Goal: Information Seeking & Learning: Learn about a topic

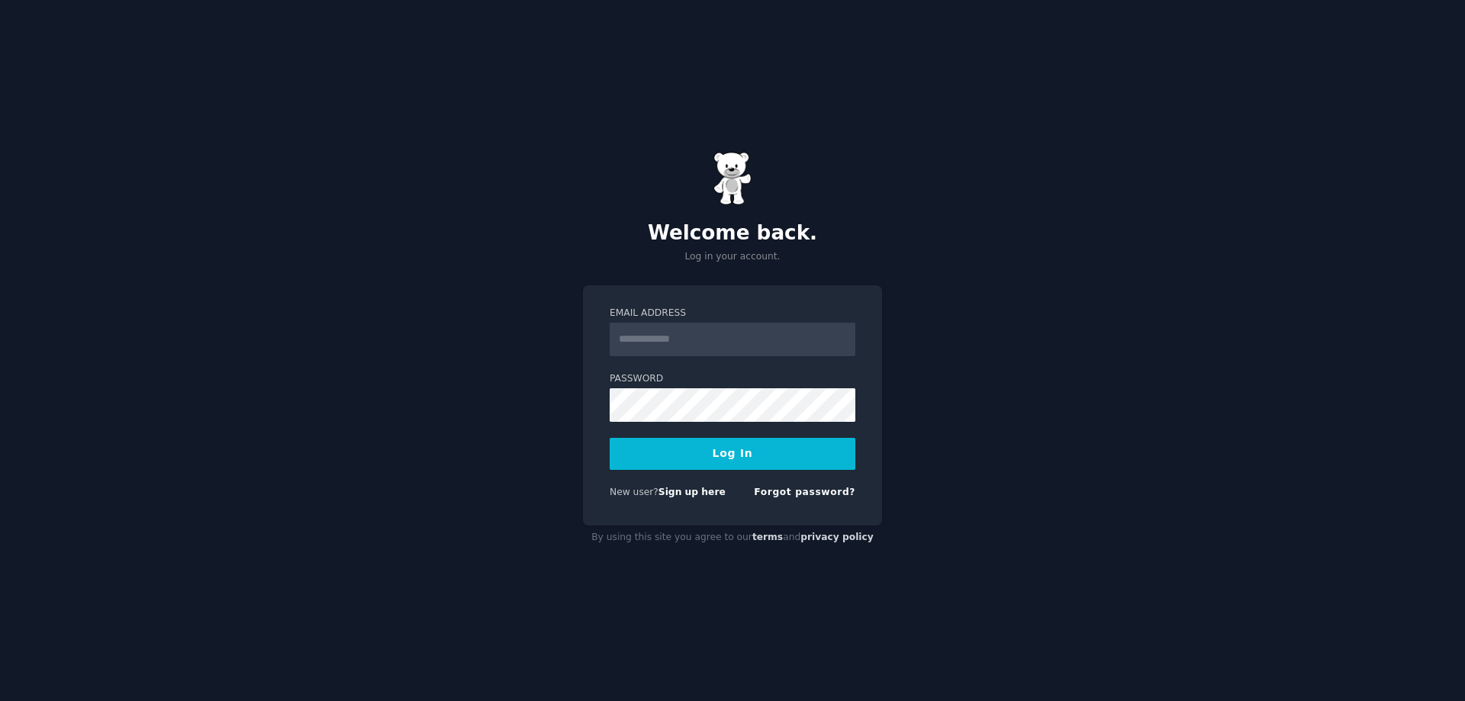
click at [704, 328] on input "Email Address" at bounding box center [733, 340] width 246 height 34
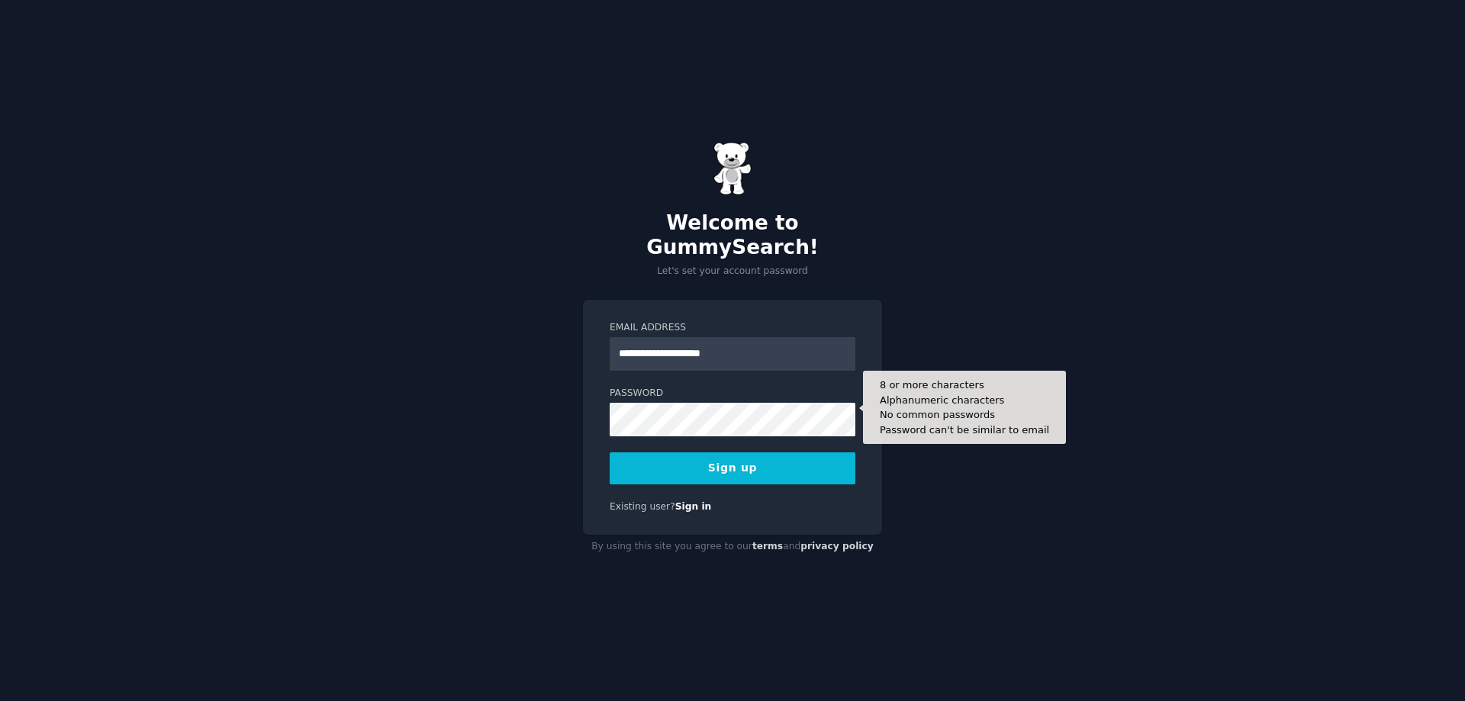
type input "**********"
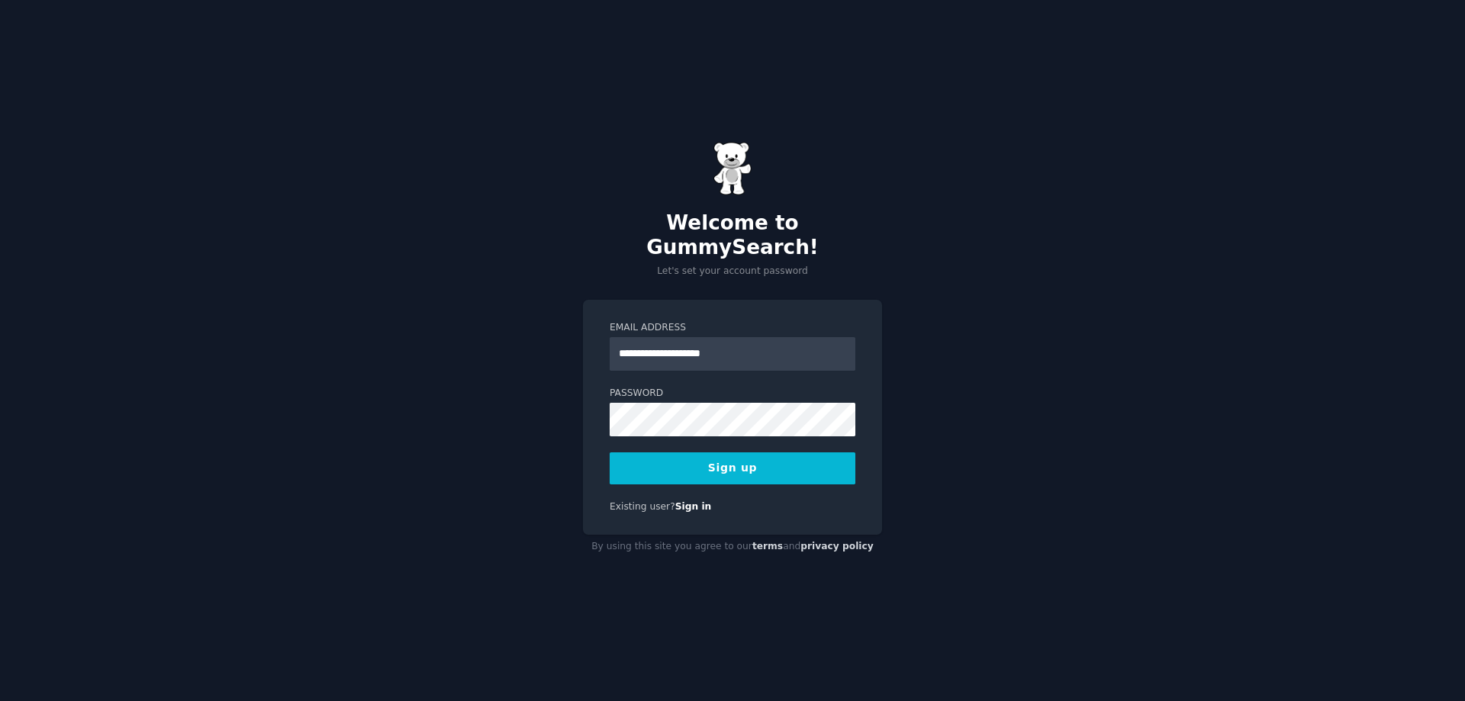
click at [805, 462] on button "Sign up" at bounding box center [733, 468] width 246 height 32
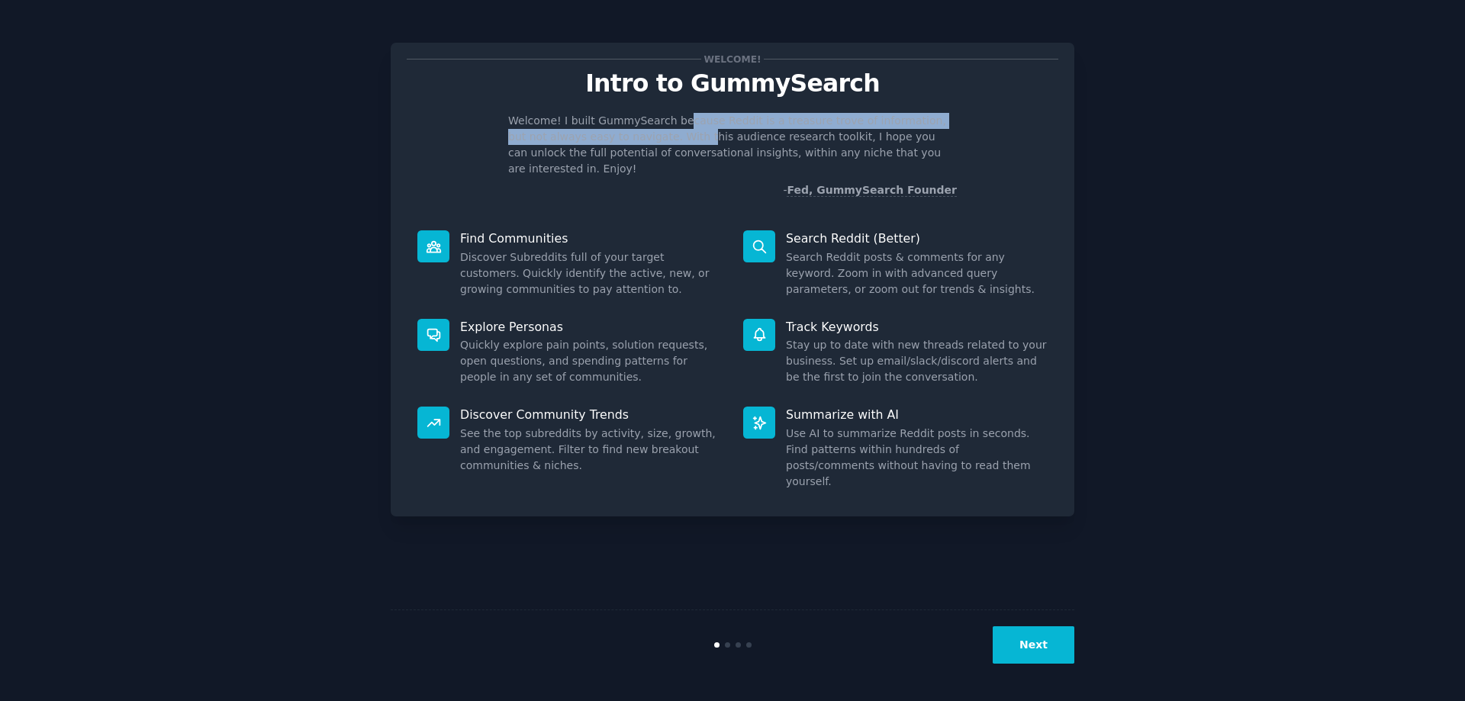
drag, startPoint x: 701, startPoint y: 119, endPoint x: 656, endPoint y: 142, distance: 50.5
click at [656, 142] on p "Welcome! I built GummySearch because Reddit is a treasure trove of information,…" at bounding box center [732, 145] width 449 height 64
click at [658, 142] on p "Welcome! I built GummySearch because Reddit is a treasure trove of information,…" at bounding box center [732, 145] width 449 height 64
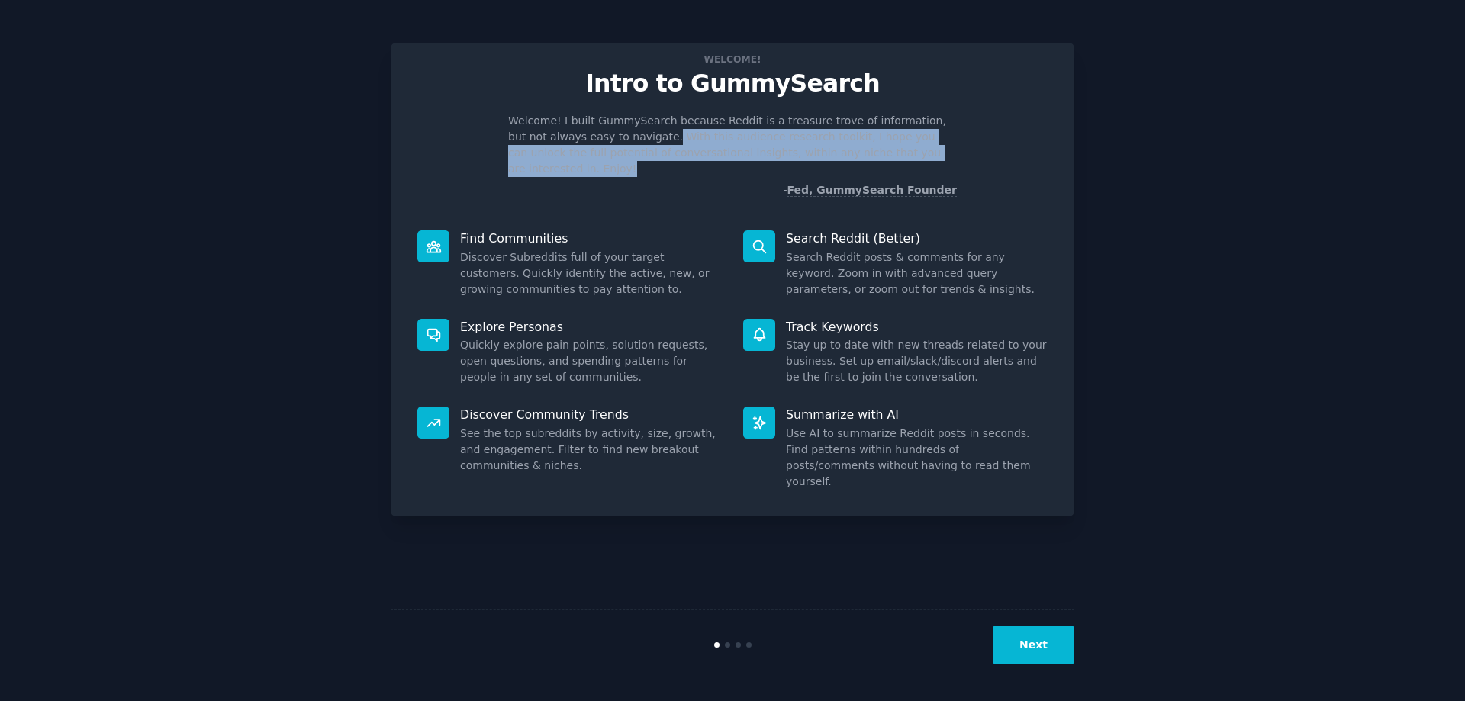
drag, startPoint x: 620, startPoint y: 132, endPoint x: 926, endPoint y: 152, distance: 305.9
click at [926, 152] on p "Welcome! I built GummySearch because Reddit is a treasure trove of information,…" at bounding box center [732, 145] width 449 height 64
click at [1047, 649] on button "Next" at bounding box center [1034, 644] width 82 height 37
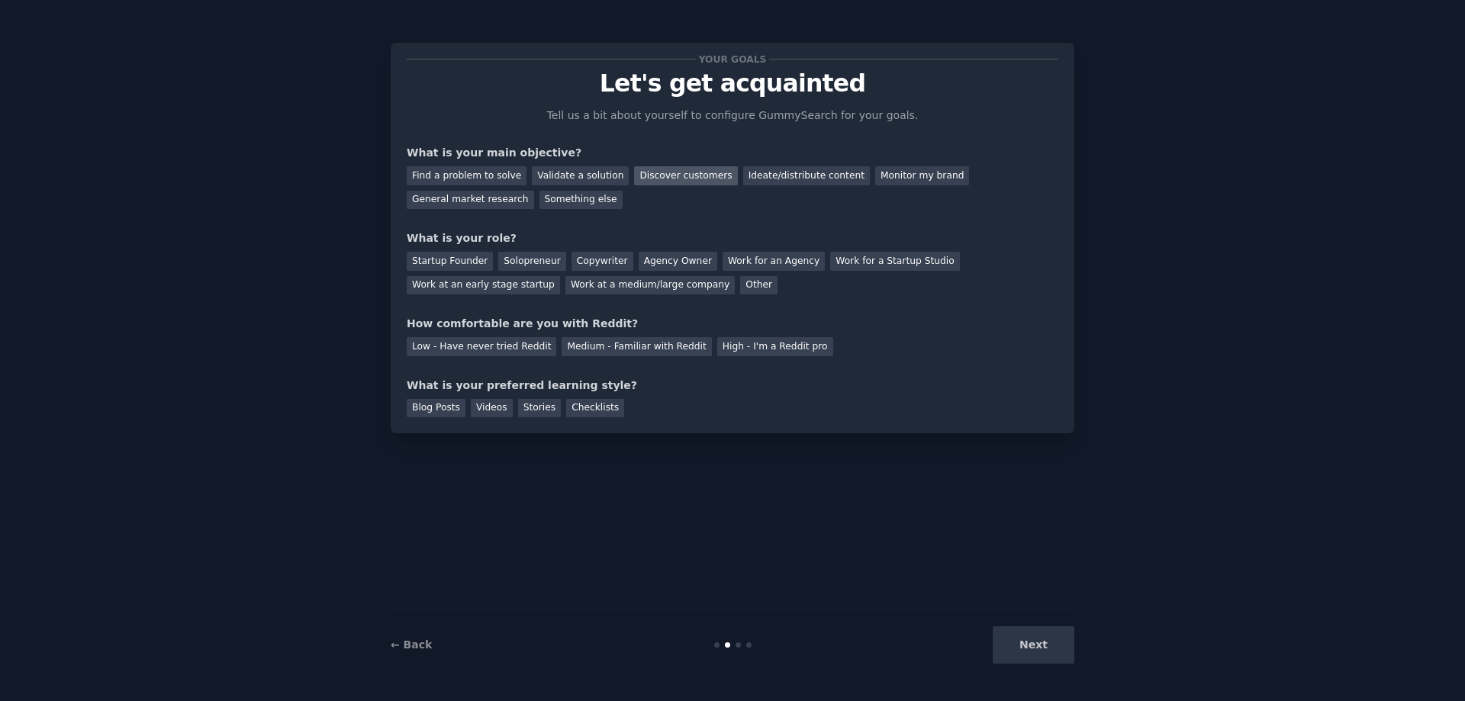
click at [688, 170] on div "Discover customers" at bounding box center [685, 175] width 103 height 19
click at [486, 172] on div "Find a problem to solve" at bounding box center [467, 175] width 120 height 19
click at [560, 173] on div "Validate a solution" at bounding box center [580, 175] width 97 height 19
click at [475, 170] on div "Find a problem to solve" at bounding box center [467, 175] width 120 height 19
click at [539, 191] on div "Something else" at bounding box center [580, 200] width 83 height 19
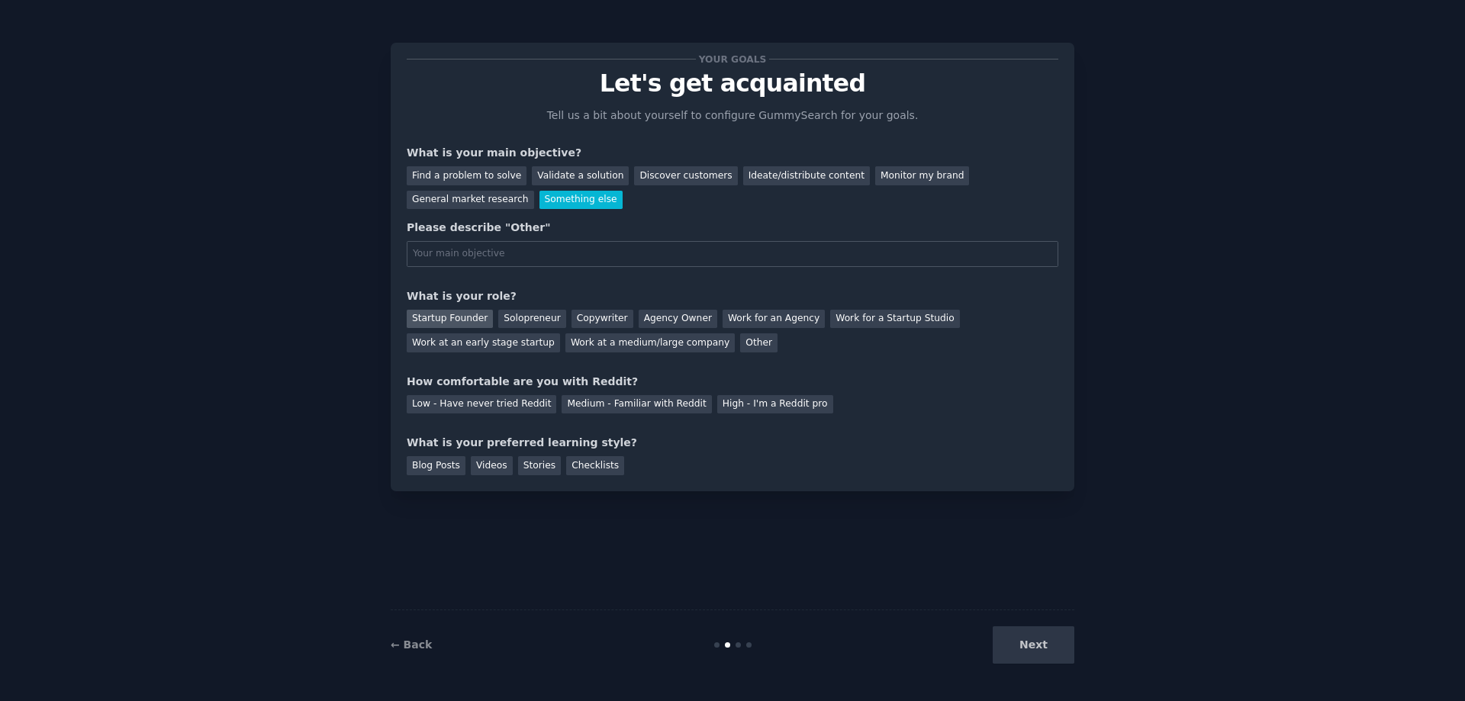
click at [457, 315] on div "Startup Founder" at bounding box center [450, 319] width 86 height 19
click at [533, 315] on div "Solopreneur" at bounding box center [531, 319] width 67 height 19
click at [631, 399] on div "Medium - Familiar with Reddit" at bounding box center [637, 404] width 150 height 19
click at [443, 465] on div "Blog Posts" at bounding box center [436, 465] width 59 height 19
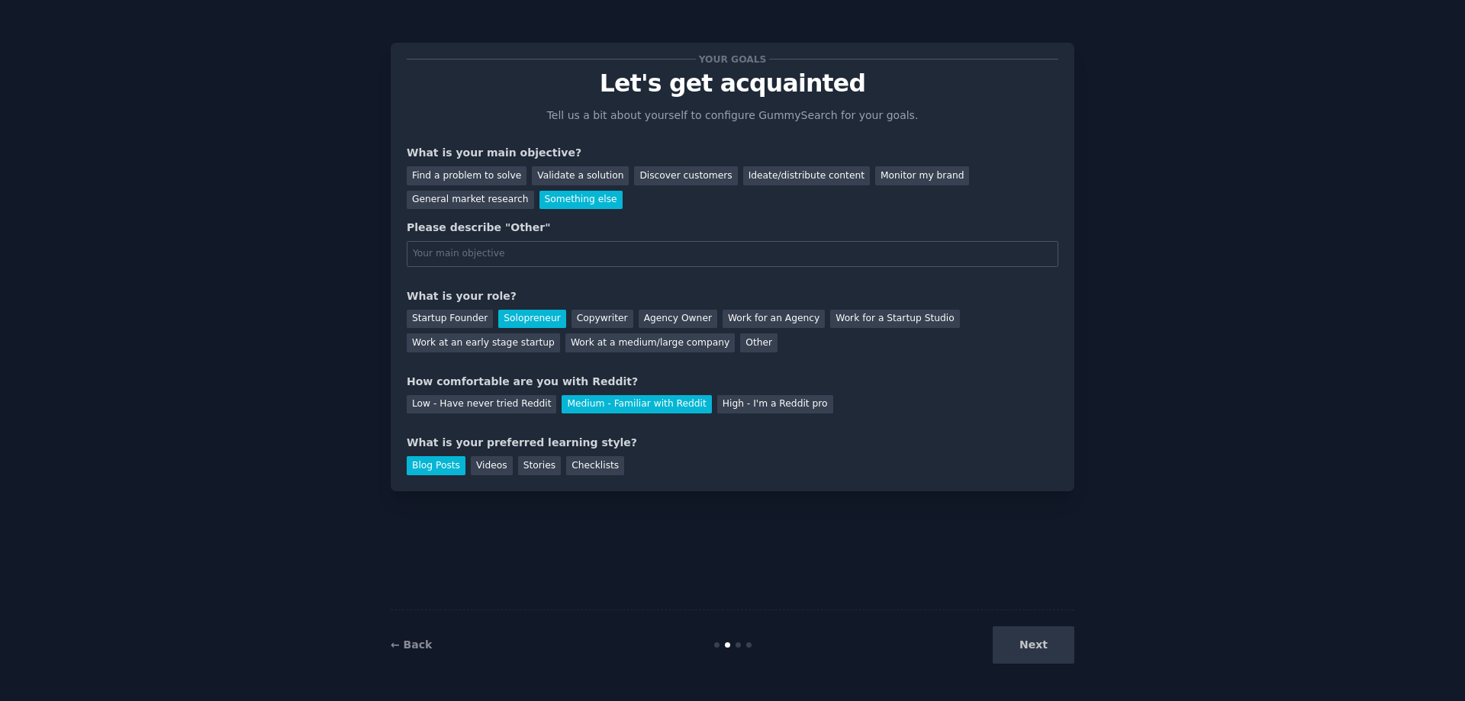
click at [1032, 644] on div "Next" at bounding box center [960, 644] width 228 height 37
click at [484, 171] on div "Find a problem to solve" at bounding box center [467, 175] width 120 height 19
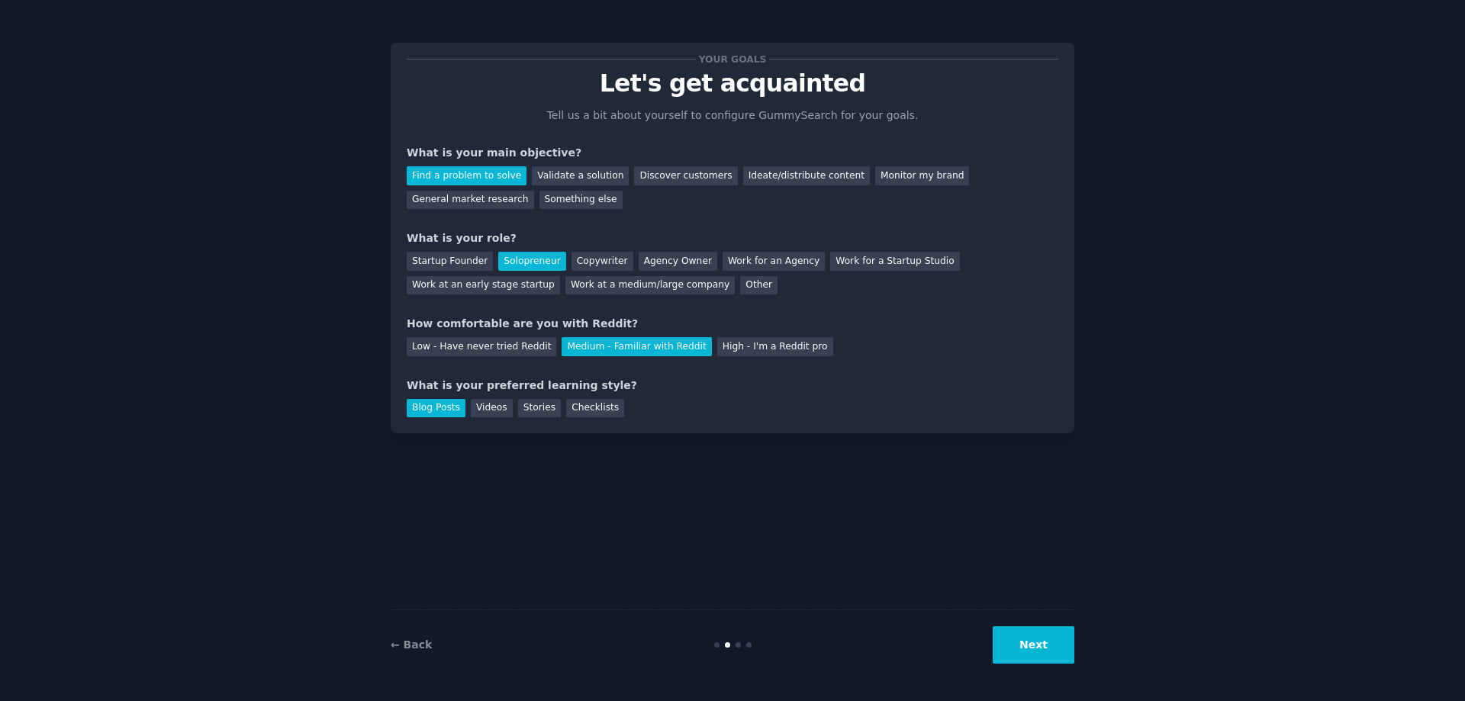
click at [1035, 633] on button "Next" at bounding box center [1034, 644] width 82 height 37
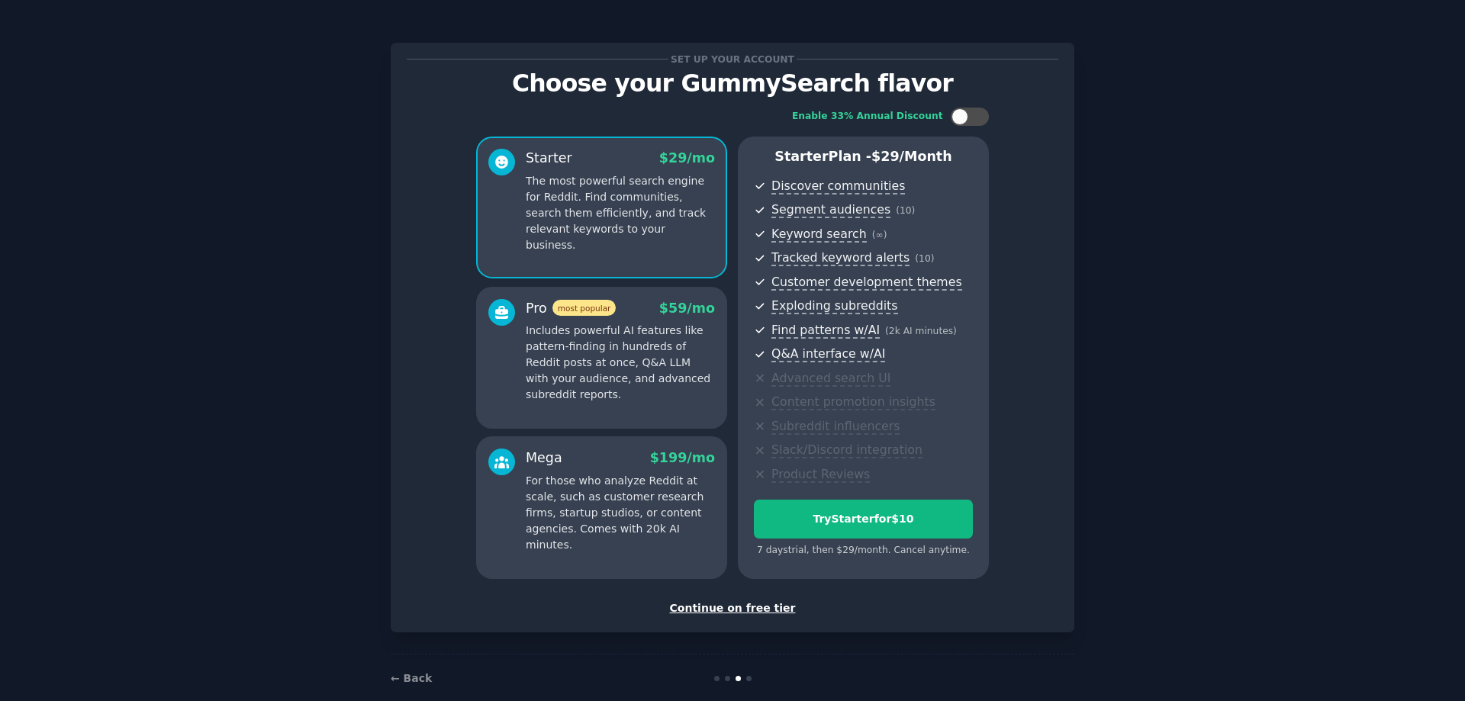
click at [756, 607] on div "Continue on free tier" at bounding box center [733, 609] width 652 height 16
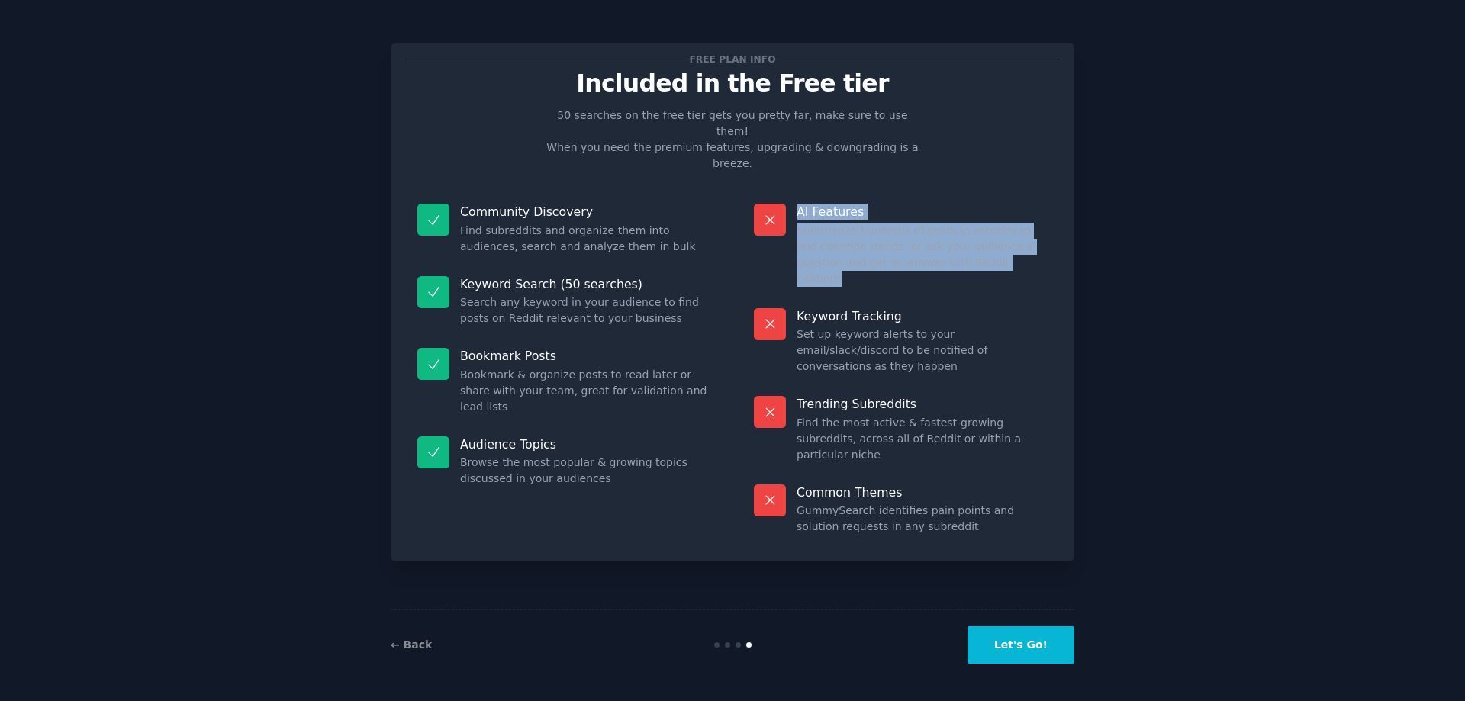
drag, startPoint x: 797, startPoint y: 176, endPoint x: 961, endPoint y: 230, distance: 173.3
click at [961, 230] on div "AI Features Summarize hundreds of posts in seconds to find common trends, or as…" at bounding box center [900, 245] width 315 height 105
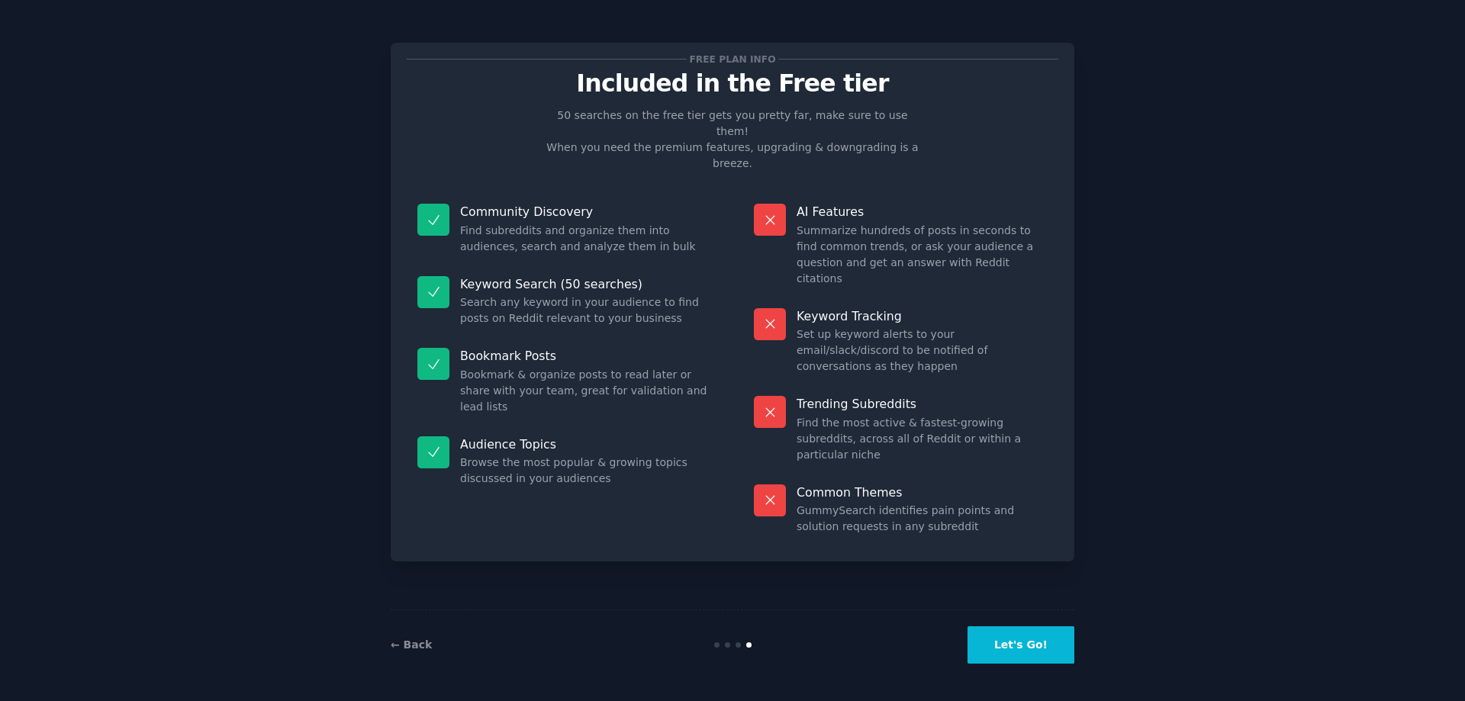
click at [531, 223] on dd "Find subreddits and organize them into audiences, search and analyze them in bu…" at bounding box center [585, 239] width 251 height 32
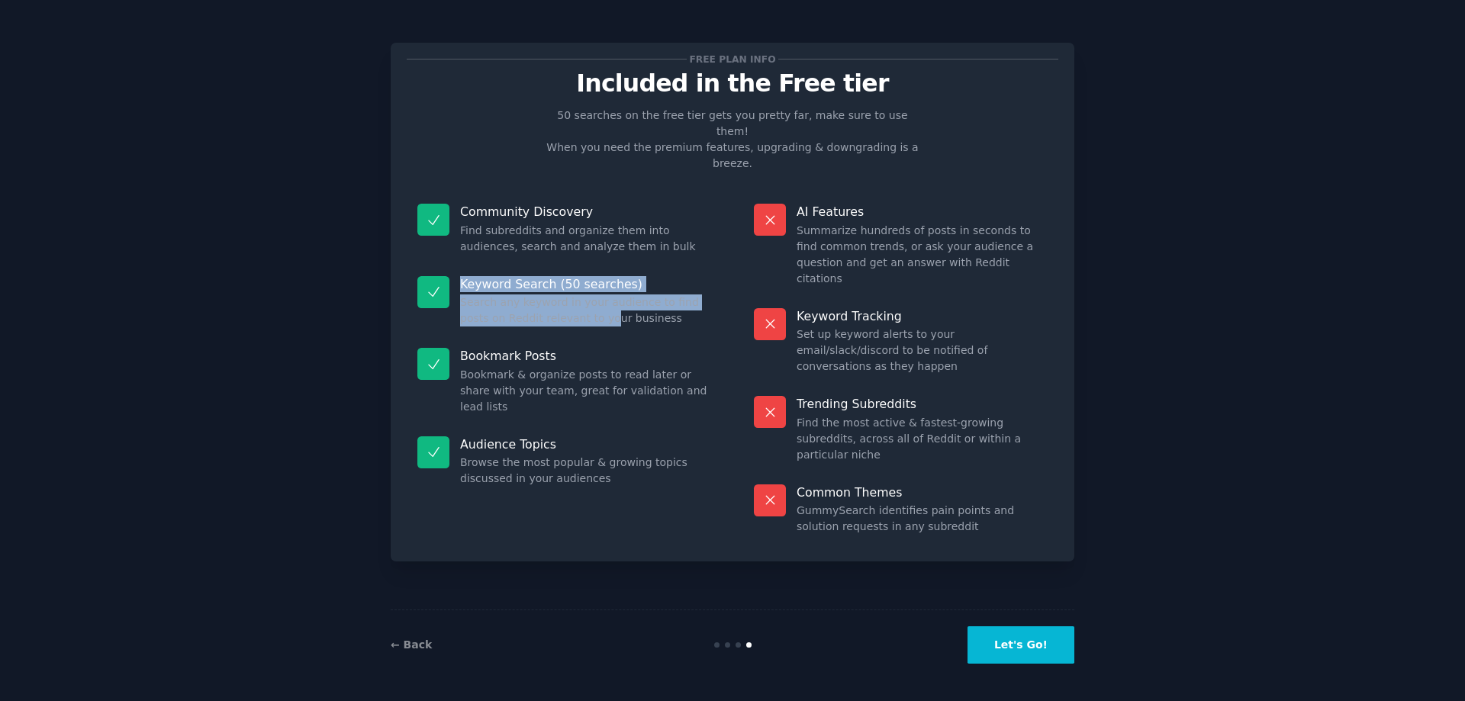
drag, startPoint x: 524, startPoint y: 278, endPoint x: 584, endPoint y: 306, distance: 65.9
click at [580, 303] on div "Keyword Search (50 searches) Search any keyword in your audience to find posts …" at bounding box center [564, 302] width 315 height 72
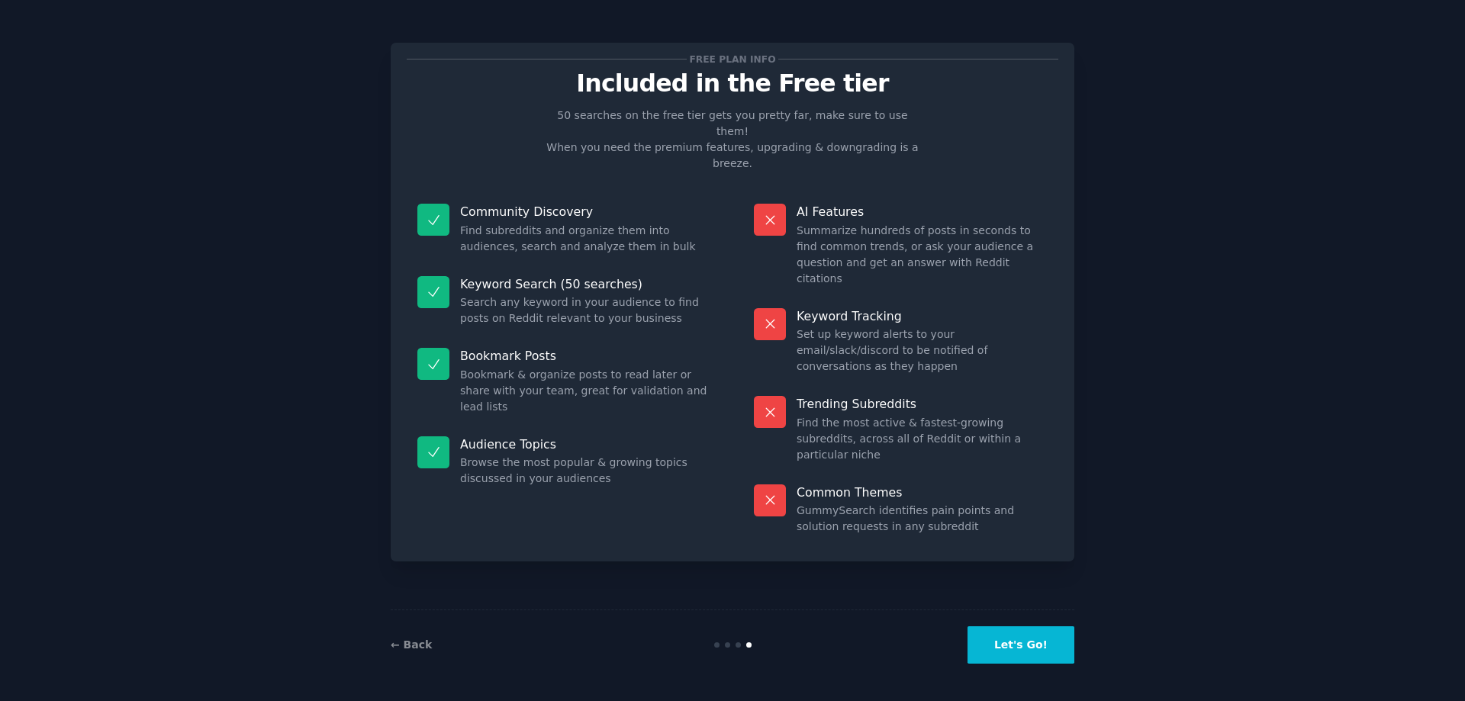
click at [588, 337] on div "Bookmark Posts Bookmark & organize posts to read later or share with your team,…" at bounding box center [564, 381] width 315 height 89
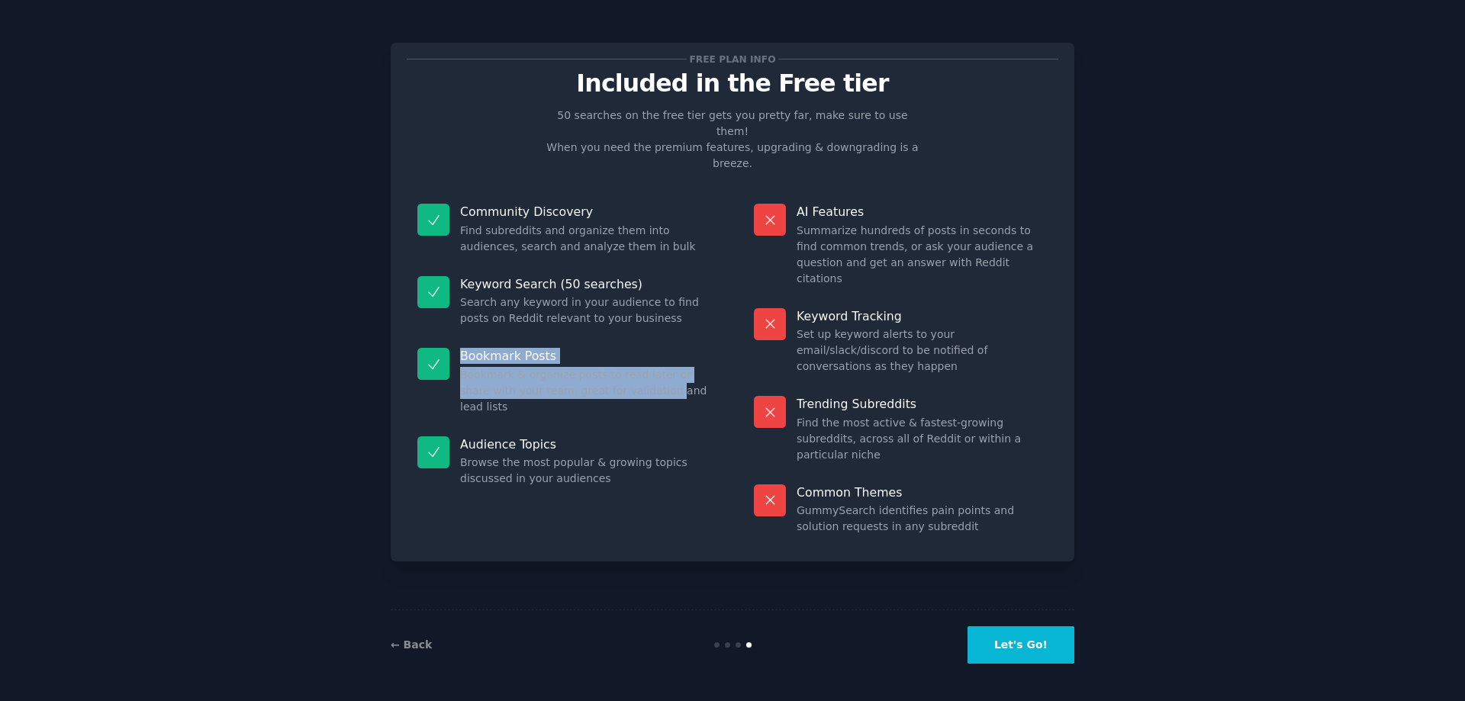
drag, startPoint x: 446, startPoint y: 315, endPoint x: 630, endPoint y: 369, distance: 191.7
click at [630, 369] on div "Bookmark Posts Bookmark & organize posts to read later or share with your team,…" at bounding box center [564, 381] width 315 height 89
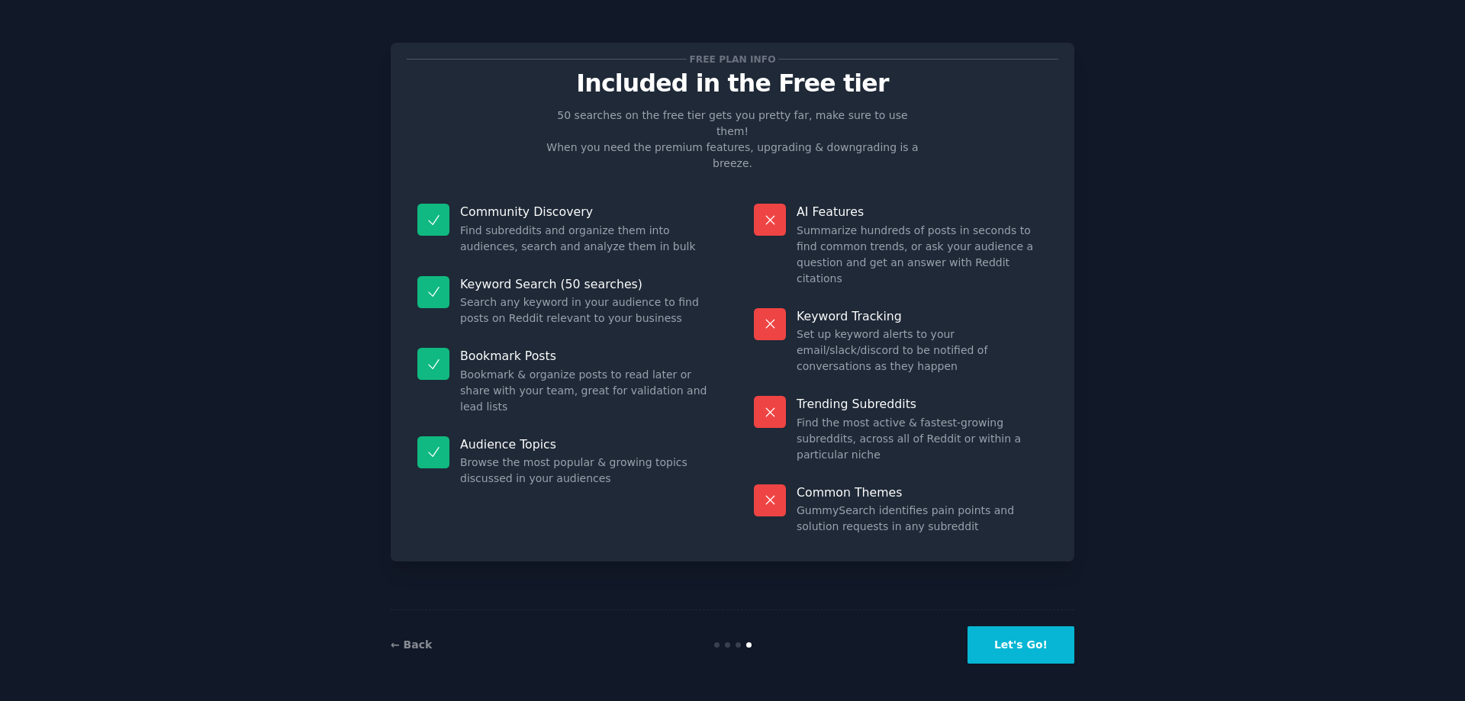
click at [514, 436] on p "Audience Topics" at bounding box center [585, 444] width 251 height 16
drag, startPoint x: 529, startPoint y: 422, endPoint x: 599, endPoint y: 459, distance: 79.5
click at [599, 459] on dl "Community Discovery Find subreddits and organize them into audiences, search an…" at bounding box center [564, 369] width 315 height 353
drag, startPoint x: 769, startPoint y: 332, endPoint x: 788, endPoint y: 340, distance: 20.8
click at [771, 396] on div at bounding box center [770, 412] width 32 height 32
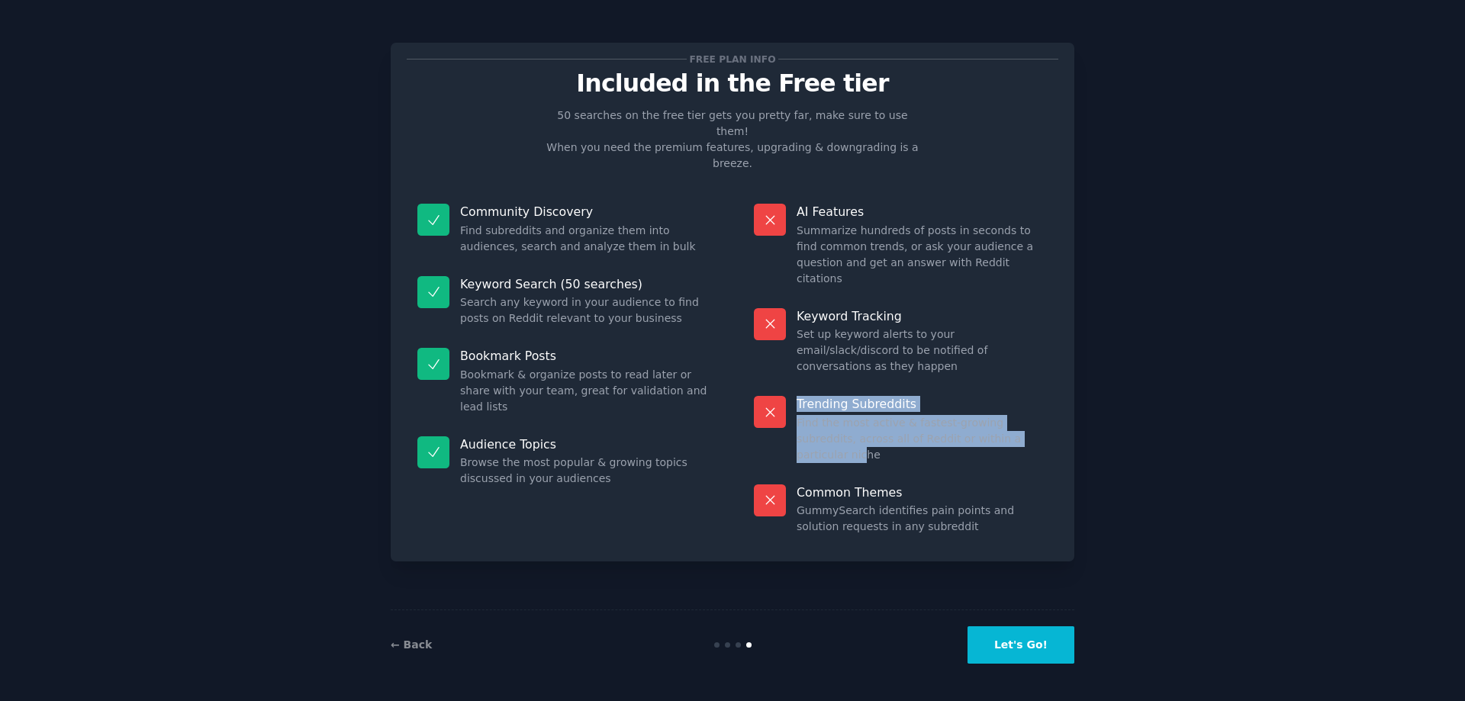
drag, startPoint x: 788, startPoint y: 340, endPoint x: 1021, endPoint y: 377, distance: 235.6
click at [1006, 385] on div "Trending Subreddits Find the most active & fastest-growing subreddits, across a…" at bounding box center [900, 429] width 315 height 89
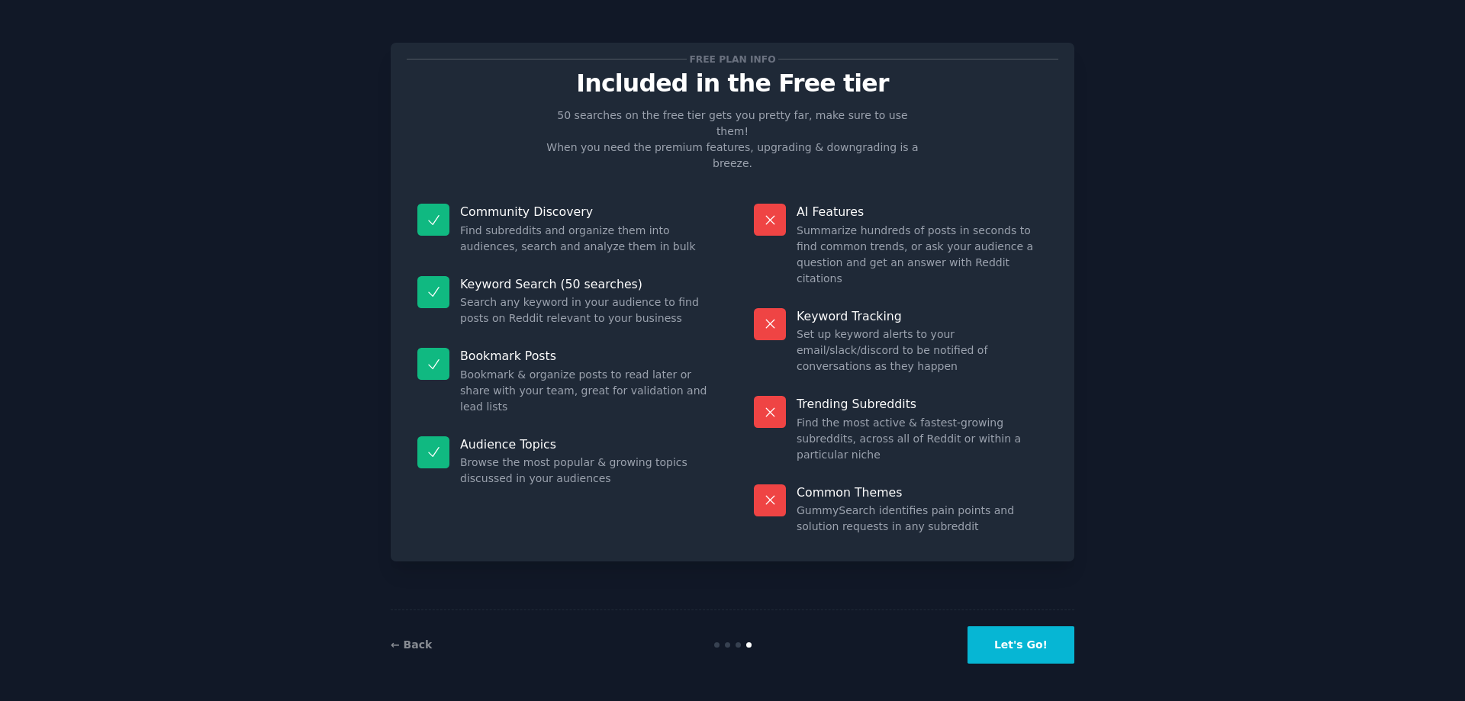
drag, startPoint x: 1021, startPoint y: 377, endPoint x: 1013, endPoint y: 375, distance: 8.0
click at [1019, 415] on dd "Find the most active & fastest-growing subreddits, across all of Reddit or with…" at bounding box center [922, 439] width 251 height 48
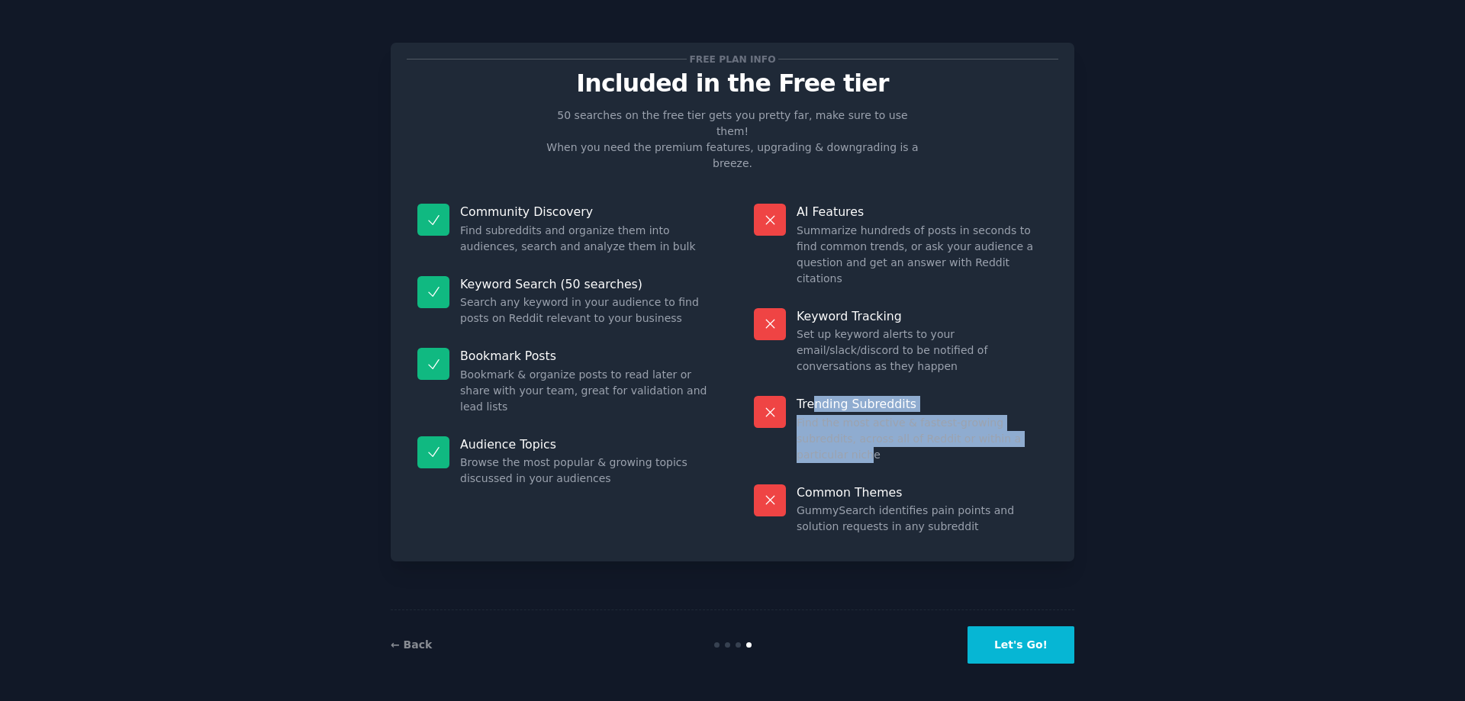
drag, startPoint x: 999, startPoint y: 373, endPoint x: 811, endPoint y: 327, distance: 193.2
click at [811, 385] on div "Trending Subreddits Find the most active & fastest-growing subreddits, across a…" at bounding box center [900, 429] width 315 height 89
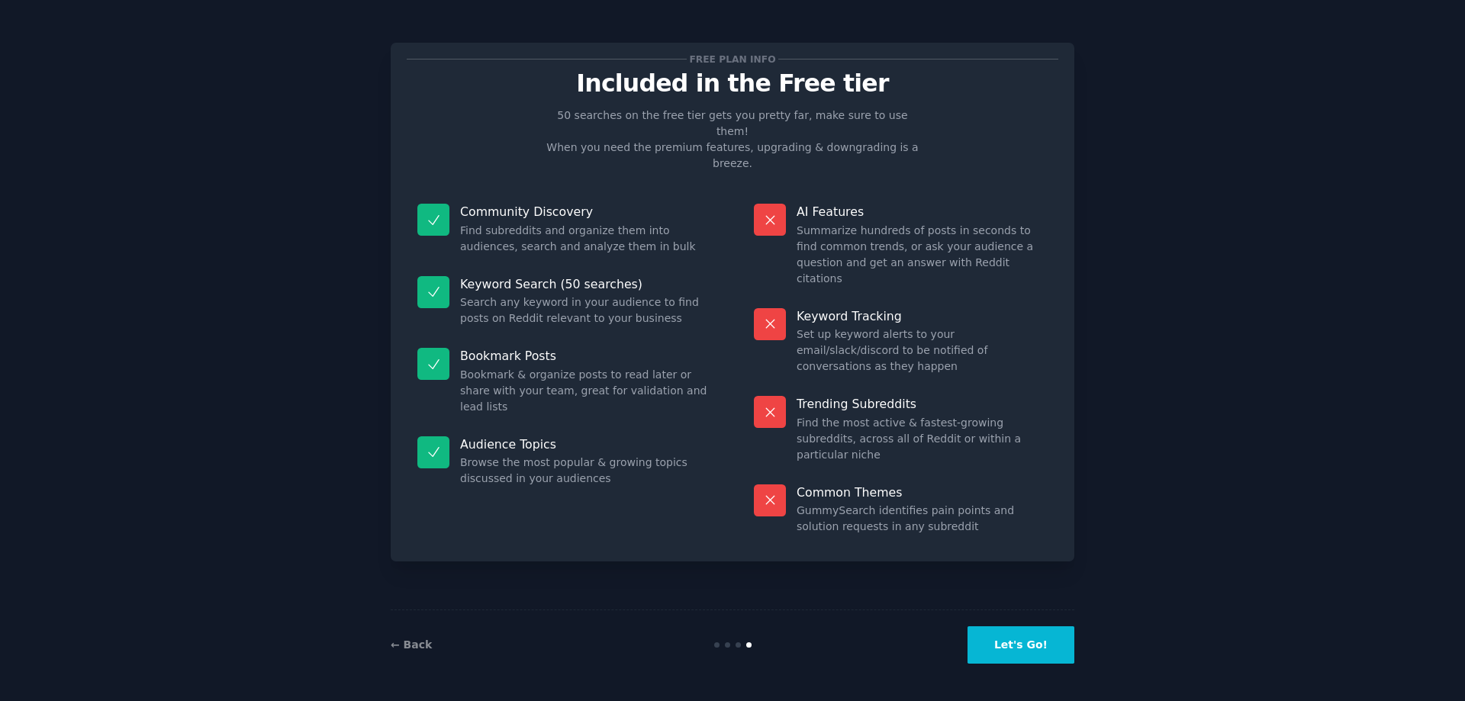
click at [869, 503] on dd "GummySearch identifies pain points and solution requests in any subreddit" at bounding box center [922, 519] width 251 height 32
drag, startPoint x: 839, startPoint y: 419, endPoint x: 952, endPoint y: 459, distance: 119.2
click at [947, 474] on div "Common Themes GummySearch identifies pain points and solution requests in any s…" at bounding box center [900, 510] width 315 height 72
click at [1038, 638] on button "Let's Go!" at bounding box center [1021, 644] width 107 height 37
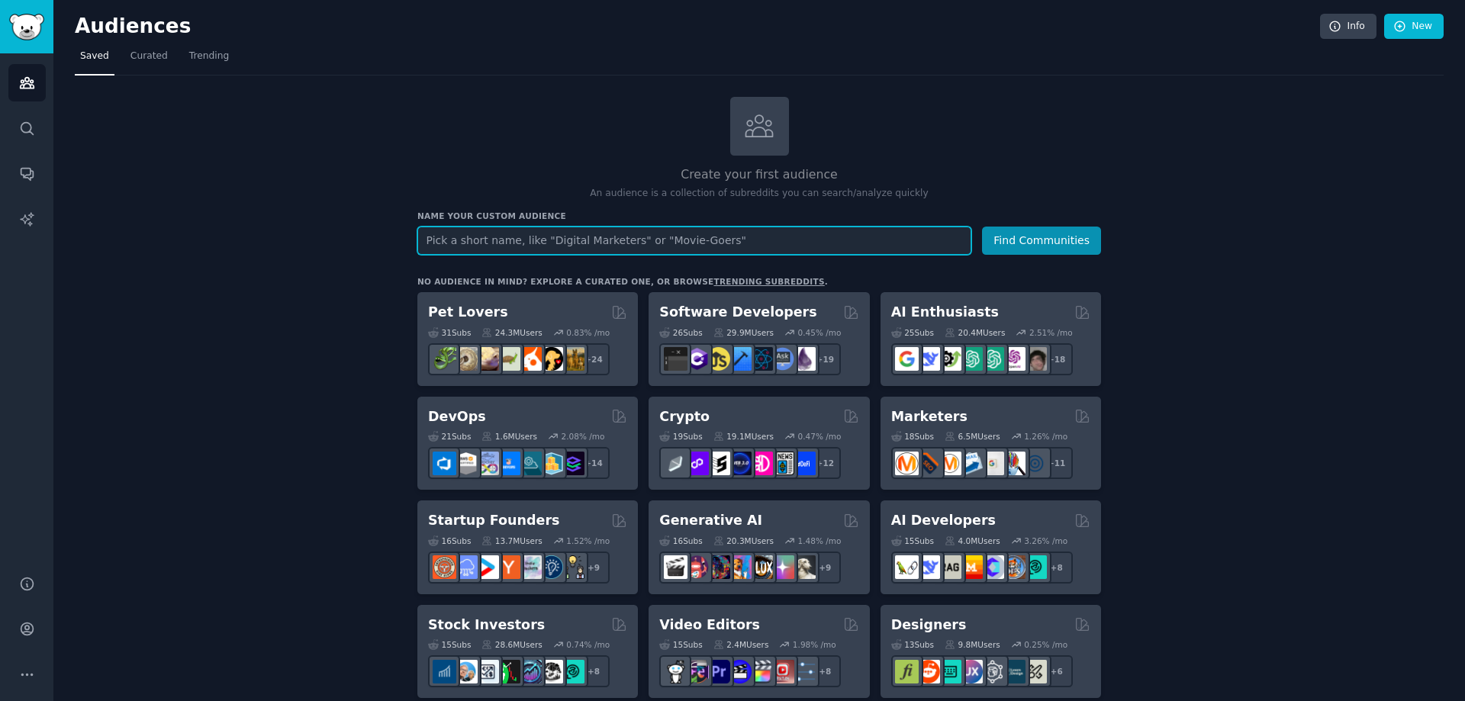
paste input "PCOS"
type input "PCOS"
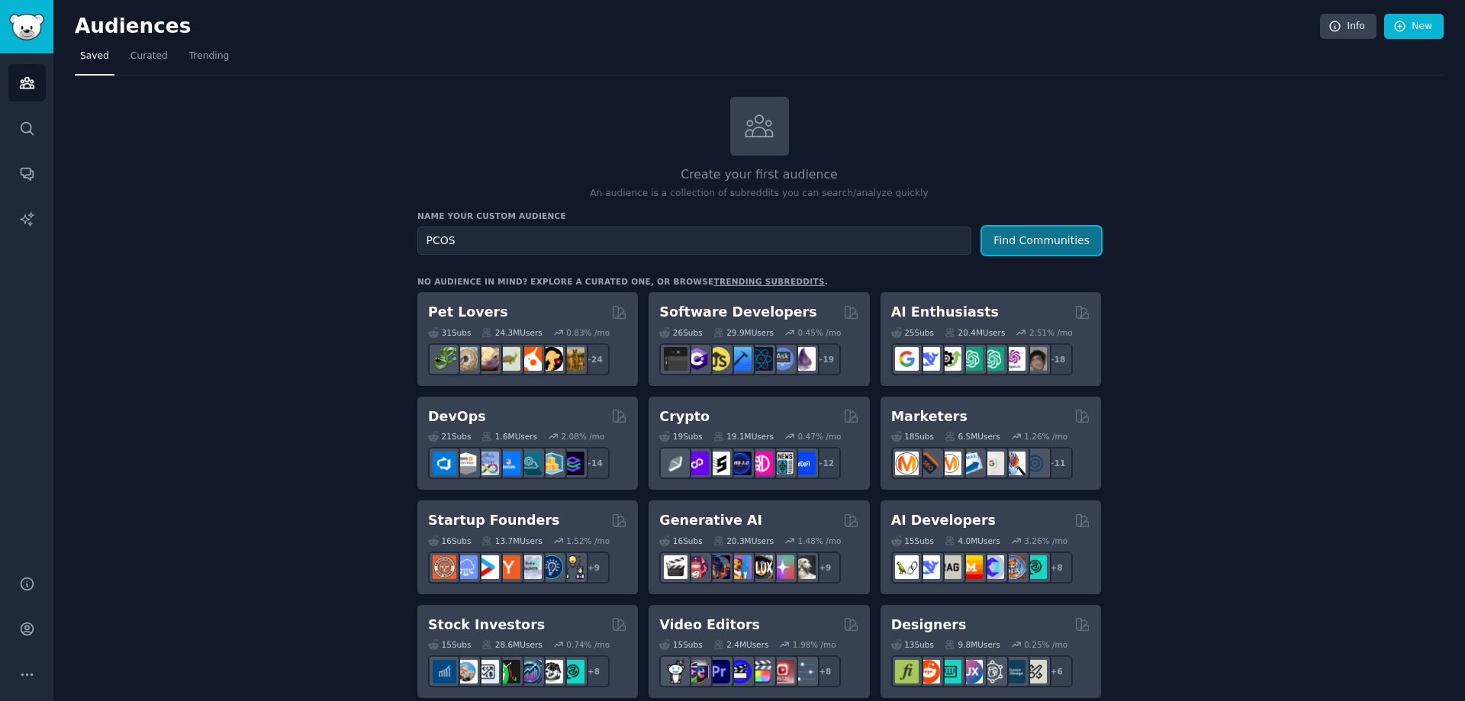
click at [1061, 240] on button "Find Communities" at bounding box center [1041, 241] width 119 height 28
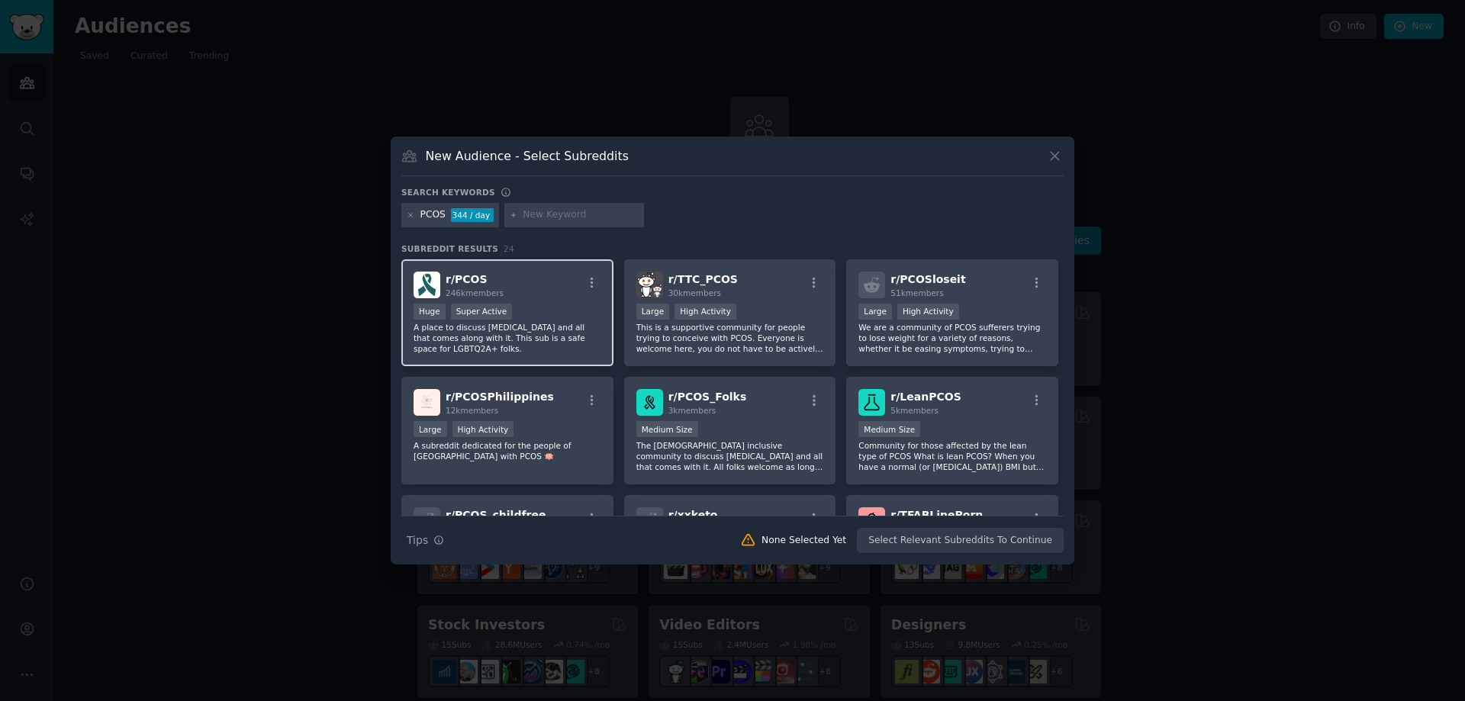
click at [549, 308] on div "Huge Super Active" at bounding box center [508, 313] width 188 height 19
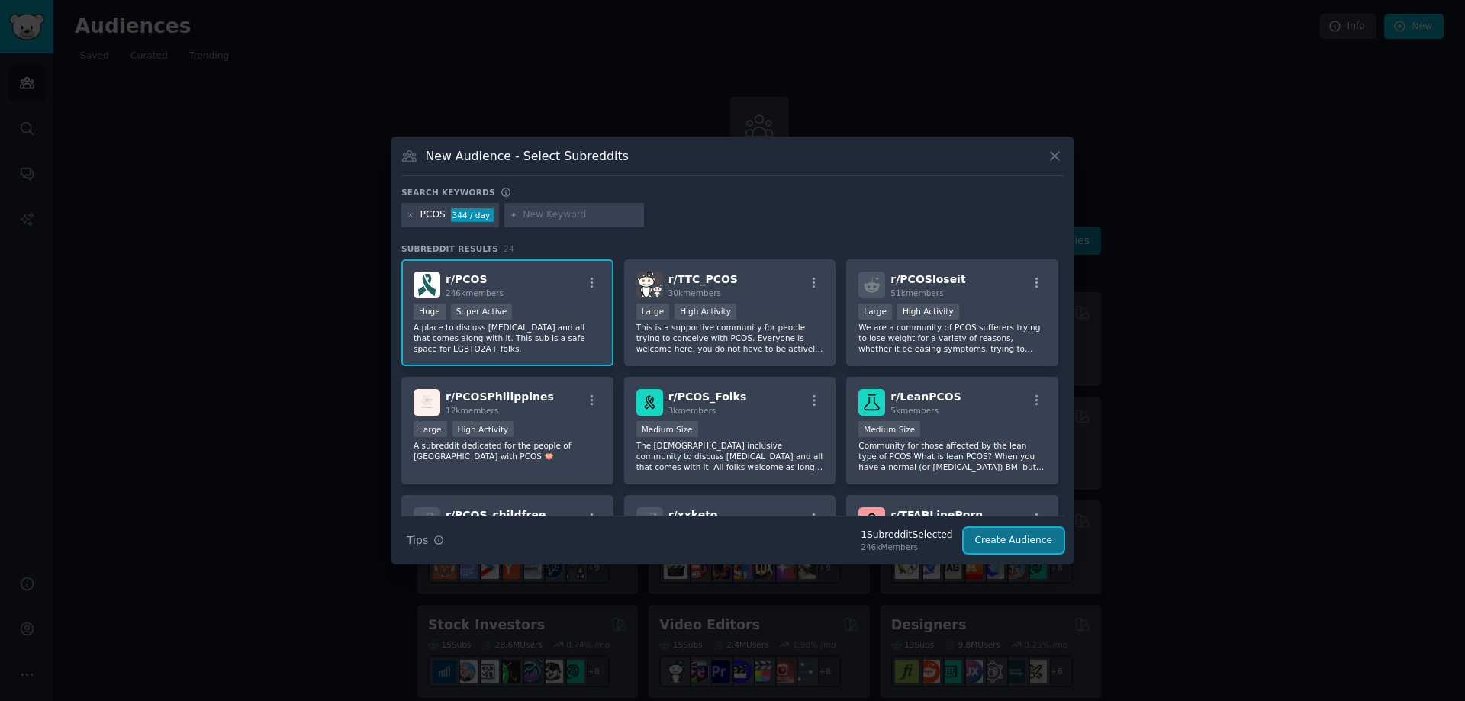
click at [990, 546] on button "Create Audience" at bounding box center [1014, 541] width 101 height 26
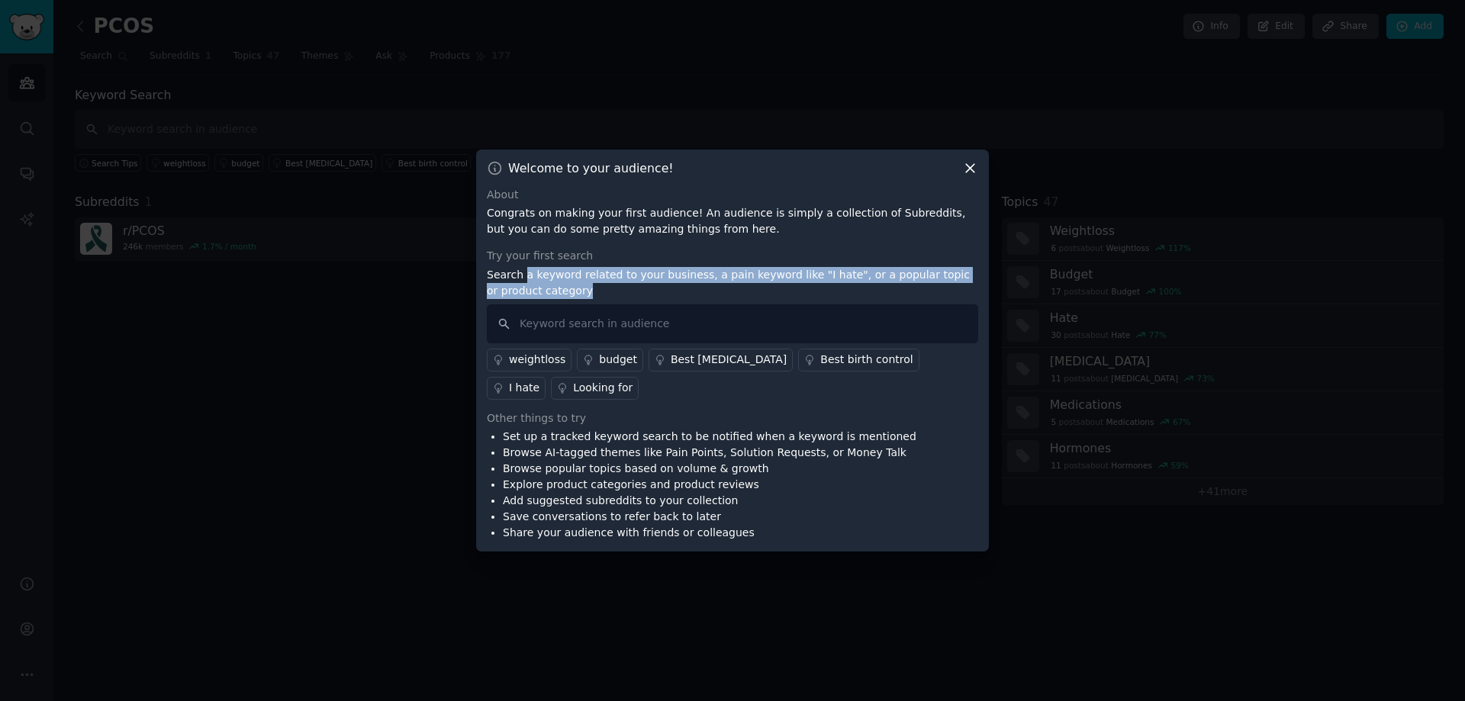
drag, startPoint x: 522, startPoint y: 279, endPoint x: 639, endPoint y: 287, distance: 117.8
click at [639, 287] on p "Search a keyword related to your business, a pain keyword like "I hate", or a p…" at bounding box center [732, 283] width 491 height 32
click at [640, 290] on p "Search a keyword related to your business, a pain keyword like "I hate", or a p…" at bounding box center [732, 283] width 491 height 32
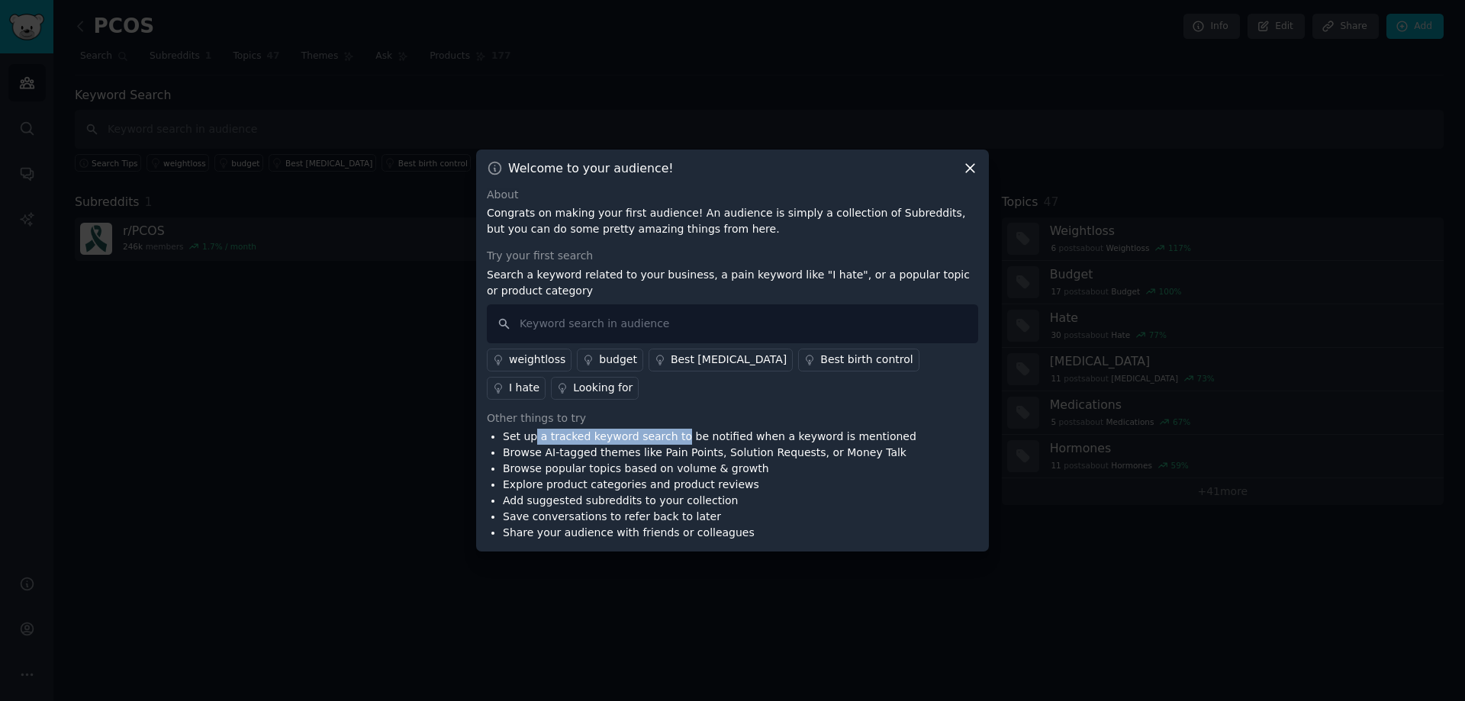
drag, startPoint x: 533, startPoint y: 440, endPoint x: 669, endPoint y: 438, distance: 136.6
click at [669, 438] on li "Set up a tracked keyword search to be notified when a keyword is mentioned" at bounding box center [710, 437] width 414 height 16
click at [678, 443] on li "Set up a tracked keyword search to be notified when a keyword is mentioned" at bounding box center [710, 437] width 414 height 16
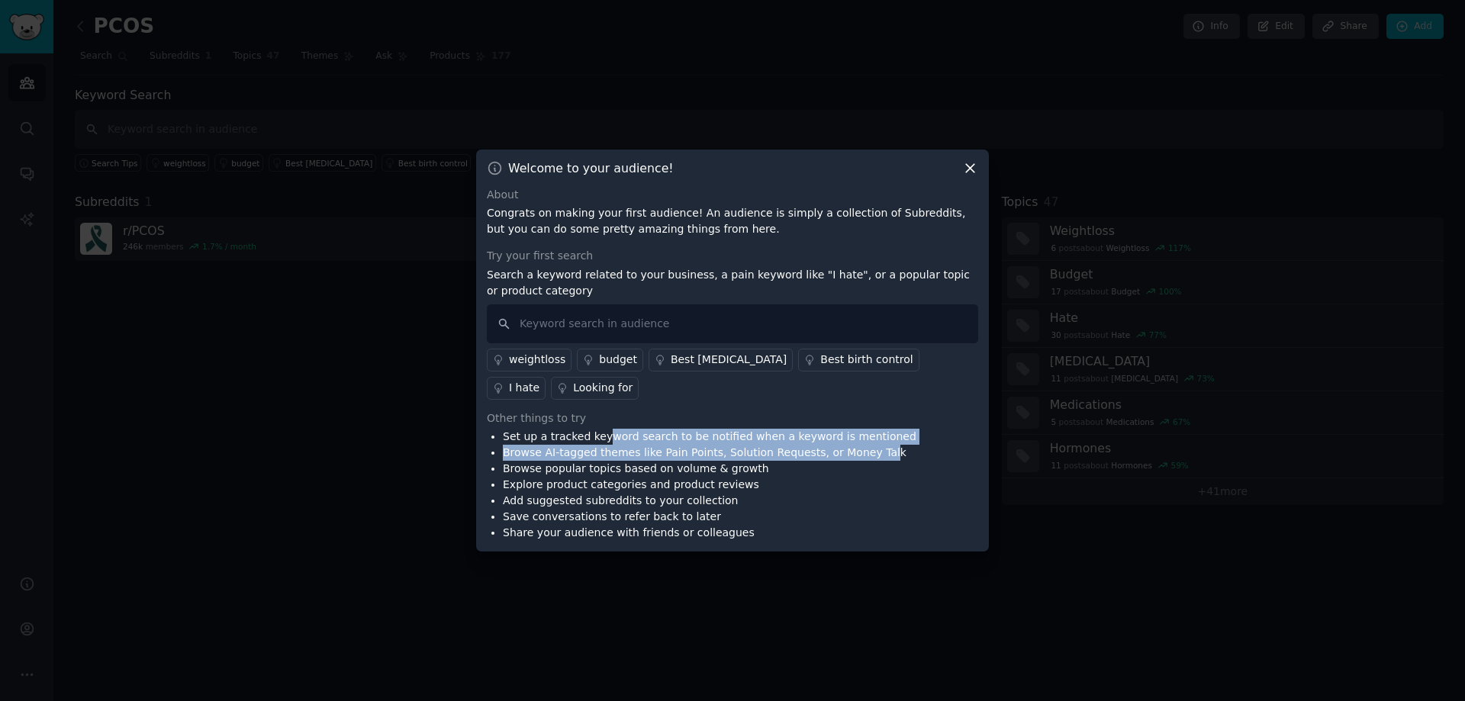
drag, startPoint x: 610, startPoint y: 432, endPoint x: 855, endPoint y: 445, distance: 246.0
click at [855, 445] on ul "Set up a tracked keyword search to be notified when a keyword is mentioned Brow…" at bounding box center [702, 485] width 430 height 112
click at [866, 438] on div "Set up a tracked keyword search to be notified when a keyword is mentioned Brow…" at bounding box center [732, 485] width 491 height 112
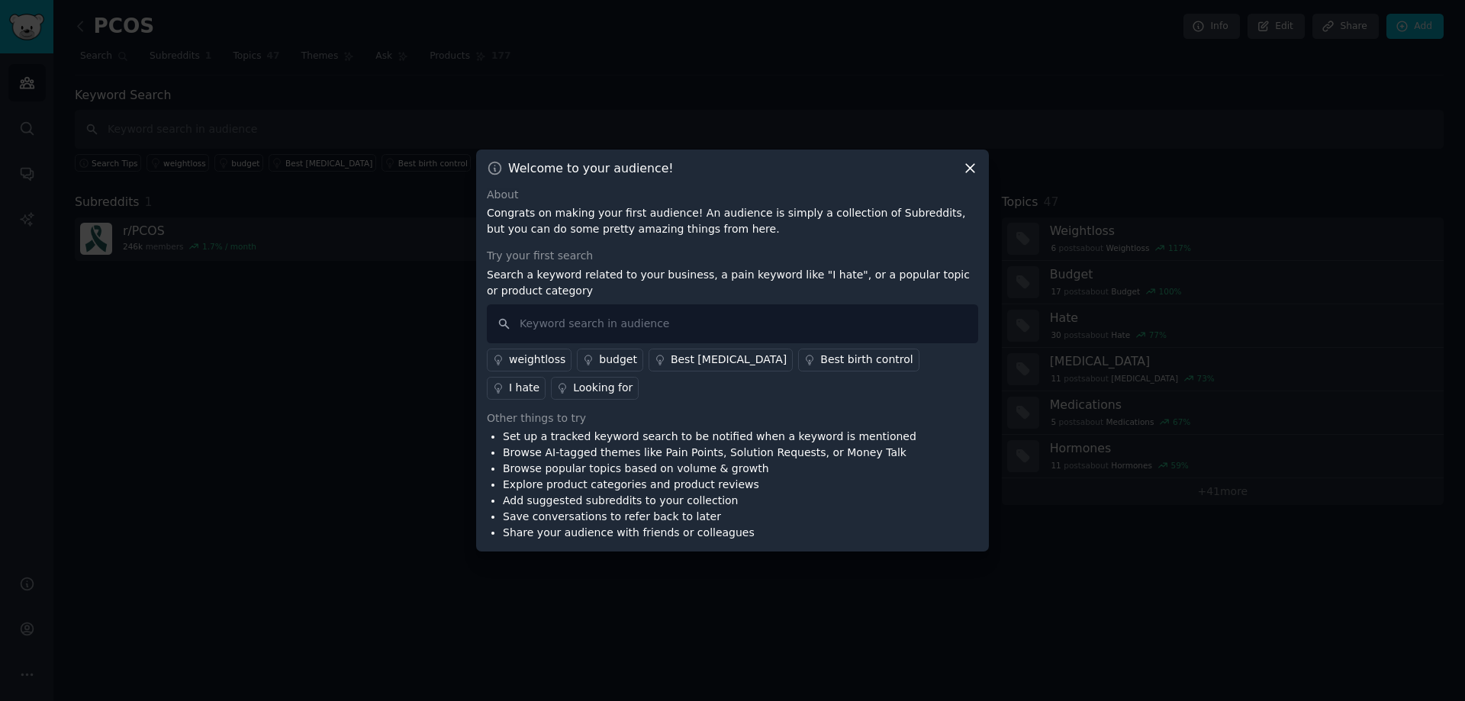
click at [501, 458] on ul "Set up a tracked keyword search to be notified when a keyword is mentioned Brow…" at bounding box center [702, 485] width 430 height 112
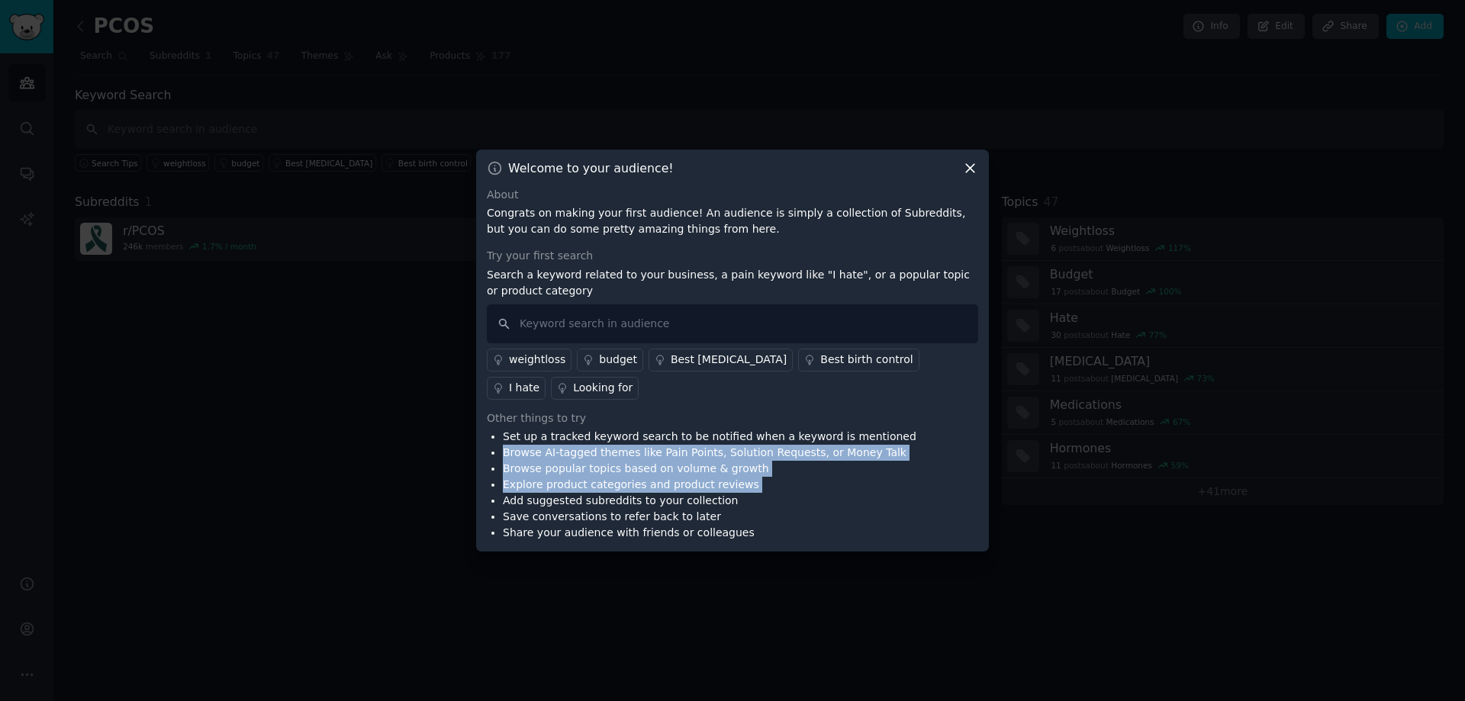
drag, startPoint x: 501, startPoint y: 458, endPoint x: 866, endPoint y: 479, distance: 365.4
click at [865, 478] on ul "Set up a tracked keyword search to be notified when a keyword is mentioned Brow…" at bounding box center [702, 485] width 430 height 112
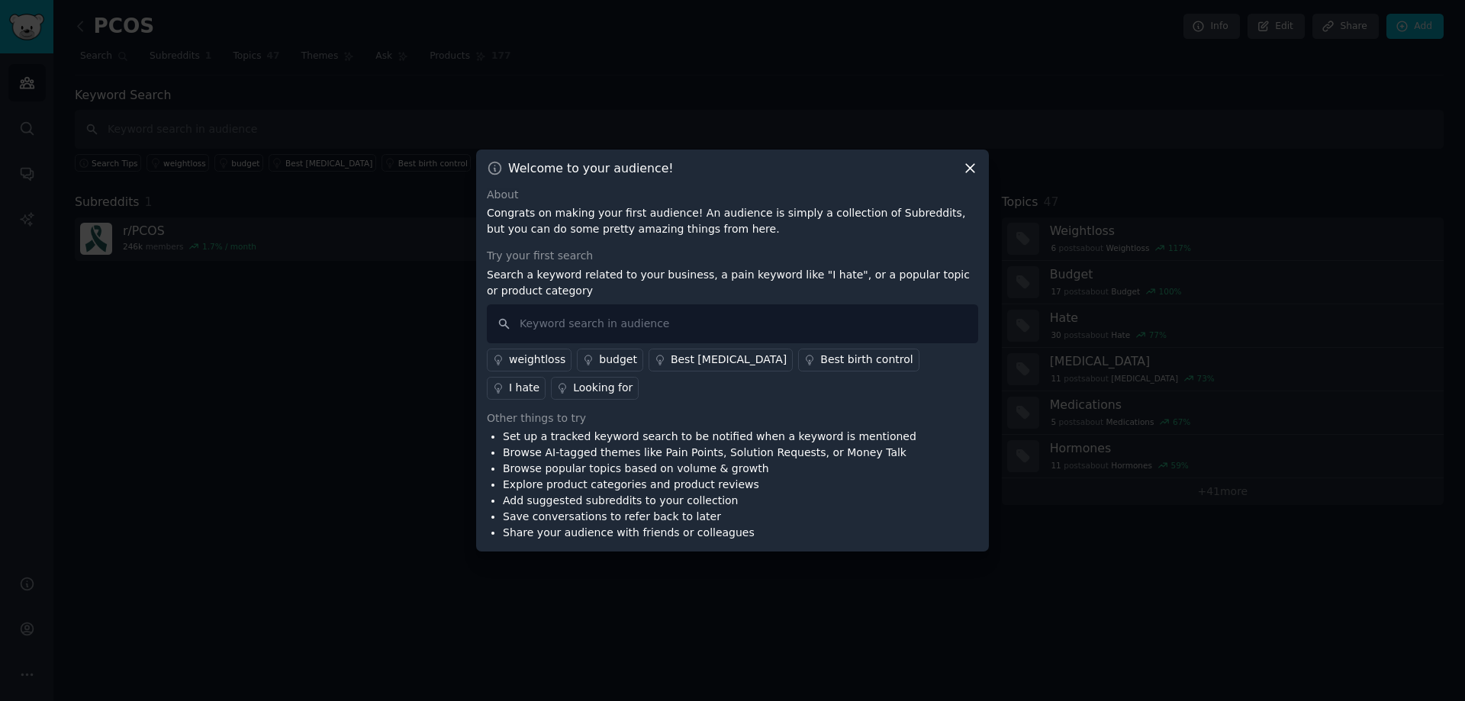
click at [866, 506] on div "Set up a tracked keyword search to be notified when a keyword is mentioned Brow…" at bounding box center [732, 485] width 491 height 112
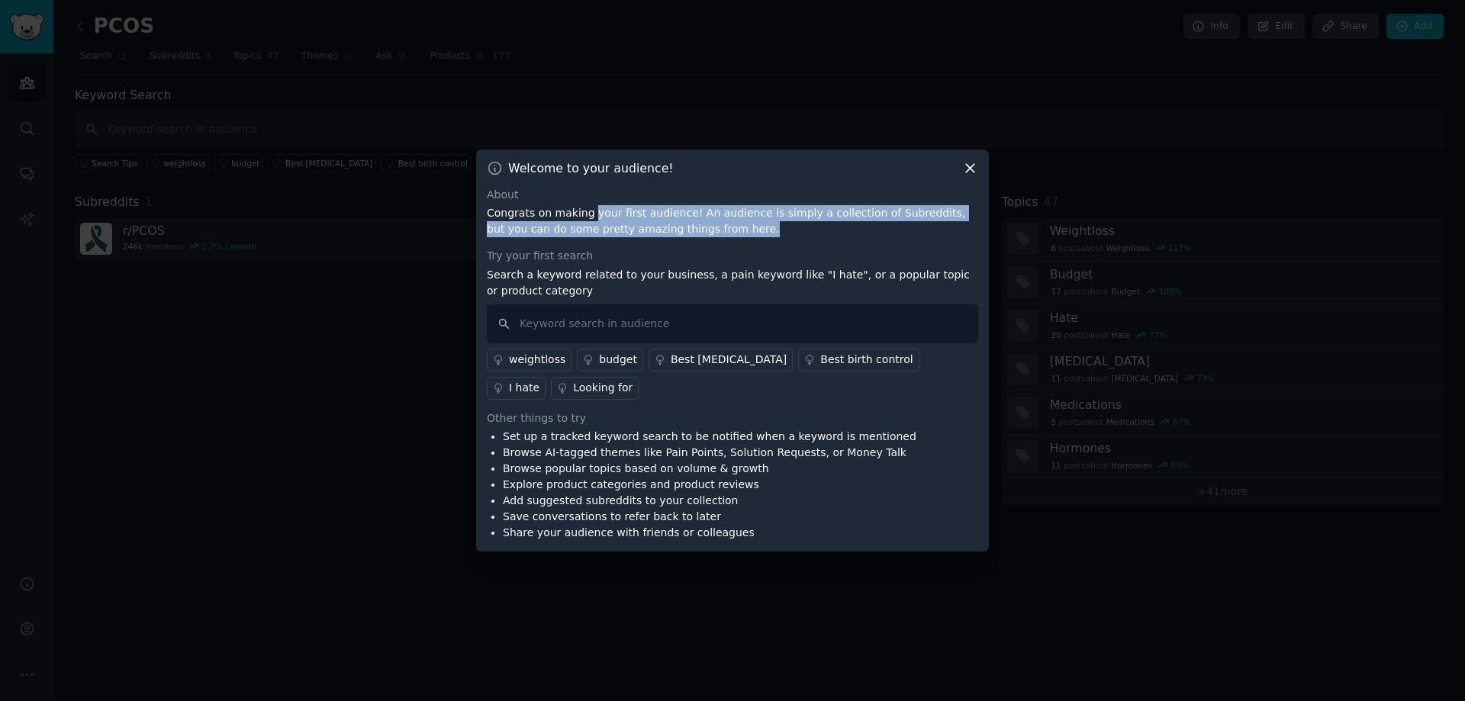
drag, startPoint x: 587, startPoint y: 213, endPoint x: 685, endPoint y: 231, distance: 100.1
click at [685, 231] on p "Congrats on making your first audience! An audience is simply a collection of S…" at bounding box center [732, 221] width 491 height 32
click at [688, 233] on p "Congrats on making your first audience! An audience is simply a collection of S…" at bounding box center [732, 221] width 491 height 32
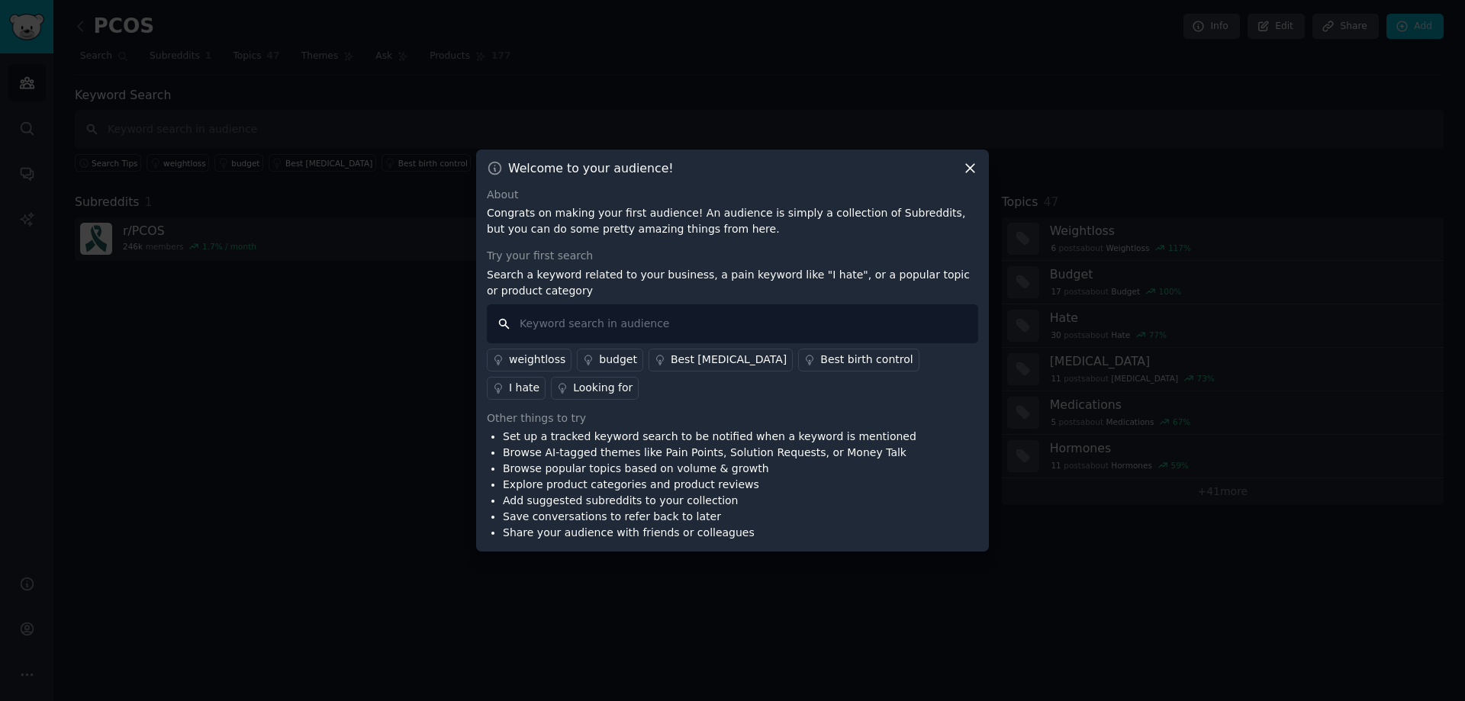
click at [688, 343] on input "text" at bounding box center [732, 323] width 491 height 39
click at [973, 166] on icon at bounding box center [970, 168] width 8 height 8
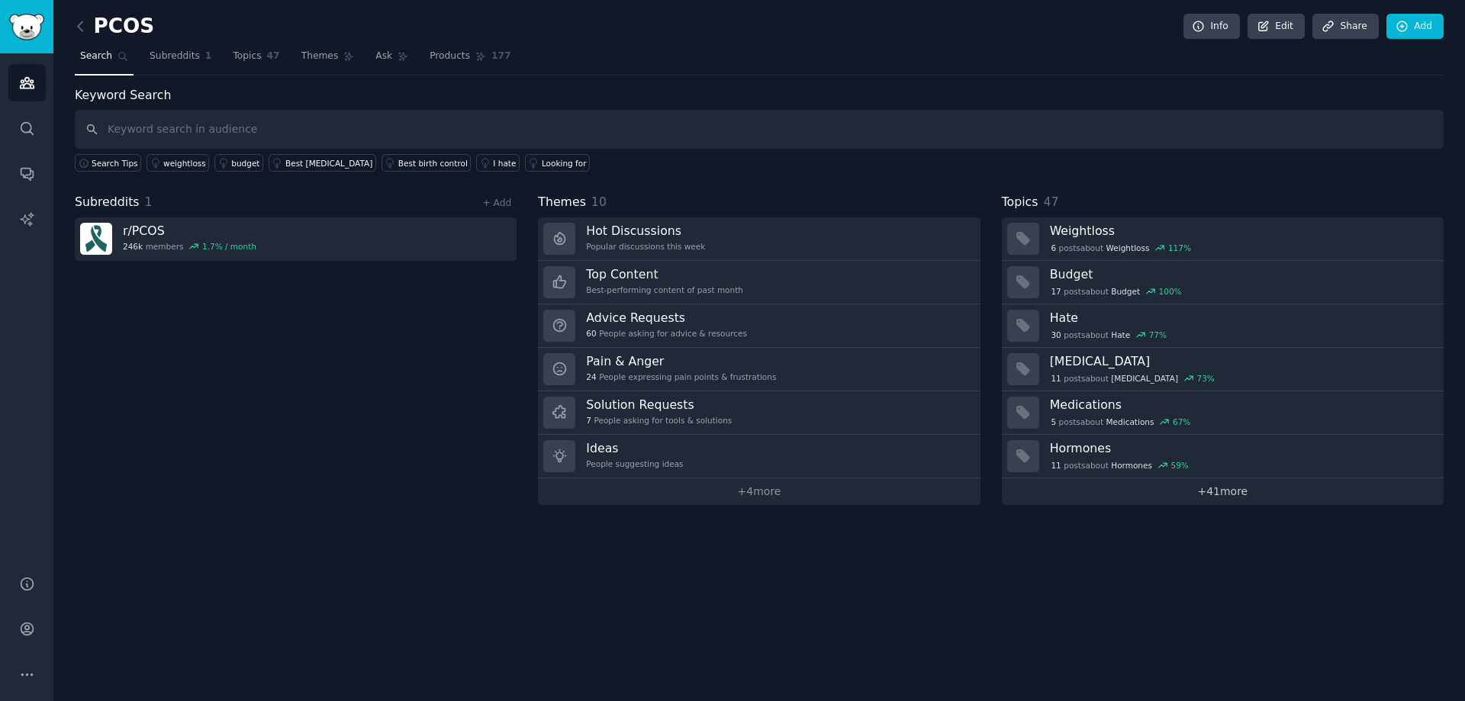
click at [1203, 491] on link "+ 41 more" at bounding box center [1223, 491] width 442 height 27
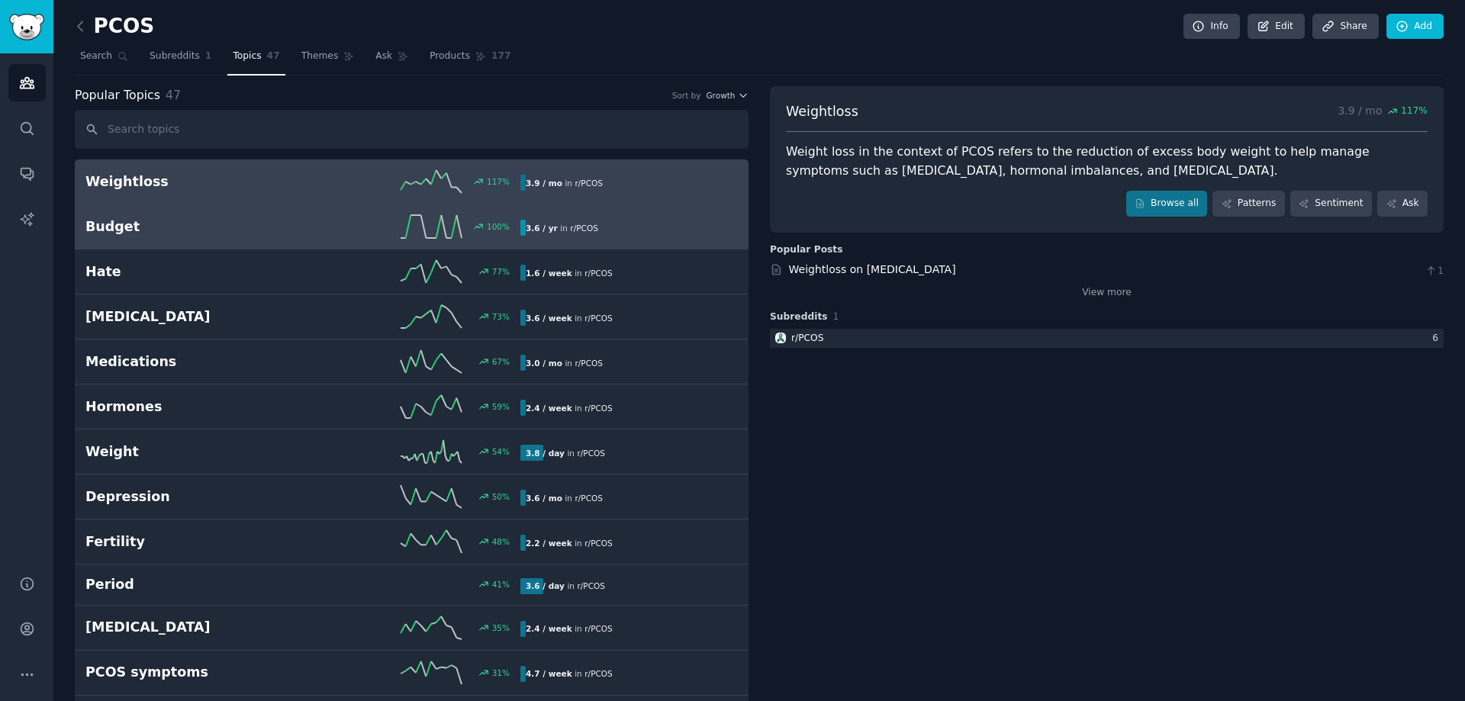
click at [618, 224] on div "3.6 / yr in r/ PCOS" at bounding box center [623, 228] width 207 height 16
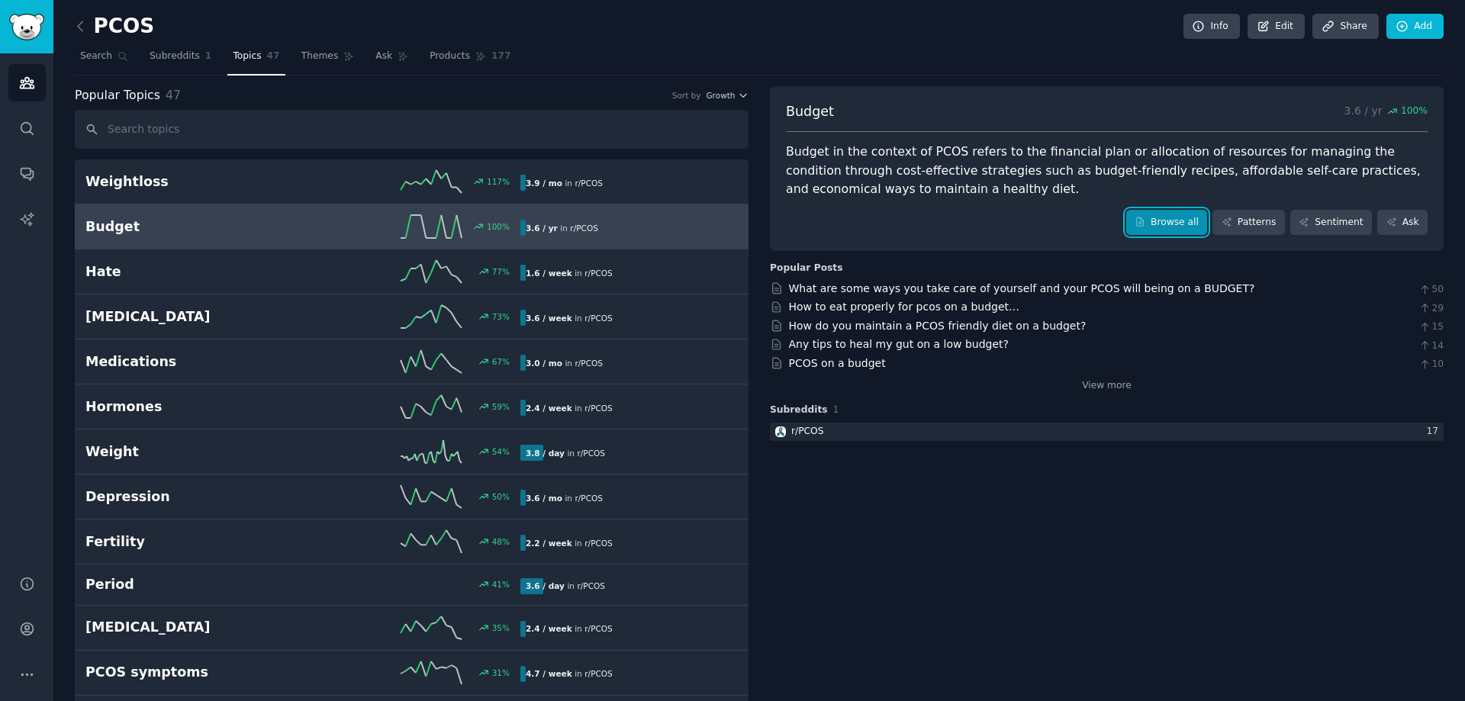
click at [1190, 227] on link "Browse all" at bounding box center [1167, 223] width 82 height 26
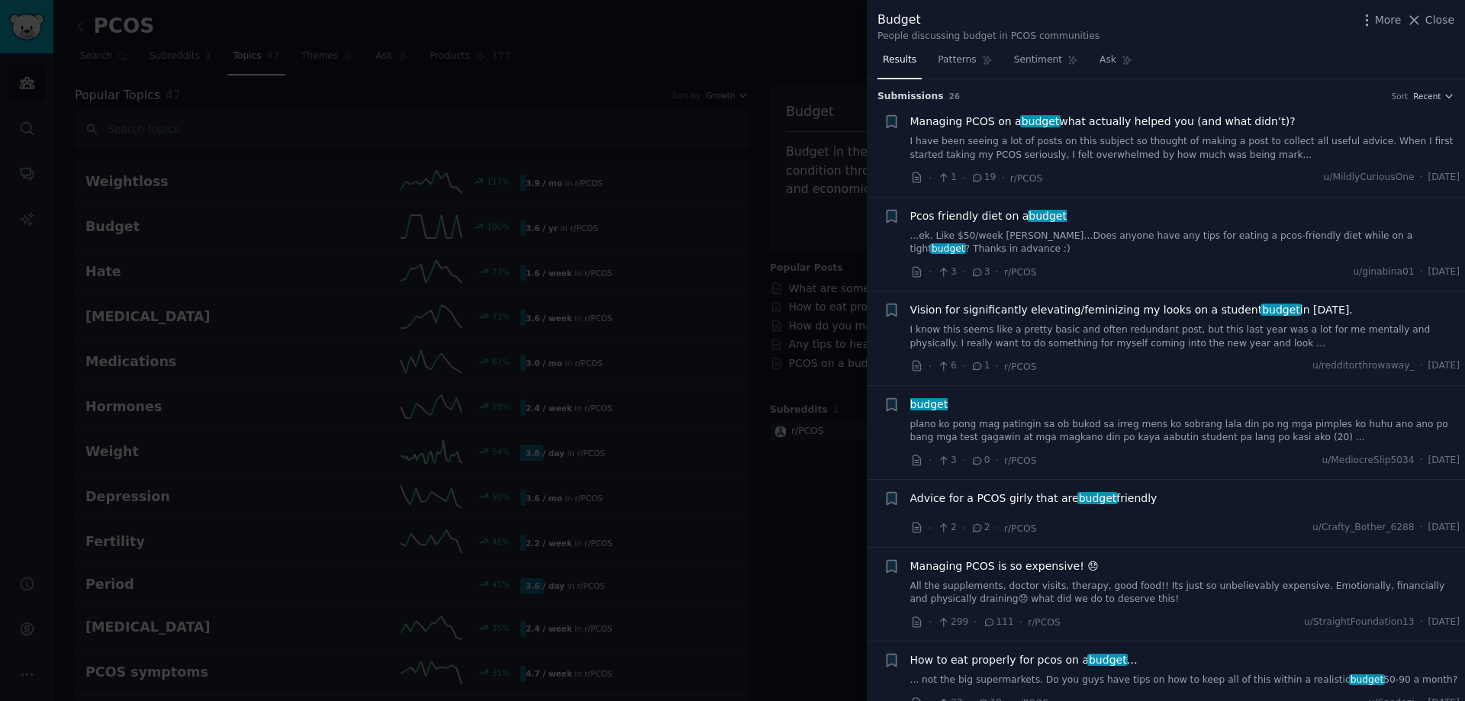
click at [662, 76] on div at bounding box center [732, 350] width 1465 height 701
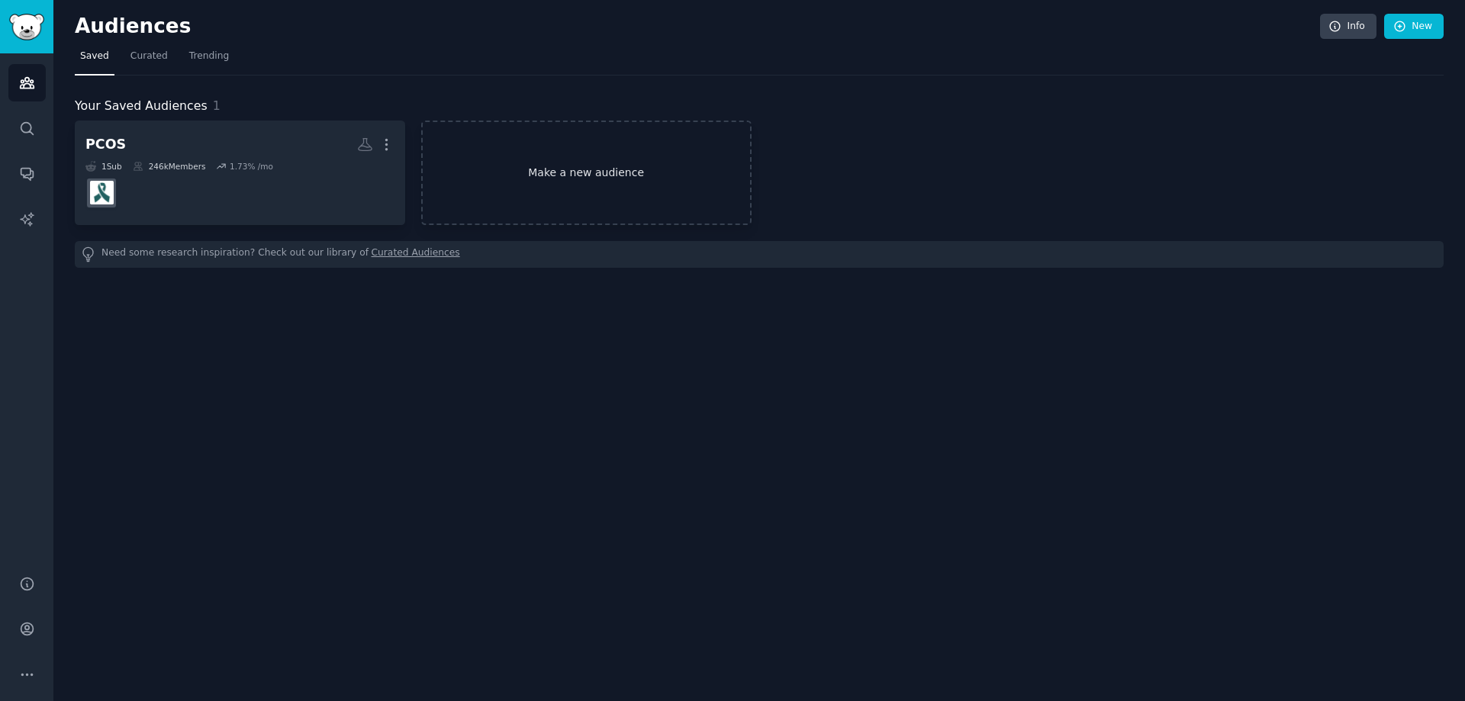
click at [565, 191] on link "Make a new audience" at bounding box center [586, 173] width 330 height 105
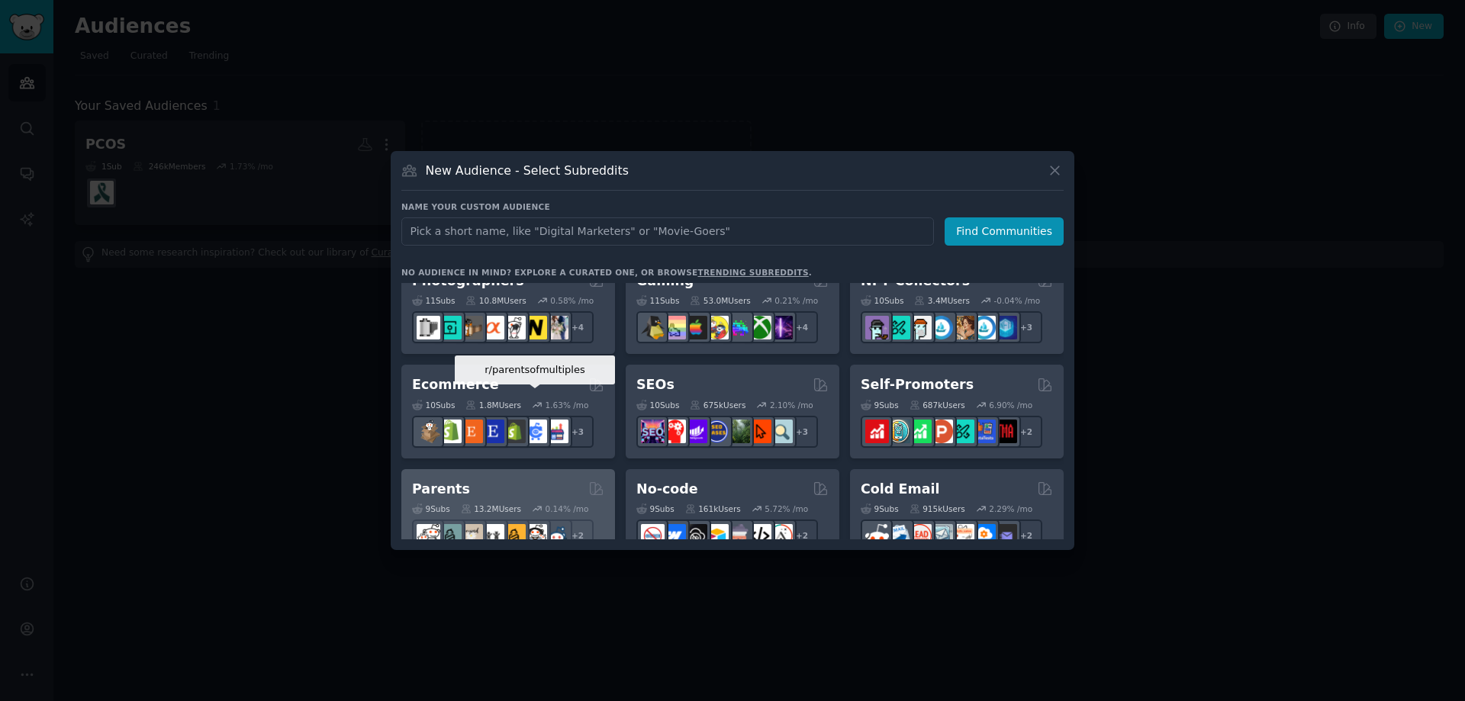
scroll to position [687, 0]
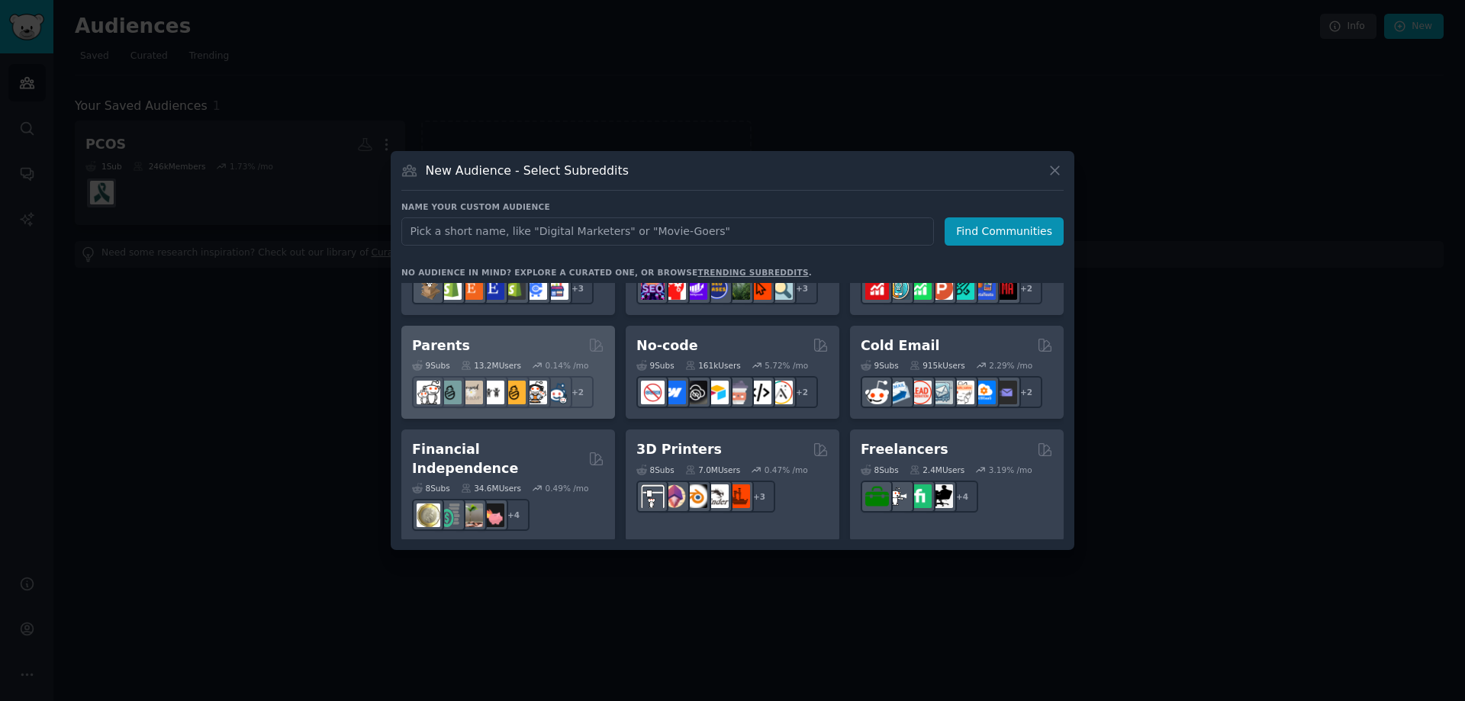
click at [536, 340] on div "Parents Curated by GummySearch" at bounding box center [508, 346] width 192 height 19
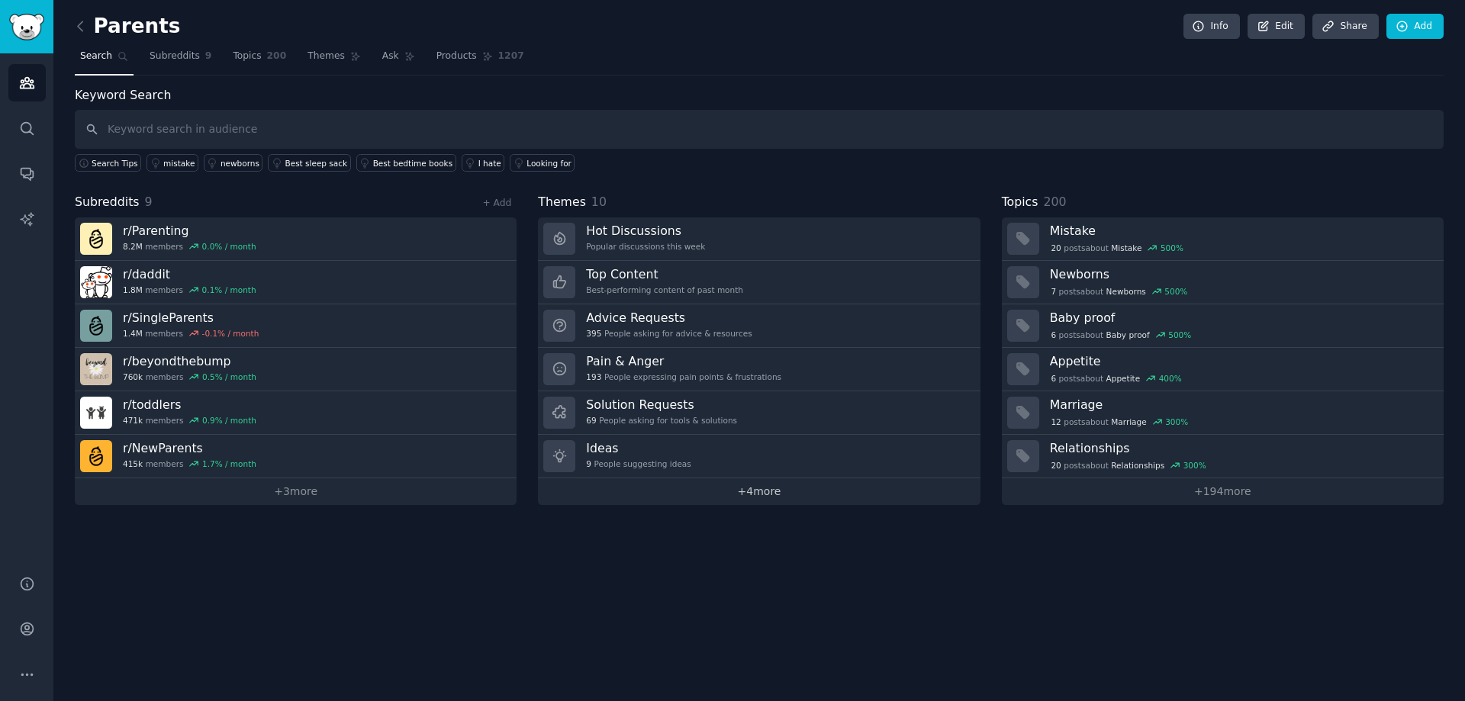
click at [755, 489] on link "+ 4 more" at bounding box center [759, 491] width 442 height 27
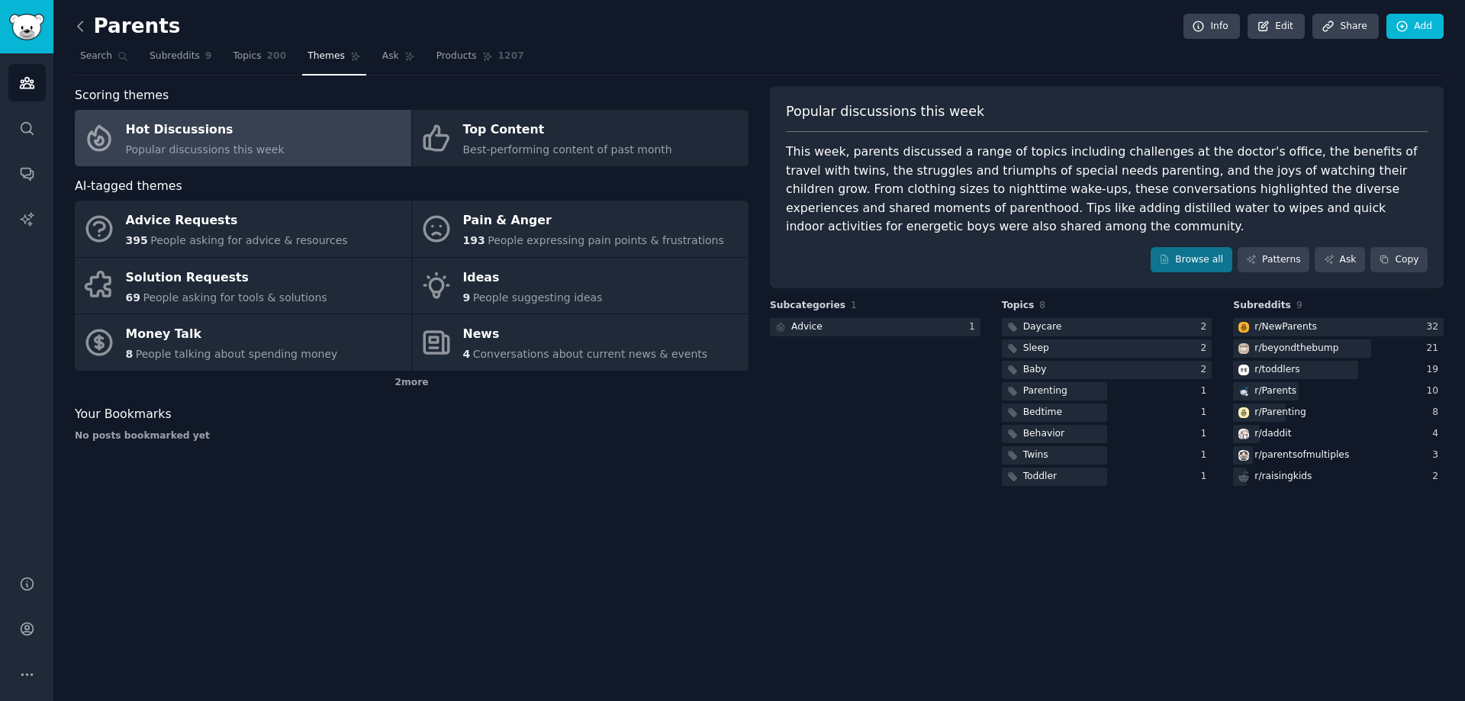
click at [78, 25] on icon at bounding box center [80, 25] width 5 height 9
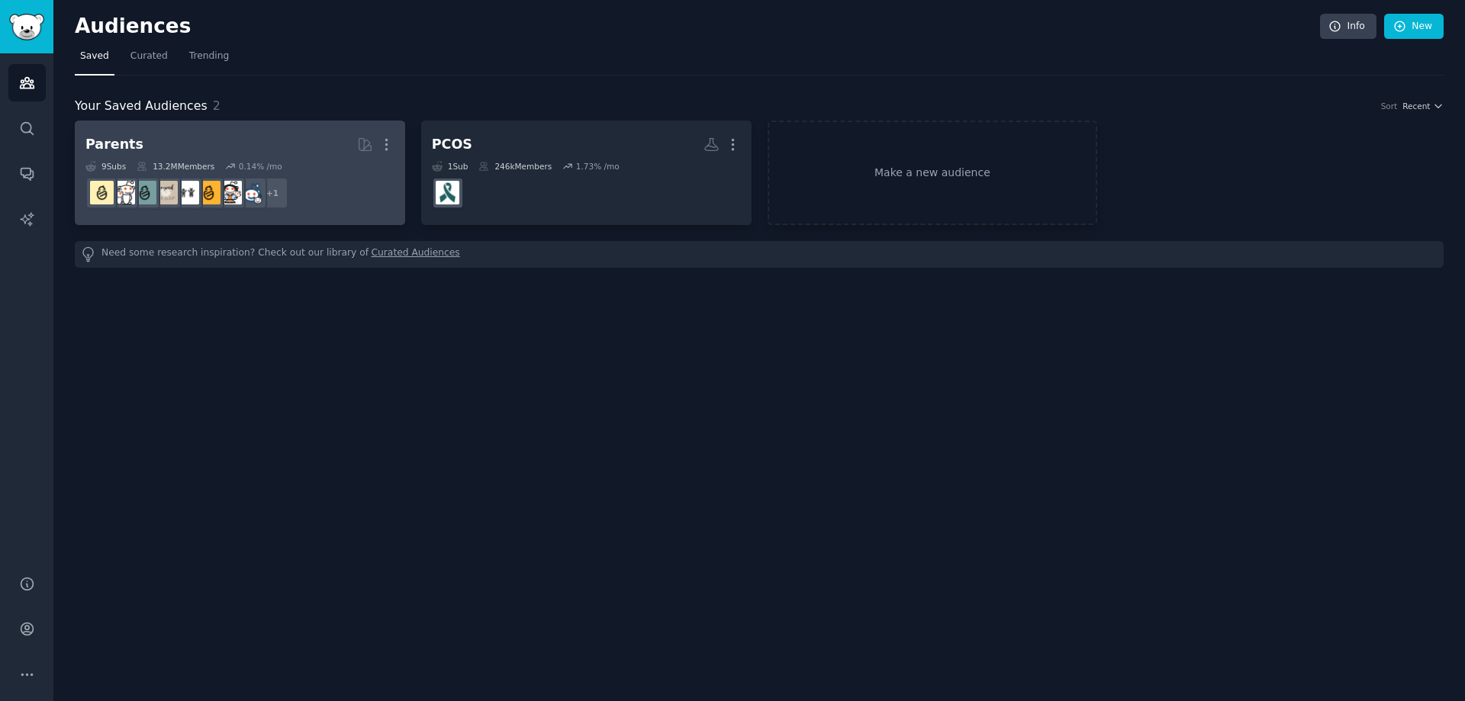
click at [286, 163] on div "9 Sub s 13.2M Members 0.14 % /mo" at bounding box center [239, 166] width 309 height 11
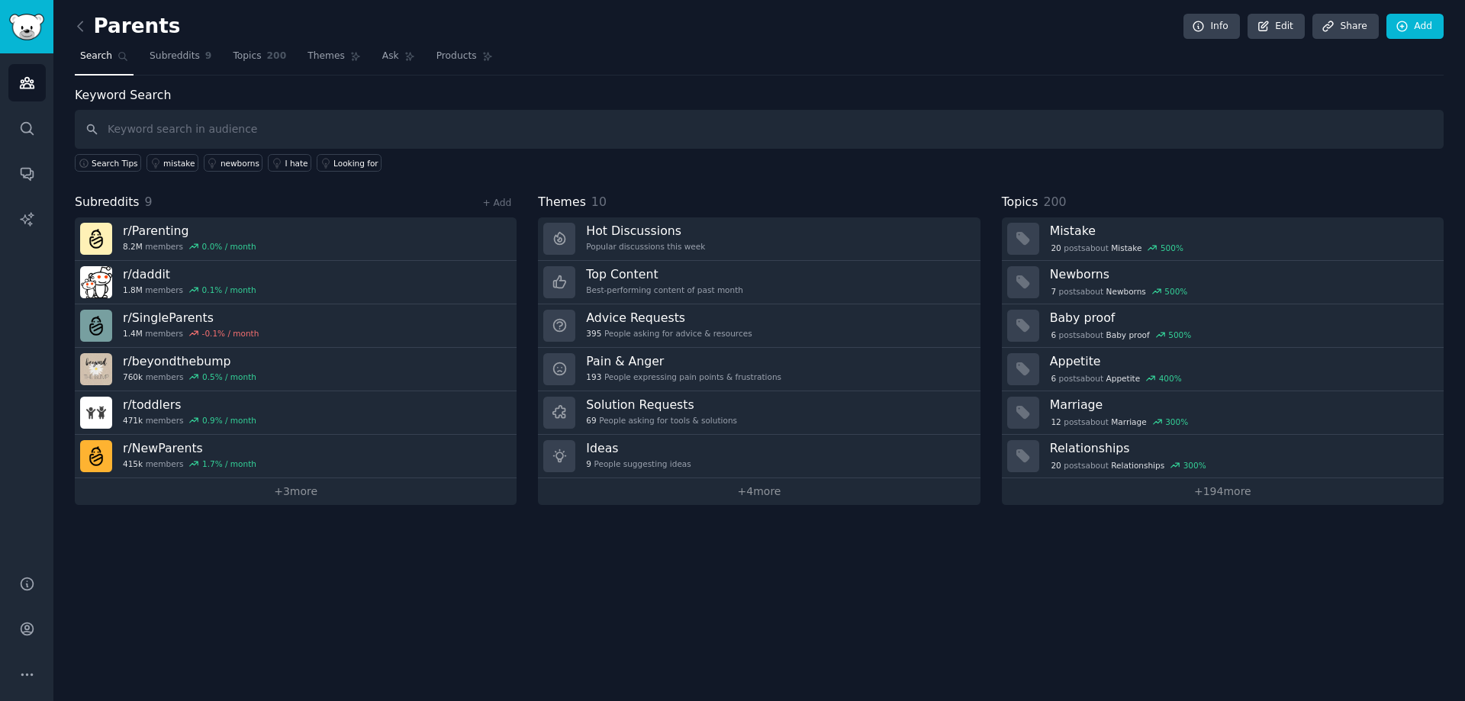
click at [191, 134] on input "text" at bounding box center [759, 129] width 1369 height 39
type input "food"
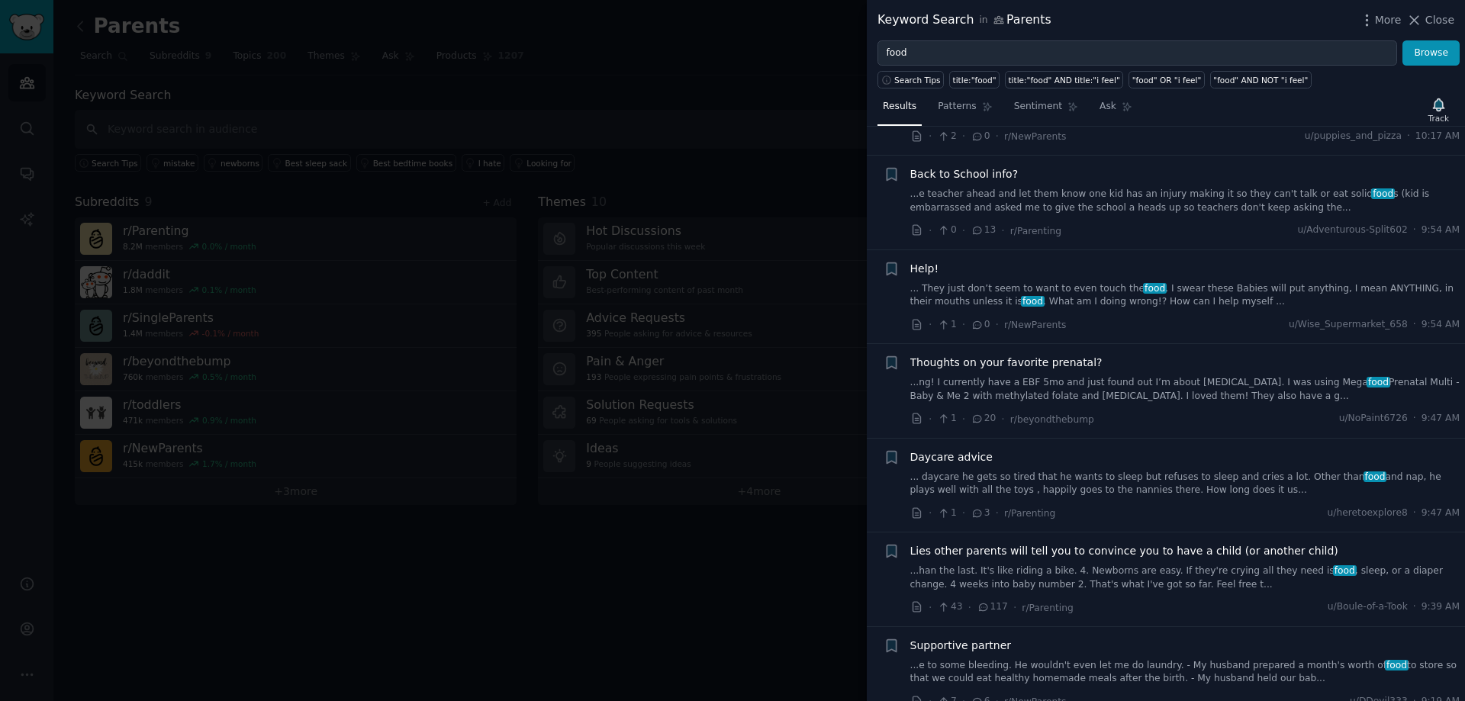
scroll to position [1908, 0]
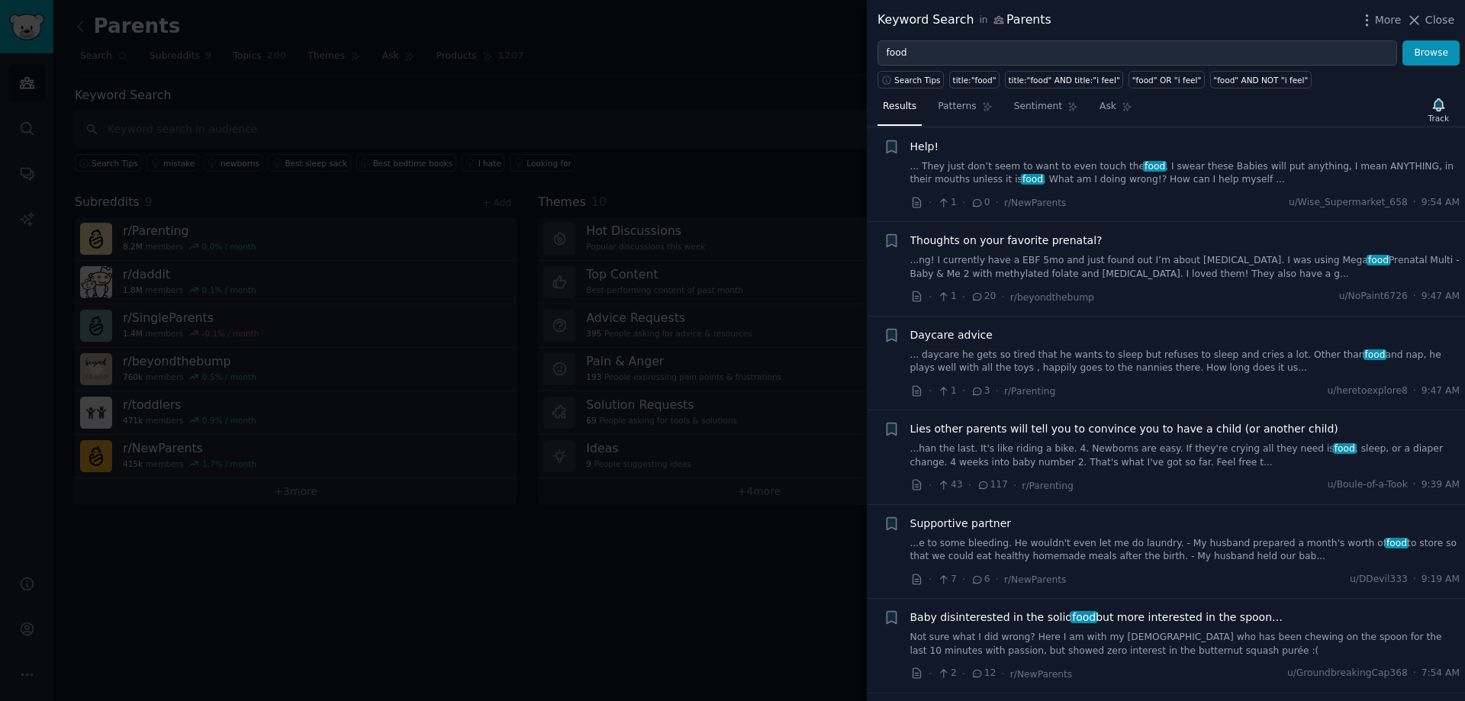
click at [411, 125] on div at bounding box center [732, 350] width 1465 height 701
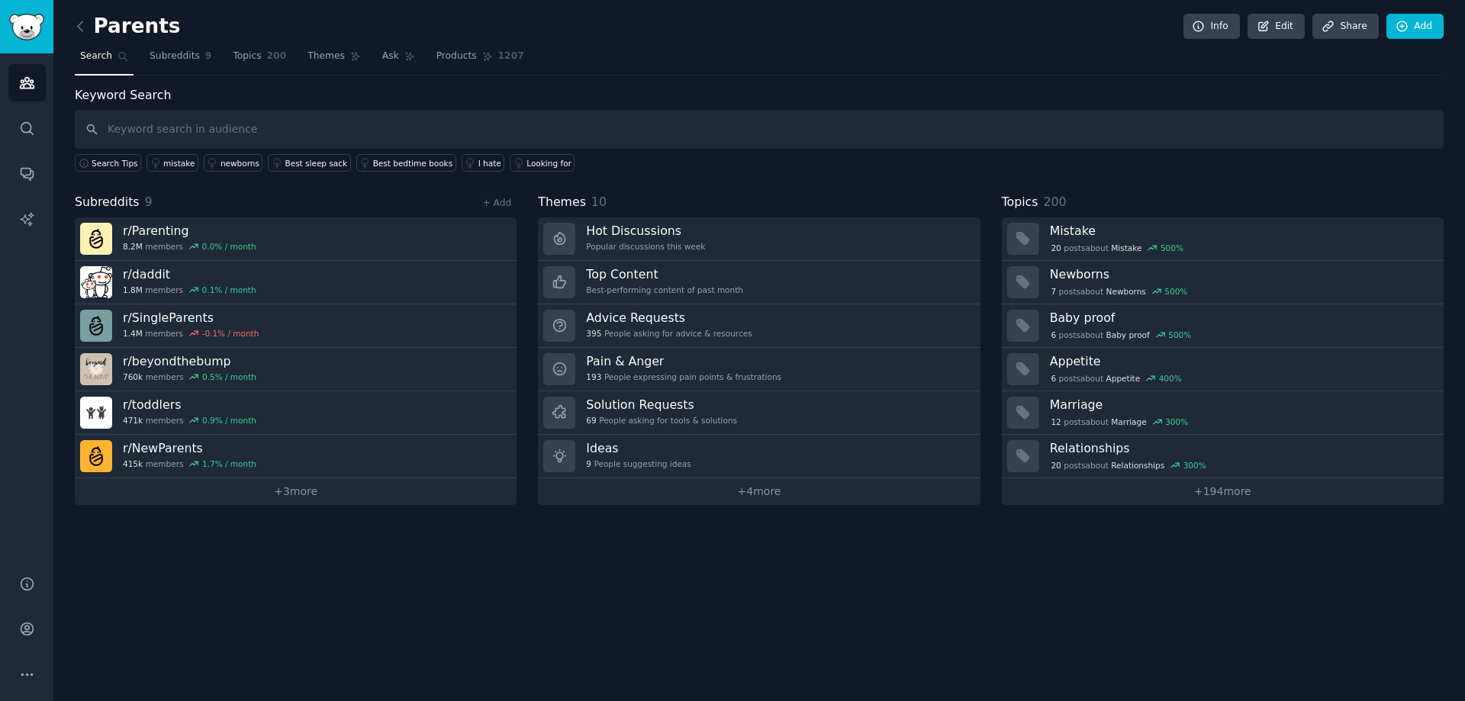
click at [90, 18] on link at bounding box center [84, 26] width 19 height 24
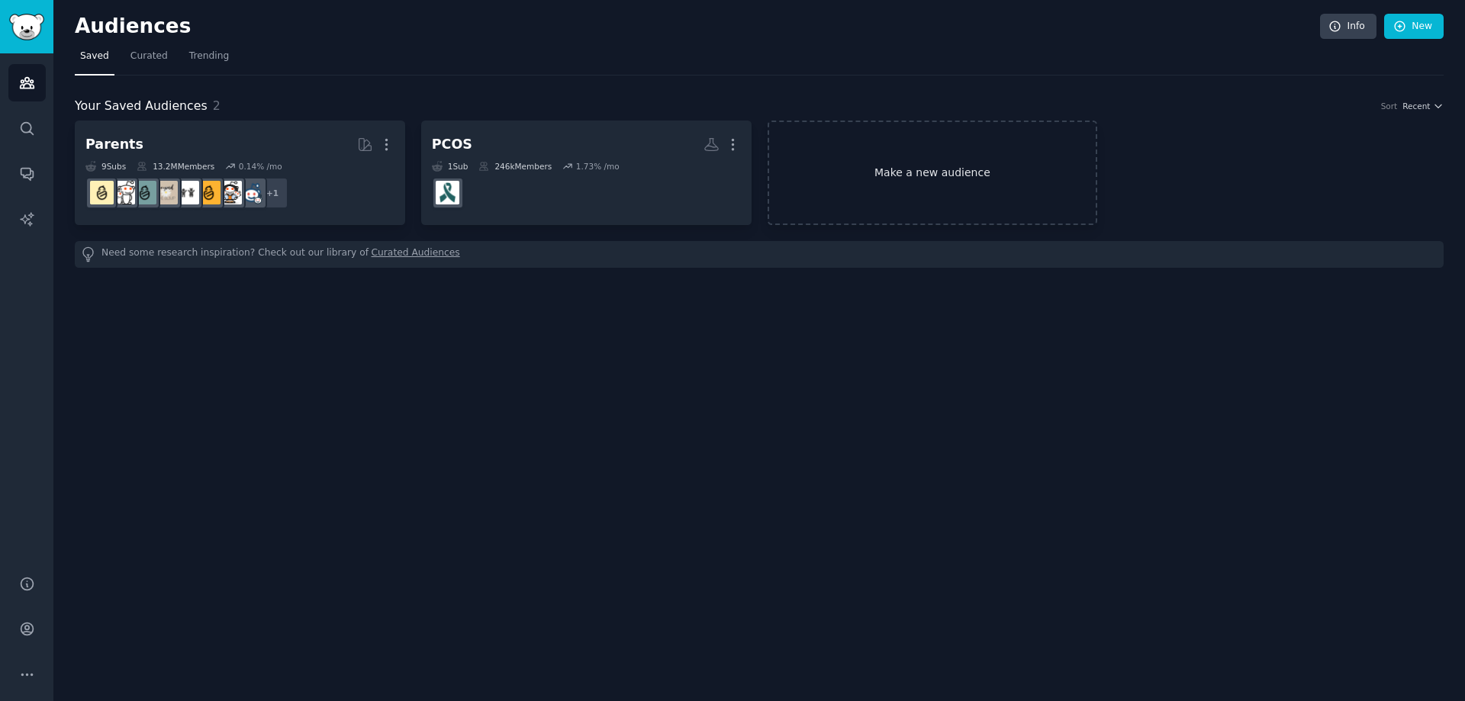
click at [834, 210] on link "Make a new audience" at bounding box center [933, 173] width 330 height 105
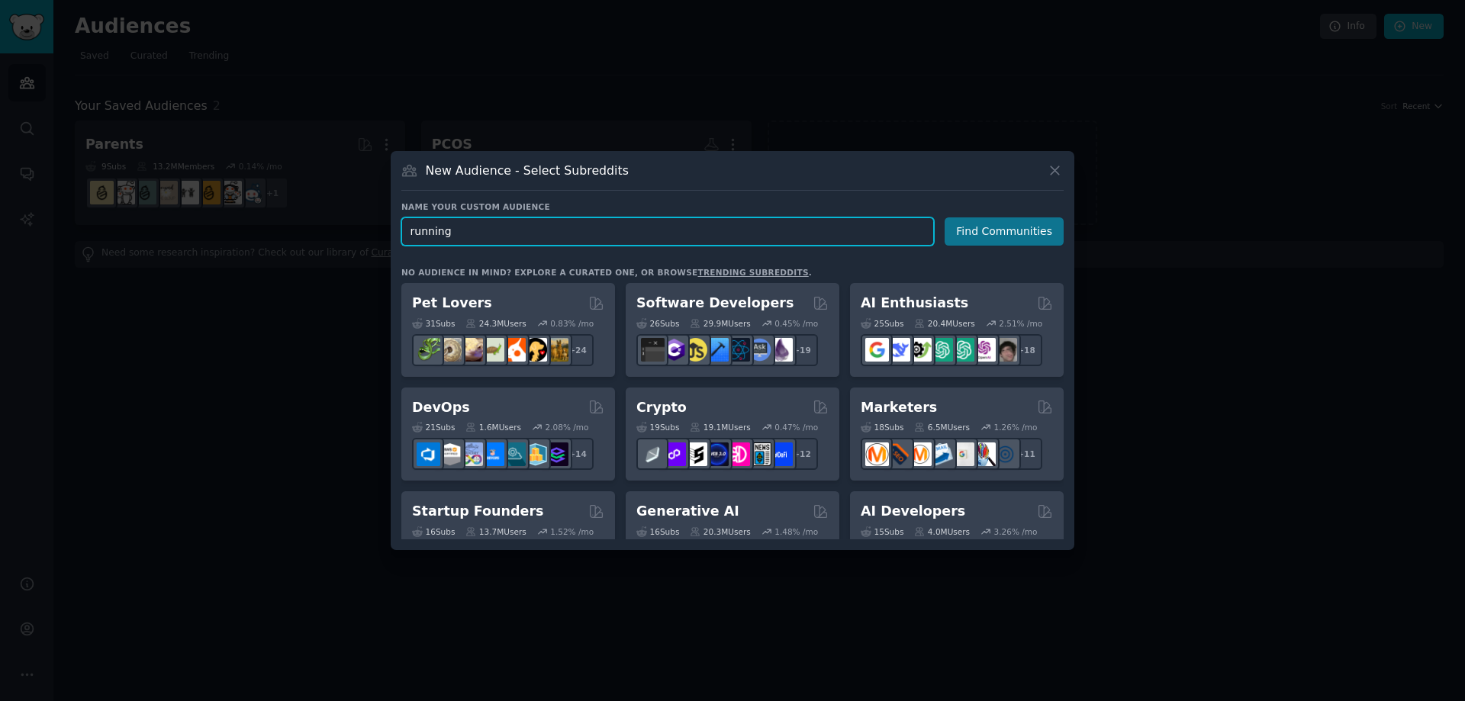
type input "running"
click at [998, 230] on button "Find Communities" at bounding box center [1004, 231] width 119 height 28
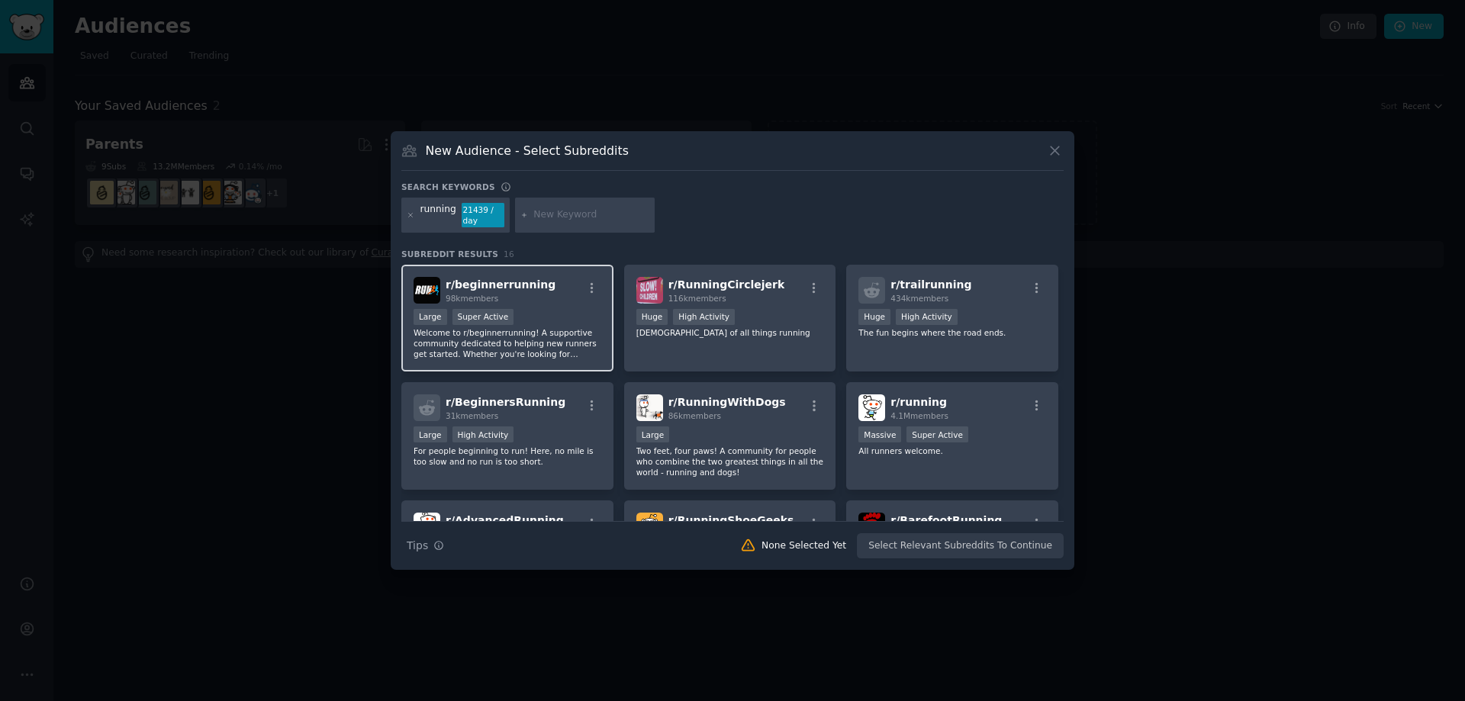
click at [532, 347] on p "Welcome to r/beginnerrunning! A supportive community dedicated to helping new r…" at bounding box center [508, 343] width 188 height 32
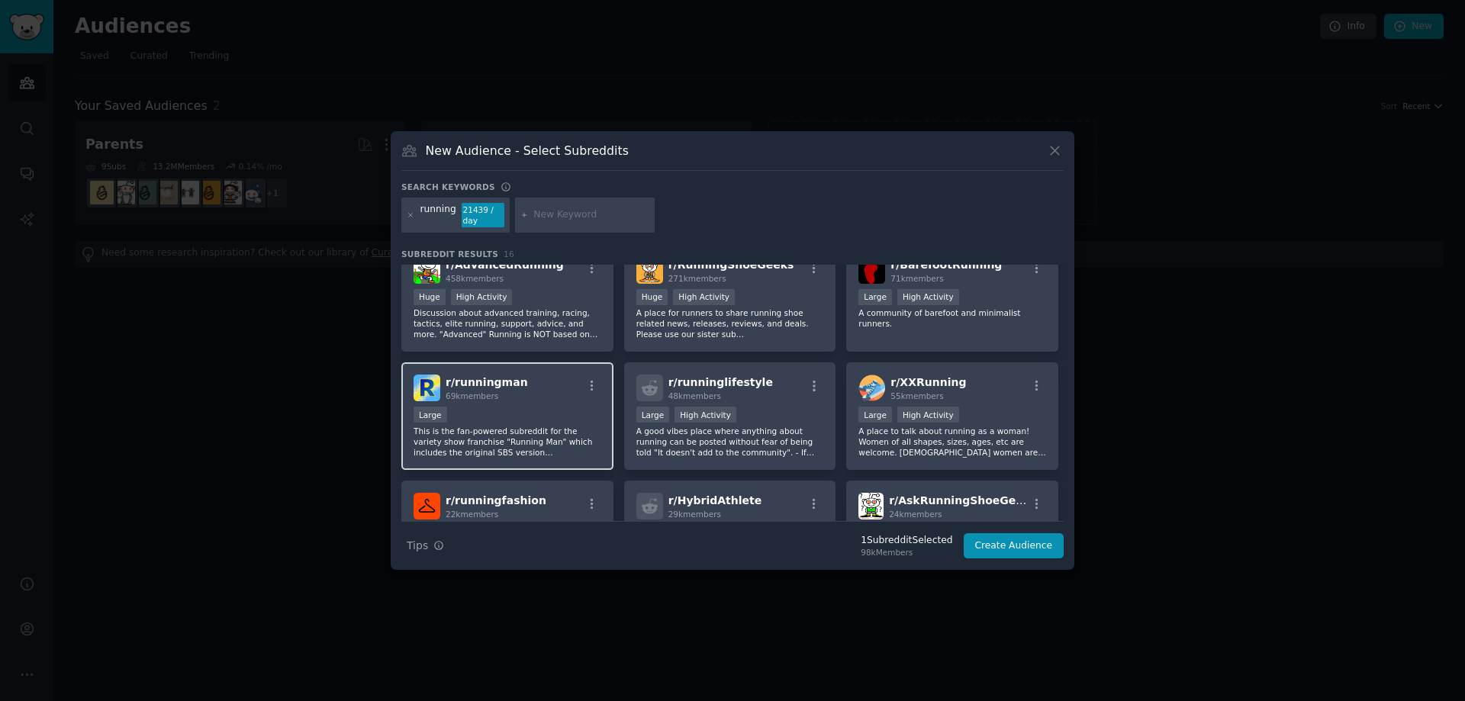
scroll to position [153, 0]
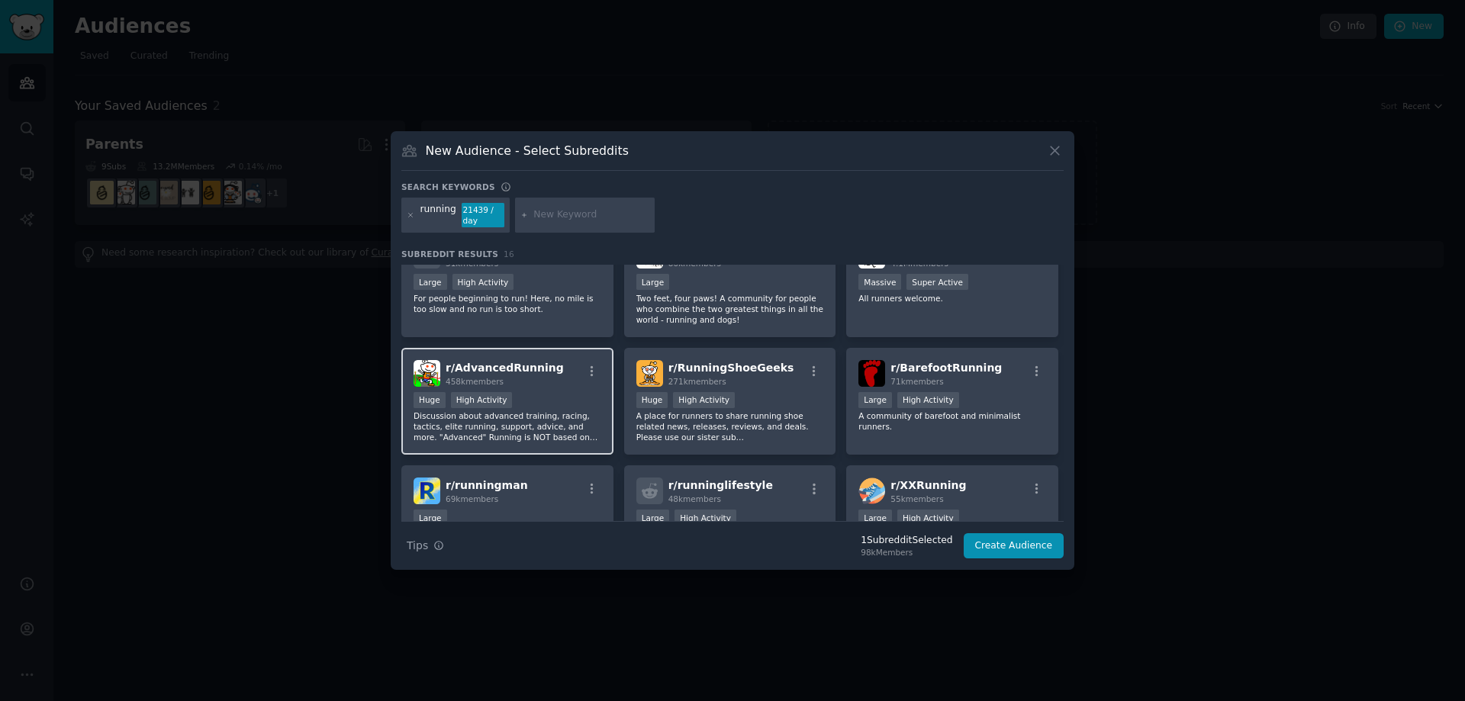
click at [571, 437] on p "Discussion about advanced training, racing, tactics, elite running, support, ad…" at bounding box center [508, 427] width 188 height 32
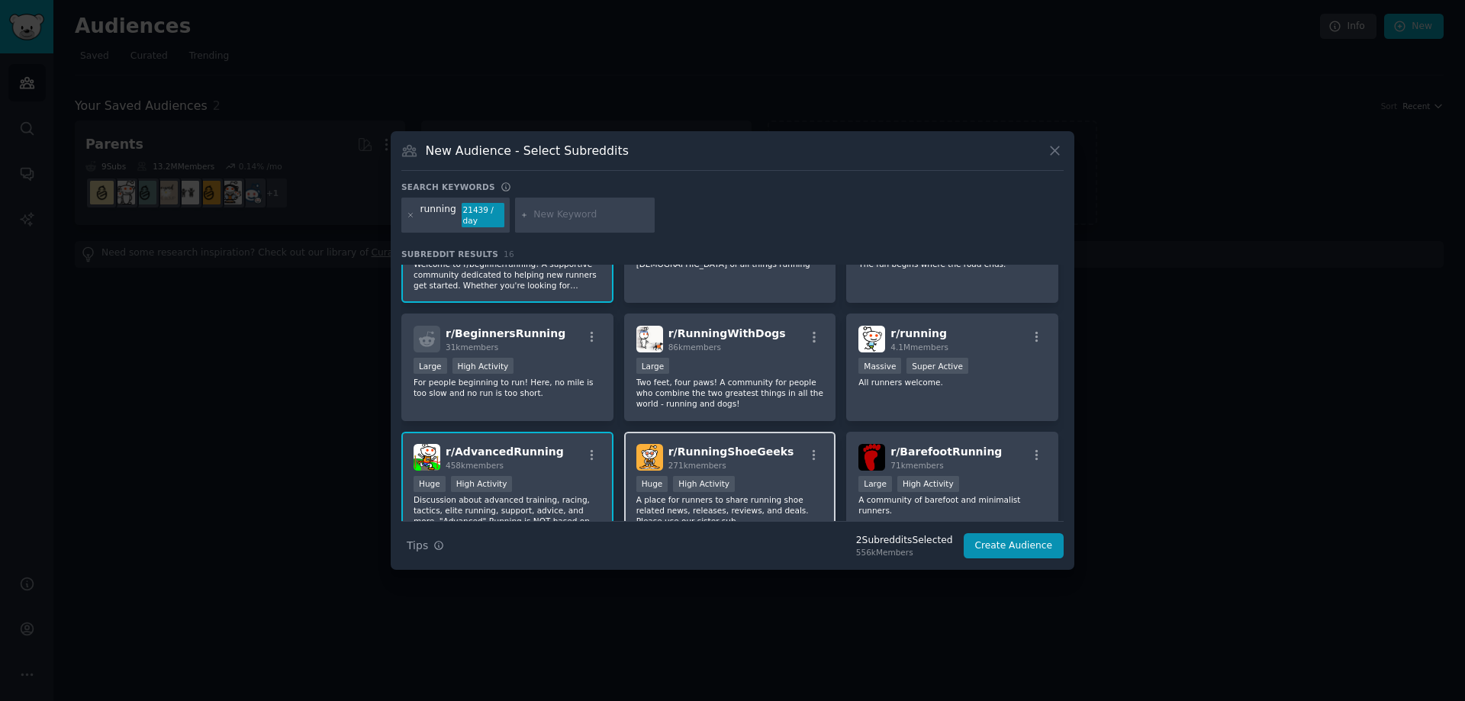
scroll to position [0, 0]
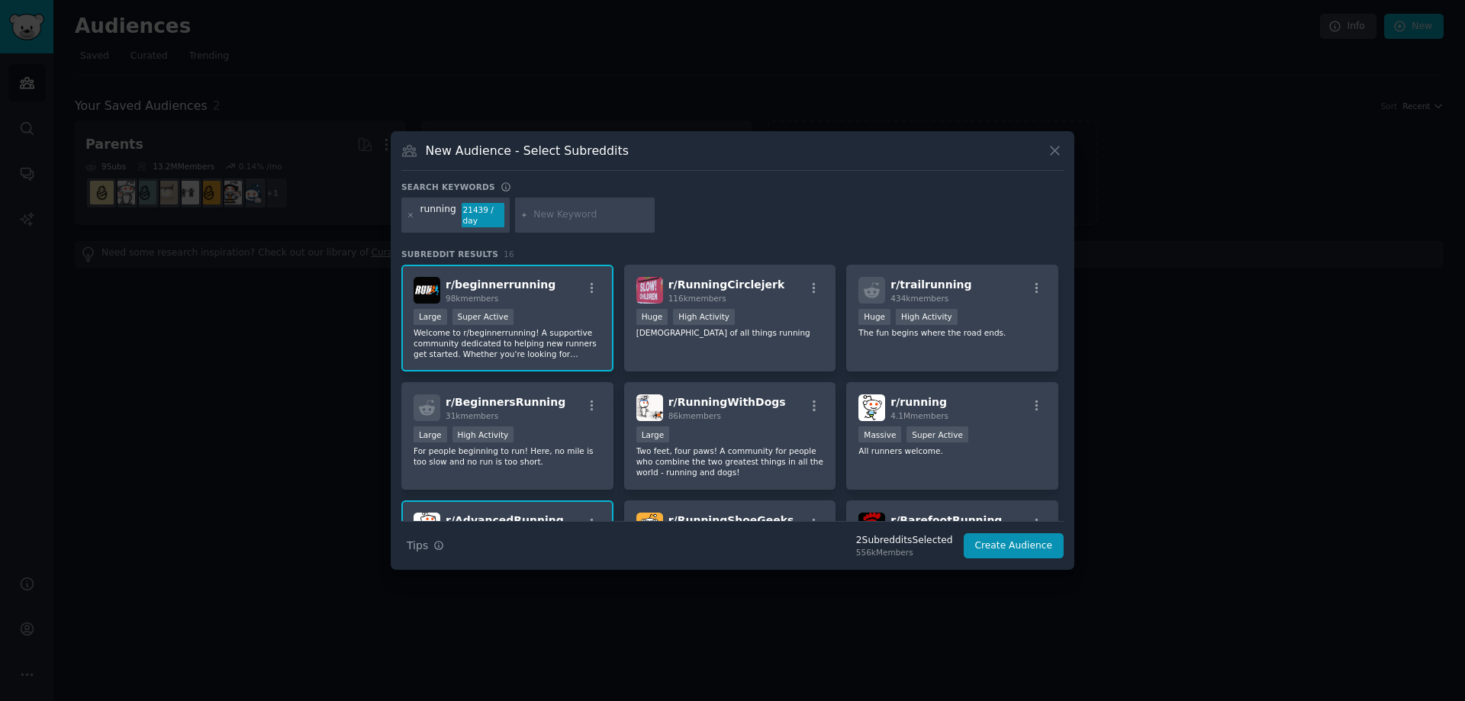
click at [581, 363] on div "r/ beginnerrunning 98k members Large Super Active Welcome to r/beginnerrunning!…" at bounding box center [507, 319] width 212 height 108
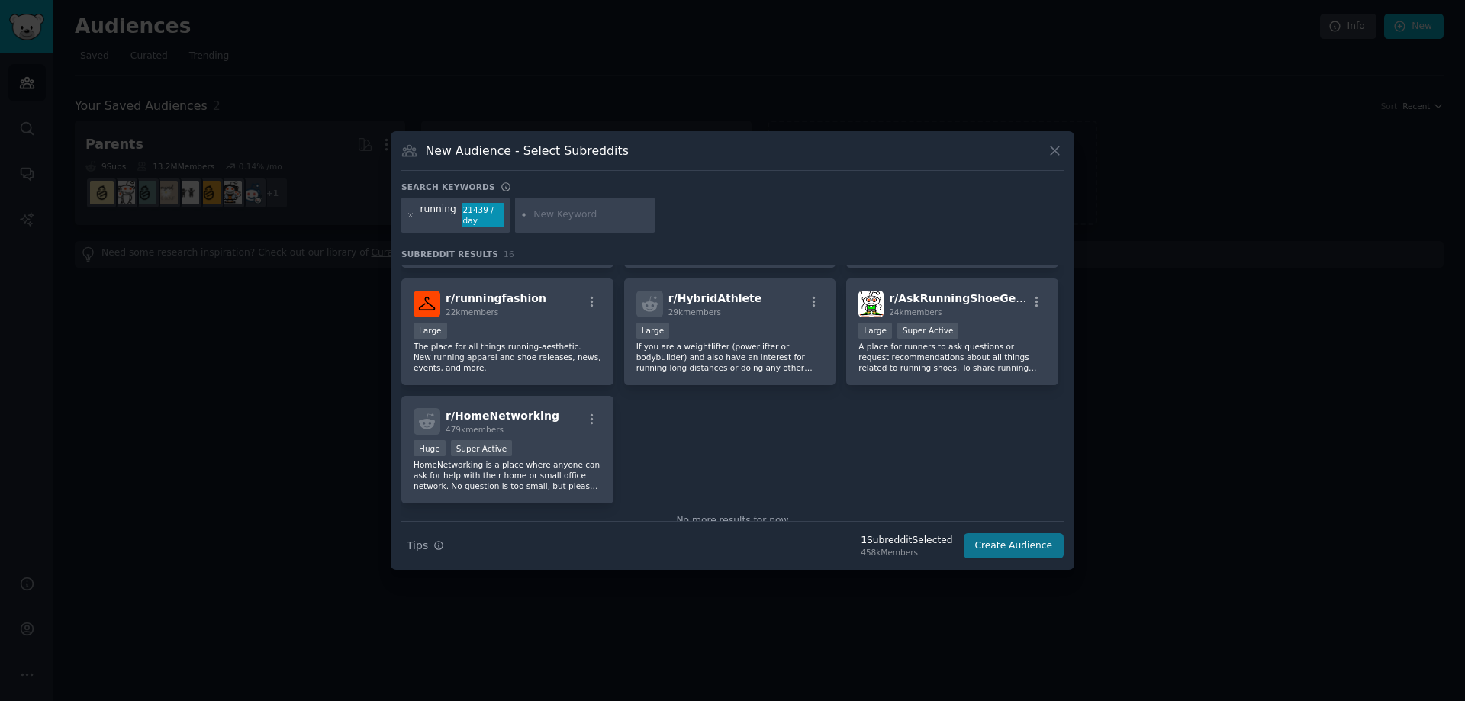
scroll to position [494, 0]
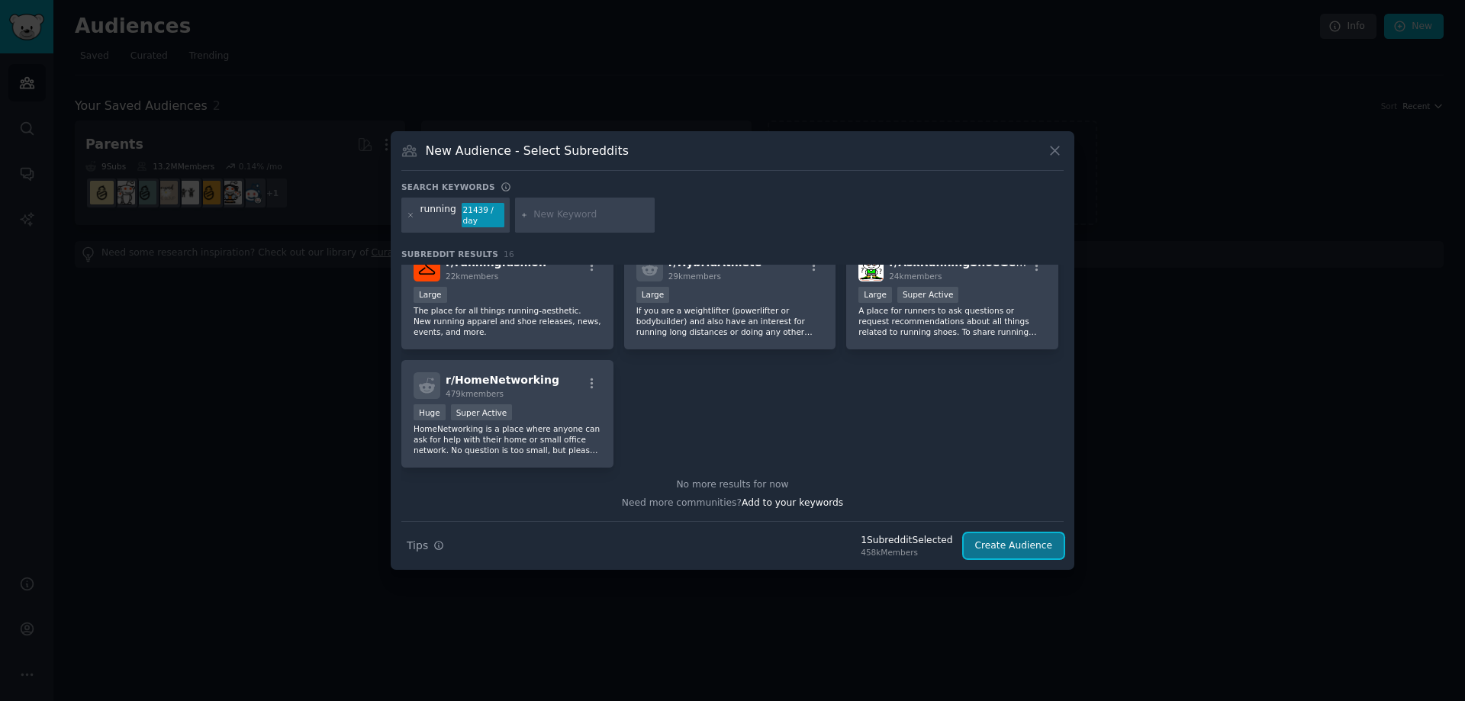
click at [1022, 543] on button "Create Audience" at bounding box center [1014, 546] width 101 height 26
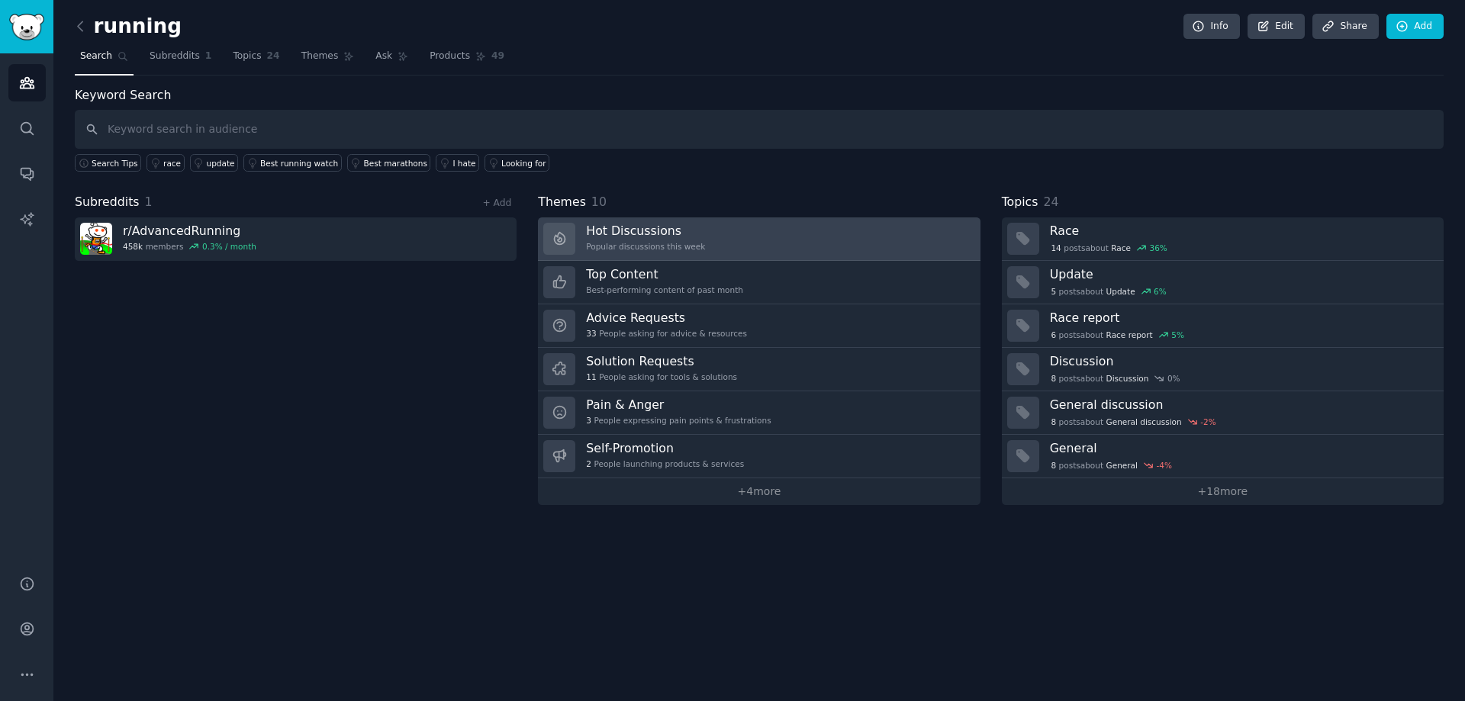
click at [755, 245] on link "Hot Discussions Popular discussions this week" at bounding box center [759, 238] width 442 height 43
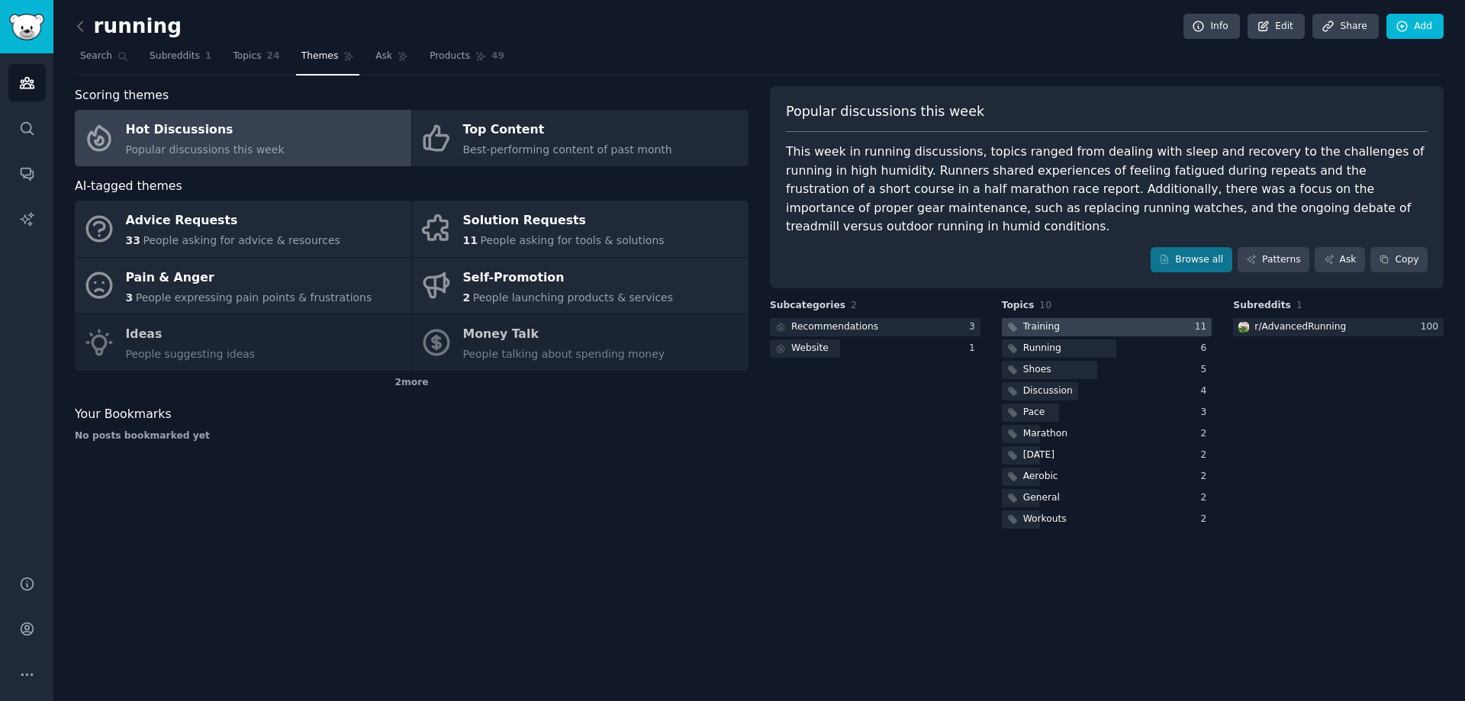
click at [1041, 320] on div "Training" at bounding box center [1041, 327] width 37 height 14
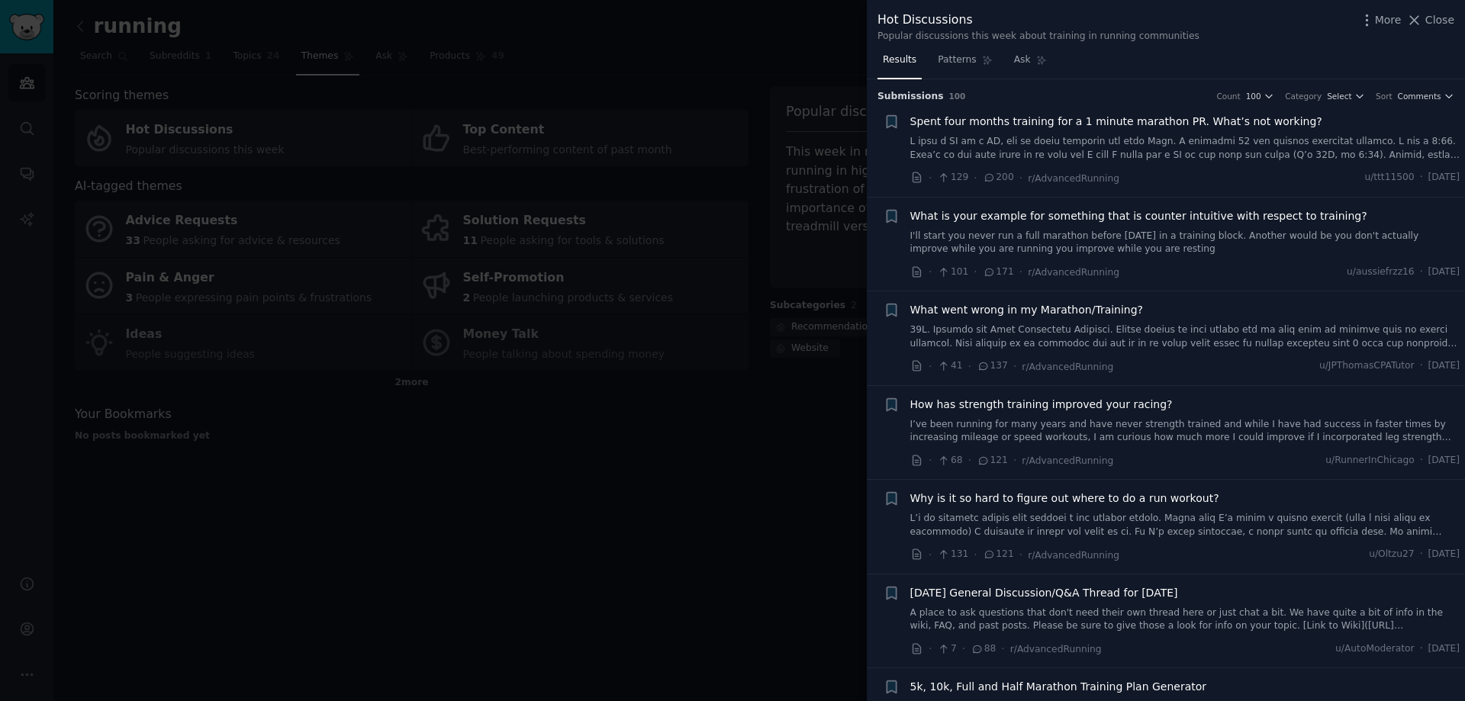
click at [821, 222] on div at bounding box center [732, 350] width 1465 height 701
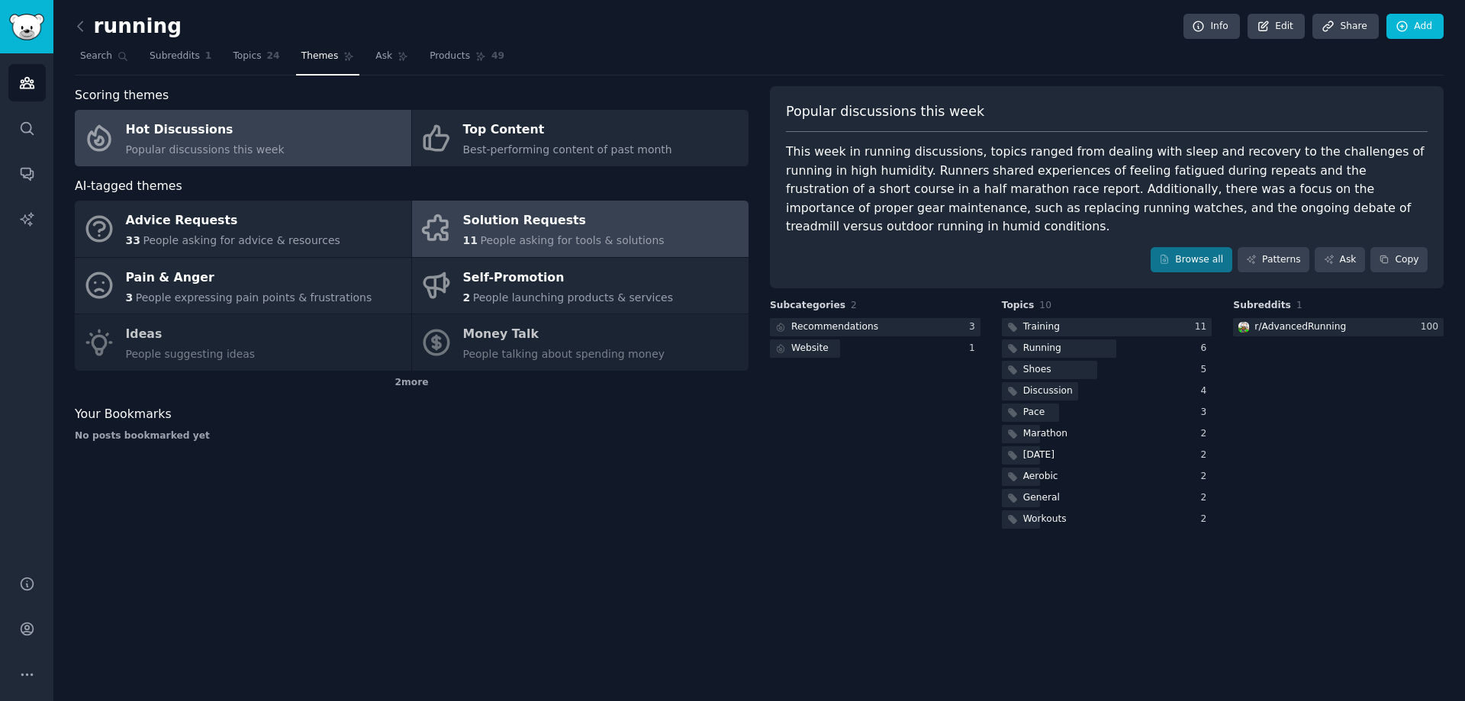
click at [583, 237] on span "People asking for tools & solutions" at bounding box center [572, 240] width 184 height 12
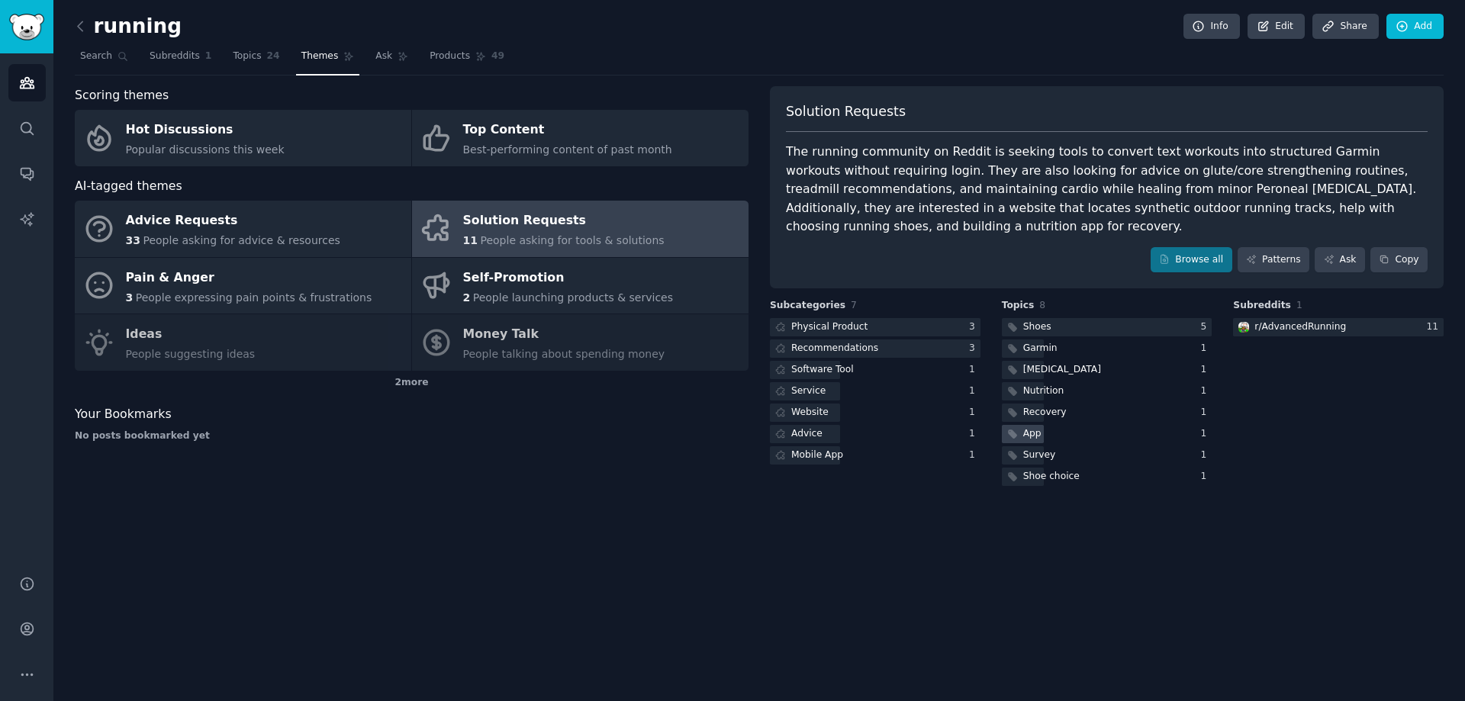
click at [1025, 427] on div "App" at bounding box center [1032, 434] width 18 height 14
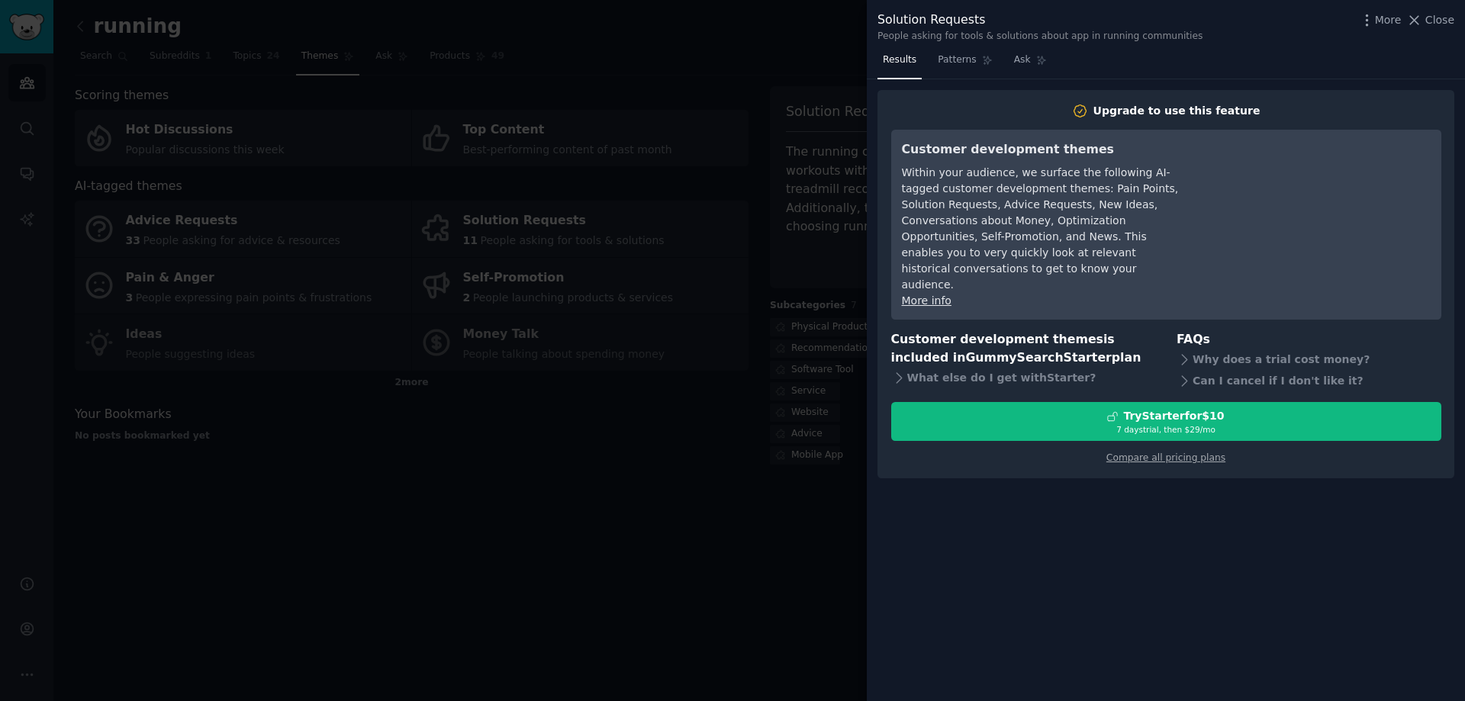
click at [778, 246] on div at bounding box center [732, 350] width 1465 height 701
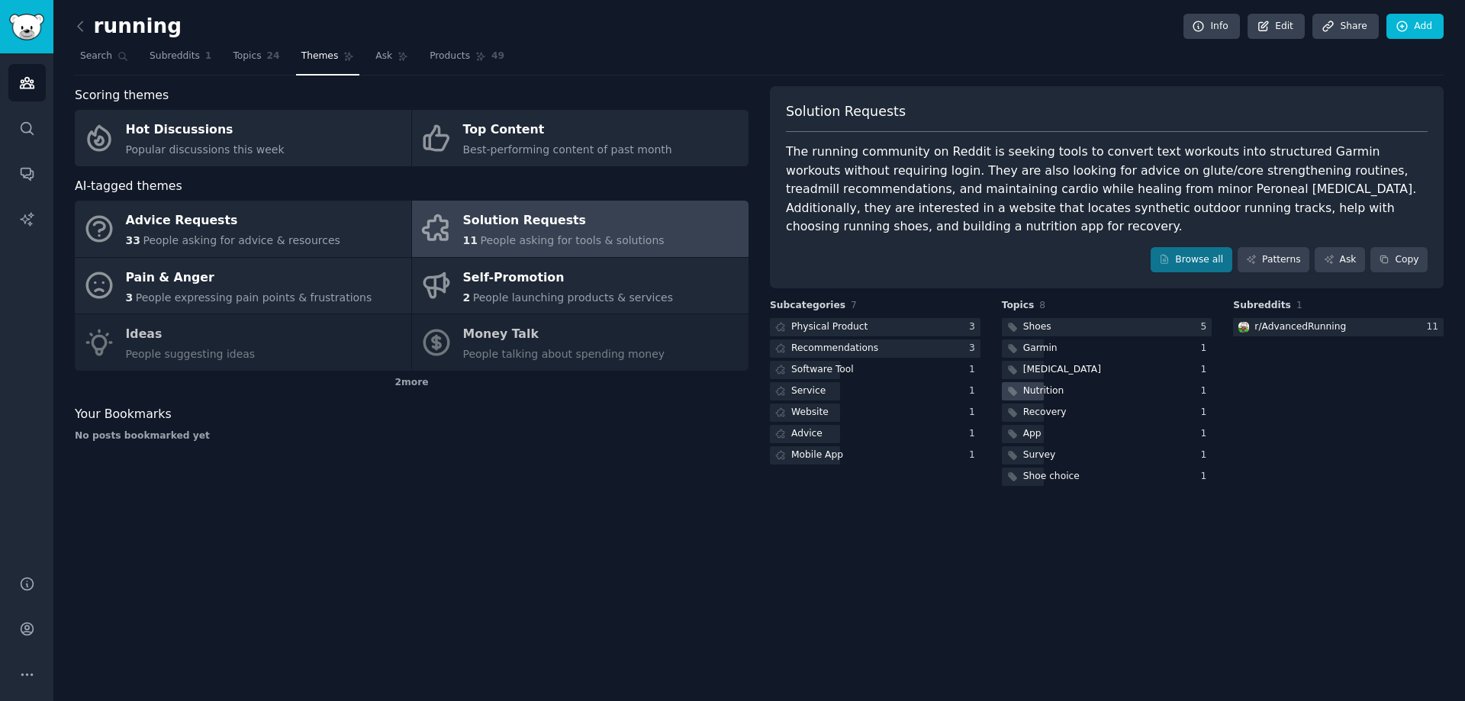
click at [1035, 385] on div "Nutrition" at bounding box center [1043, 392] width 41 height 14
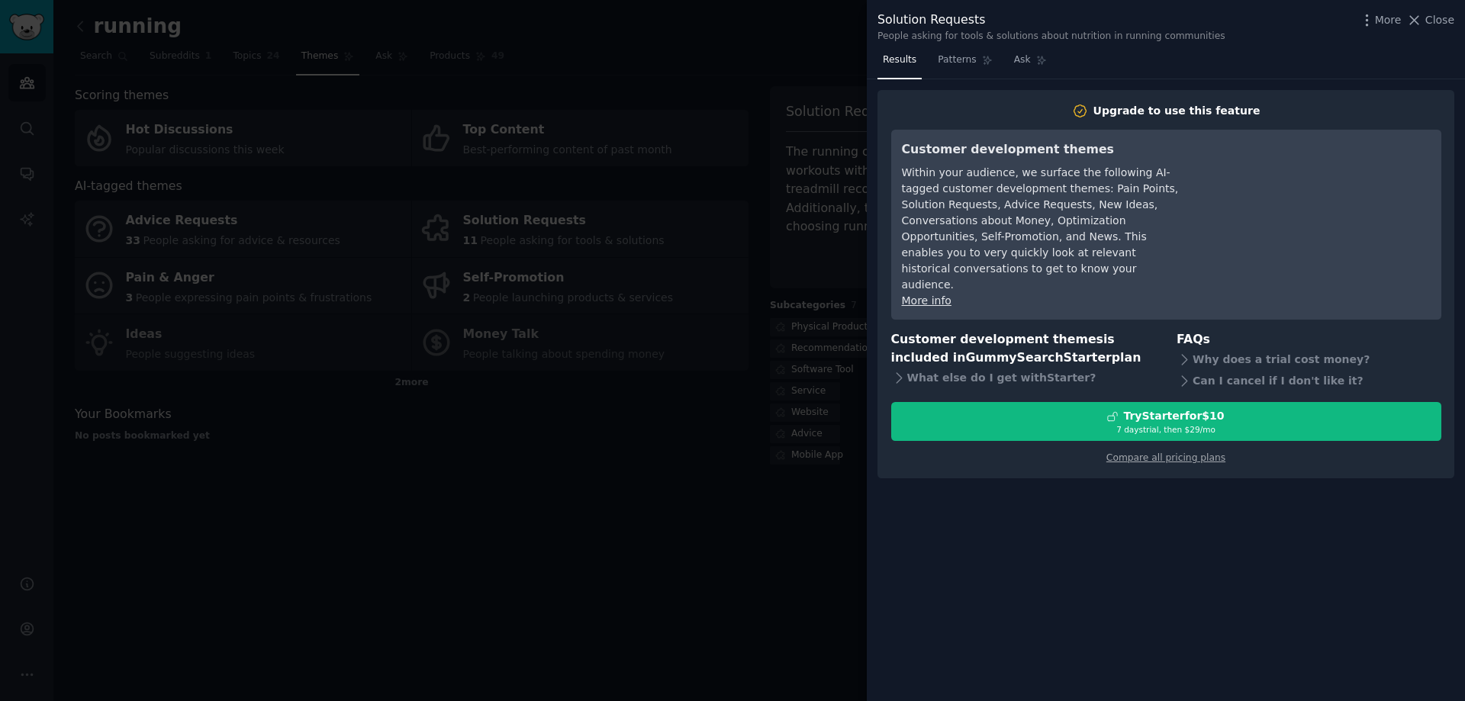
drag, startPoint x: 746, startPoint y: 256, endPoint x: 731, endPoint y: 253, distance: 15.6
click at [738, 246] on div at bounding box center [732, 350] width 1465 height 701
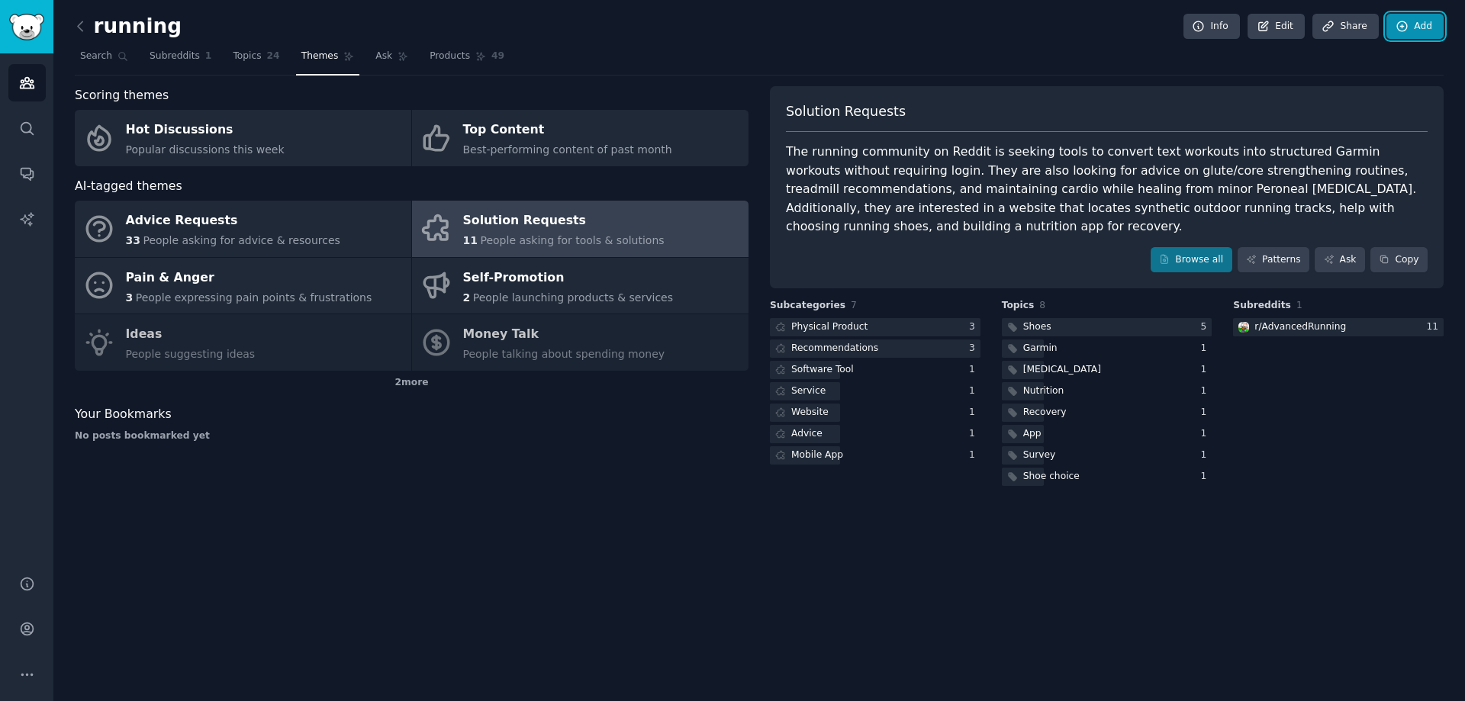
click at [1410, 22] on link "Add" at bounding box center [1414, 27] width 57 height 26
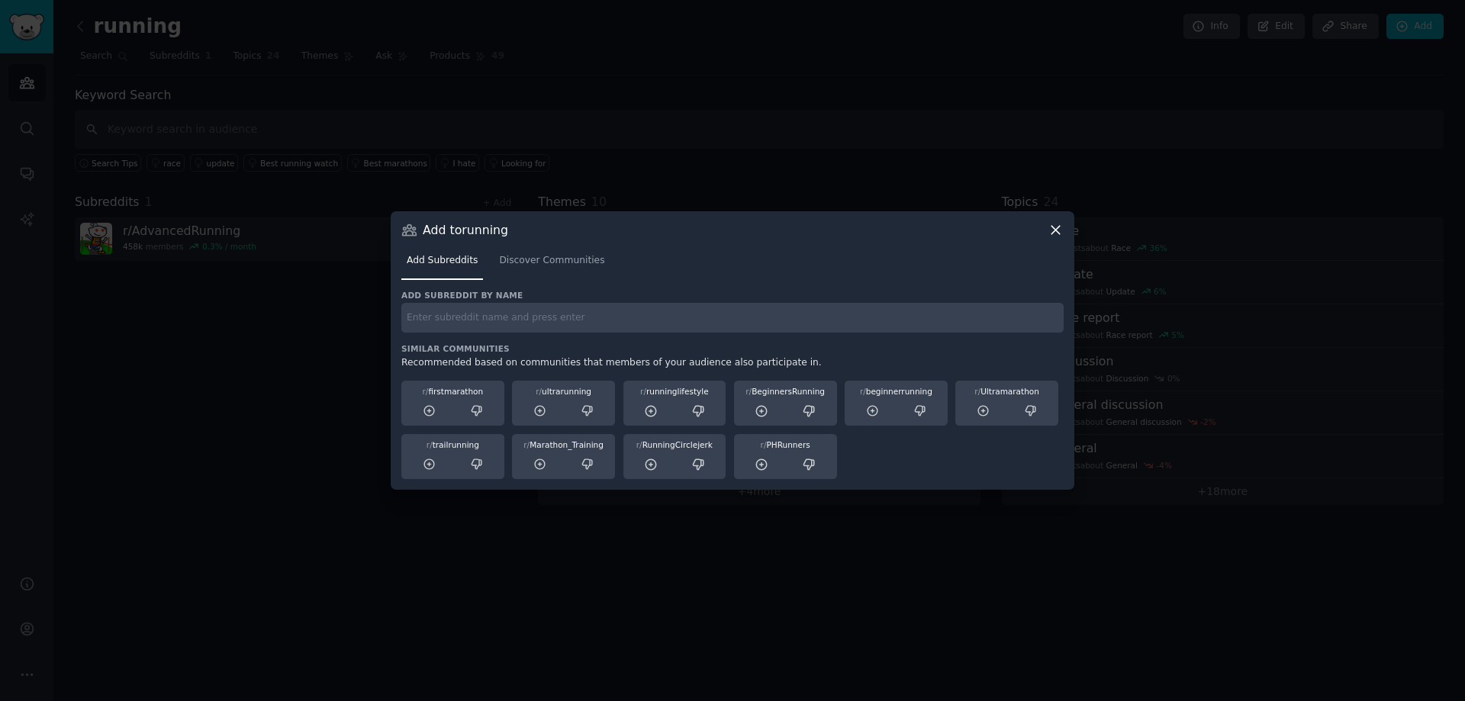
click at [541, 317] on input "text" at bounding box center [732, 318] width 662 height 30
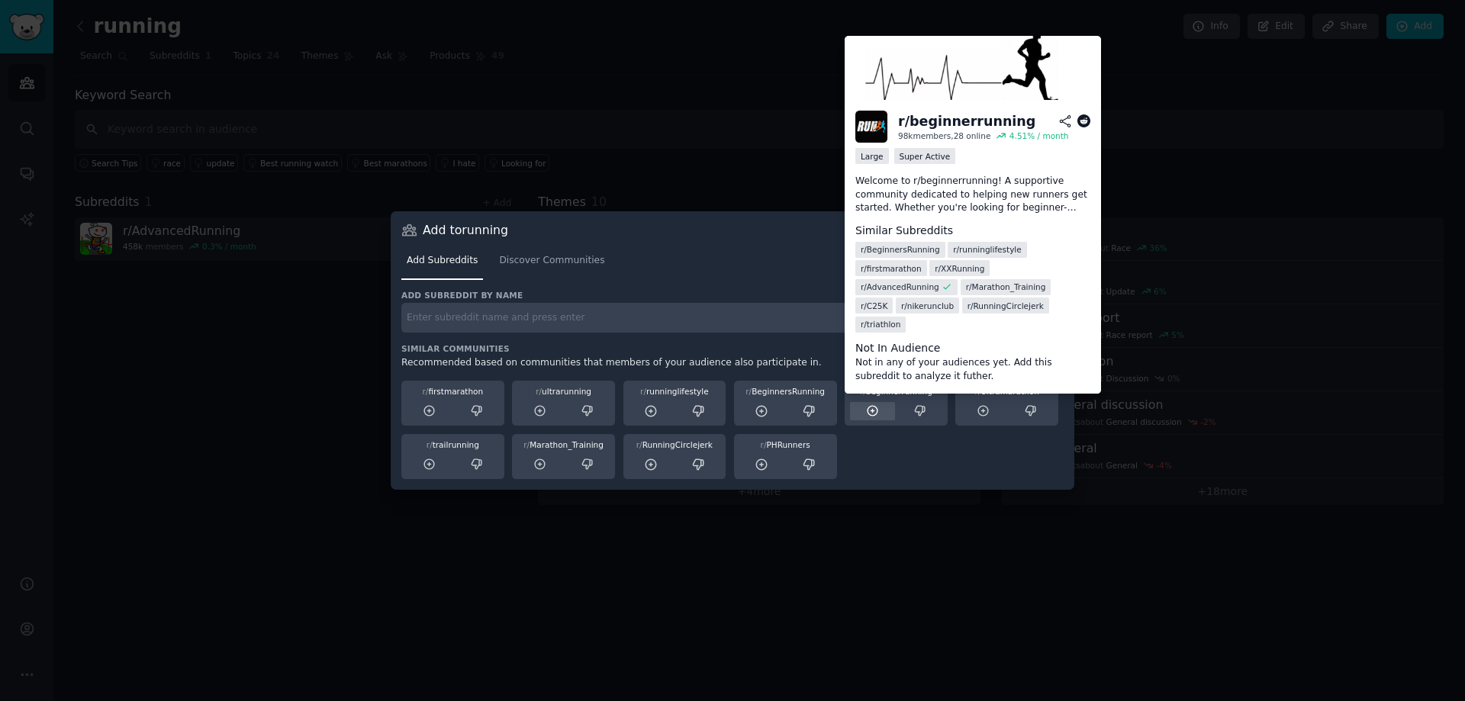
click at [883, 413] on div at bounding box center [872, 411] width 45 height 19
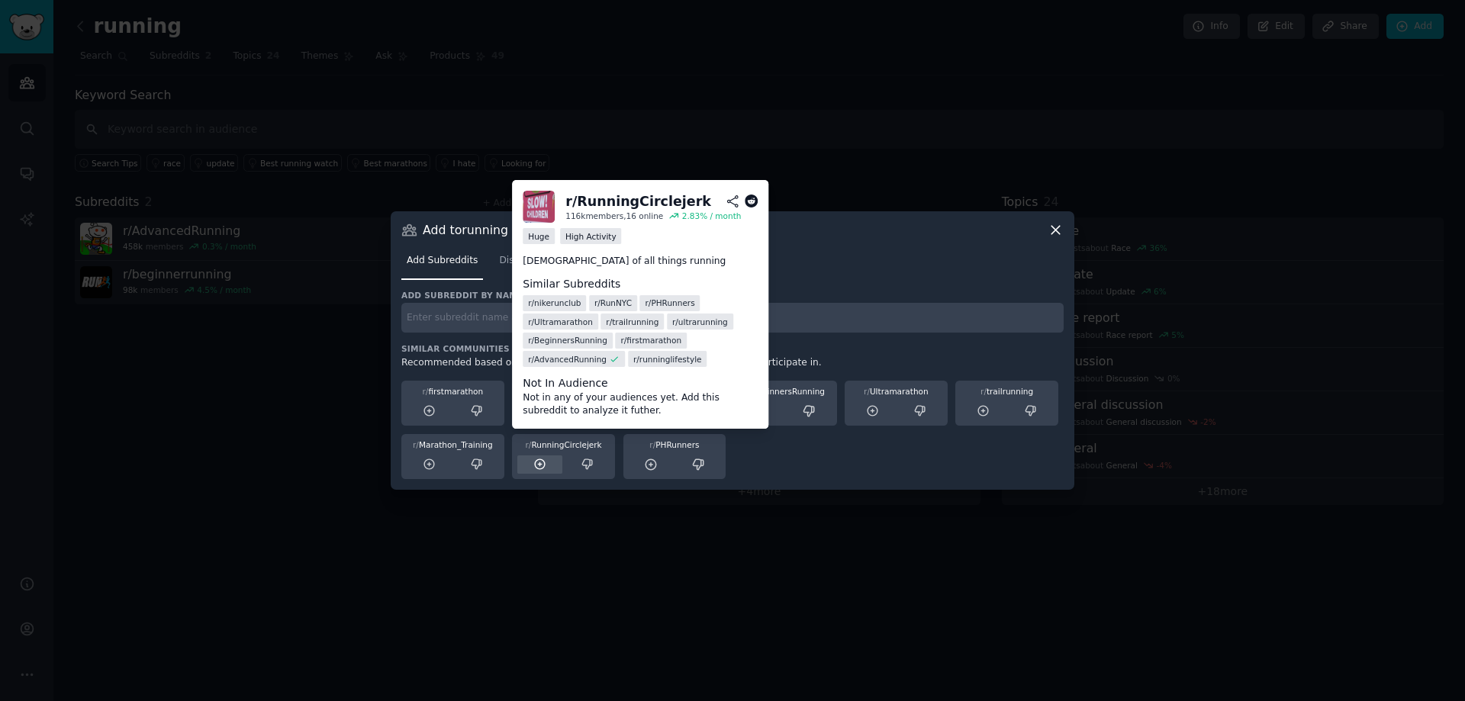
click at [546, 462] on icon at bounding box center [540, 465] width 14 height 14
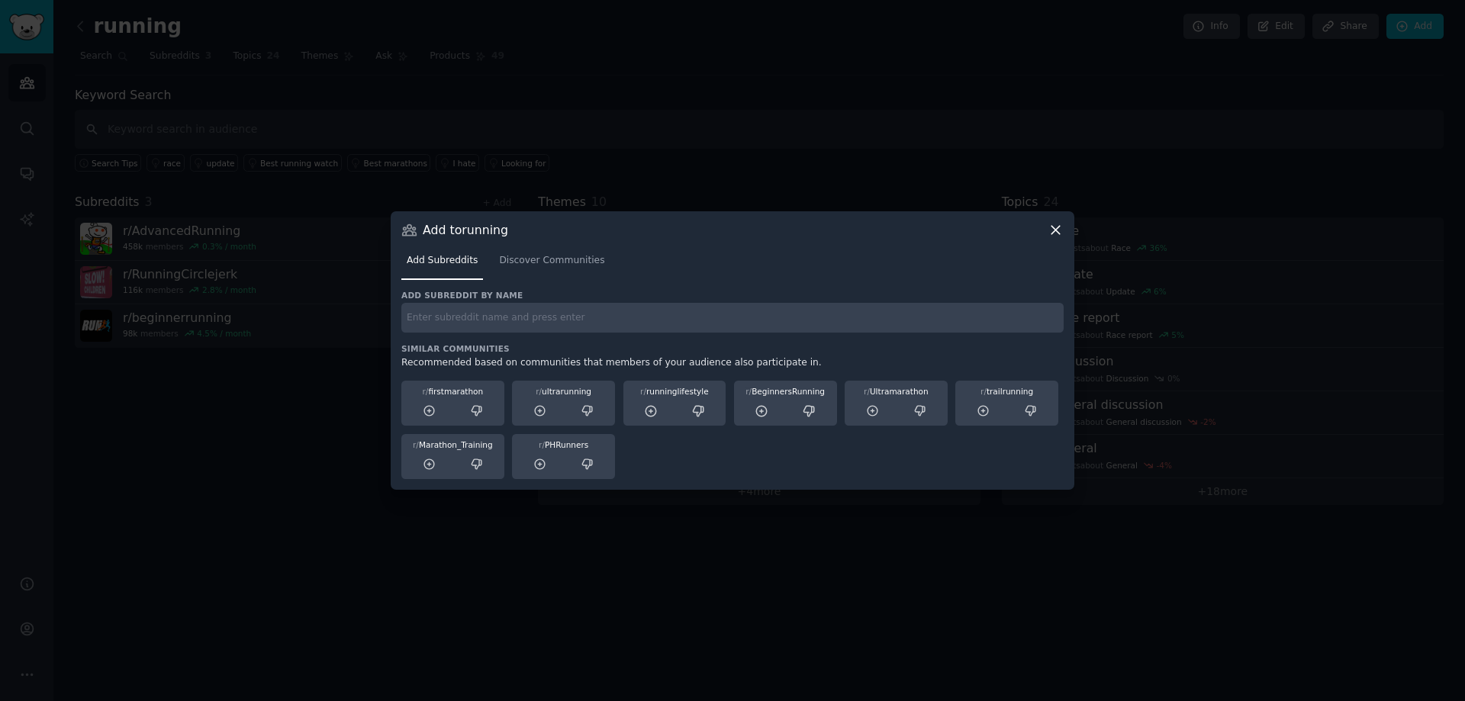
click at [1057, 230] on icon at bounding box center [1055, 230] width 8 height 8
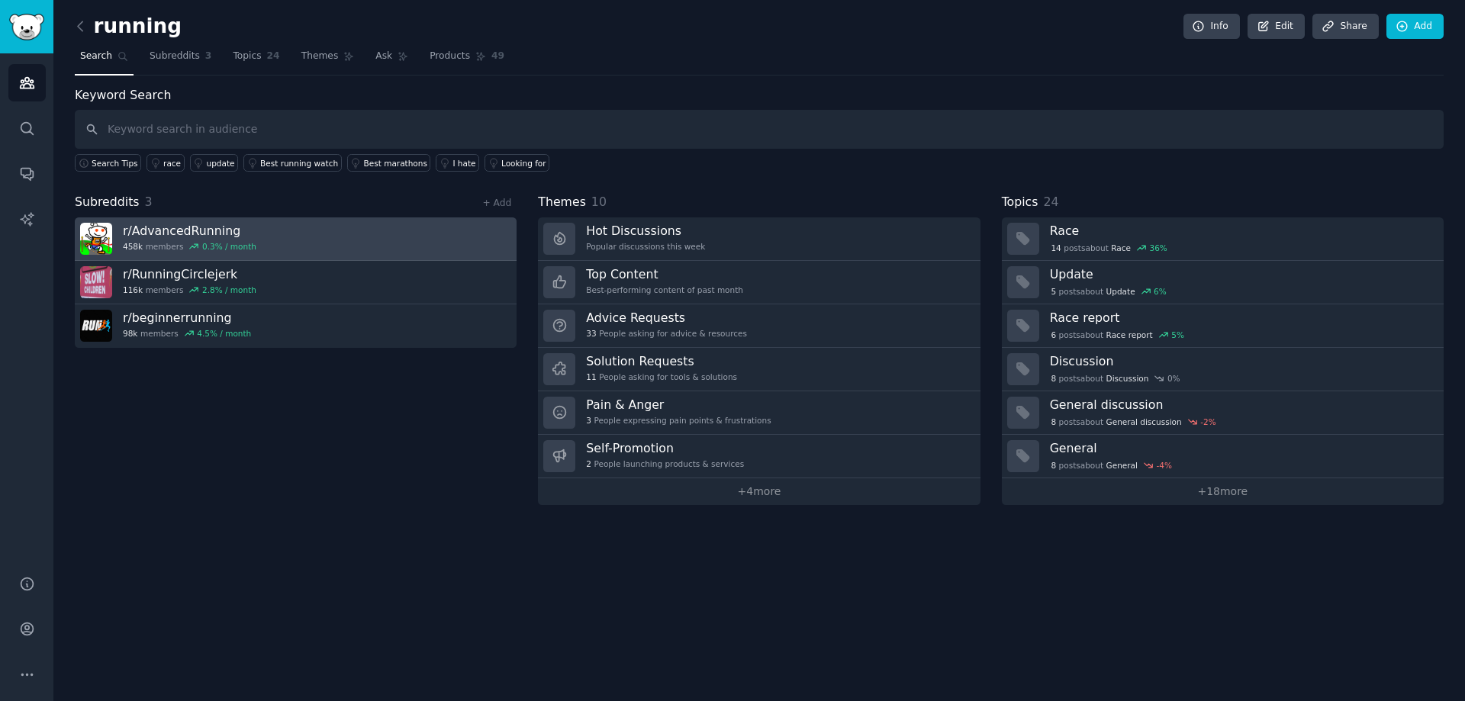
click at [272, 235] on link "r/ AdvancedRunning 458k members 0.3 % / month" at bounding box center [296, 238] width 442 height 43
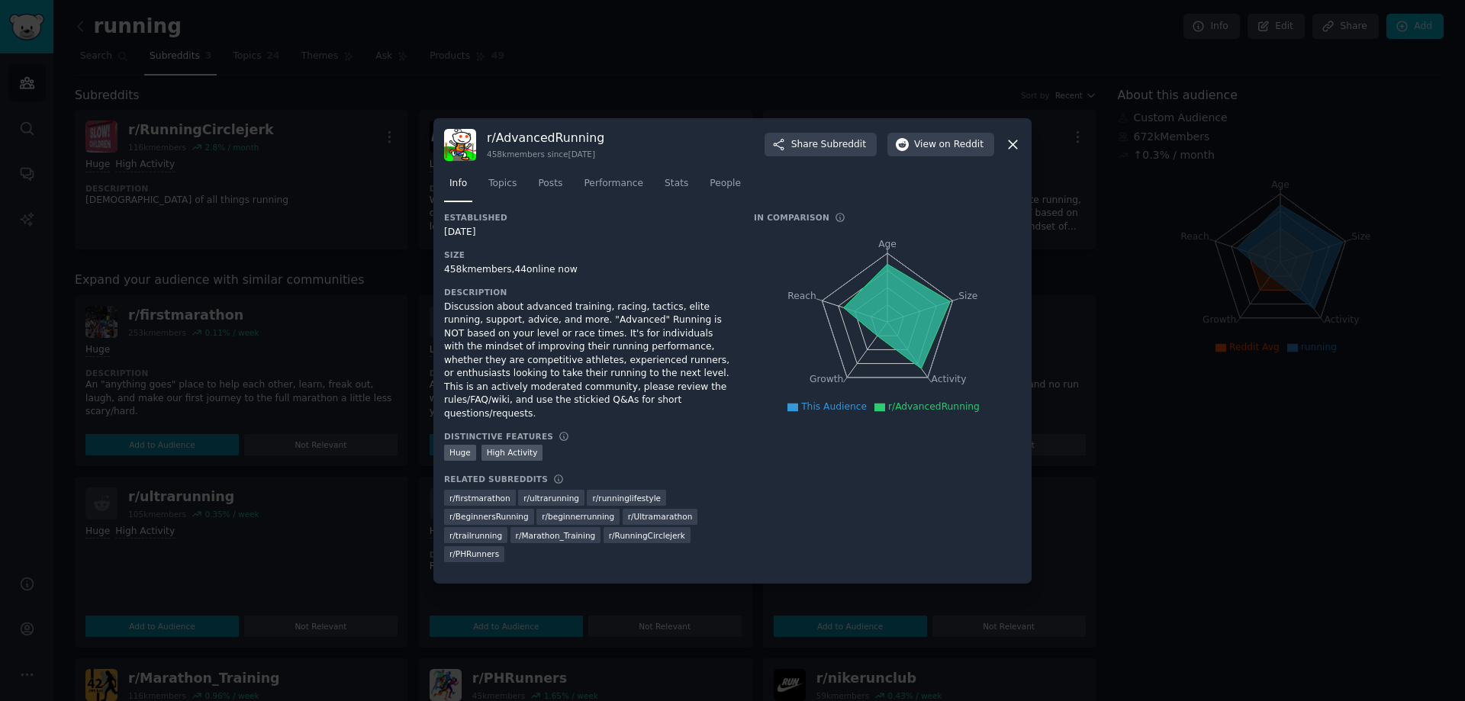
click at [1022, 159] on div "r/ AdvancedRunning 458k members since 10/31/2011 Share Subreddit View on Reddit…" at bounding box center [732, 350] width 598 height 465
click at [1013, 153] on icon at bounding box center [1013, 145] width 16 height 16
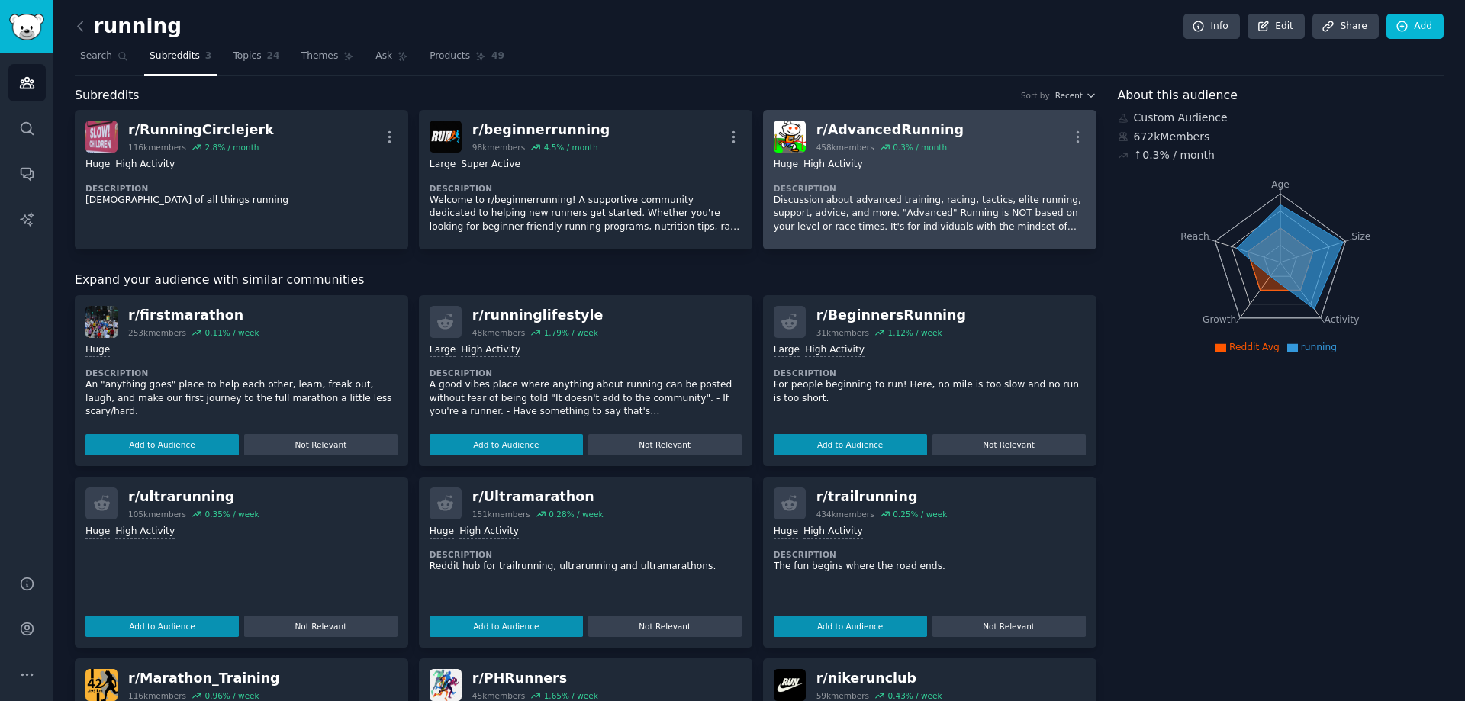
click at [918, 210] on p "Discussion about advanced training, racing, tactics, elite running, support, ad…" at bounding box center [930, 214] width 312 height 40
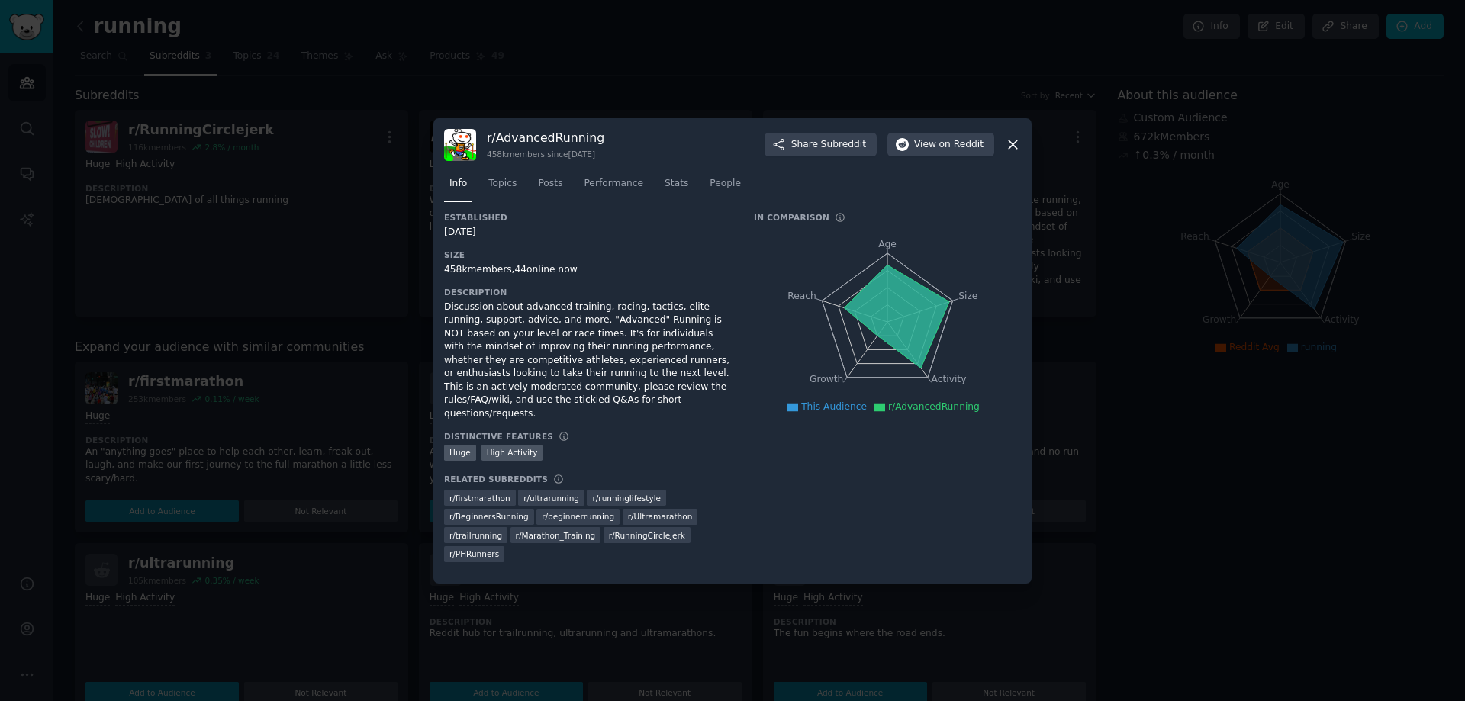
click at [1010, 153] on icon at bounding box center [1013, 145] width 16 height 16
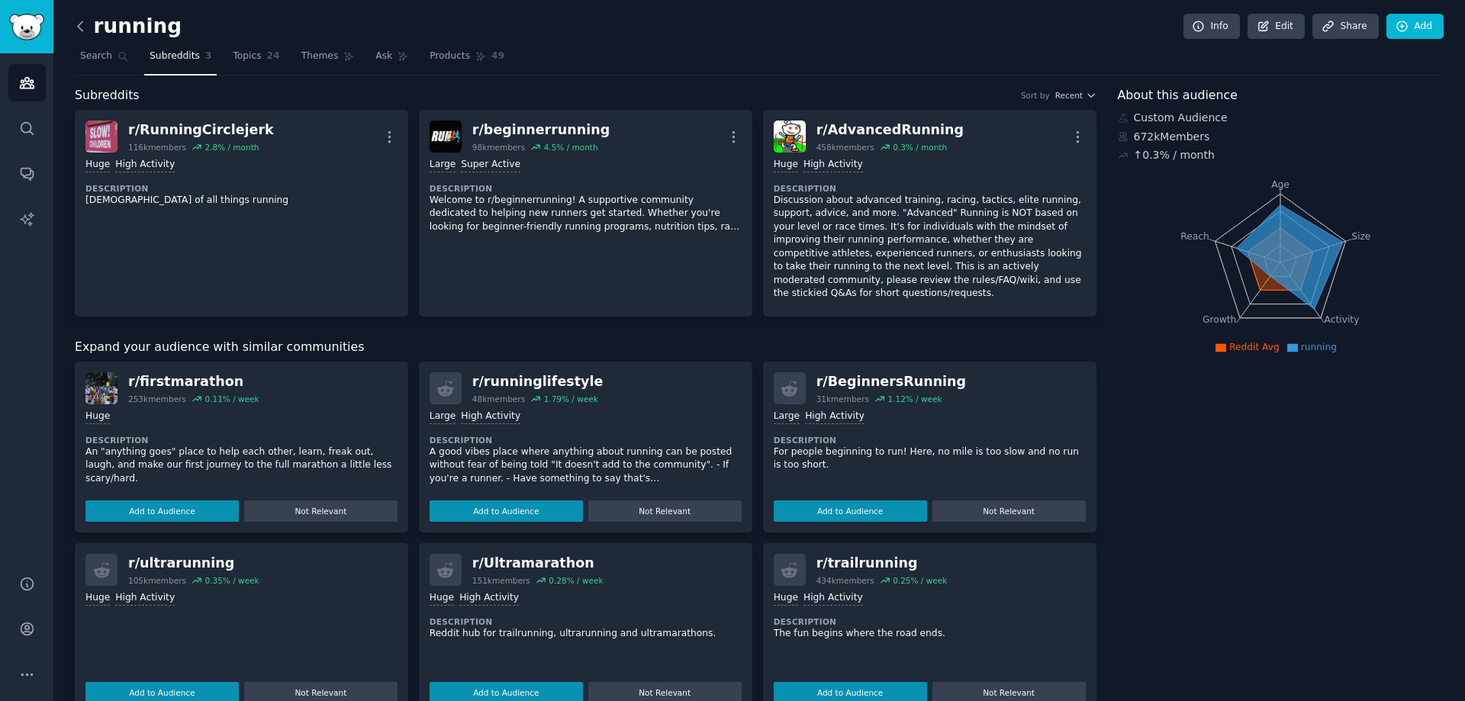
click at [85, 26] on icon at bounding box center [80, 26] width 16 height 16
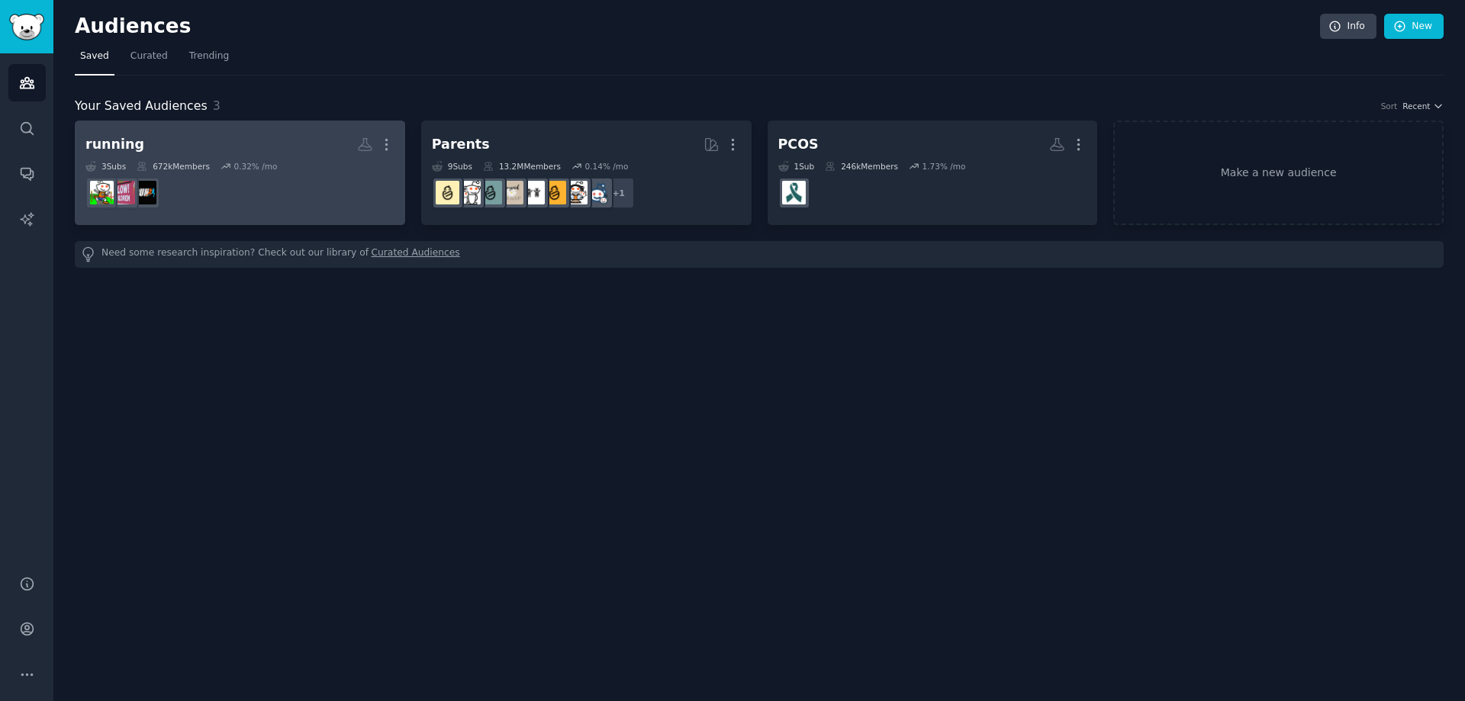
click at [320, 182] on dd at bounding box center [239, 193] width 309 height 43
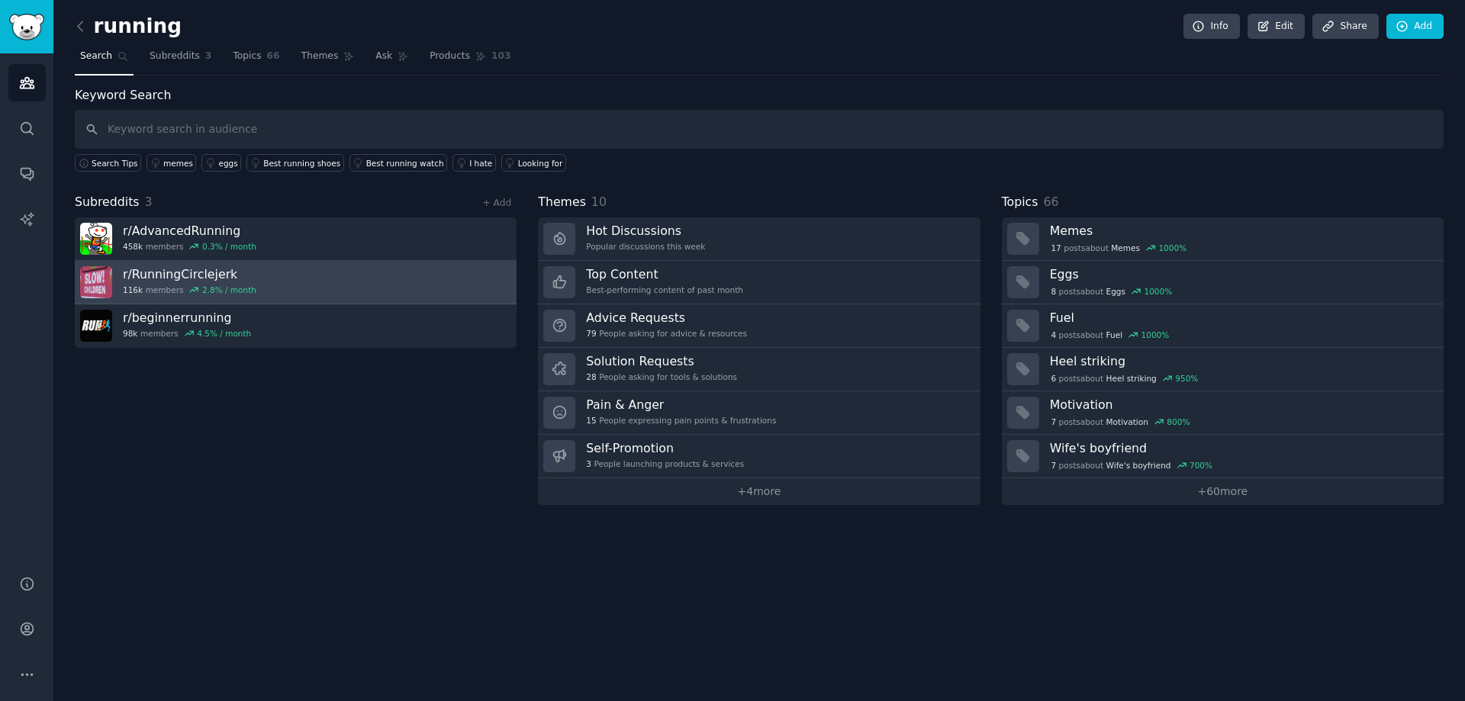
click at [291, 288] on link "r/ RunningCirclejerk 116k members 2.8 % / month" at bounding box center [296, 282] width 442 height 43
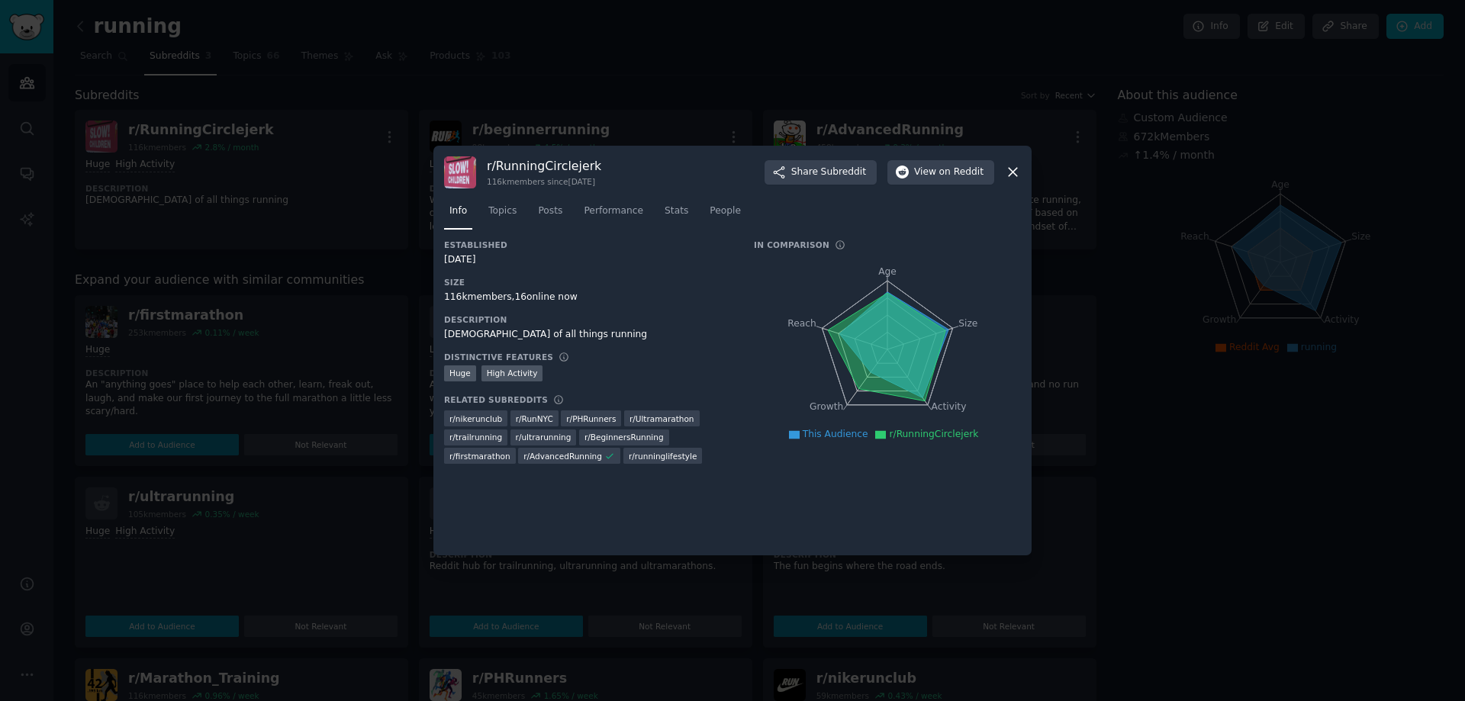
click at [800, 439] on icon at bounding box center [794, 435] width 11 height 8
click at [1008, 165] on icon at bounding box center [1013, 172] width 16 height 16
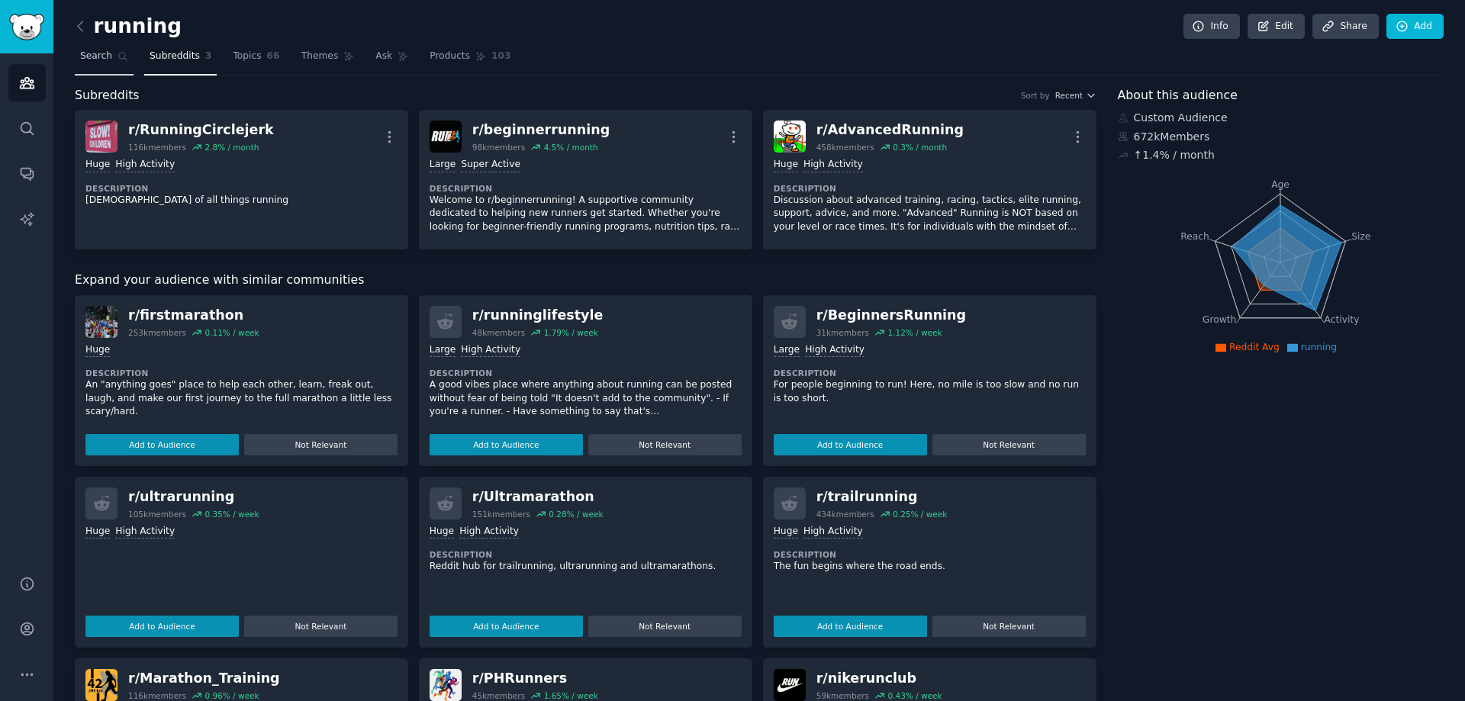
click at [107, 45] on link "Search" at bounding box center [104, 59] width 59 height 31
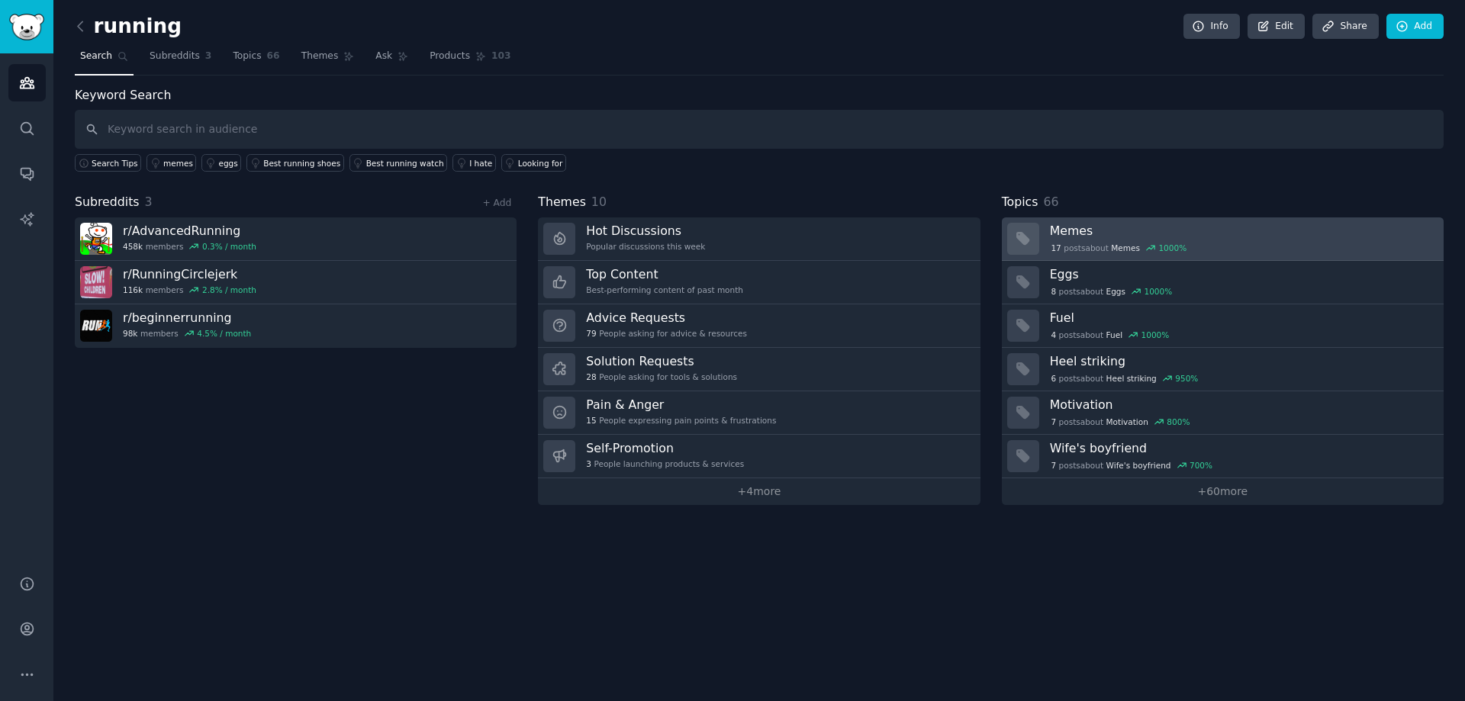
click at [1169, 230] on h3 "Memes" at bounding box center [1241, 231] width 383 height 16
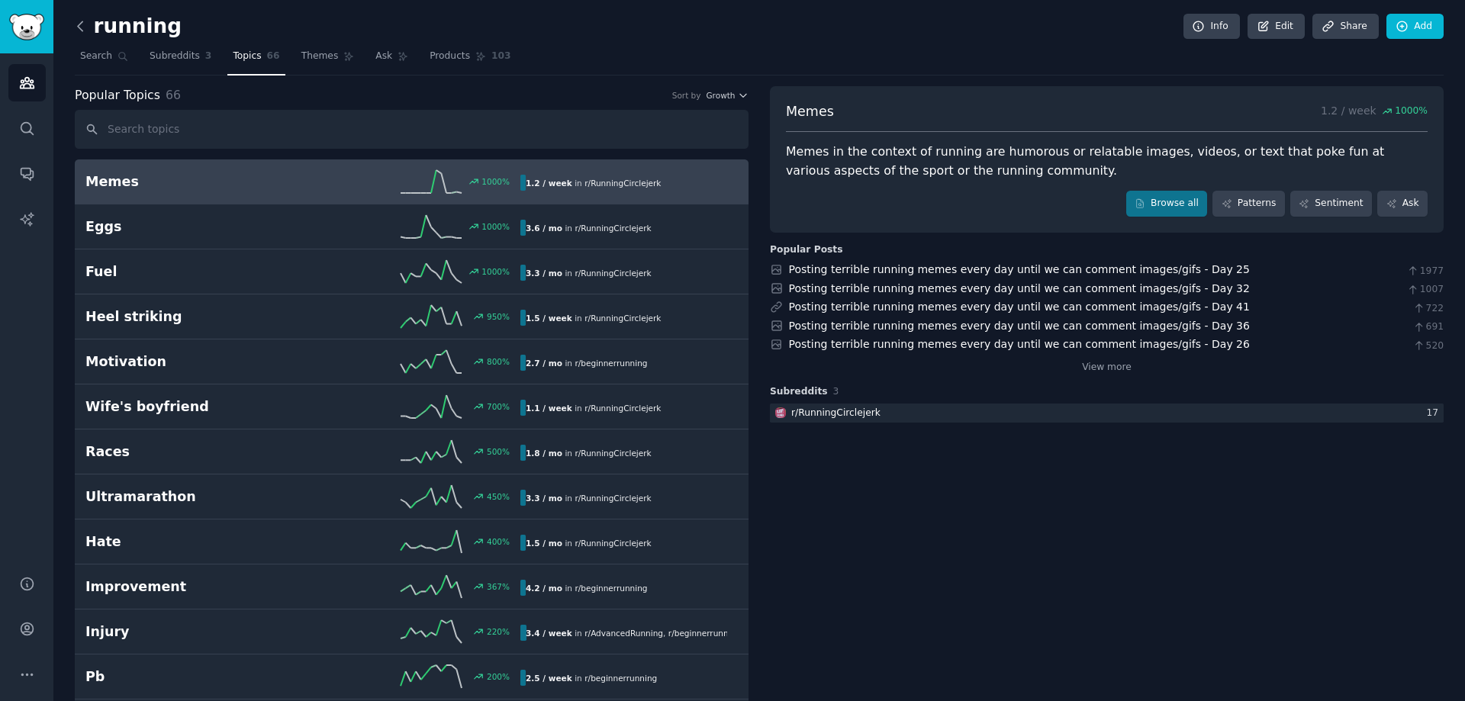
click at [85, 27] on icon at bounding box center [80, 26] width 16 height 16
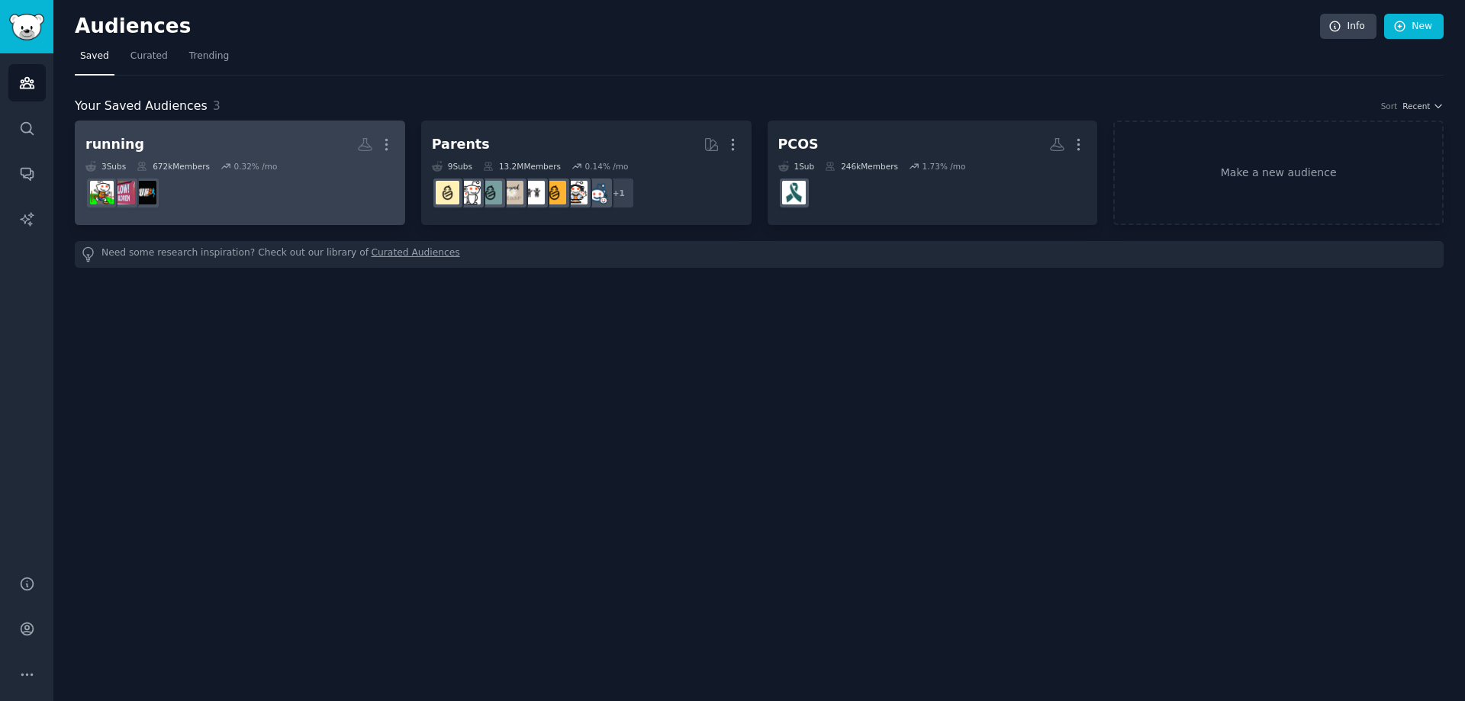
click at [300, 152] on h2 "running More" at bounding box center [239, 144] width 309 height 27
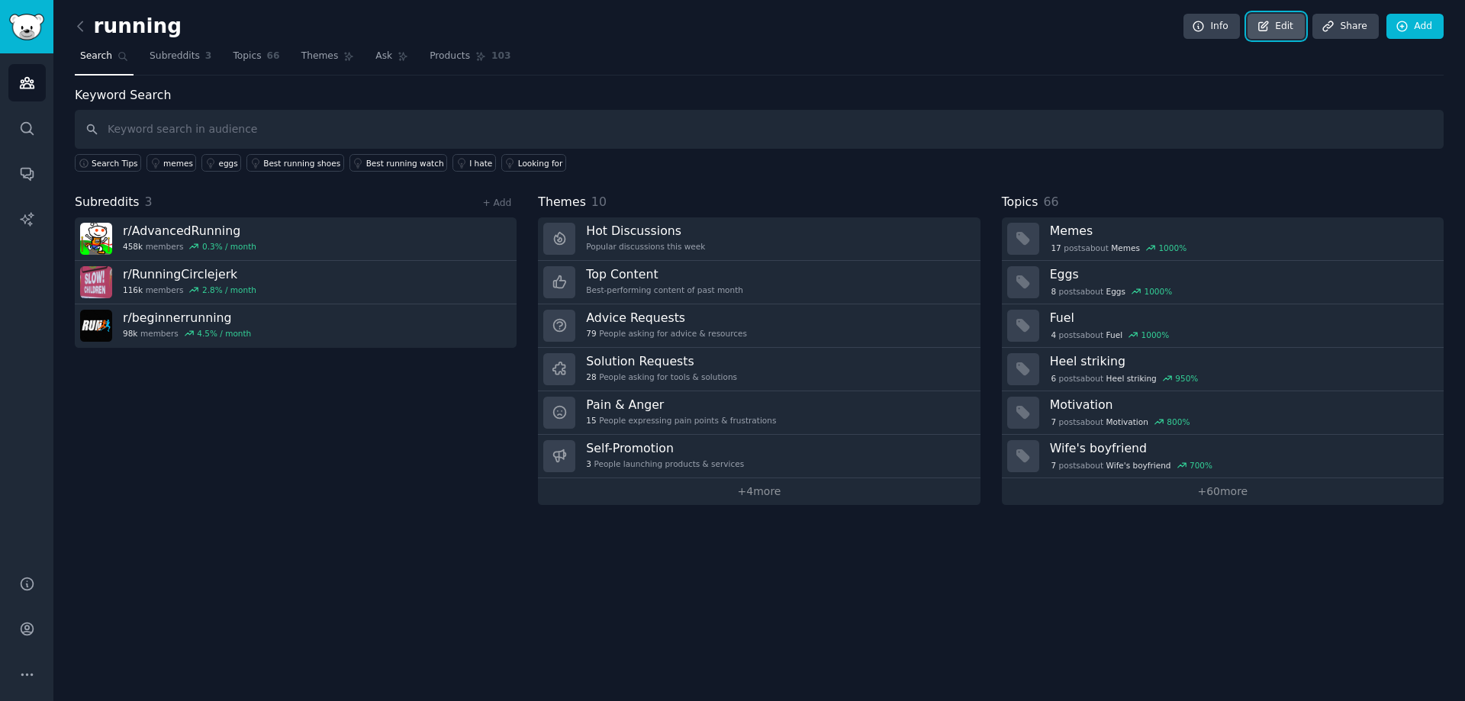
click at [1268, 25] on icon at bounding box center [1263, 25] width 9 height 9
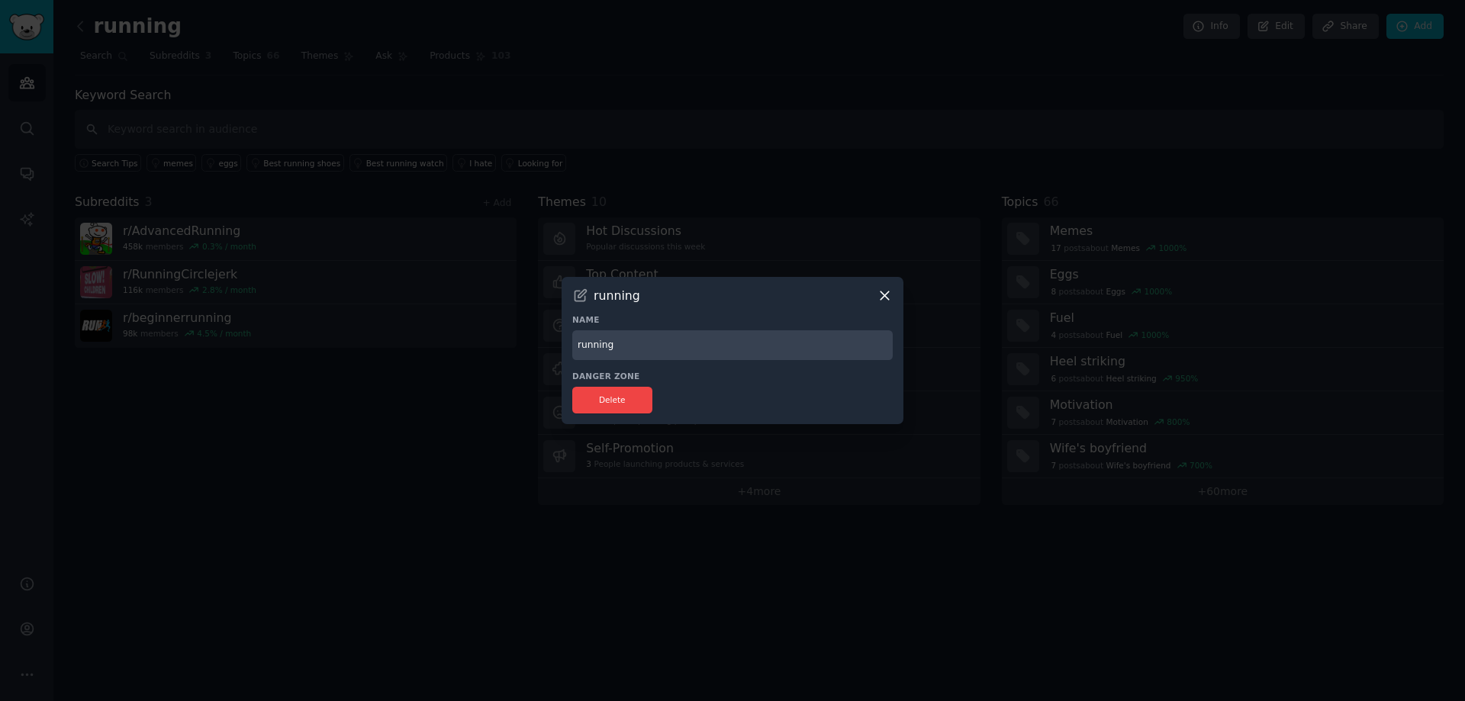
click at [880, 295] on icon at bounding box center [885, 296] width 16 height 16
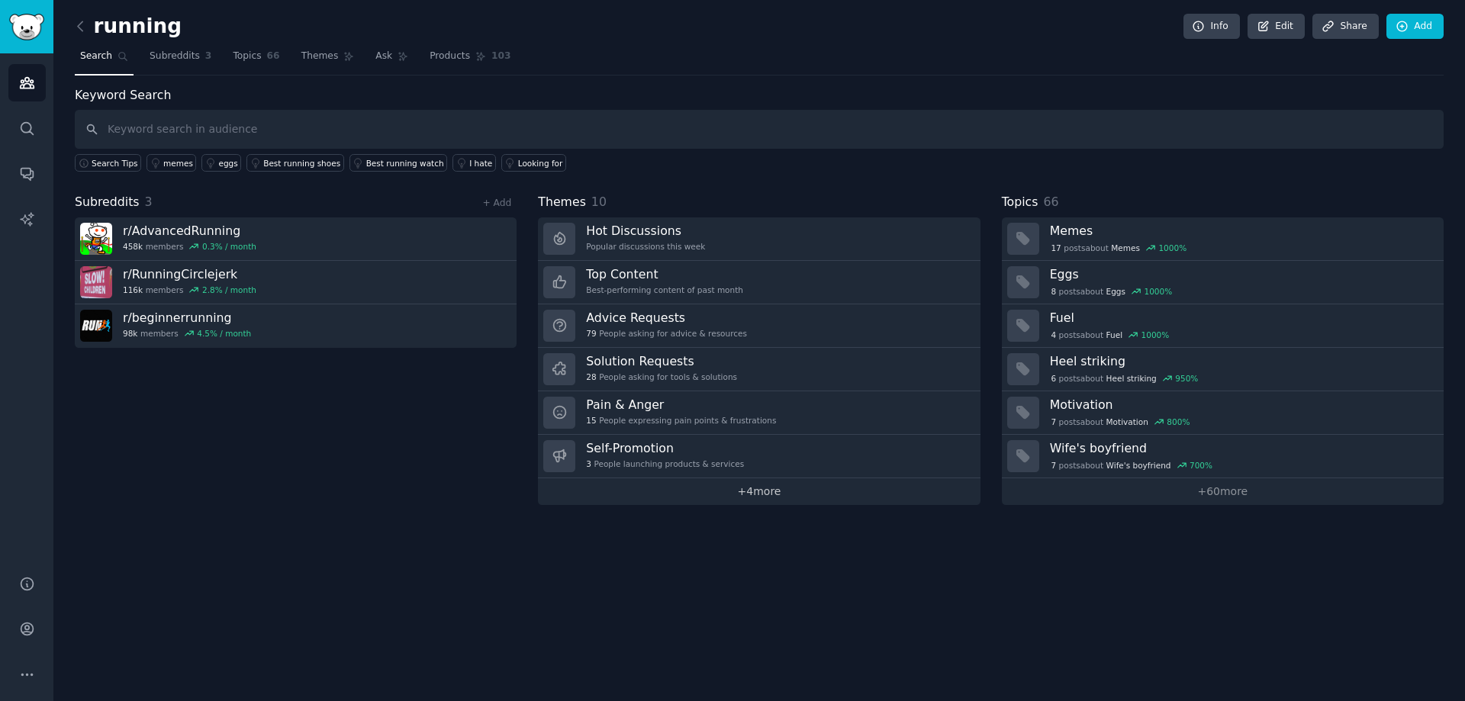
click at [711, 492] on link "+ 4 more" at bounding box center [759, 491] width 442 height 27
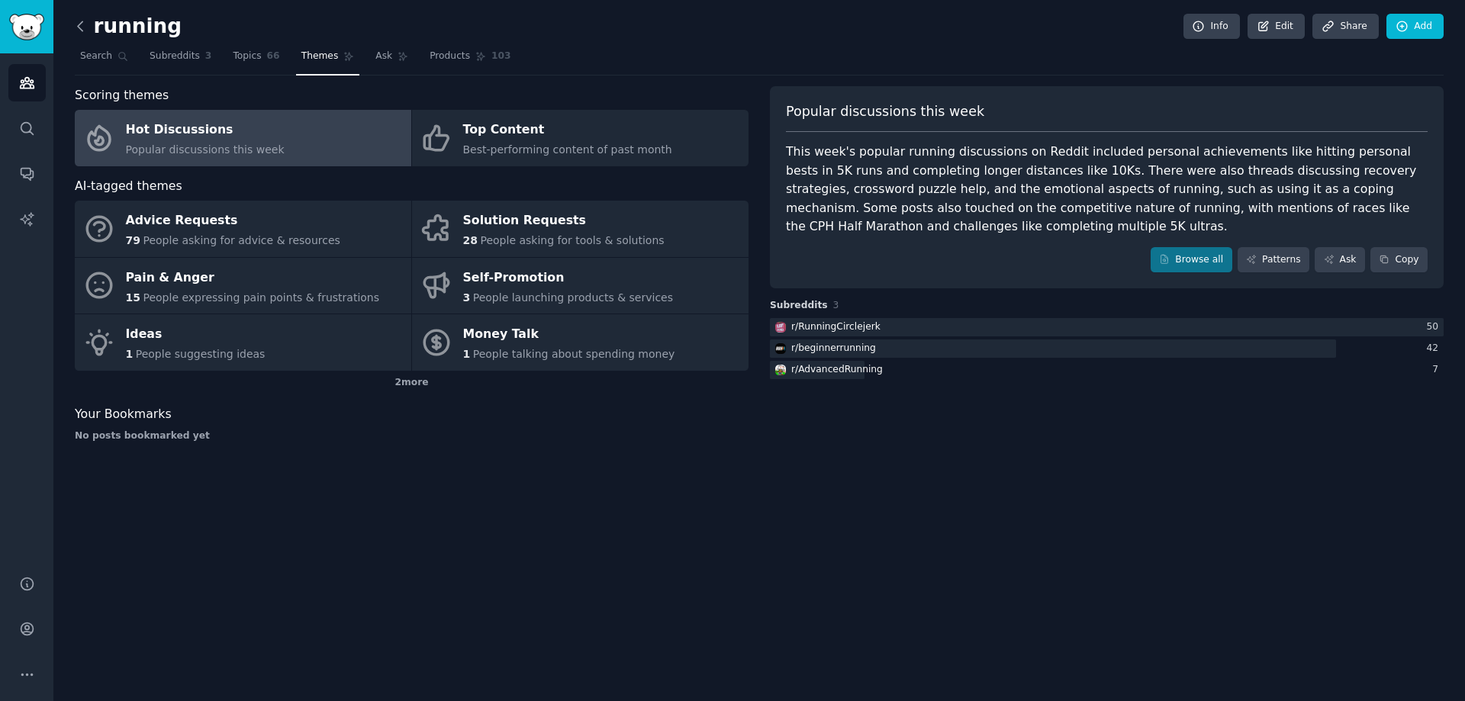
click at [75, 27] on icon at bounding box center [80, 26] width 16 height 16
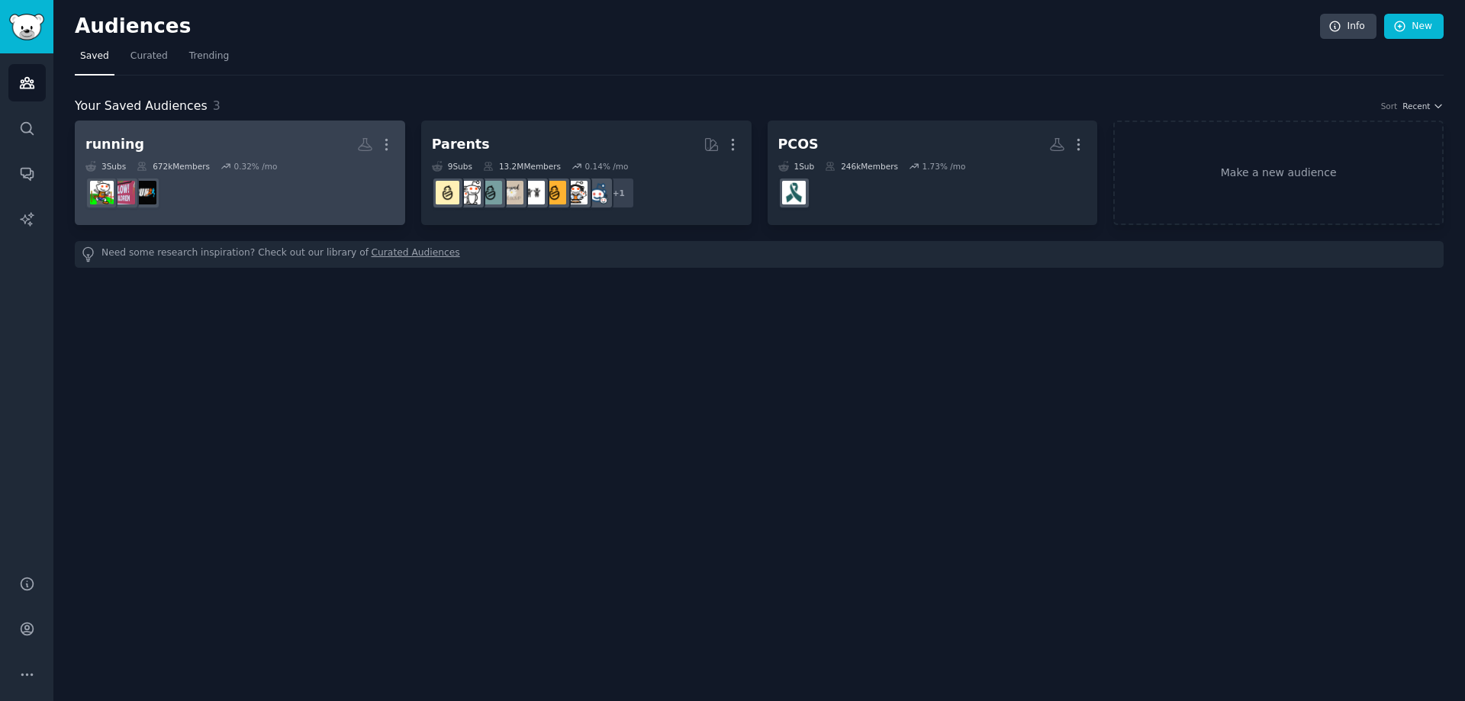
click at [325, 126] on link "running More 3 Sub s 672k Members 0.32 % /mo" at bounding box center [240, 173] width 330 height 105
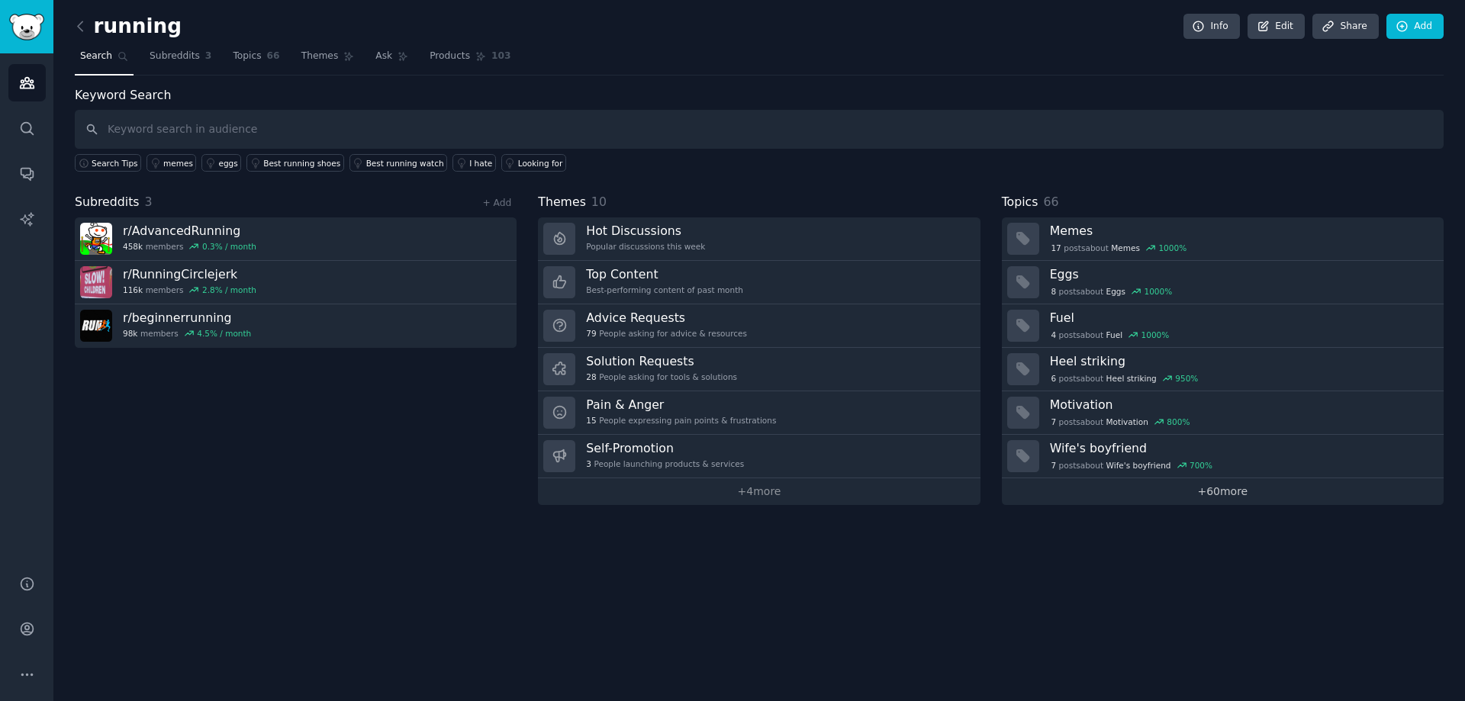
click at [1222, 498] on link "+ 60 more" at bounding box center [1223, 491] width 442 height 27
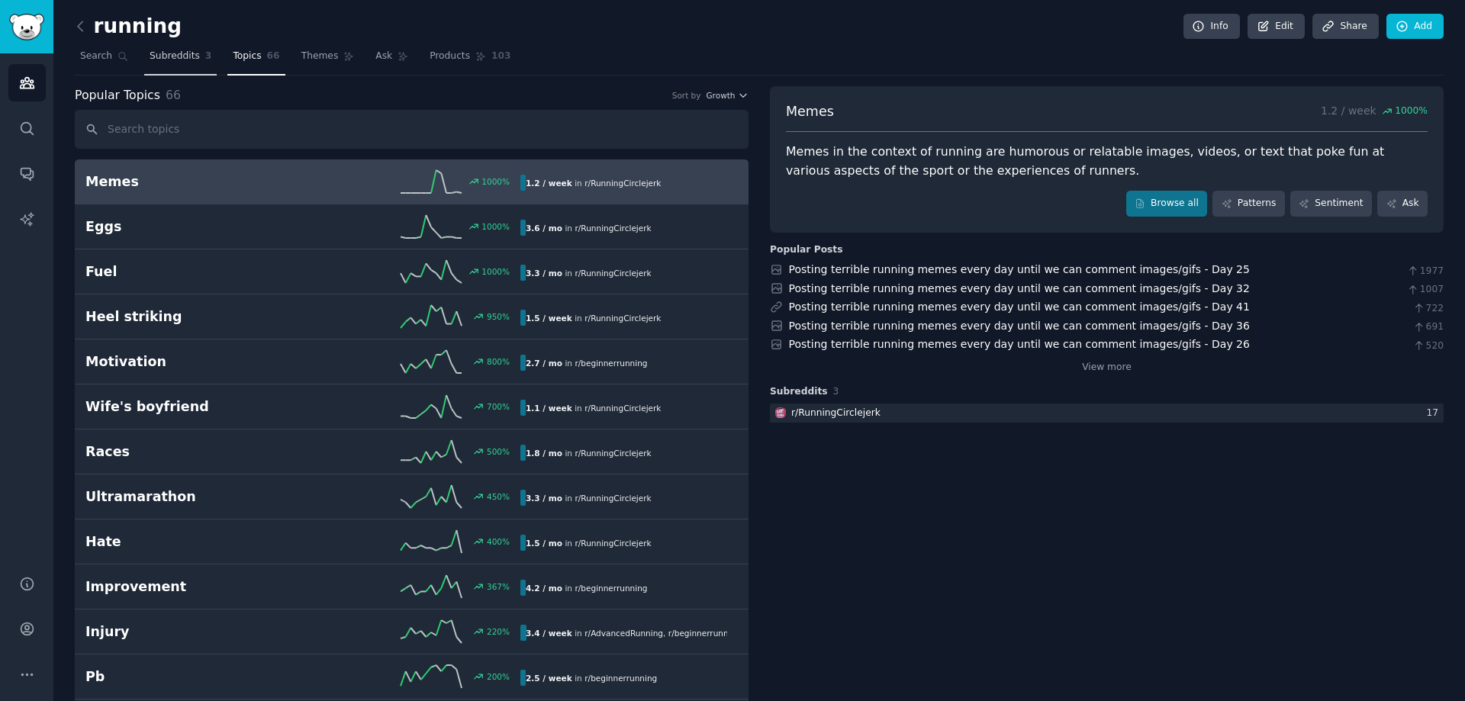
click at [185, 56] on span "Subreddits" at bounding box center [175, 57] width 50 height 14
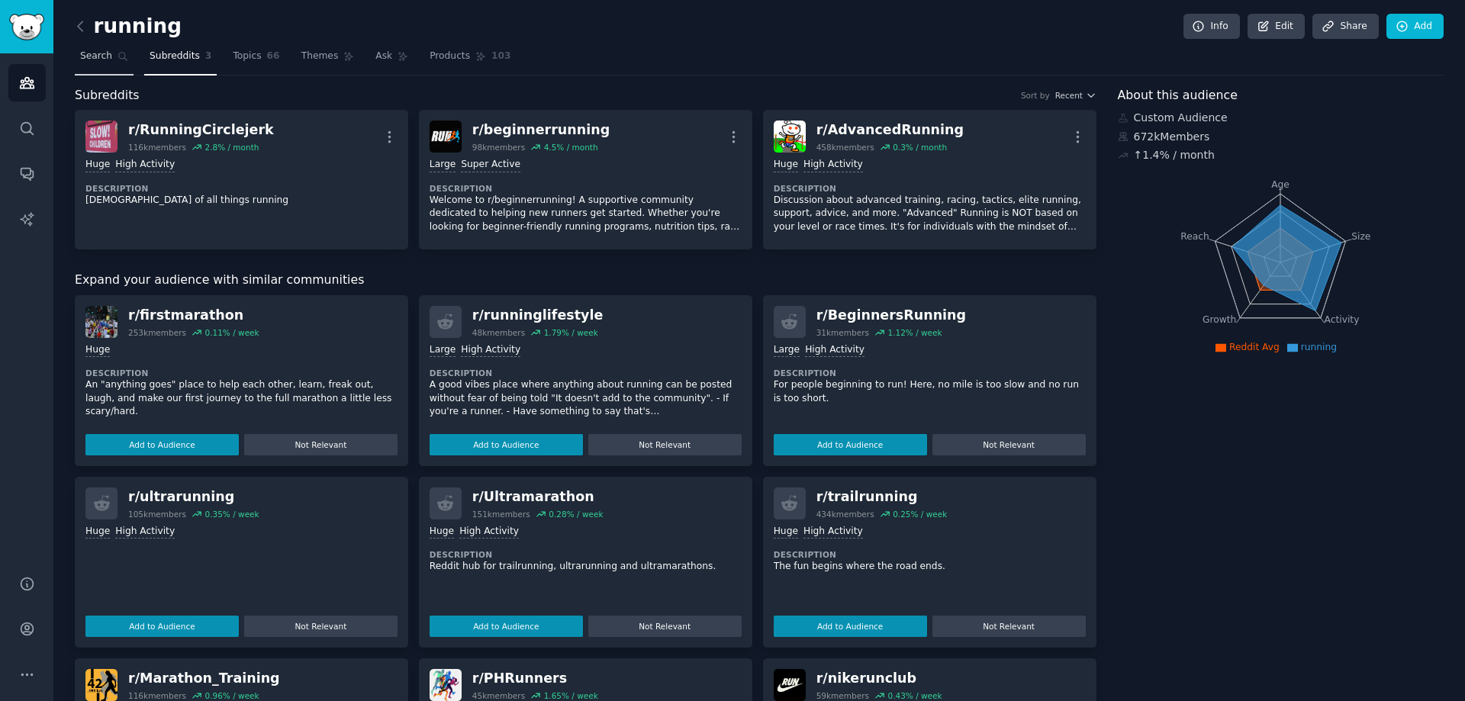
click at [89, 57] on span "Search" at bounding box center [96, 57] width 32 height 14
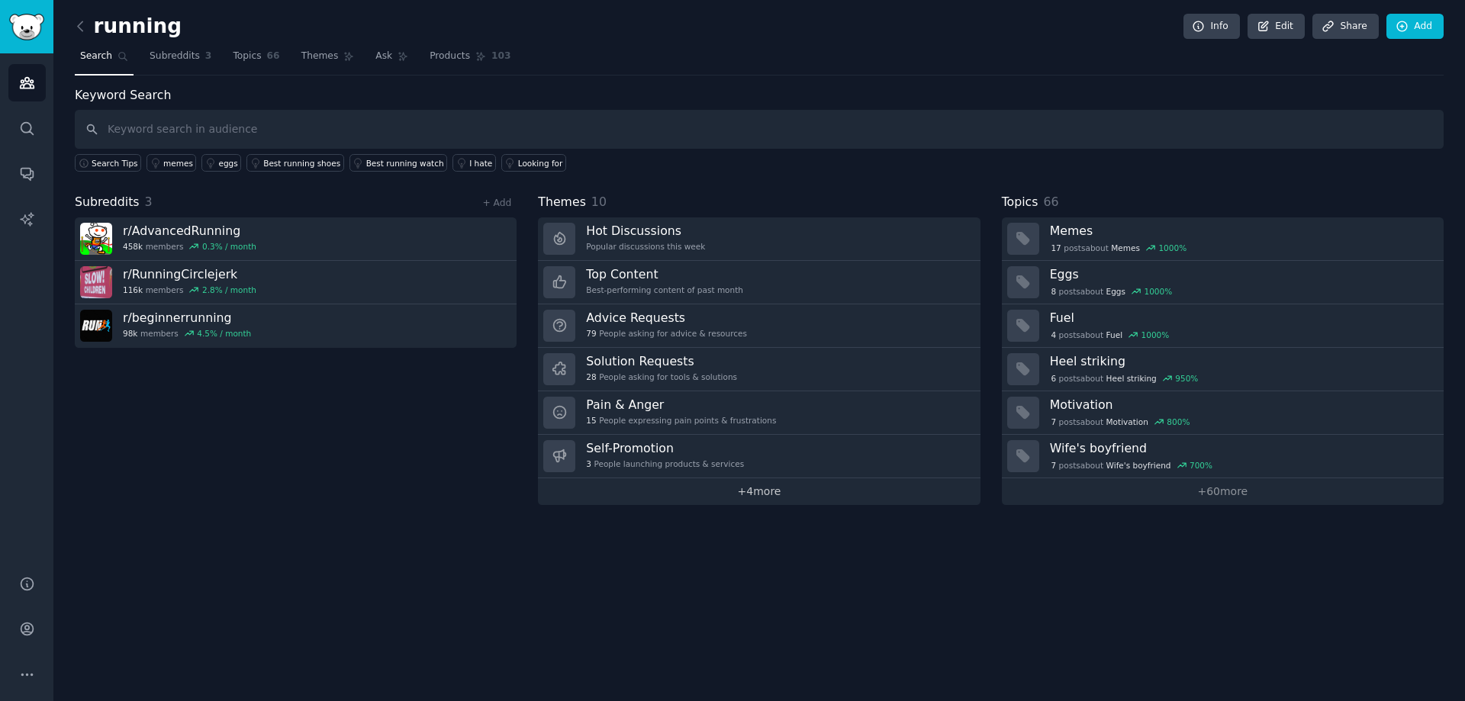
click at [649, 485] on link "+ 4 more" at bounding box center [759, 491] width 442 height 27
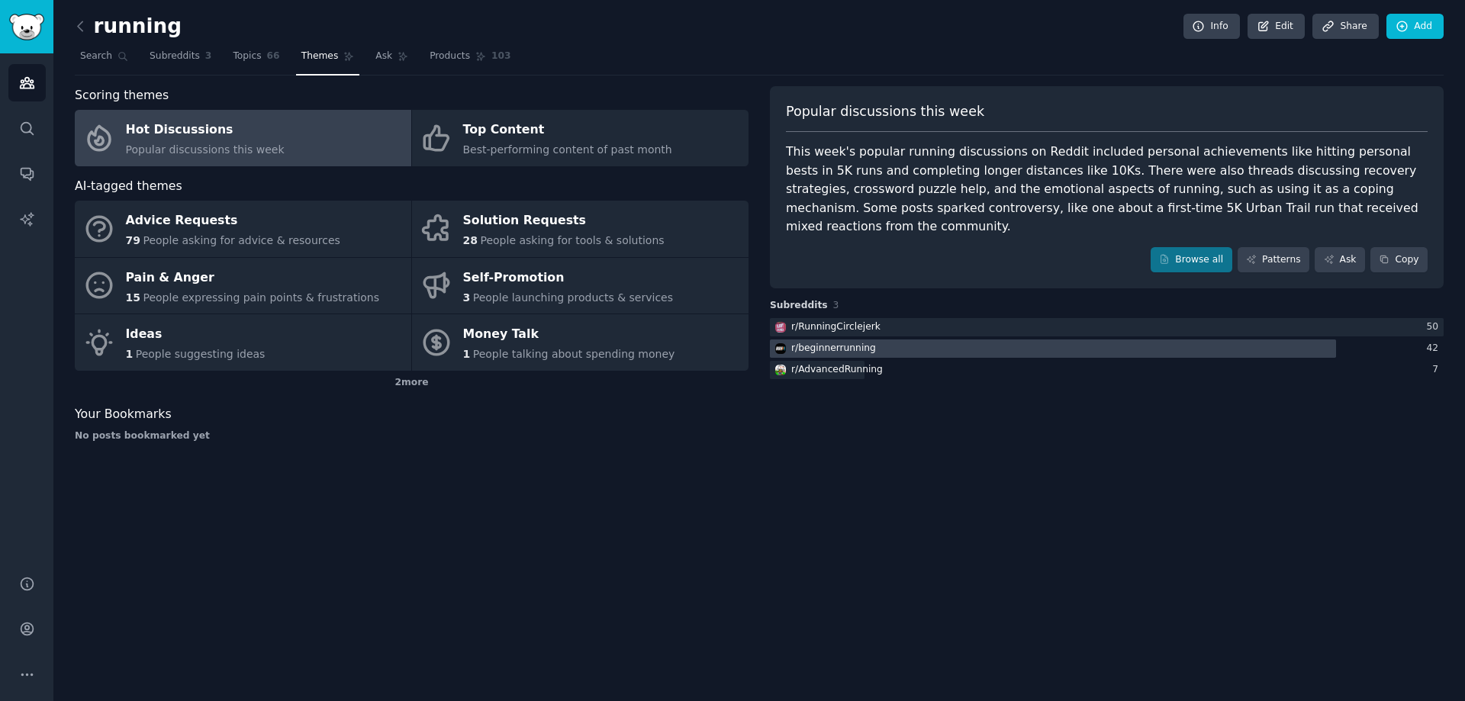
click at [846, 340] on div "r/ beginnerrunning" at bounding box center [824, 349] width 108 height 19
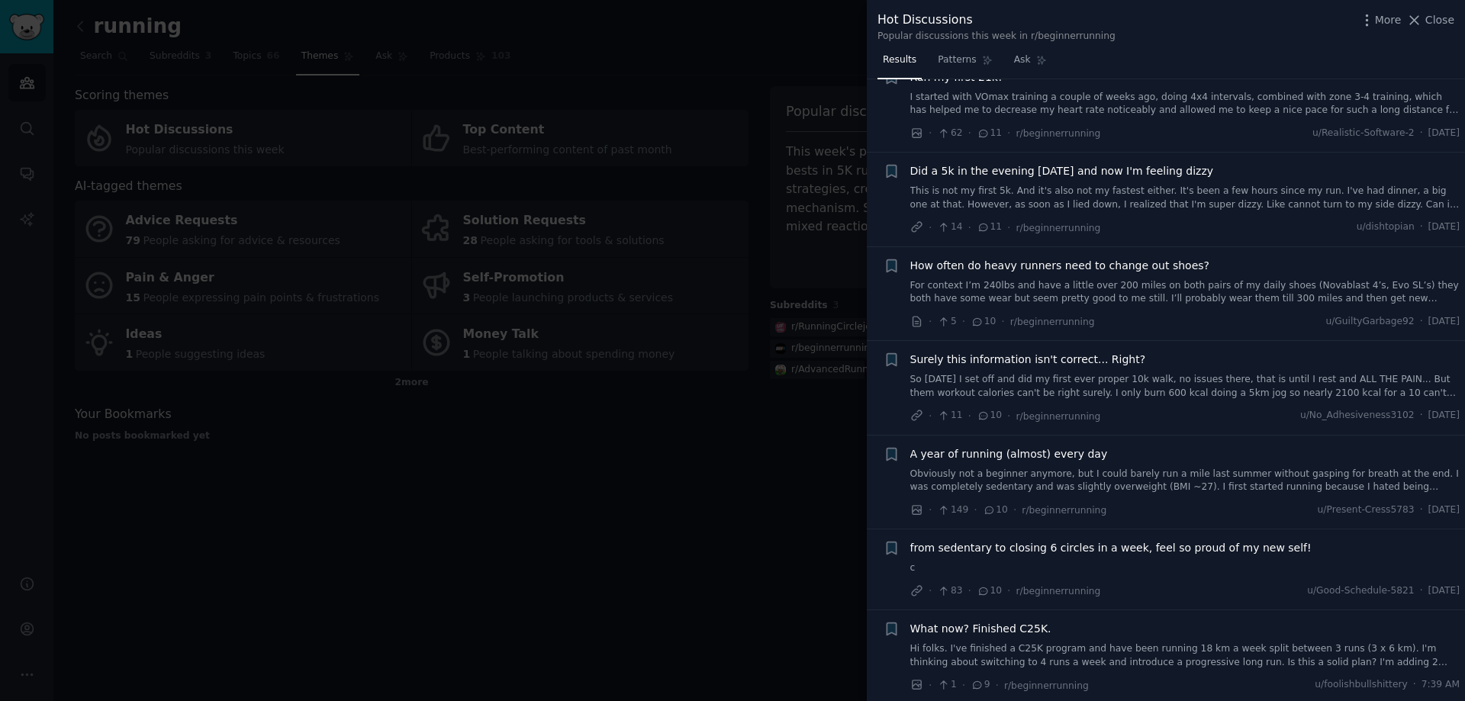
scroll to position [2365, 0]
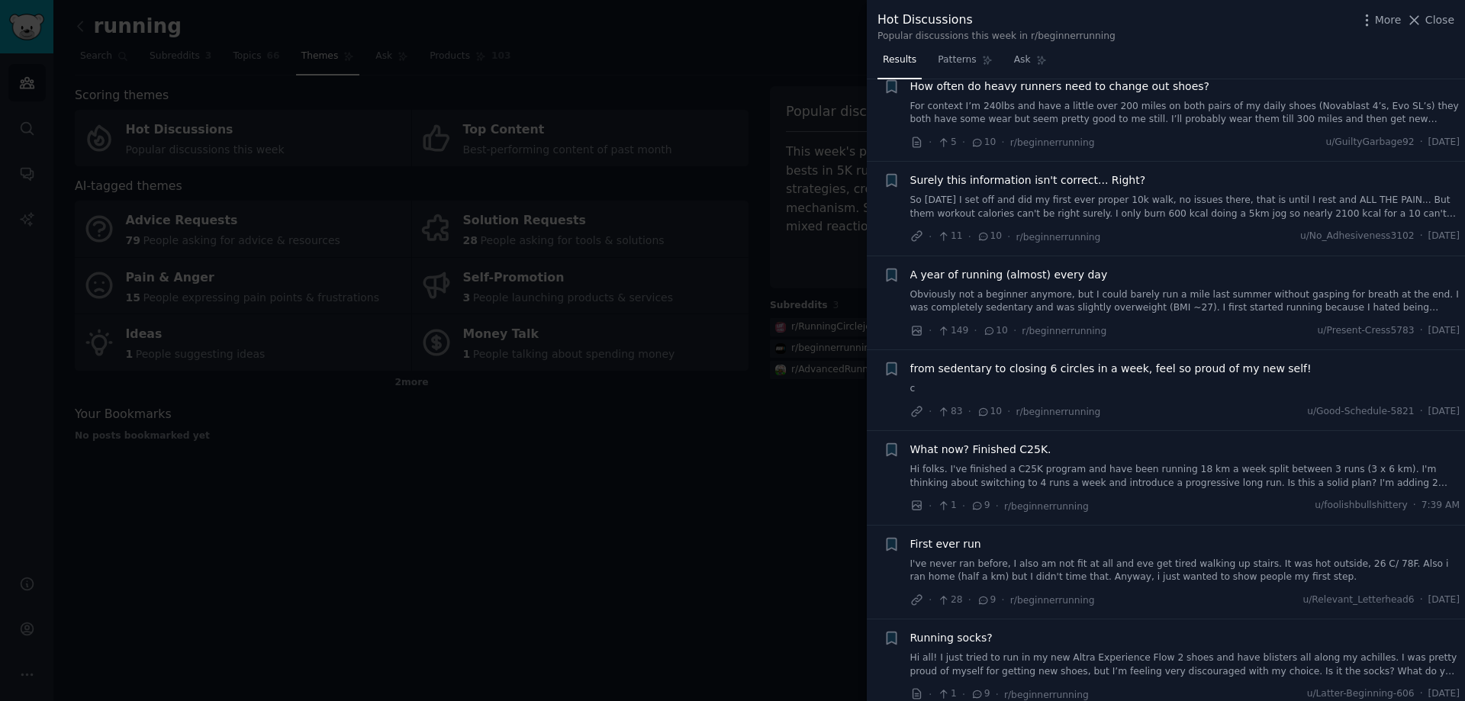
click at [752, 265] on div at bounding box center [732, 350] width 1465 height 701
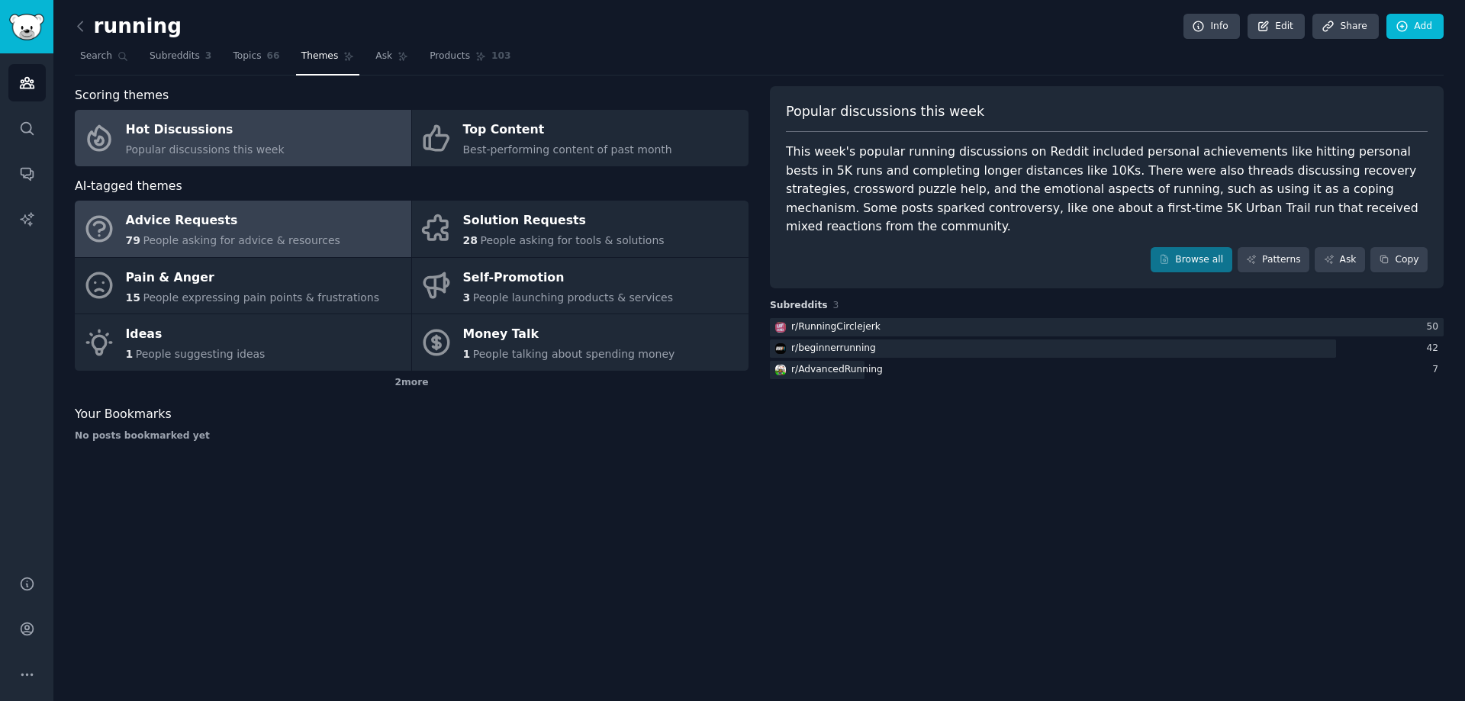
click at [274, 227] on div "Advice Requests" at bounding box center [233, 221] width 214 height 24
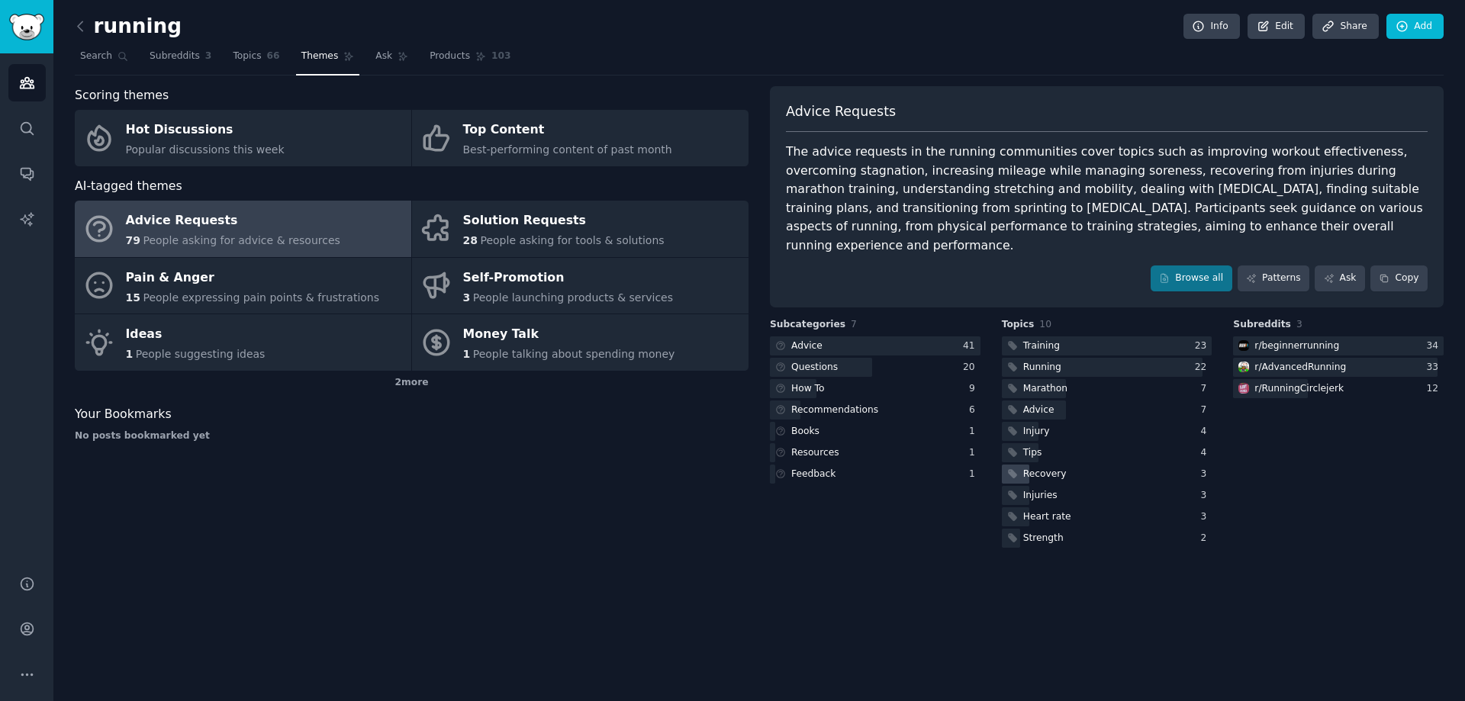
click at [1019, 465] on div "Recovery" at bounding box center [1035, 474] width 67 height 19
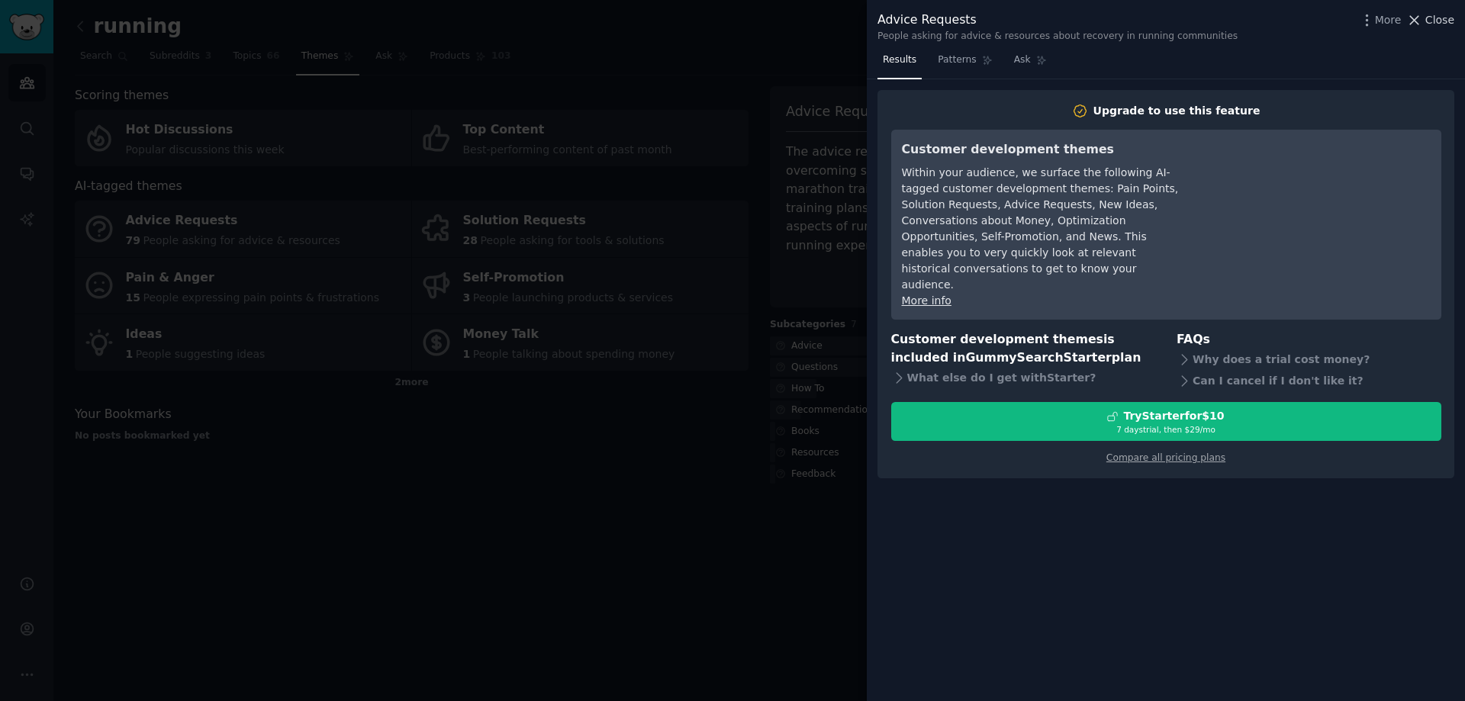
click at [1440, 17] on span "Close" at bounding box center [1439, 20] width 29 height 16
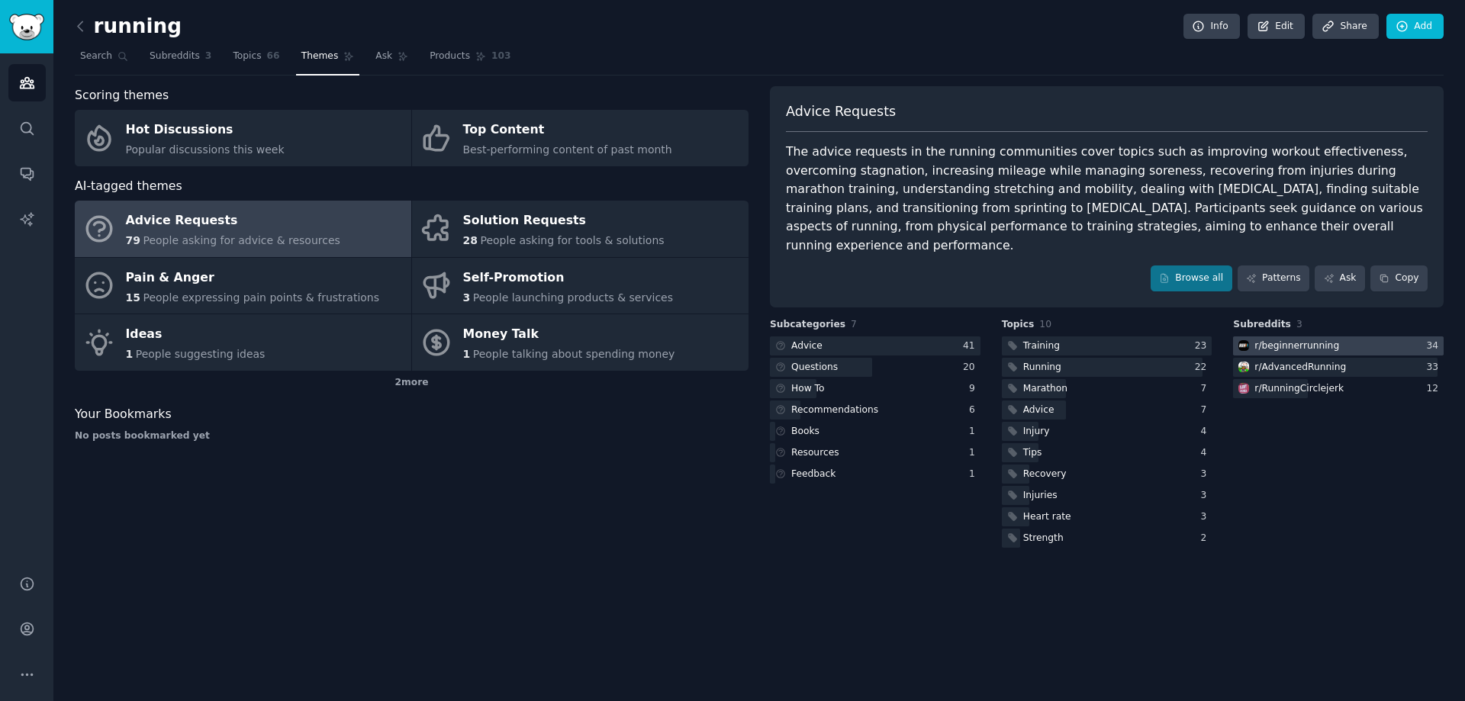
click at [1293, 340] on div "r/ beginnerrunning" at bounding box center [1296, 347] width 85 height 14
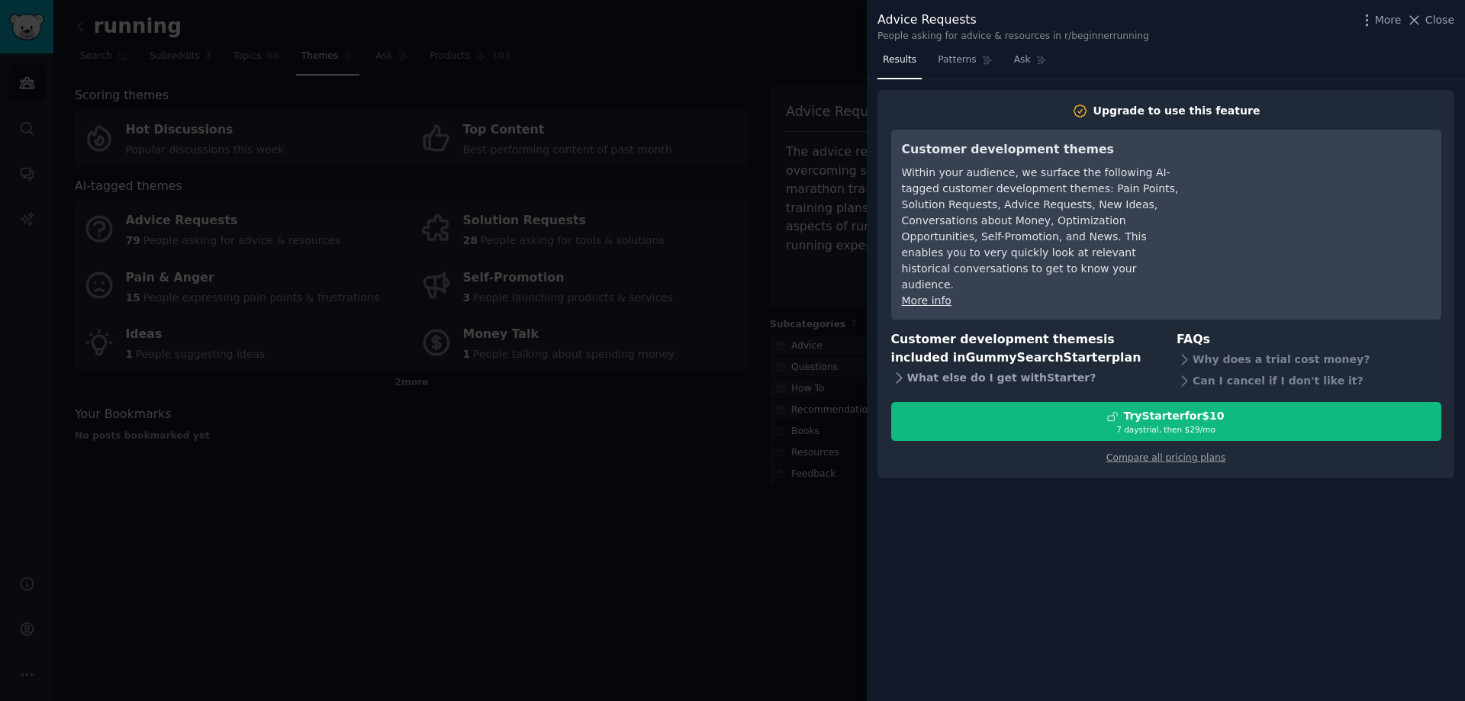
click at [988, 368] on div "What else do I get with Starter ?" at bounding box center [1023, 378] width 265 height 21
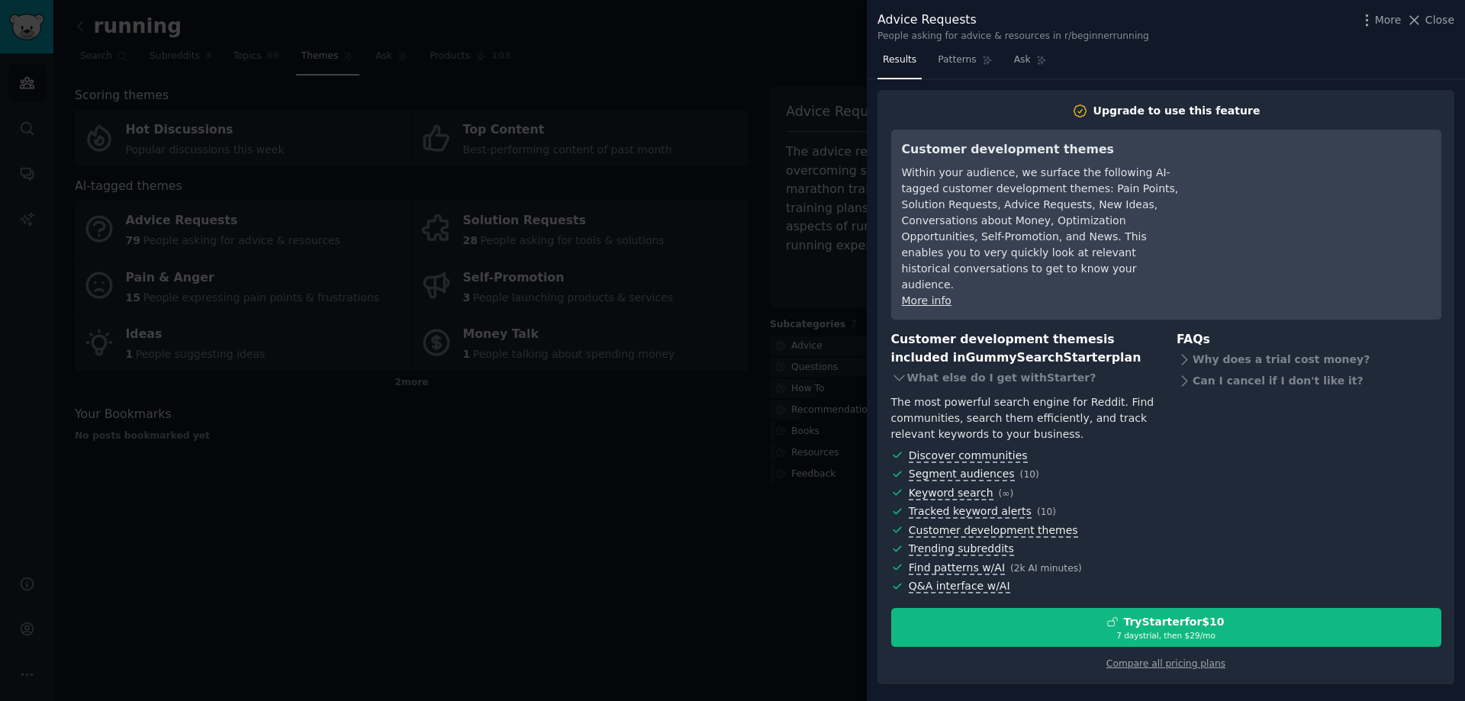
click at [1436, 29] on div "More Close" at bounding box center [1406, 20] width 95 height 19
click at [1435, 18] on span "Close" at bounding box center [1439, 20] width 29 height 16
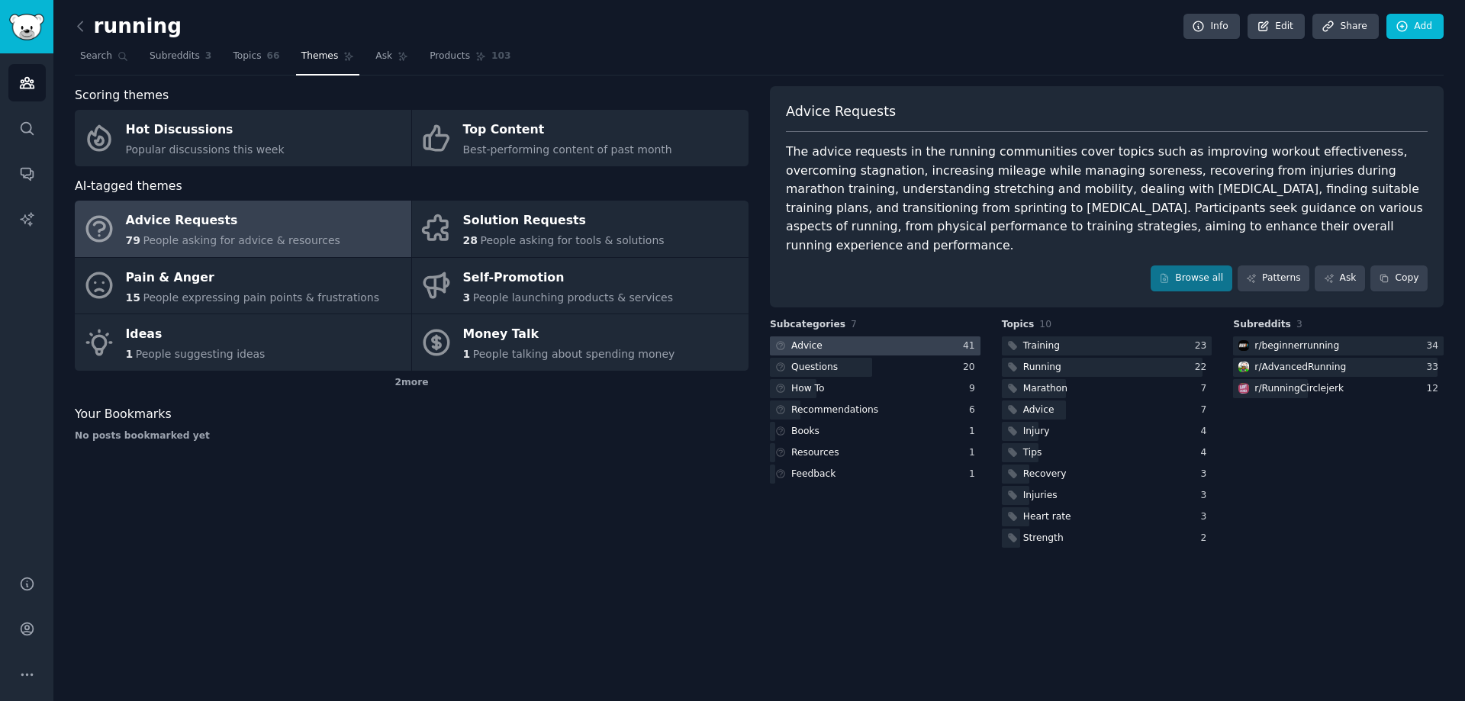
click at [826, 337] on div at bounding box center [875, 346] width 211 height 19
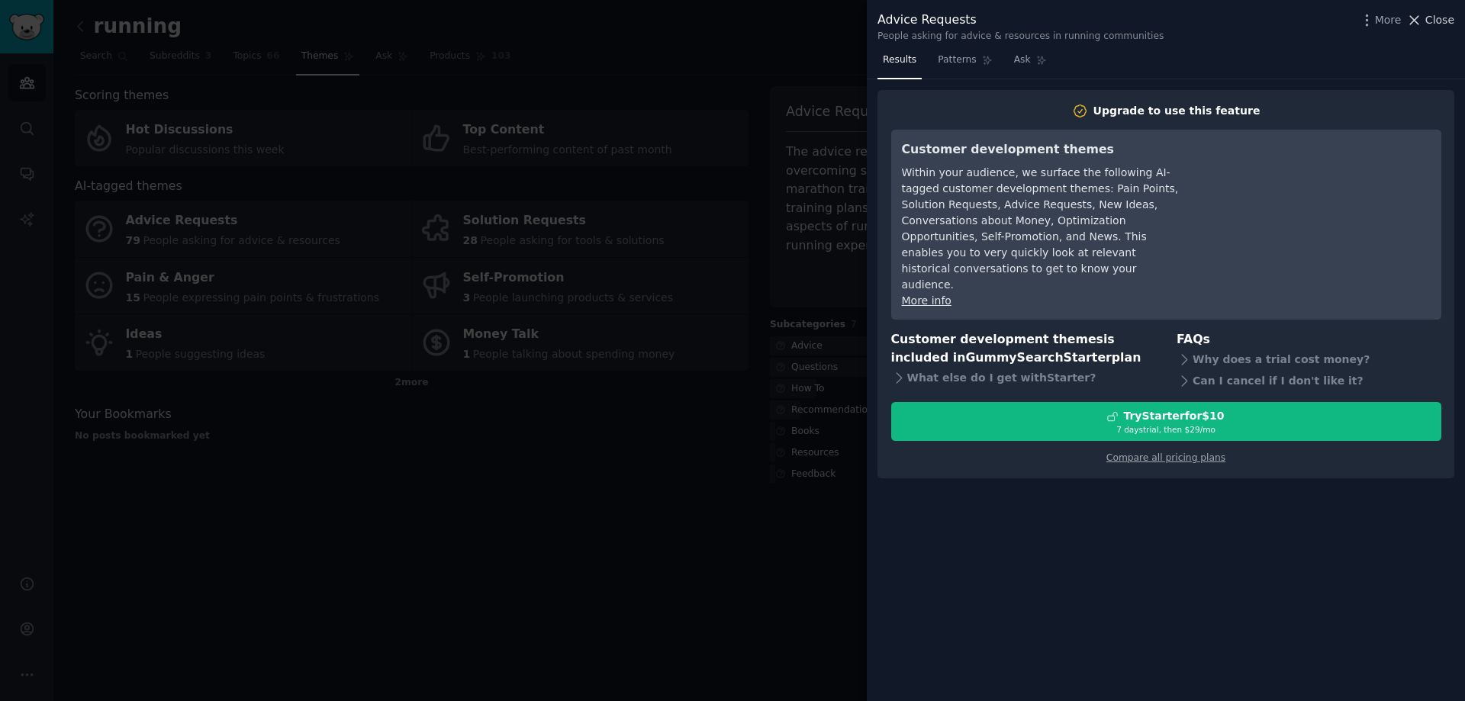
click at [1435, 18] on span "Close" at bounding box center [1439, 20] width 29 height 16
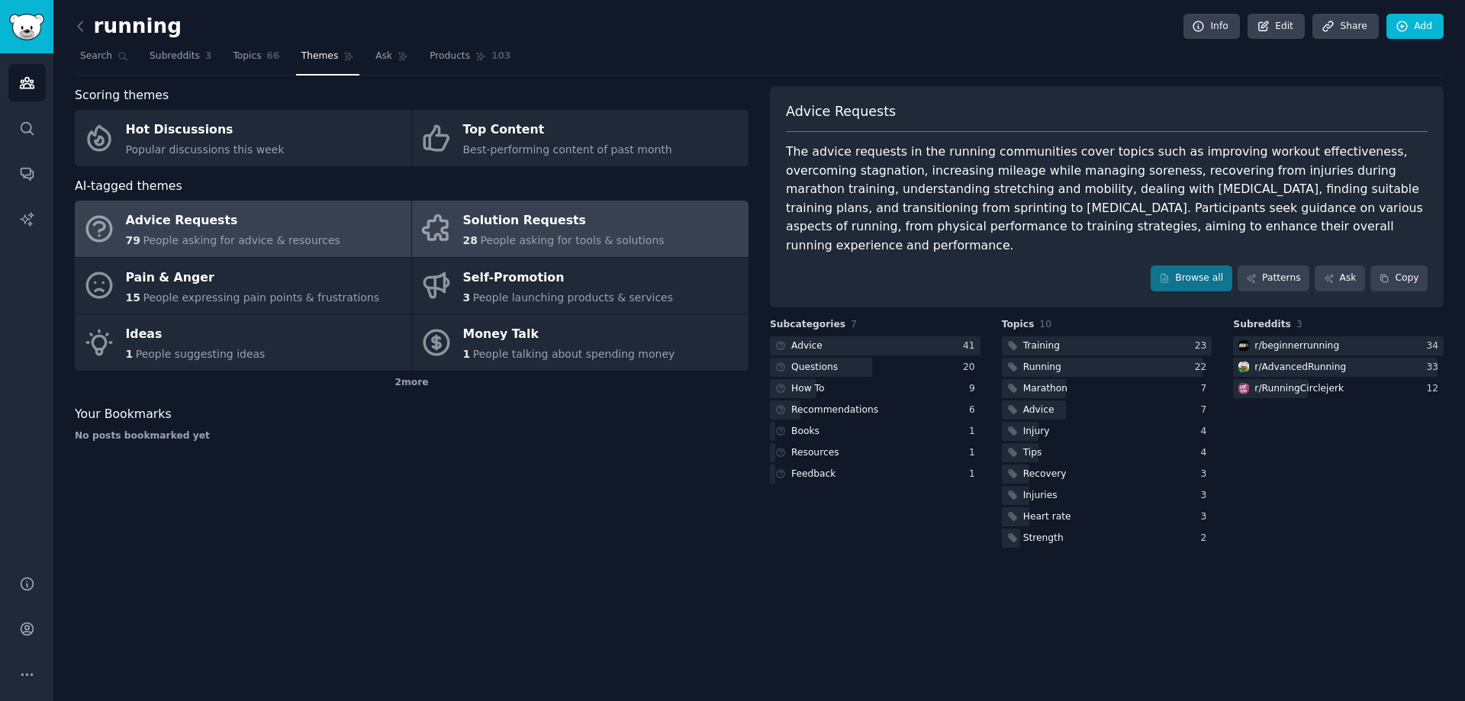
click at [604, 251] on link "Solution Requests 28 People asking for tools & solutions" at bounding box center [580, 229] width 337 height 56
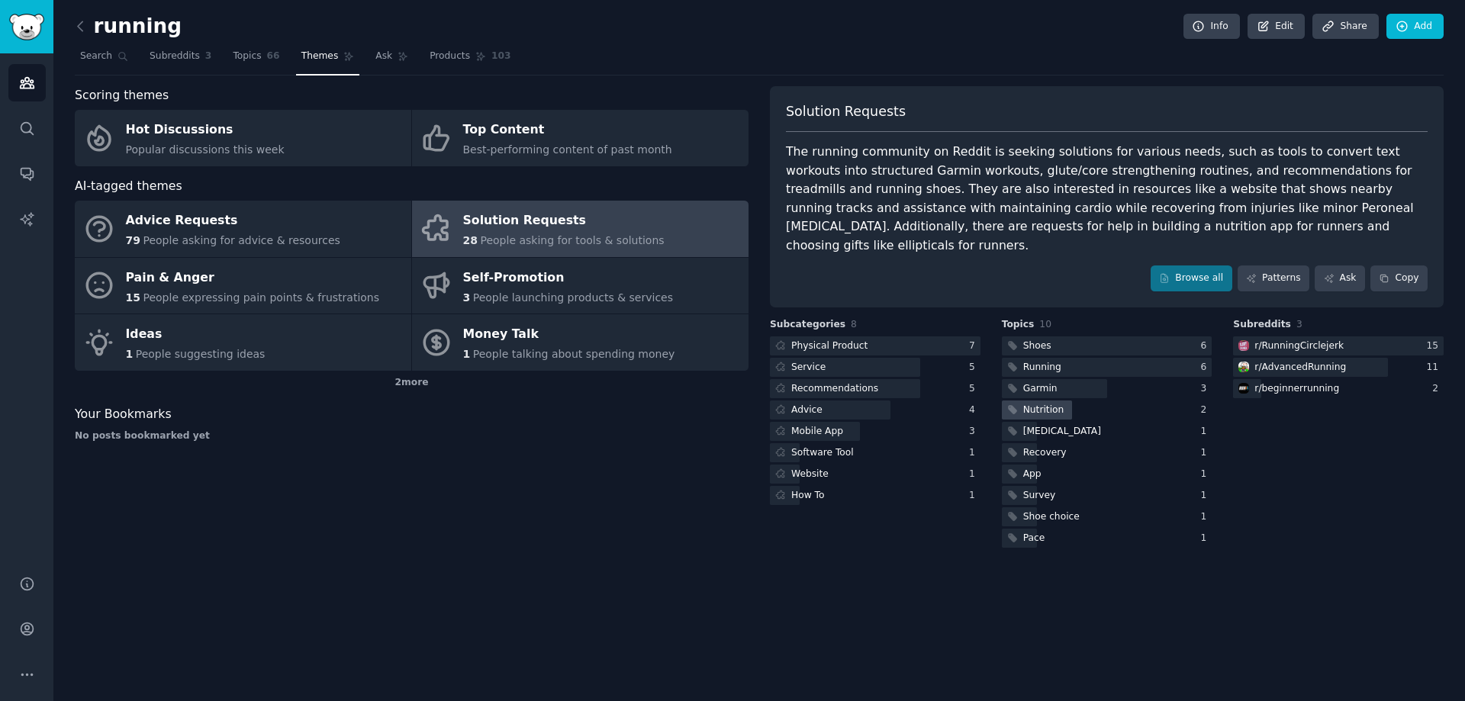
click at [1058, 404] on div "Nutrition" at bounding box center [1043, 411] width 41 height 14
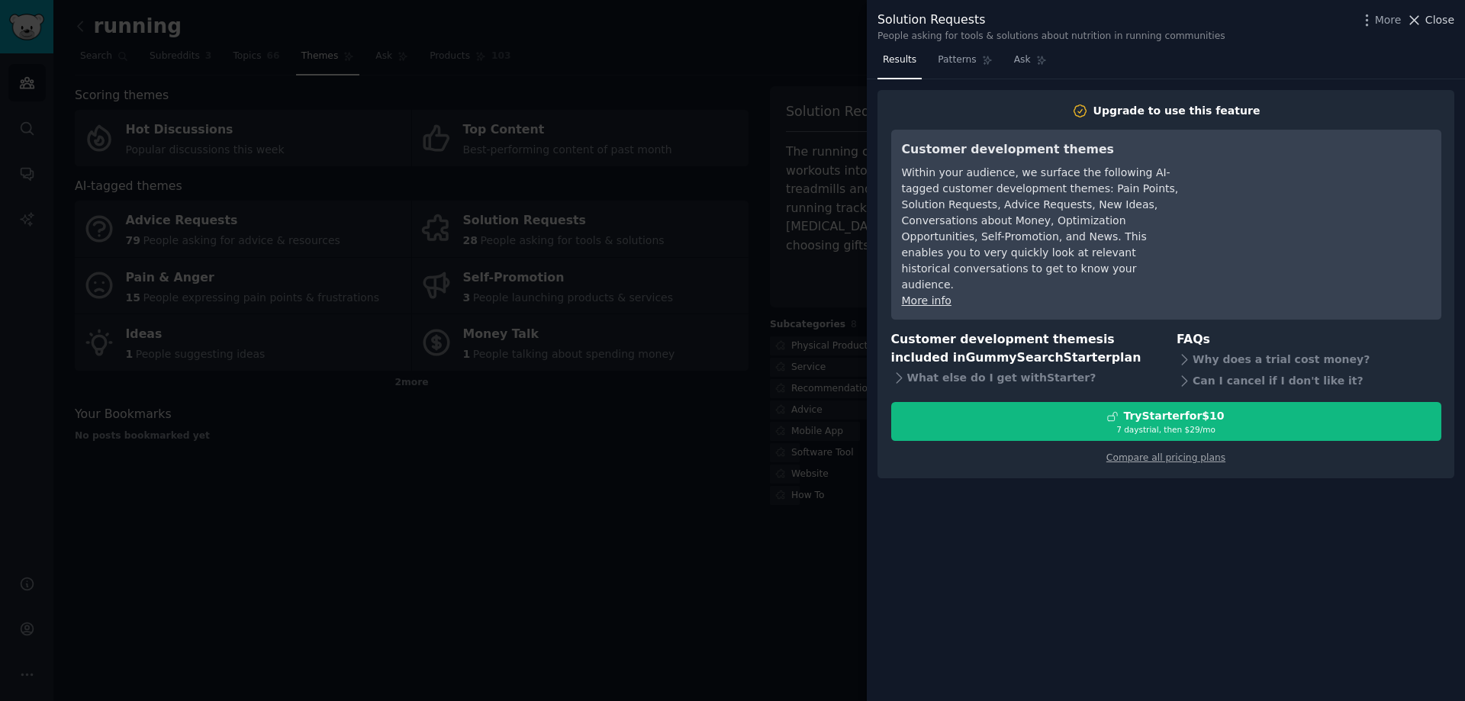
click at [1431, 19] on span "Close" at bounding box center [1439, 20] width 29 height 16
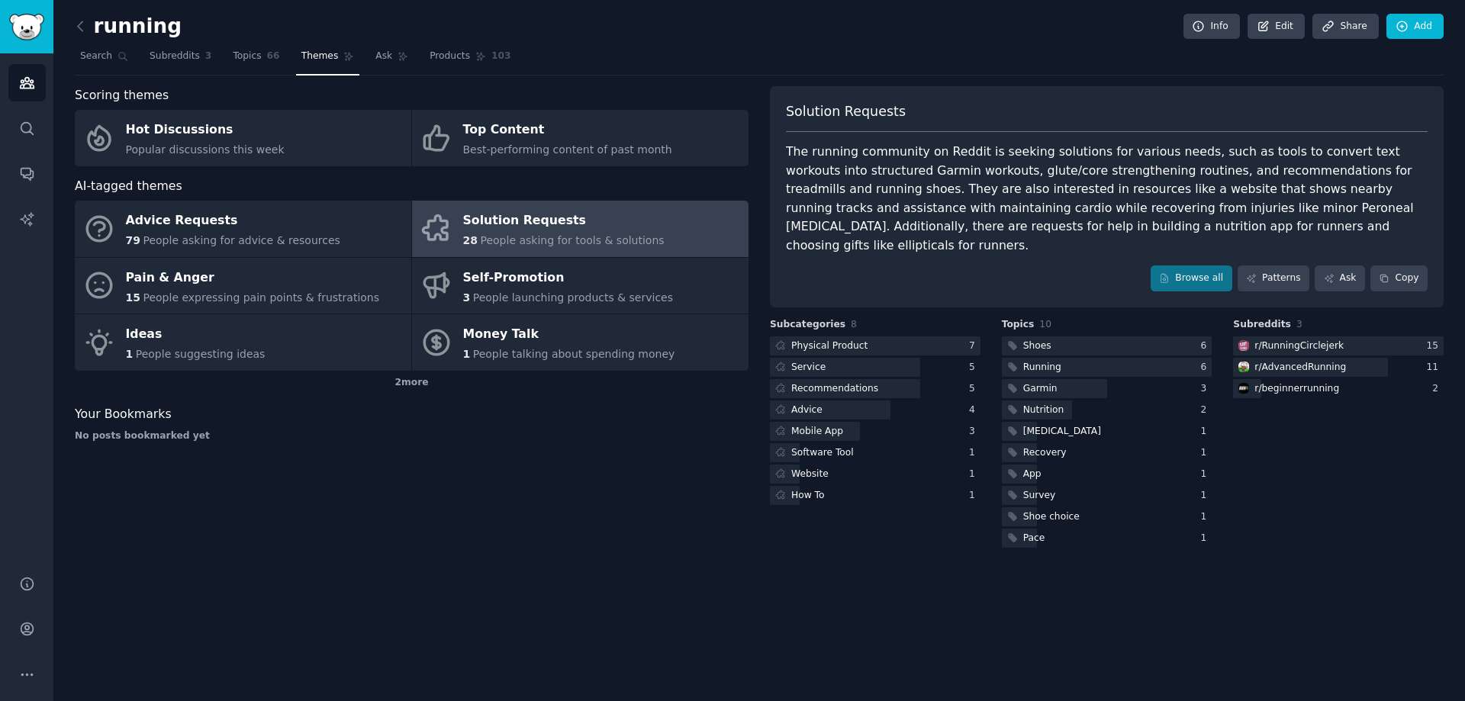
click at [1238, 273] on div "Solution Requests The running community on Reddit is seeking solutions for vari…" at bounding box center [1107, 196] width 674 height 221
click at [1225, 266] on link "Browse all" at bounding box center [1192, 279] width 82 height 26
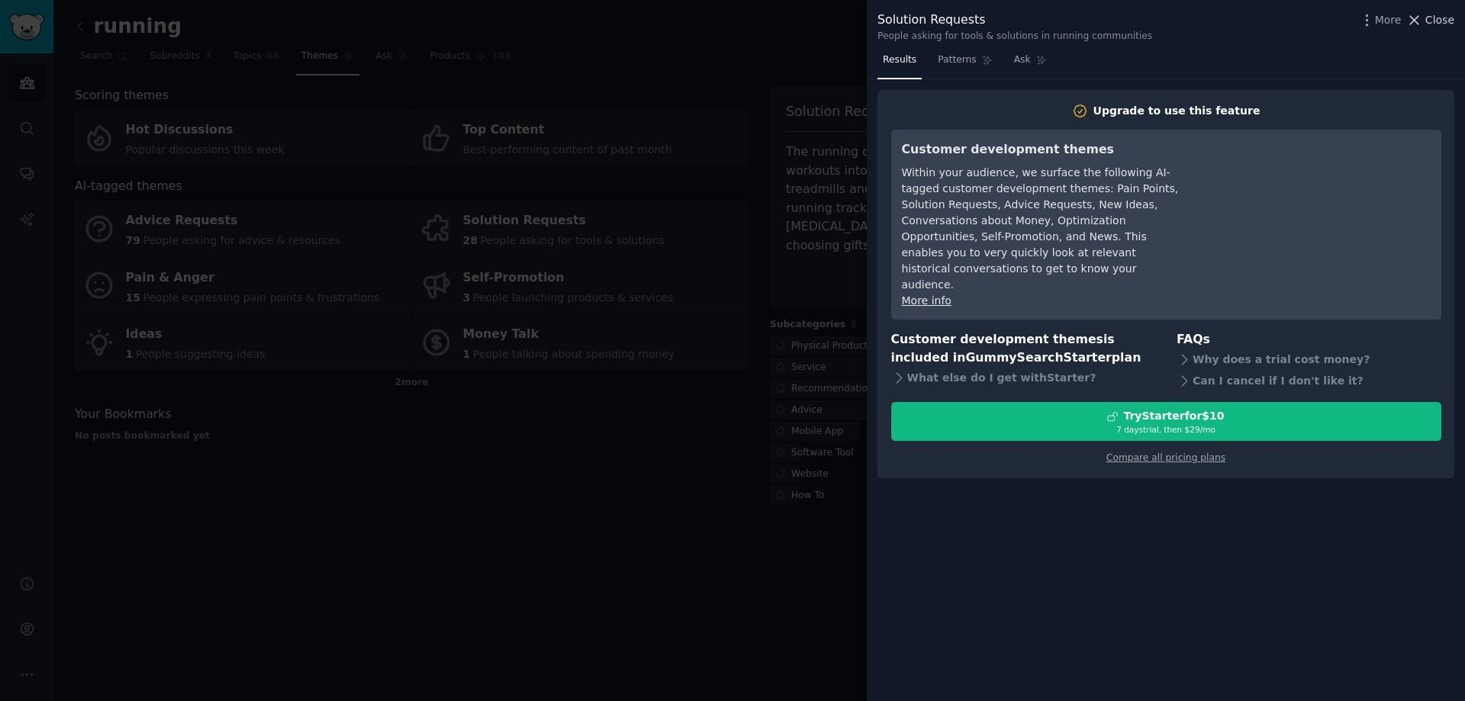
click at [1446, 15] on span "Close" at bounding box center [1439, 20] width 29 height 16
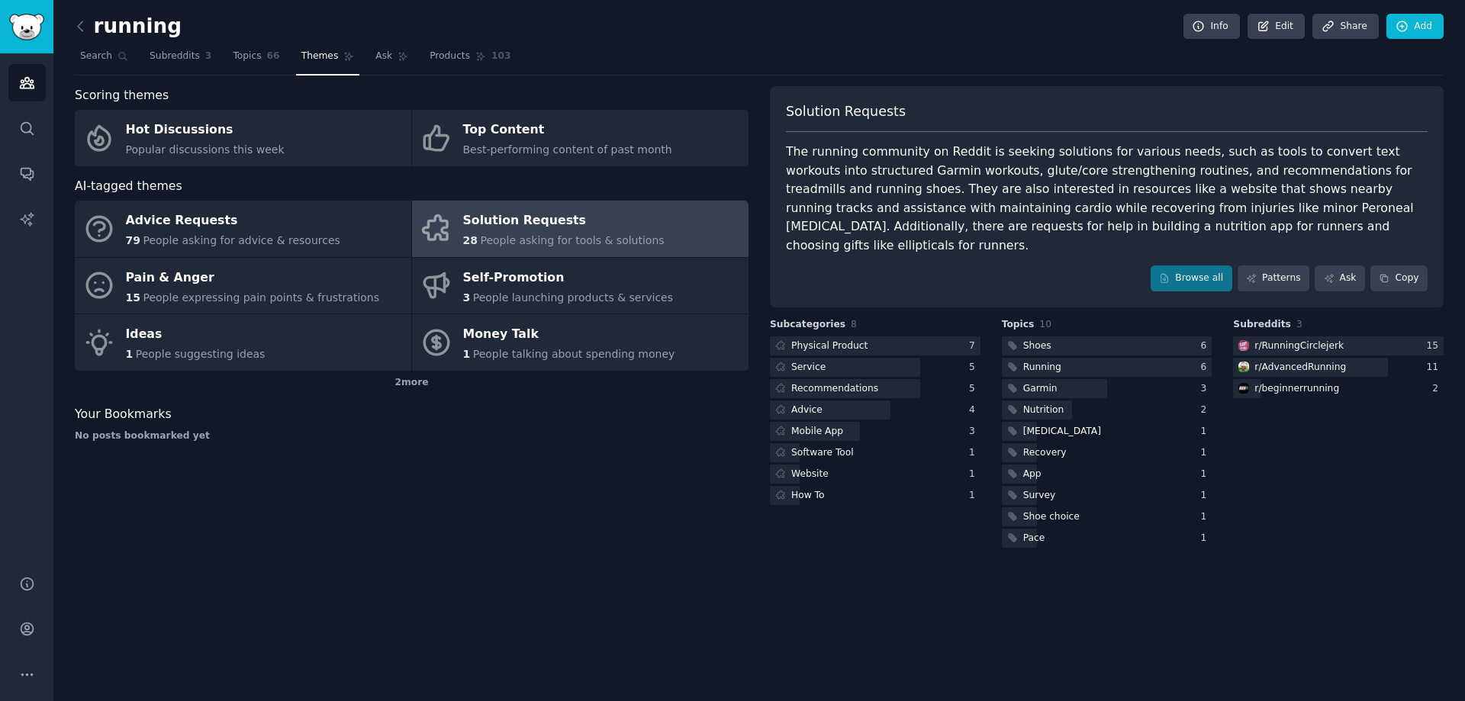
click at [68, 27] on div "running Info Edit Share Add Search Subreddits 3 Topics 66 Themes Ask Products 1…" at bounding box center [759, 350] width 1412 height 701
click at [73, 26] on div "running Info Edit Share Add Search Subreddits 3 Topics 66 Themes Ask Products 1…" at bounding box center [759, 350] width 1412 height 701
click at [76, 26] on icon at bounding box center [80, 26] width 16 height 16
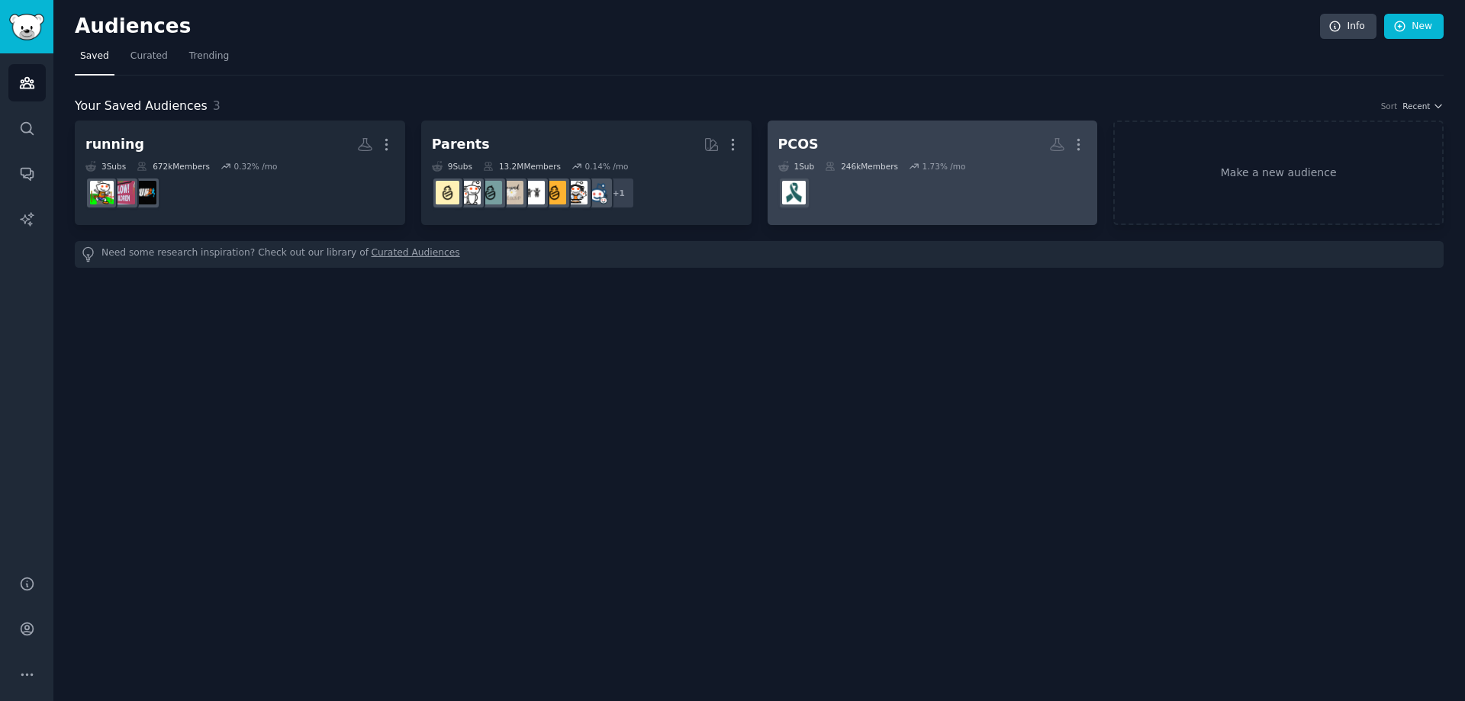
click at [826, 174] on dd at bounding box center [932, 193] width 309 height 43
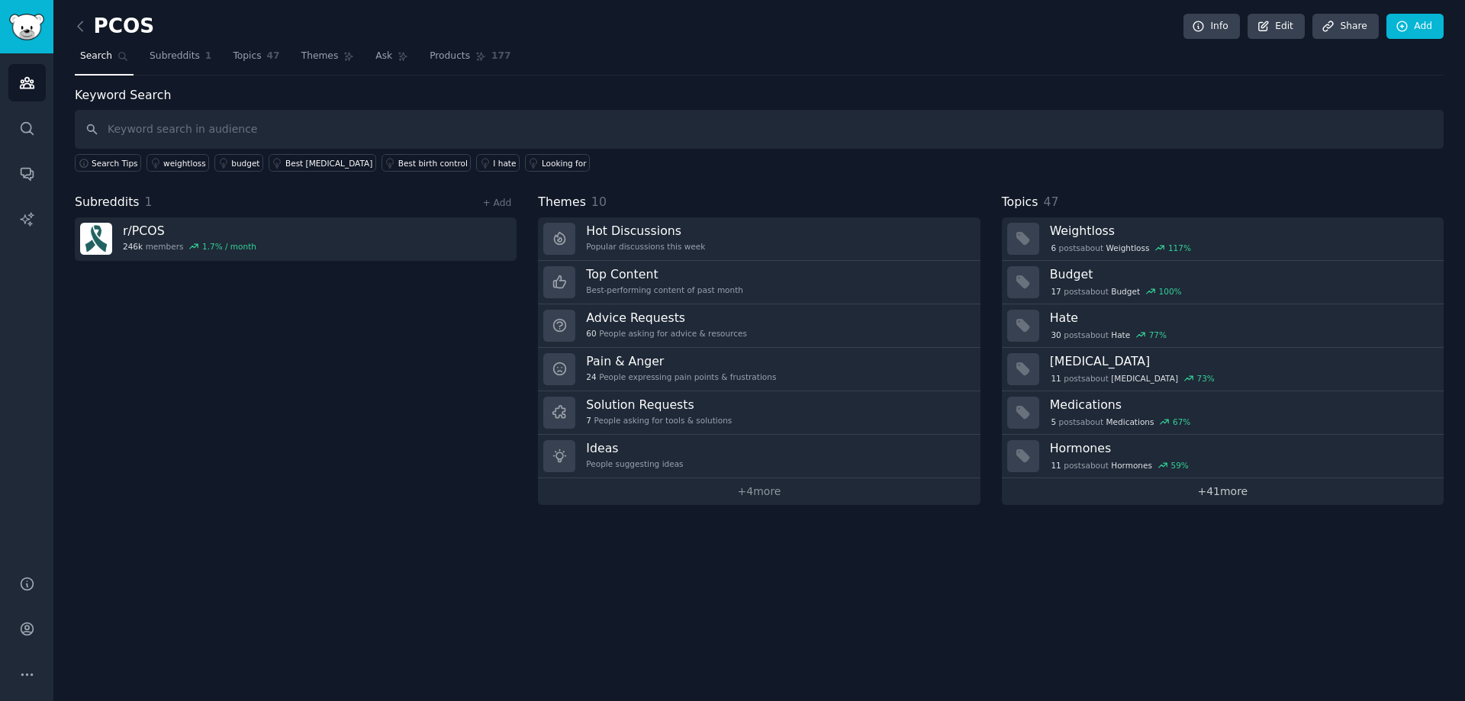
click at [1183, 487] on link "+ 41 more" at bounding box center [1223, 491] width 442 height 27
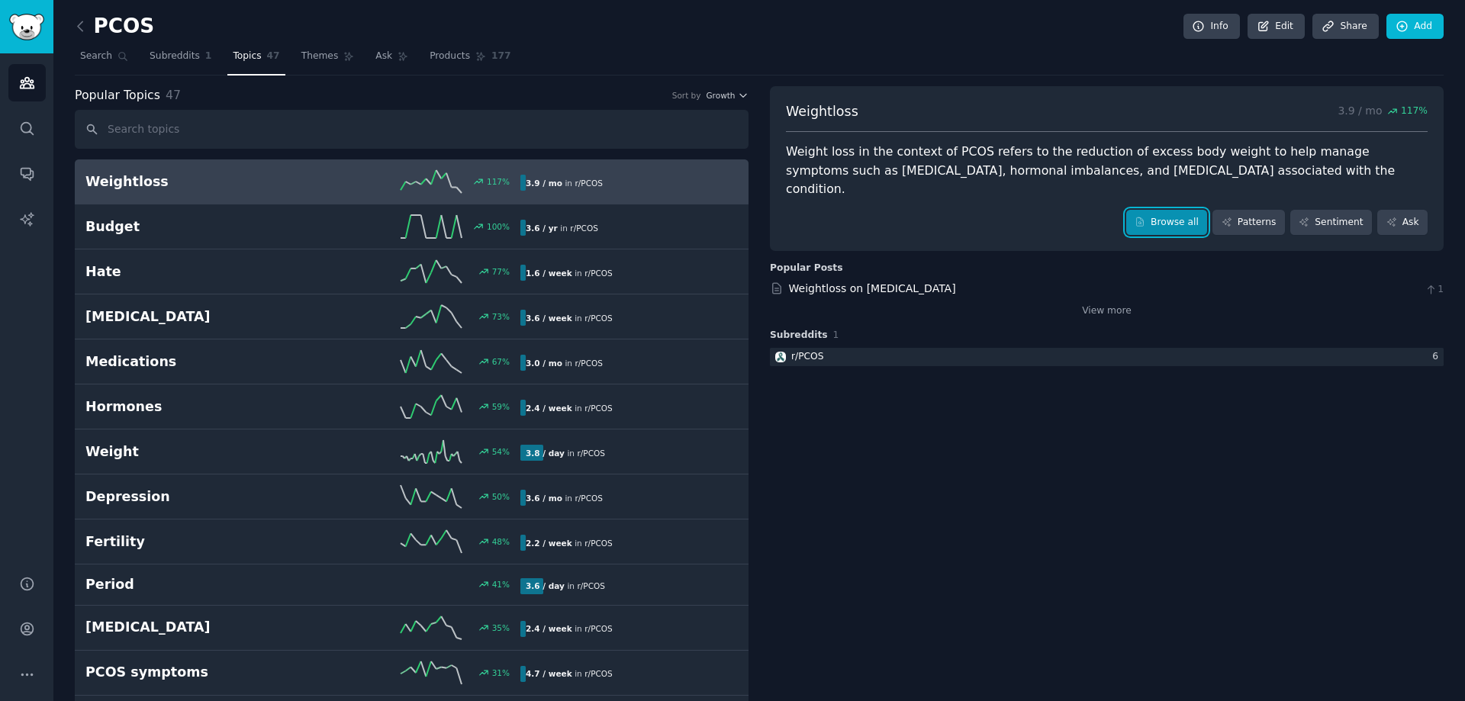
click at [1158, 210] on link "Browse all" at bounding box center [1167, 223] width 82 height 26
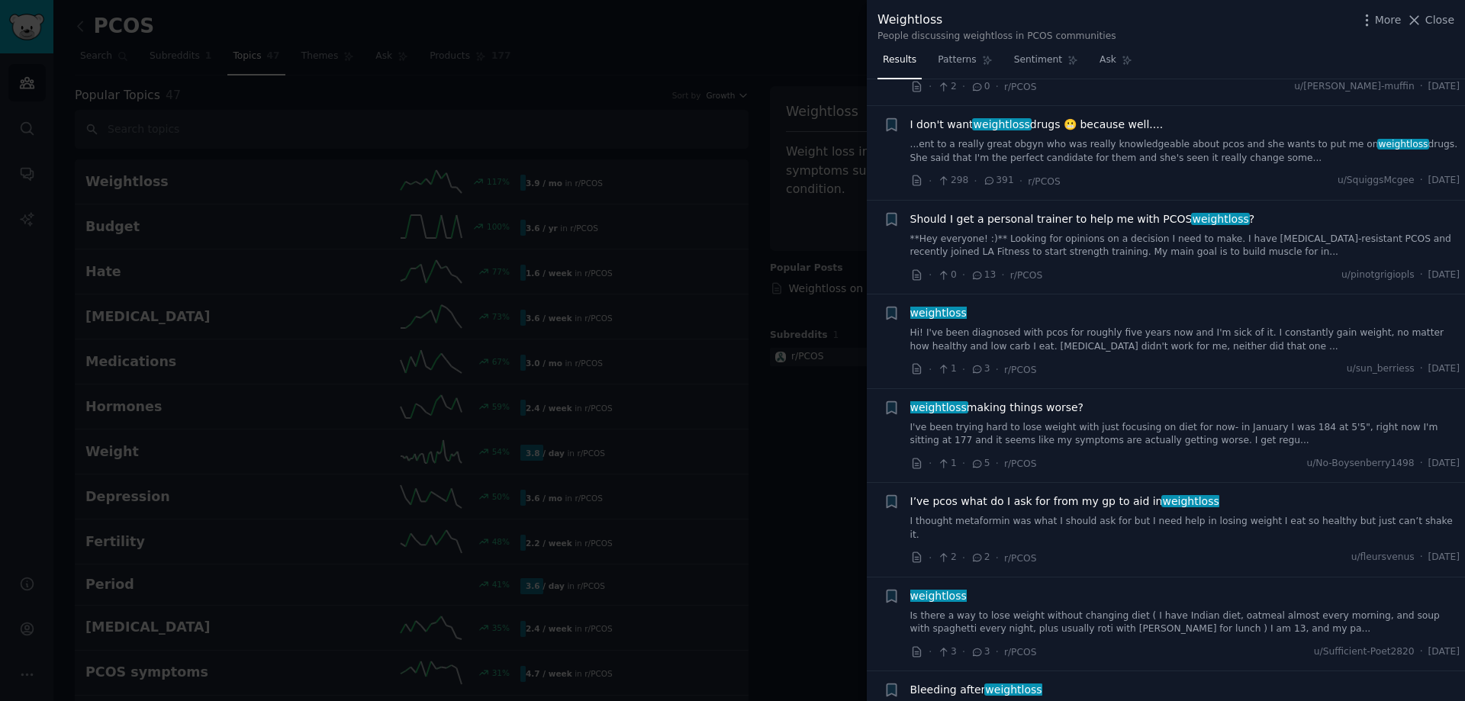
scroll to position [1679, 0]
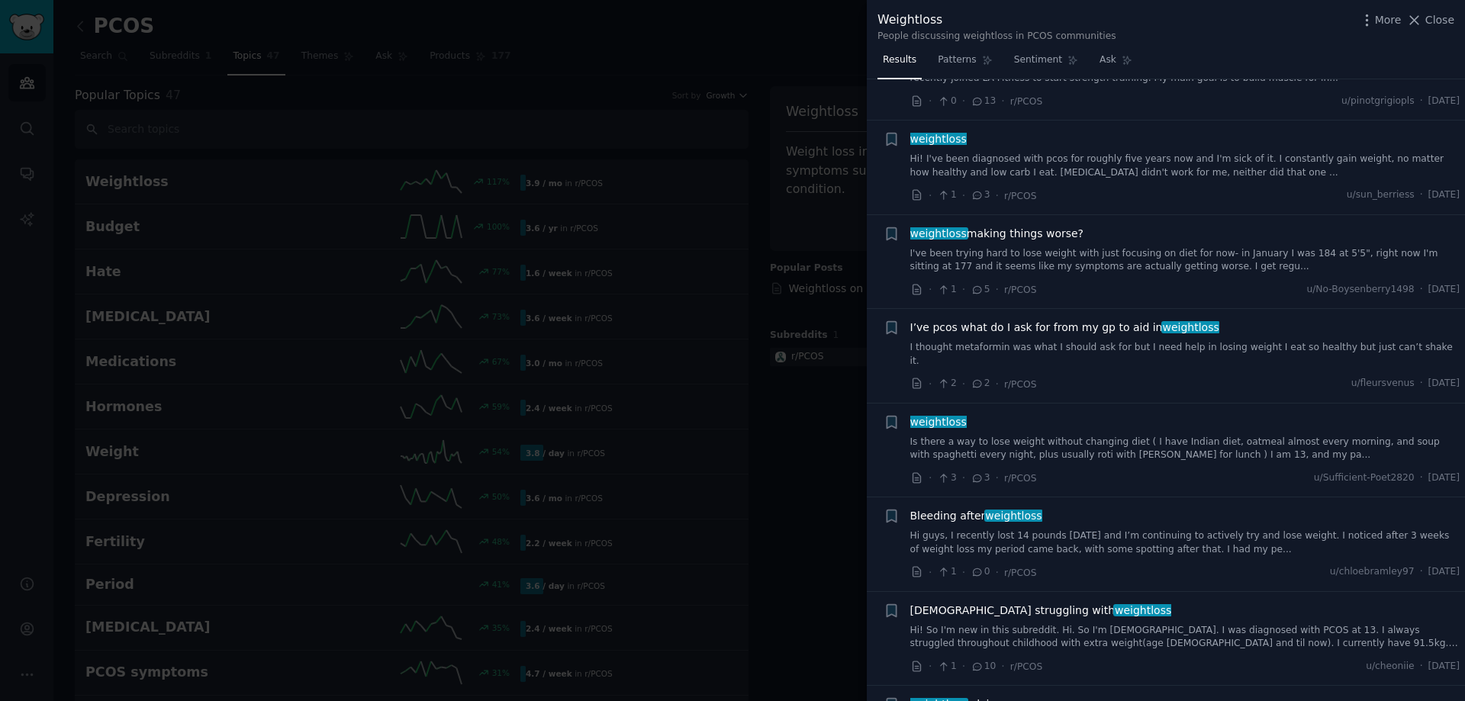
click at [659, 249] on div at bounding box center [732, 350] width 1465 height 701
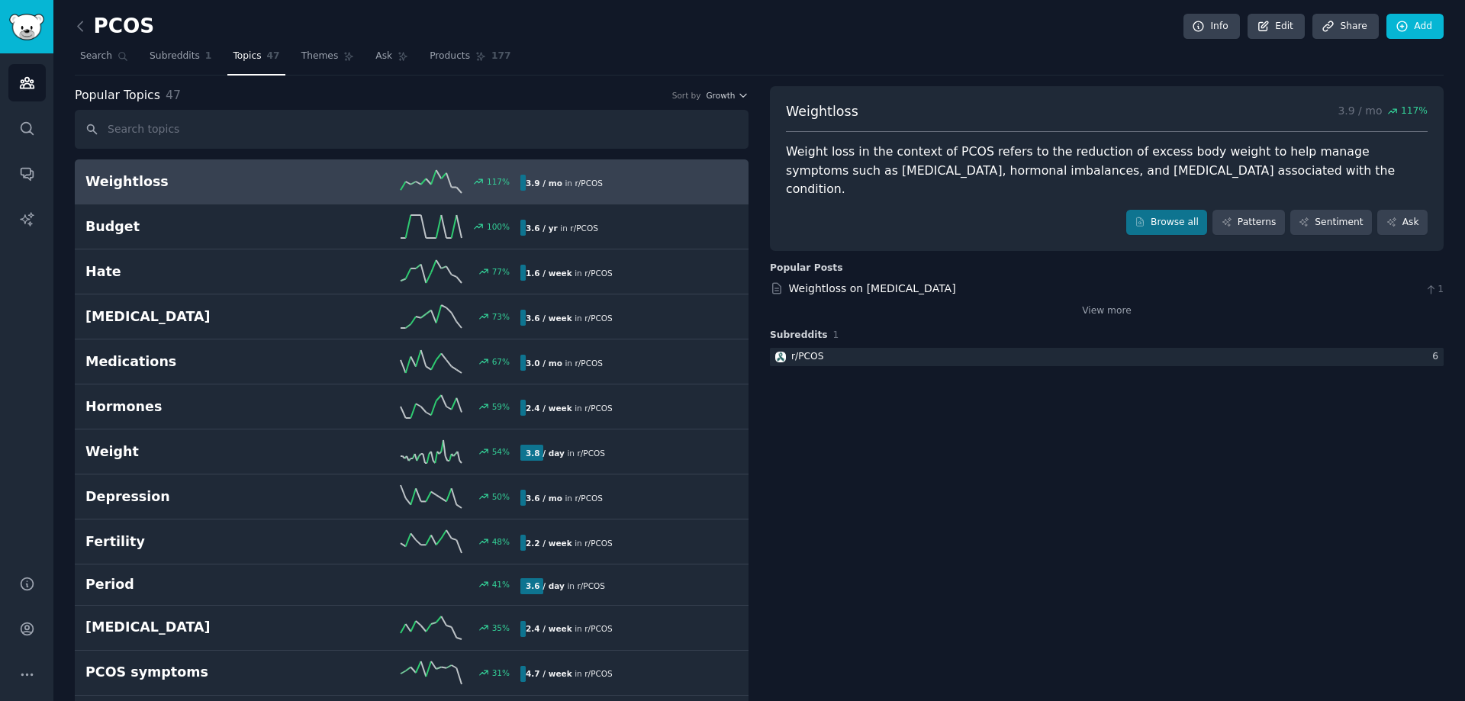
click at [82, 18] on icon at bounding box center [80, 26] width 16 height 16
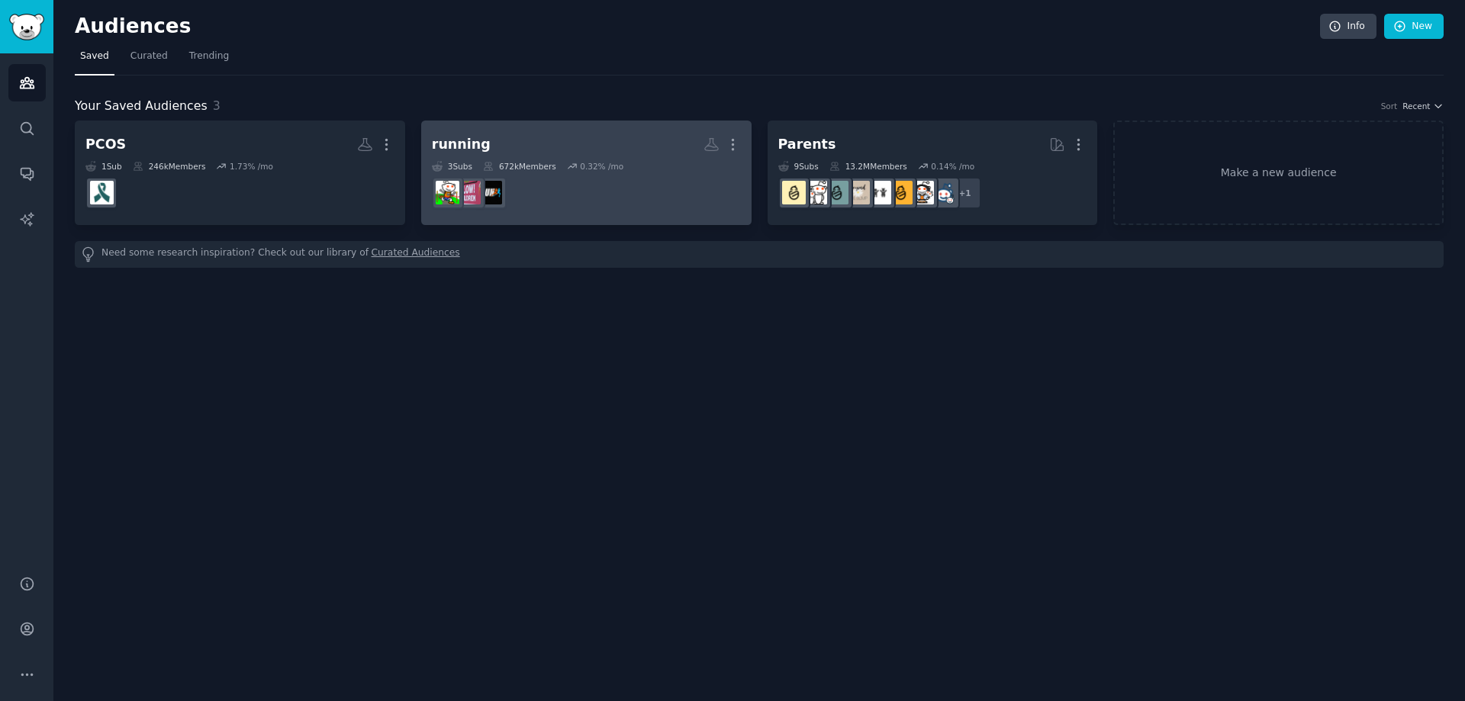
click at [641, 198] on dd "r/beginnerrunning" at bounding box center [586, 193] width 309 height 43
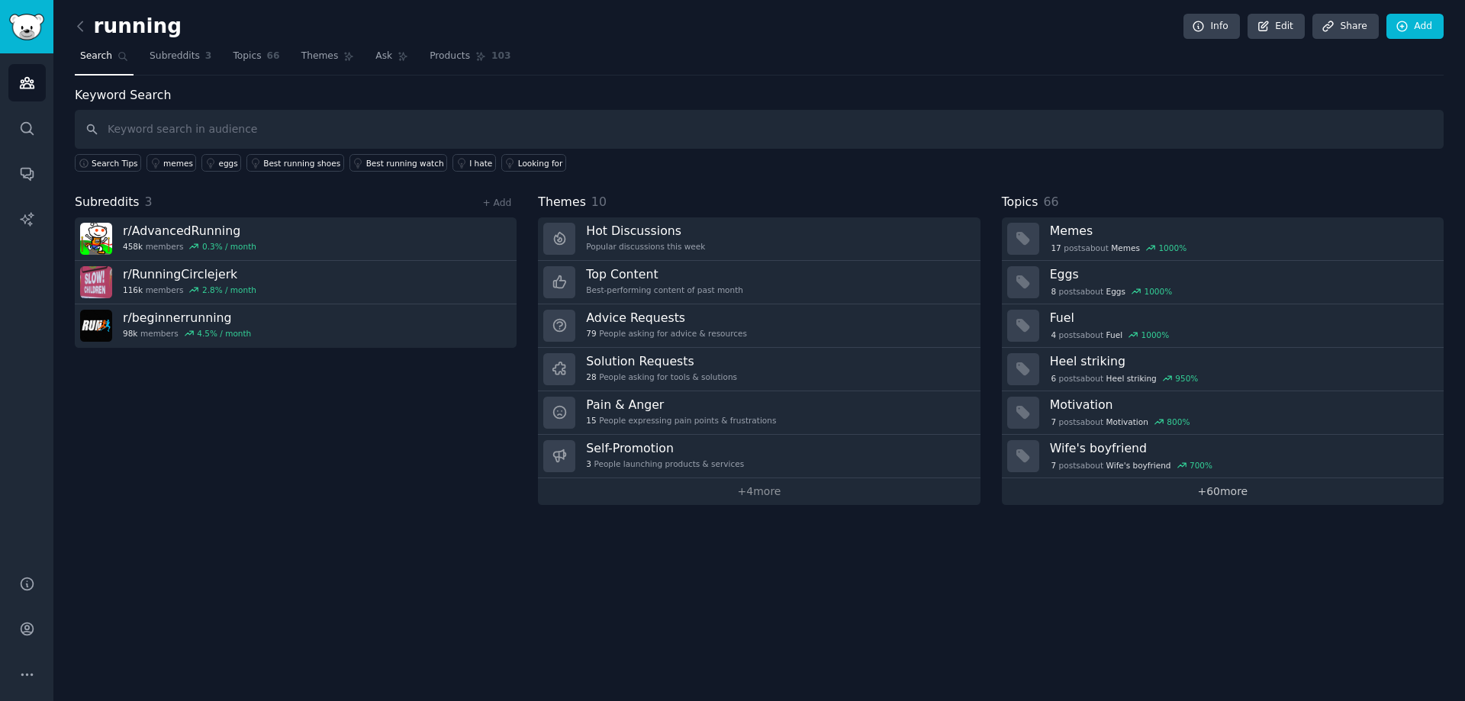
click at [1225, 494] on link "+ 60 more" at bounding box center [1223, 491] width 442 height 27
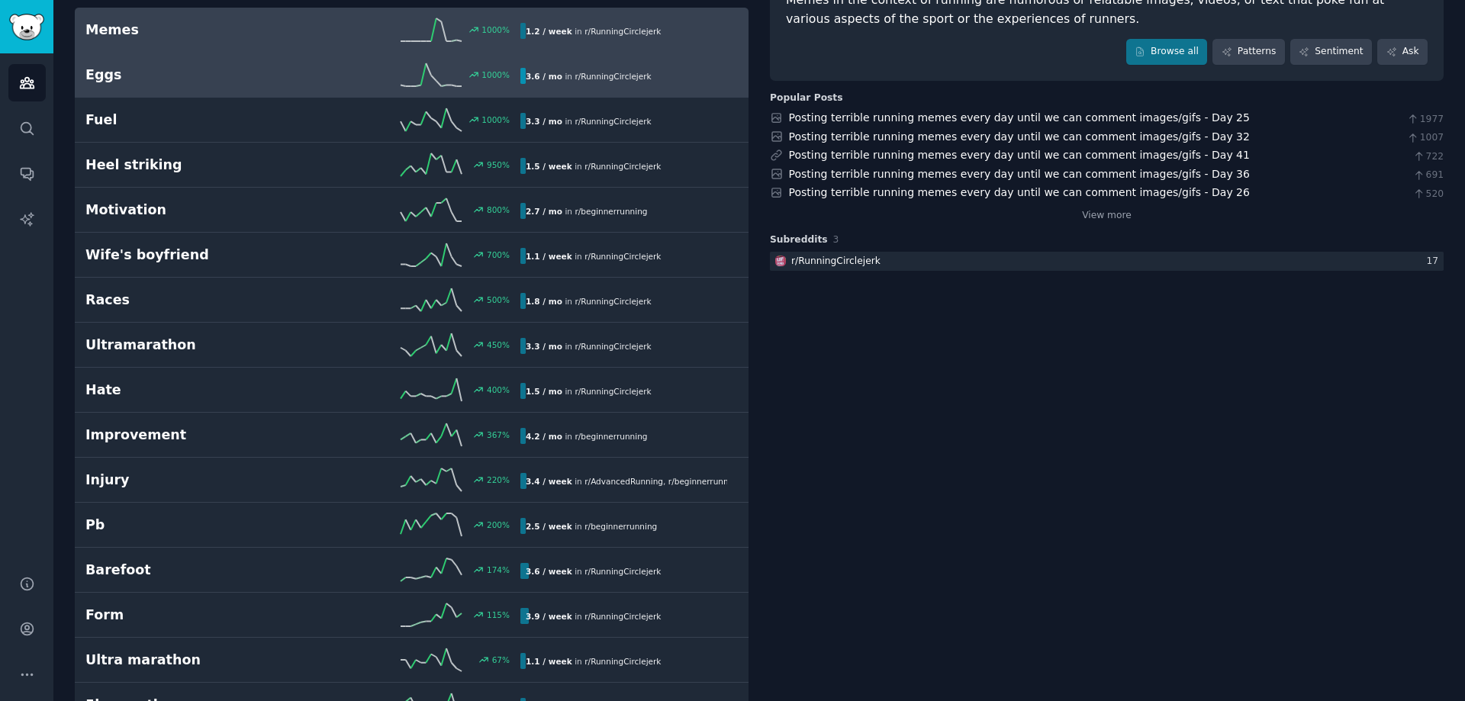
scroll to position [153, 0]
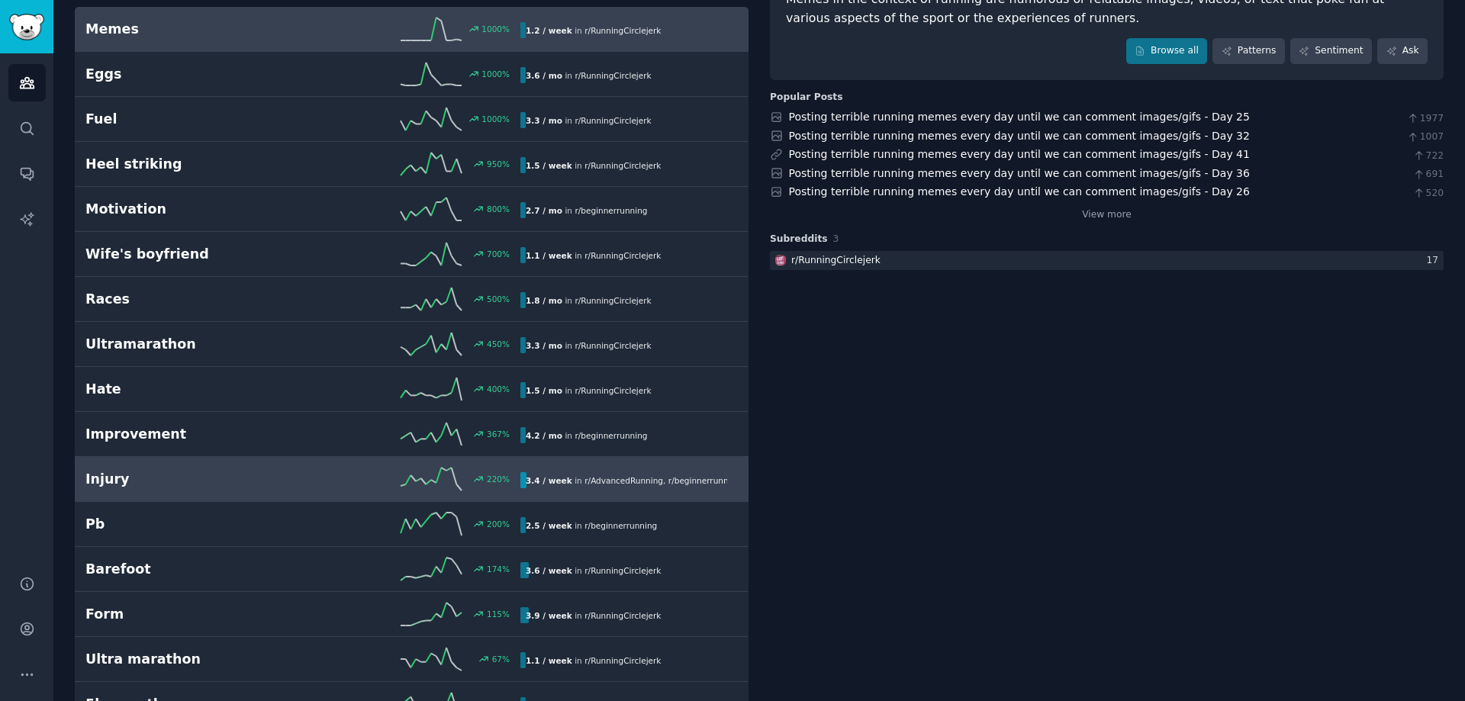
click at [226, 473] on h2 "Injury" at bounding box center [193, 479] width 217 height 19
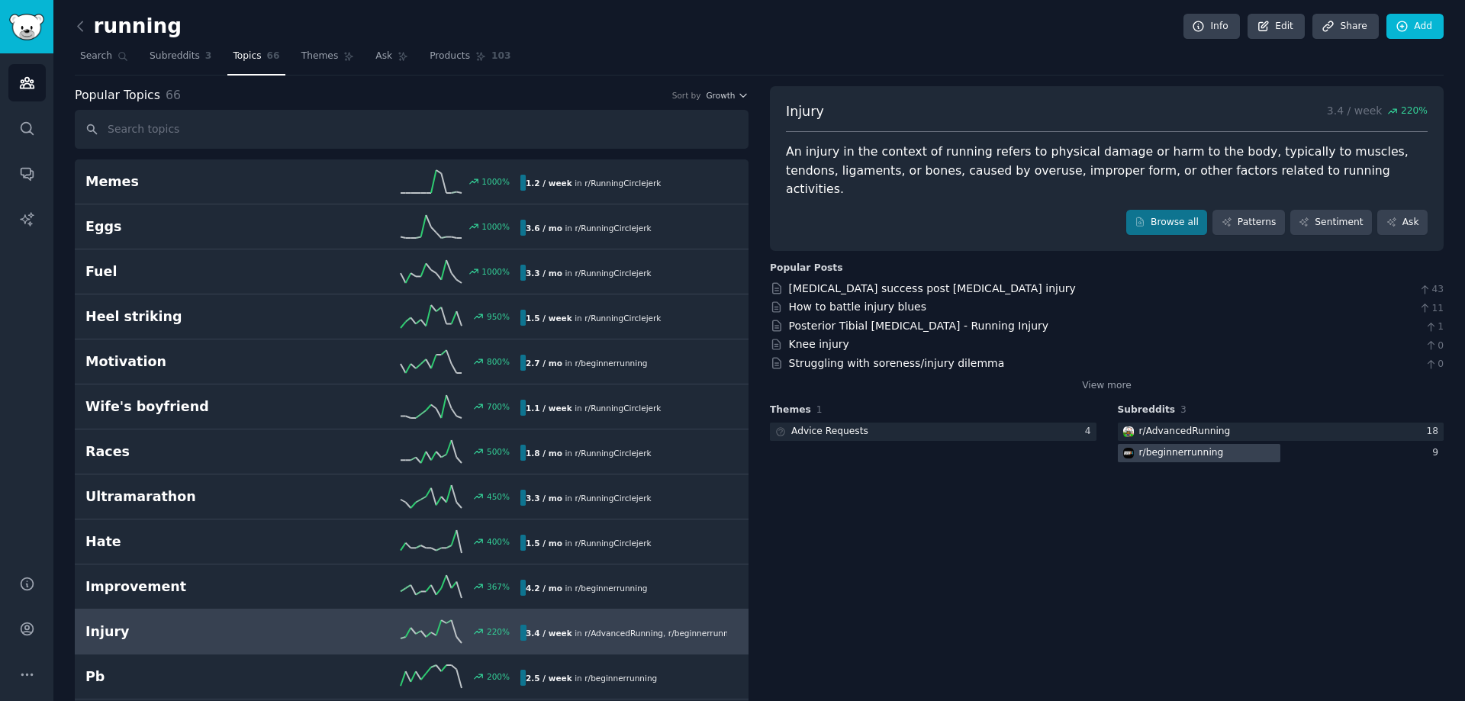
click at [1181, 446] on div "r/ beginnerrunning" at bounding box center [1181, 453] width 85 height 14
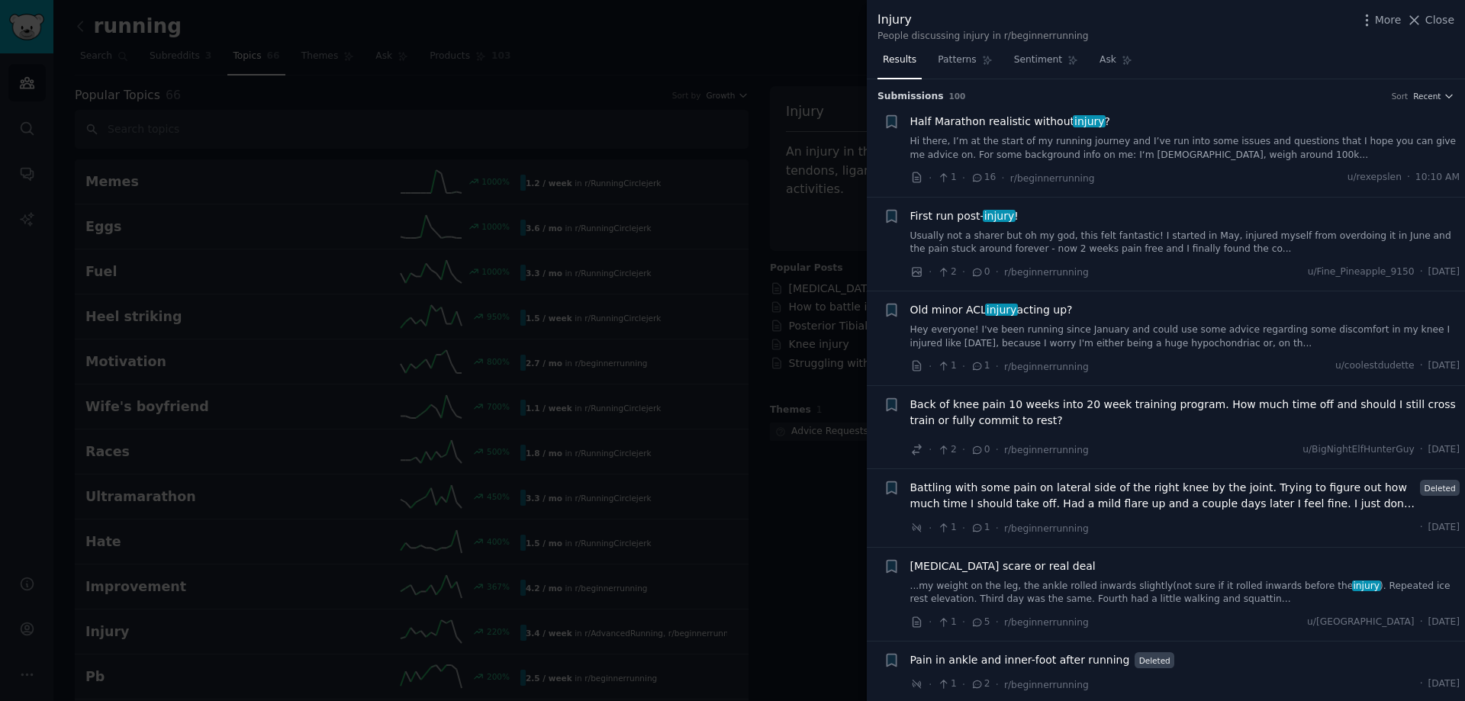
click at [979, 177] on icon at bounding box center [978, 177] width 14 height 11
click at [1030, 156] on link "Hi there, I’m at the start of my running journey and I’ve run into some issues …" at bounding box center [1185, 148] width 550 height 27
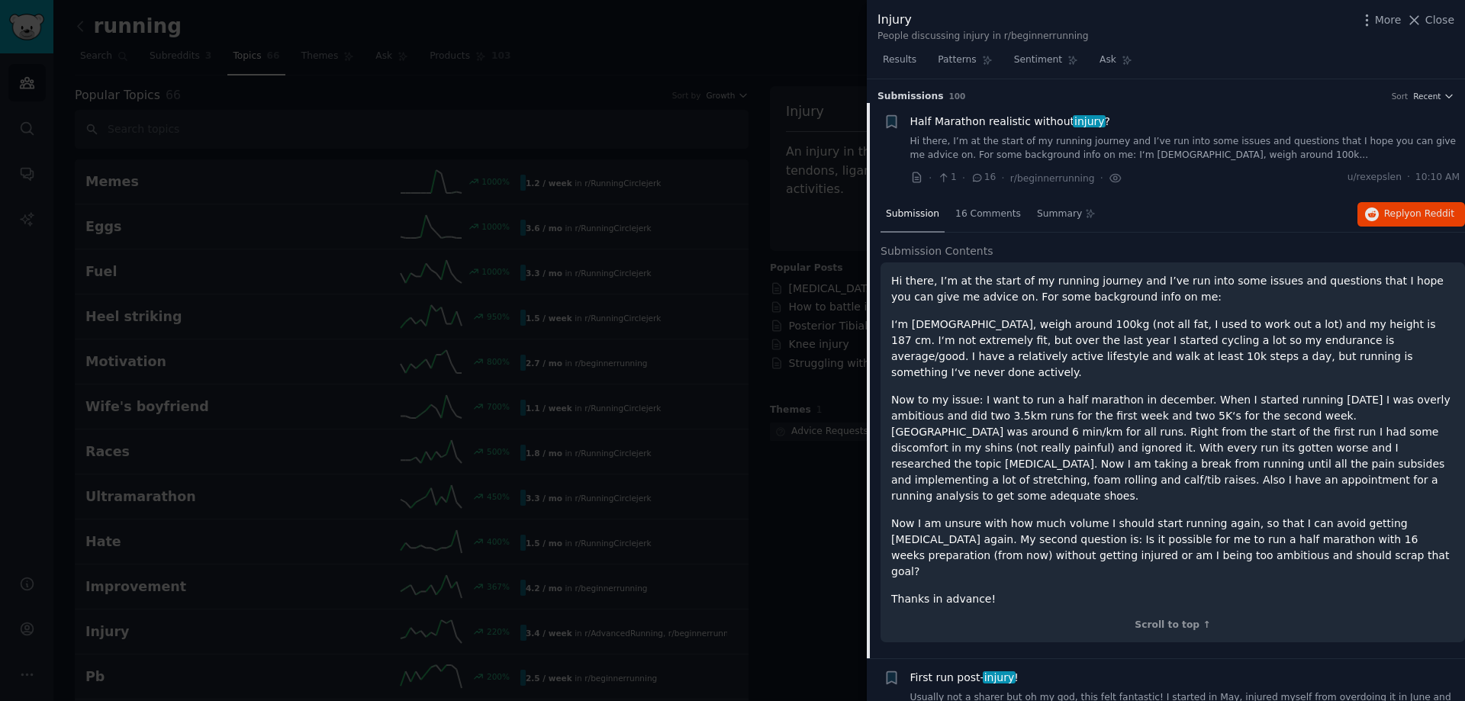
scroll to position [24, 0]
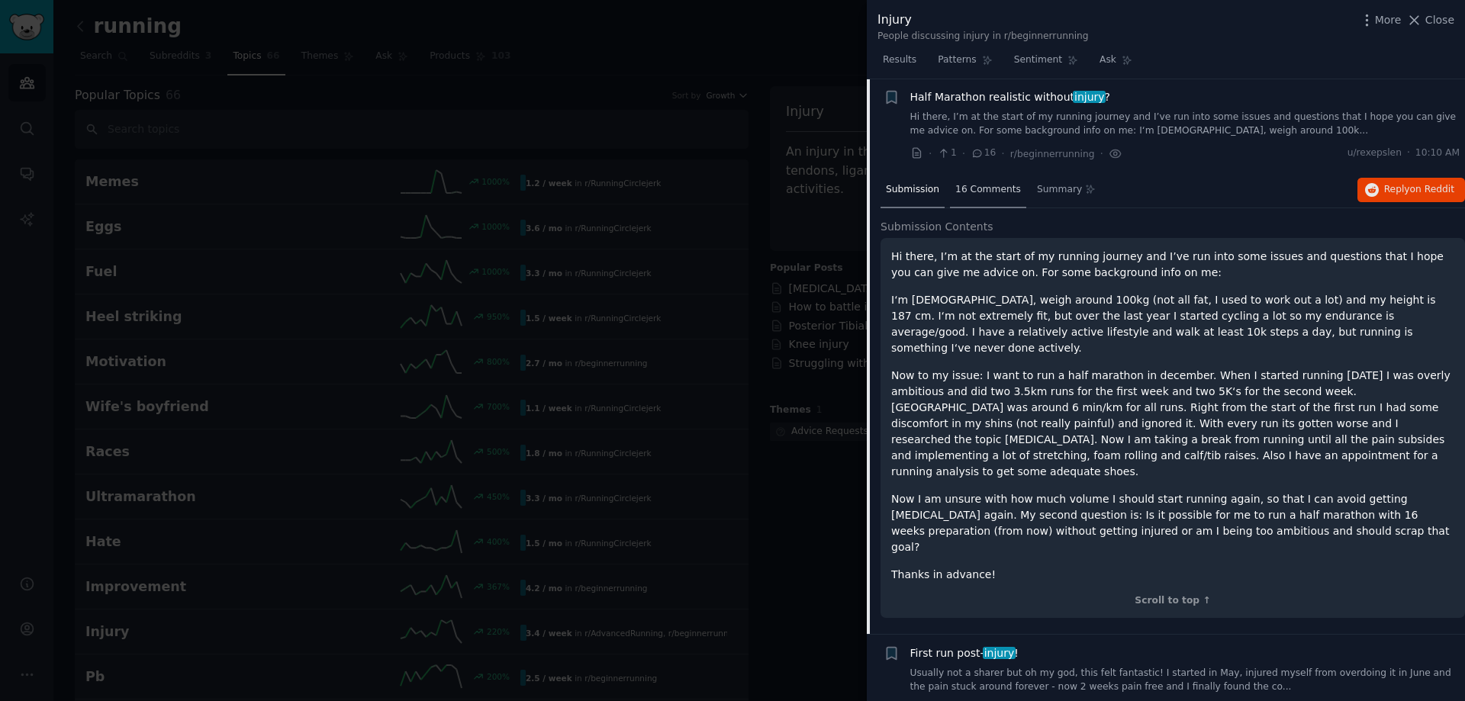
click at [957, 183] on span "16 Comments" at bounding box center [988, 190] width 66 height 14
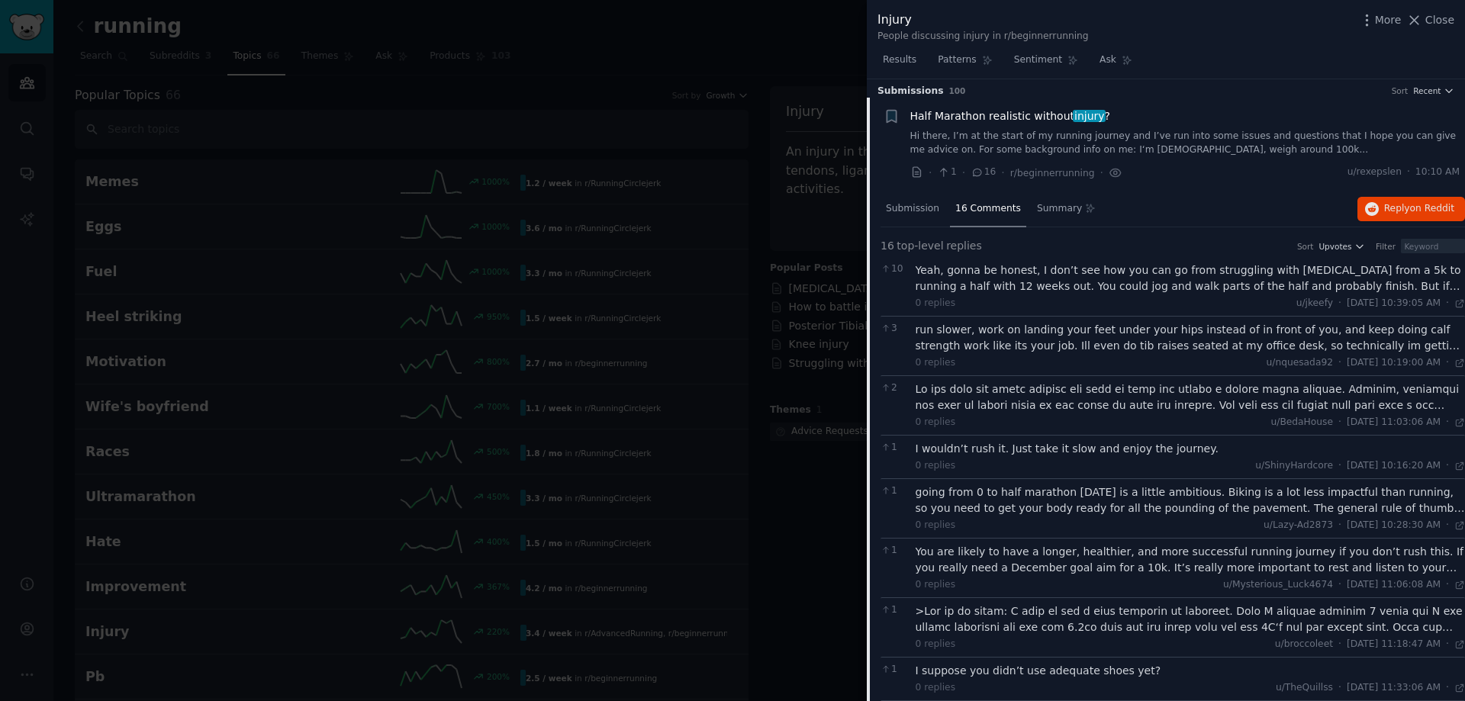
scroll to position [0, 0]
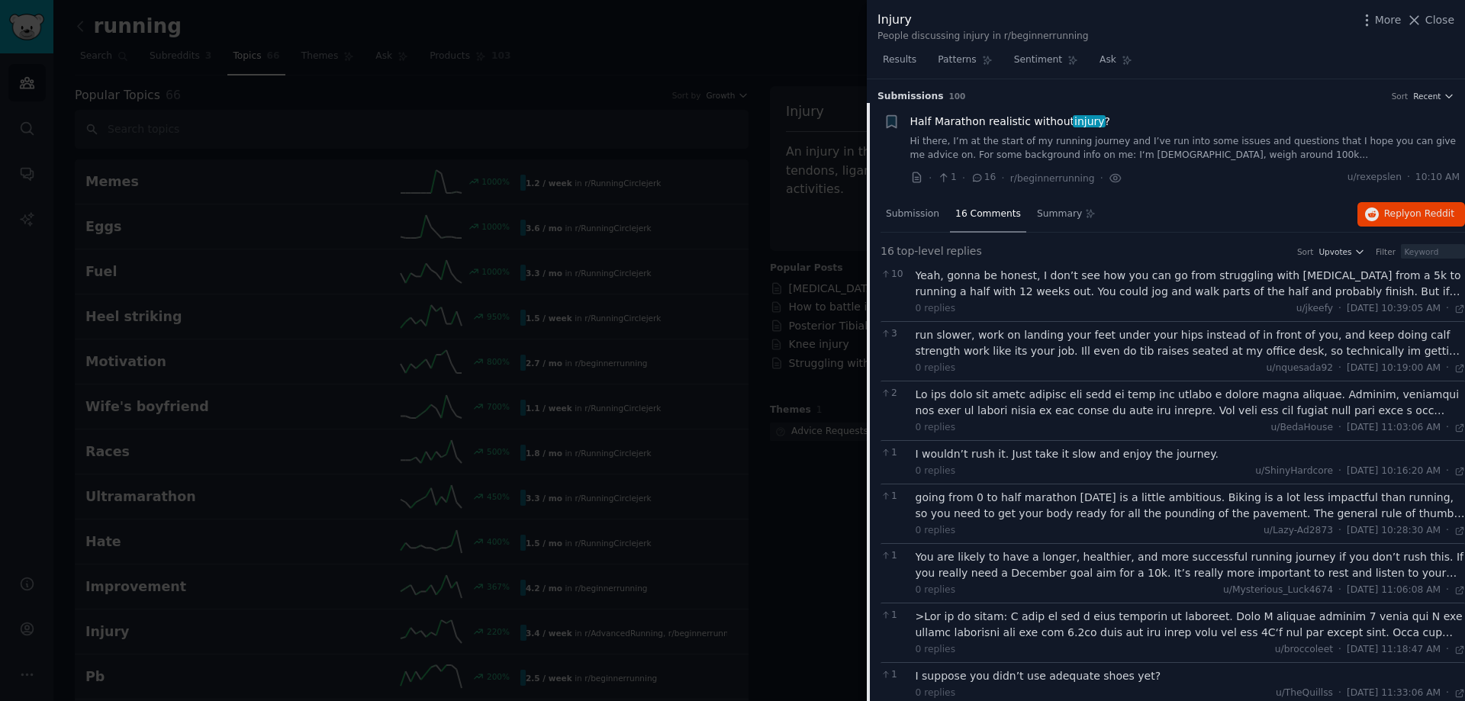
click at [1211, 154] on link "Hi there, I’m at the start of my running journey and I’ve run into some issues …" at bounding box center [1185, 148] width 550 height 27
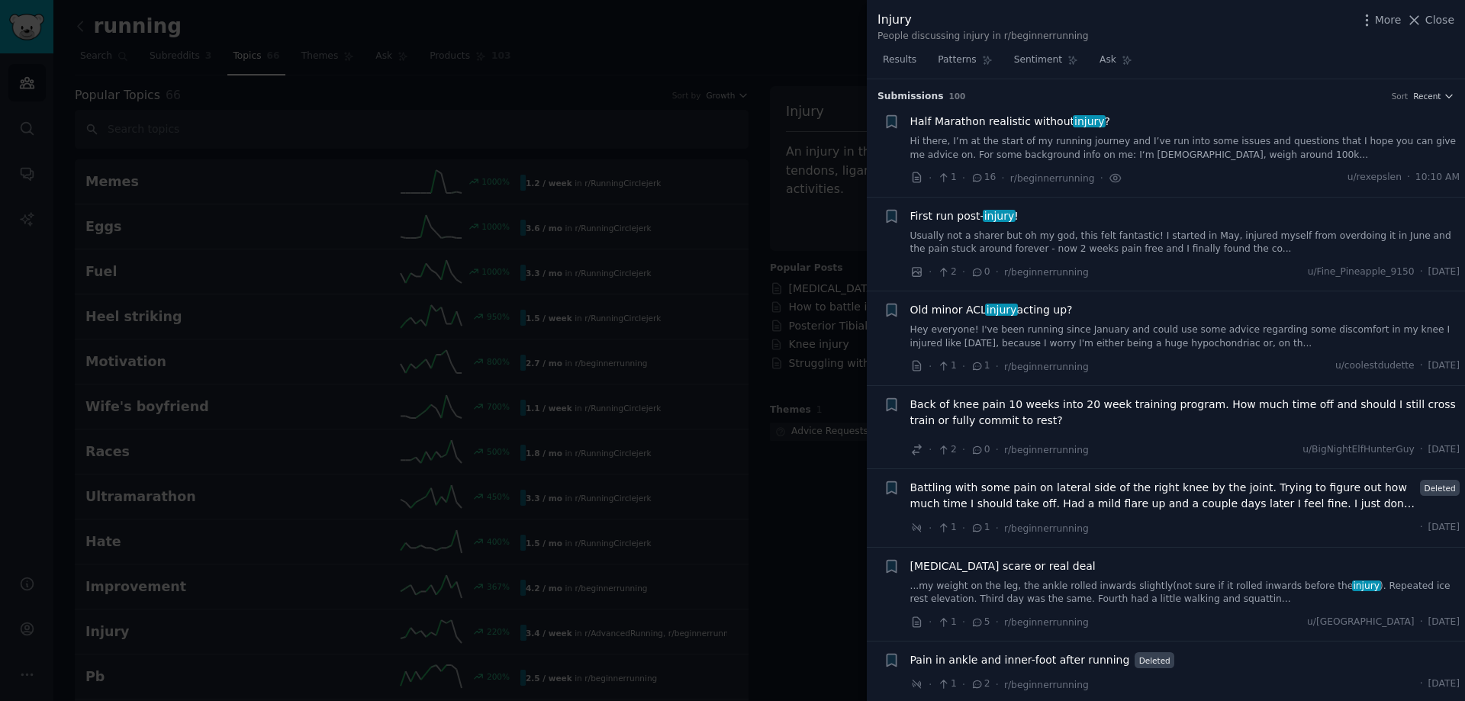
scroll to position [24, 0]
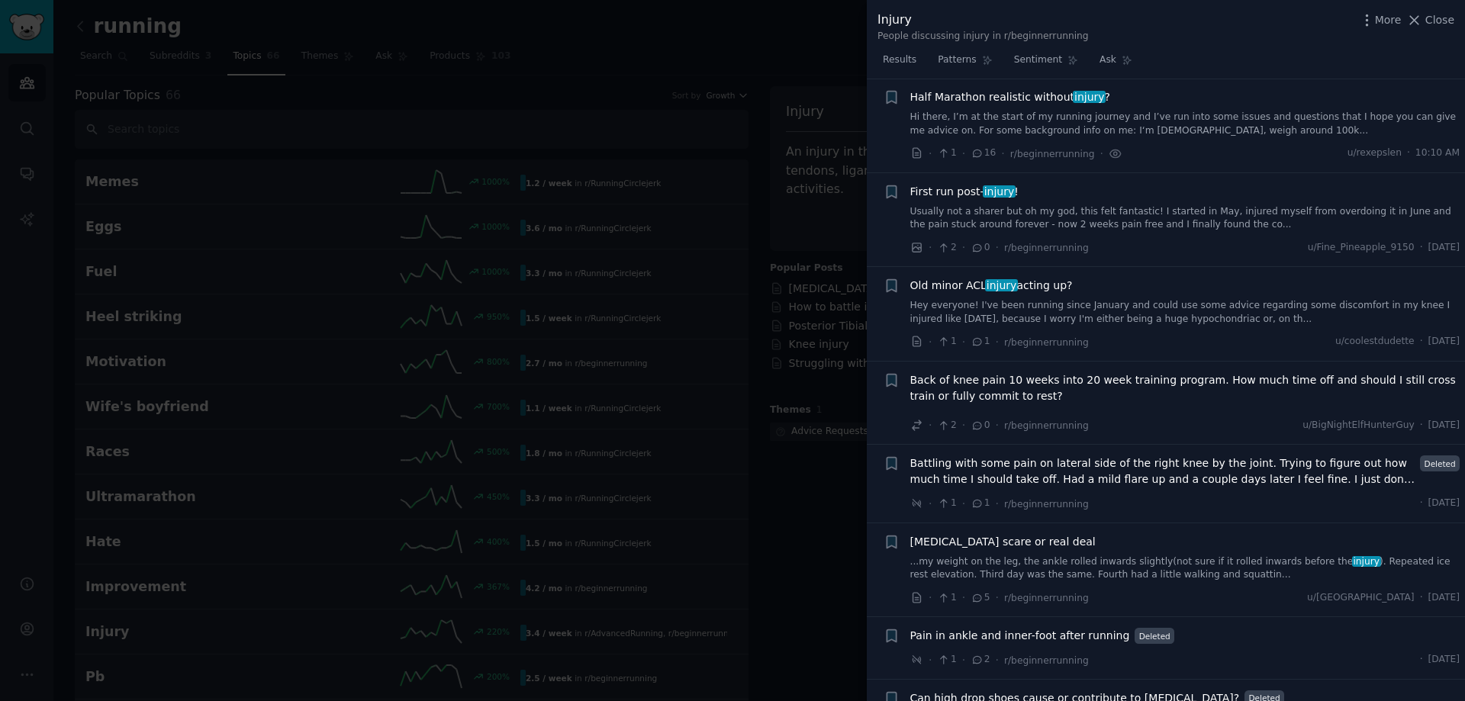
drag, startPoint x: 1216, startPoint y: 143, endPoint x: 1188, endPoint y: 145, distance: 27.5
click at [1216, 143] on div "Half Marathon realistic without injury ? Hi there, I’m at the start of my runni…" at bounding box center [1185, 125] width 550 height 72
click at [983, 156] on span "16" at bounding box center [983, 154] width 25 height 14
click at [976, 149] on icon at bounding box center [978, 153] width 14 height 11
click at [976, 152] on icon at bounding box center [978, 153] width 14 height 11
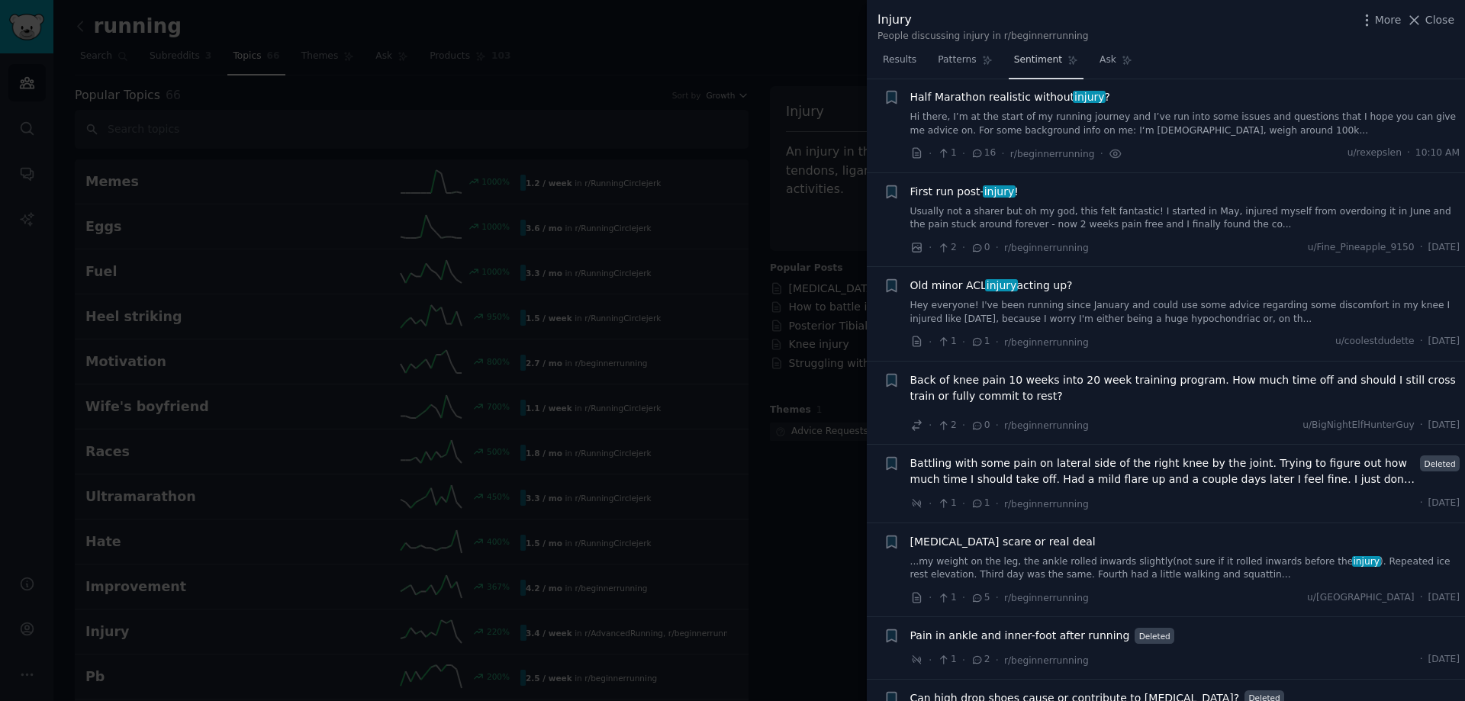
click at [1010, 72] on link "Sentiment" at bounding box center [1046, 63] width 75 height 31
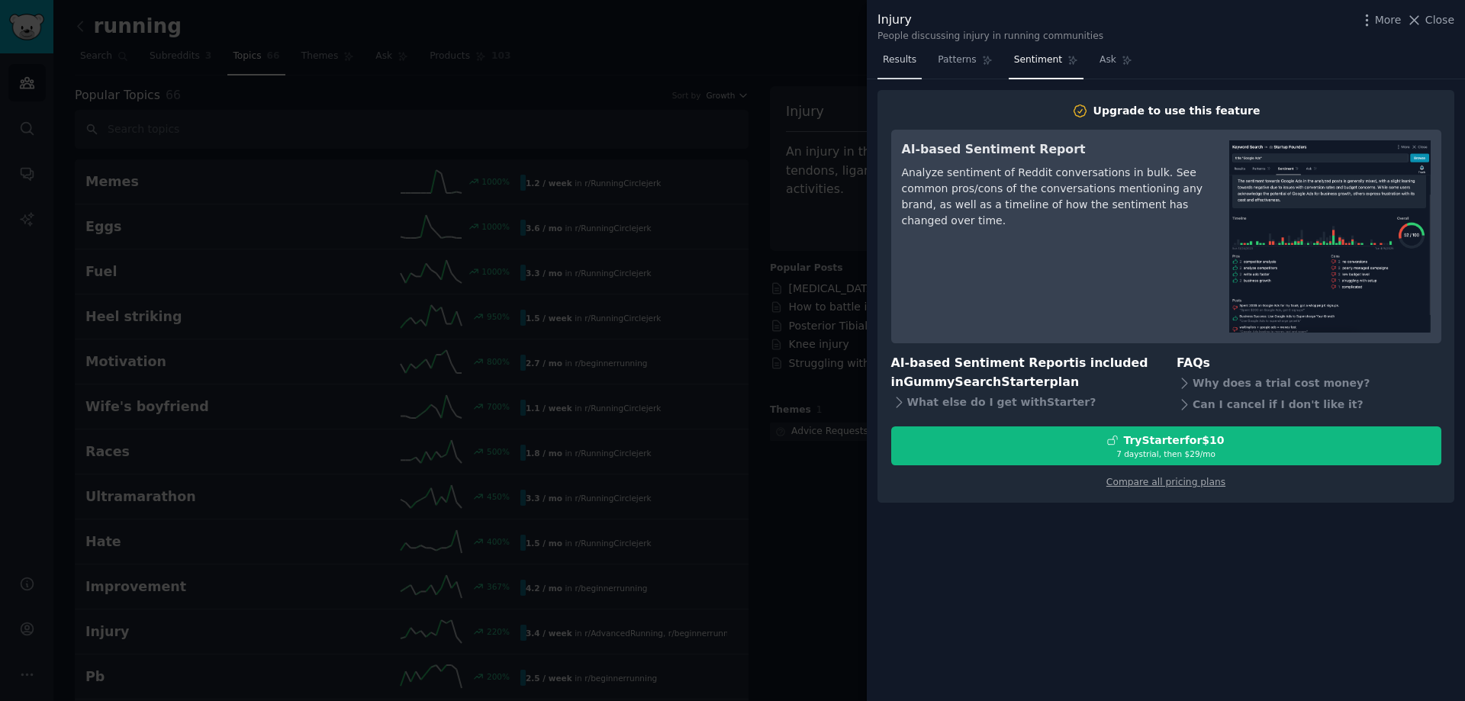
click at [913, 65] on link "Results" at bounding box center [900, 63] width 44 height 31
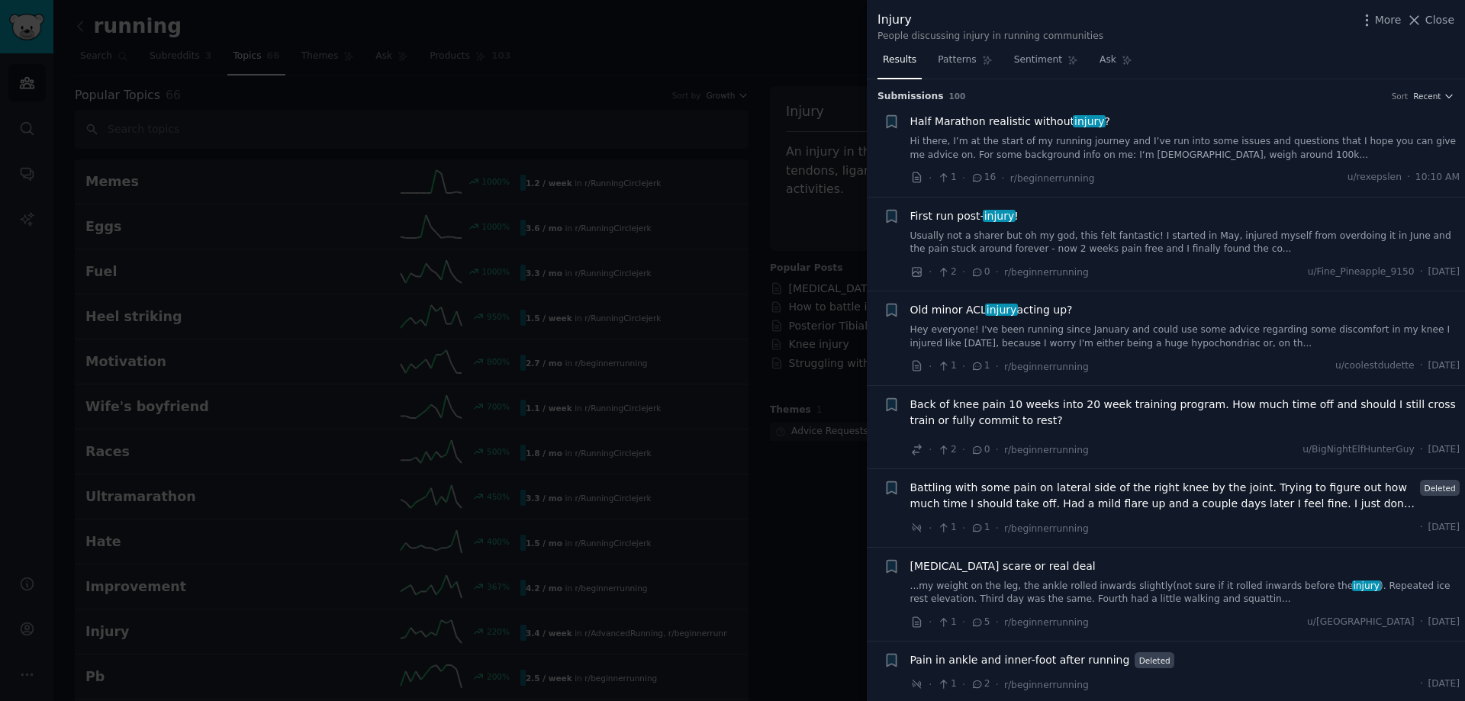
click at [889, 56] on span "Results" at bounding box center [900, 60] width 34 height 14
click at [974, 181] on icon at bounding box center [978, 177] width 8 height 7
click at [971, 173] on icon at bounding box center [978, 177] width 14 height 11
click at [954, 114] on span "Half Marathon realistic without injury ?" at bounding box center [1010, 122] width 201 height 16
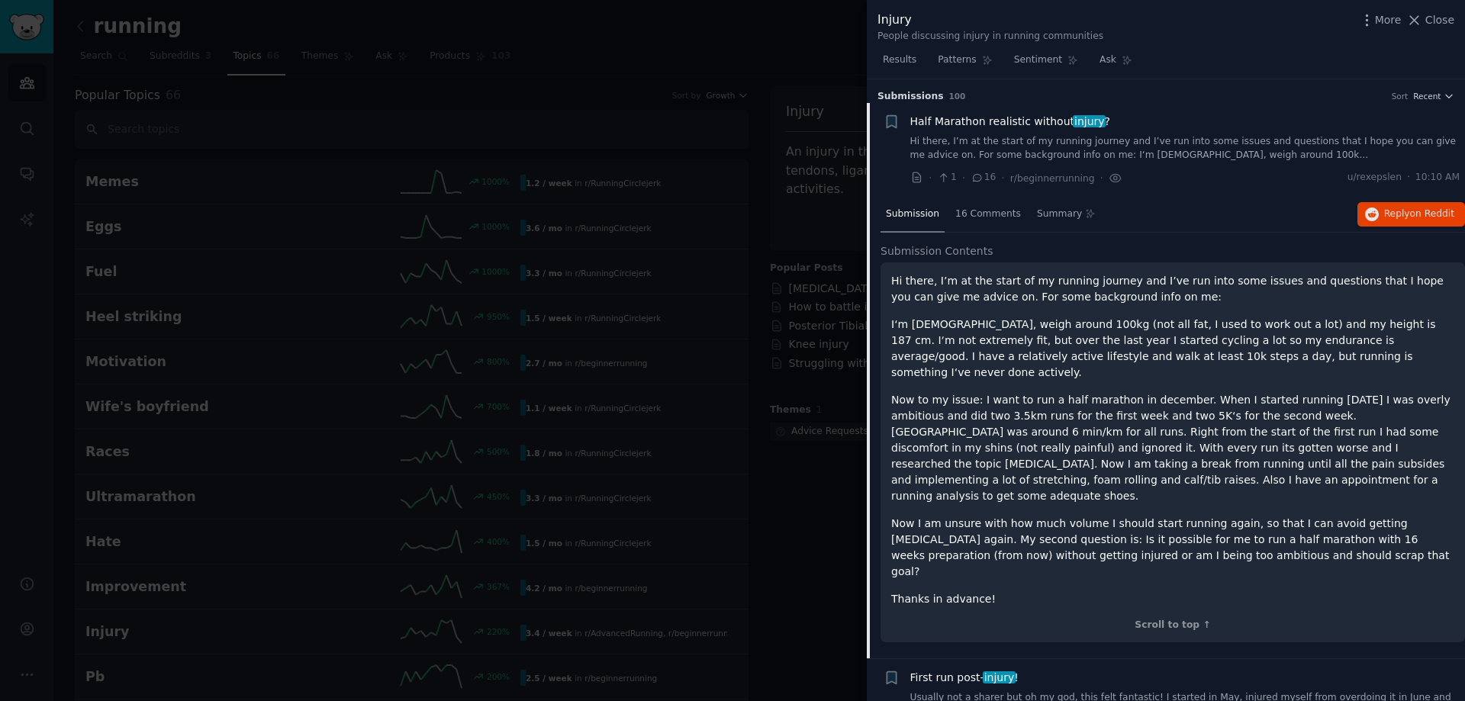
scroll to position [24, 0]
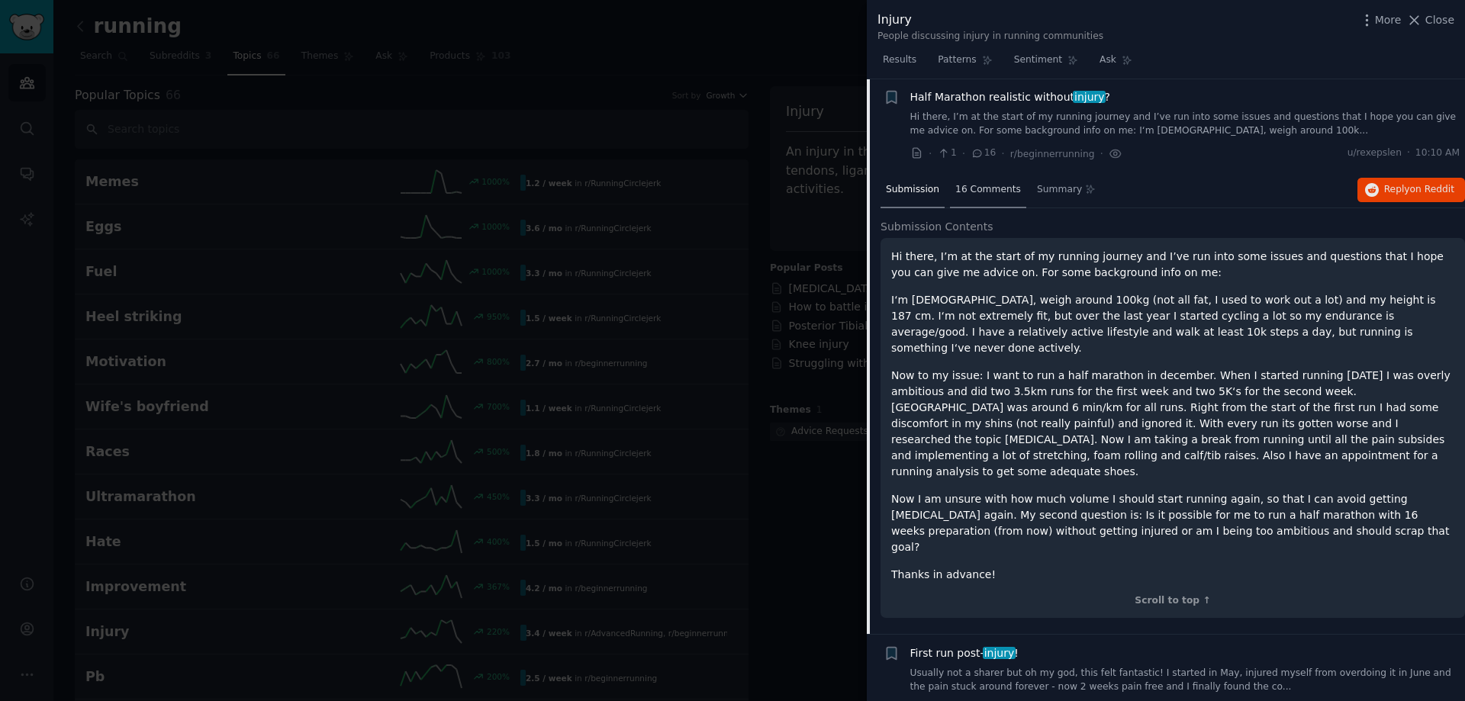
click at [961, 186] on span "16 Comments" at bounding box center [988, 190] width 66 height 14
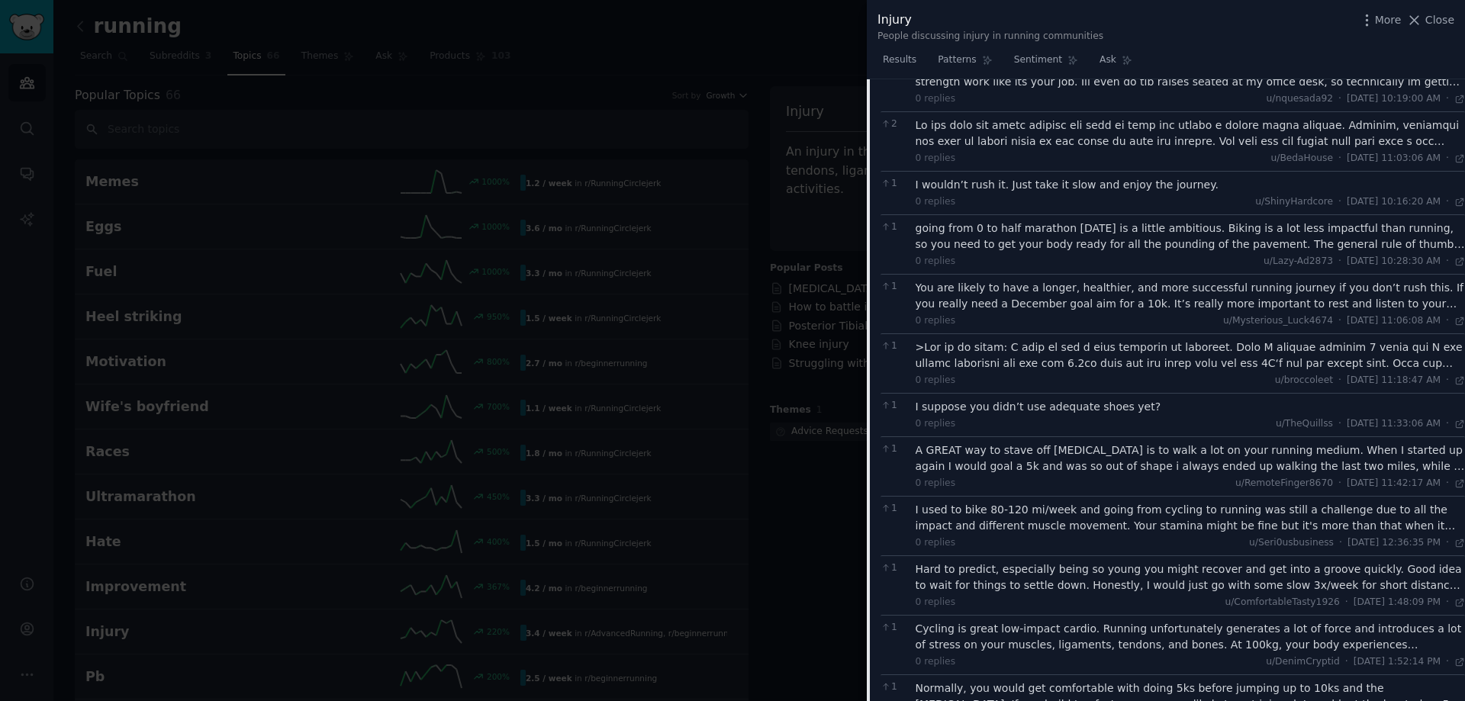
scroll to position [101, 0]
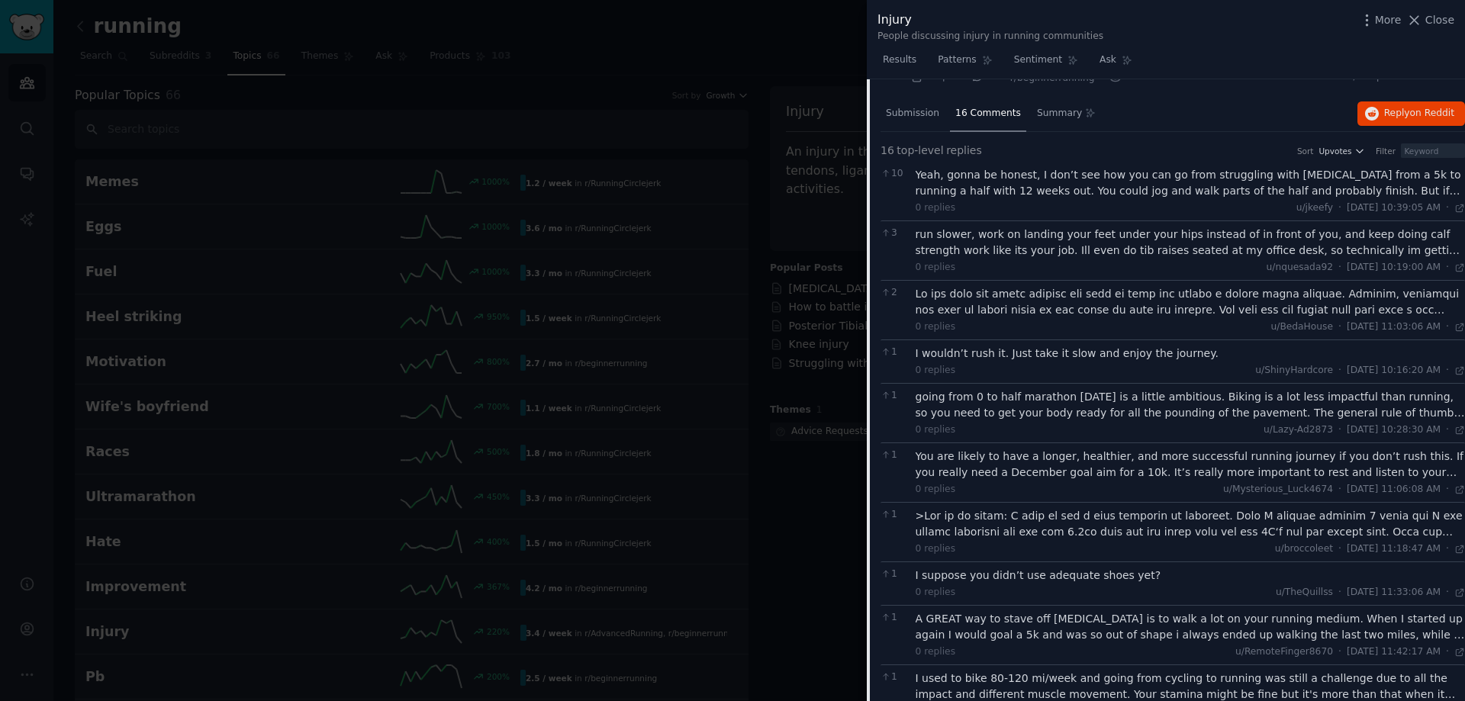
click at [693, 174] on div at bounding box center [732, 350] width 1465 height 701
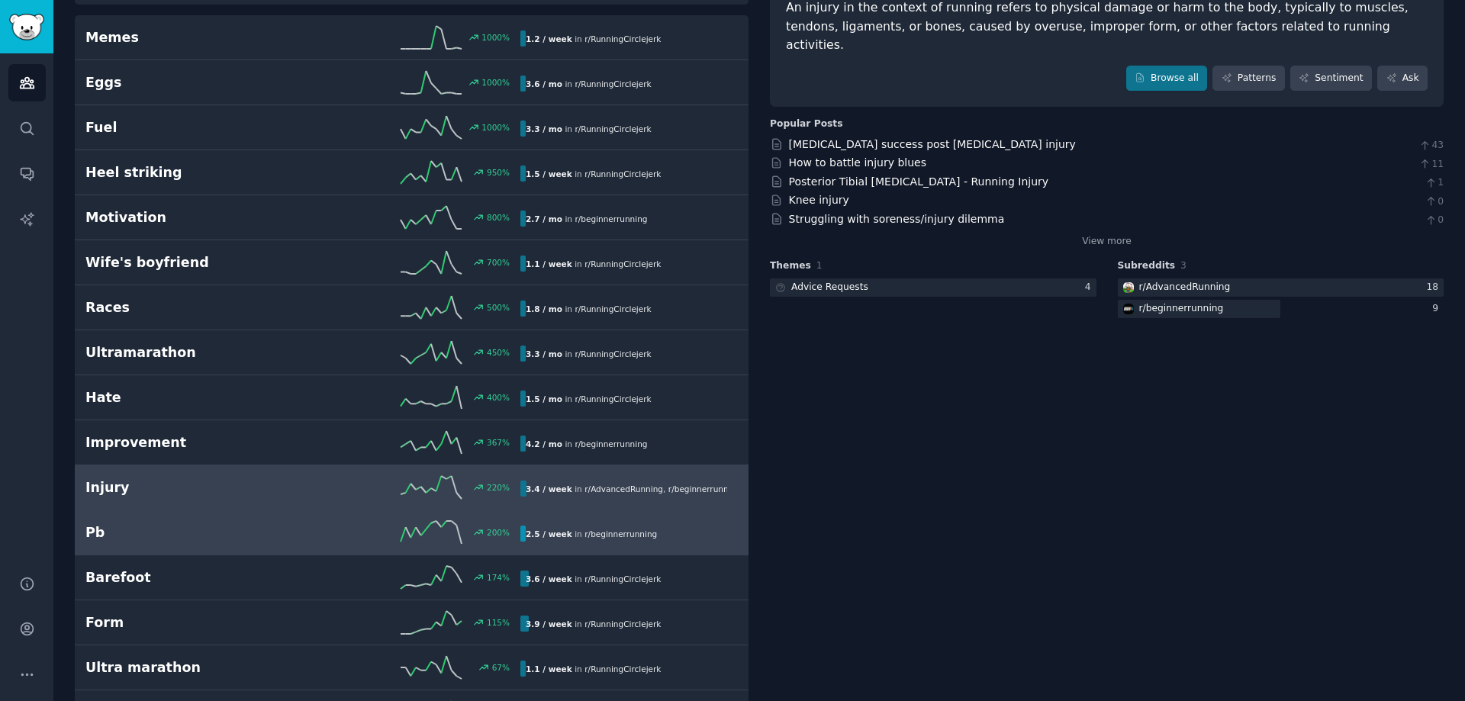
scroll to position [5, 0]
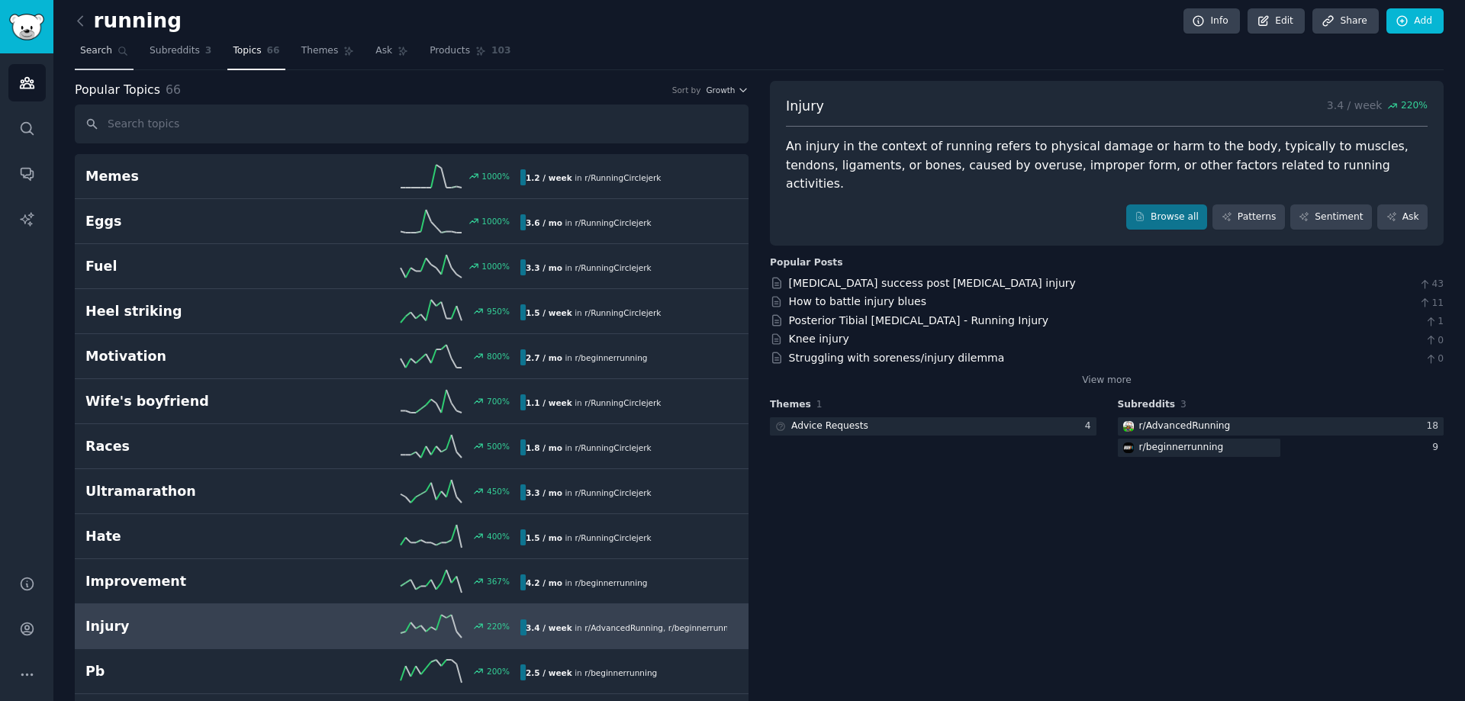
click at [108, 60] on link "Search" at bounding box center [104, 54] width 59 height 31
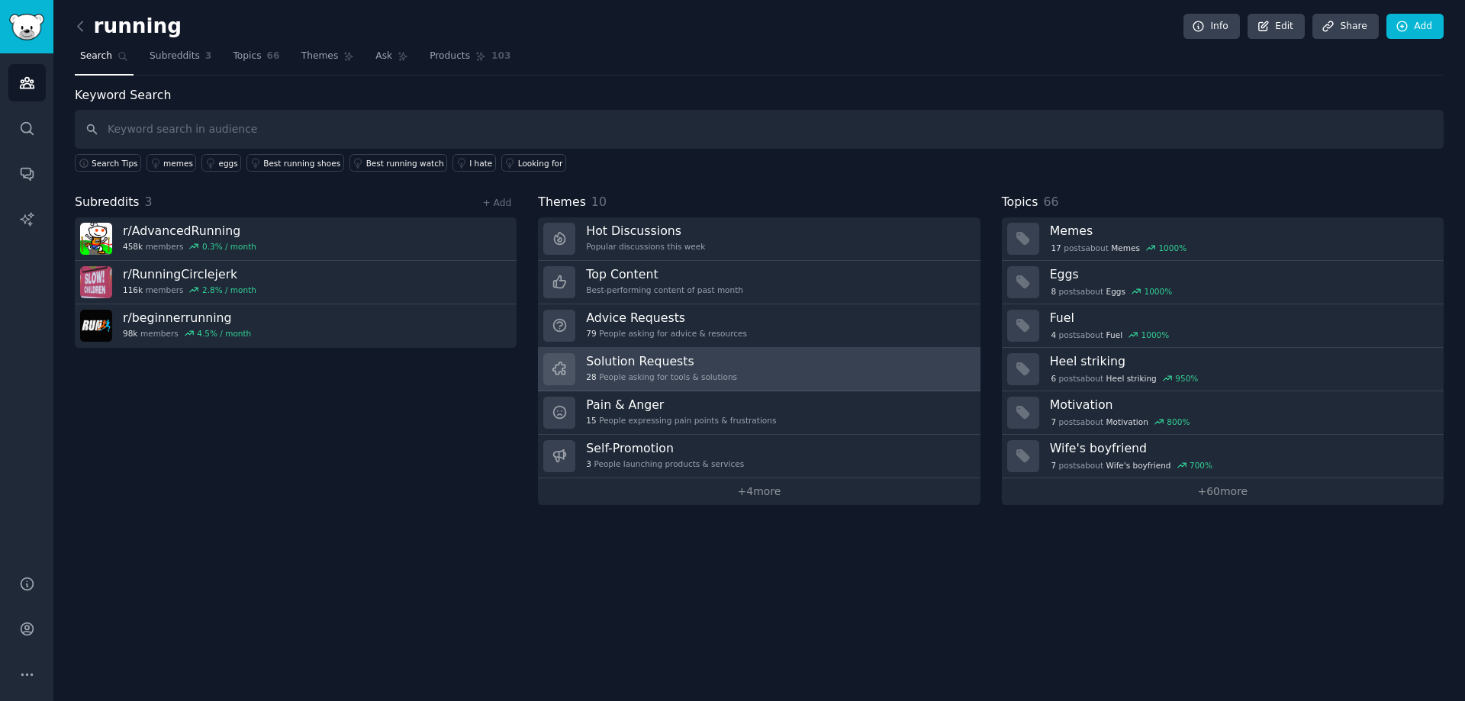
click at [800, 360] on link "Solution Requests 28 People asking for tools & solutions" at bounding box center [759, 369] width 442 height 43
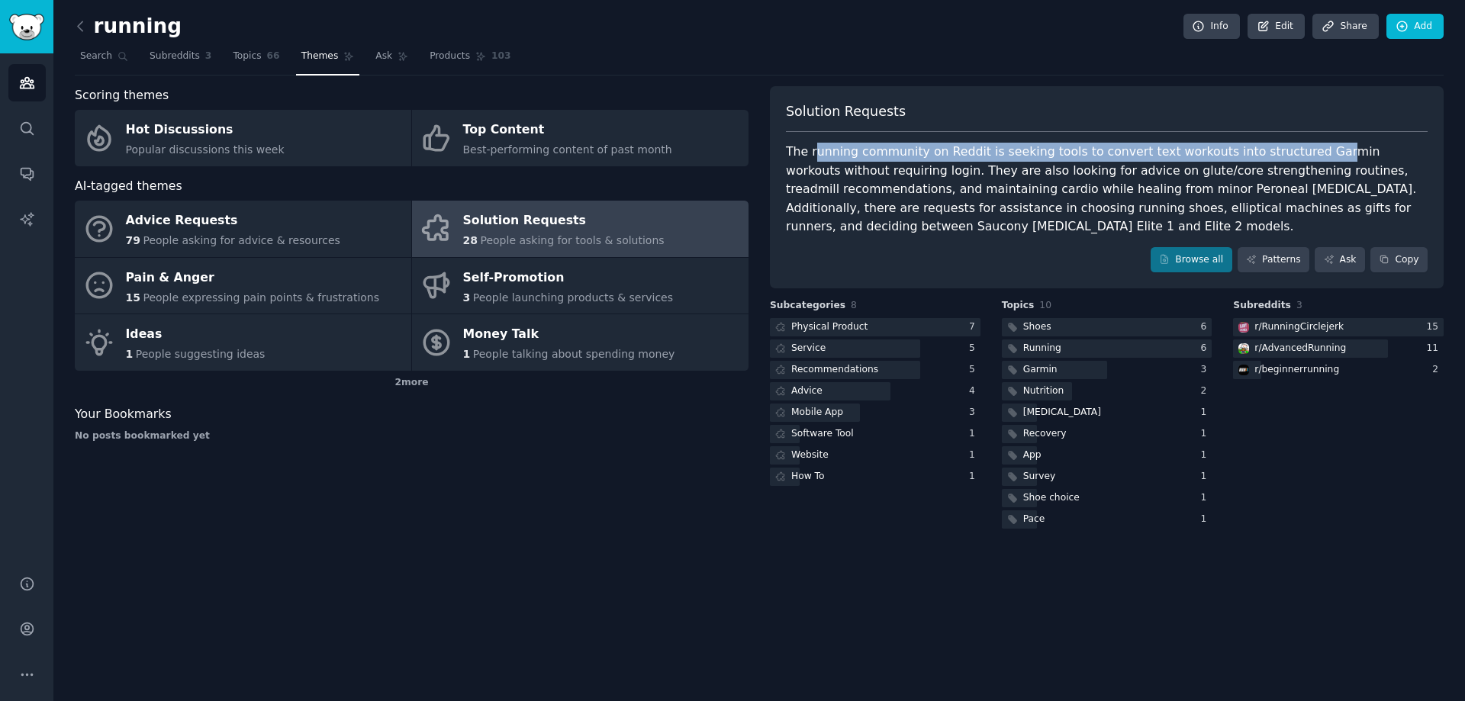
drag, startPoint x: 815, startPoint y: 153, endPoint x: 1290, endPoint y: 148, distance: 475.4
click at [1290, 148] on div "The running community on Reddit is seeking tools to convert text workouts into …" at bounding box center [1107, 190] width 642 height 94
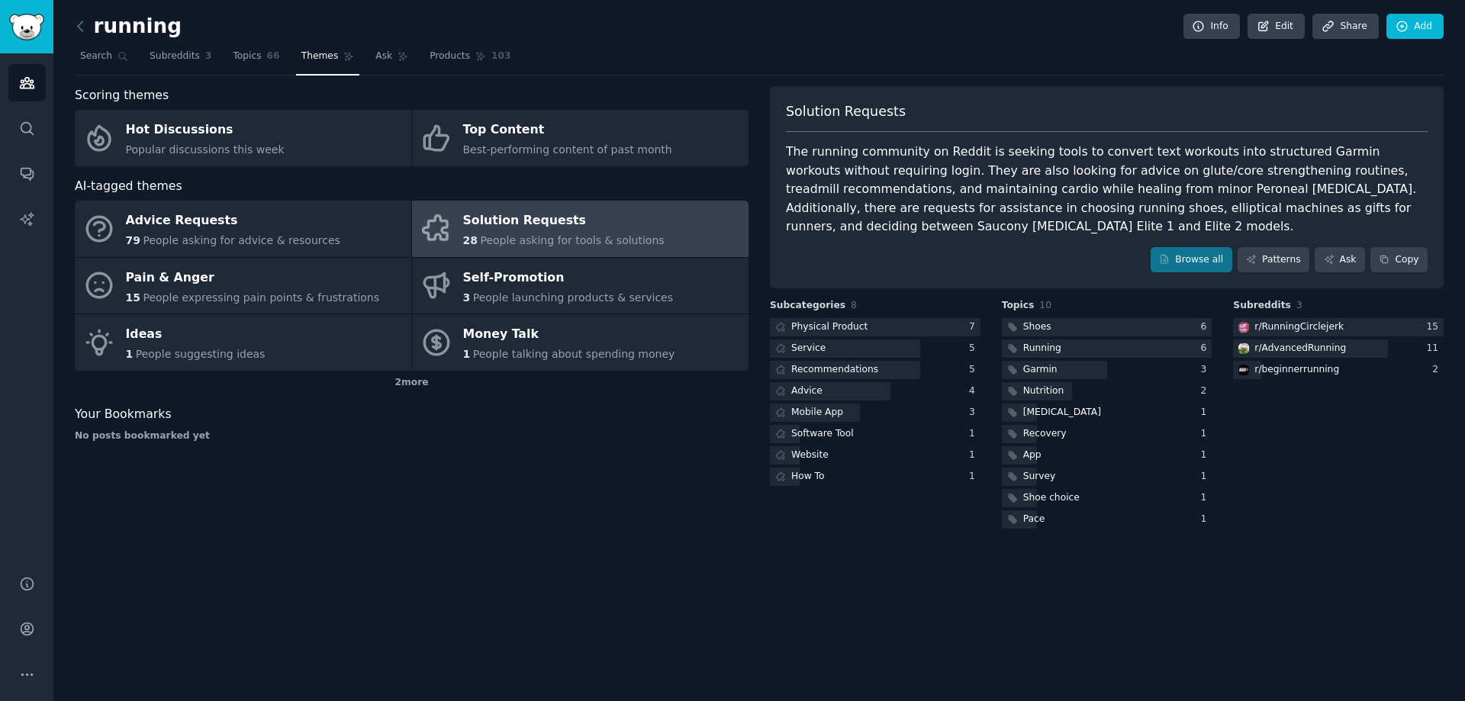
click at [1338, 143] on div "The running community on Reddit is seeking tools to convert text workouts into …" at bounding box center [1107, 190] width 642 height 94
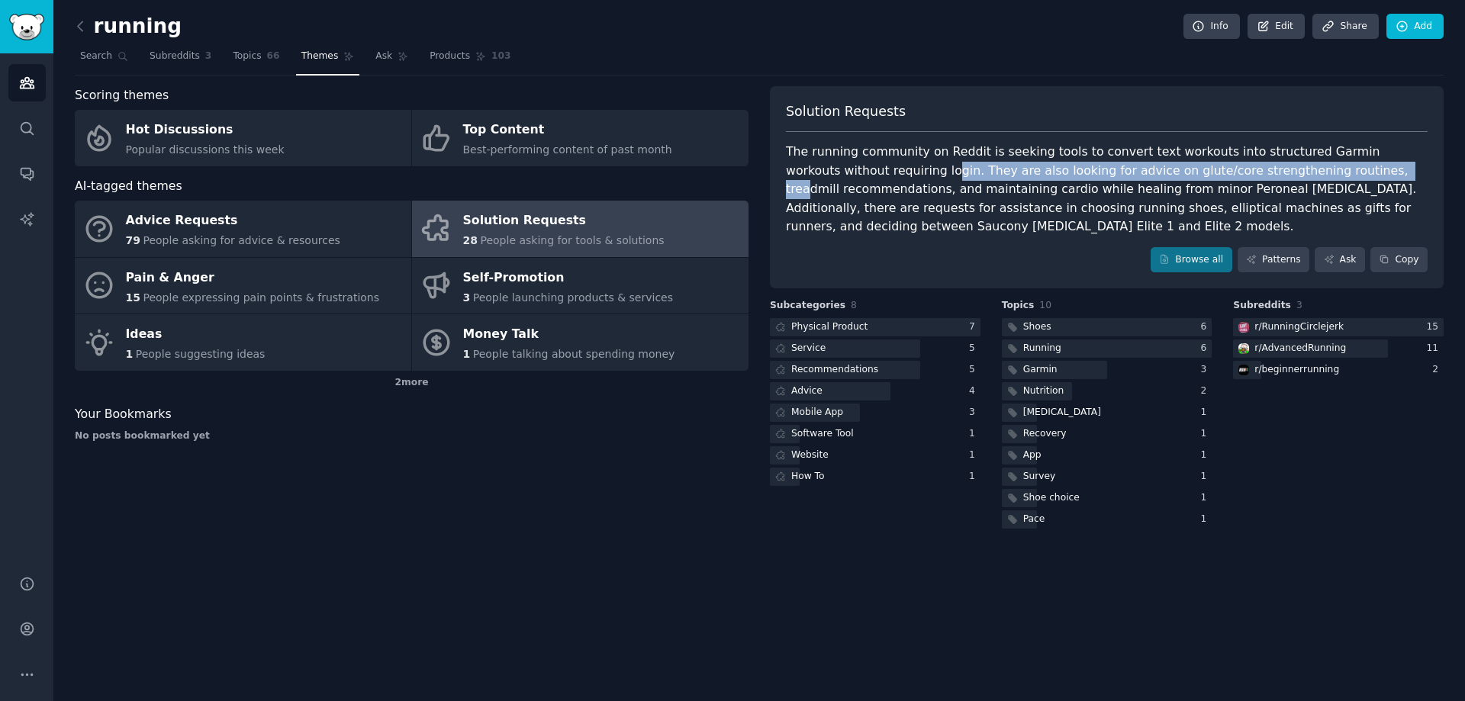
drag, startPoint x: 1261, startPoint y: 168, endPoint x: 848, endPoint y: 174, distance: 413.6
click at [848, 174] on div "The running community on Reddit is seeking tools to convert text workouts into …" at bounding box center [1107, 190] width 642 height 94
click at [849, 173] on div "The running community on Reddit is seeking tools to convert text workouts into …" at bounding box center [1107, 190] width 642 height 94
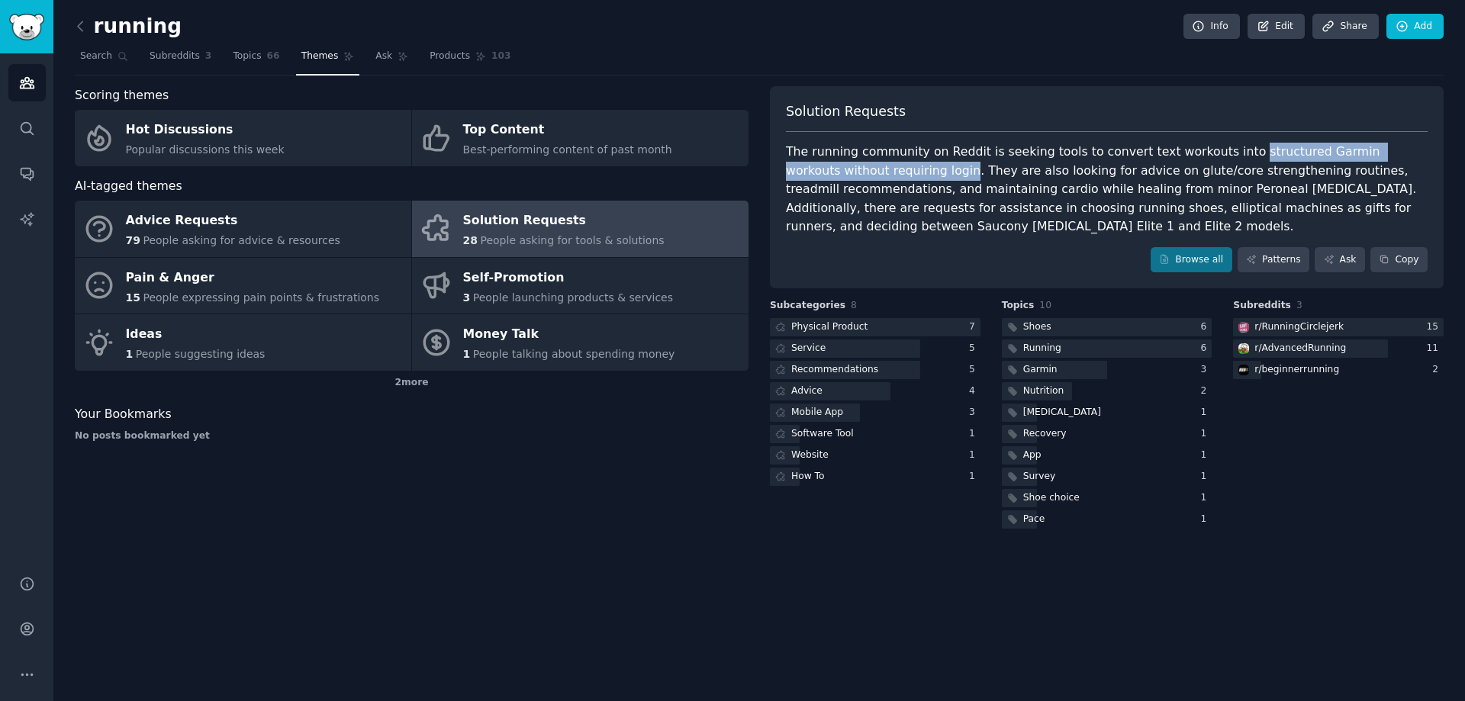
drag, startPoint x: 849, startPoint y: 173, endPoint x: 1233, endPoint y: 154, distance: 384.3
click at [1233, 154] on div "The running community on Reddit is seeking tools to convert text workouts into …" at bounding box center [1107, 190] width 642 height 94
click at [1264, 169] on div "The running community on Reddit is seeking tools to convert text workouts into …" at bounding box center [1107, 190] width 642 height 94
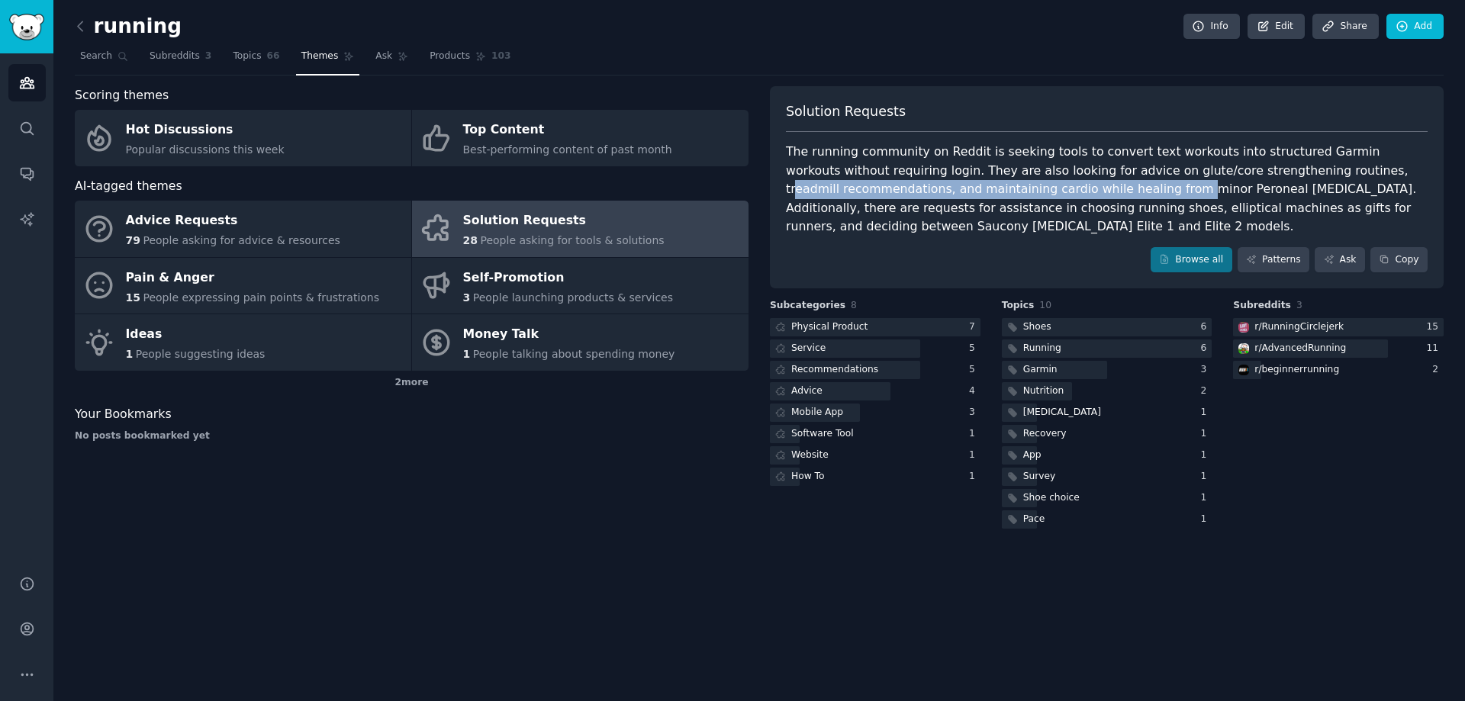
drag, startPoint x: 1251, startPoint y: 170, endPoint x: 993, endPoint y: 191, distance: 259.5
click at [993, 191] on div "The running community on Reddit is seeking tools to convert text workouts into …" at bounding box center [1107, 190] width 642 height 94
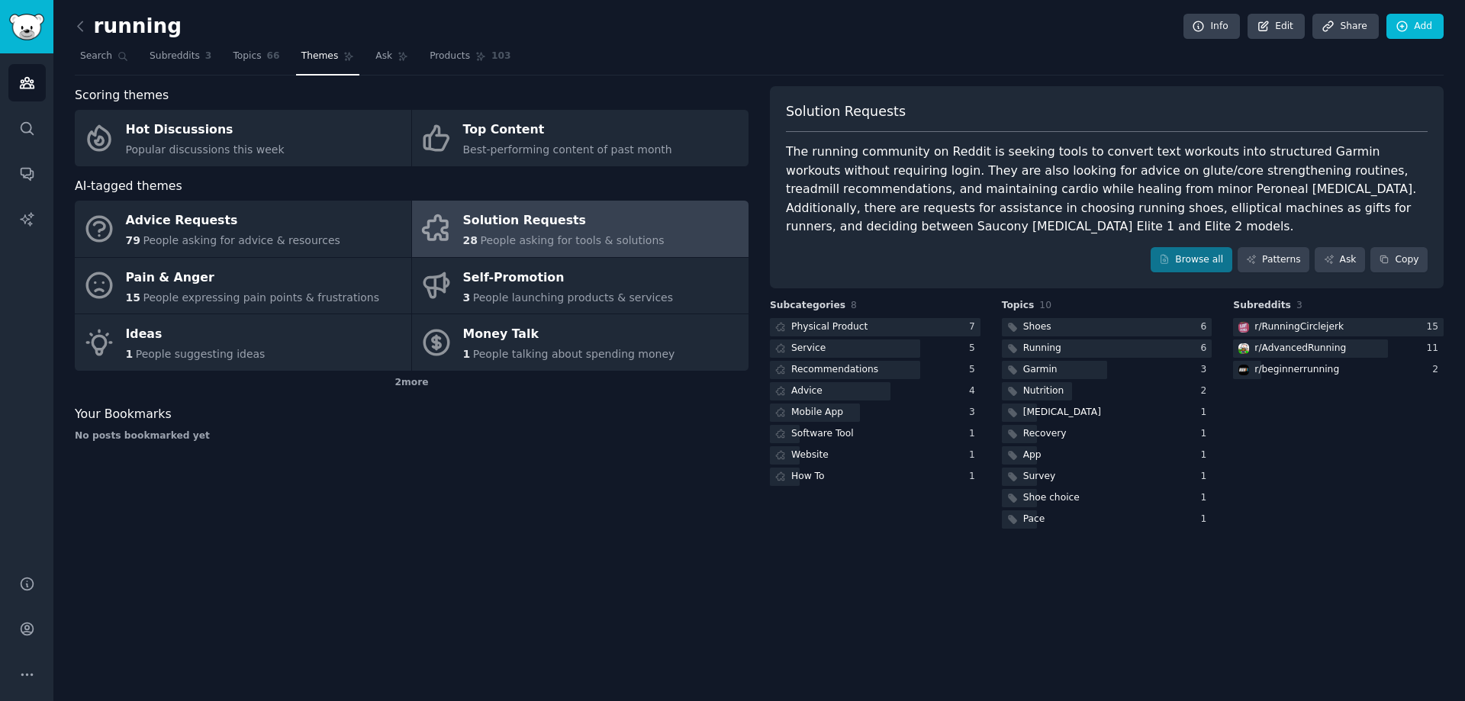
click at [1038, 187] on div "The running community on Reddit is seeking tools to convert text workouts into …" at bounding box center [1107, 190] width 642 height 94
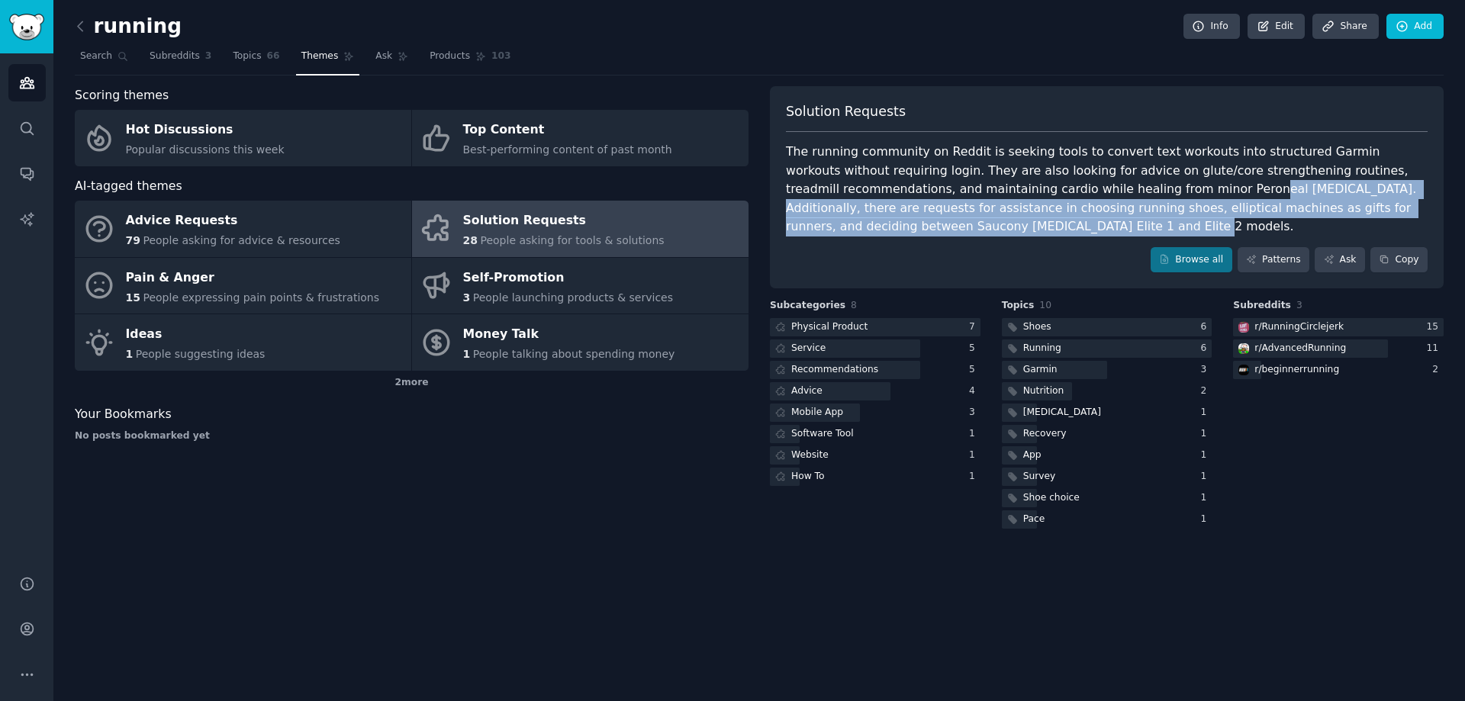
drag, startPoint x: 1087, startPoint y: 190, endPoint x: 991, endPoint y: 227, distance: 102.9
click at [991, 227] on div "The running community on Reddit is seeking tools to convert text workouts into …" at bounding box center [1107, 190] width 642 height 94
click at [1009, 233] on div "The running community on Reddit is seeking tools to convert text workouts into …" at bounding box center [1107, 190] width 642 height 94
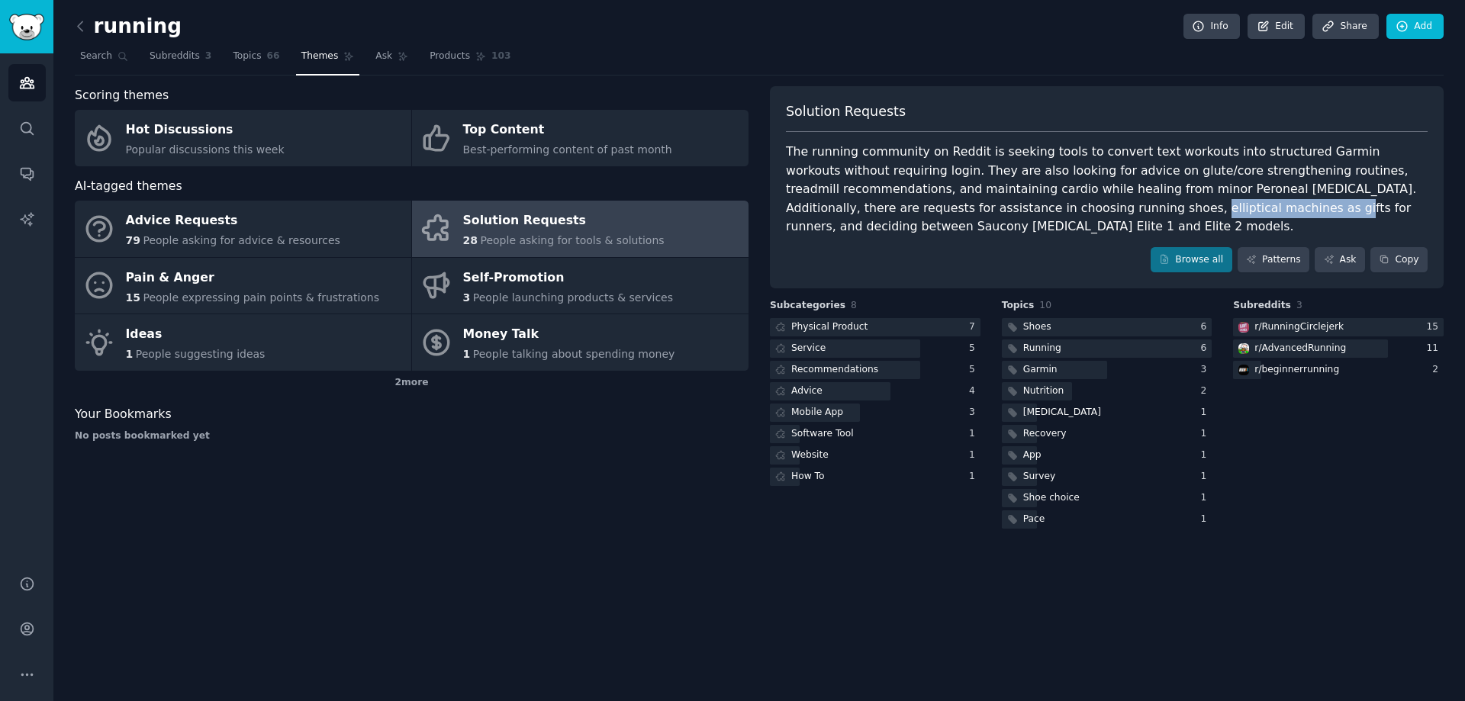
drag, startPoint x: 976, startPoint y: 205, endPoint x: 1059, endPoint y: 213, distance: 83.5
click at [1059, 213] on div "The running community on Reddit is seeking tools to convert text workouts into …" at bounding box center [1107, 190] width 642 height 94
click at [911, 253] on div "Browse all Patterns Ask Copy" at bounding box center [1107, 260] width 642 height 26
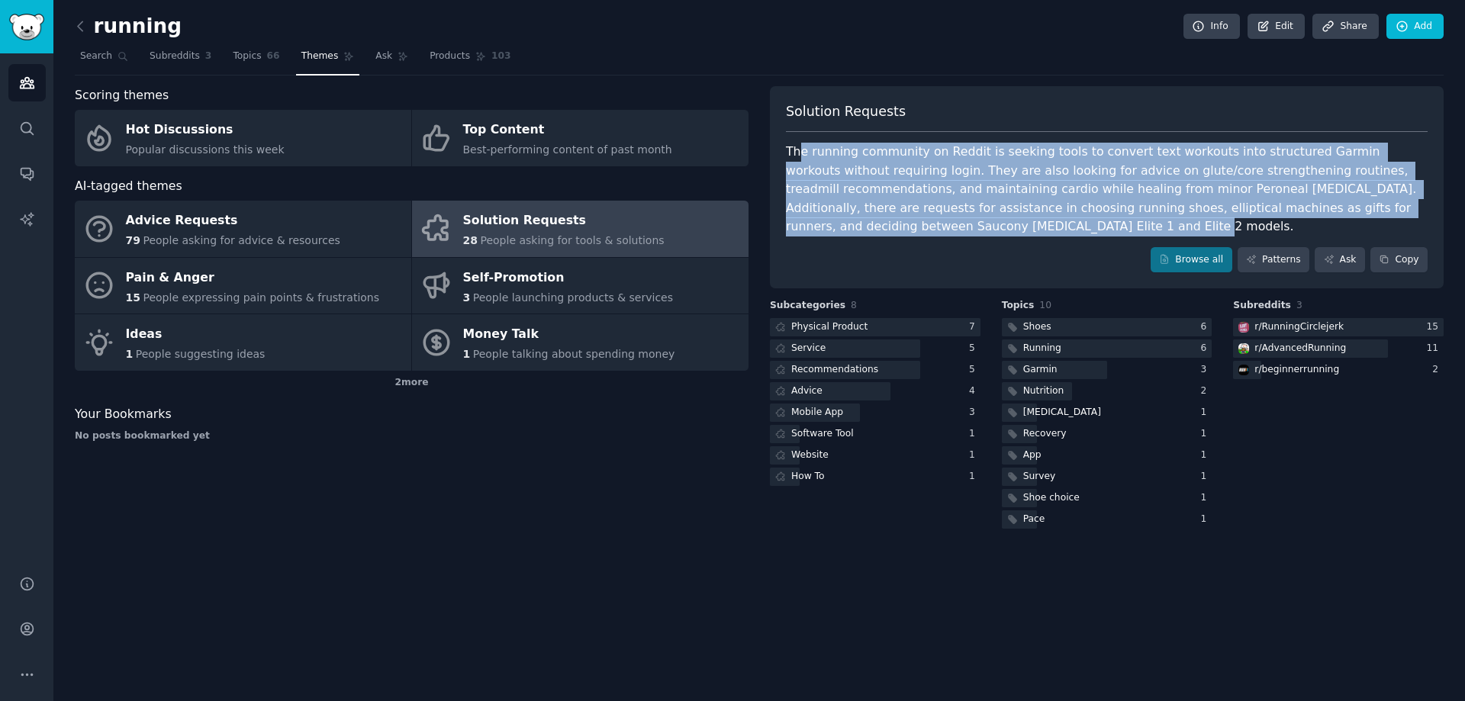
drag, startPoint x: 865, startPoint y: 227, endPoint x: 833, endPoint y: 116, distance: 115.0
click at [832, 117] on div "Solution Requests The running community on Reddit is seeking tools to convert t…" at bounding box center [1107, 187] width 674 height 203
click at [951, 188] on div "The running community on Reddit is seeking tools to convert text workouts into …" at bounding box center [1107, 190] width 642 height 94
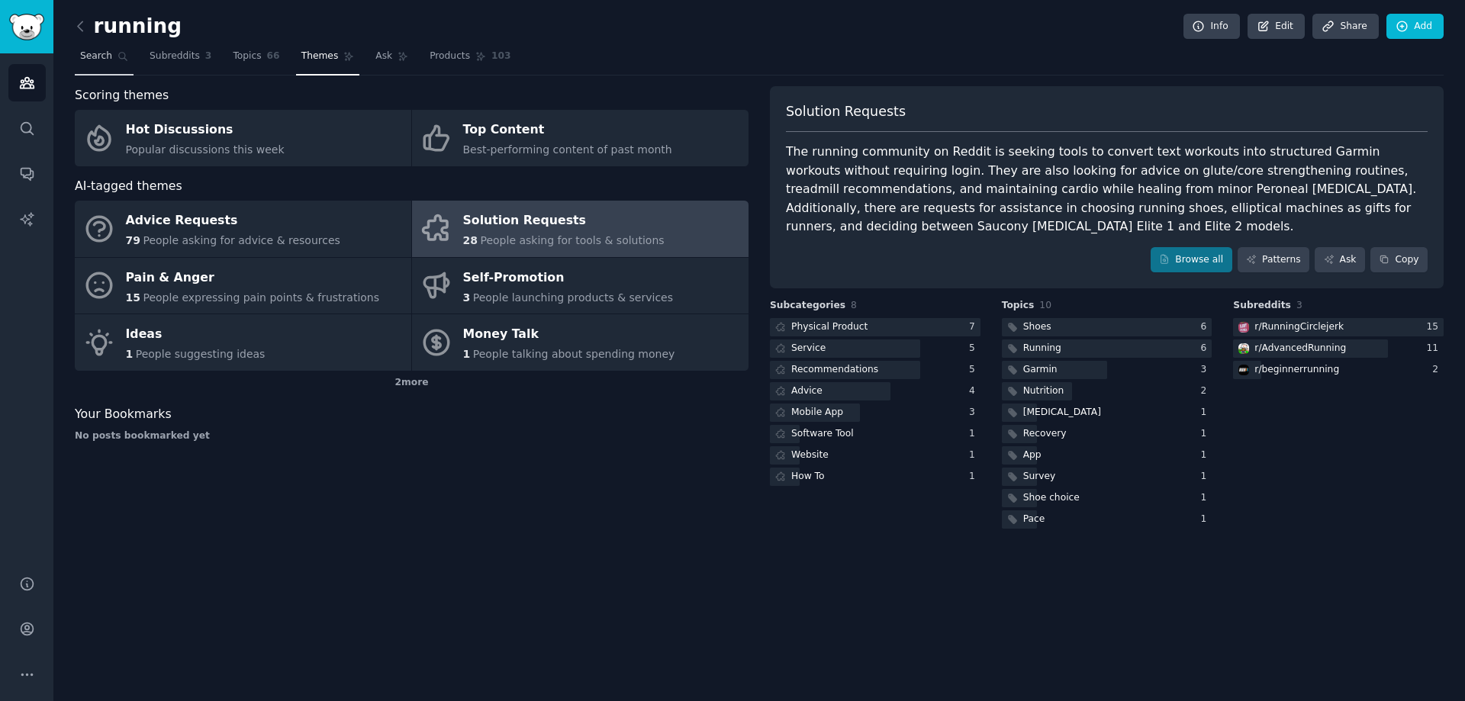
click at [85, 53] on span "Search" at bounding box center [96, 57] width 32 height 14
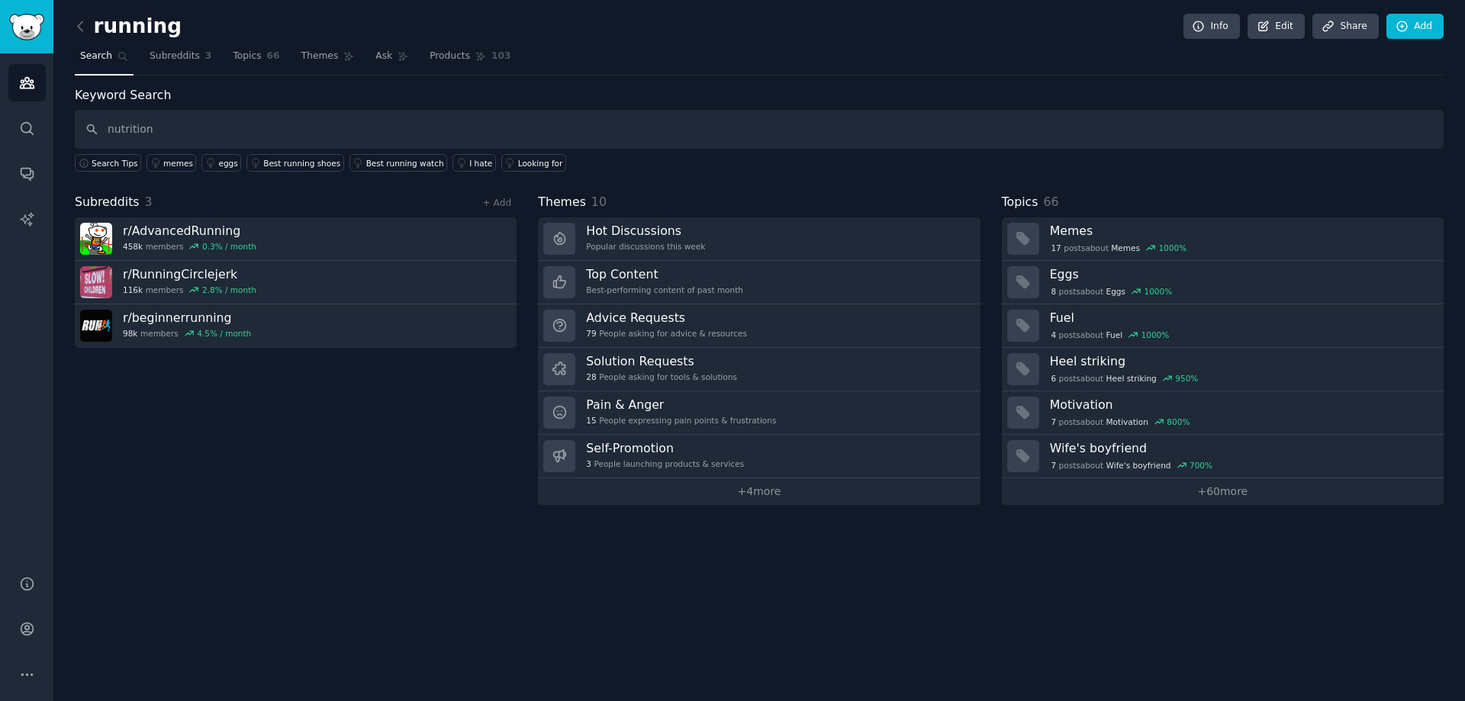
type input "nutrition"
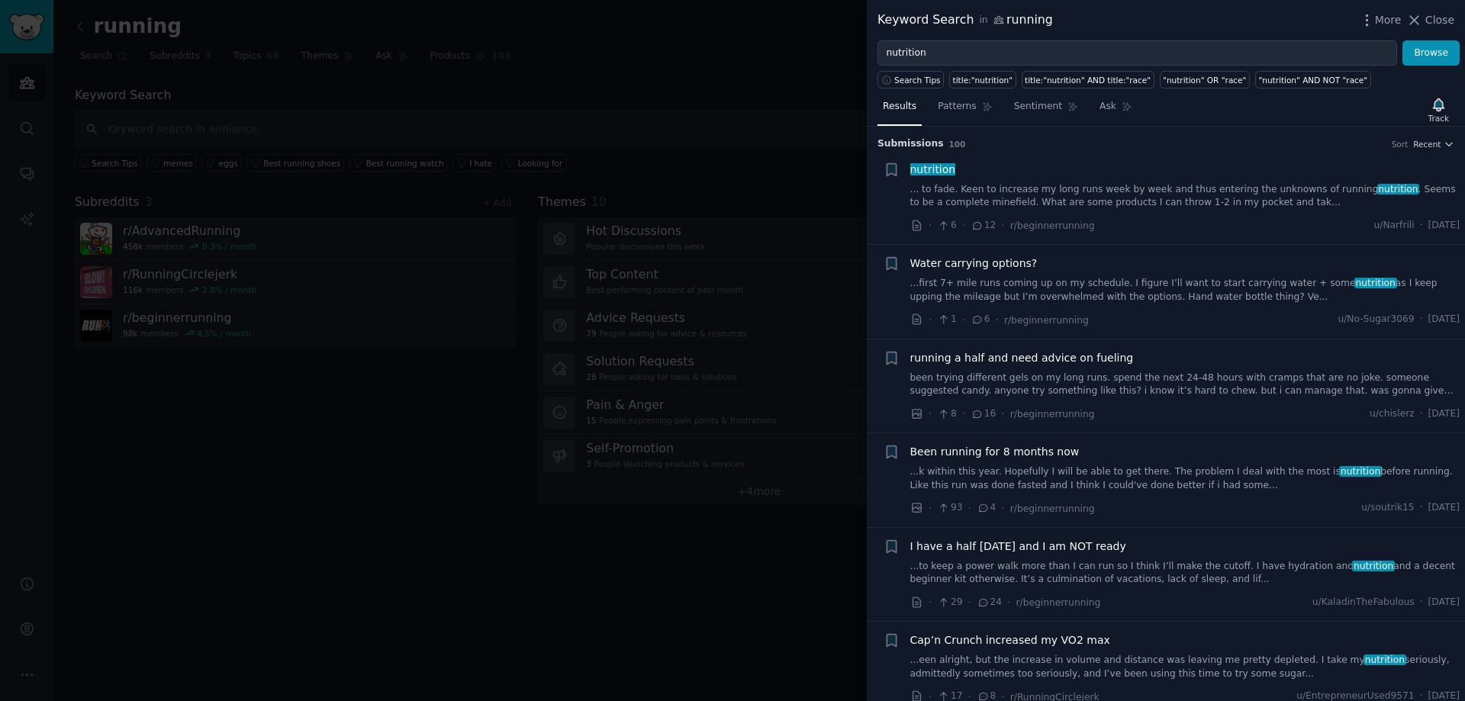
click at [975, 224] on icon at bounding box center [978, 226] width 14 height 11
click at [1069, 176] on div "nutrition" at bounding box center [1185, 170] width 550 height 16
click at [935, 175] on span "nutrition" at bounding box center [933, 169] width 48 height 12
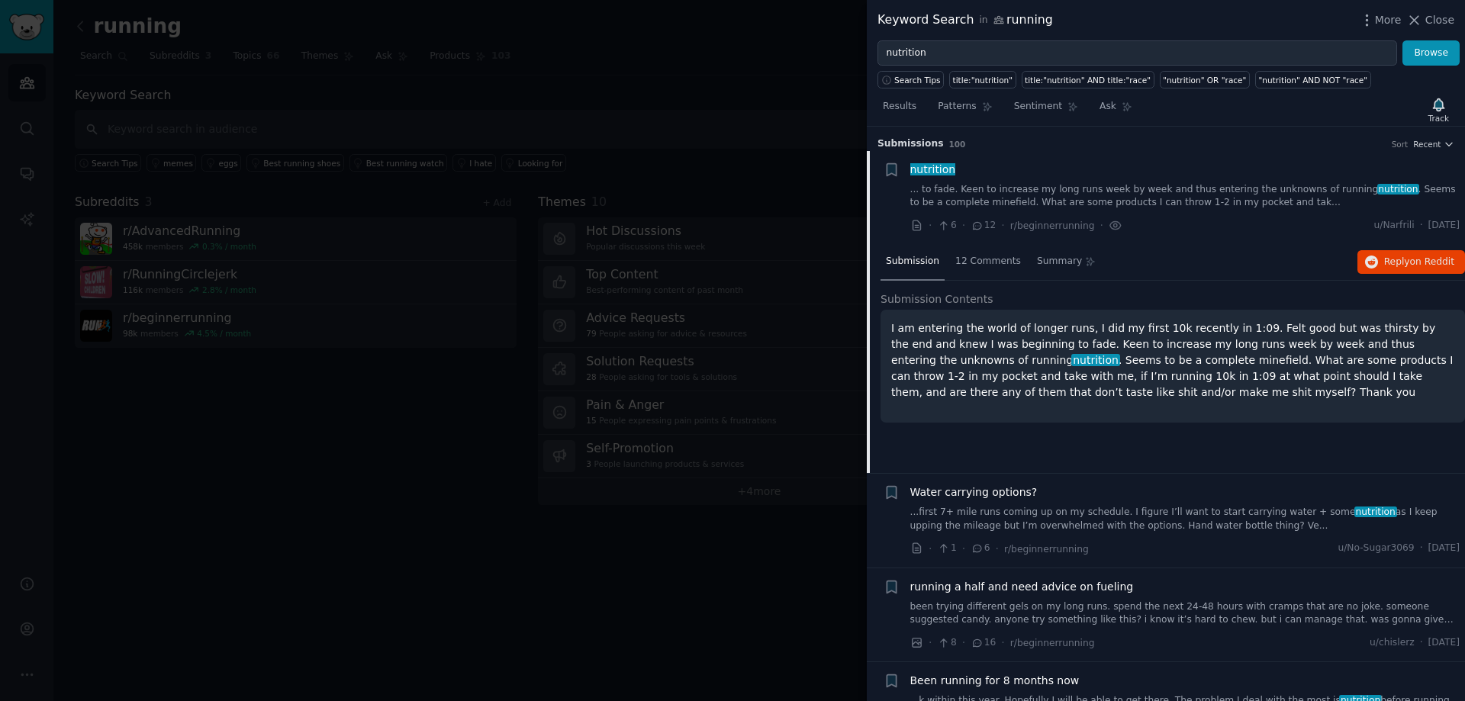
scroll to position [24, 0]
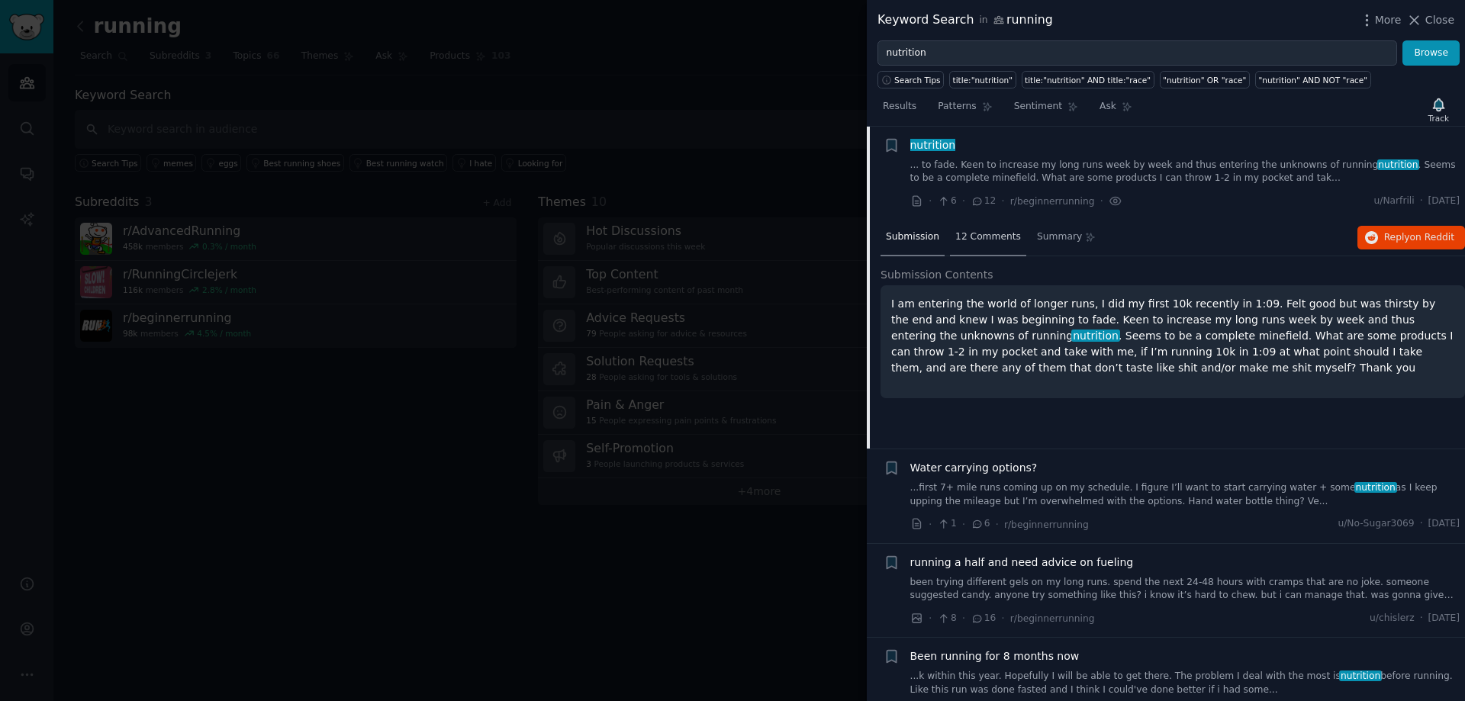
click at [975, 226] on div "12 Comments" at bounding box center [988, 238] width 76 height 37
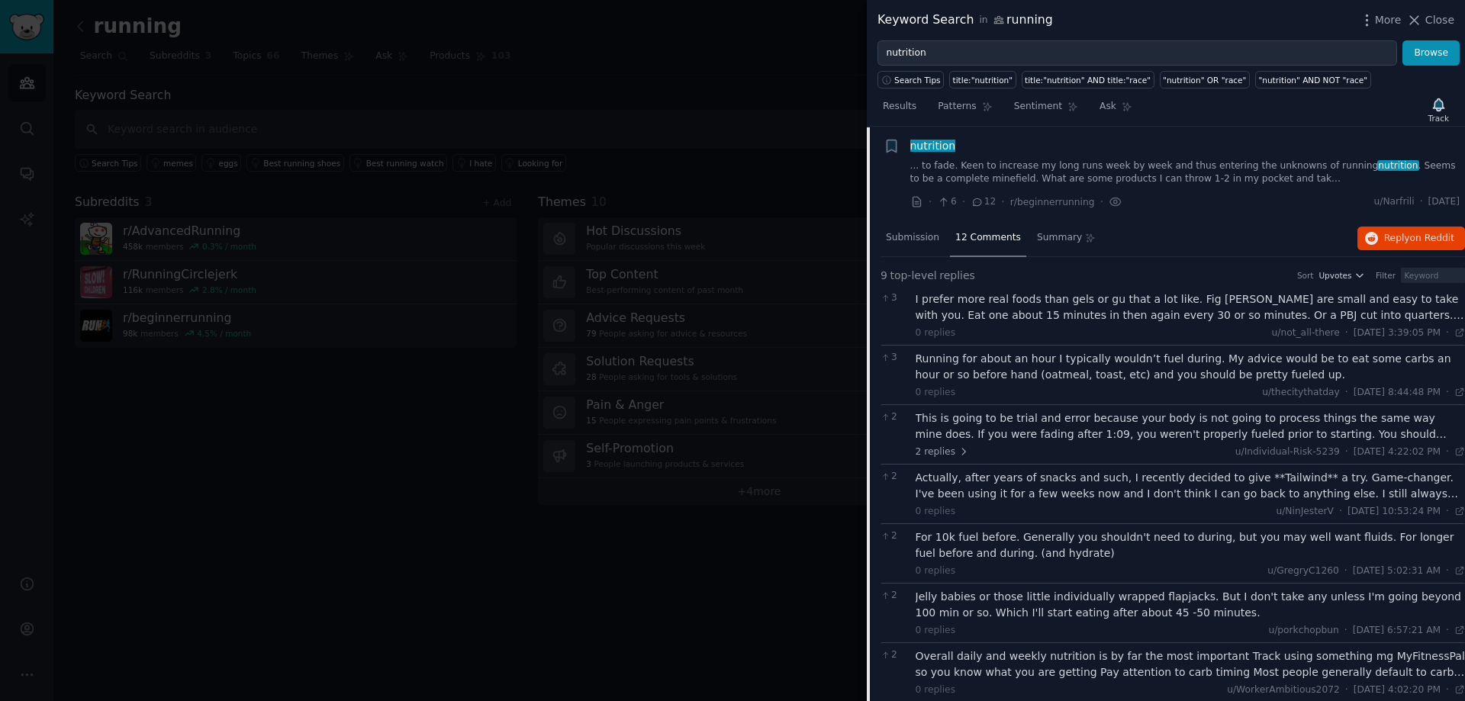
scroll to position [0, 0]
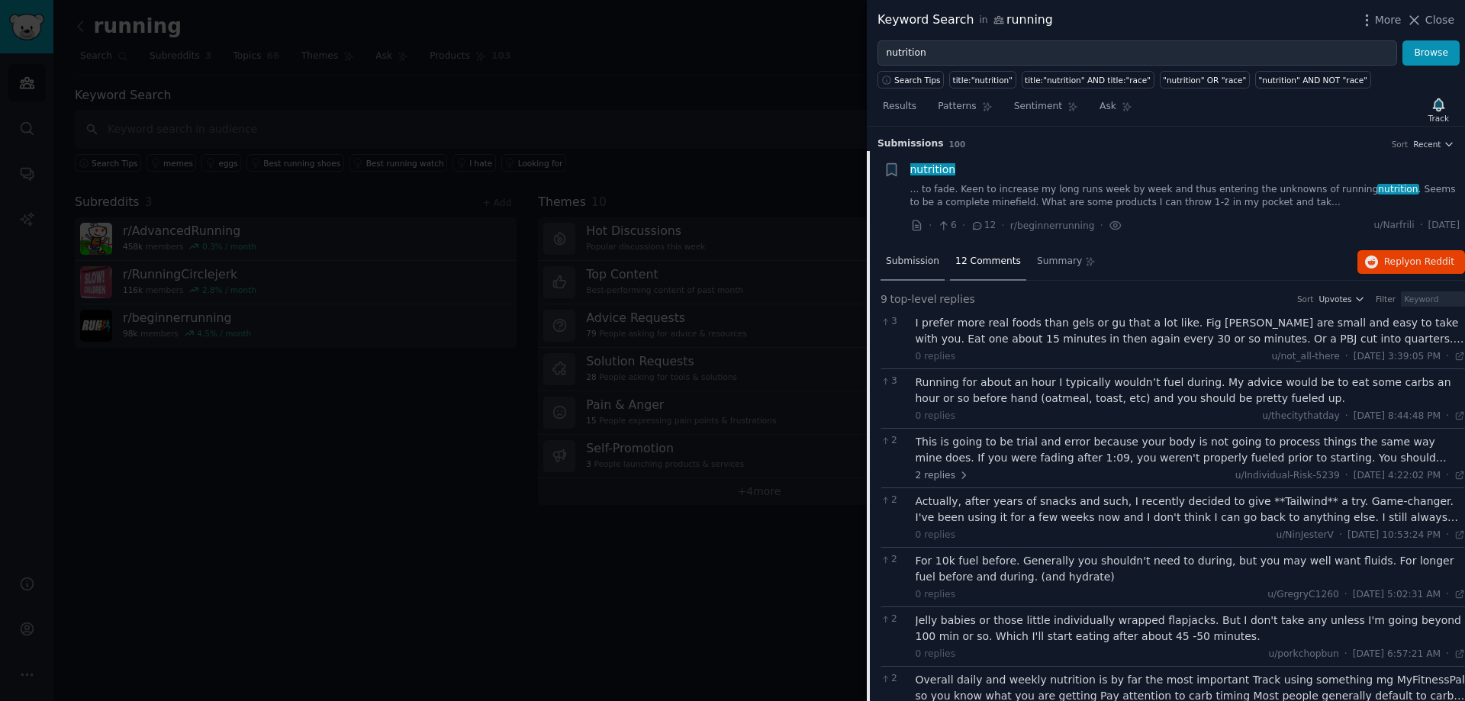
click at [913, 263] on span "Submission" at bounding box center [912, 262] width 53 height 14
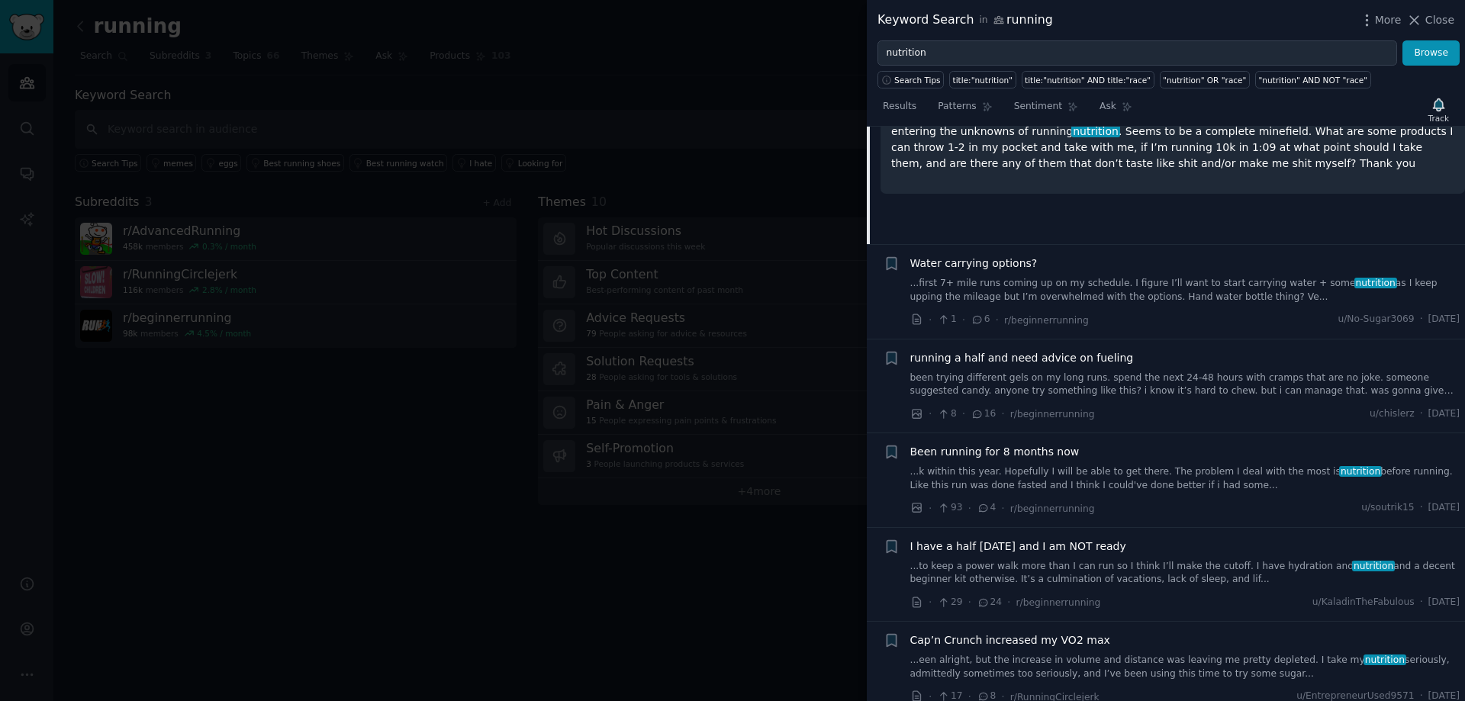
scroll to position [305, 0]
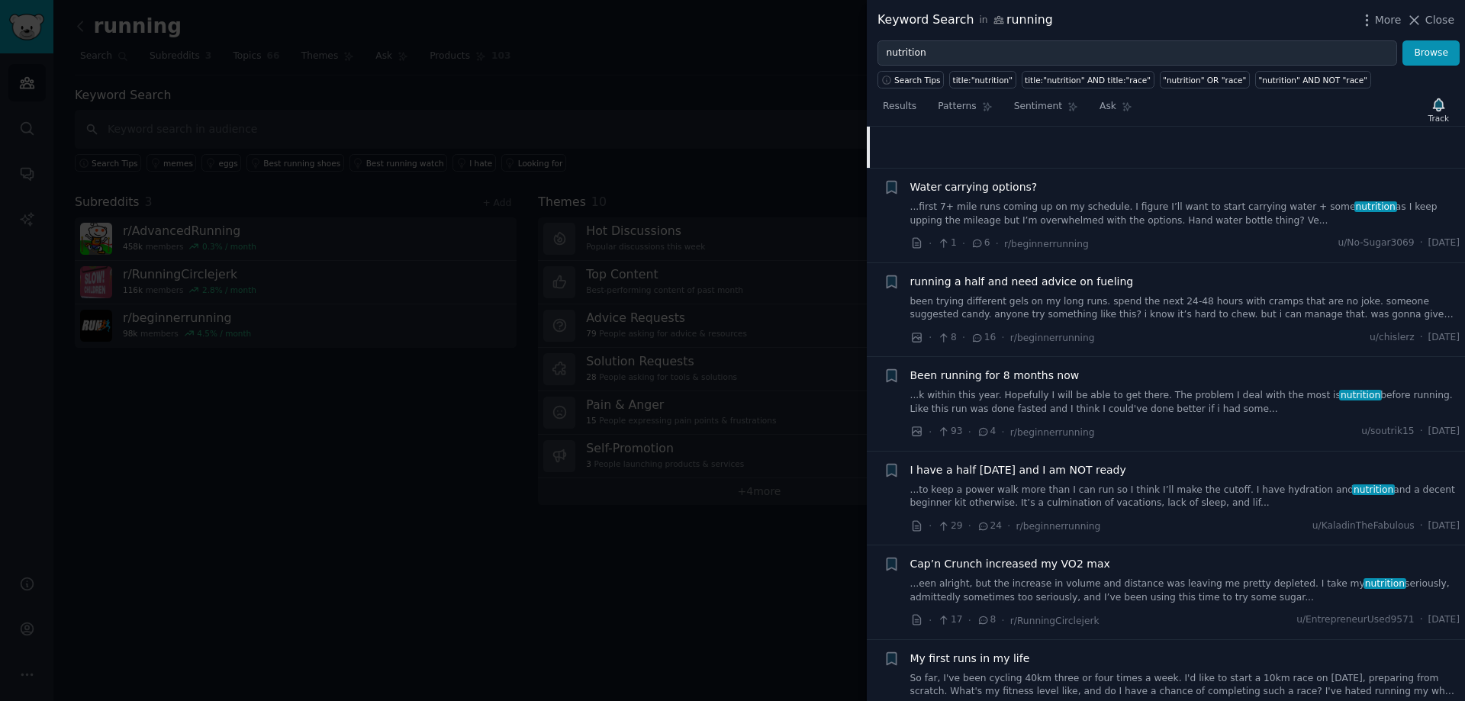
click at [1151, 318] on link "been trying different gels on my long runs. spend the next 24-48 hours with cra…" at bounding box center [1185, 308] width 550 height 27
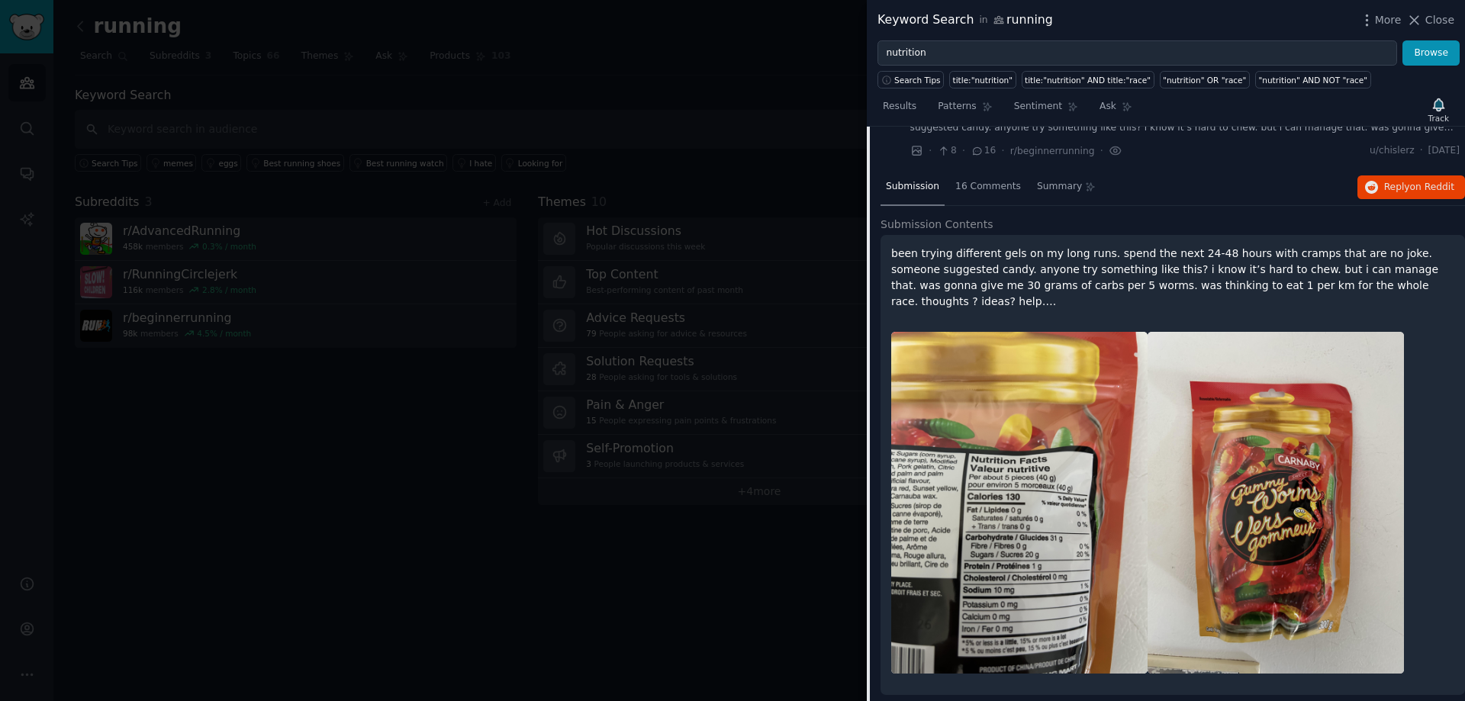
scroll to position [289, 0]
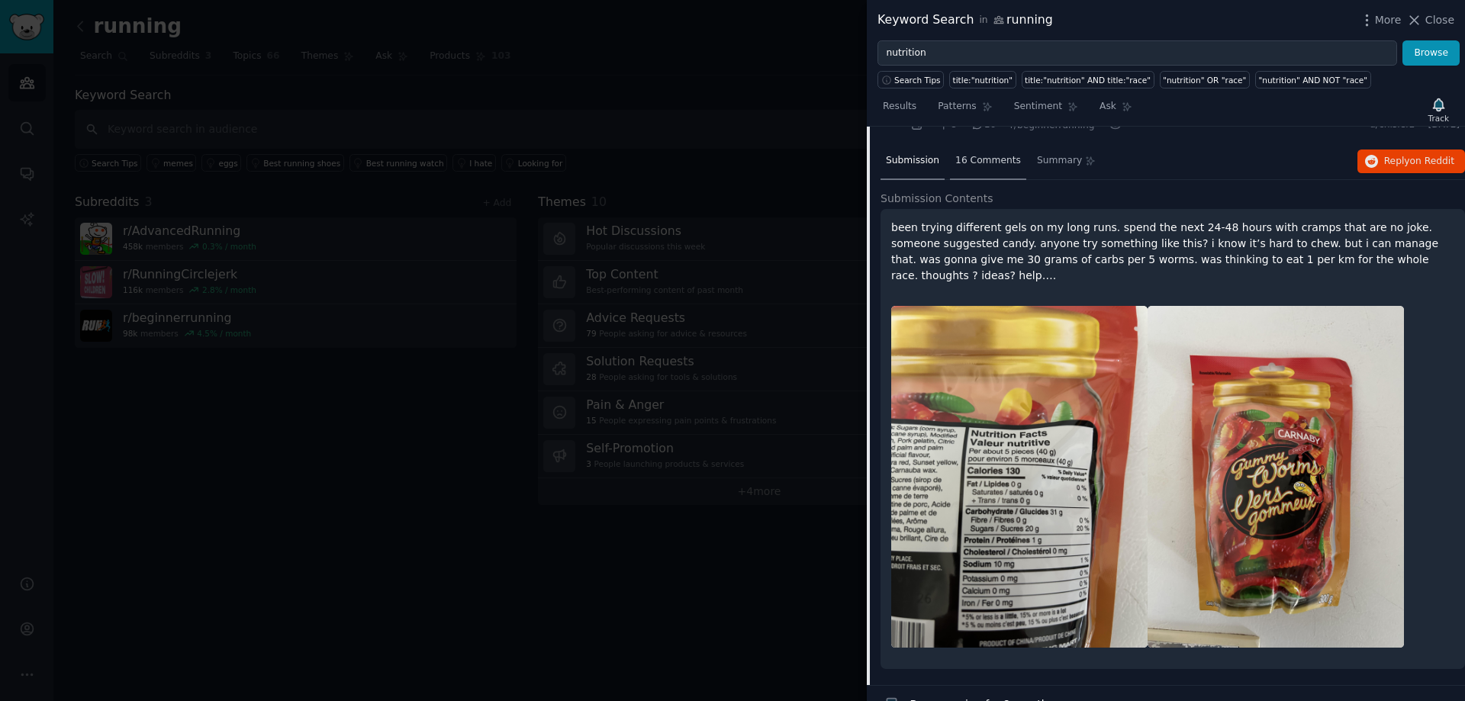
click at [966, 150] on div "16 Comments" at bounding box center [988, 161] width 76 height 37
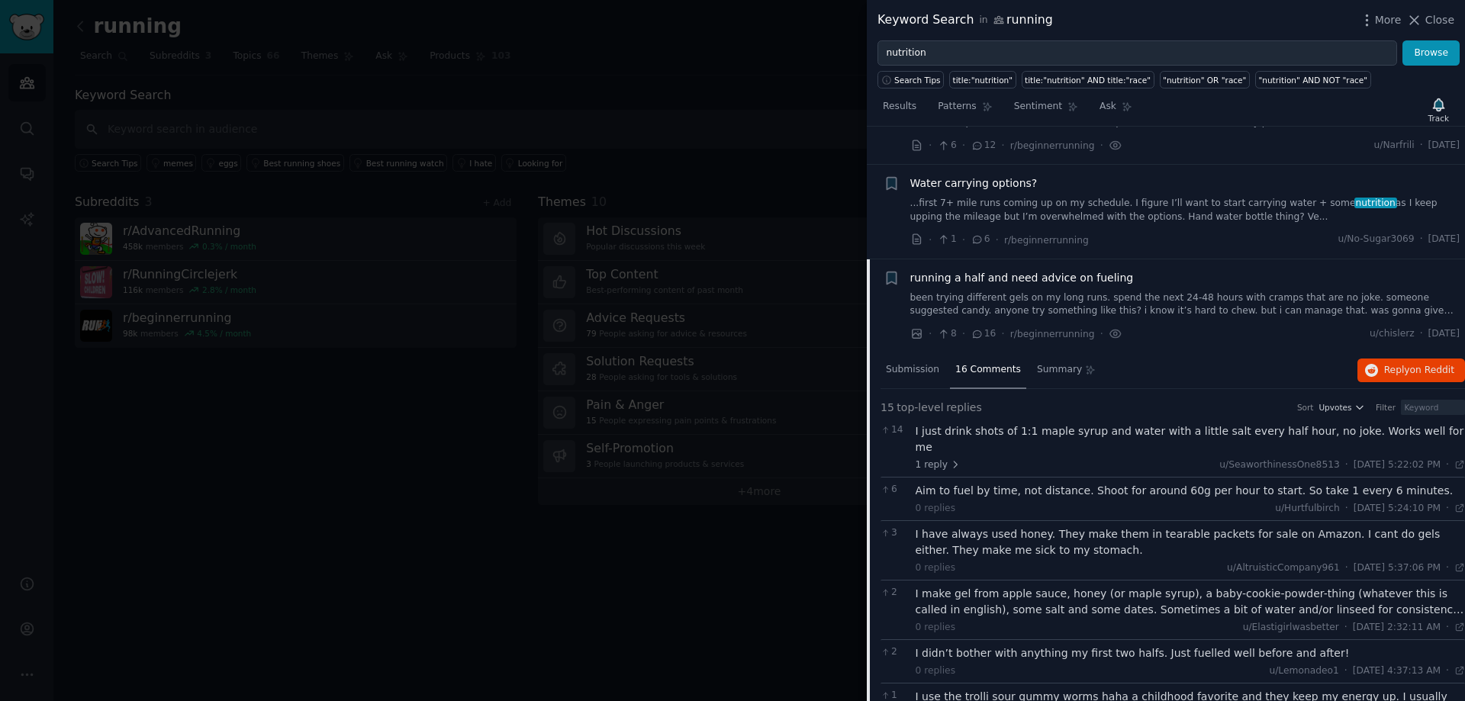
scroll to position [0, 0]
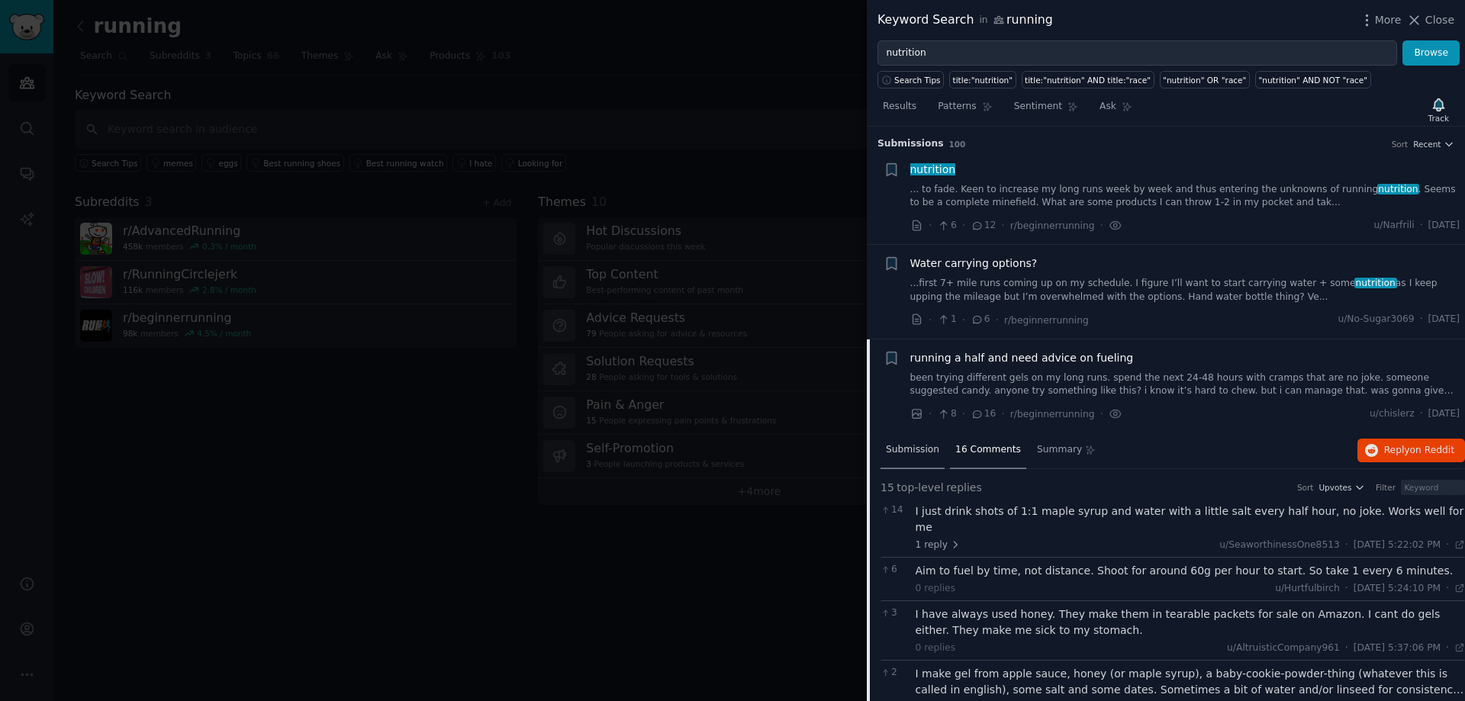
click at [907, 446] on span "Submission" at bounding box center [912, 450] width 53 height 14
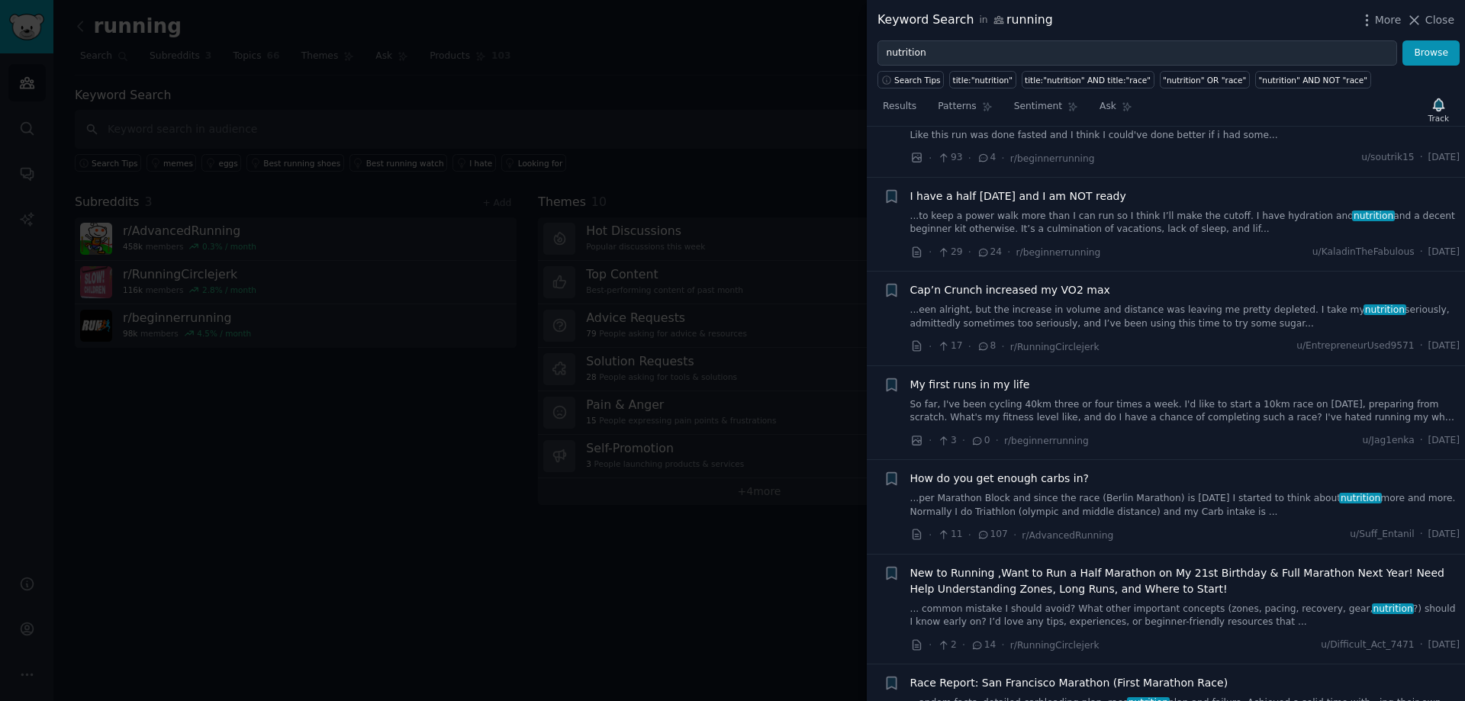
scroll to position [916, 0]
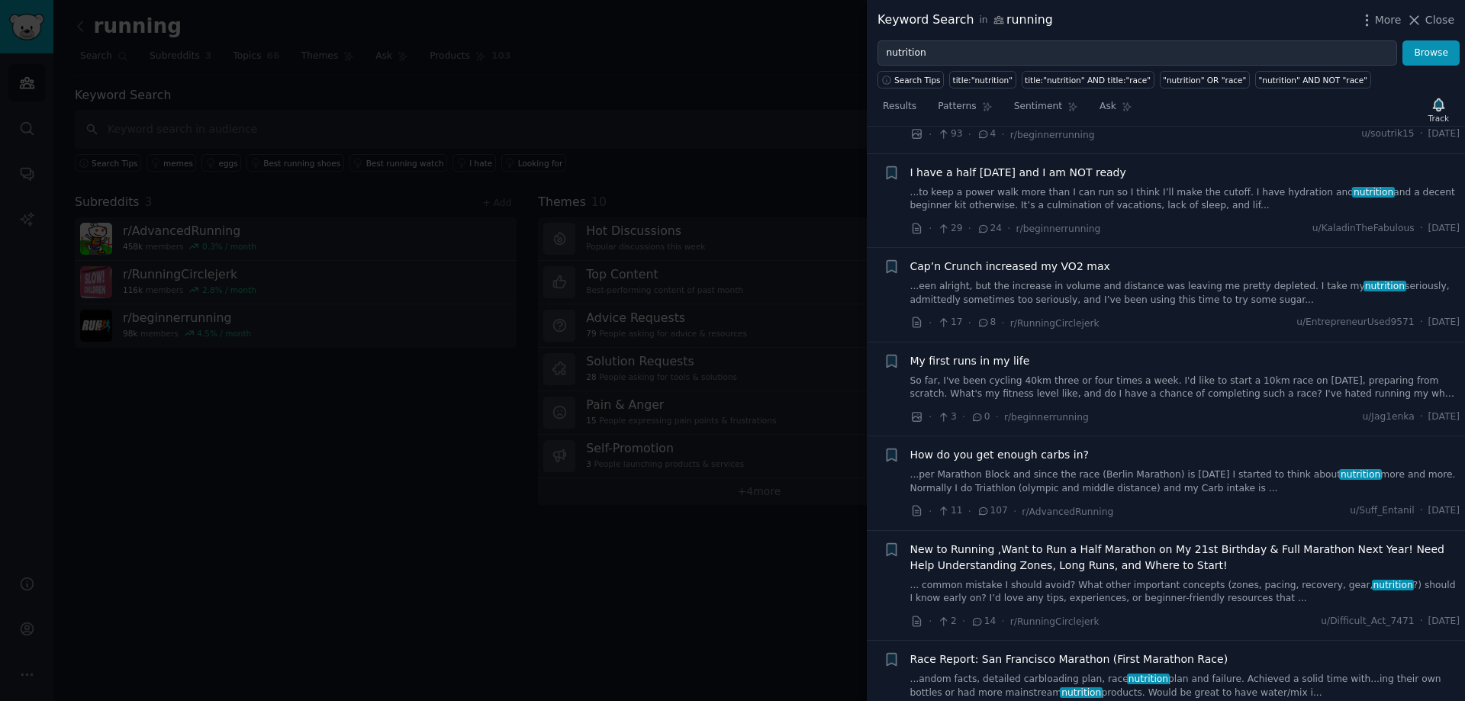
click at [1056, 283] on link "...een alright, but the increase in volume and distance was leaving me pretty d…" at bounding box center [1185, 293] width 550 height 27
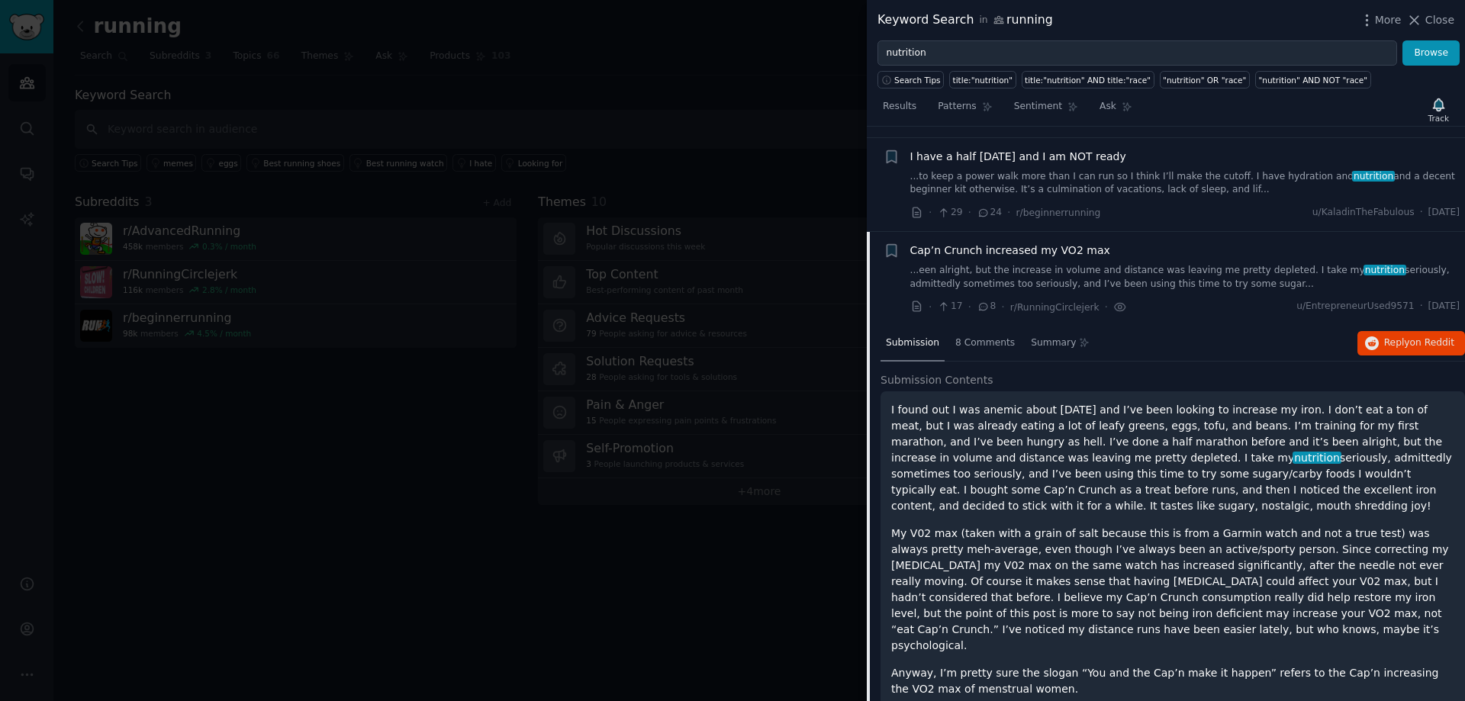
scroll to position [495, 0]
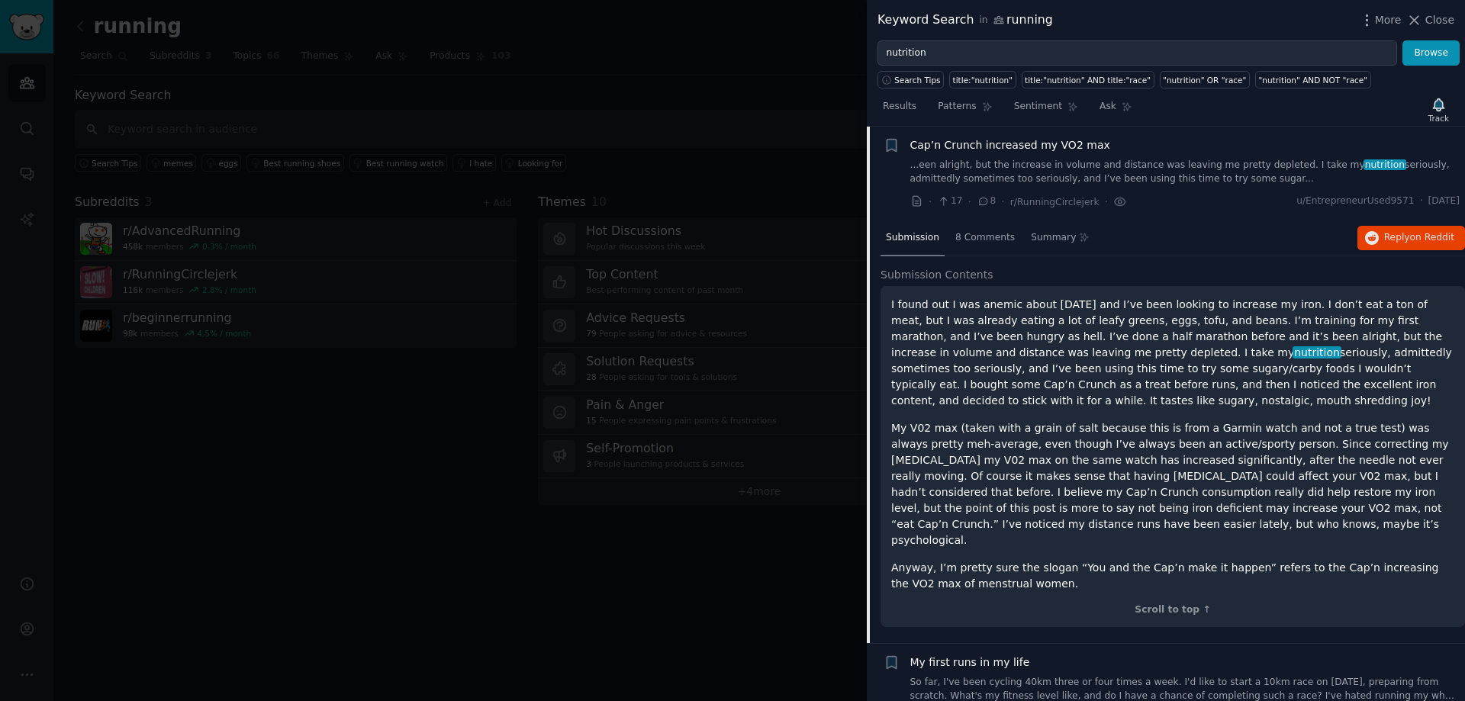
drag, startPoint x: 1158, startPoint y: 352, endPoint x: 1269, endPoint y: 414, distance: 127.8
click at [1269, 413] on div "I found out I was anemic about ten months ago and I’ve been looking to increase…" at bounding box center [1172, 444] width 563 height 295
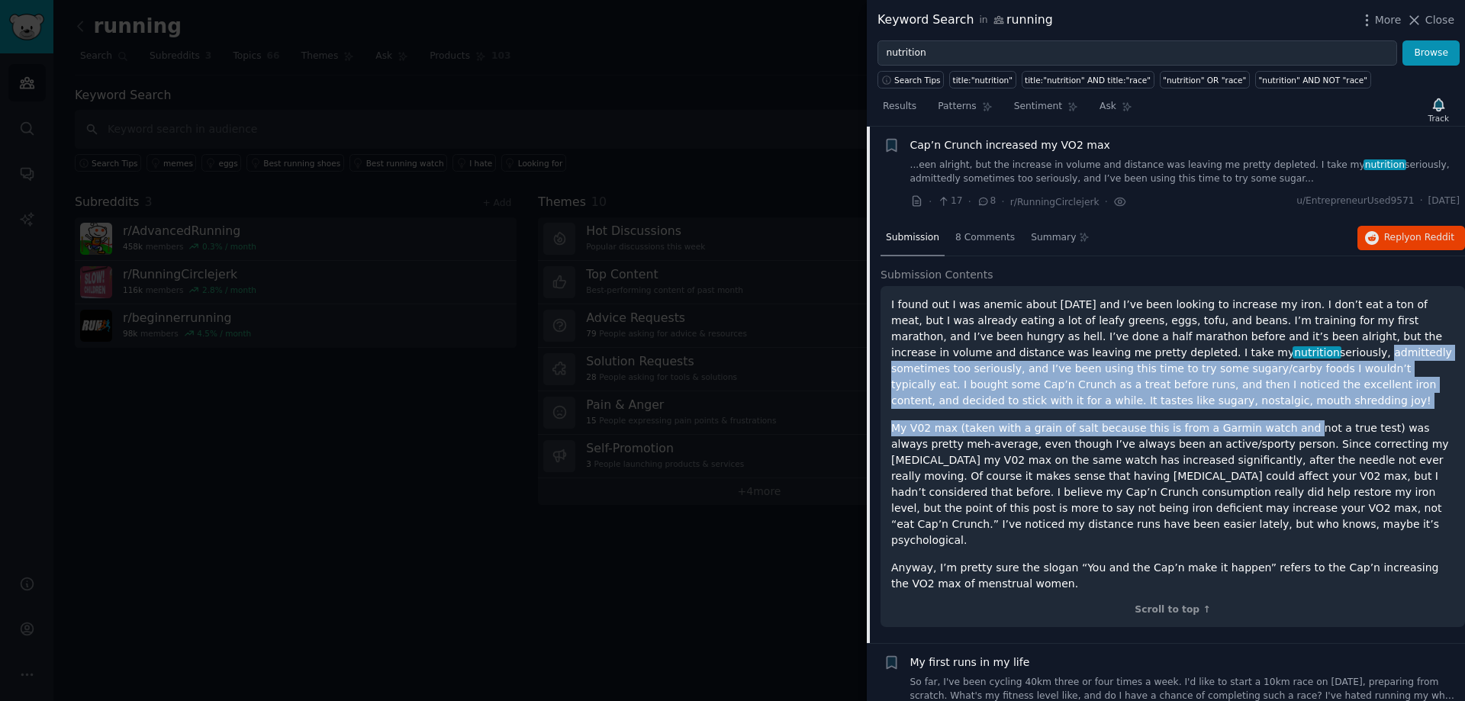
click at [1082, 418] on div "I found out I was anemic about ten months ago and I’ve been looking to increase…" at bounding box center [1172, 444] width 563 height 295
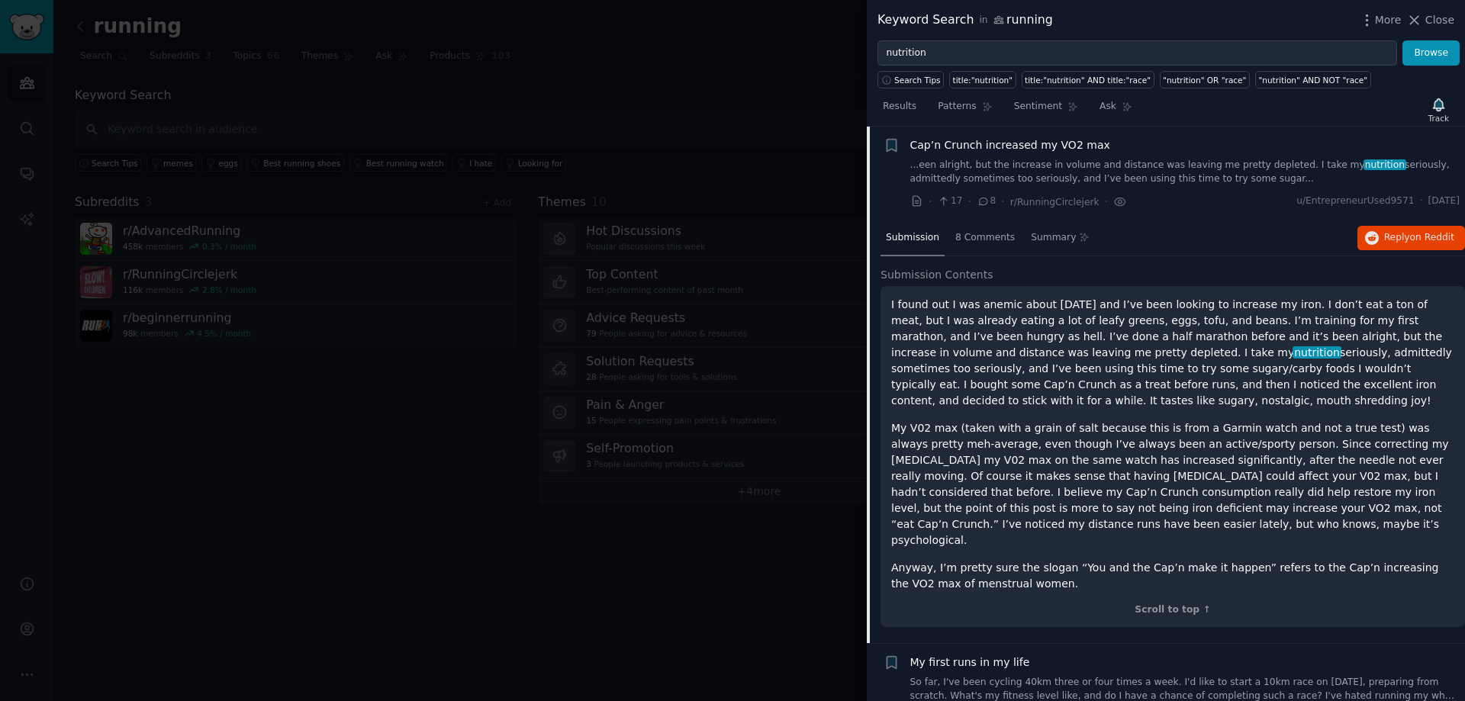
drag, startPoint x: 1004, startPoint y: 378, endPoint x: 1061, endPoint y: 401, distance: 60.9
click at [1061, 401] on p "I found out I was anemic about ten months ago and I’ve been looking to increase…" at bounding box center [1172, 353] width 563 height 112
click at [1087, 420] on p "My V02 max (taken with a grain of salt because this is from a Garmin watch and …" at bounding box center [1172, 484] width 563 height 128
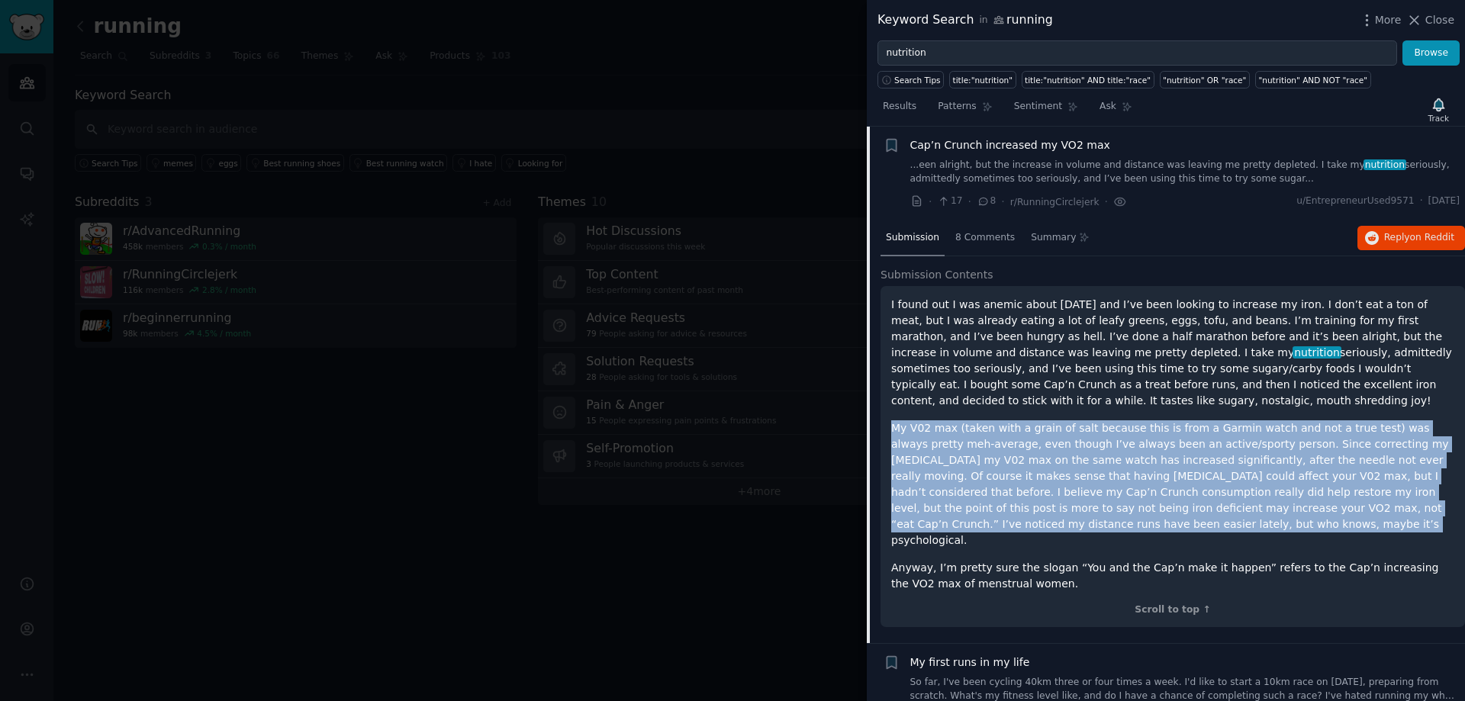
drag, startPoint x: 896, startPoint y: 431, endPoint x: 1191, endPoint y: 527, distance: 310.6
click at [1191, 527] on p "My V02 max (taken with a grain of salt because this is from a Garmin watch and …" at bounding box center [1172, 484] width 563 height 128
click at [1190, 528] on p "My V02 max (taken with a grain of salt because this is from a Garmin watch and …" at bounding box center [1172, 484] width 563 height 128
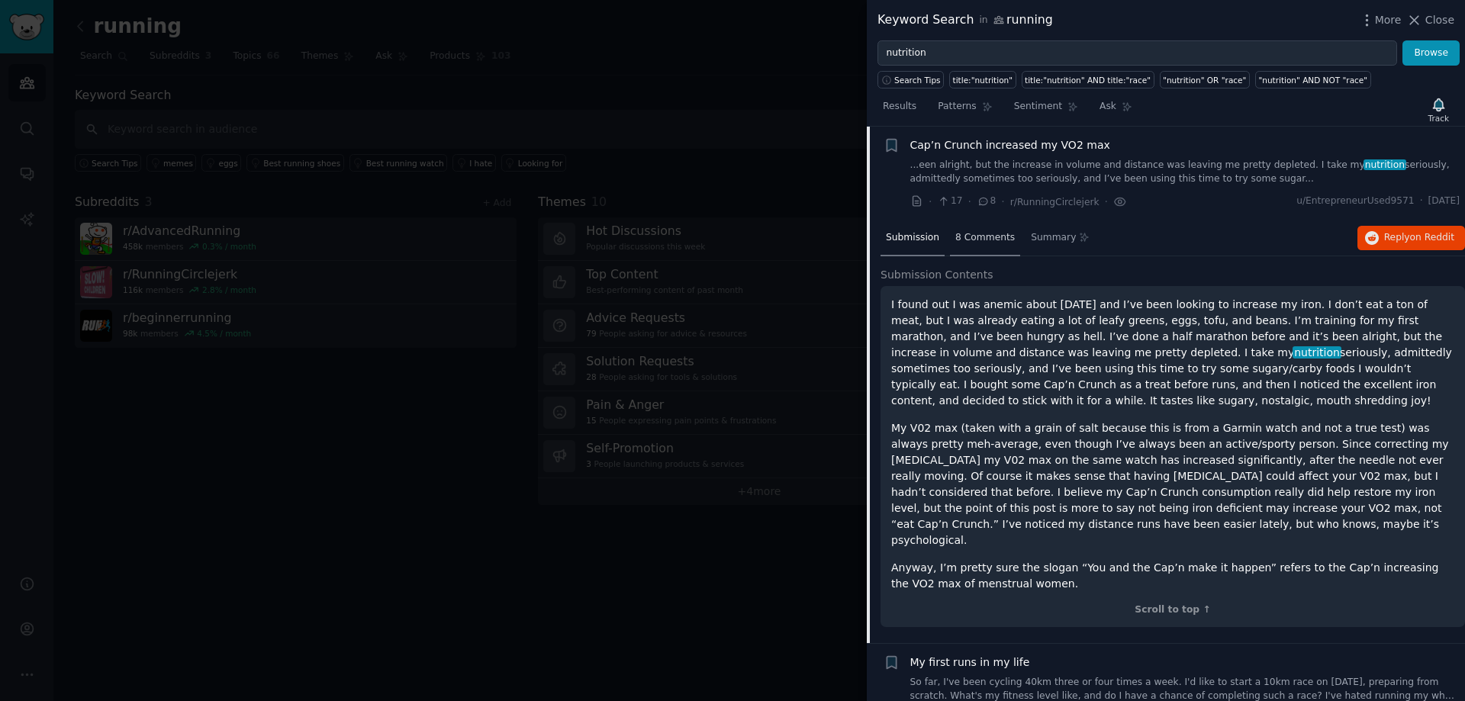
click at [973, 242] on span "8 Comments" at bounding box center [985, 238] width 60 height 14
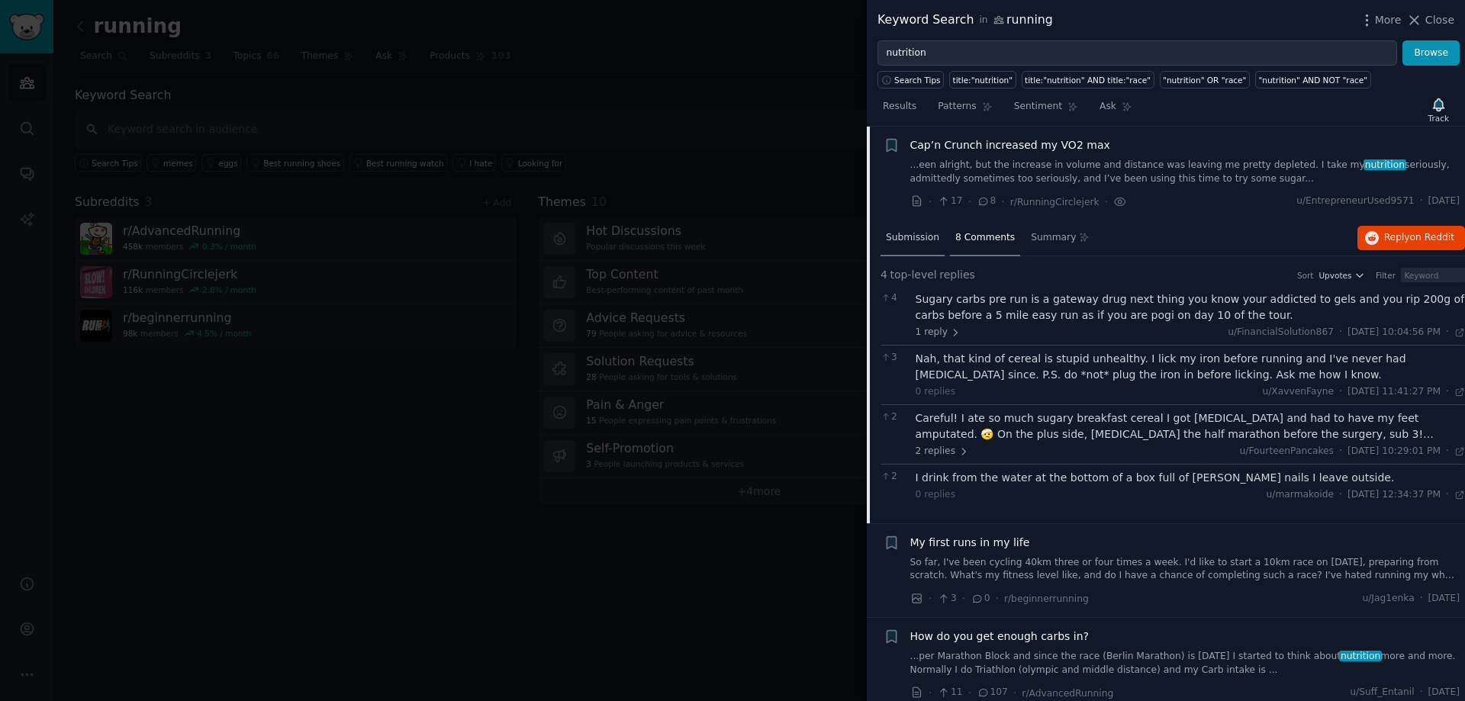
click at [910, 243] on span "Submission" at bounding box center [912, 238] width 53 height 14
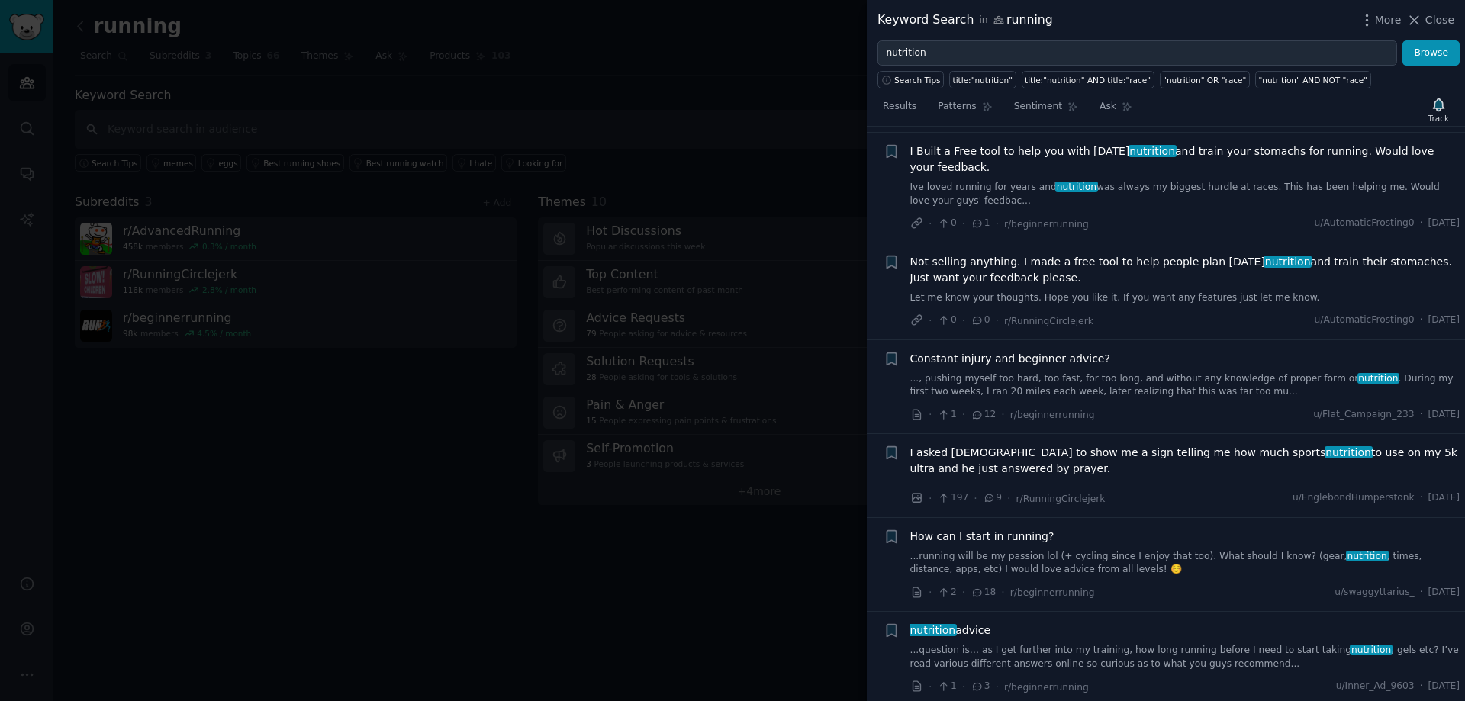
scroll to position [1487, 0]
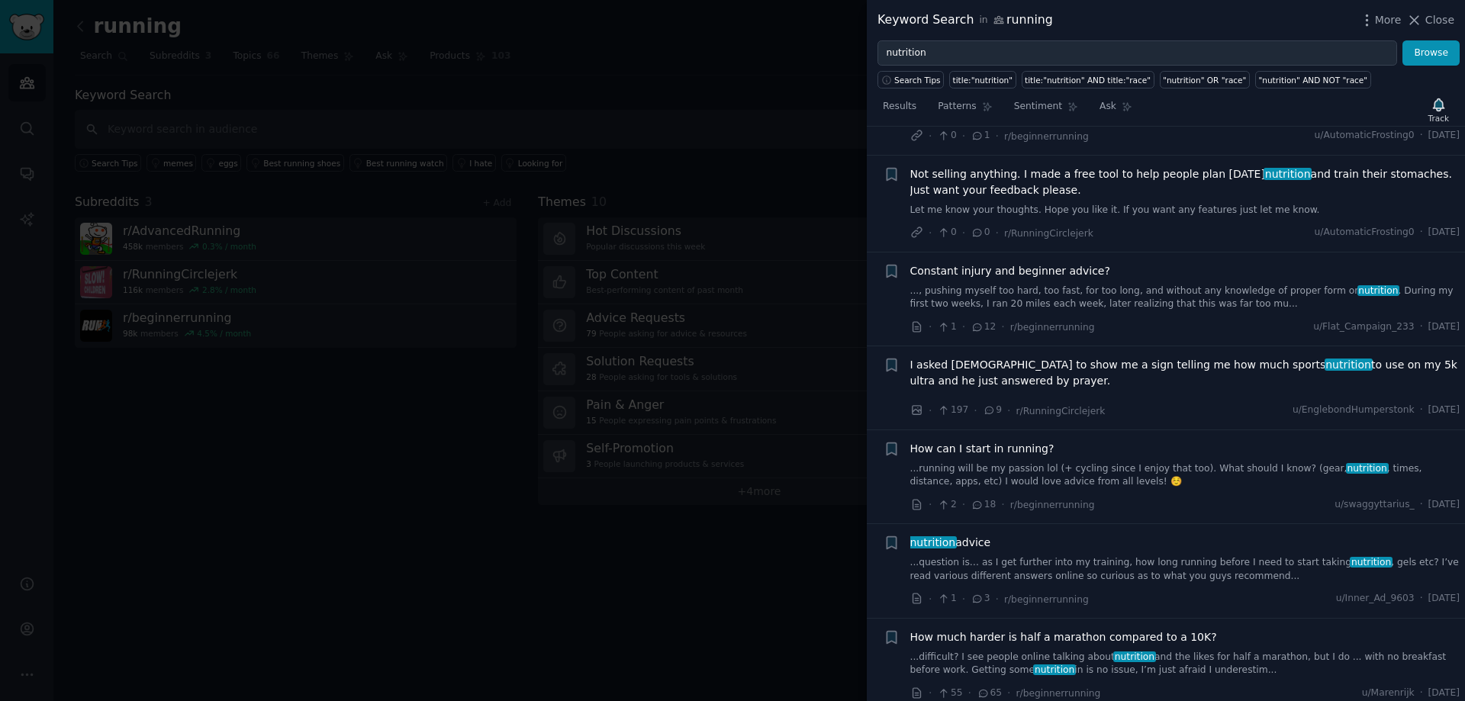
click at [1022, 357] on span "I asked God to show me a sign telling me how much sports nutrition to use on my…" at bounding box center [1185, 373] width 550 height 32
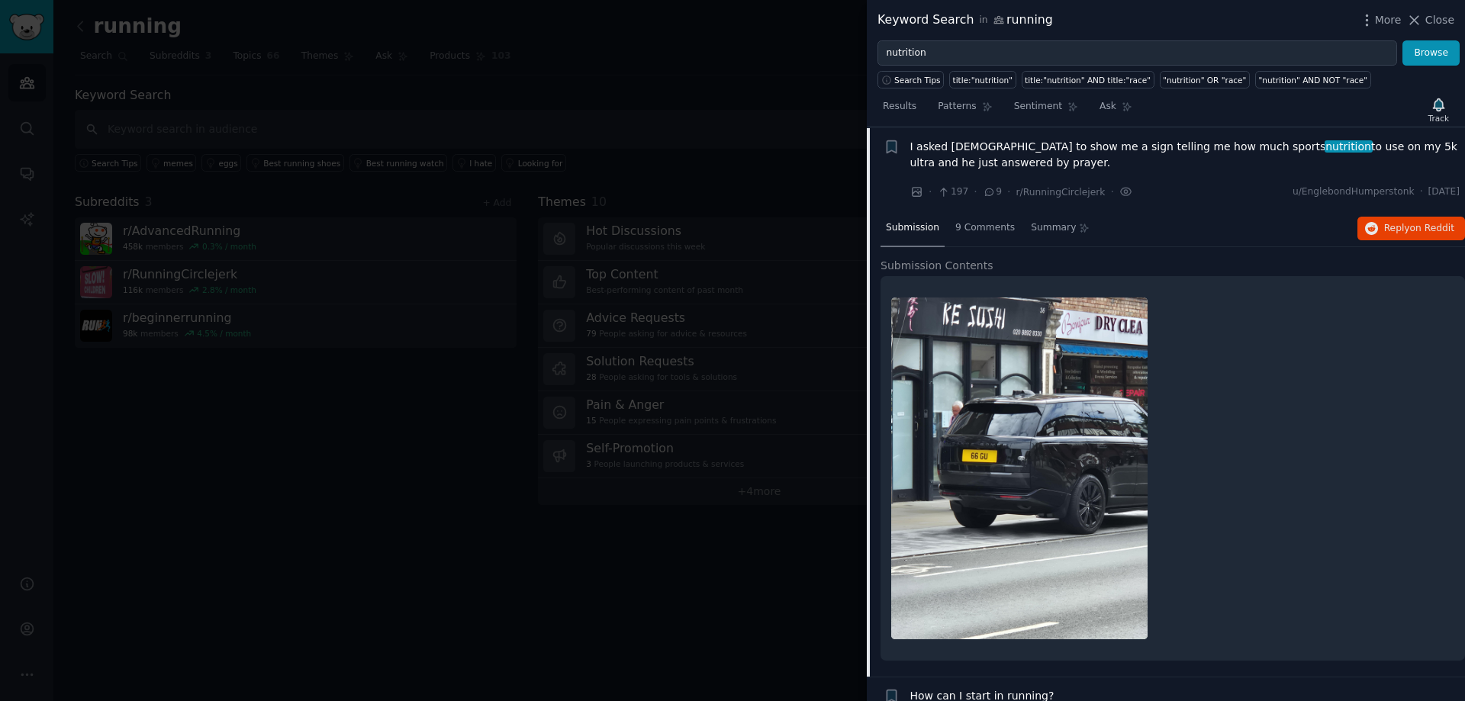
scroll to position [1284, 0]
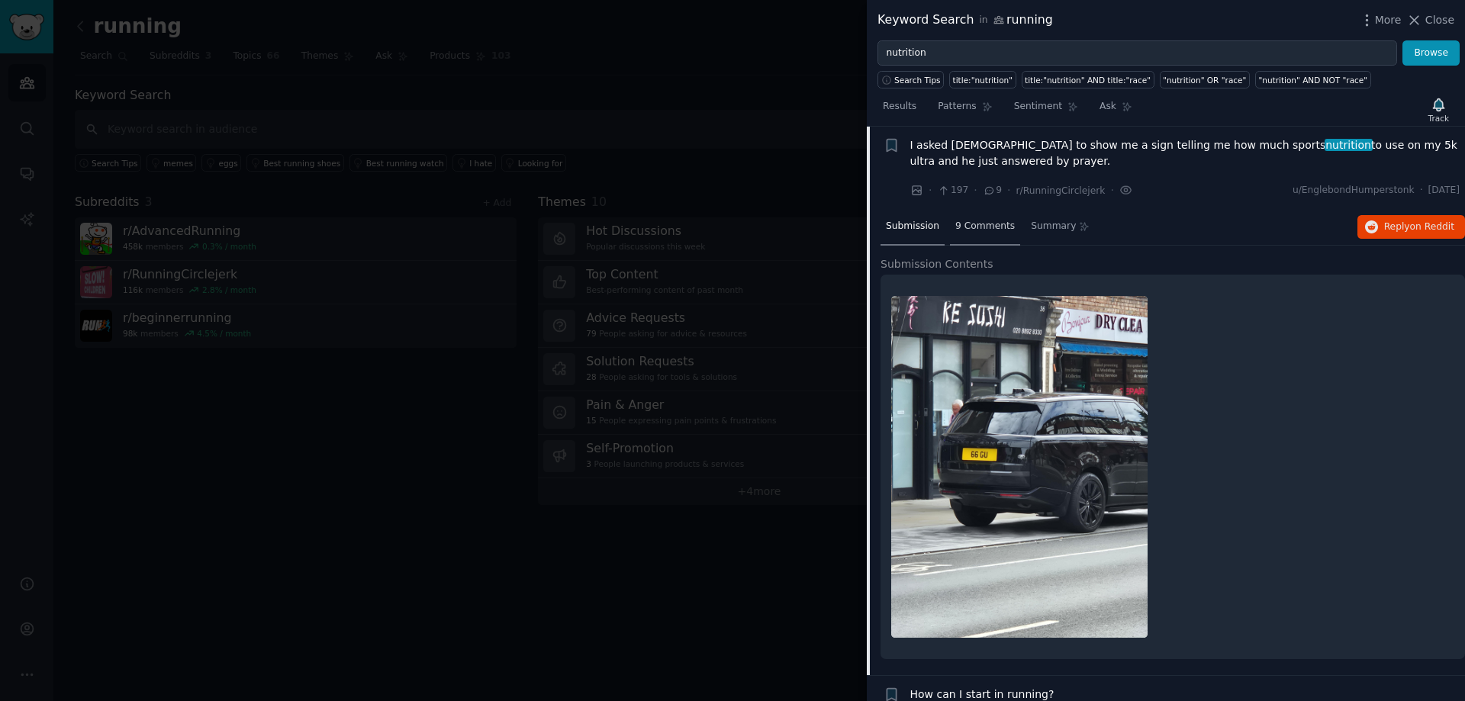
click at [984, 237] on div "9 Comments" at bounding box center [985, 227] width 70 height 37
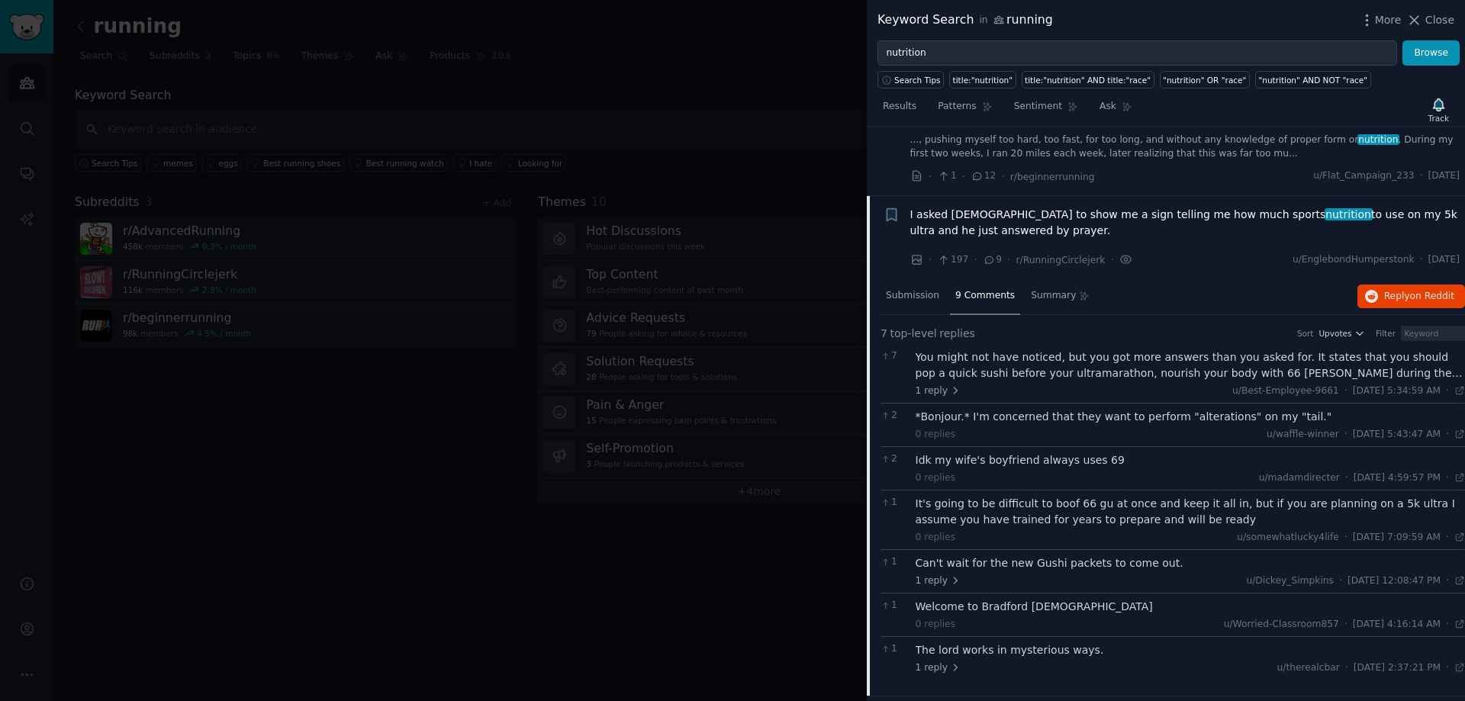
scroll to position [1208, 0]
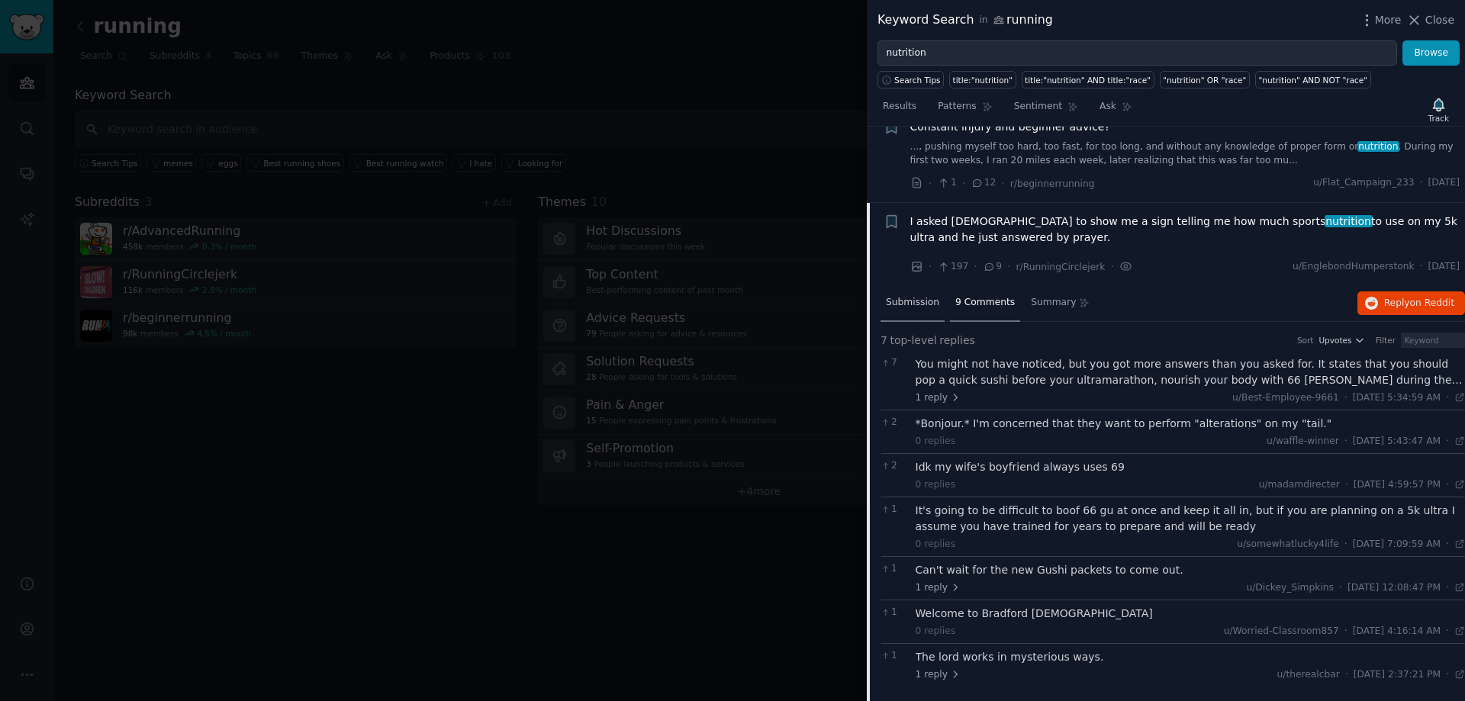
click at [901, 307] on span "Submission" at bounding box center [912, 303] width 53 height 14
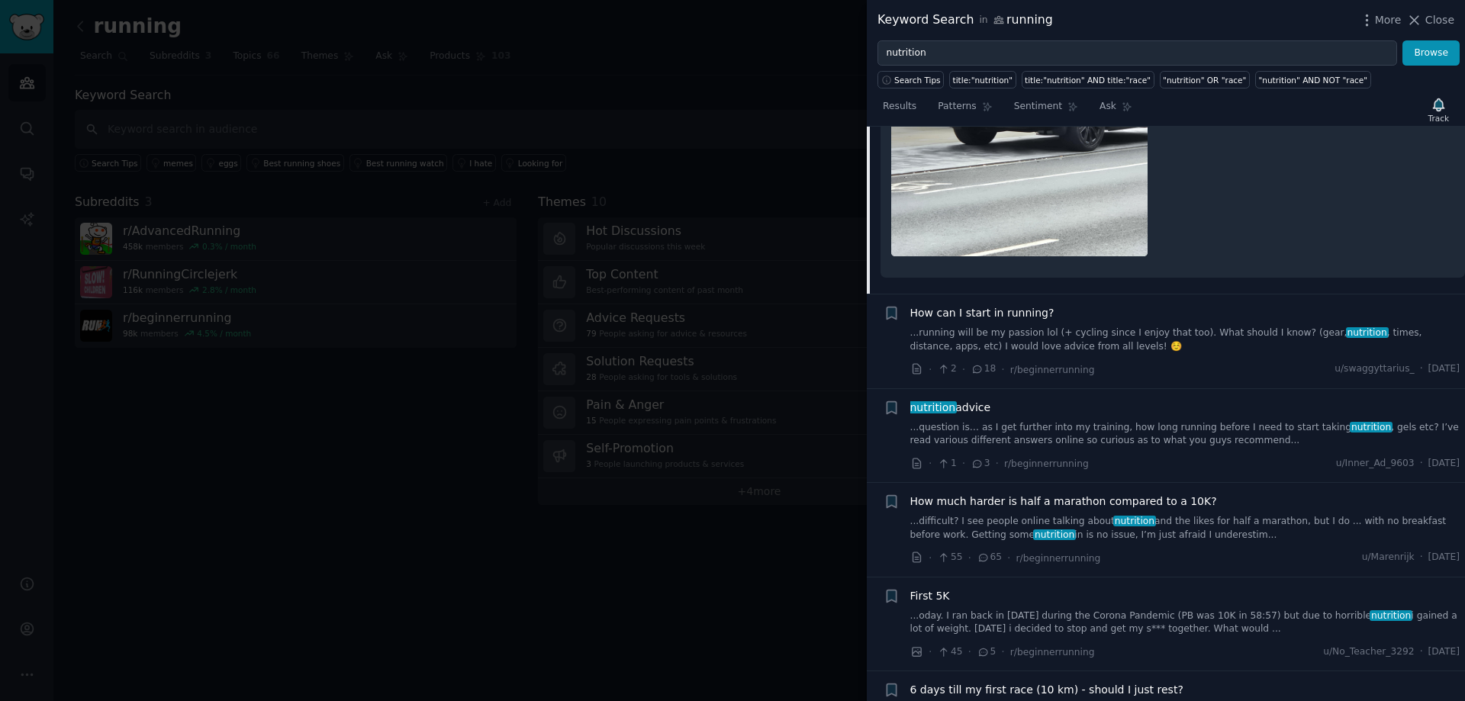
scroll to position [1818, 0]
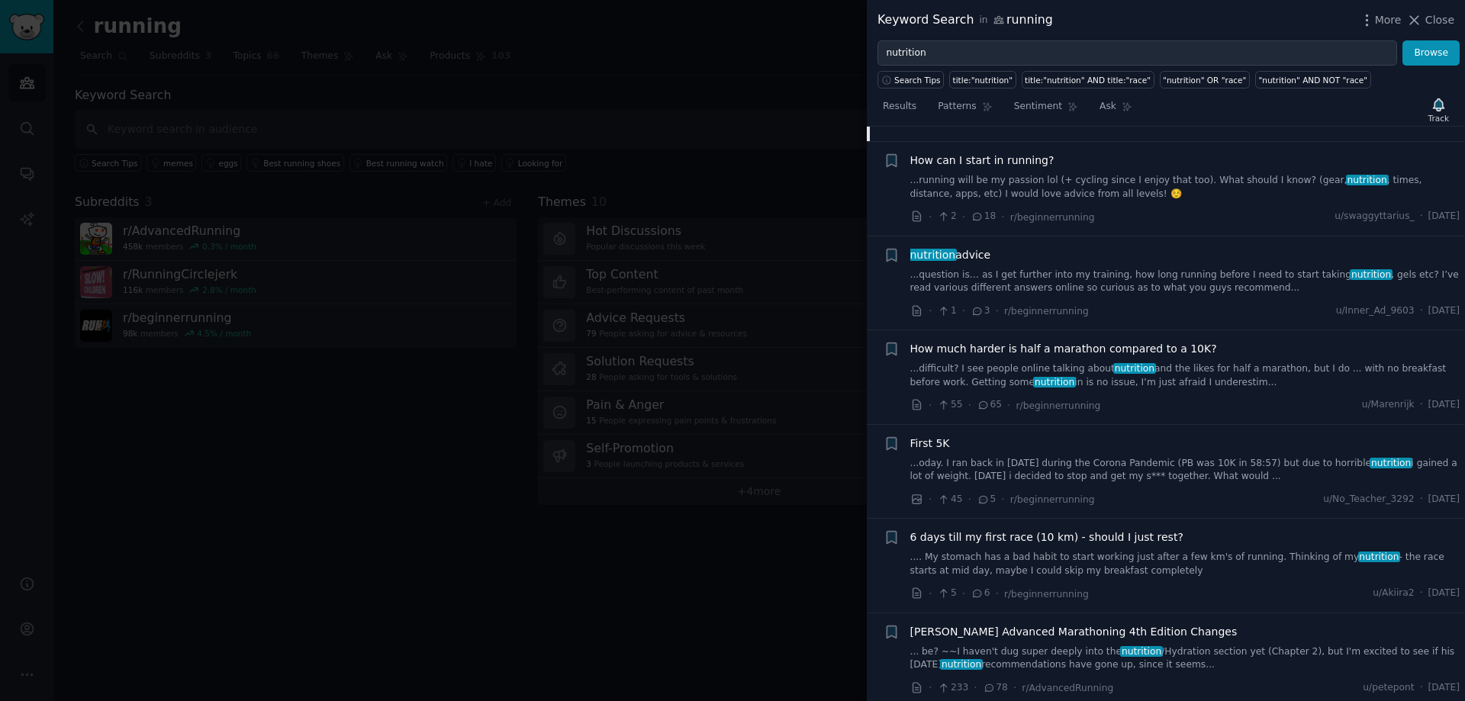
click at [993, 287] on link "...question is… as I get further into my training, how long running before I ne…" at bounding box center [1185, 282] width 550 height 27
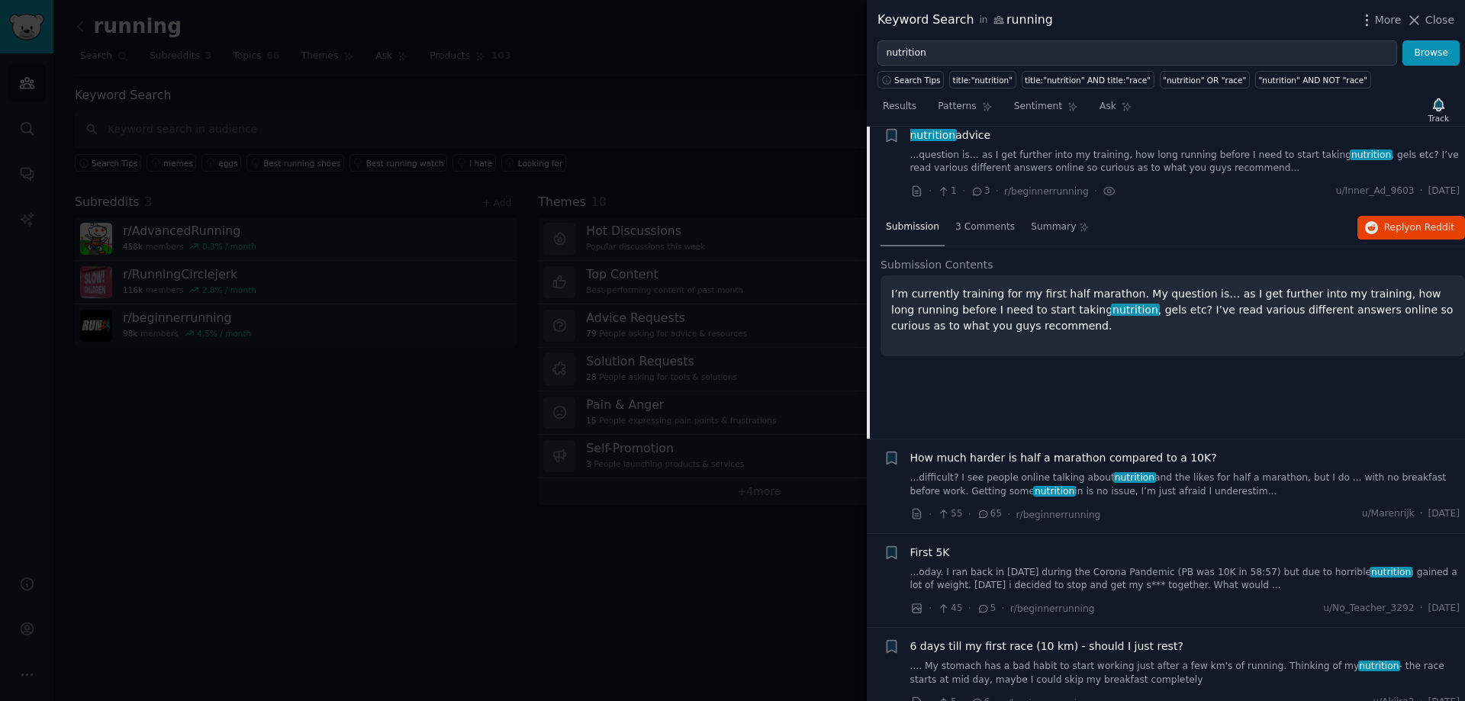
scroll to position [1462, 0]
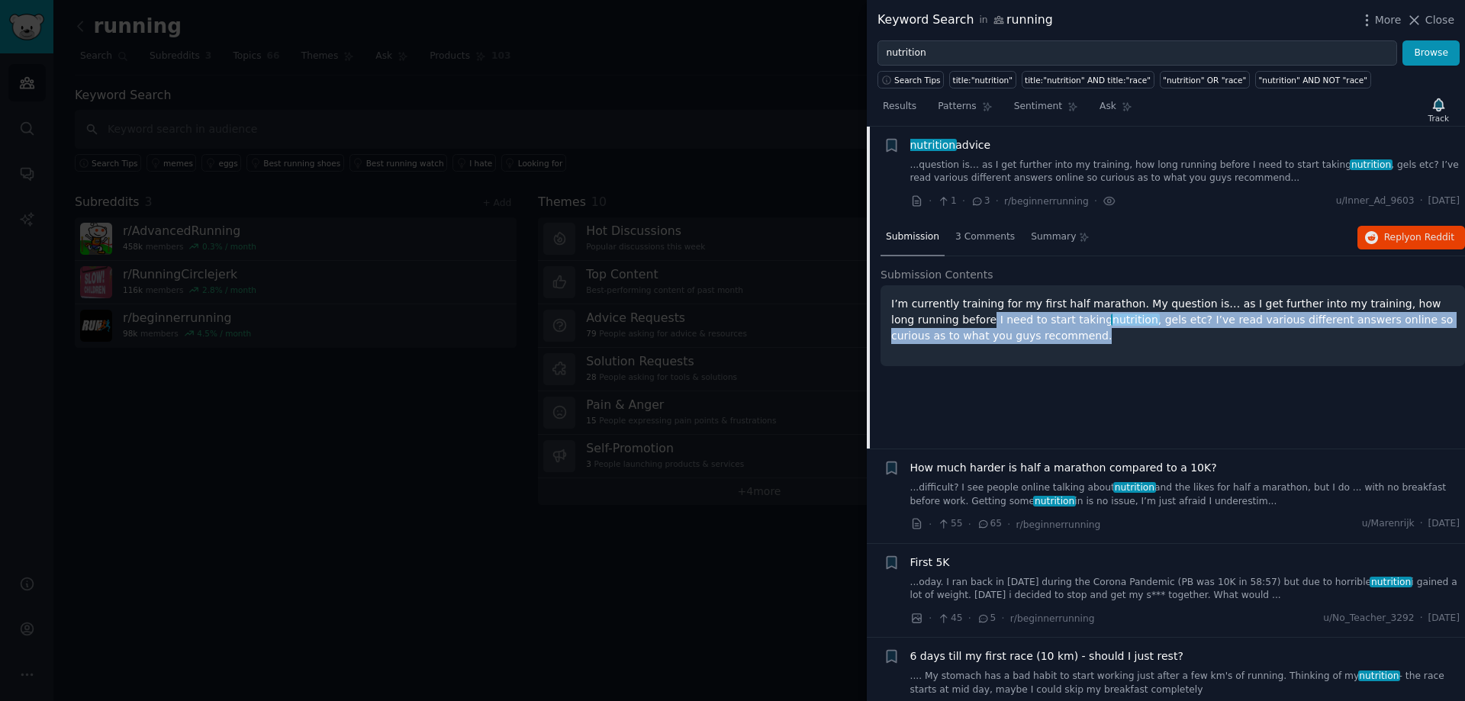
drag, startPoint x: 923, startPoint y: 318, endPoint x: 1030, endPoint y: 333, distance: 108.7
click at [1029, 333] on p "I’m currently training for my first half marathon. My question is… as I get fur…" at bounding box center [1172, 320] width 563 height 48
click at [1071, 330] on p "I’m currently training for my first half marathon. My question is… as I get fur…" at bounding box center [1172, 320] width 563 height 48
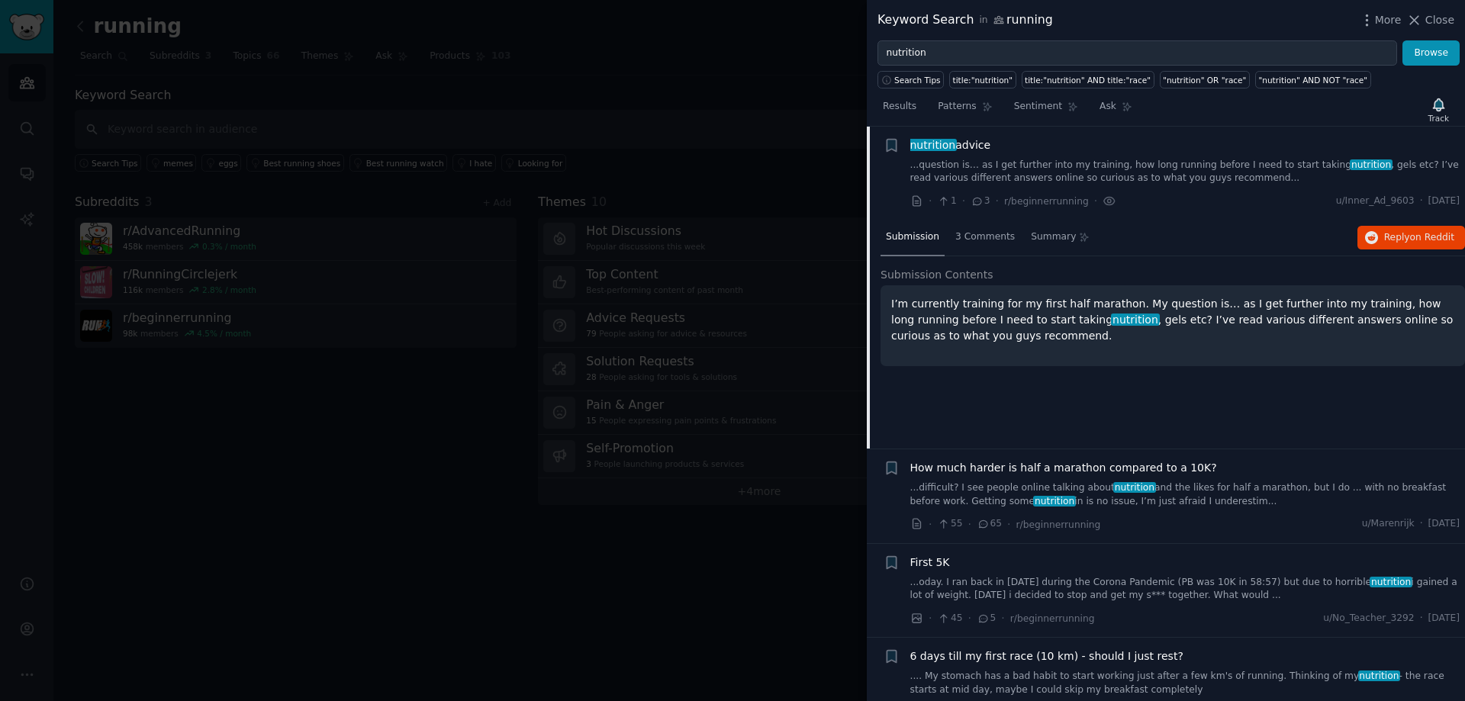
click at [1077, 325] on p "I’m currently training for my first half marathon. My question is… as I get fur…" at bounding box center [1172, 320] width 563 height 48
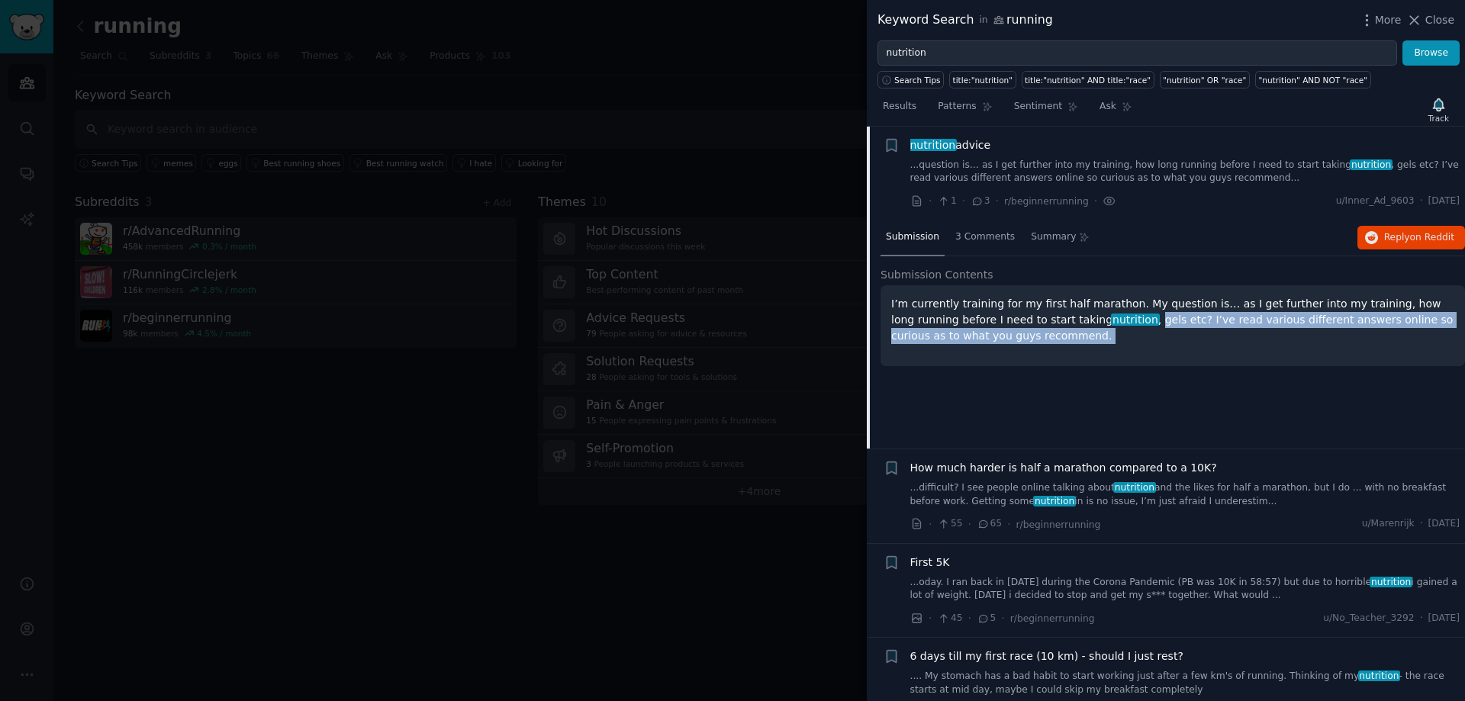
drag, startPoint x: 1077, startPoint y: 325, endPoint x: 1146, endPoint y: 347, distance: 72.2
click at [1146, 347] on div "I’m currently training for my first half marathon. My question is… as I get fur…" at bounding box center [1173, 325] width 584 height 81
click at [1147, 349] on div "I’m currently training for my first half marathon. My question is… as I get fur…" at bounding box center [1173, 325] width 584 height 81
click at [1118, 388] on div "Submission 3 Comments Summary Reply on Reddit Submission Contents I’m currently…" at bounding box center [1173, 334] width 584 height 229
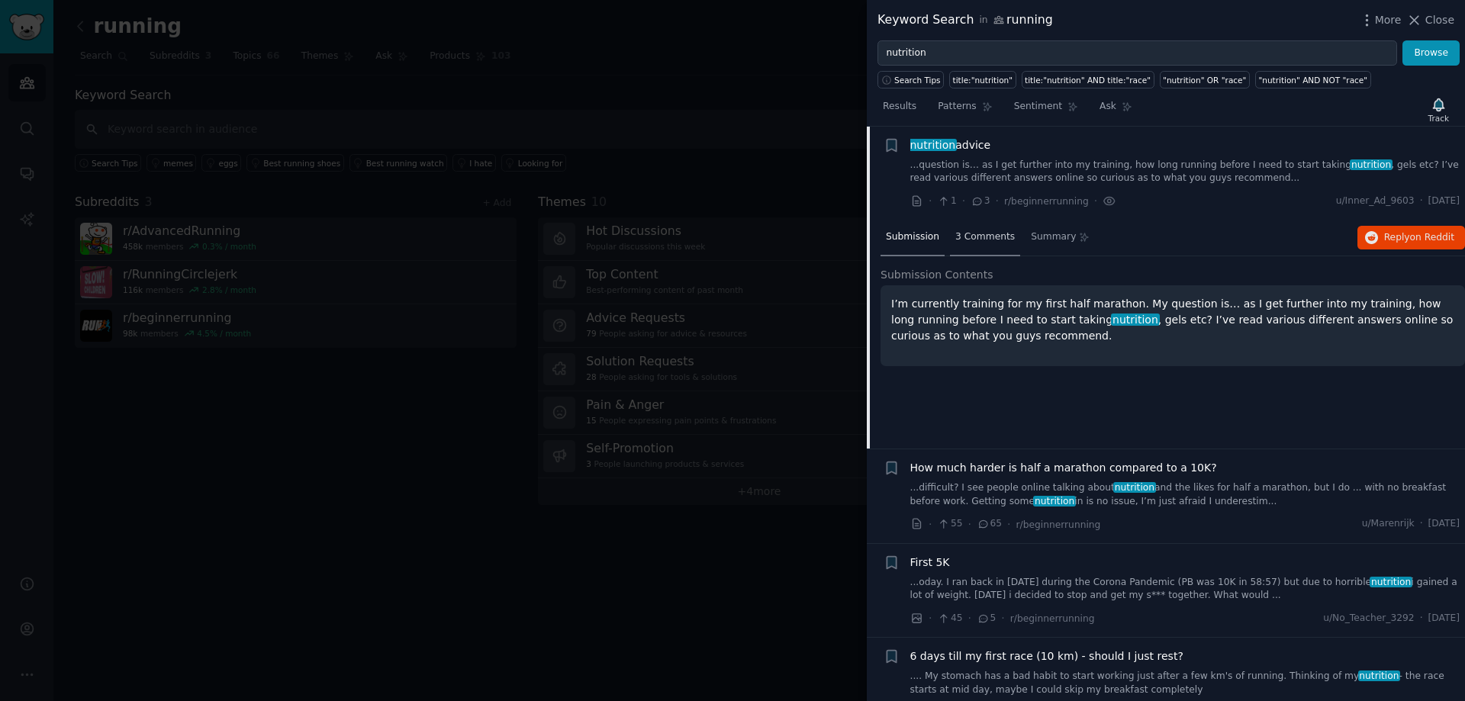
click at [965, 240] on span "3 Comments" at bounding box center [985, 237] width 60 height 14
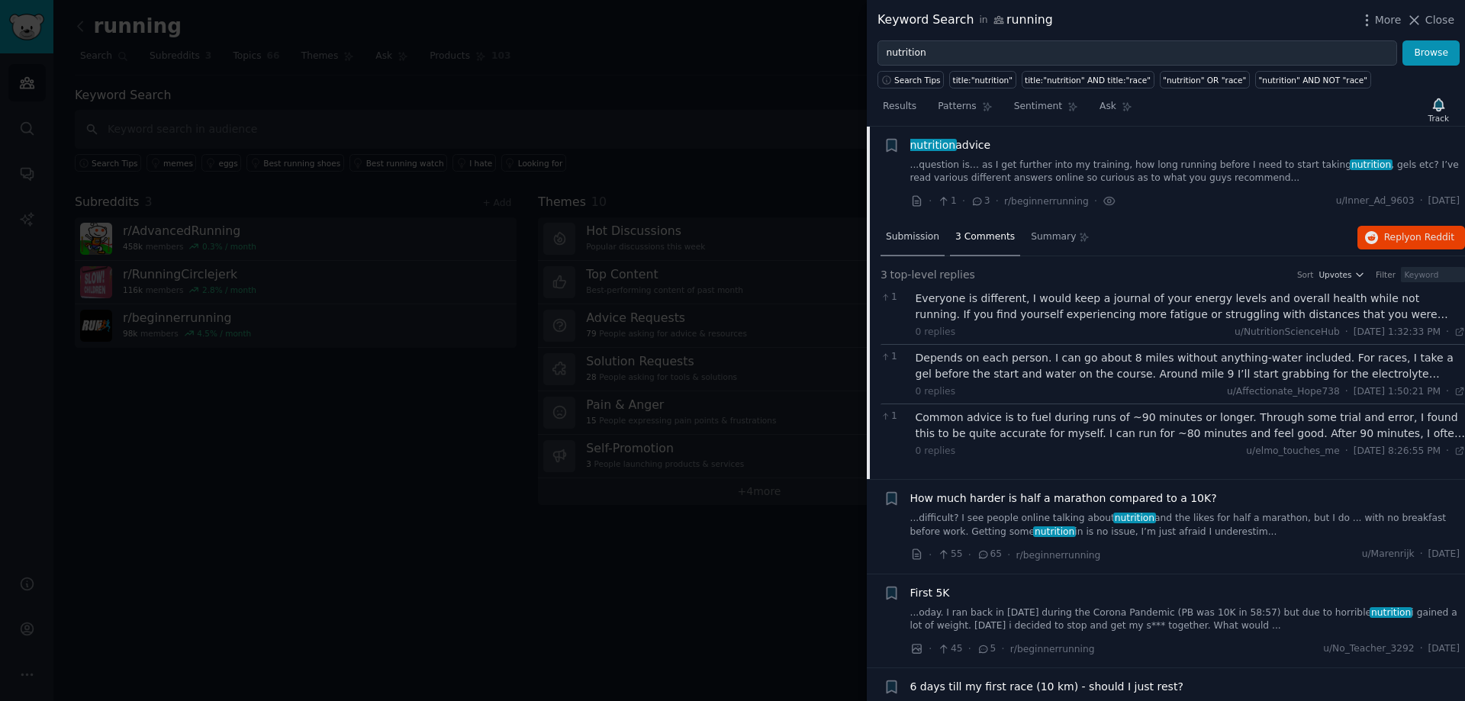
click at [916, 237] on span "Submission" at bounding box center [912, 237] width 53 height 14
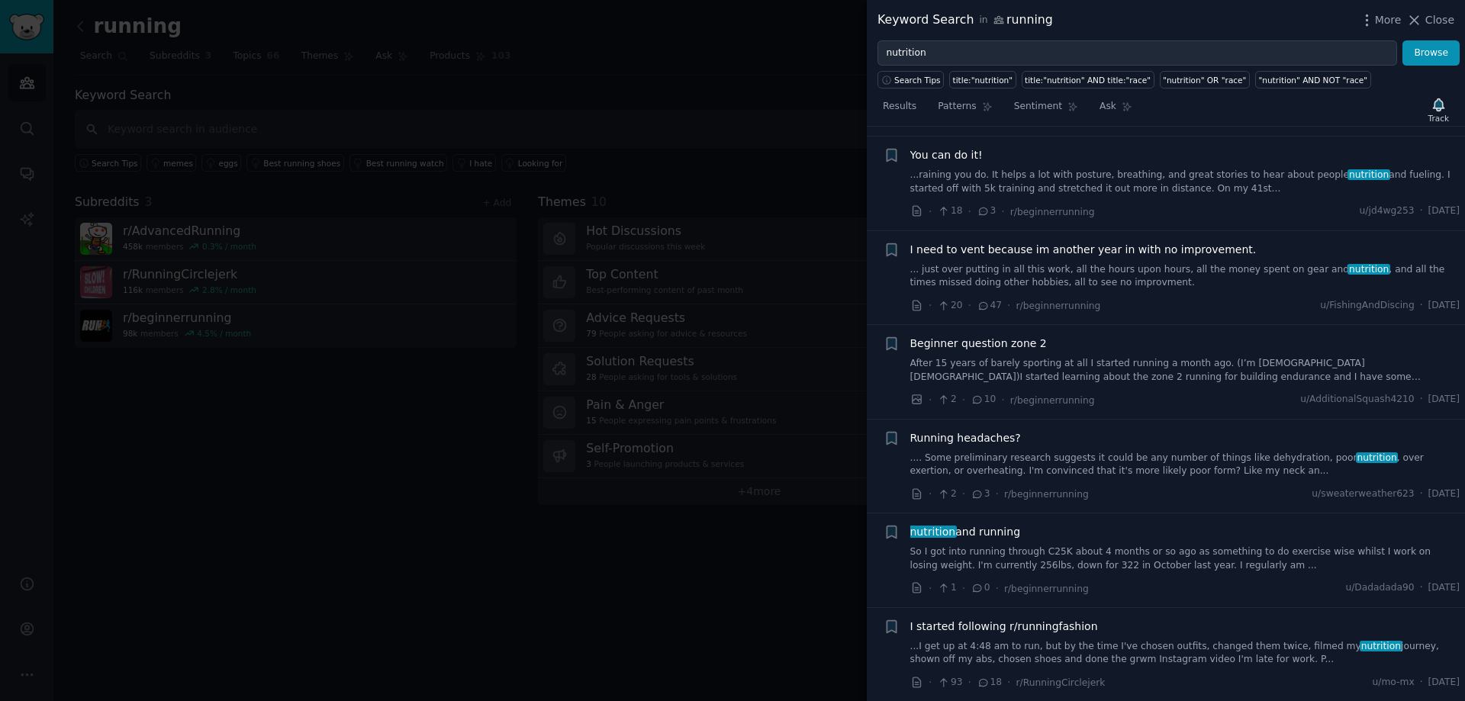
scroll to position [2301, 0]
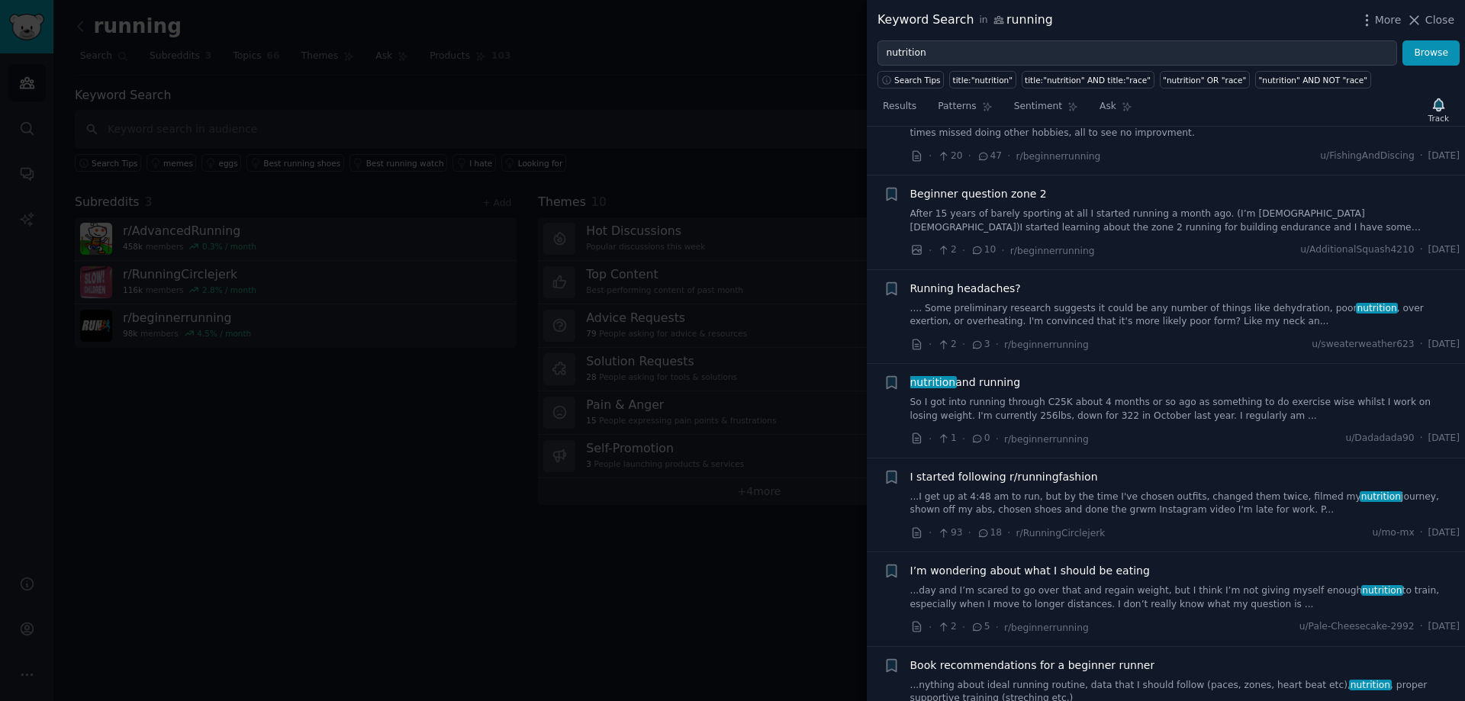
click at [775, 216] on div at bounding box center [732, 350] width 1465 height 701
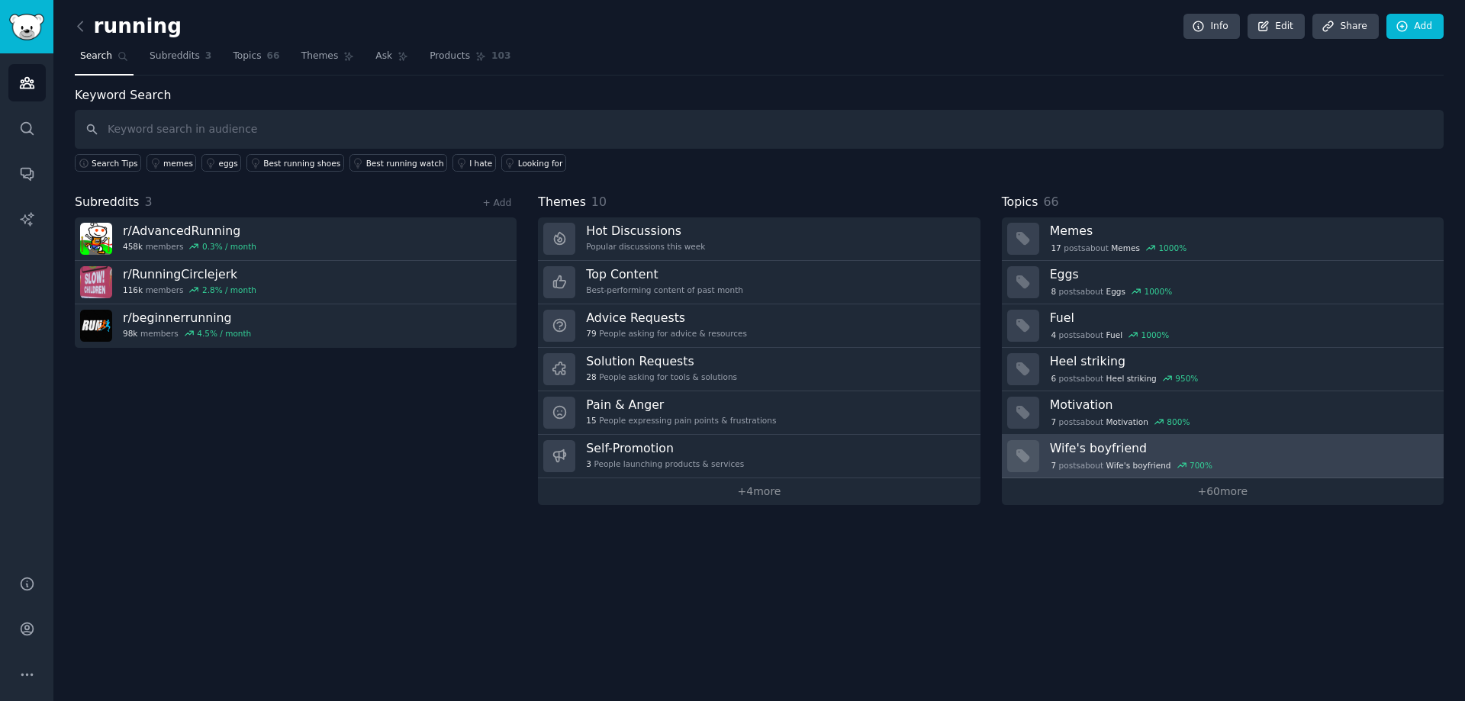
click at [1081, 462] on div "7 post s about Wife's boyfriend 700 %" at bounding box center [1132, 466] width 164 height 14
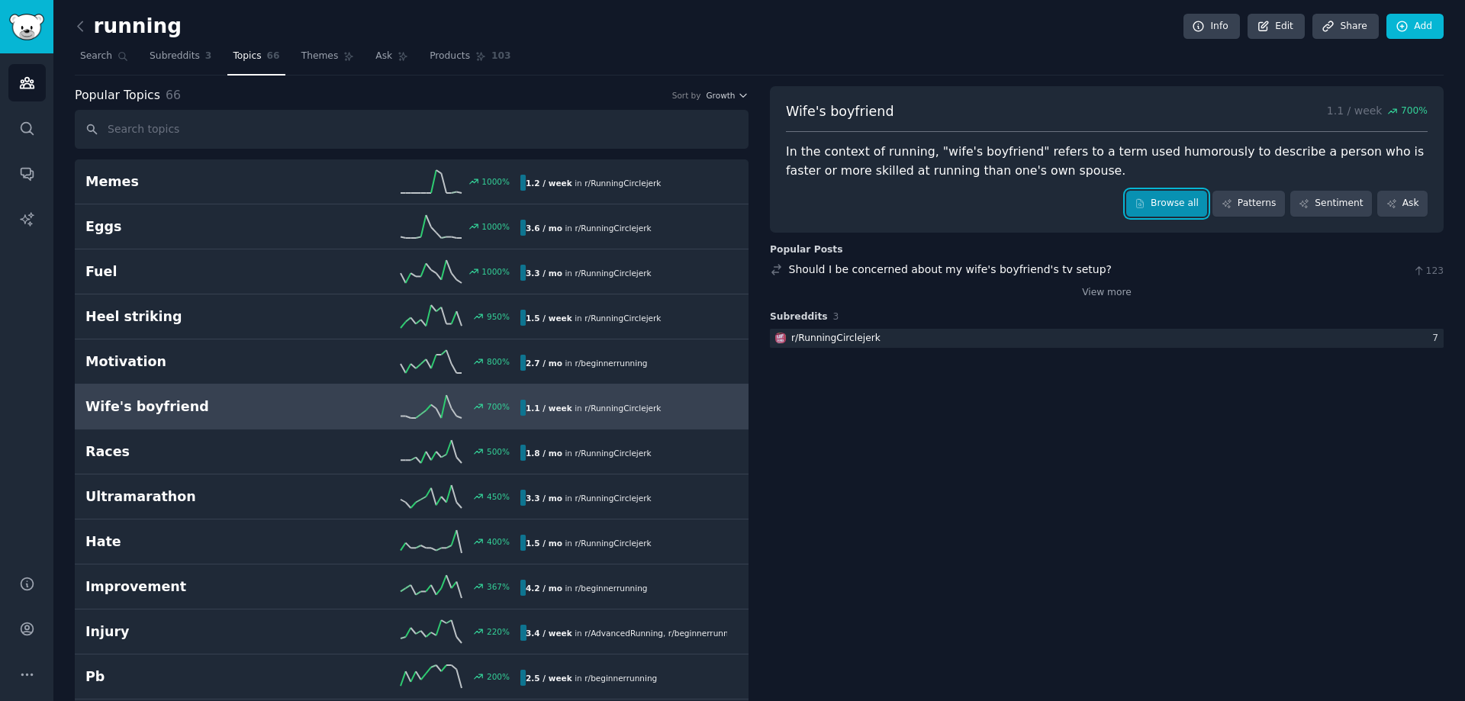
click at [1162, 208] on link "Browse all" at bounding box center [1167, 204] width 82 height 26
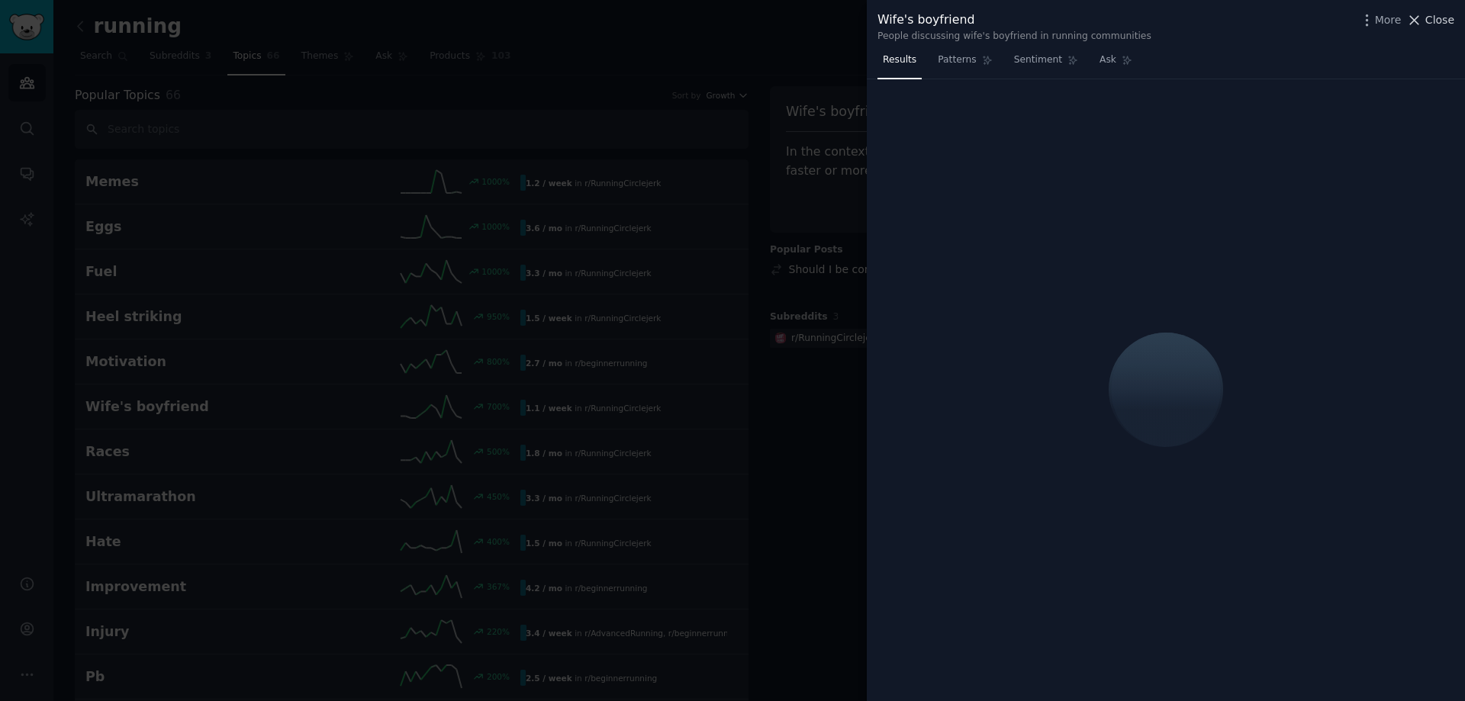
click at [1422, 14] on icon at bounding box center [1414, 20] width 16 height 16
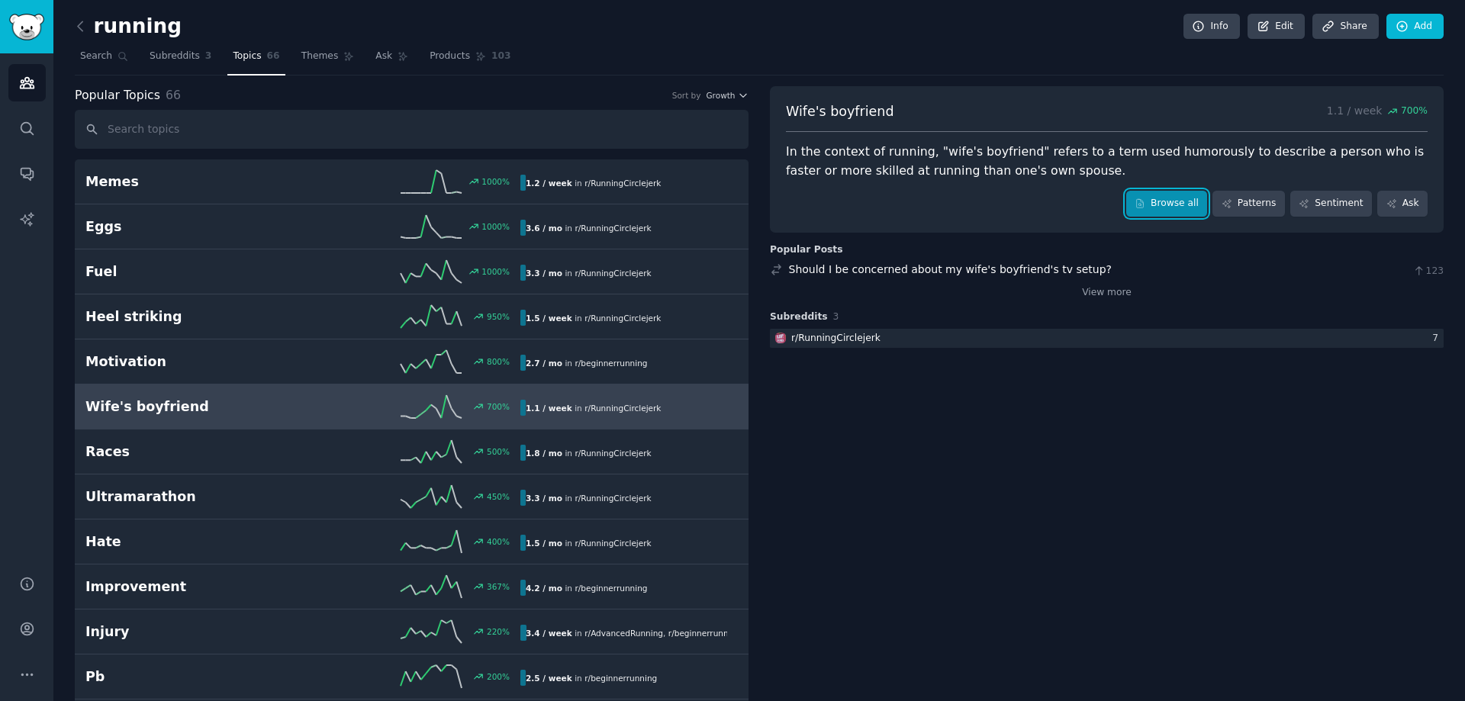
click at [1167, 195] on link "Browse all" at bounding box center [1167, 204] width 82 height 26
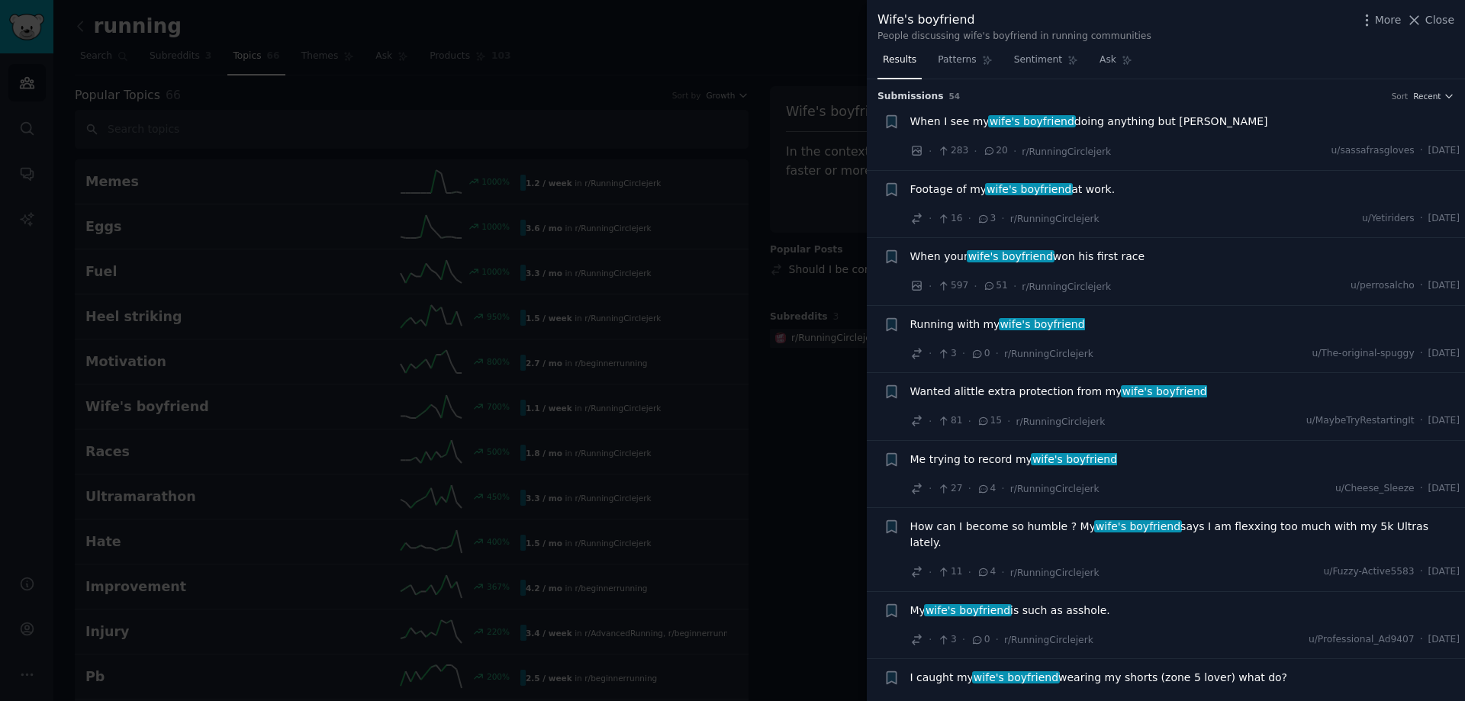
click at [986, 216] on span "3" at bounding box center [986, 219] width 19 height 14
click at [983, 221] on icon at bounding box center [984, 219] width 14 height 11
click at [984, 198] on div "Footage of my wife's boyfriend at work." at bounding box center [1185, 192] width 550 height 21
click at [985, 194] on span "wife's boyfriend" at bounding box center [1029, 189] width 88 height 12
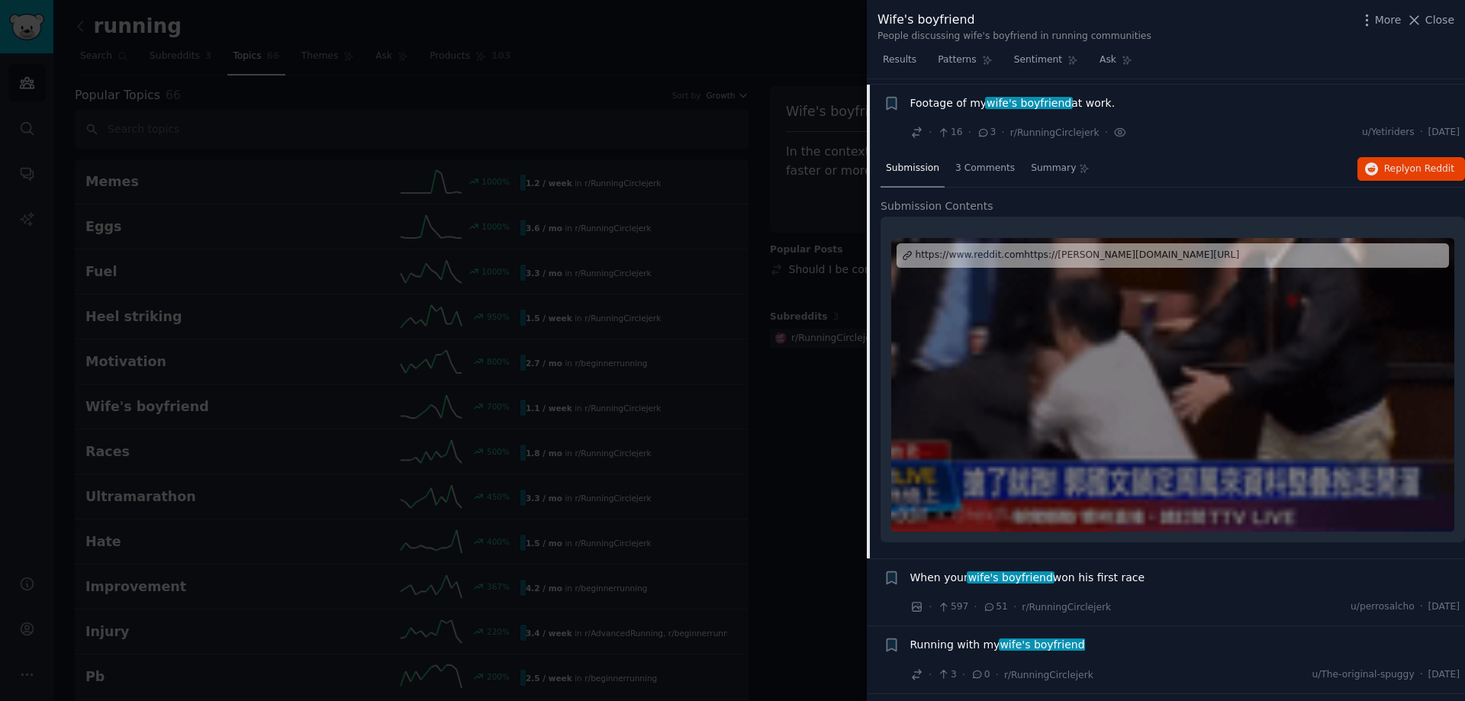
scroll to position [92, 0]
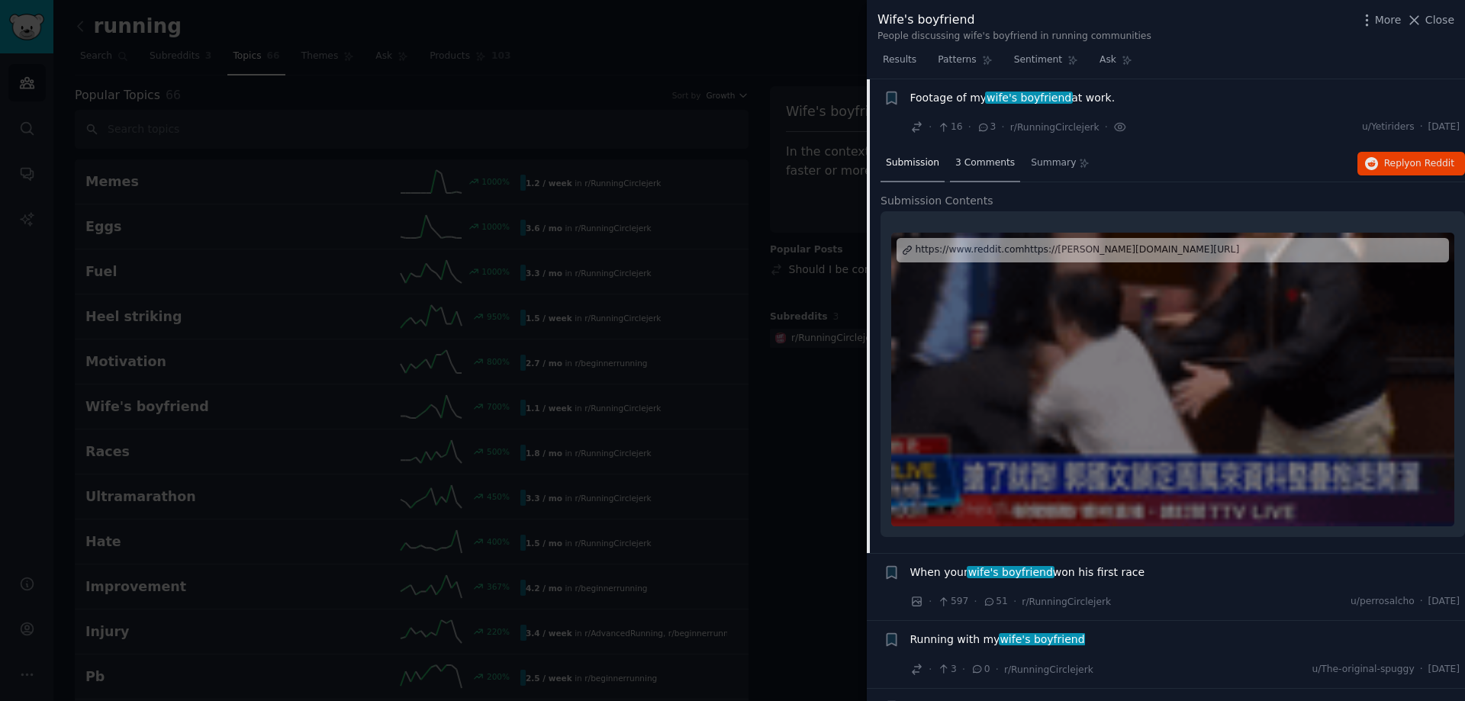
click at [978, 166] on span "3 Comments" at bounding box center [985, 163] width 60 height 14
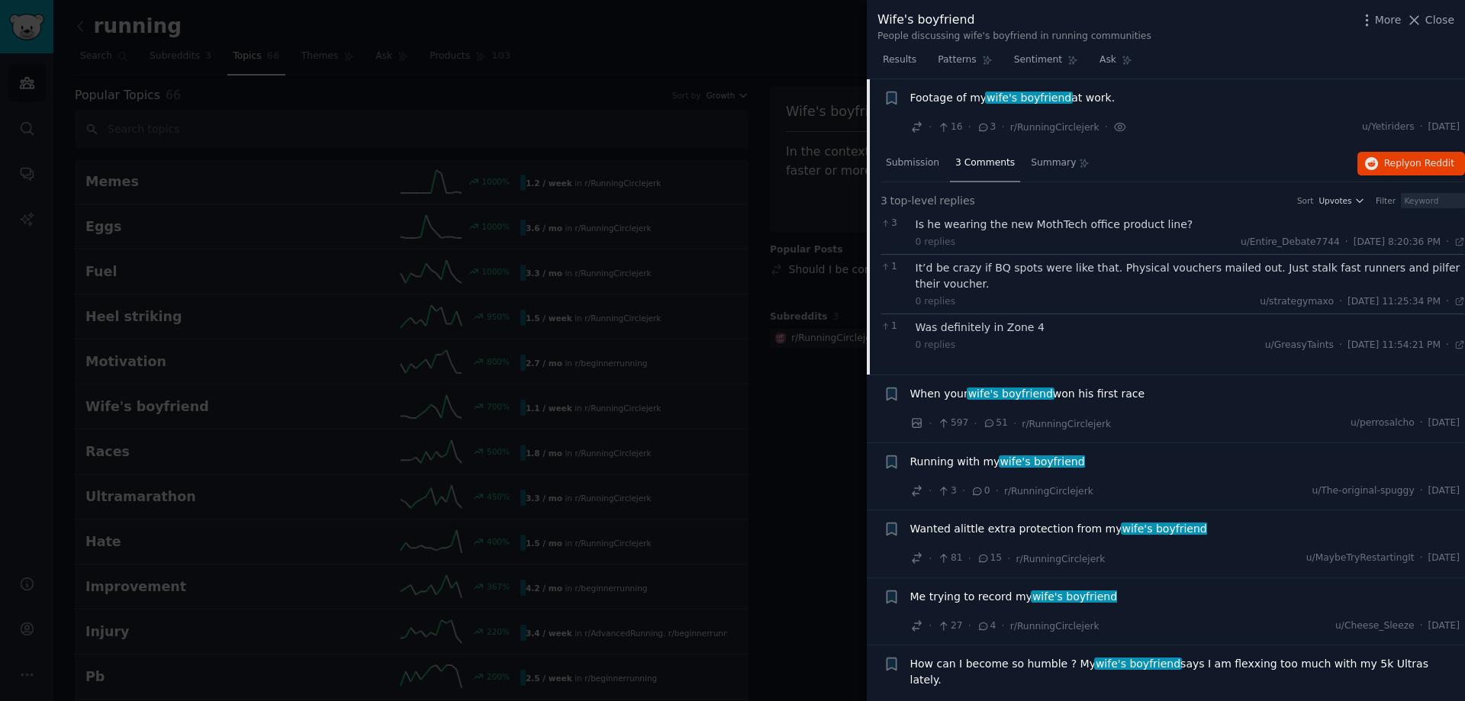
click at [650, 123] on div at bounding box center [732, 350] width 1465 height 701
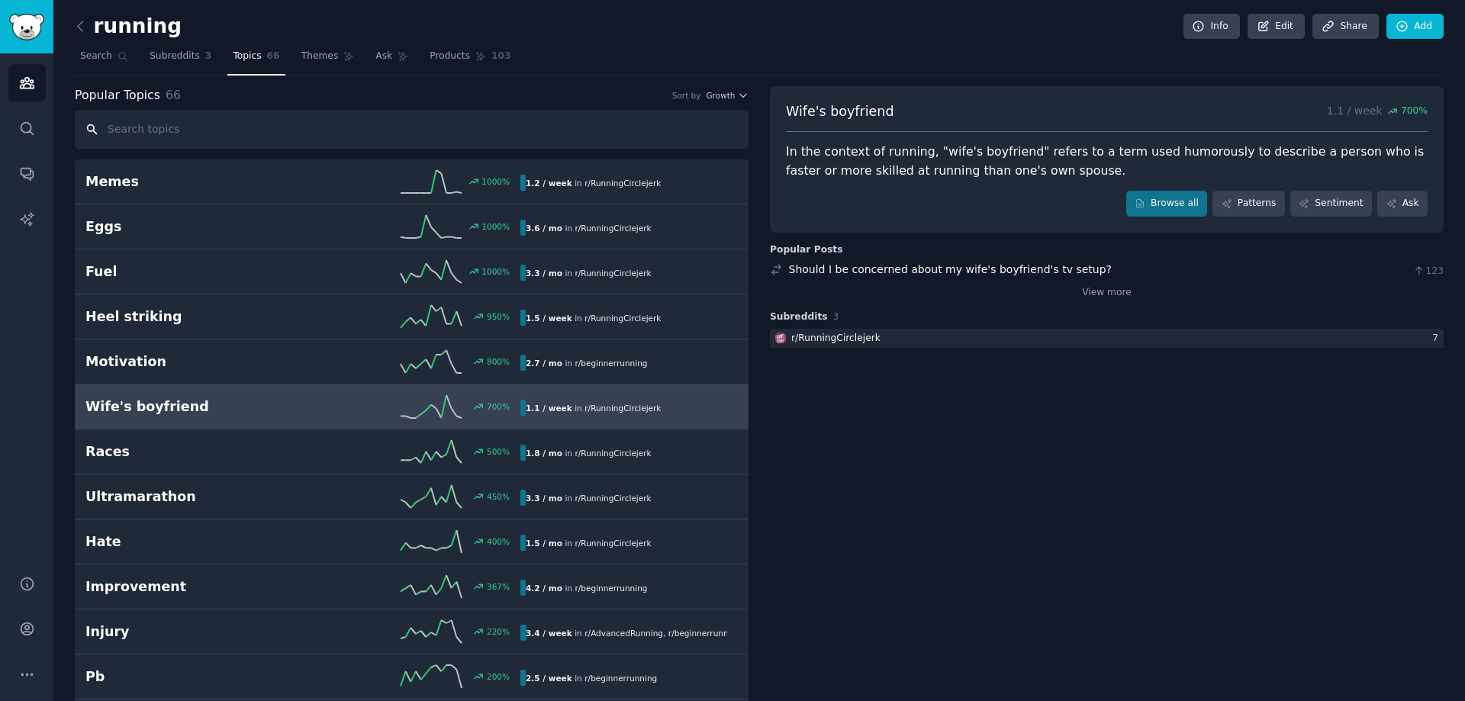
click at [426, 147] on input "text" at bounding box center [412, 129] width 674 height 39
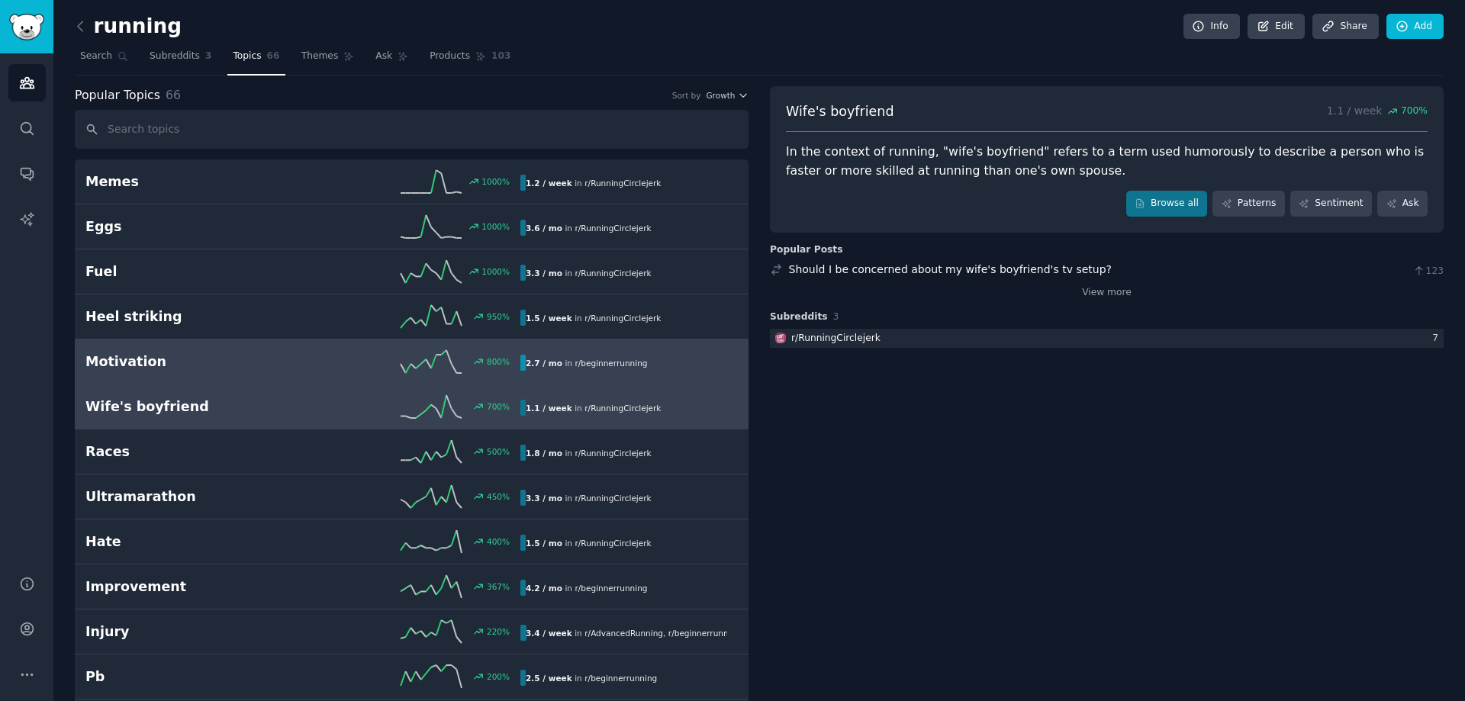
click at [367, 368] on div "800 %" at bounding box center [411, 361] width 217 height 23
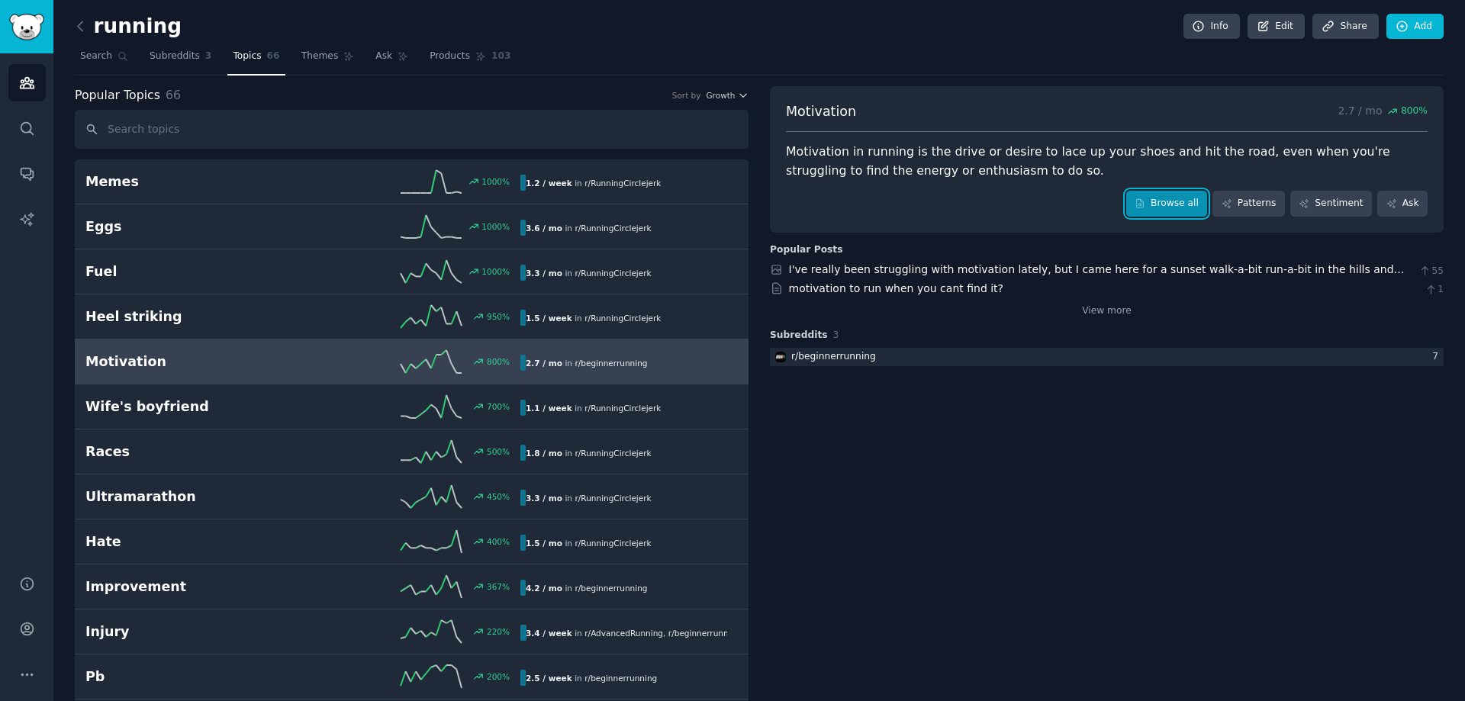
click at [1164, 211] on link "Browse all" at bounding box center [1167, 204] width 82 height 26
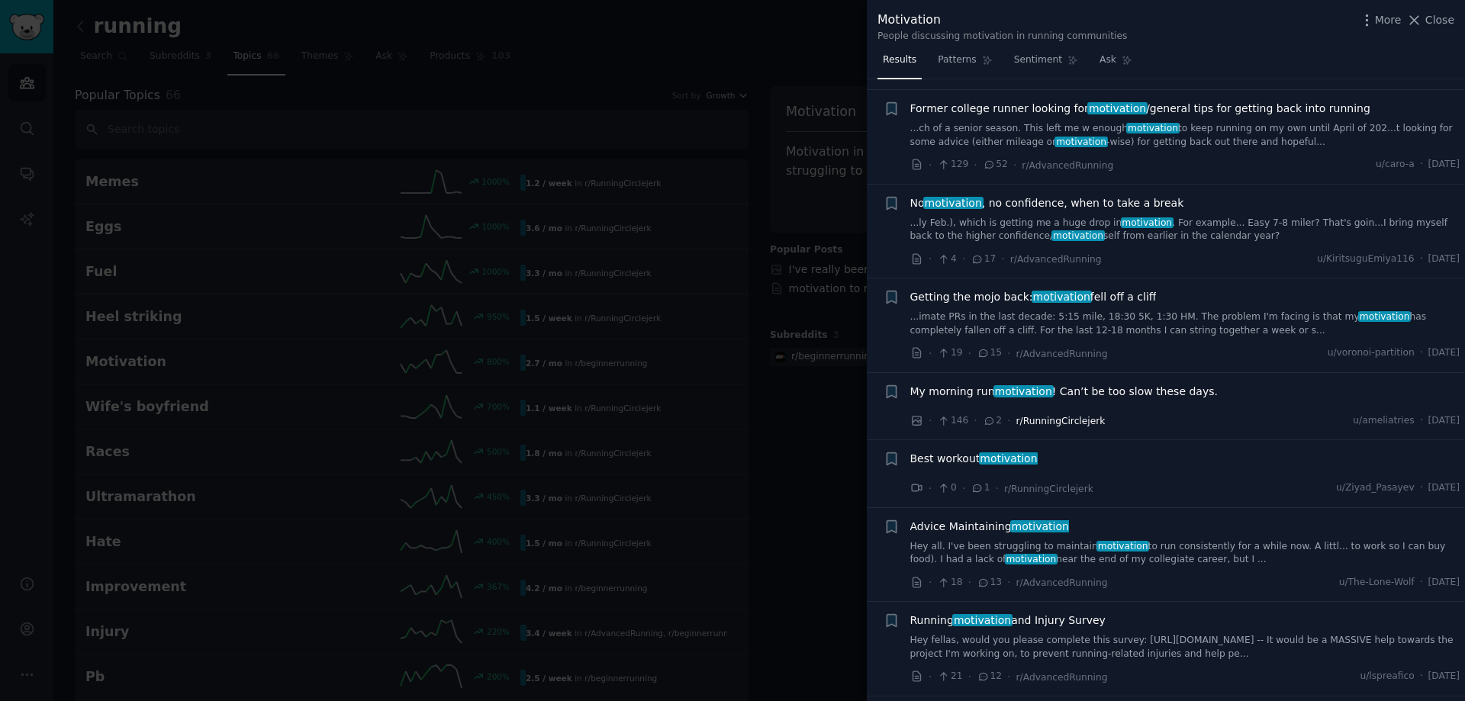
scroll to position [6104, 0]
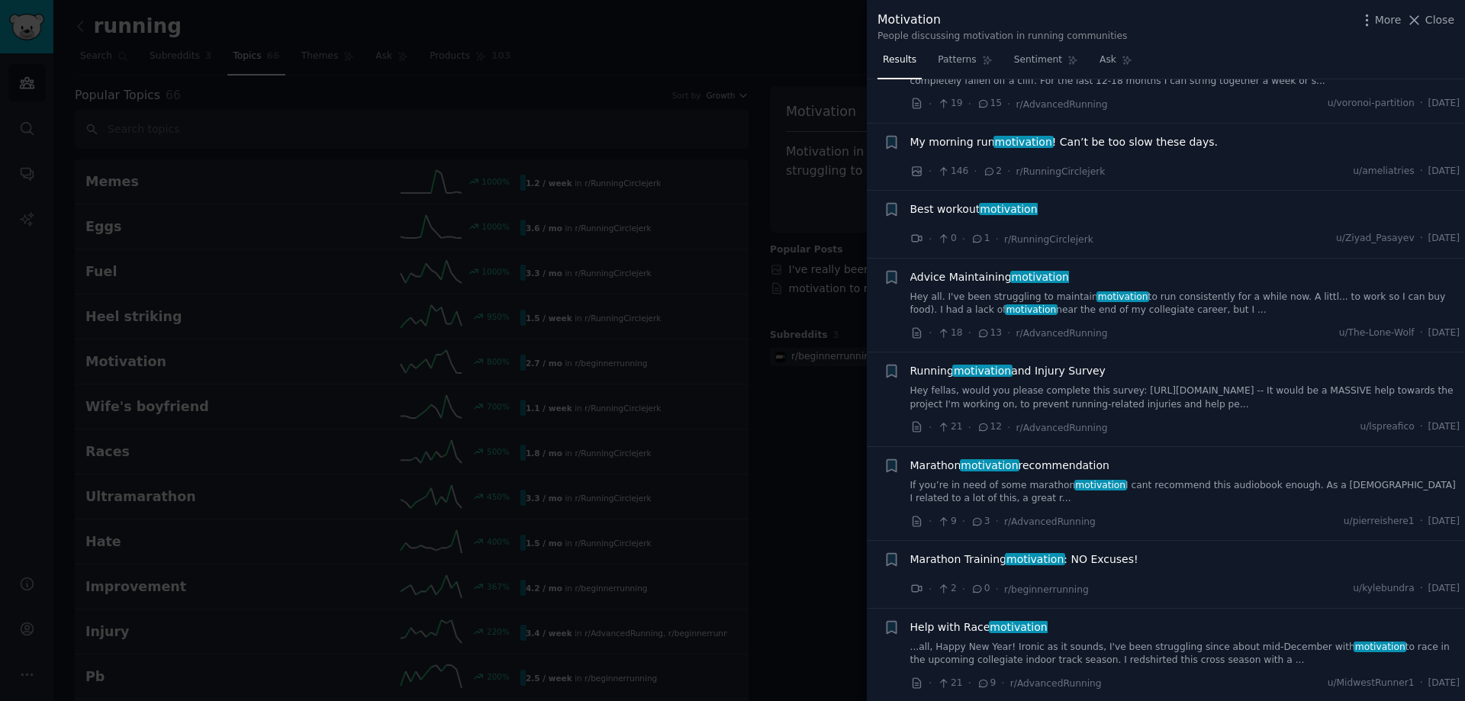
click at [691, 176] on div at bounding box center [732, 350] width 1465 height 701
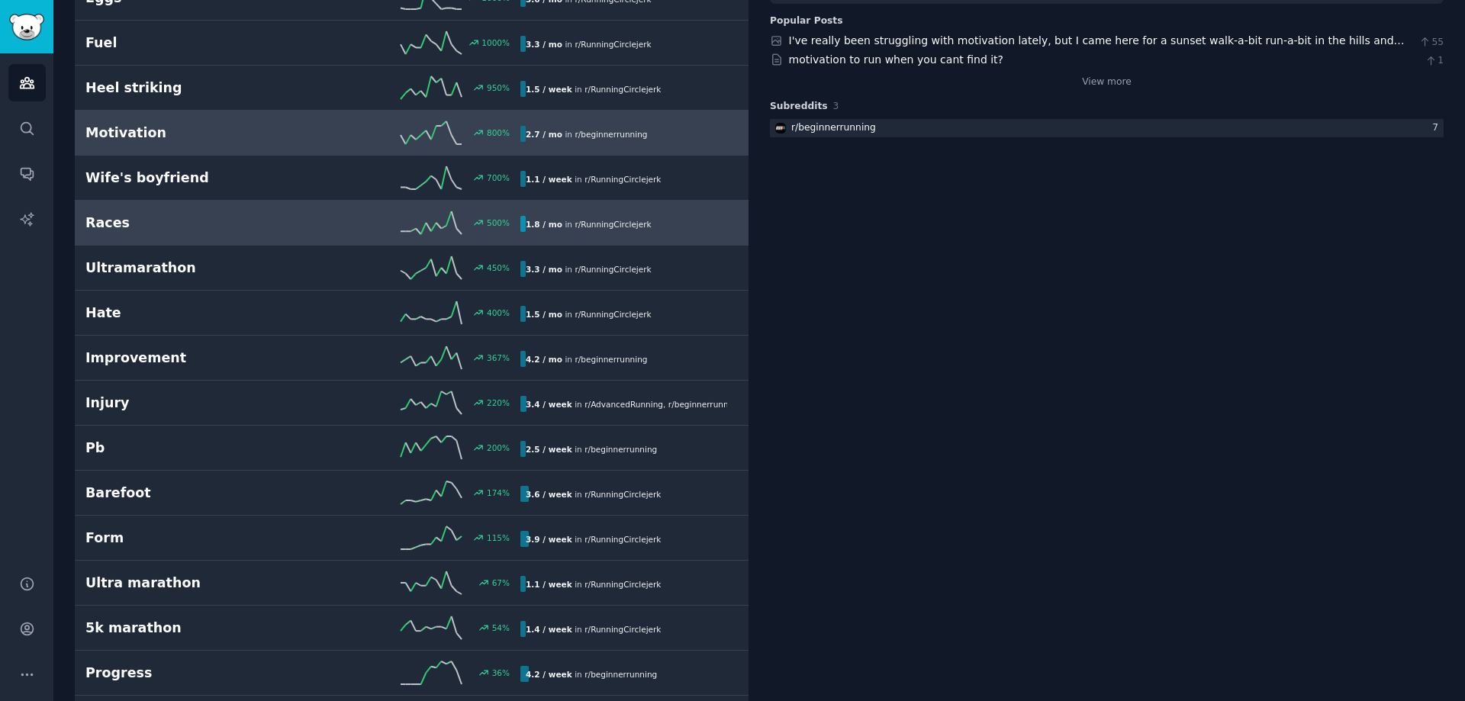
click at [369, 222] on div "500 %" at bounding box center [411, 222] width 217 height 23
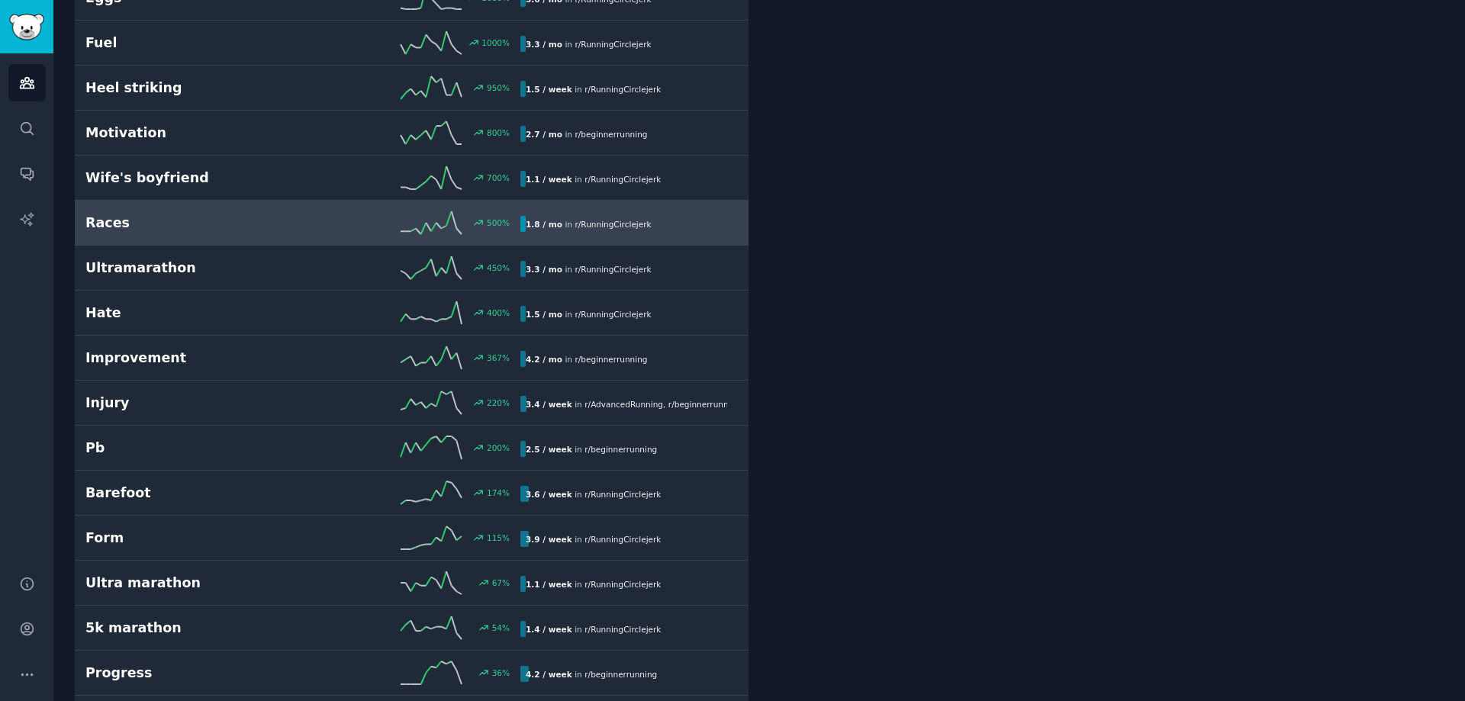
scroll to position [86, 0]
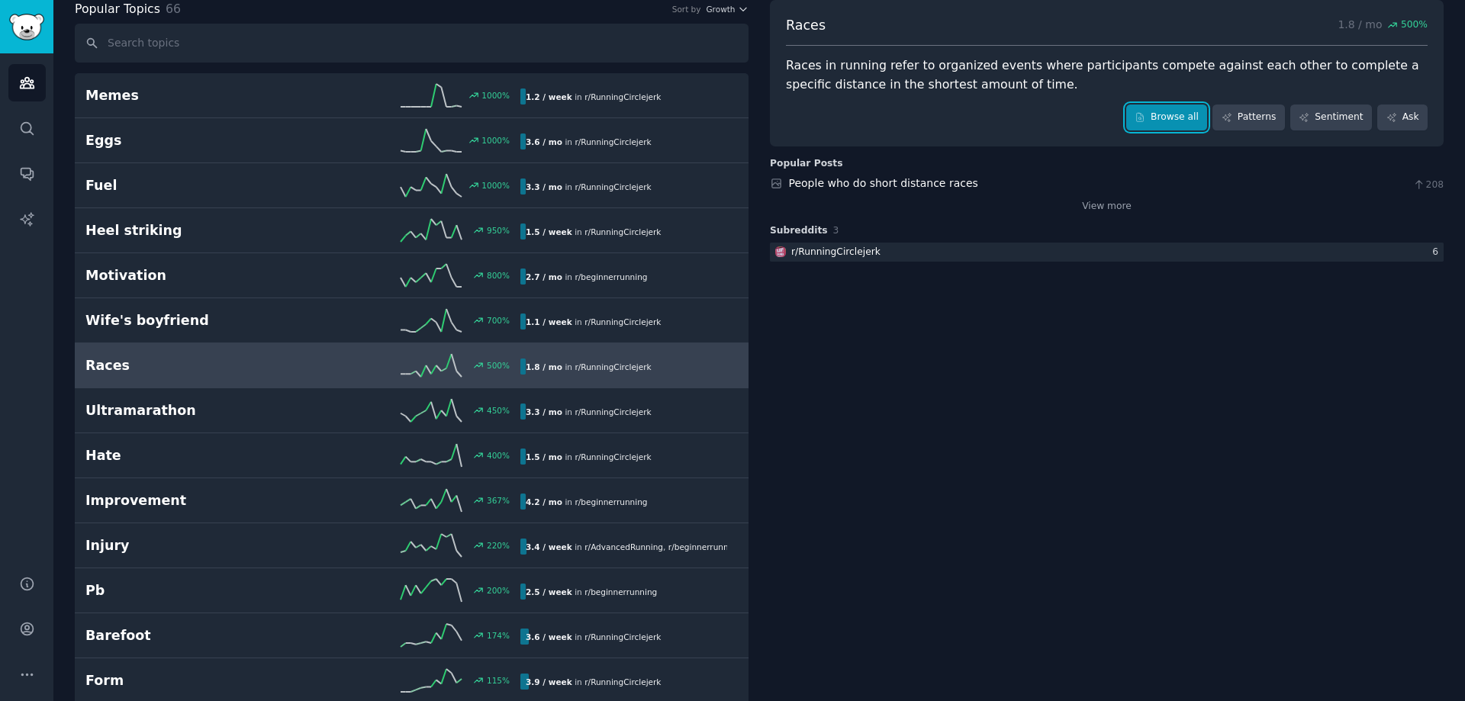
click at [1161, 117] on link "Browse all" at bounding box center [1167, 118] width 82 height 26
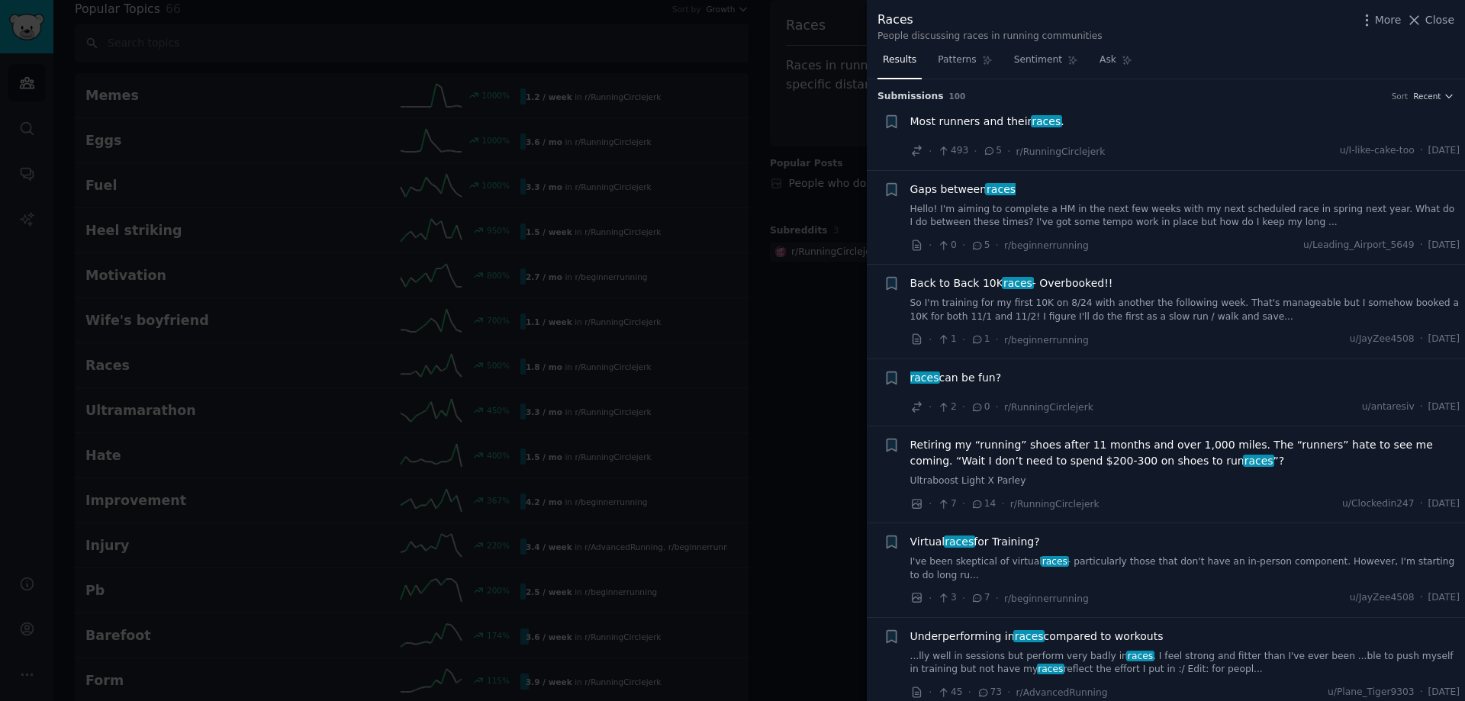
click at [527, 57] on div at bounding box center [732, 350] width 1465 height 701
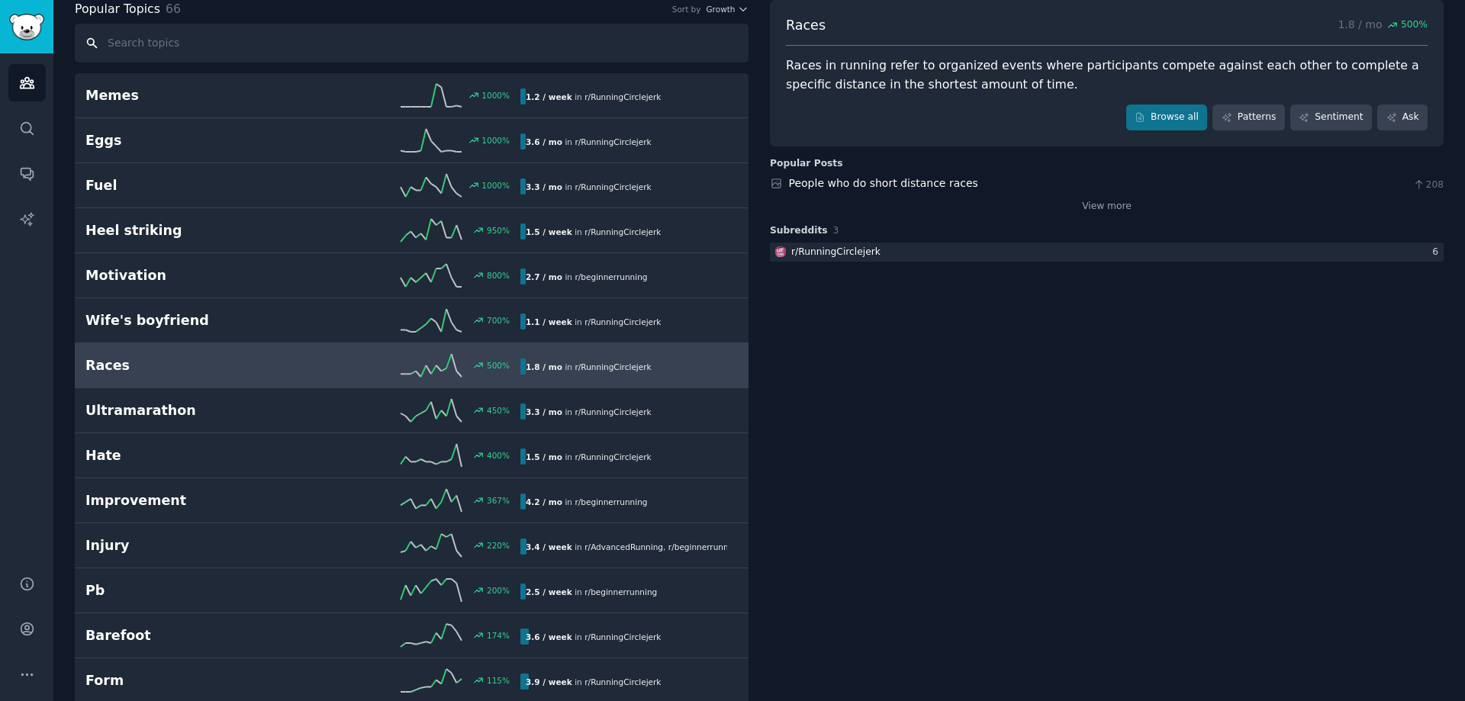
click at [417, 39] on input "text" at bounding box center [412, 43] width 674 height 39
click at [22, 130] on icon "Sidebar" at bounding box center [27, 128] width 12 height 12
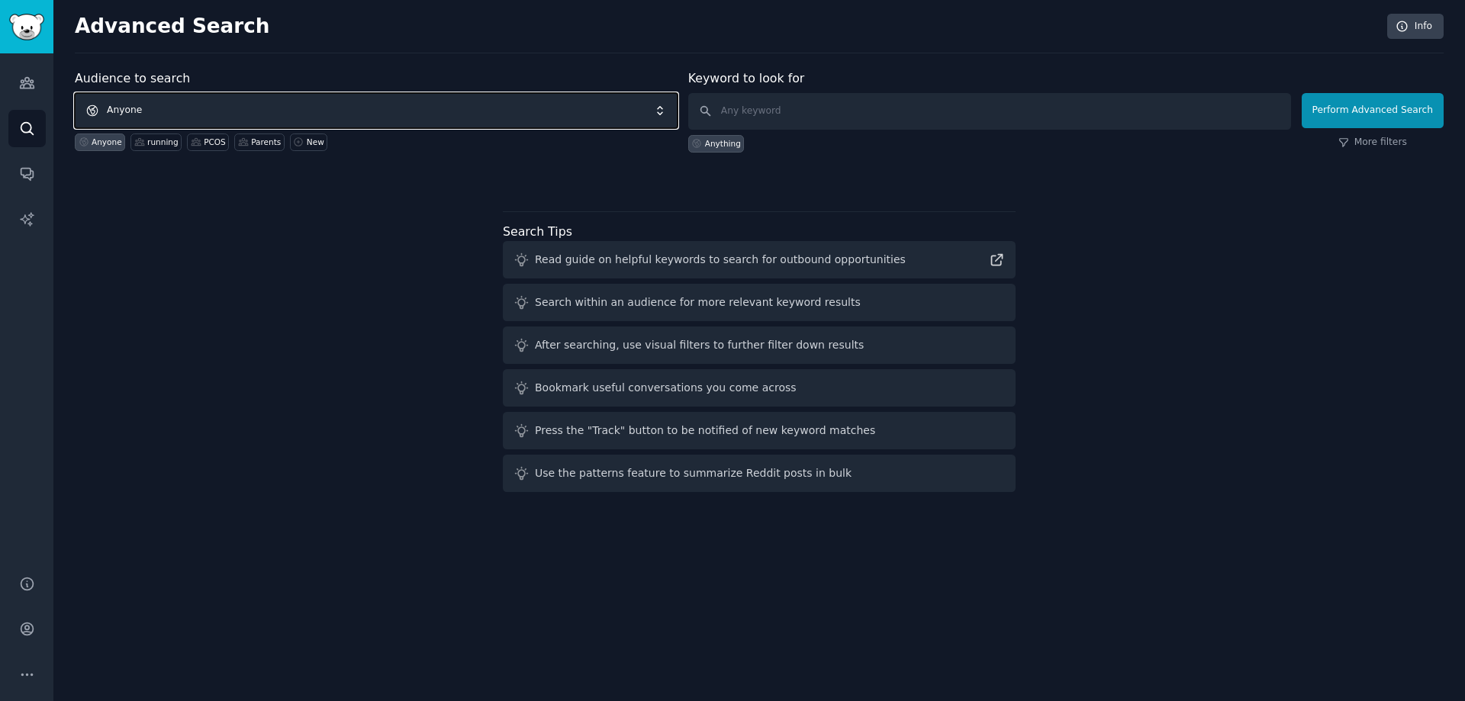
click at [195, 108] on span "Anyone" at bounding box center [376, 110] width 603 height 35
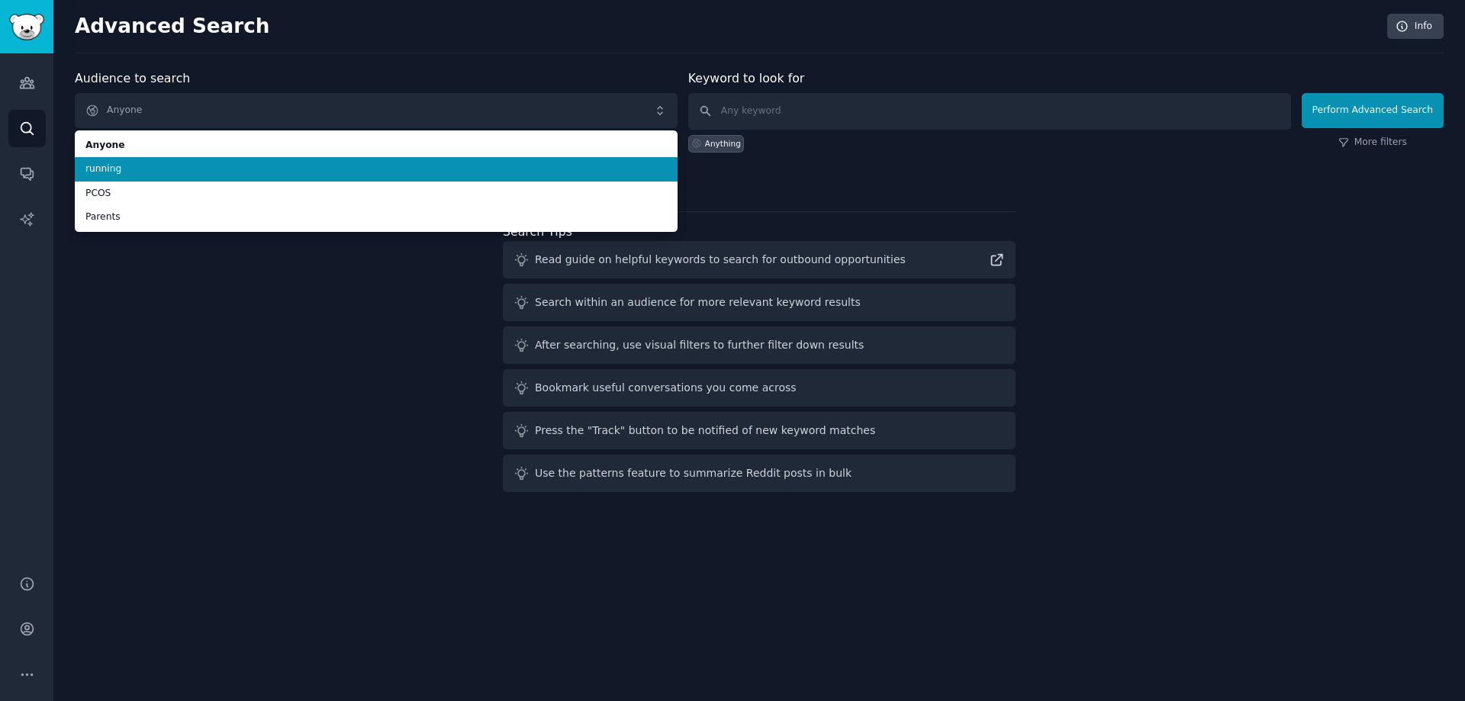
click at [169, 167] on span "running" at bounding box center [375, 170] width 581 height 14
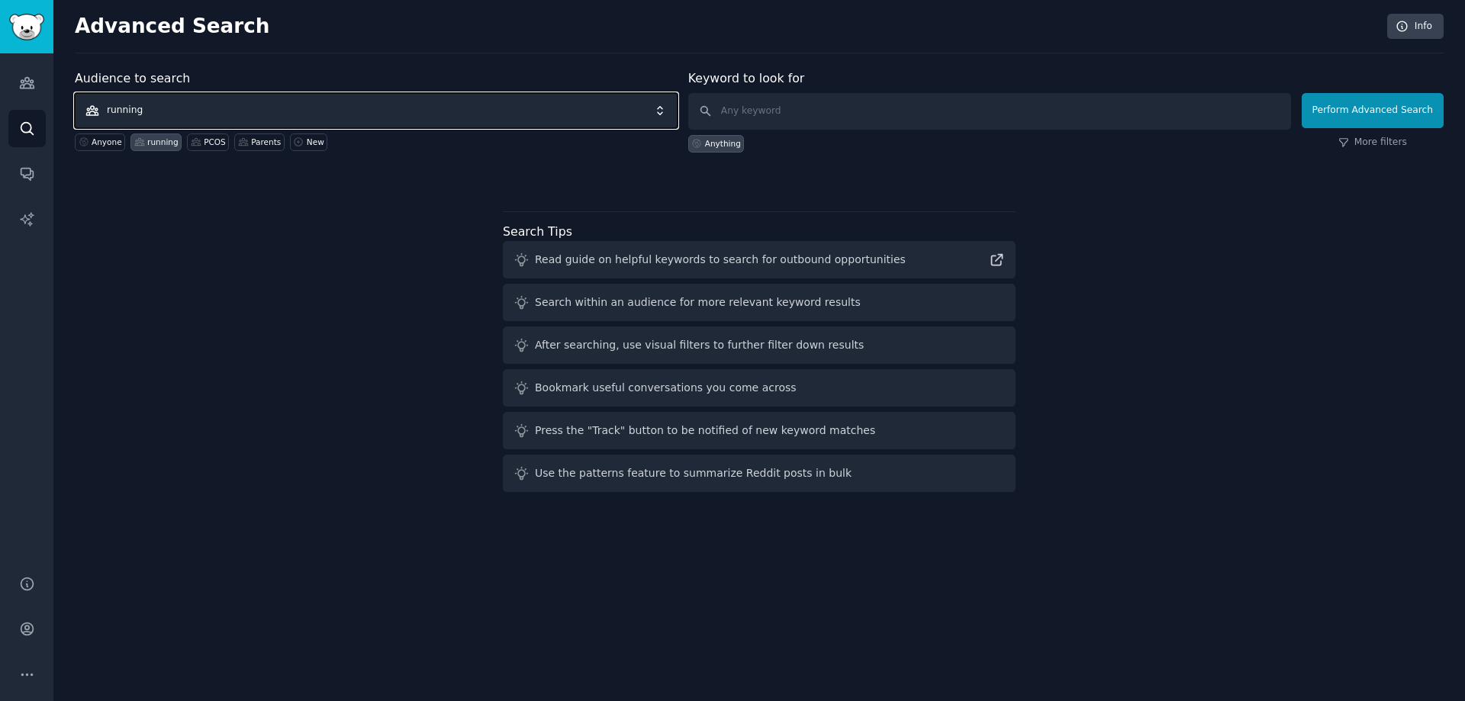
click at [165, 103] on span "running" at bounding box center [376, 110] width 603 height 35
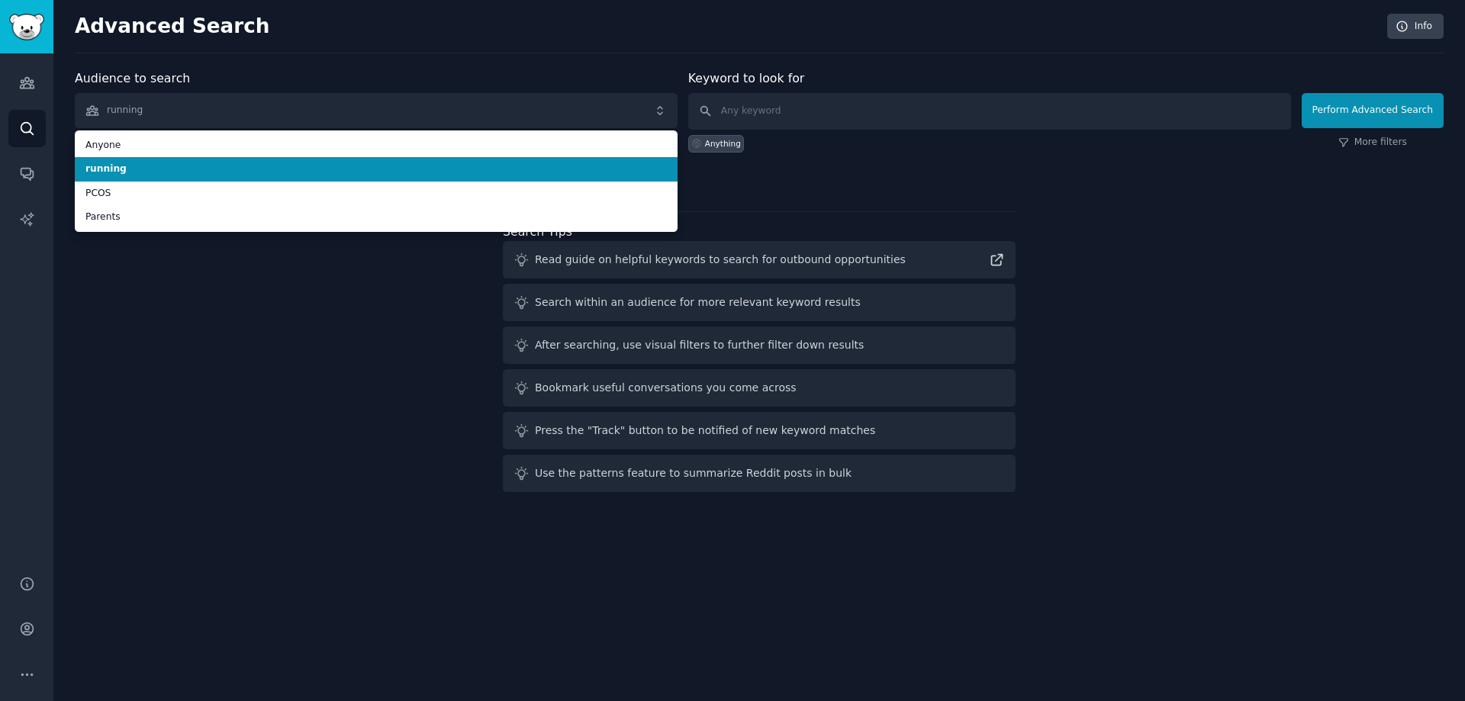
click at [153, 171] on span "running" at bounding box center [375, 170] width 581 height 14
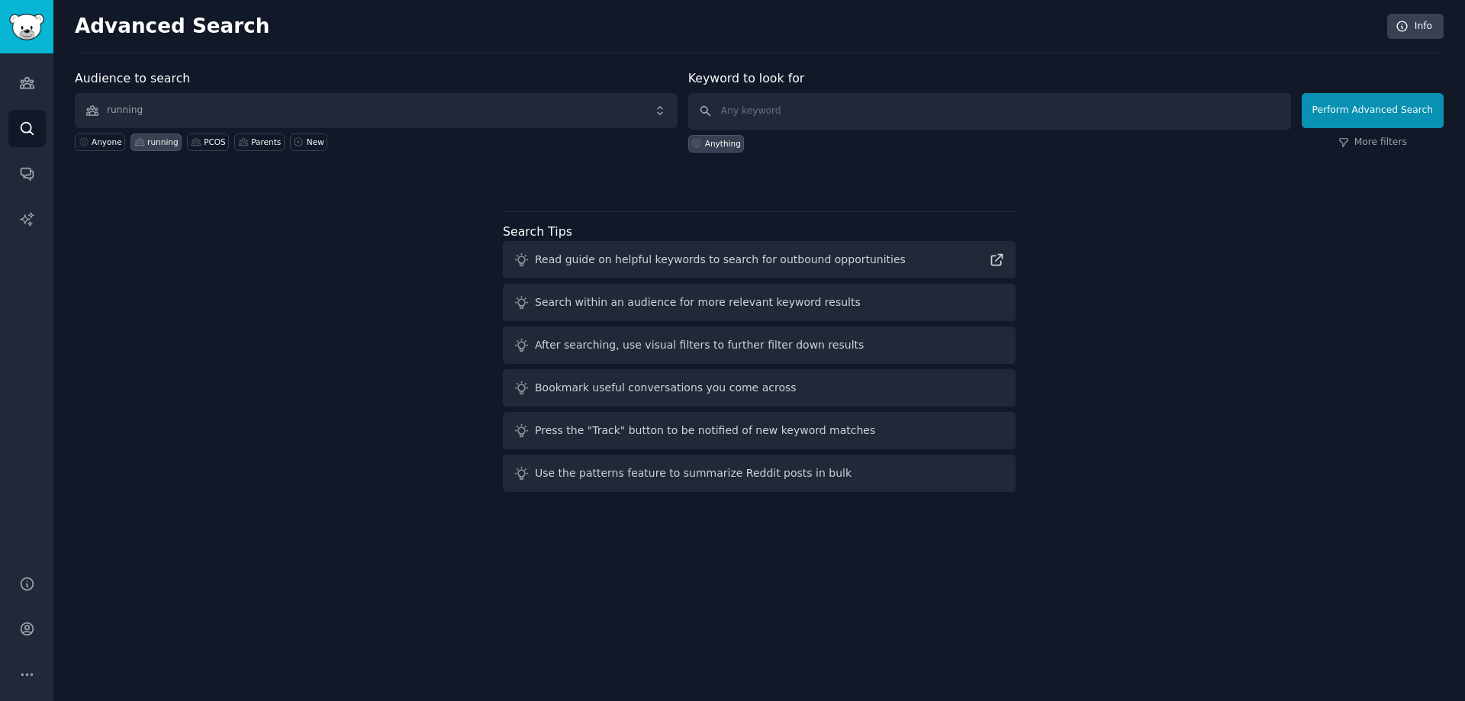
click at [708, 137] on div "Anything" at bounding box center [716, 144] width 56 height 18
click at [716, 144] on div "Anything" at bounding box center [723, 143] width 36 height 11
click at [1412, 98] on button "Perform Advanced Search" at bounding box center [1373, 110] width 142 height 35
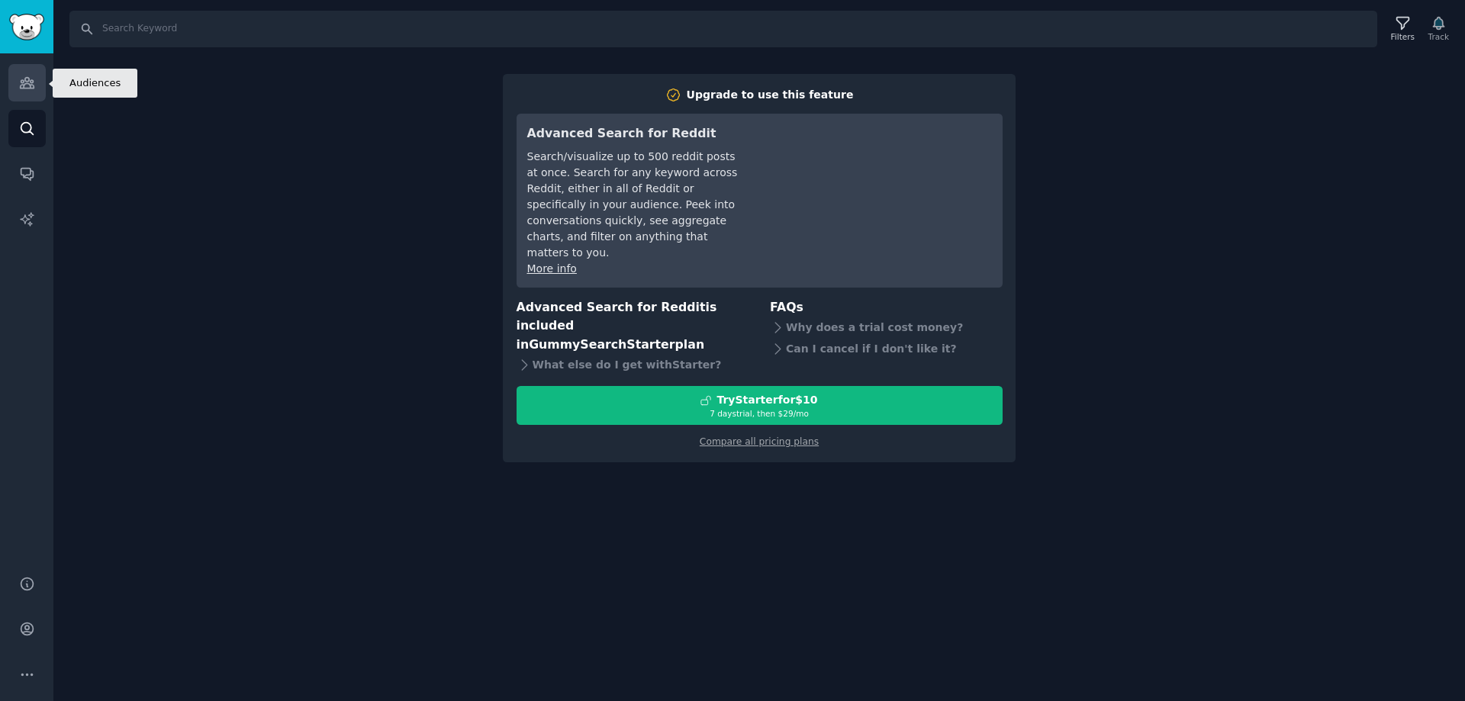
click at [14, 92] on link "Audiences" at bounding box center [26, 82] width 37 height 37
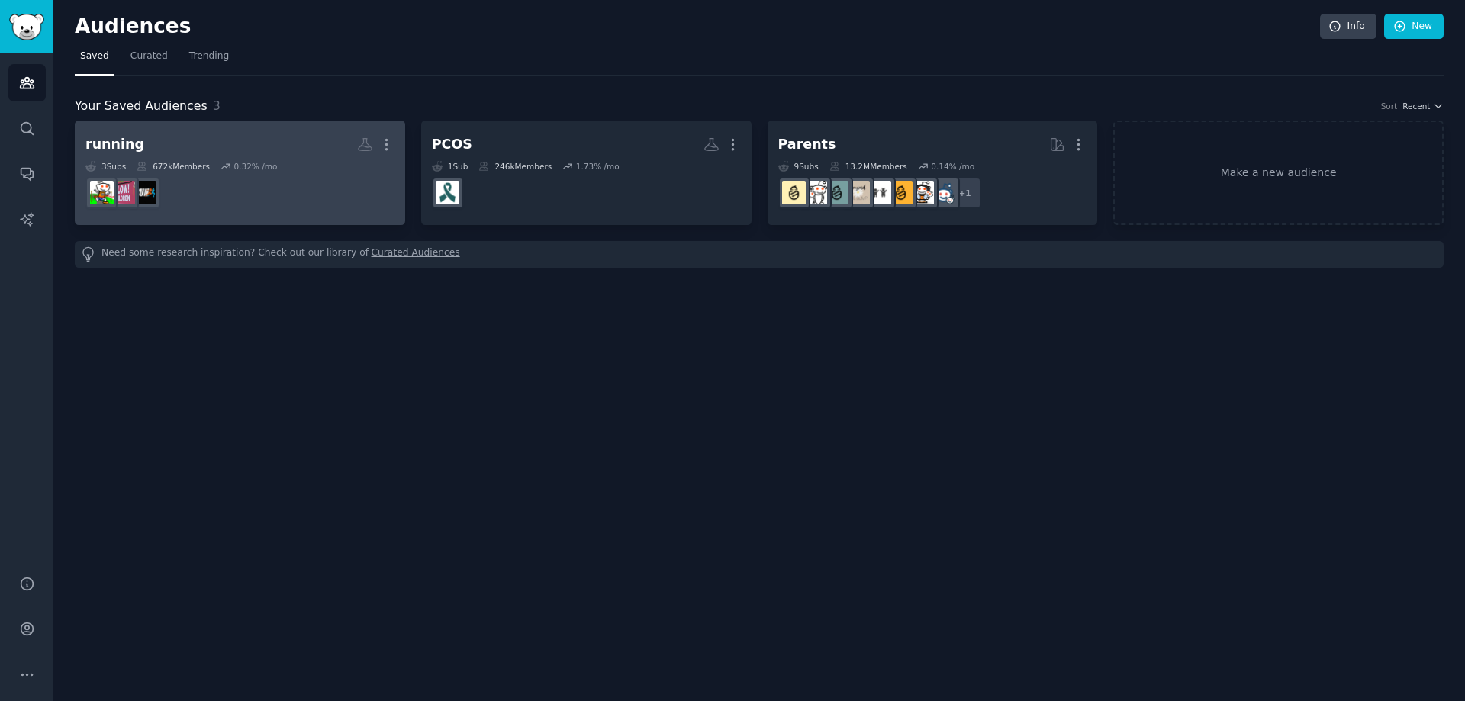
click at [282, 146] on h2 "running More" at bounding box center [239, 144] width 309 height 27
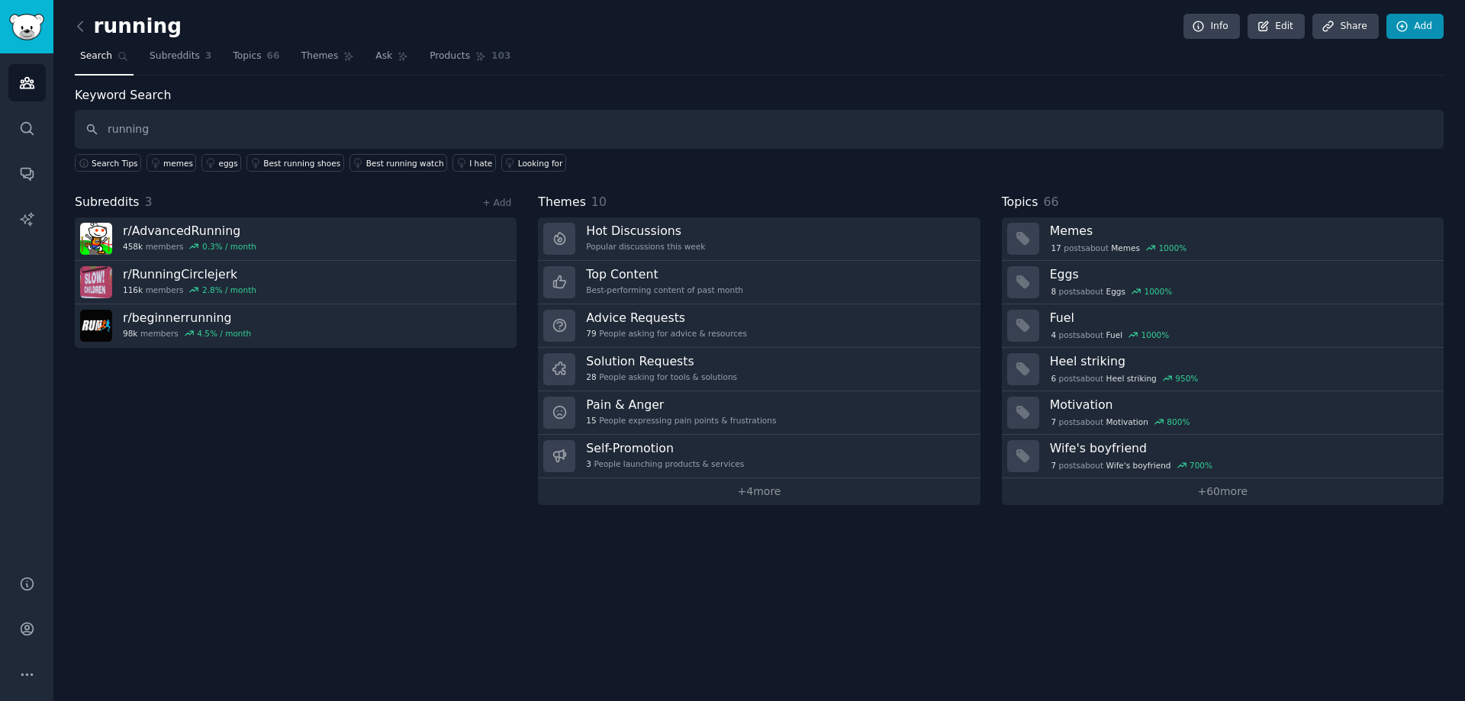
type input "running"
click at [1409, 29] on icon at bounding box center [1403, 27] width 14 height 14
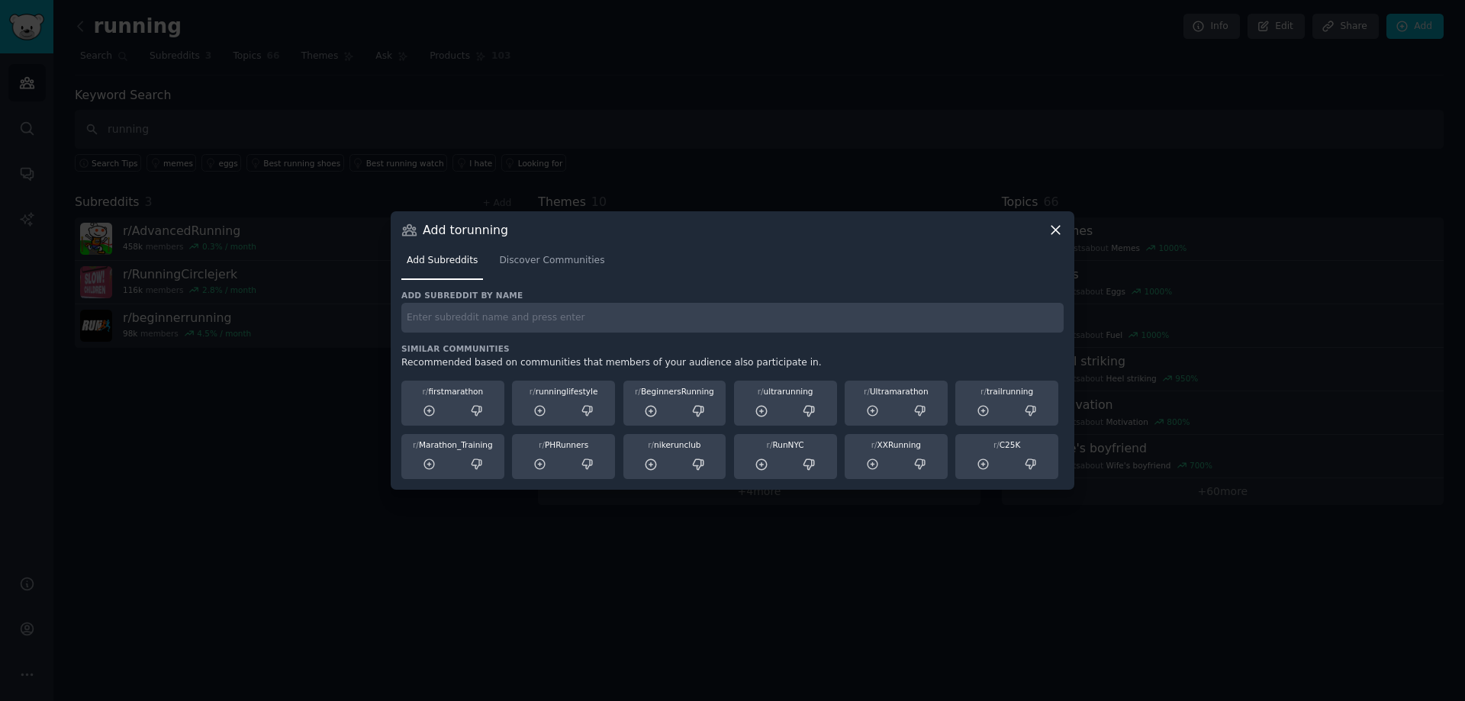
click at [605, 301] on div "Add subreddit by name" at bounding box center [732, 311] width 662 height 43
click at [603, 303] on input "text" at bounding box center [732, 318] width 662 height 30
type input "running"
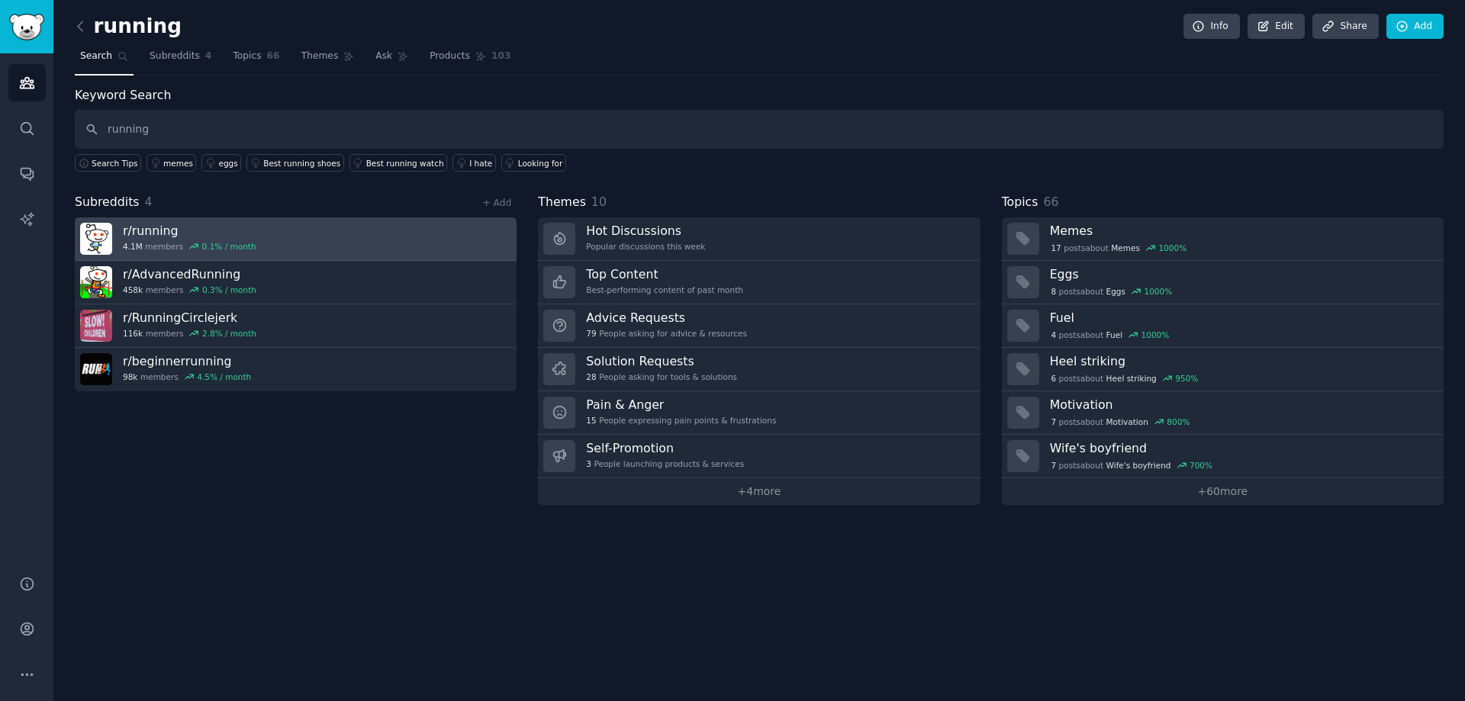
click at [307, 237] on link "r/ running 4.1M members 0.1 % / month" at bounding box center [296, 238] width 442 height 43
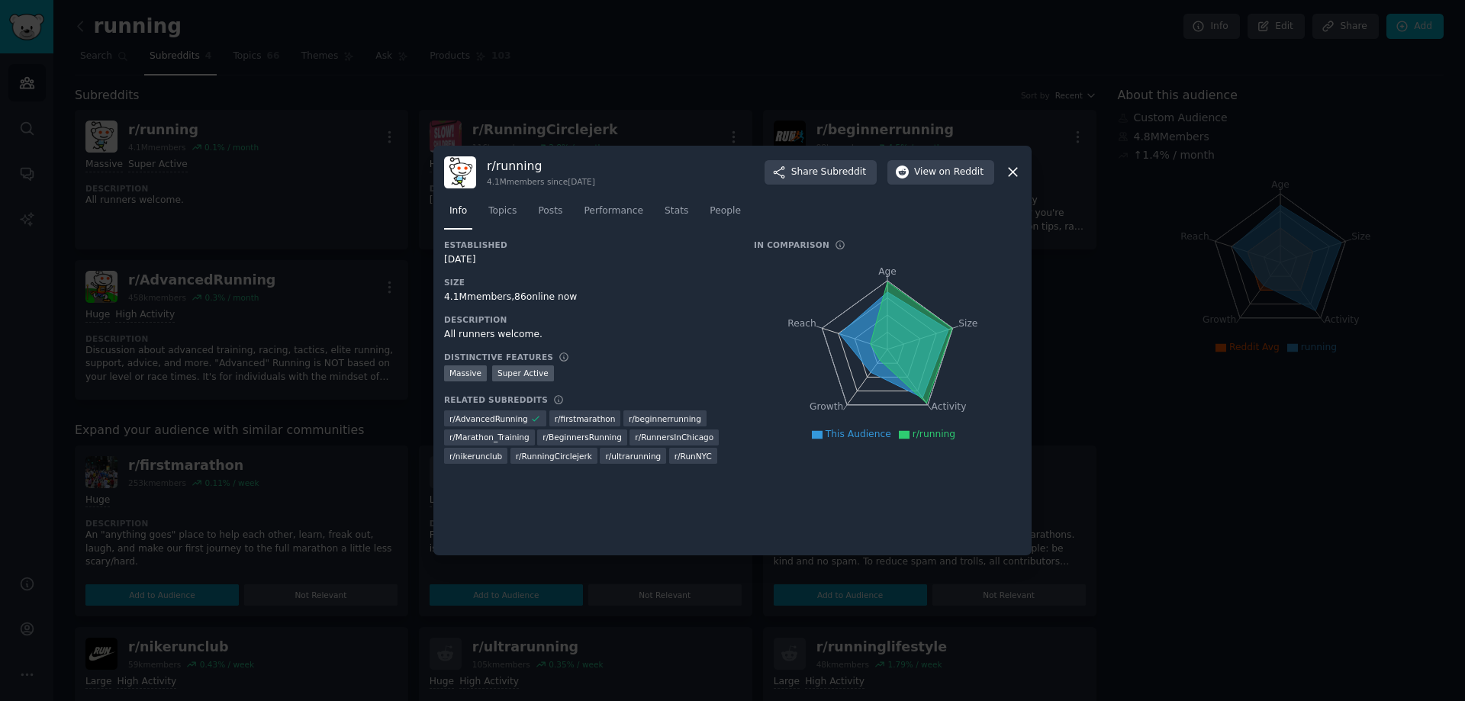
click at [1016, 170] on icon at bounding box center [1013, 173] width 8 height 8
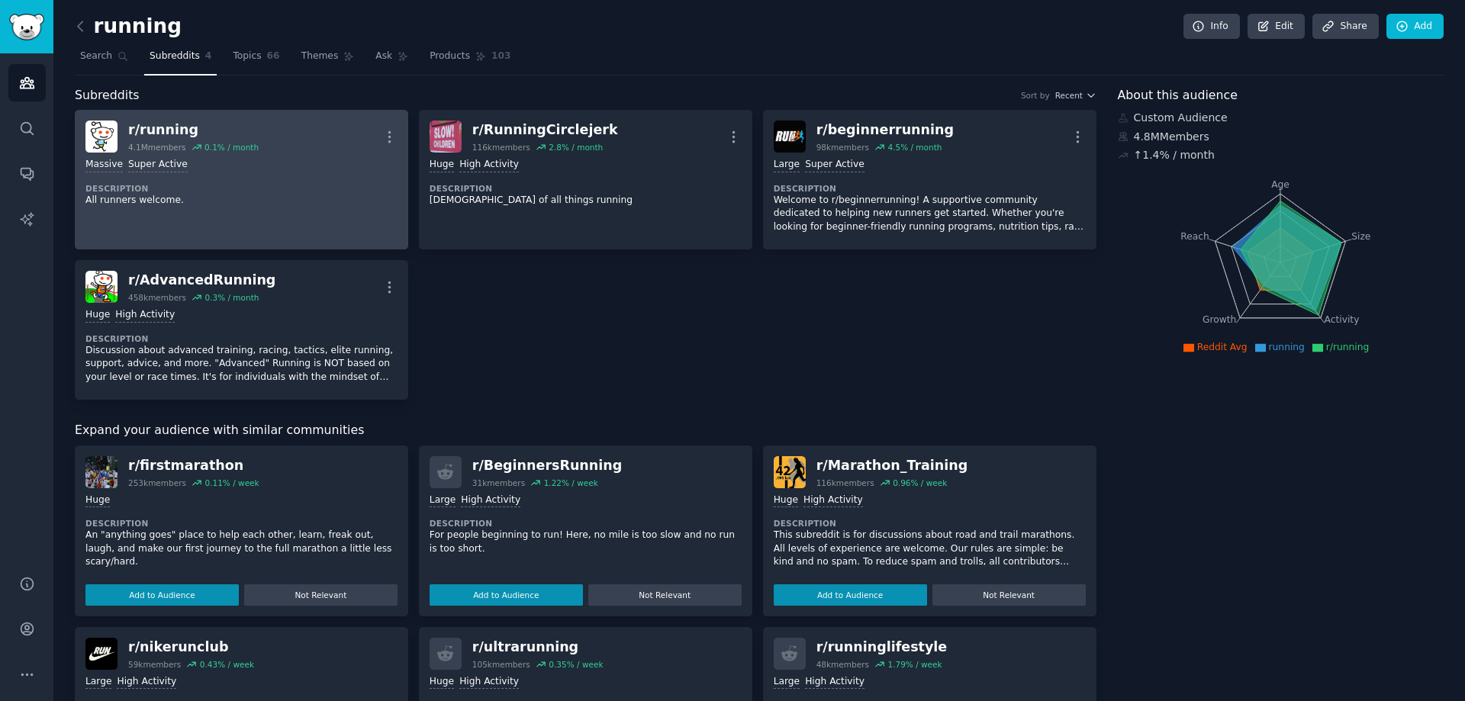
click at [228, 170] on div "Massive Super Active" at bounding box center [241, 165] width 312 height 14
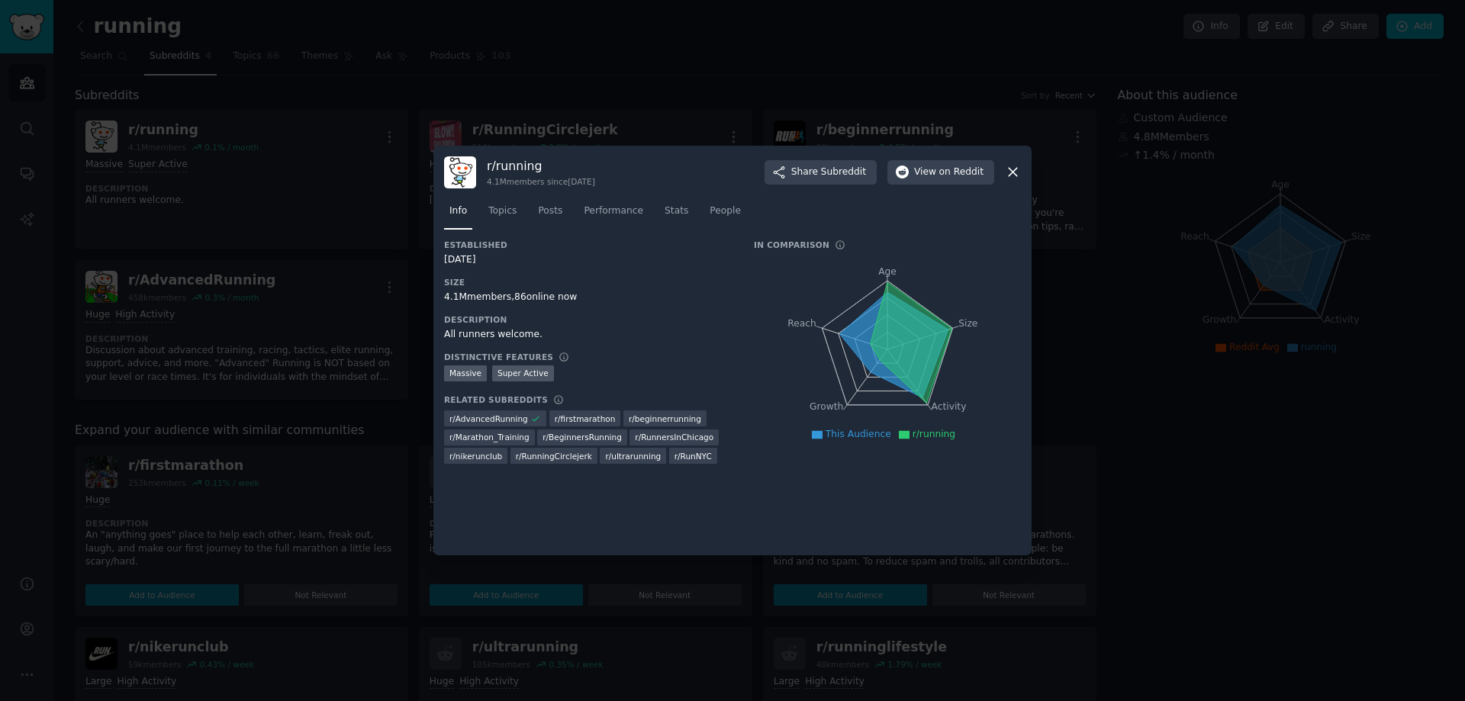
click at [1000, 169] on div "r/ running 4.1M members since 08/26/2008 Share Subreddit View on Reddit" at bounding box center [732, 172] width 577 height 32
click at [1005, 169] on icon at bounding box center [1013, 172] width 16 height 16
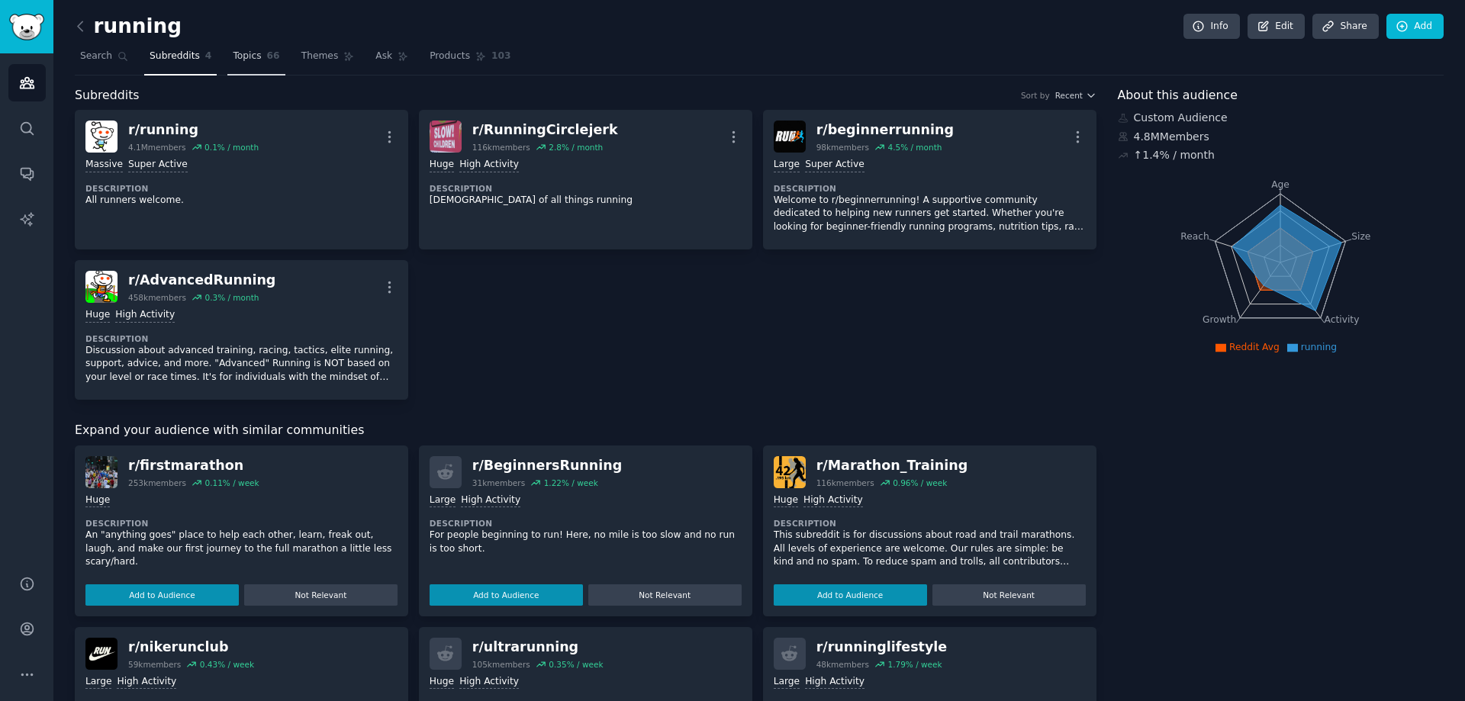
click at [249, 56] on span "Topics" at bounding box center [247, 57] width 28 height 14
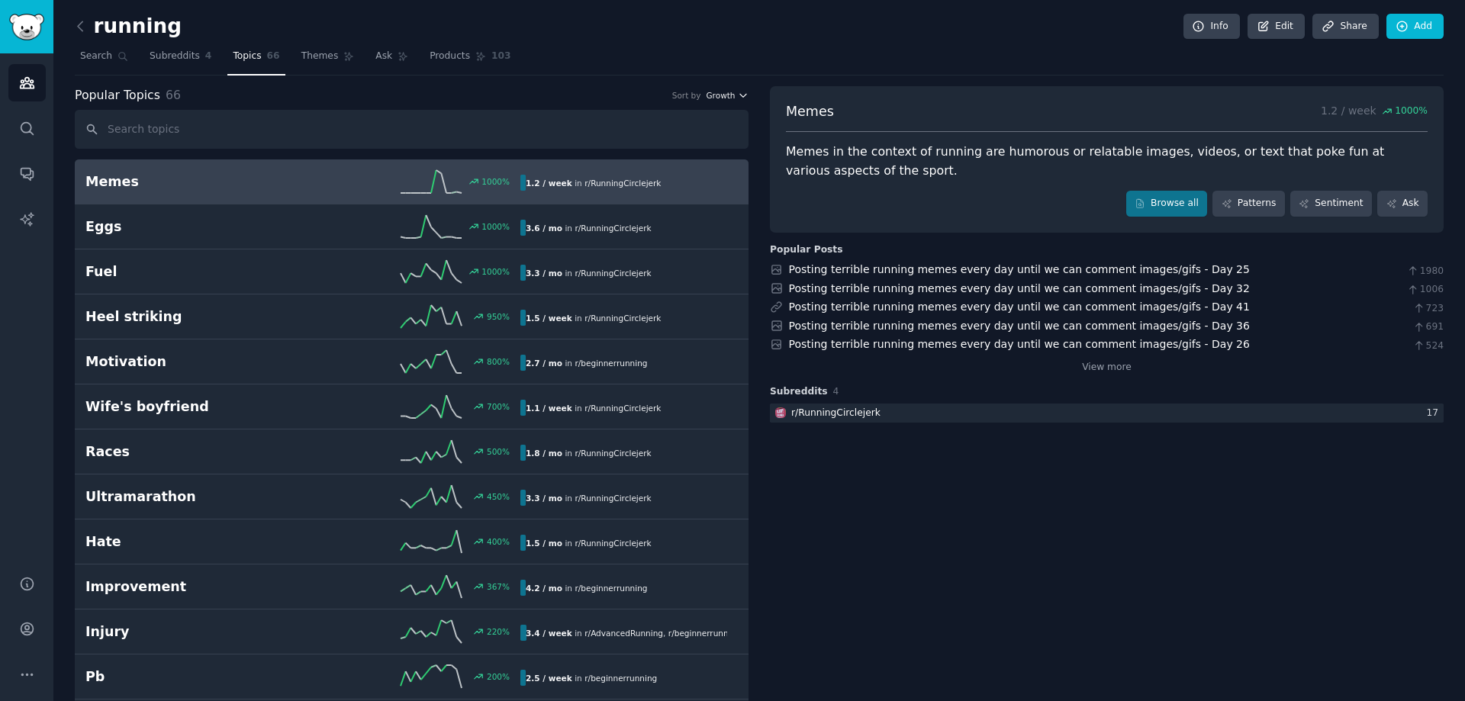
click at [722, 98] on span "Growth" at bounding box center [720, 95] width 29 height 11
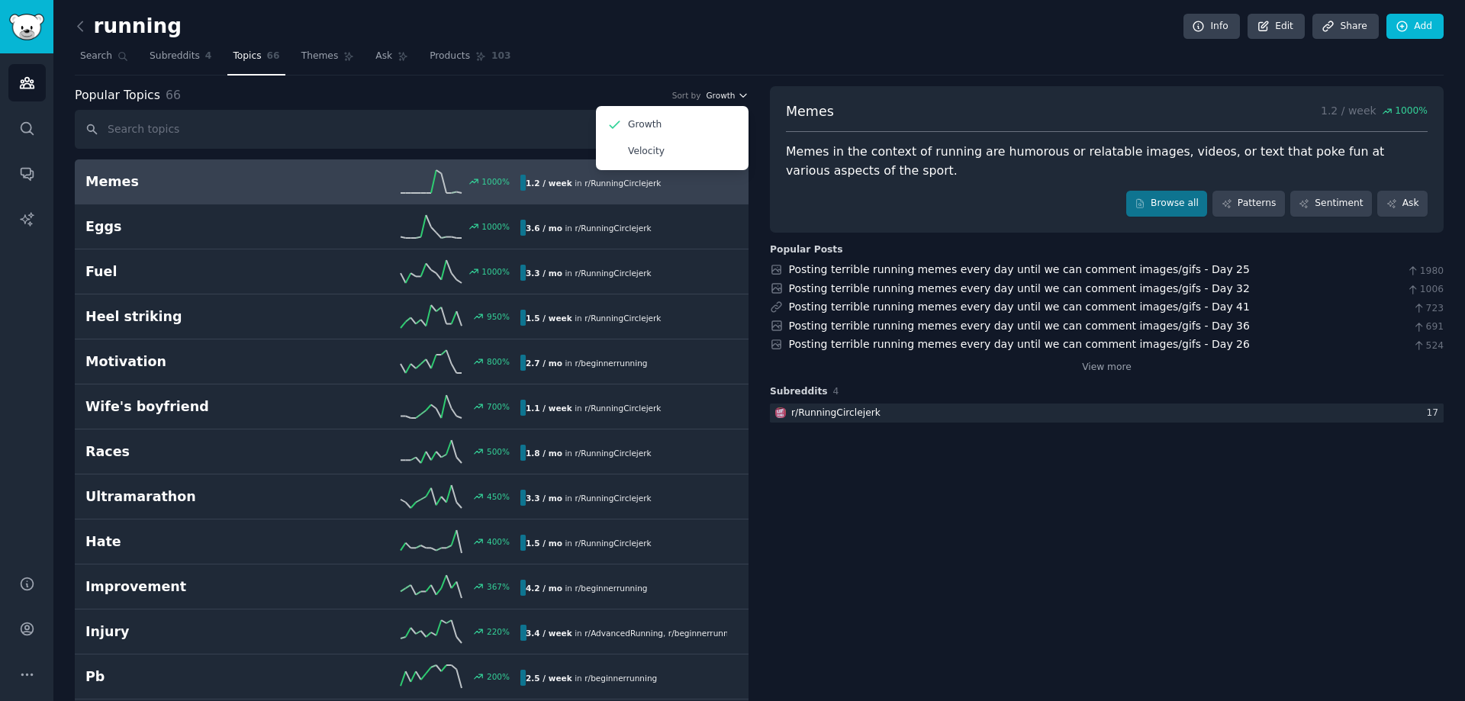
click at [722, 97] on span "Growth" at bounding box center [720, 95] width 29 height 11
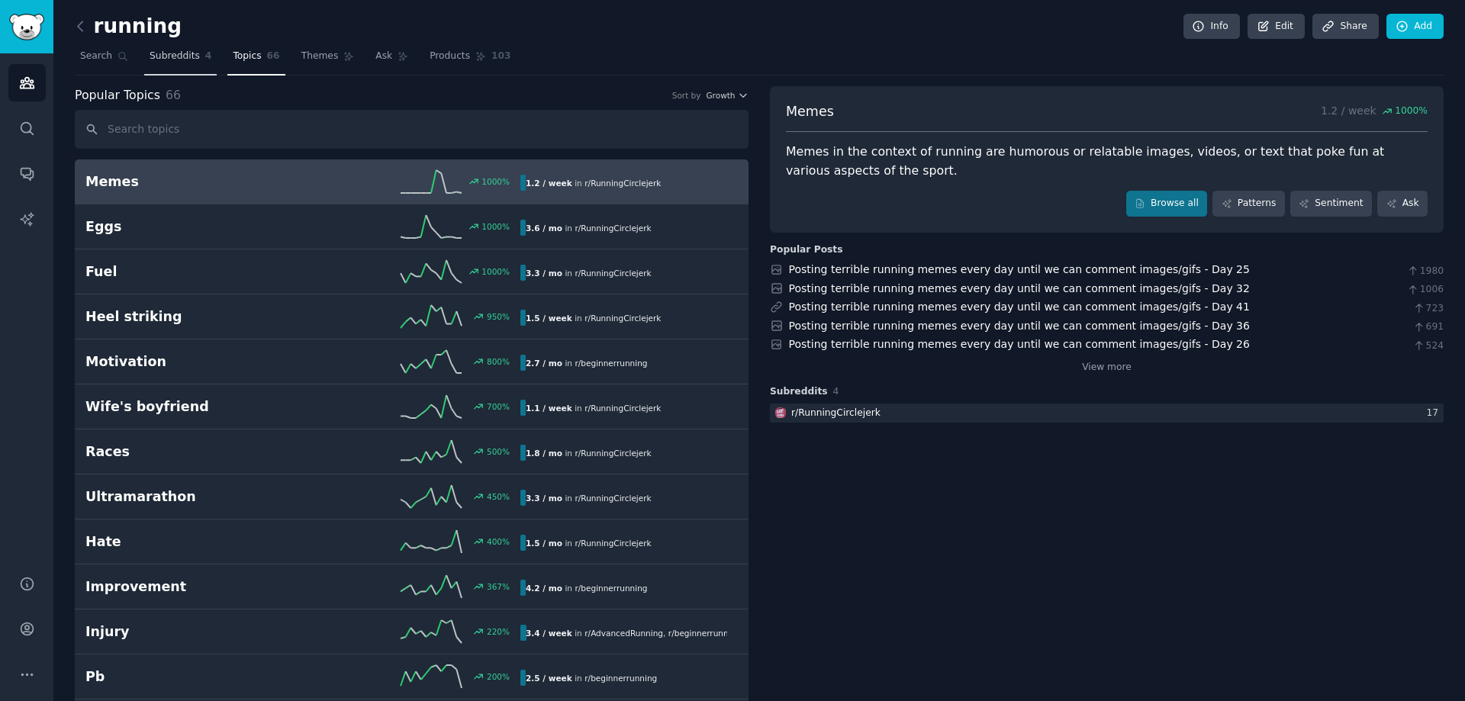
click at [175, 47] on link "Subreddits 4" at bounding box center [180, 59] width 72 height 31
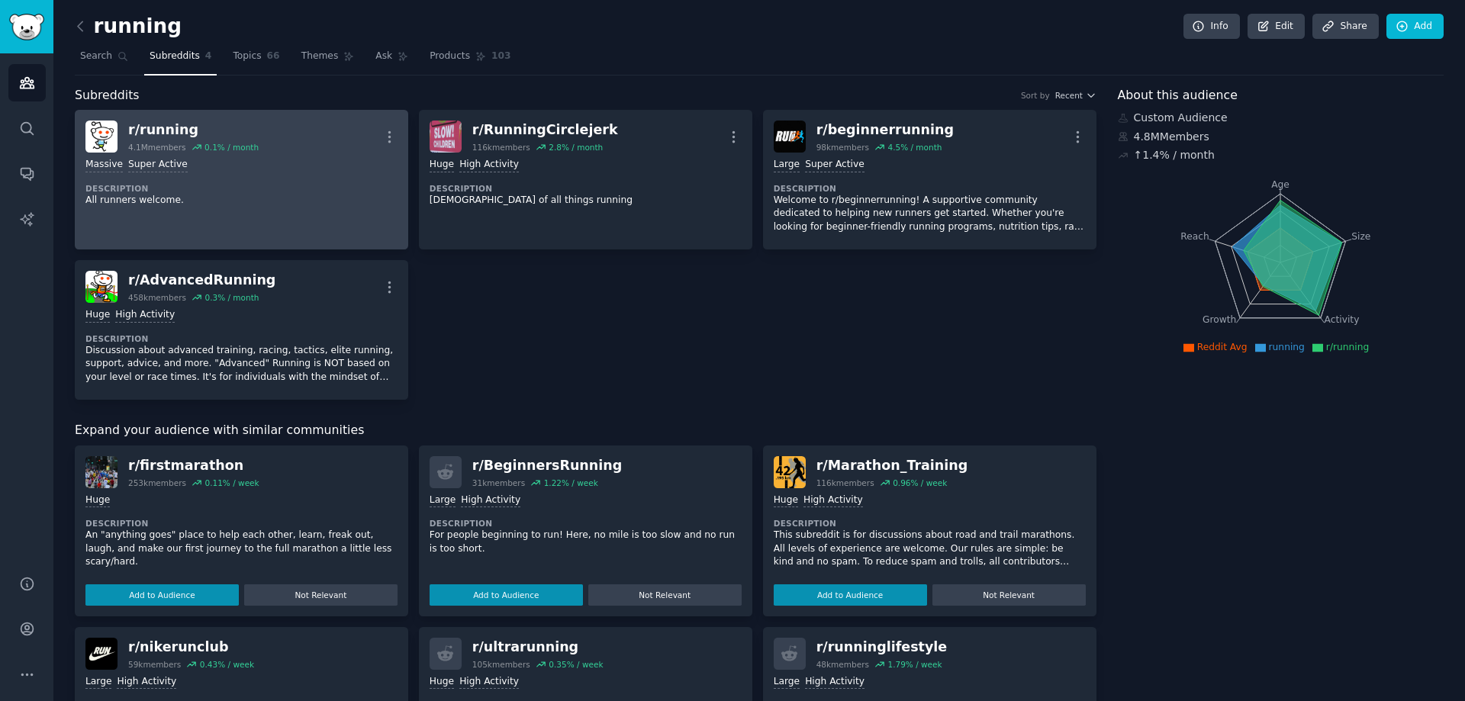
click at [250, 188] on dt "Description" at bounding box center [241, 188] width 312 height 11
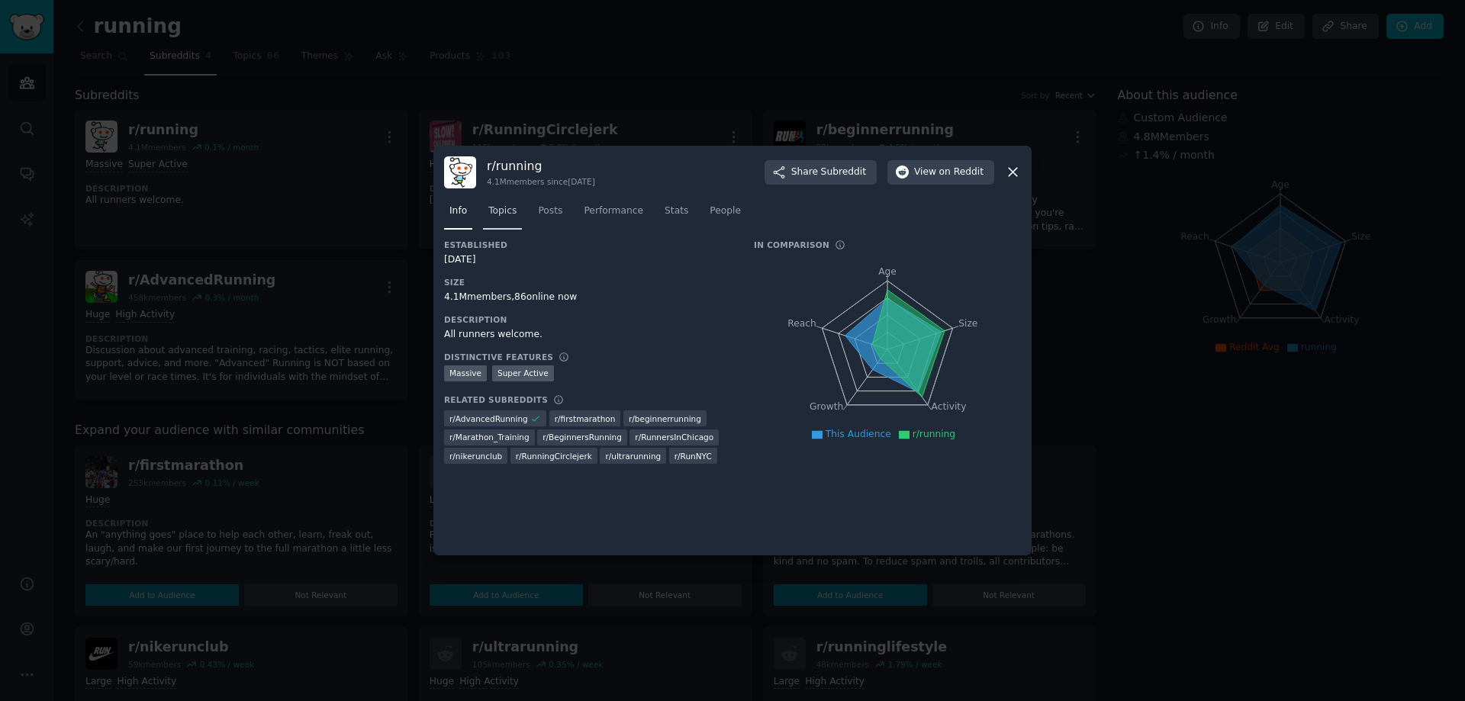
click at [504, 215] on span "Topics" at bounding box center [502, 211] width 28 height 14
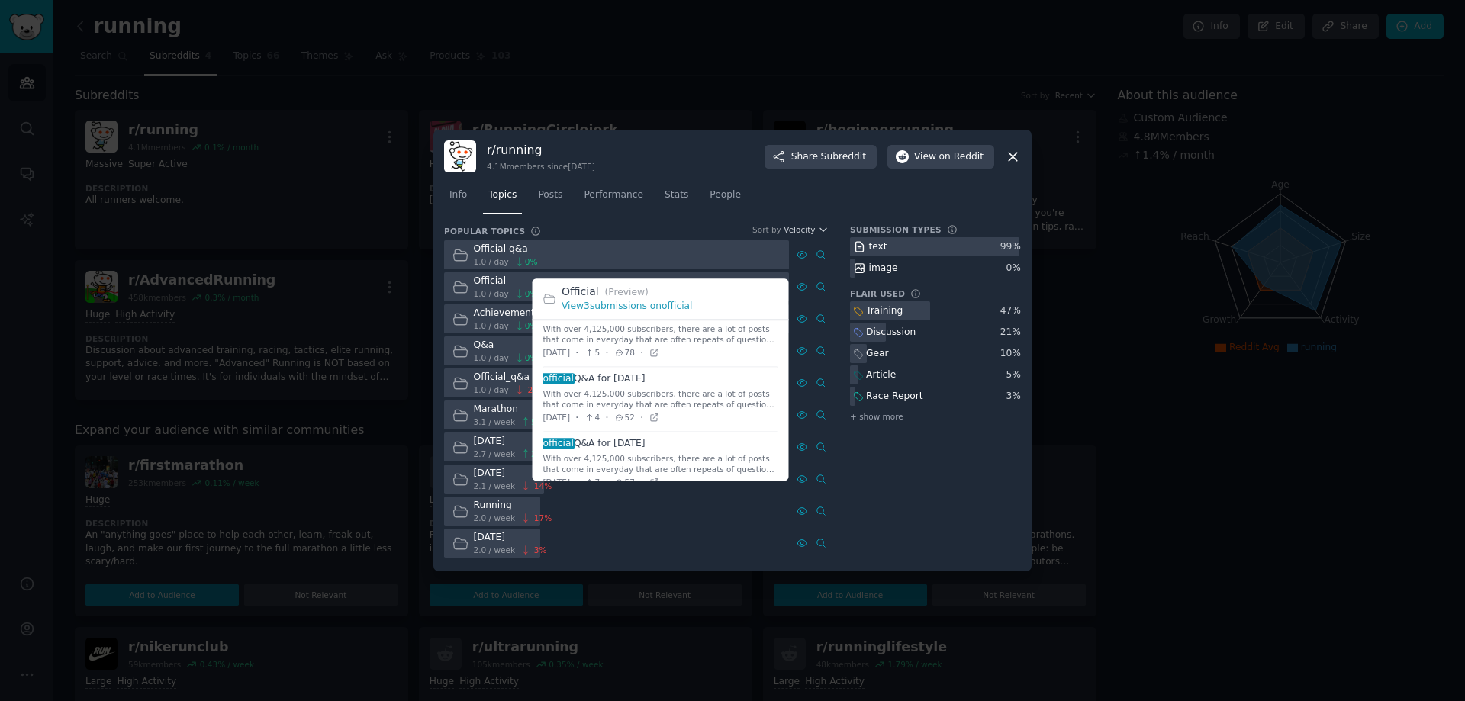
scroll to position [44, 0]
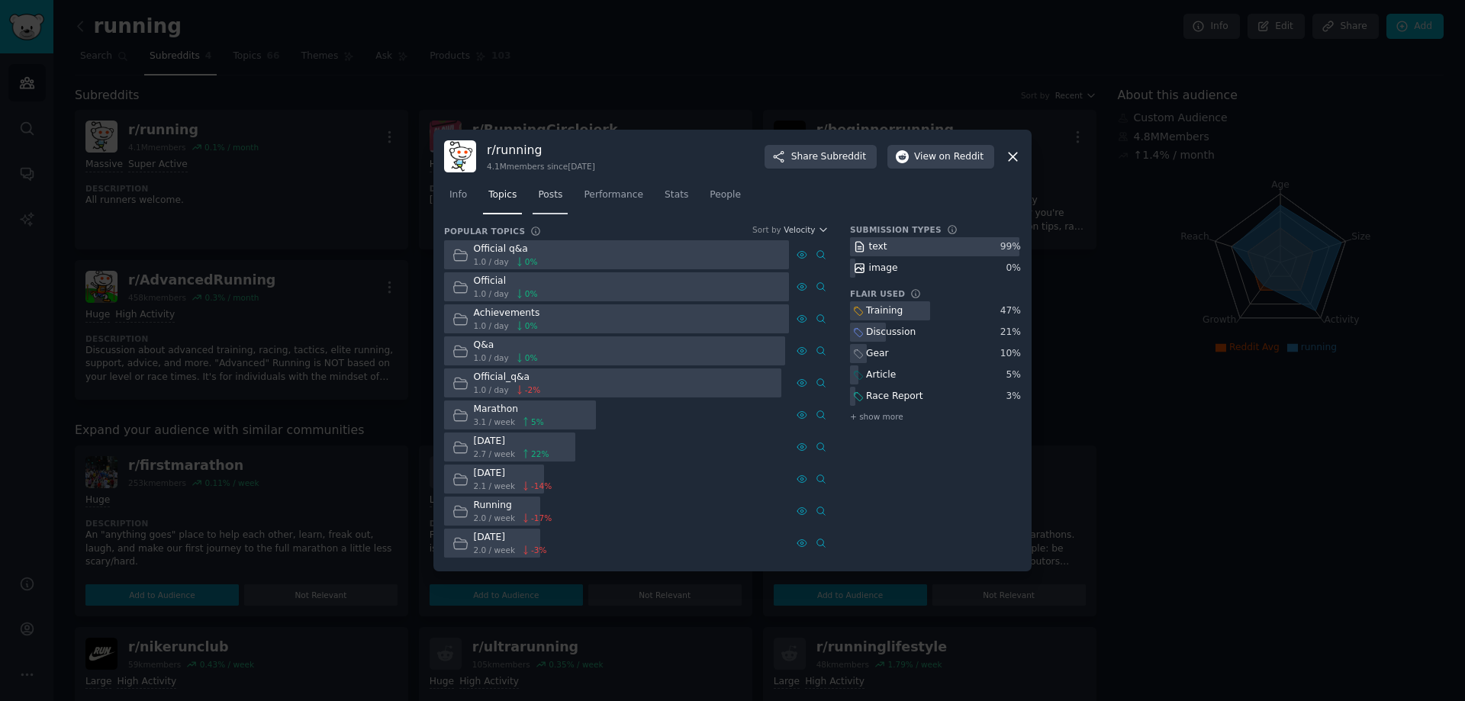
click at [546, 192] on span "Posts" at bounding box center [550, 195] width 24 height 14
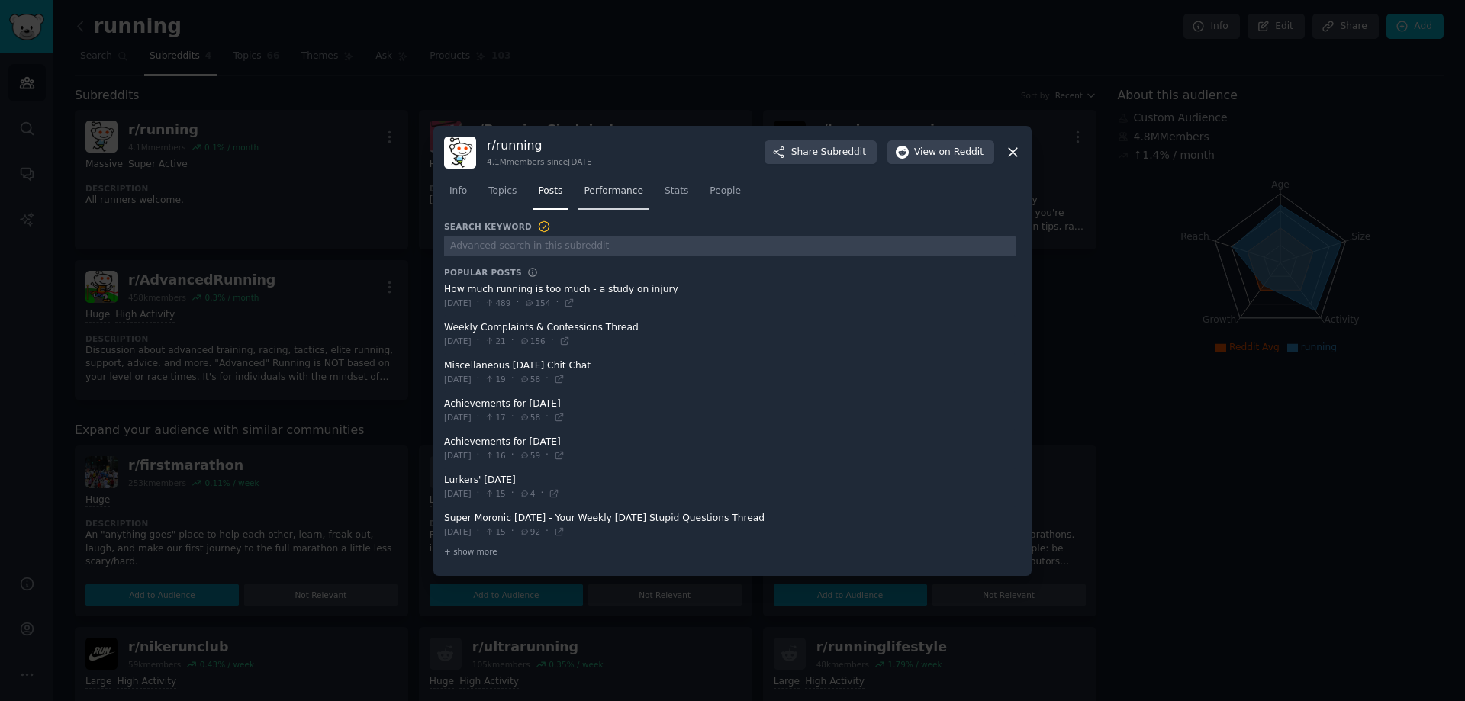
click at [604, 197] on span "Performance" at bounding box center [614, 192] width 60 height 14
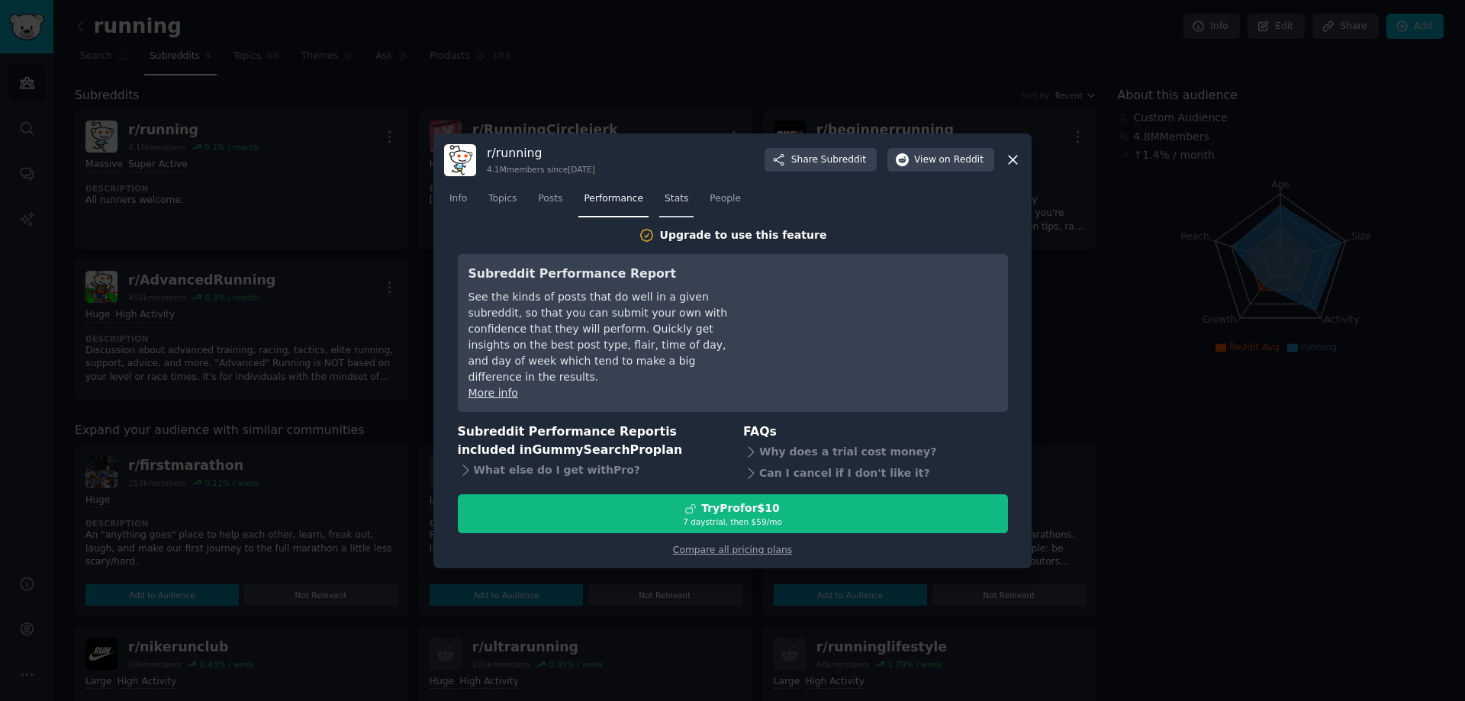
click at [665, 206] on span "Stats" at bounding box center [677, 199] width 24 height 14
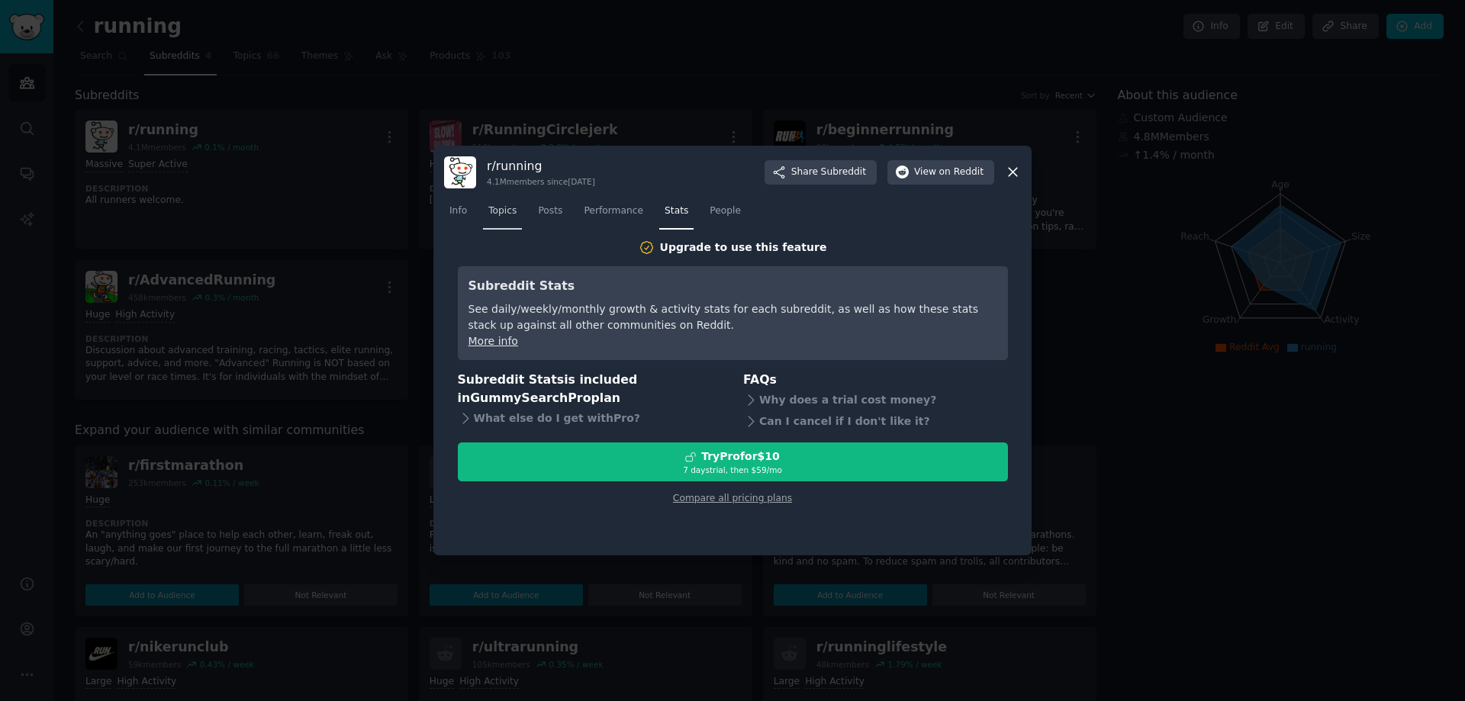
click at [498, 204] on span "Topics" at bounding box center [502, 211] width 28 height 14
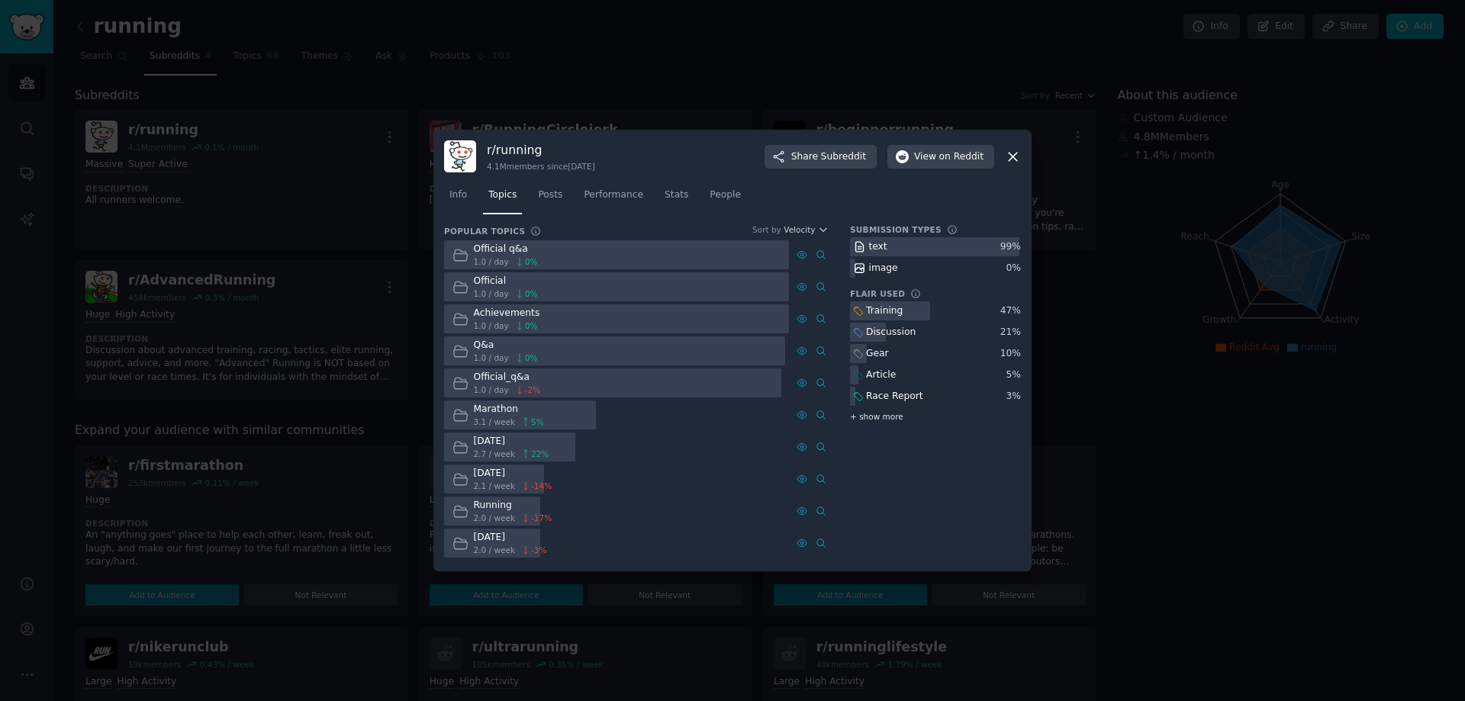
click at [860, 419] on span "+ show more" at bounding box center [876, 416] width 53 height 11
click at [869, 414] on div "Nutrition" at bounding box center [886, 415] width 41 height 14
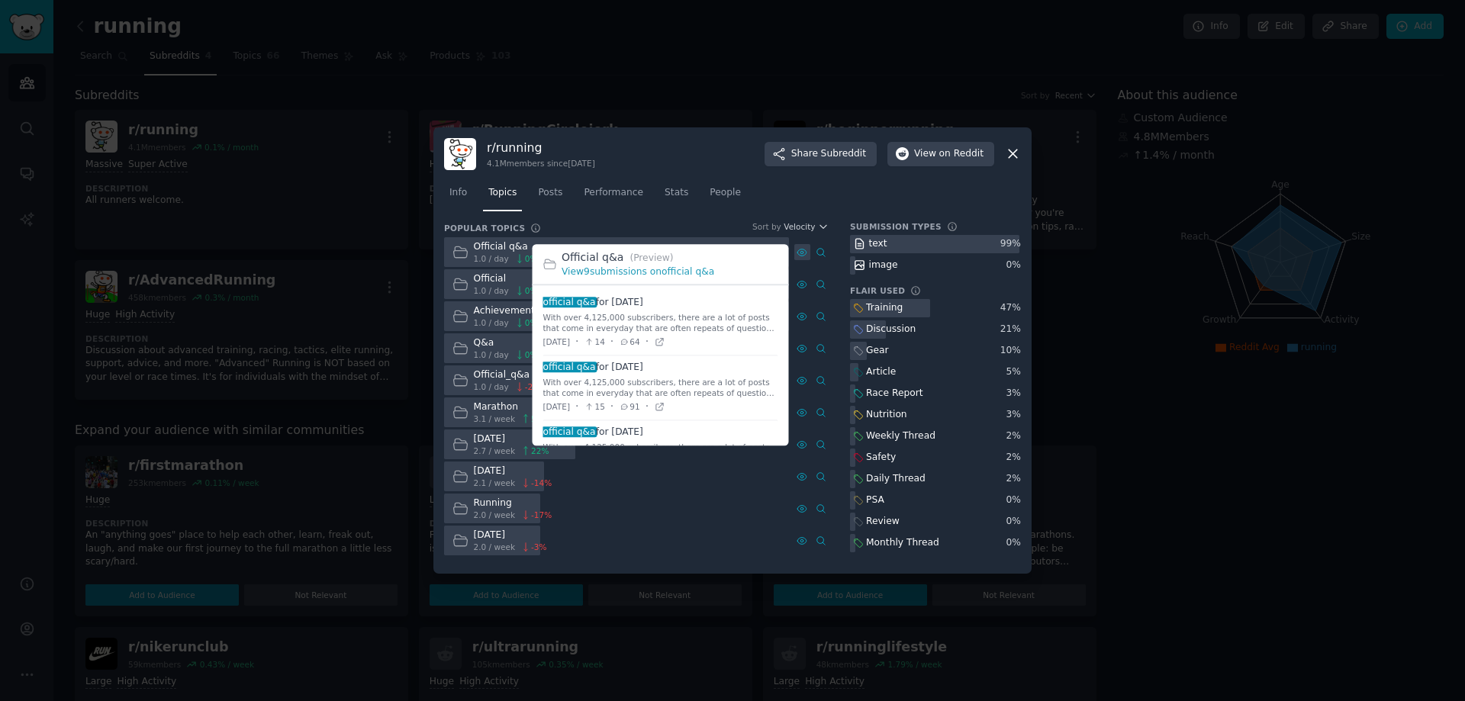
click at [802, 253] on icon at bounding box center [802, 252] width 11 height 11
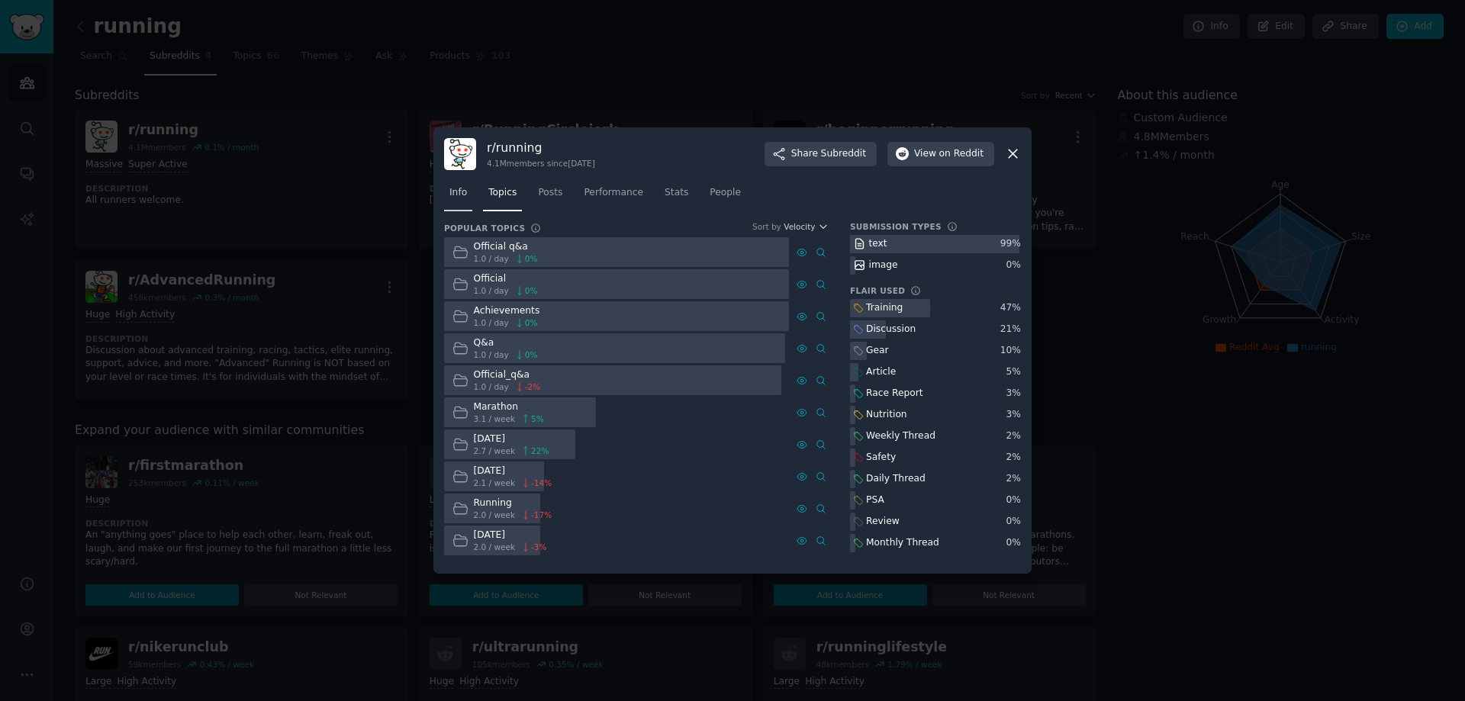
click at [466, 183] on link "Info" at bounding box center [458, 196] width 28 height 31
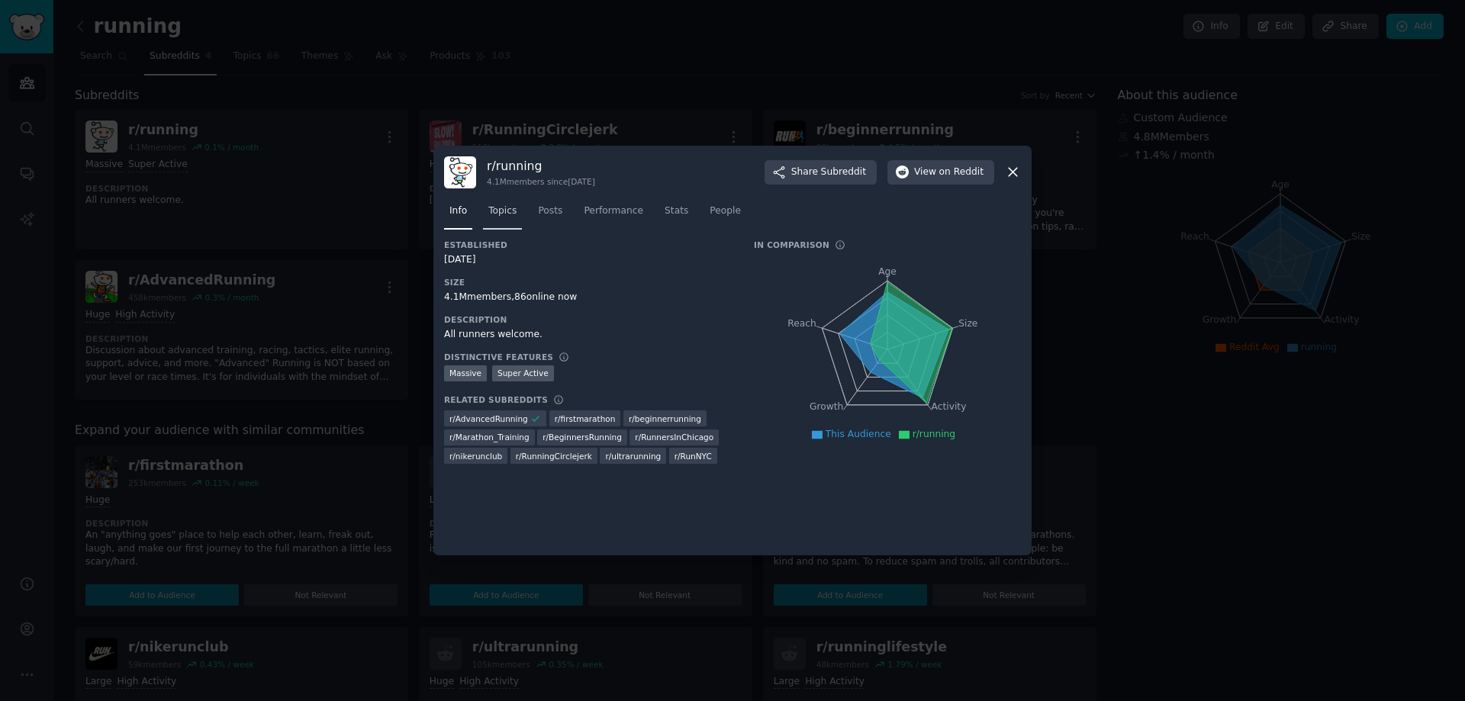
click at [505, 215] on span "Topics" at bounding box center [502, 211] width 28 height 14
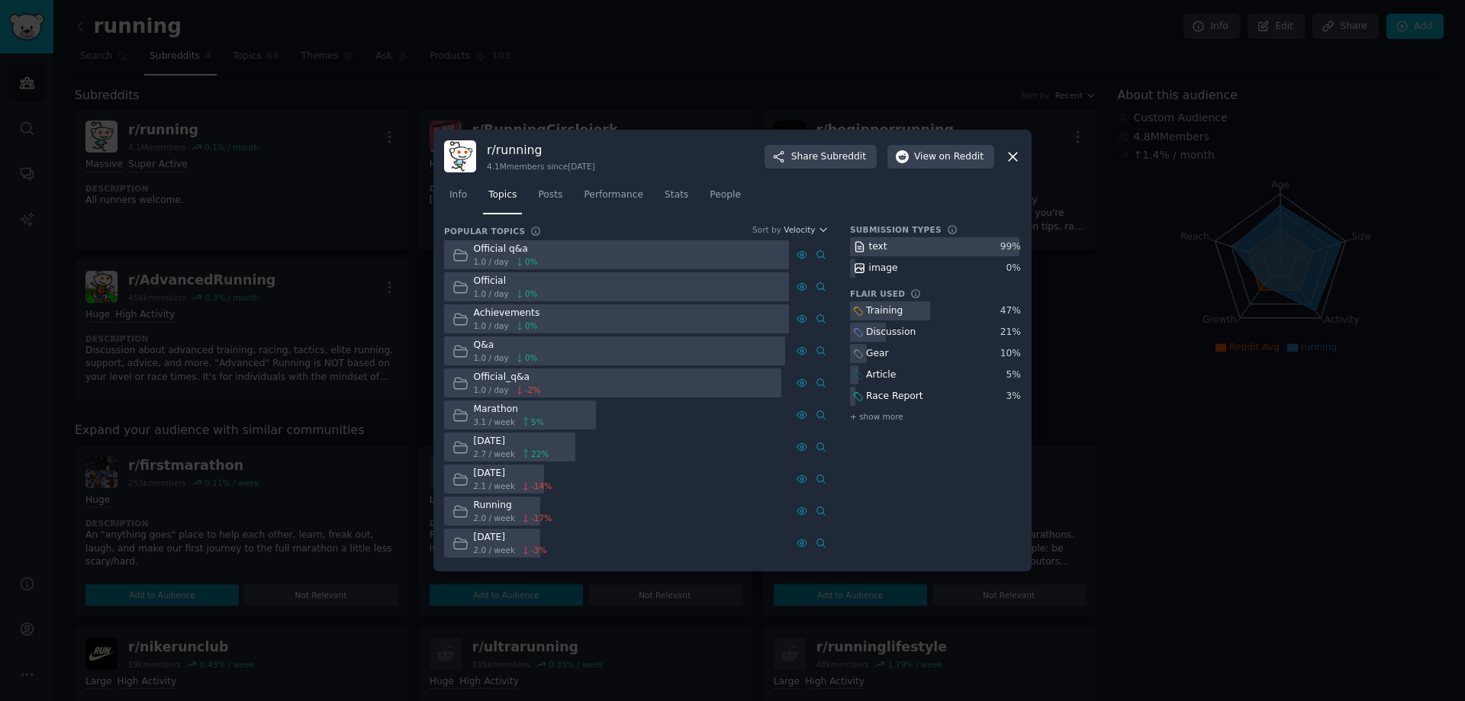
click at [1006, 157] on icon at bounding box center [1013, 157] width 16 height 16
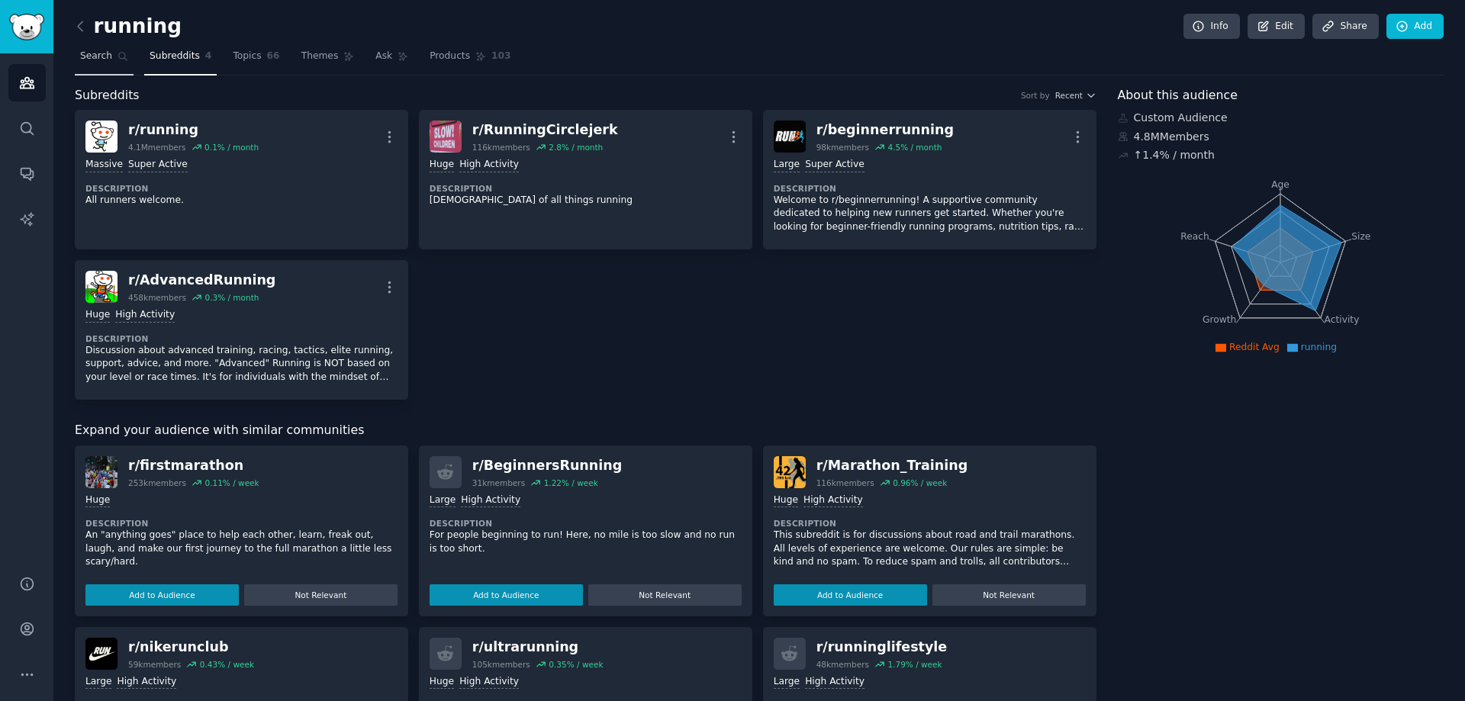
click at [108, 64] on link "Search" at bounding box center [104, 59] width 59 height 31
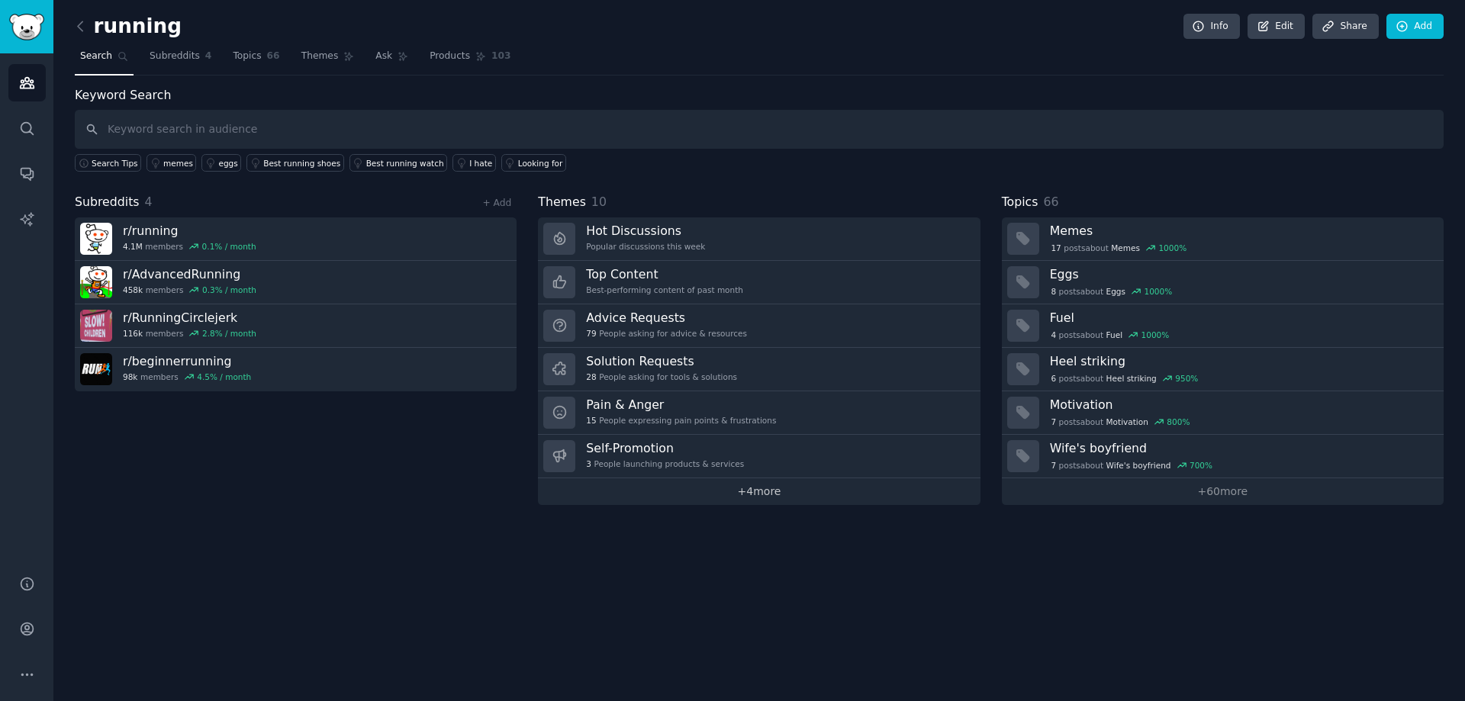
click at [760, 492] on link "+ 4 more" at bounding box center [759, 491] width 442 height 27
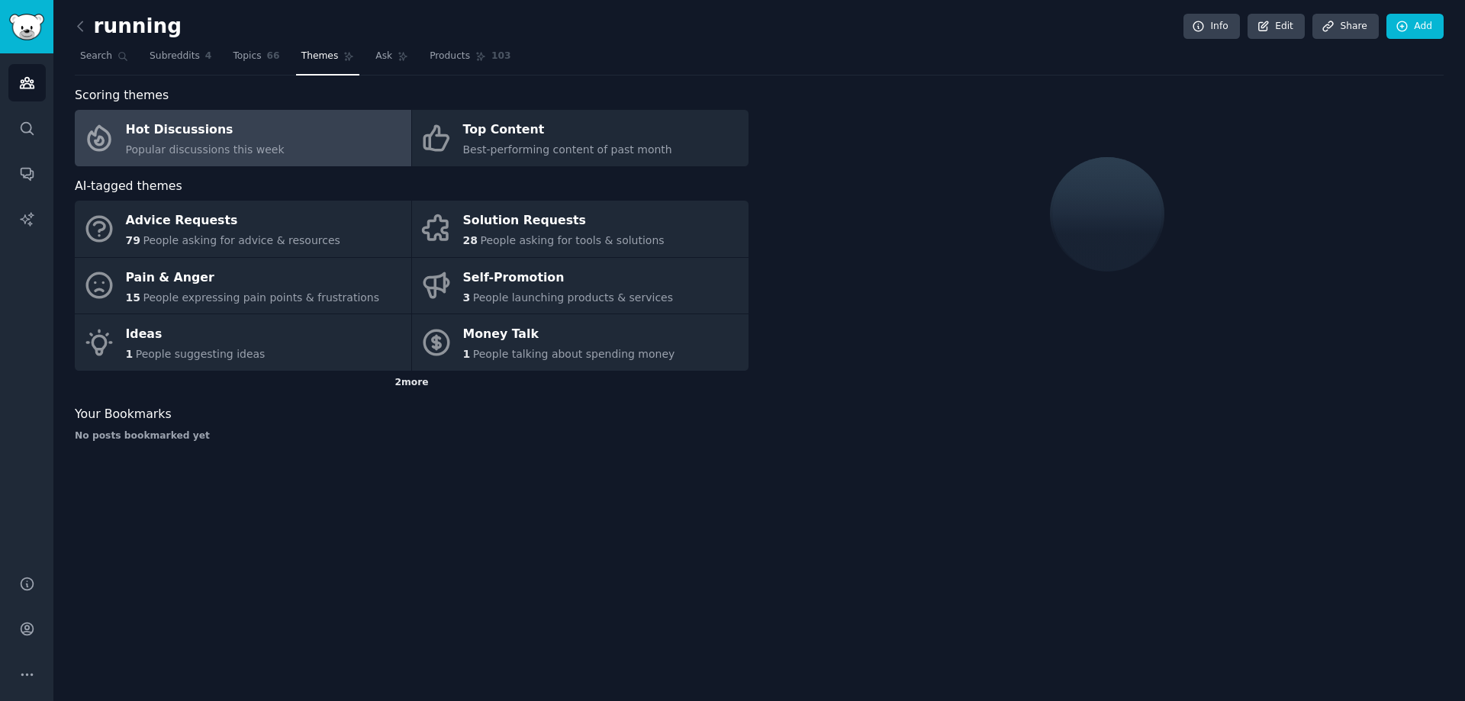
click at [414, 382] on div "2 more" at bounding box center [412, 383] width 674 height 24
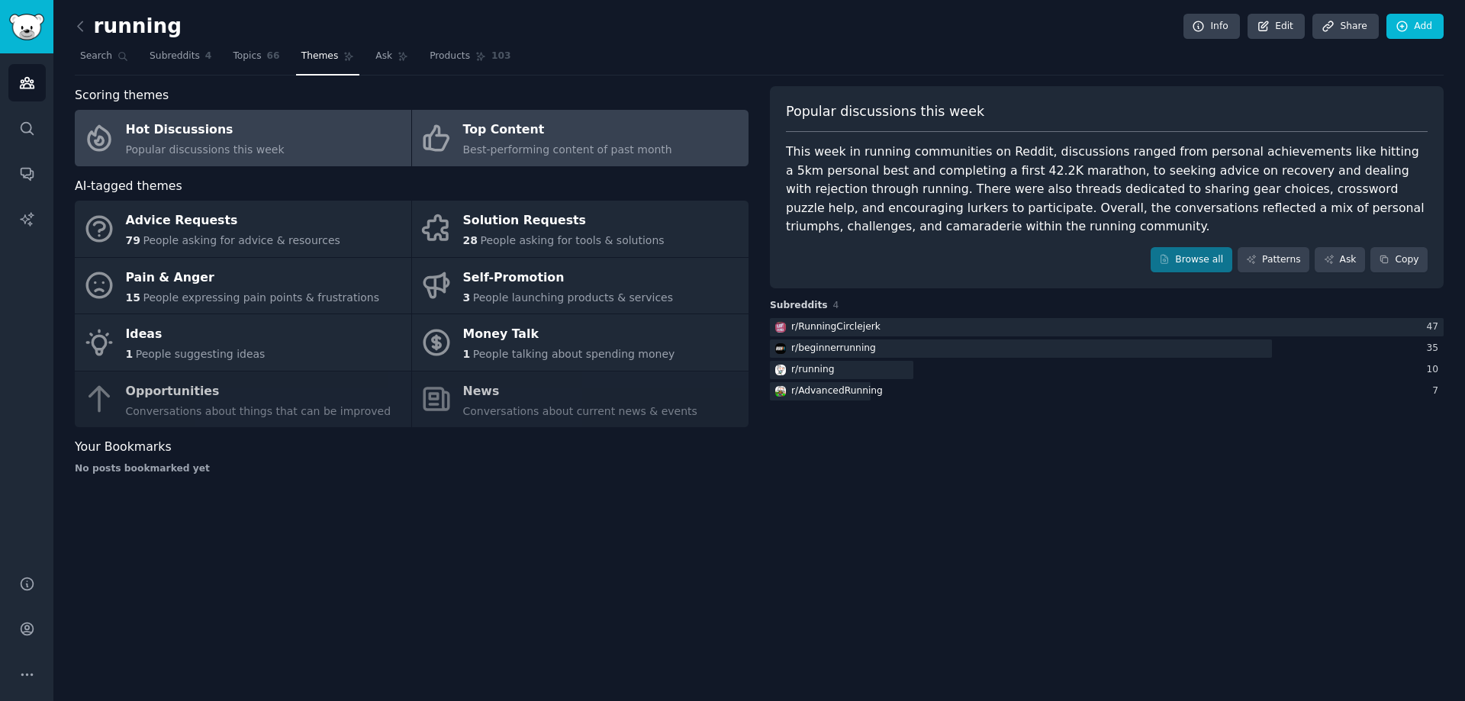
click at [623, 143] on span "Best-performing content of past month" at bounding box center [567, 149] width 209 height 12
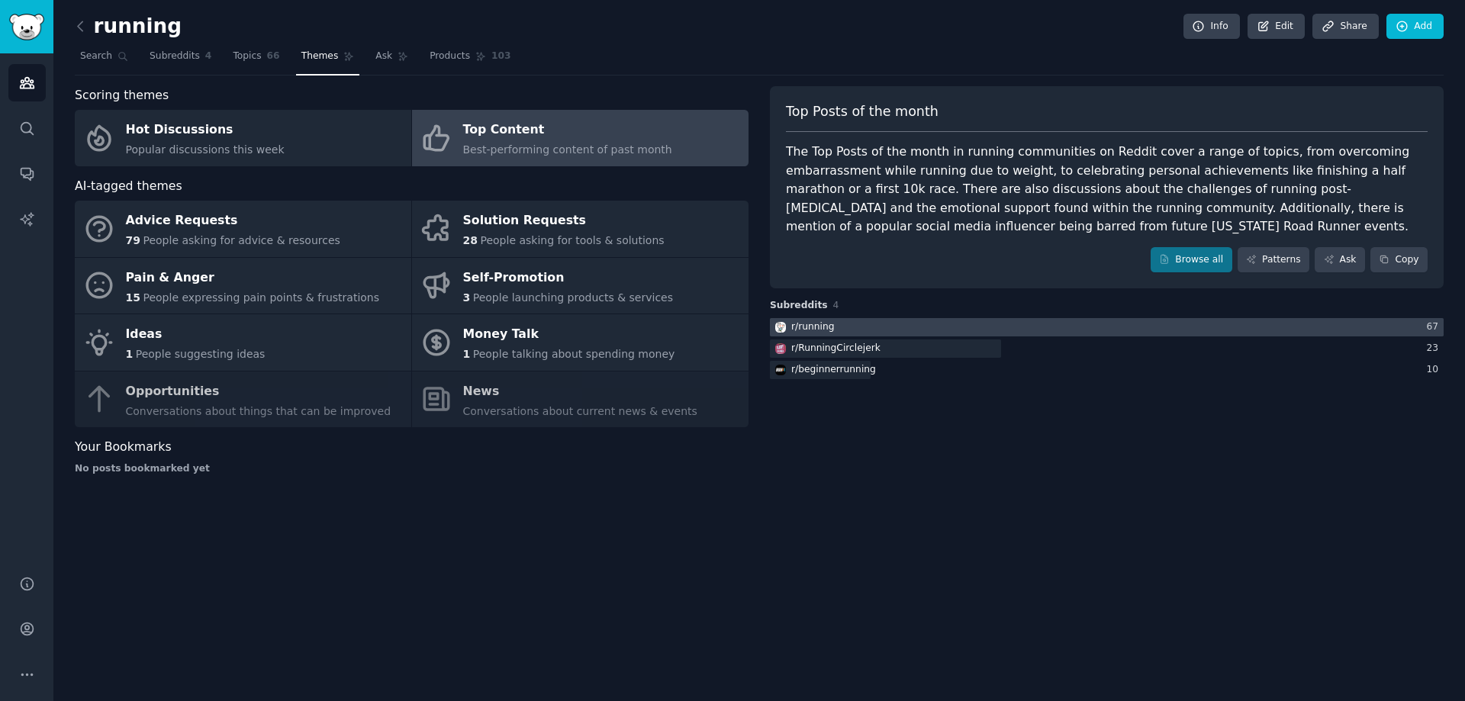
click at [870, 329] on div at bounding box center [1107, 327] width 674 height 19
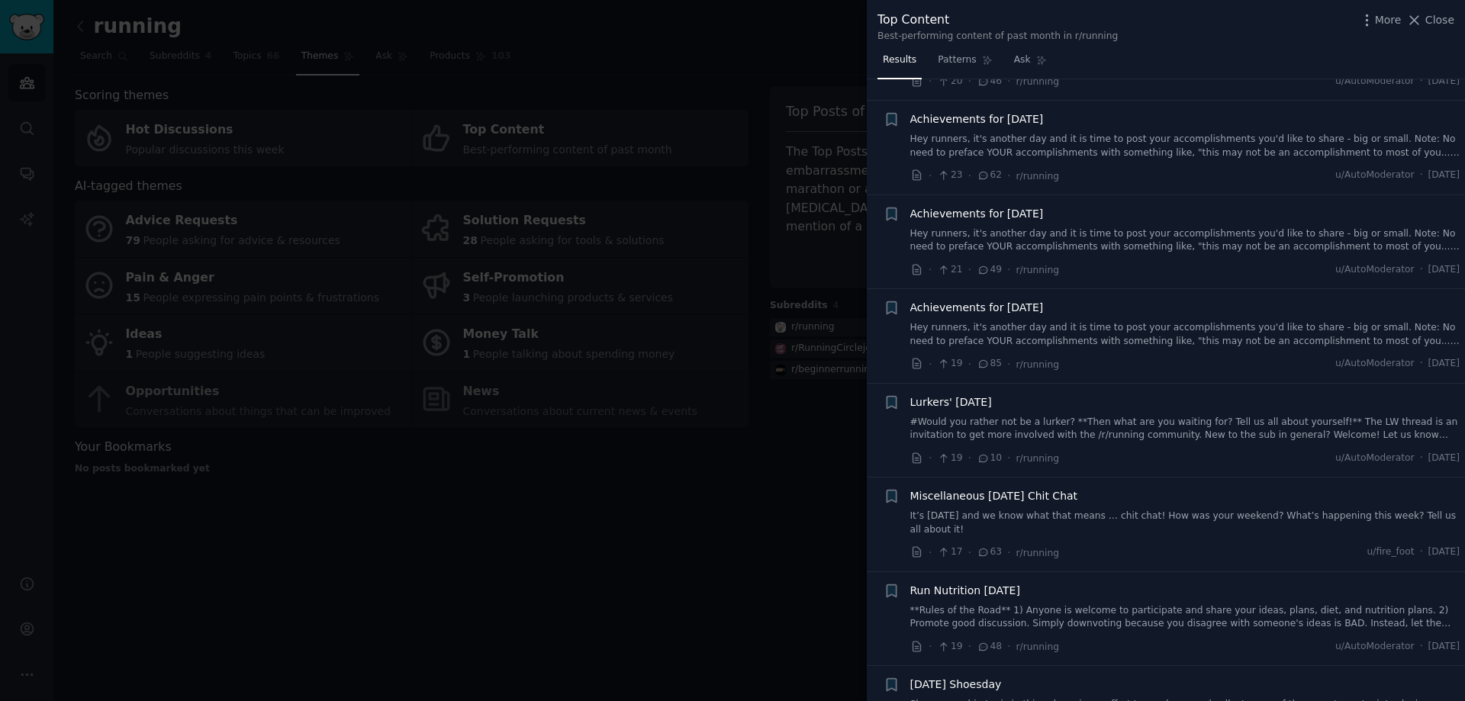
scroll to position [1908, 0]
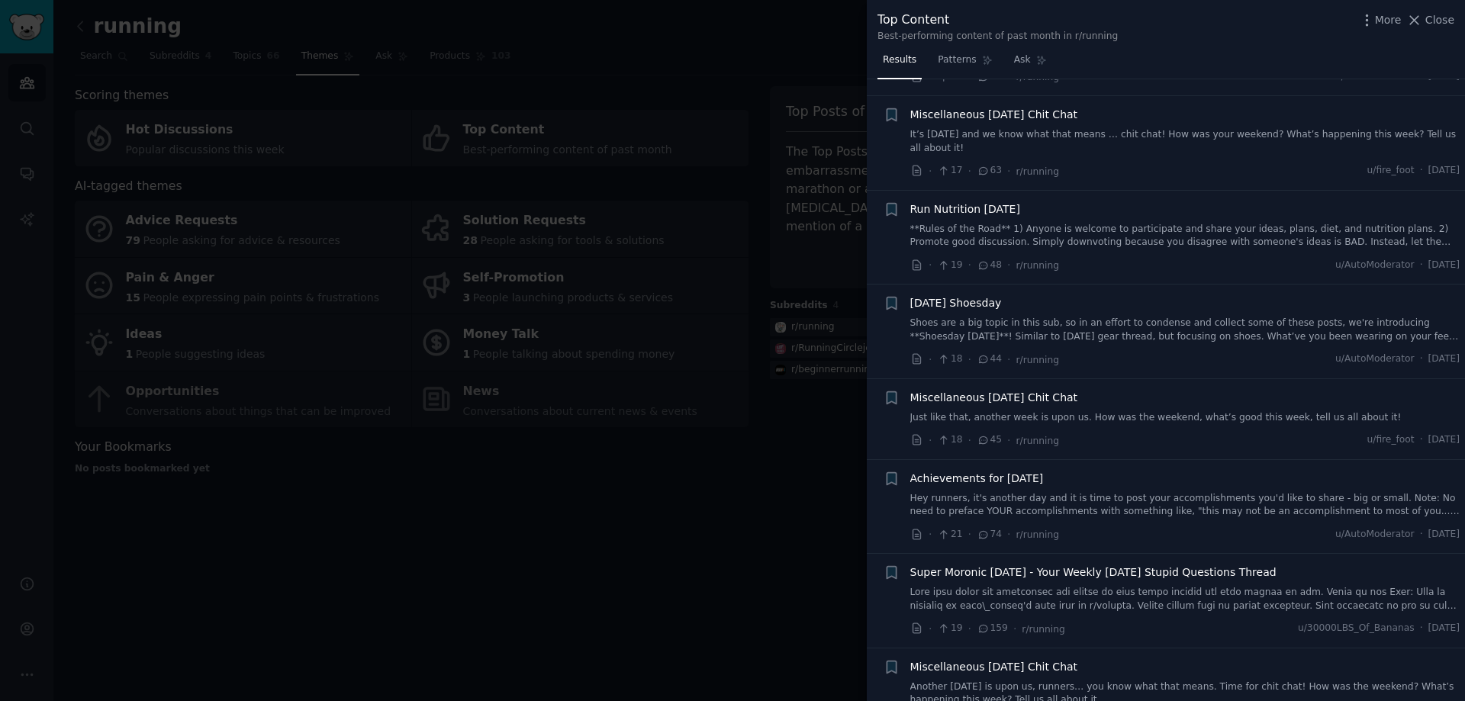
click at [1000, 201] on span "Run Nutrition Tuesday" at bounding box center [965, 209] width 110 height 16
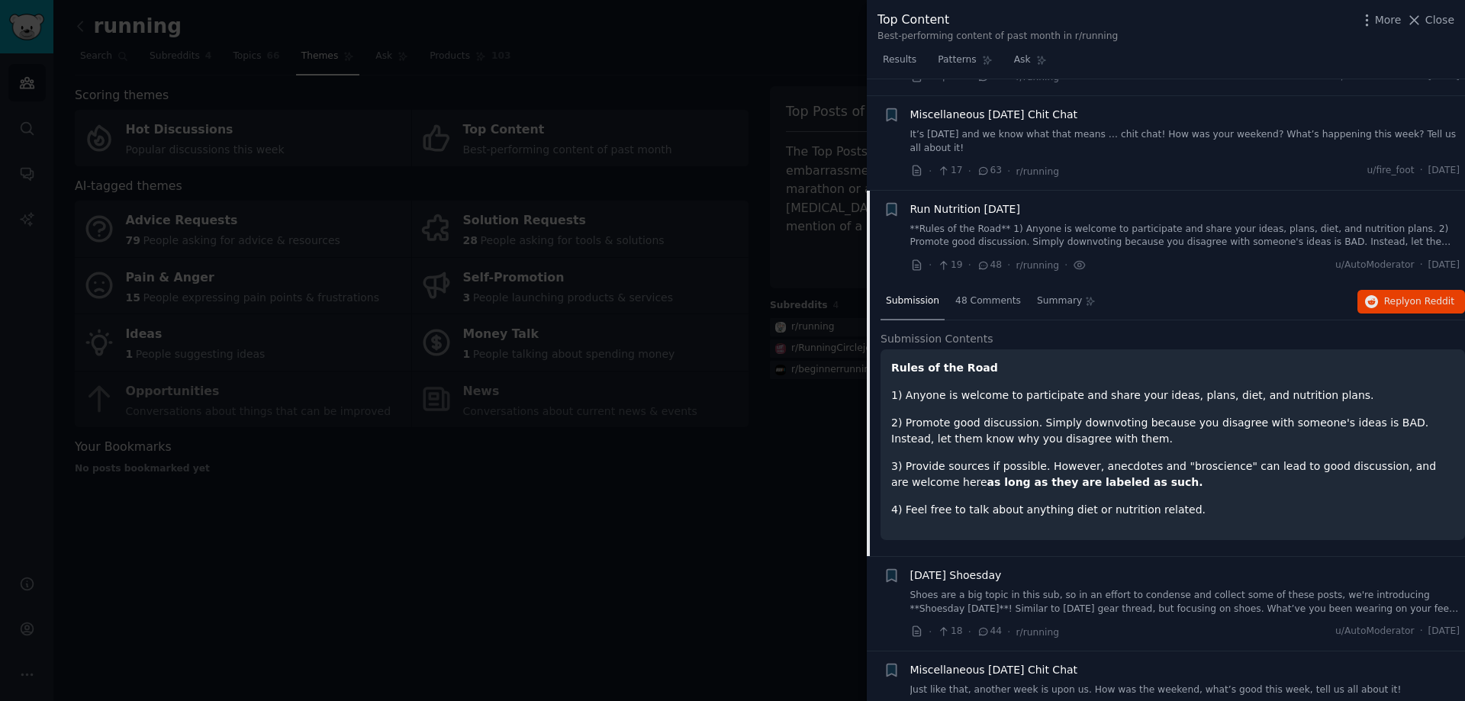
scroll to position [2006, 0]
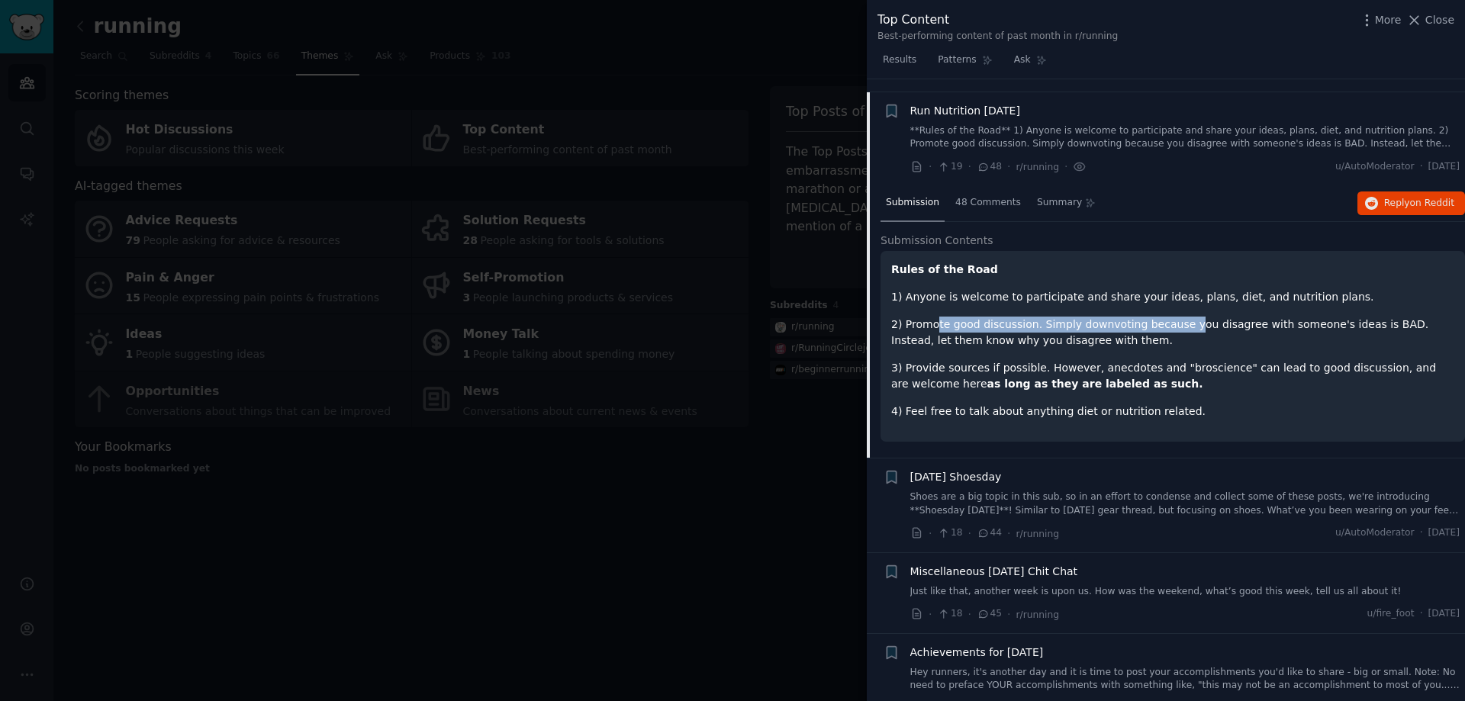
drag, startPoint x: 936, startPoint y: 292, endPoint x: 1168, endPoint y: 303, distance: 232.2
click at [1168, 303] on div "Rules of the Road 1) Anyone is welcome to participate and share your ideas, pla…" at bounding box center [1172, 341] width 563 height 158
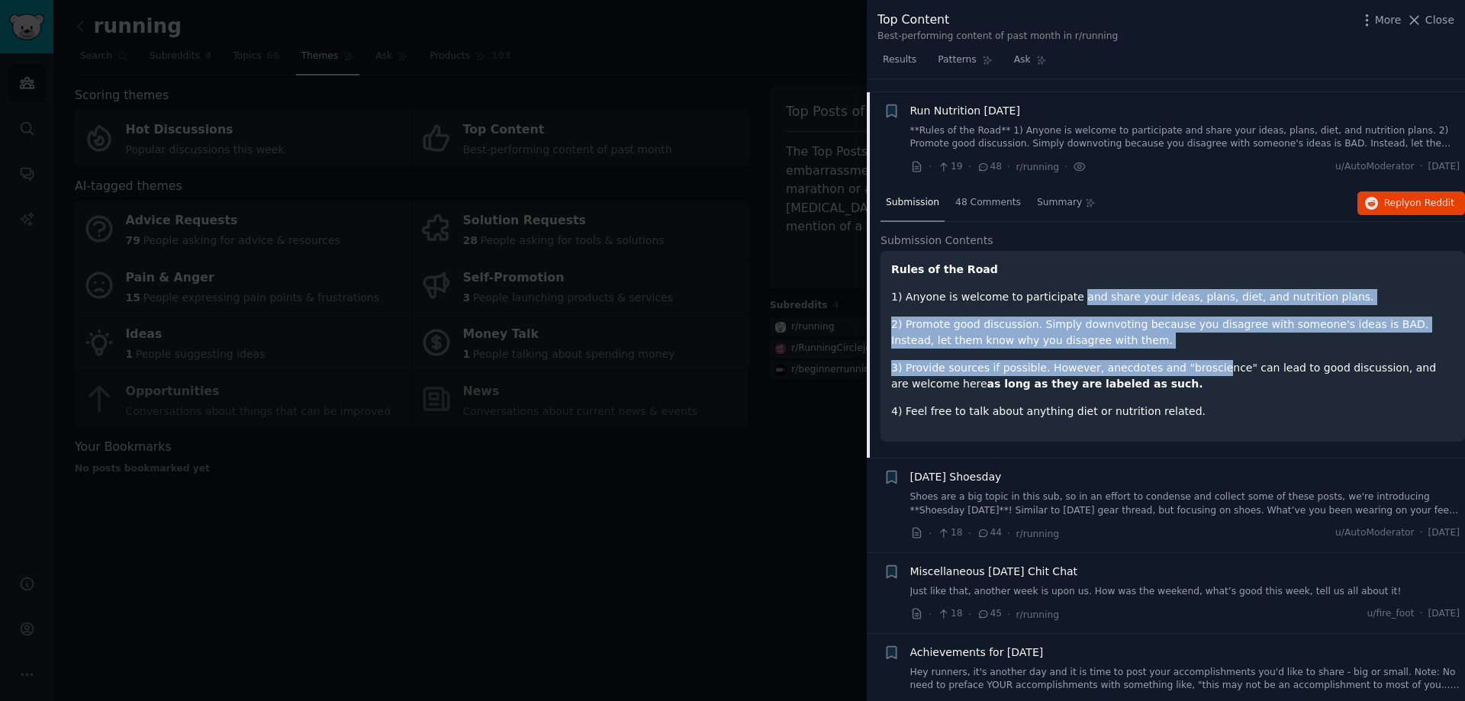
drag, startPoint x: 1064, startPoint y: 288, endPoint x: 1190, endPoint y: 375, distance: 153.7
click at [1190, 362] on div "Rules of the Road 1) Anyone is welcome to participate and share your ideas, pla…" at bounding box center [1172, 341] width 563 height 158
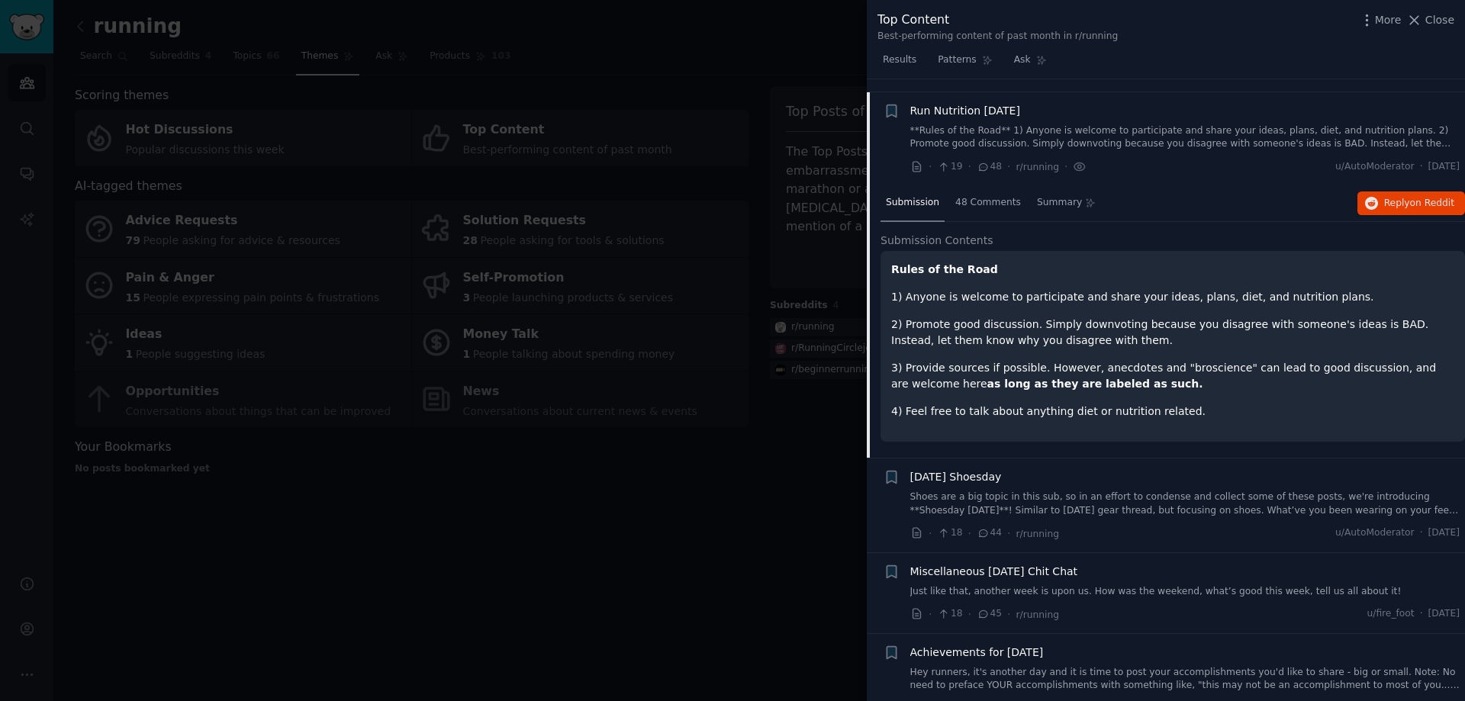
click at [1190, 404] on p "4) Feel free to talk about anything diet or nutrition related." at bounding box center [1172, 412] width 563 height 16
click at [977, 196] on span "48 Comments" at bounding box center [988, 203] width 66 height 14
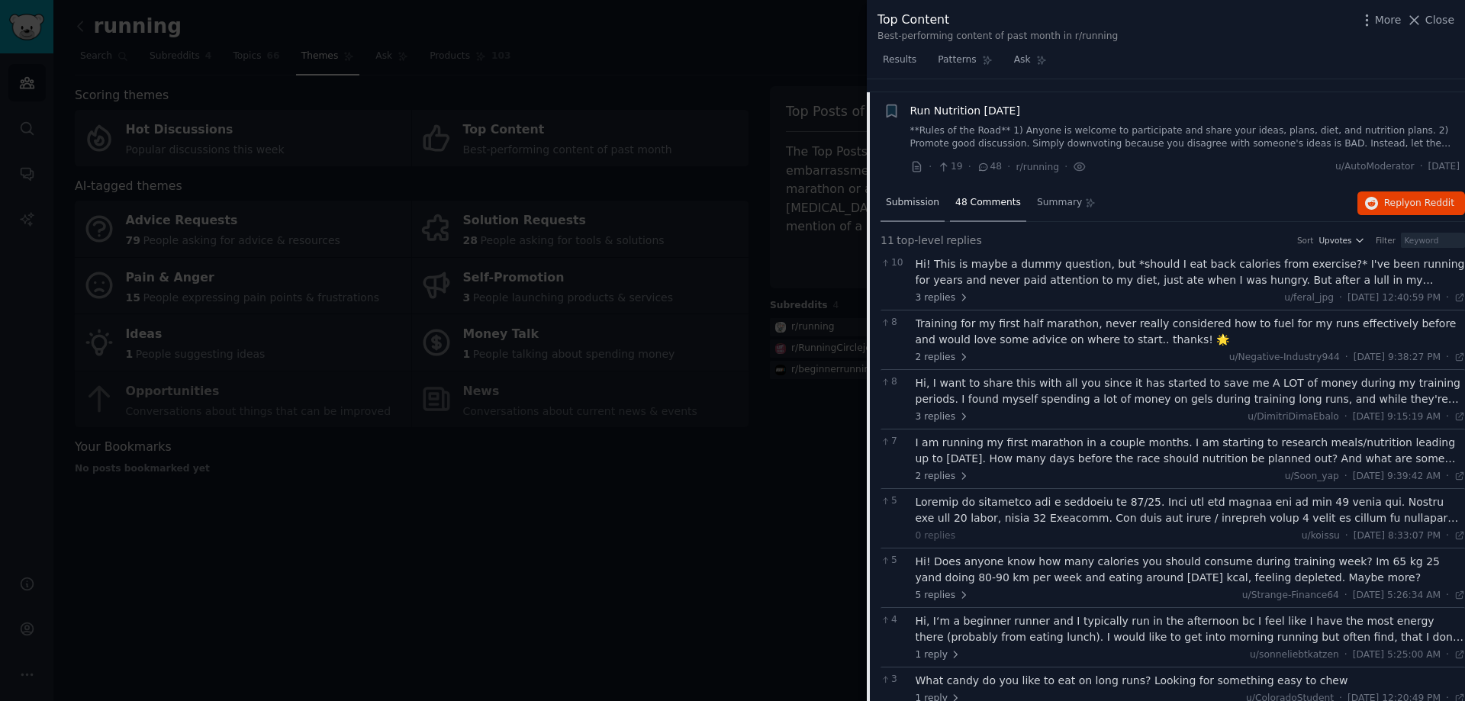
click at [911, 200] on div "Submission" at bounding box center [913, 203] width 64 height 37
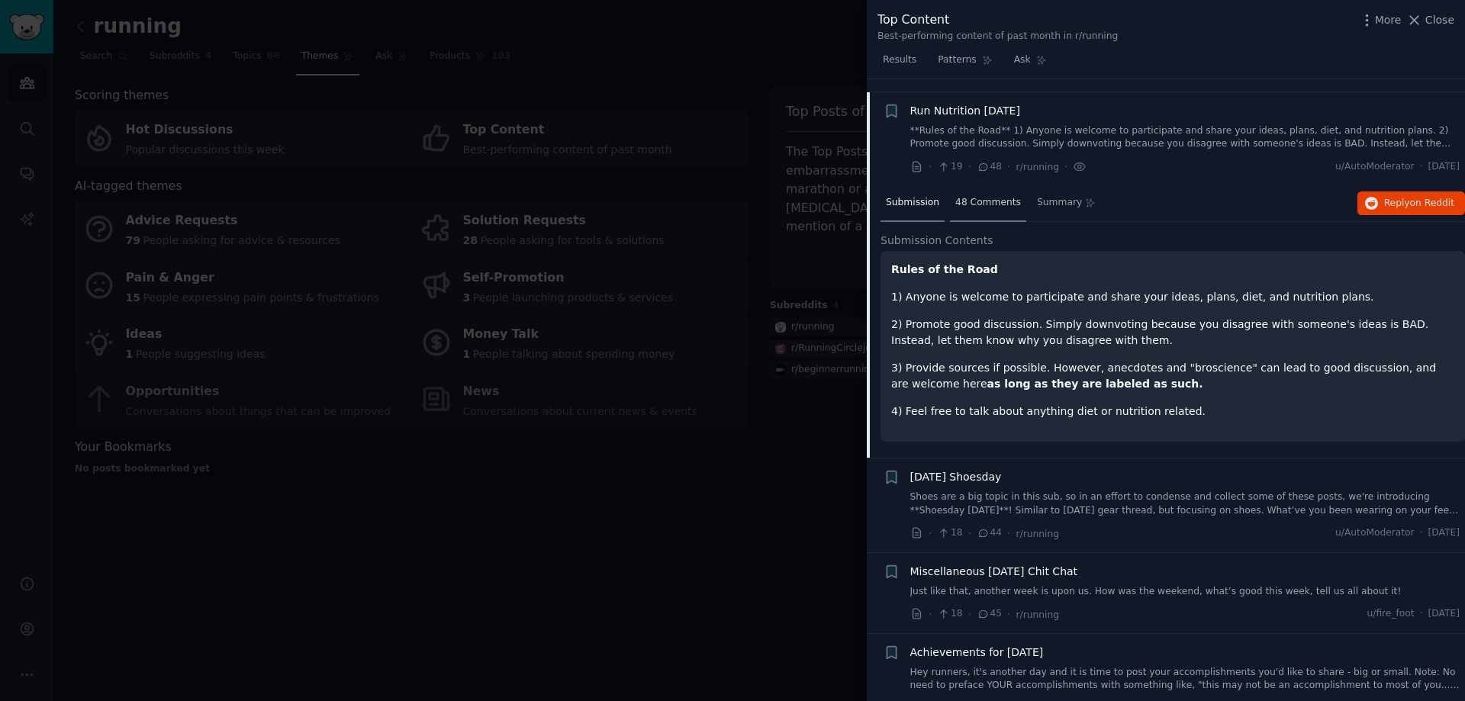
click at [967, 185] on div "48 Comments" at bounding box center [988, 203] width 76 height 37
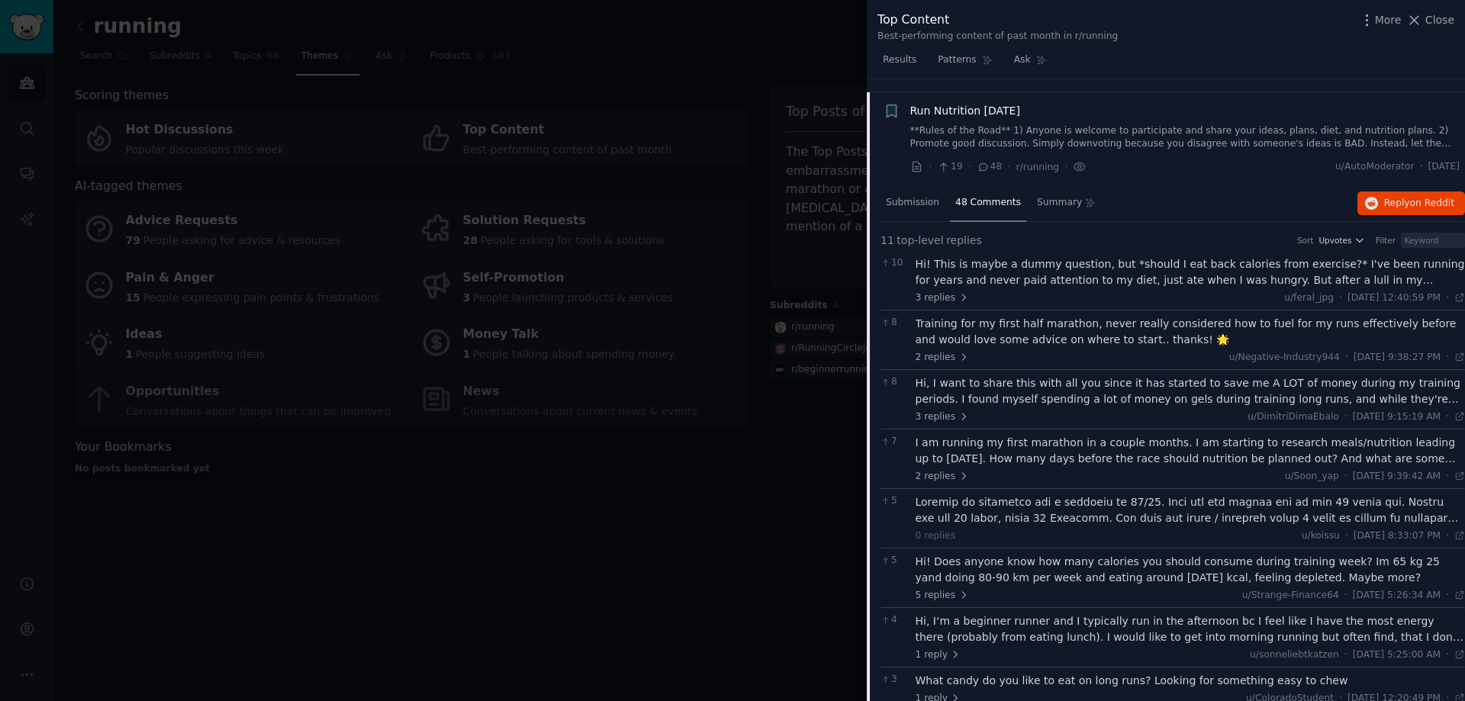
click at [1023, 316] on div "Training for my first half marathon, never really considered how to fuel for my…" at bounding box center [1191, 332] width 550 height 32
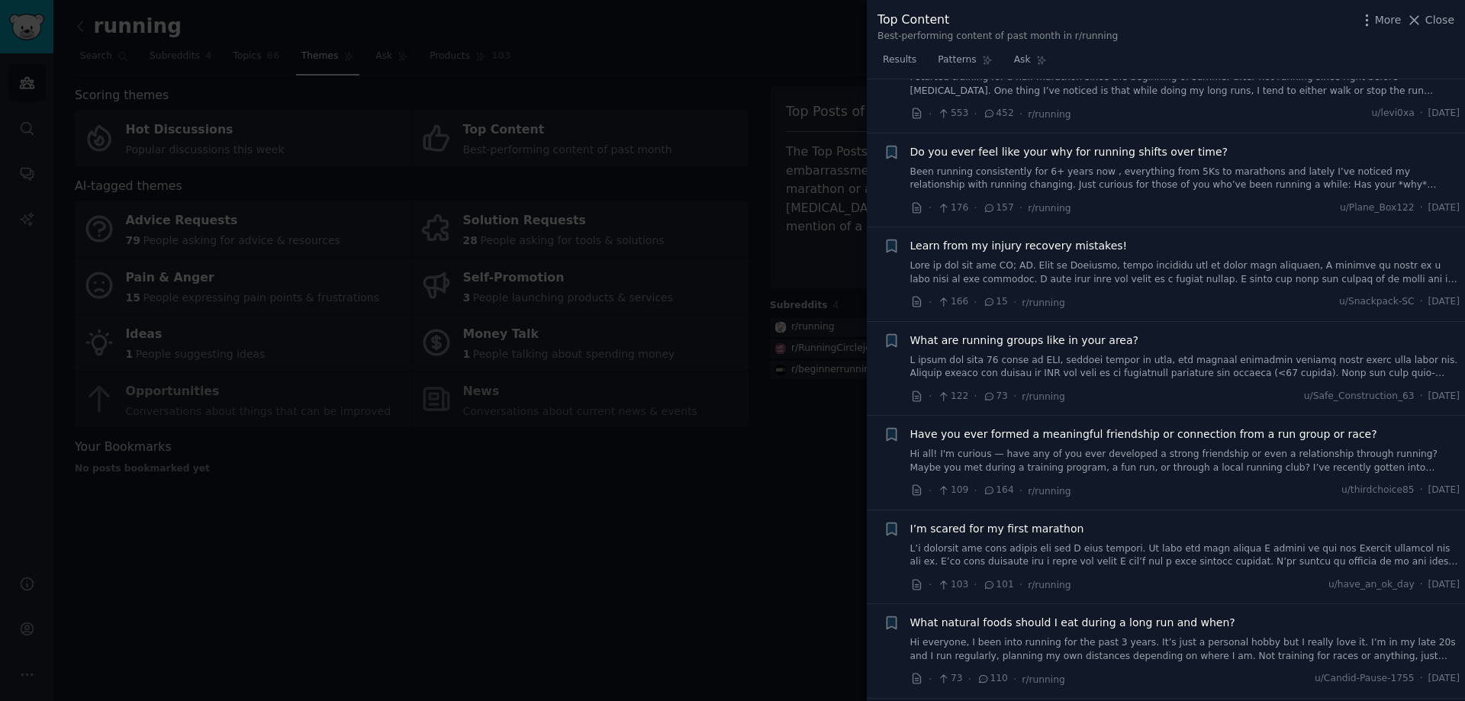
scroll to position [251, 0]
click at [1016, 248] on span "Learn from my injury recovery mistakes!" at bounding box center [1018, 248] width 217 height 16
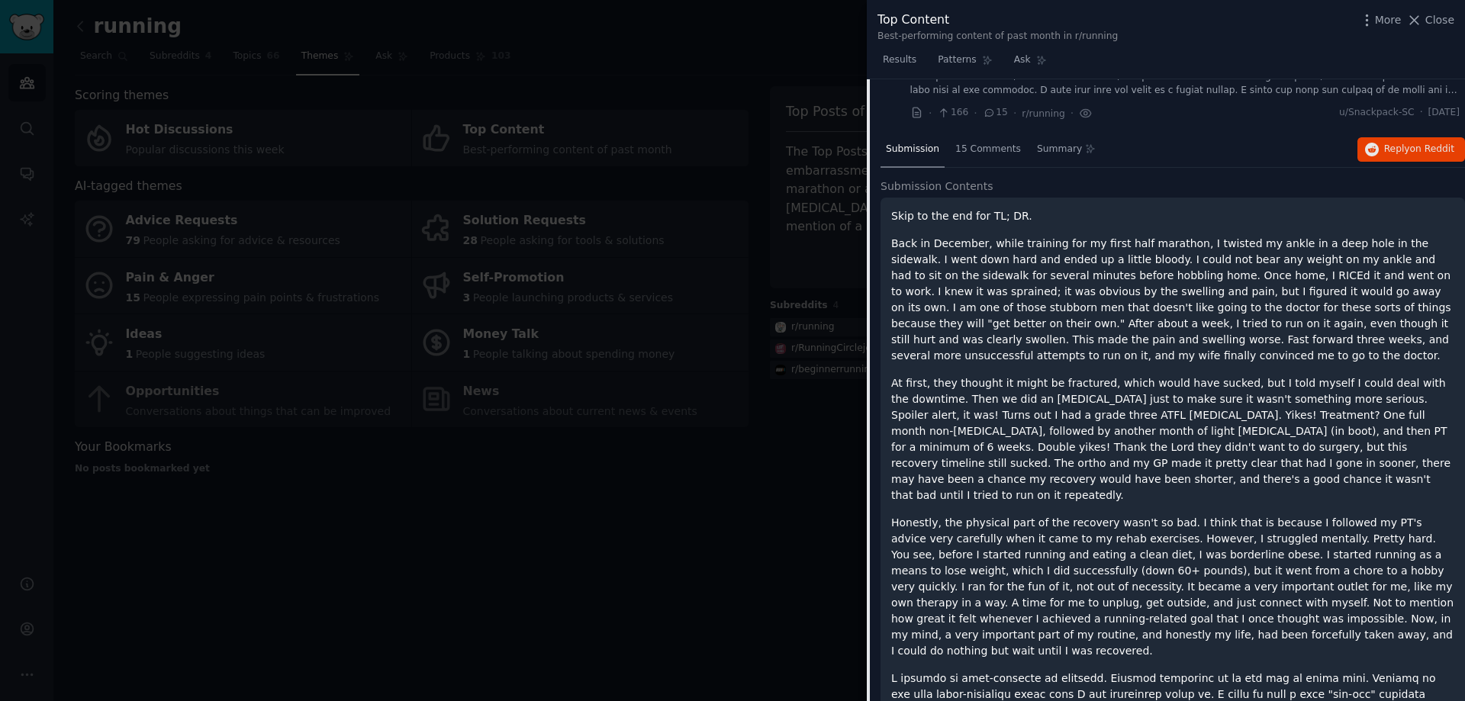
scroll to position [478, 0]
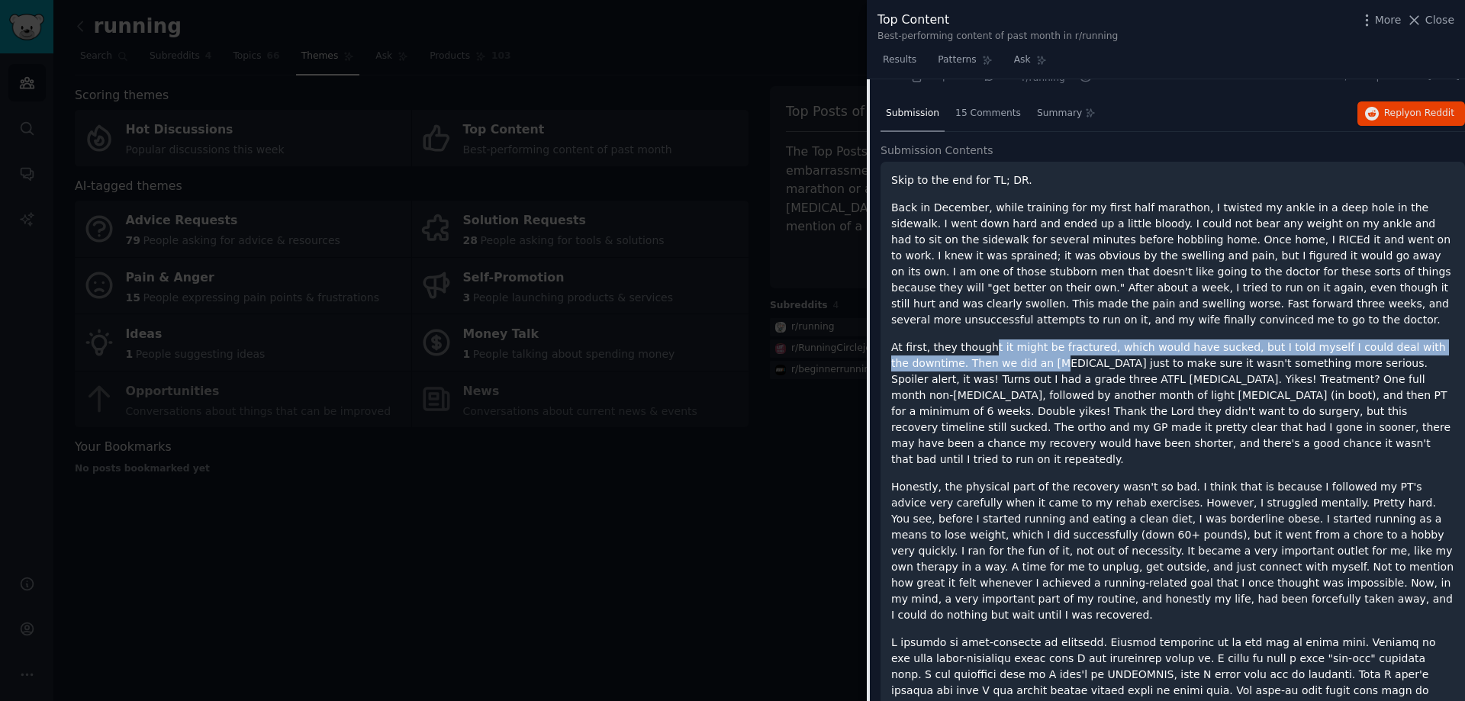
click at [987, 349] on p "At first, they thought it might be fractured, which would have sucked, but I to…" at bounding box center [1172, 404] width 563 height 128
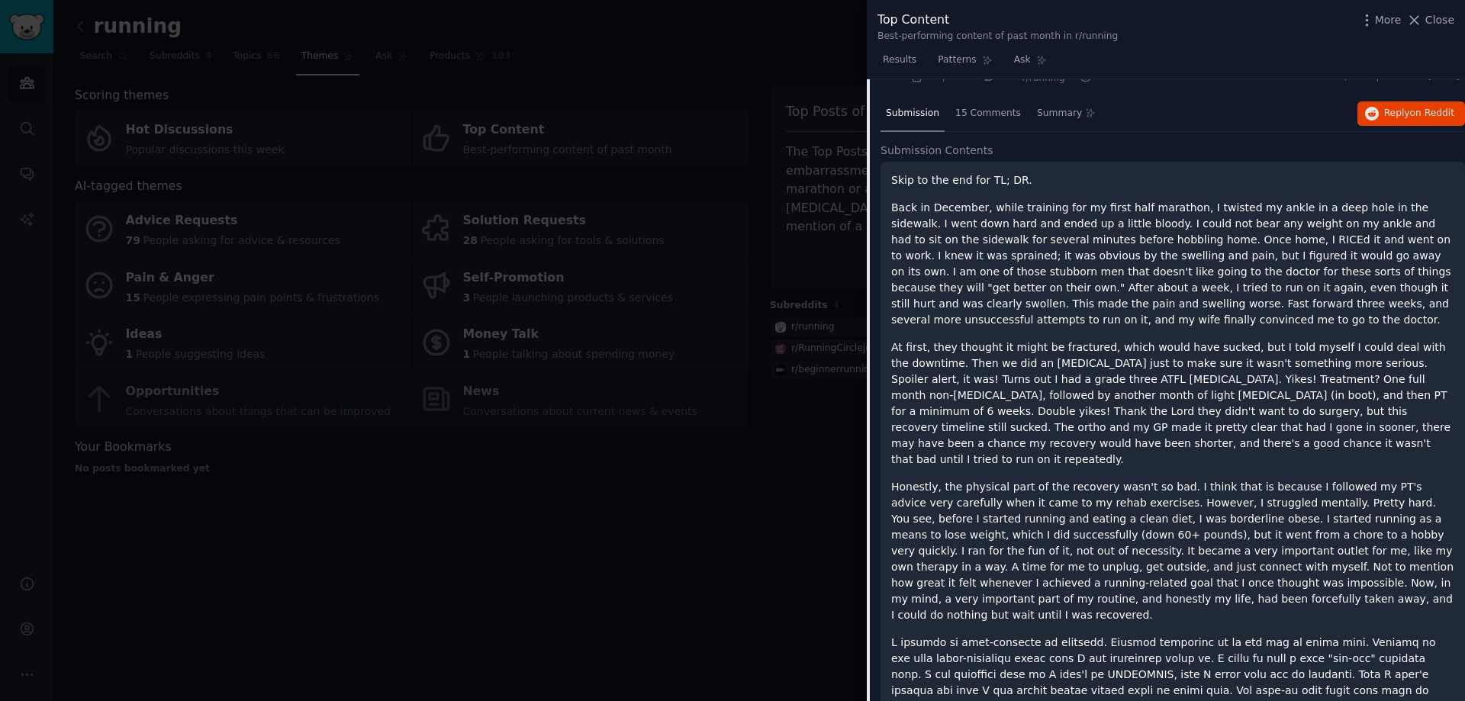
click at [1094, 420] on p "At first, they thought it might be fractured, which would have sucked, but I to…" at bounding box center [1172, 404] width 563 height 128
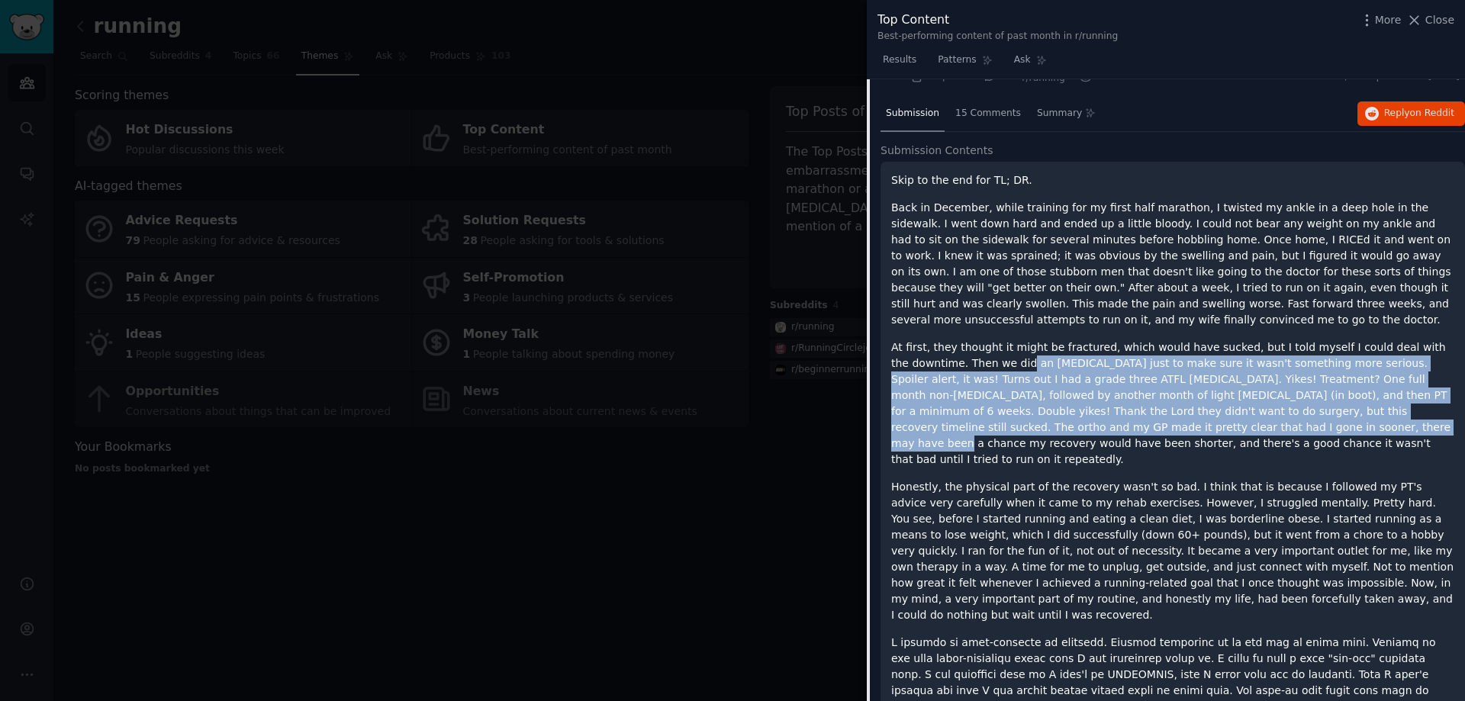
drag, startPoint x: 952, startPoint y: 362, endPoint x: 1087, endPoint y: 469, distance: 172.8
click at [1067, 455] on div "Skip to the end for TL; DR. Back in December, while training for my first half …" at bounding box center [1172, 559] width 563 height 774
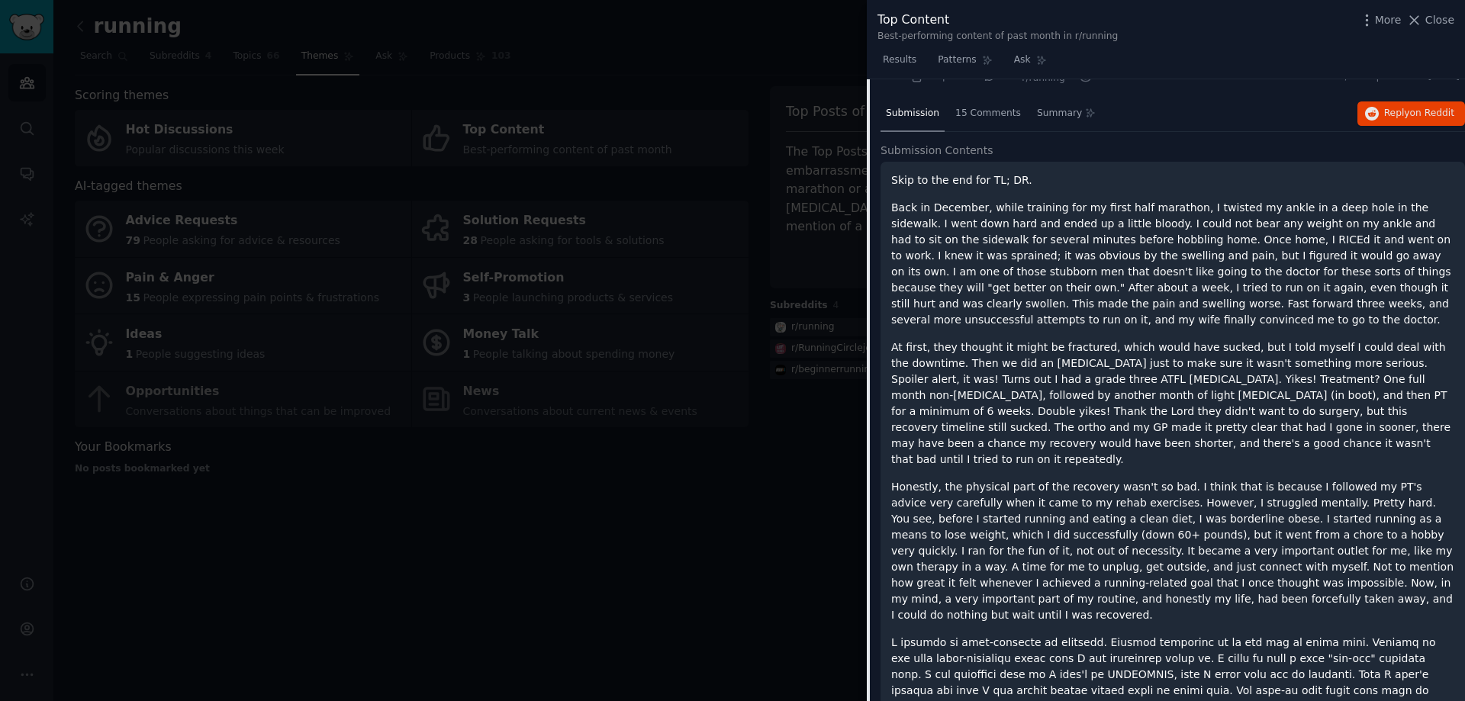
click at [1088, 479] on p "Honestly, the physical part of the recovery wasn't so bad. I think that is beca…" at bounding box center [1172, 551] width 563 height 144
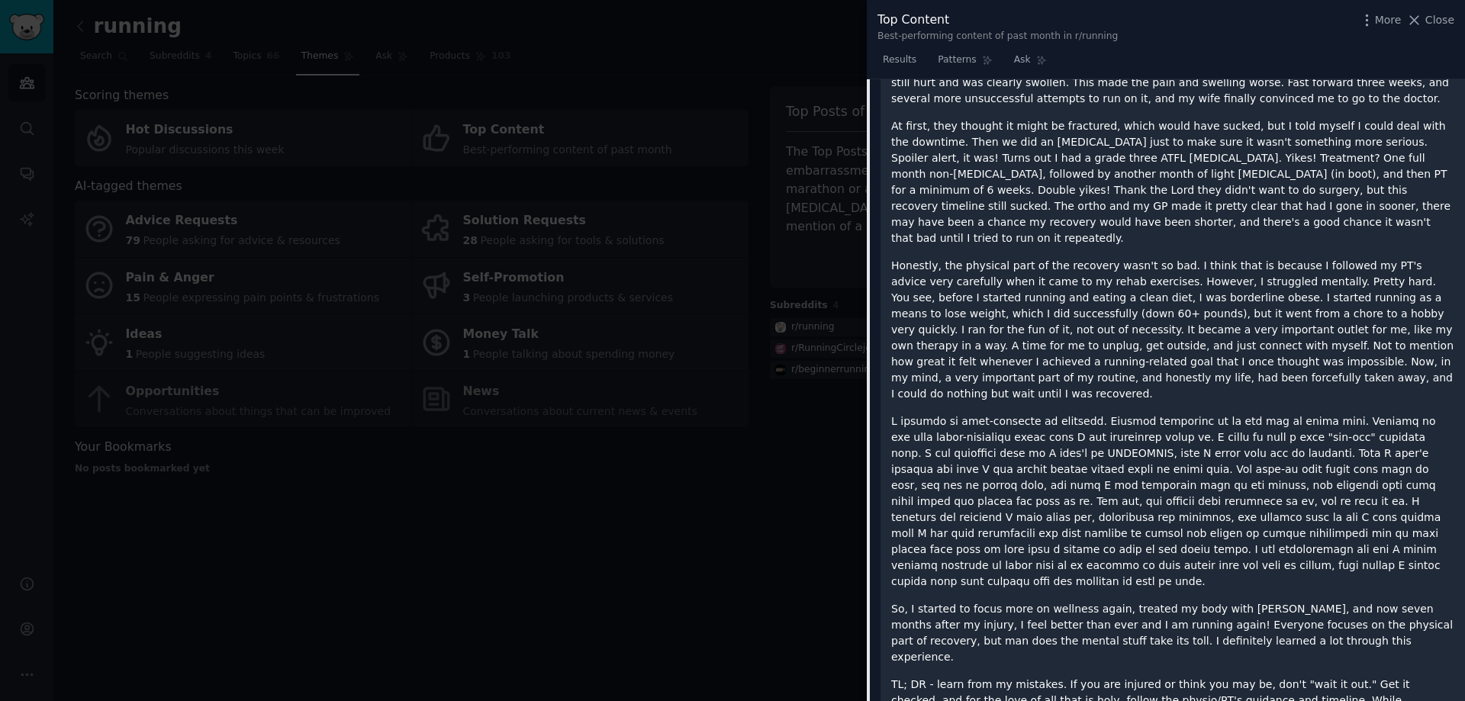
scroll to position [707, 0]
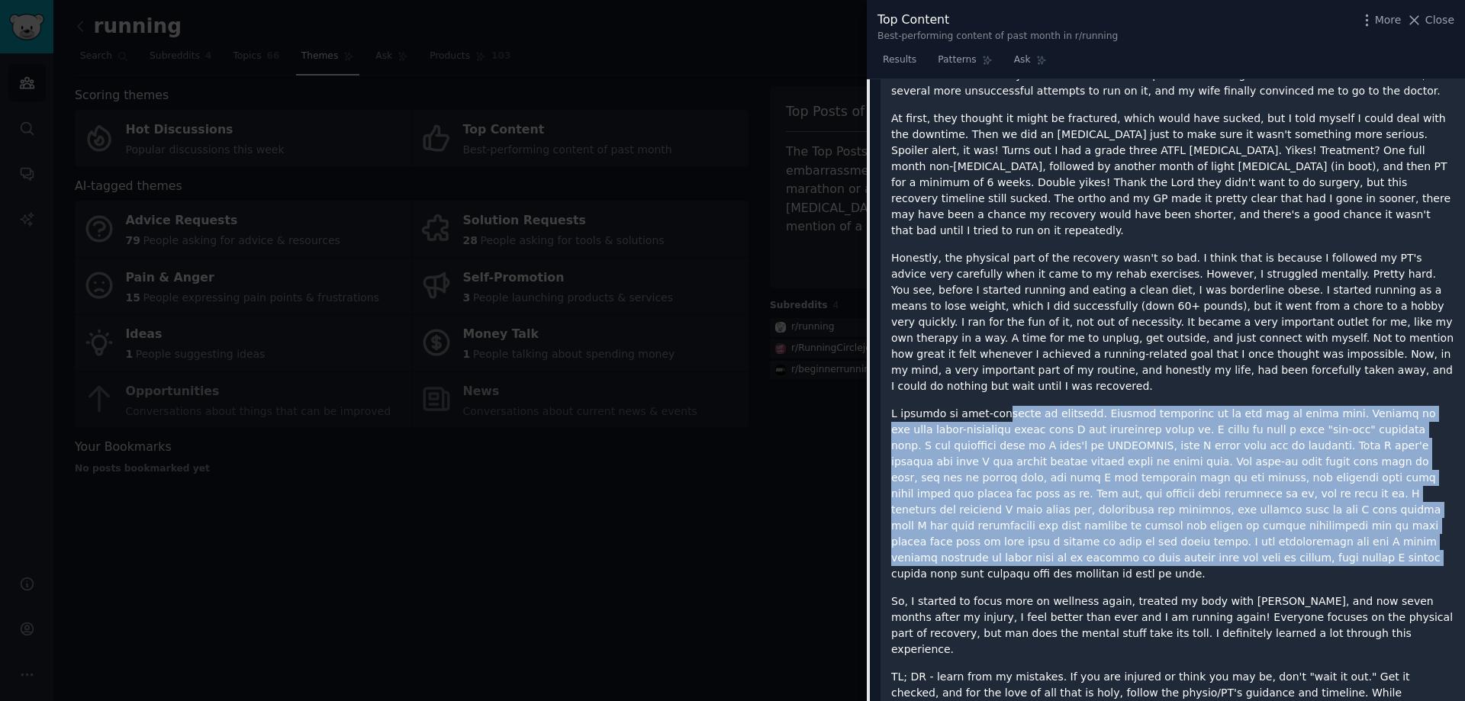
drag, startPoint x: 984, startPoint y: 378, endPoint x: 1235, endPoint y: 529, distance: 293.0
click at [1224, 517] on p at bounding box center [1172, 494] width 563 height 176
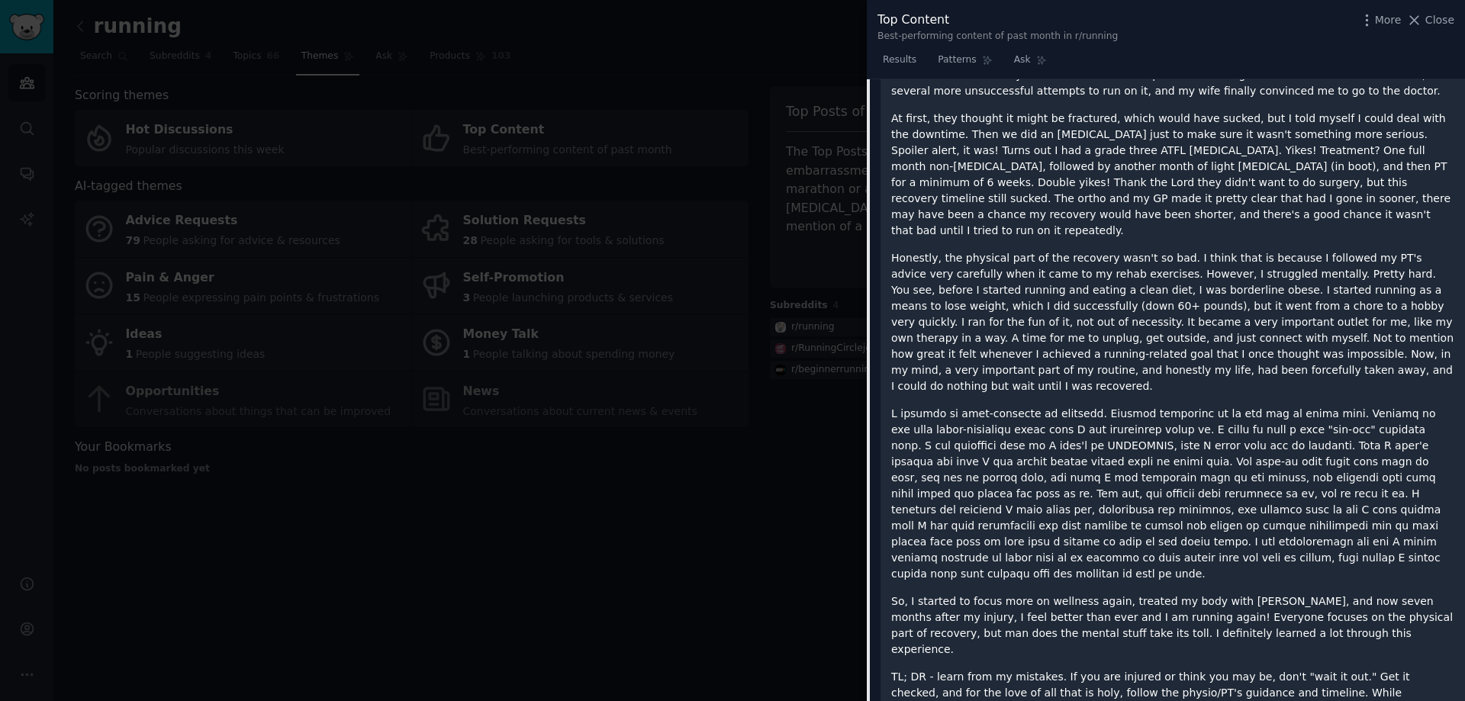
click at [1235, 530] on p at bounding box center [1172, 494] width 563 height 176
drag, startPoint x: 903, startPoint y: 375, endPoint x: 1061, endPoint y: 382, distance: 157.3
click at [1051, 406] on p at bounding box center [1172, 494] width 563 height 176
click at [1062, 406] on p at bounding box center [1172, 494] width 563 height 176
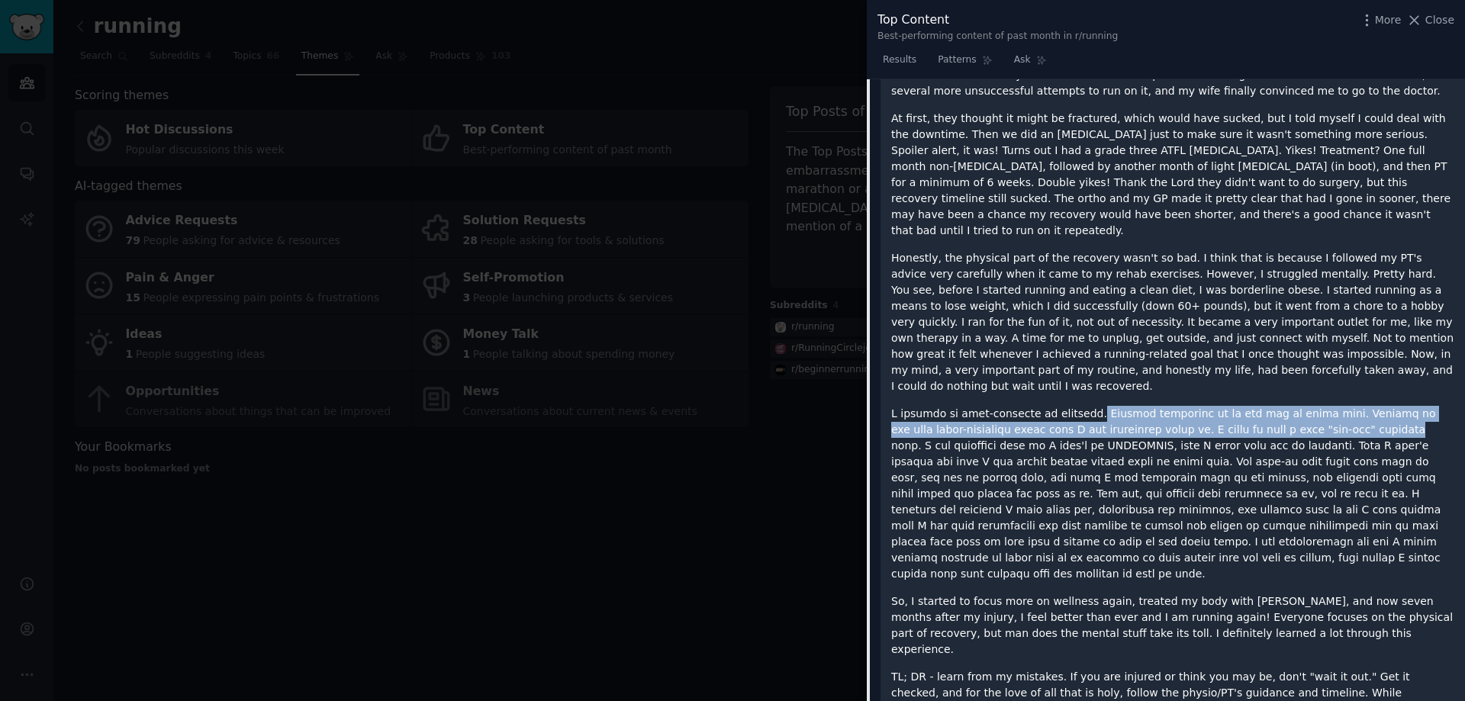
drag, startPoint x: 1062, startPoint y: 383, endPoint x: 1219, endPoint y: 417, distance: 160.0
click at [1225, 406] on p at bounding box center [1172, 494] width 563 height 176
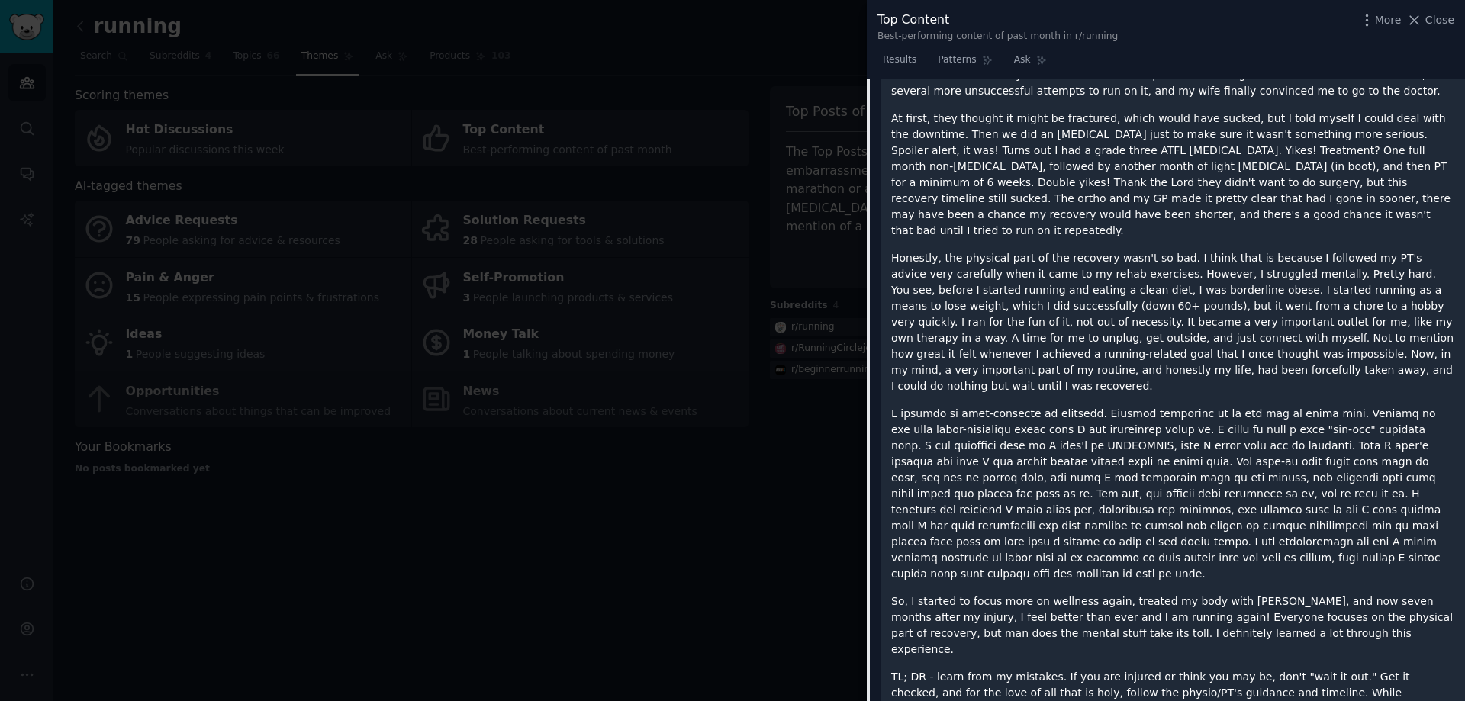
click at [1204, 467] on p at bounding box center [1172, 494] width 563 height 176
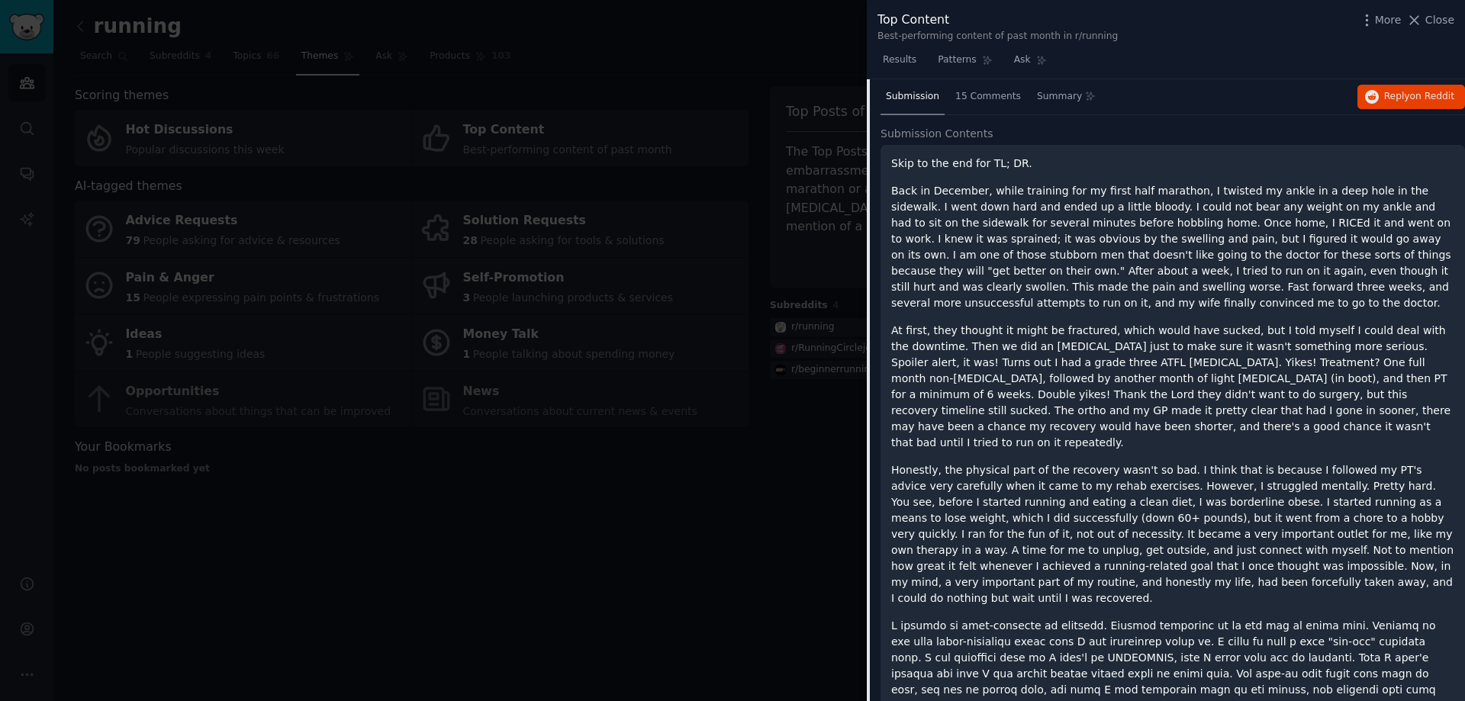
scroll to position [325, 0]
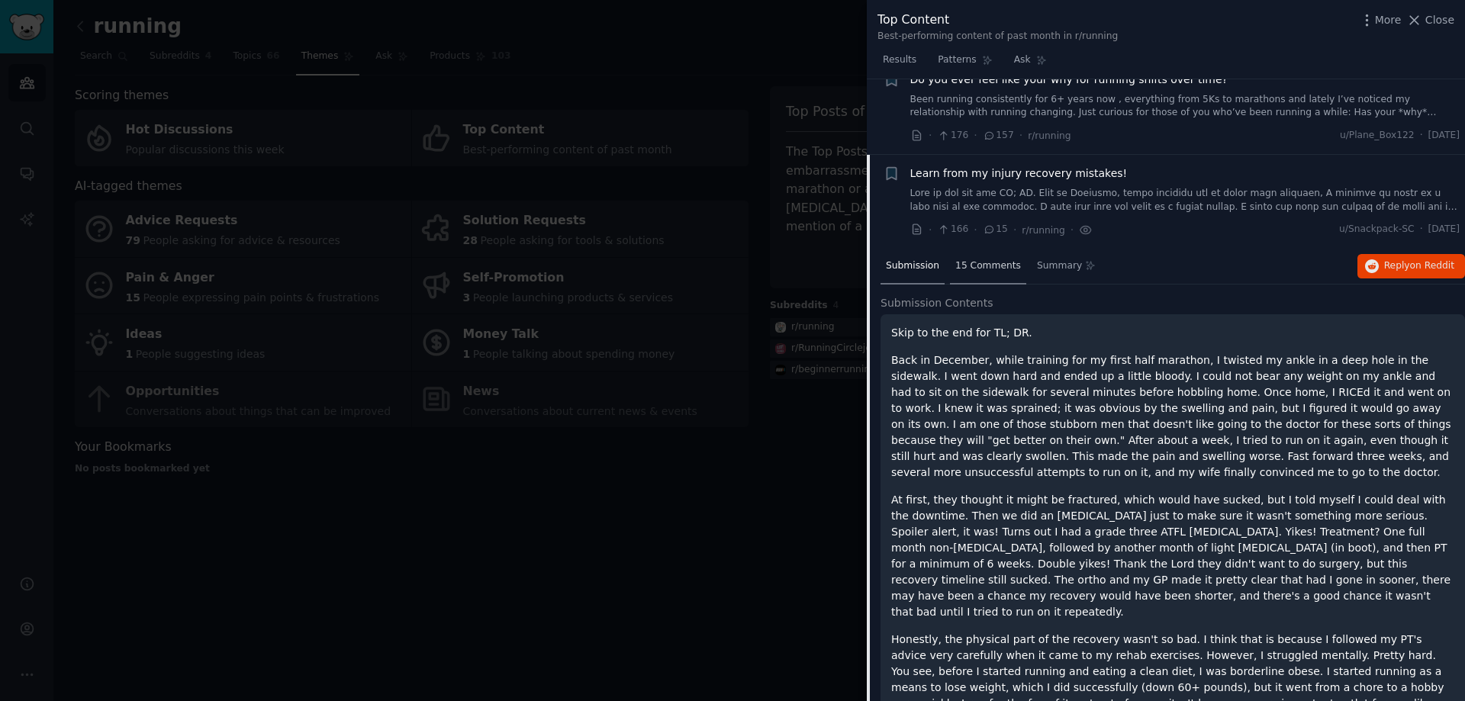
click at [977, 267] on span "15 Comments" at bounding box center [988, 266] width 66 height 14
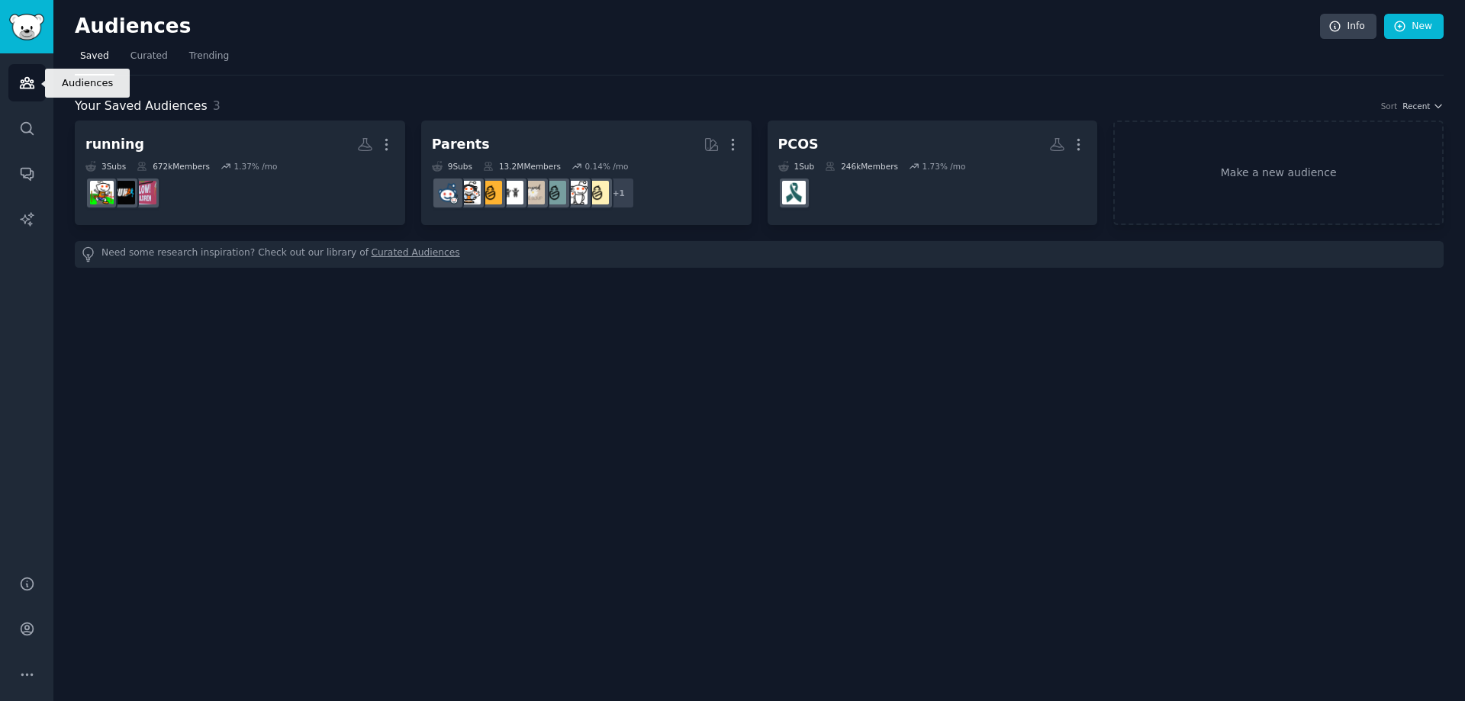
click at [19, 89] on icon "Sidebar" at bounding box center [27, 83] width 16 height 16
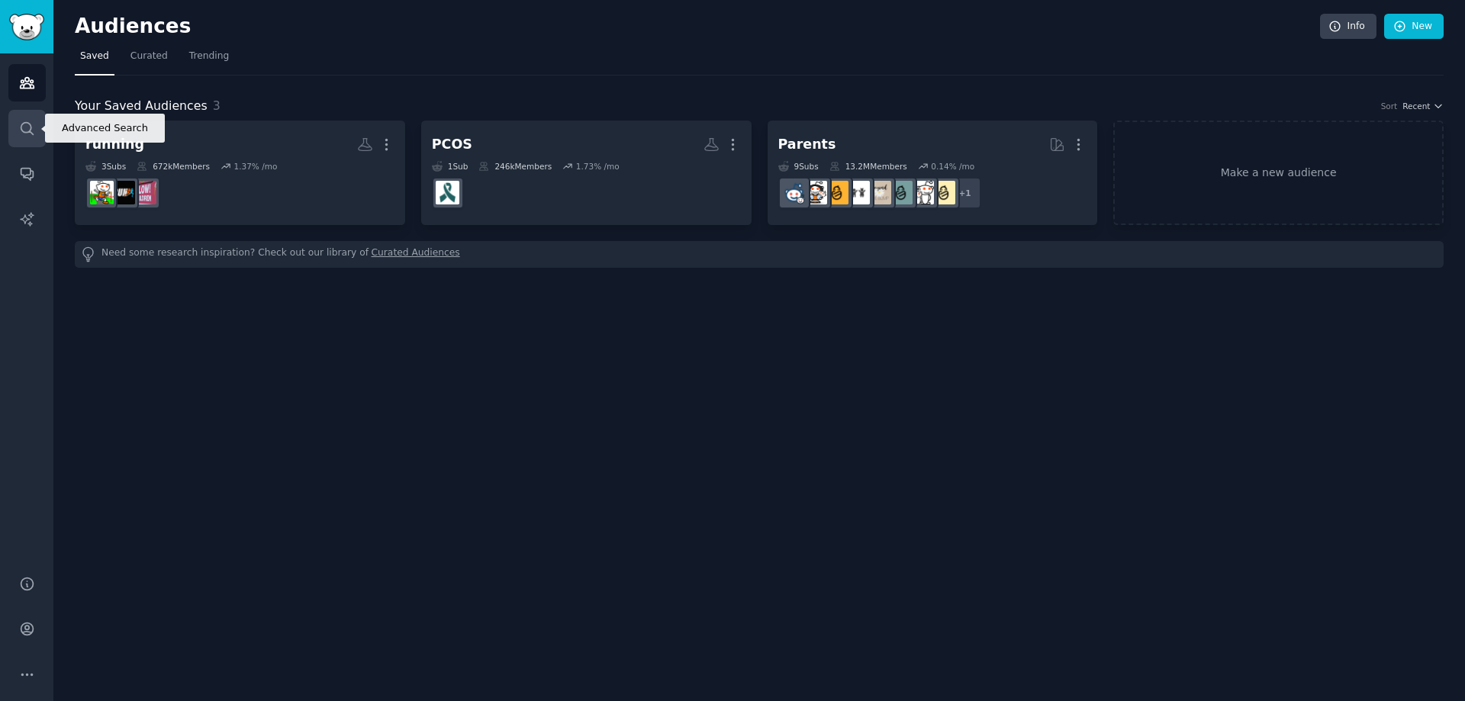
click at [26, 137] on link "Search" at bounding box center [26, 128] width 37 height 37
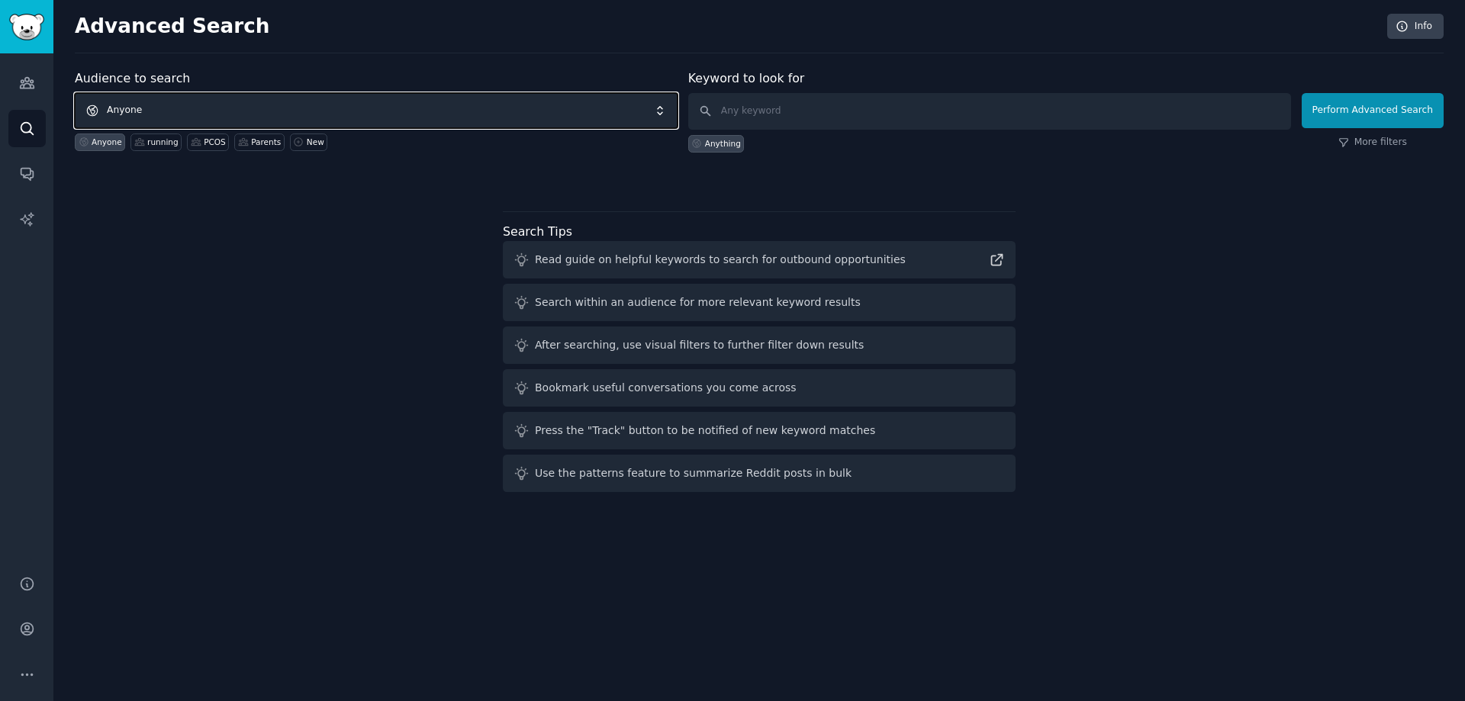
click at [306, 105] on span "Anyone" at bounding box center [376, 110] width 603 height 35
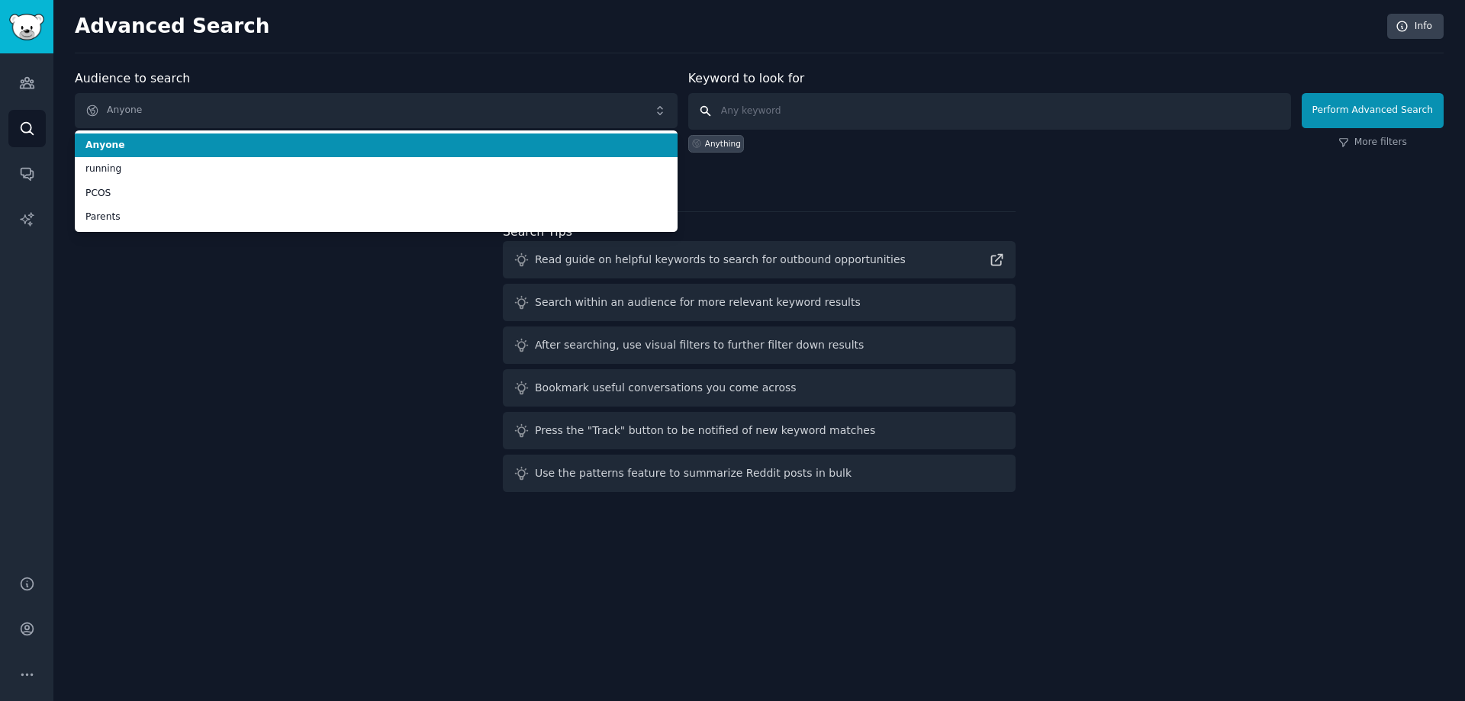
click at [740, 105] on input "text" at bounding box center [989, 111] width 603 height 37
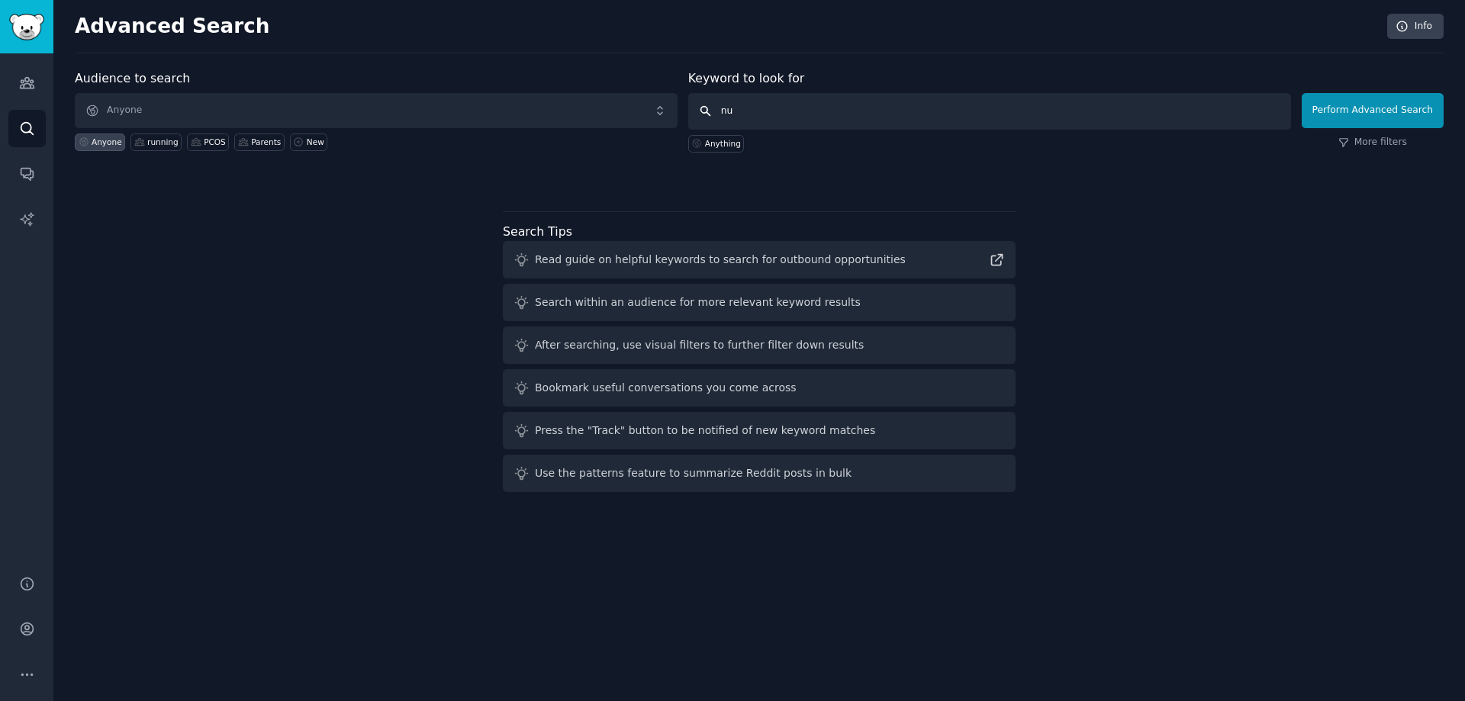
type input "n"
type input "vitamin"
click button "Perform Advanced Search" at bounding box center [1373, 110] width 142 height 35
click at [237, 102] on span "Anyone" at bounding box center [376, 110] width 603 height 35
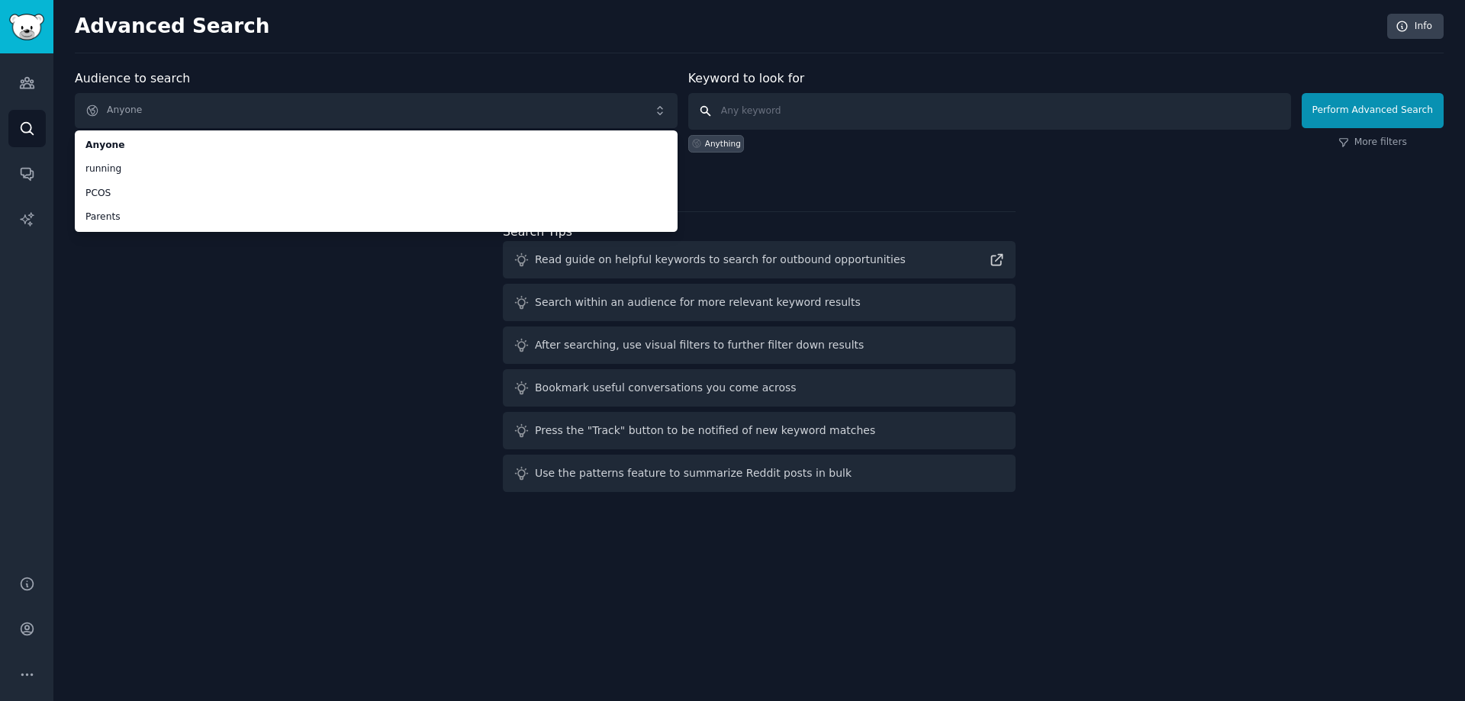
click at [754, 100] on input "text" at bounding box center [989, 111] width 603 height 37
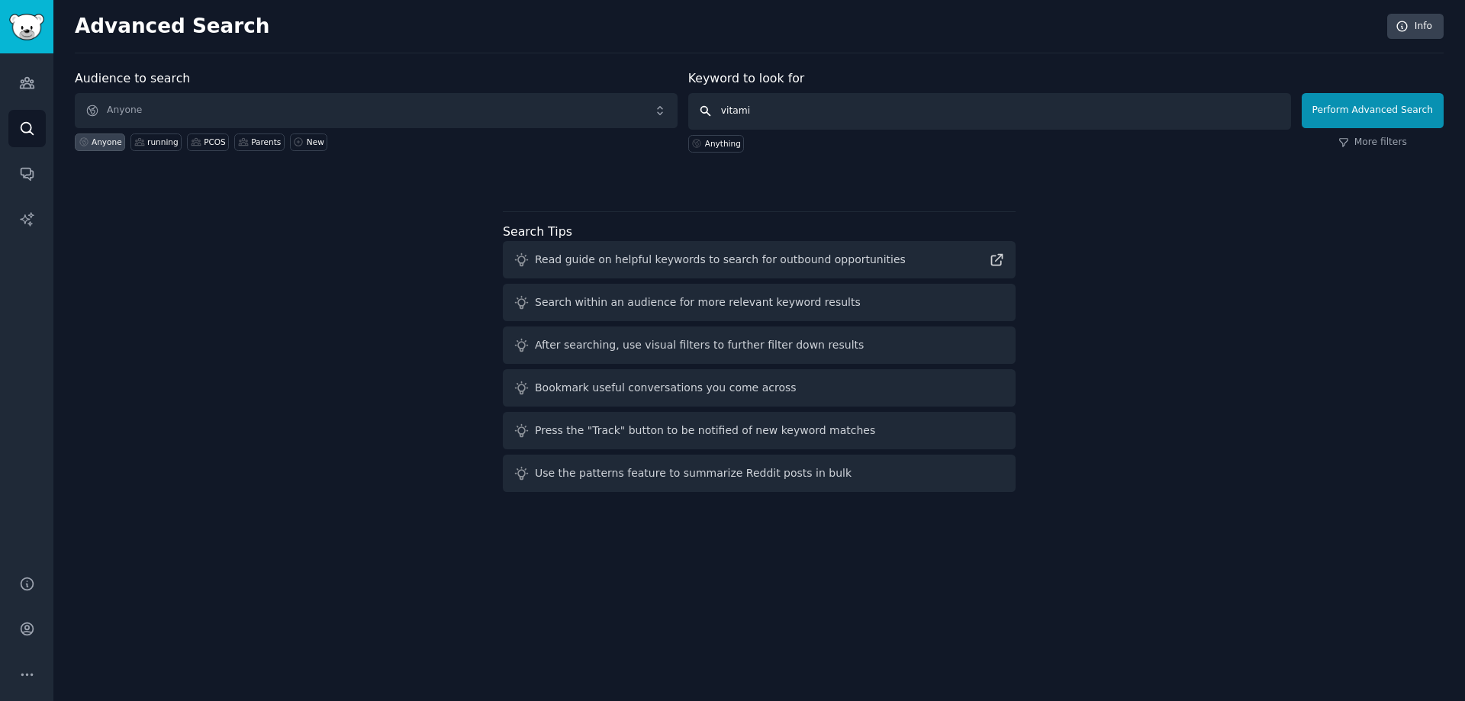
type input "vitamin"
click button "Perform Advanced Search" at bounding box center [1373, 110] width 142 height 35
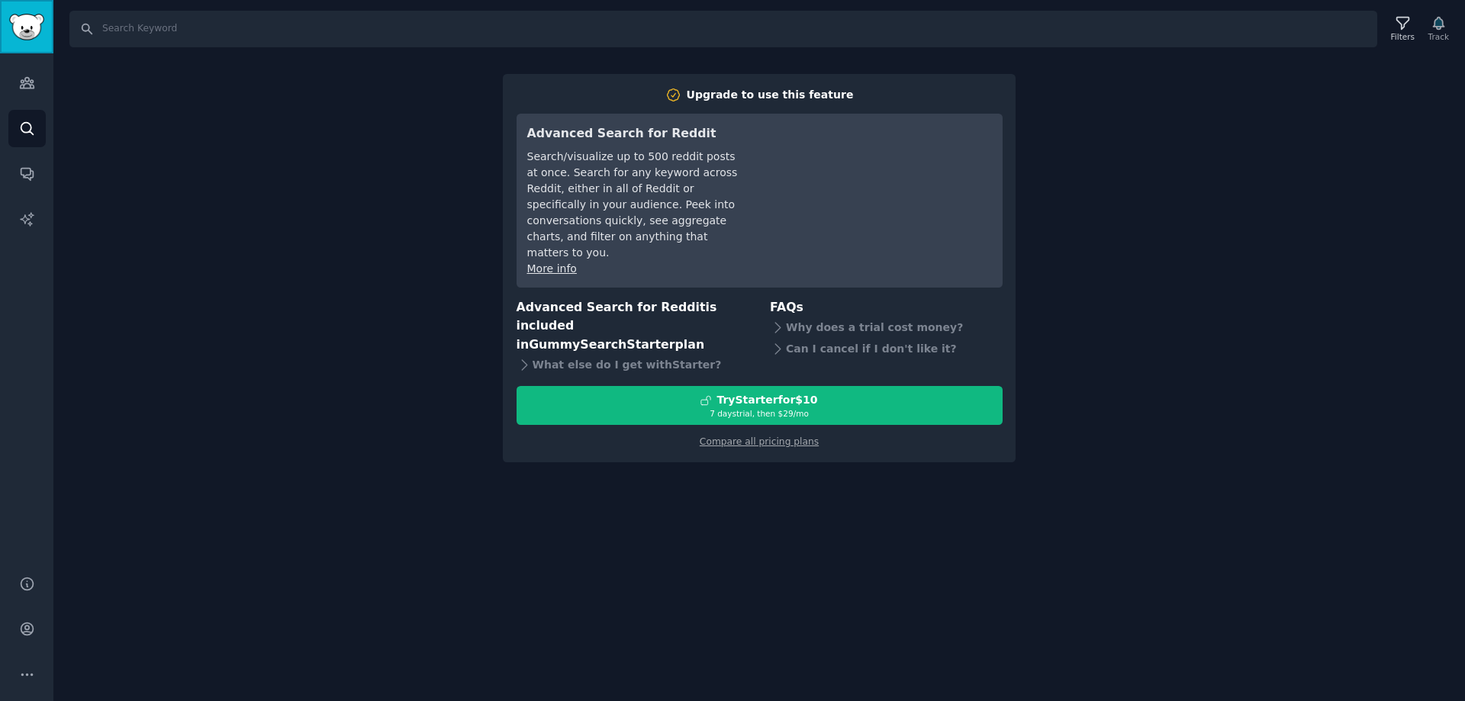
click at [31, 21] on img "Sidebar" at bounding box center [26, 27] width 35 height 27
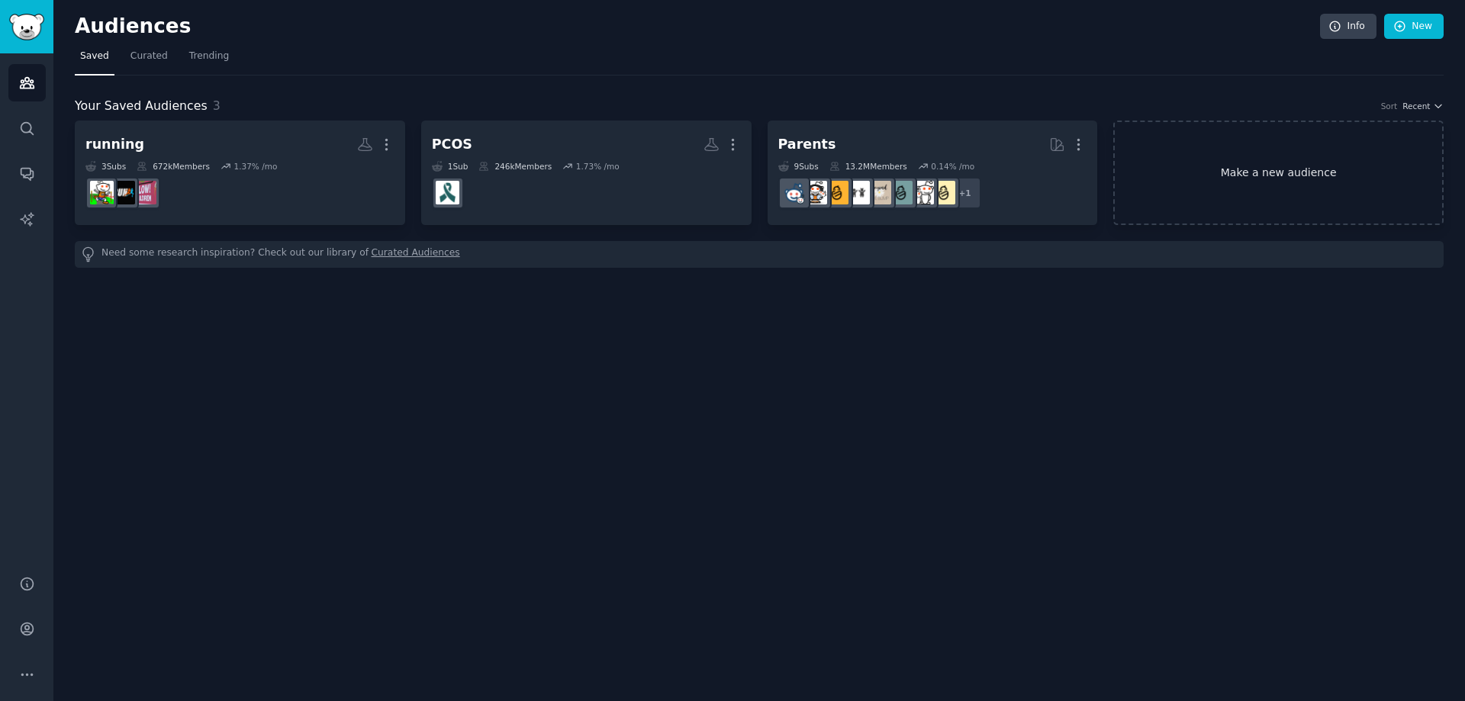
click at [1226, 178] on link "Make a new audience" at bounding box center [1278, 173] width 330 height 105
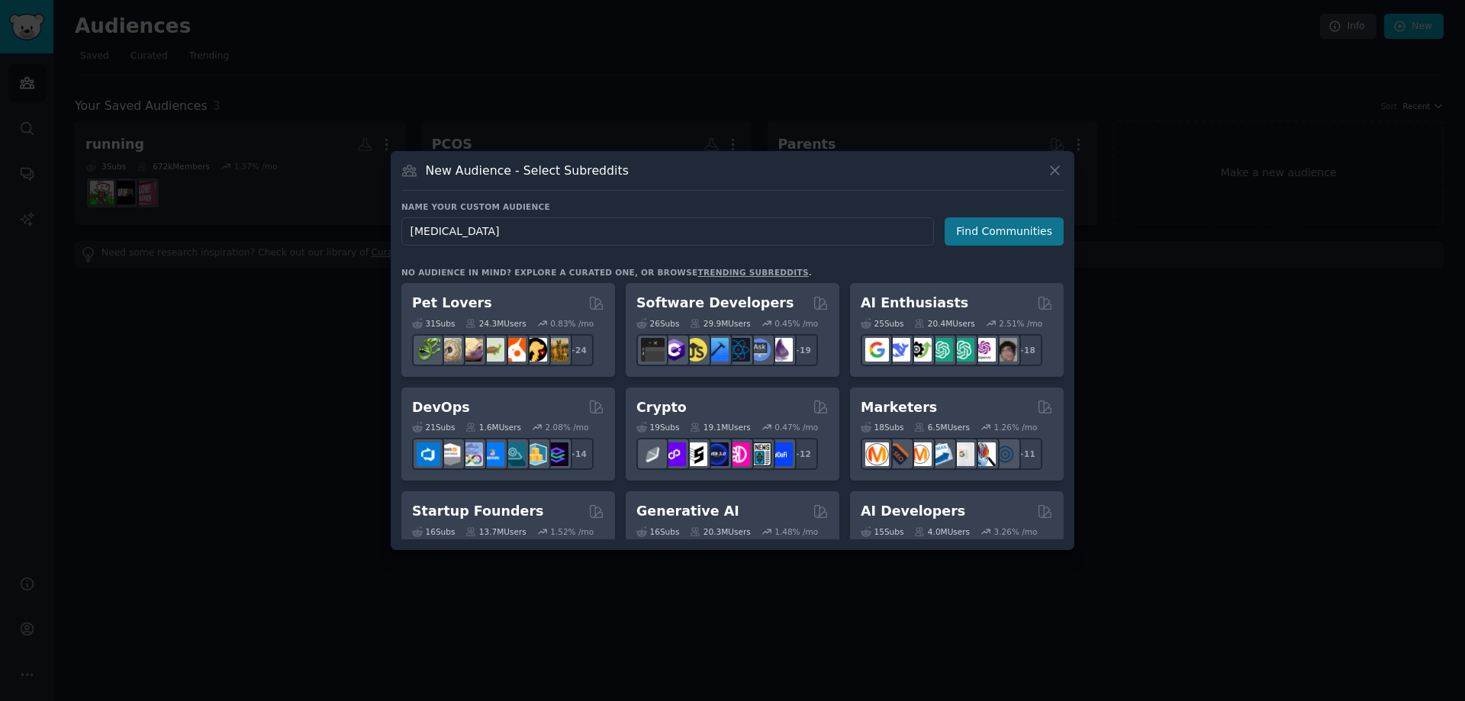
type input "[MEDICAL_DATA]"
click at [981, 231] on button "Find Communities" at bounding box center [1004, 231] width 119 height 28
